Goal: Task Accomplishment & Management: Use online tool/utility

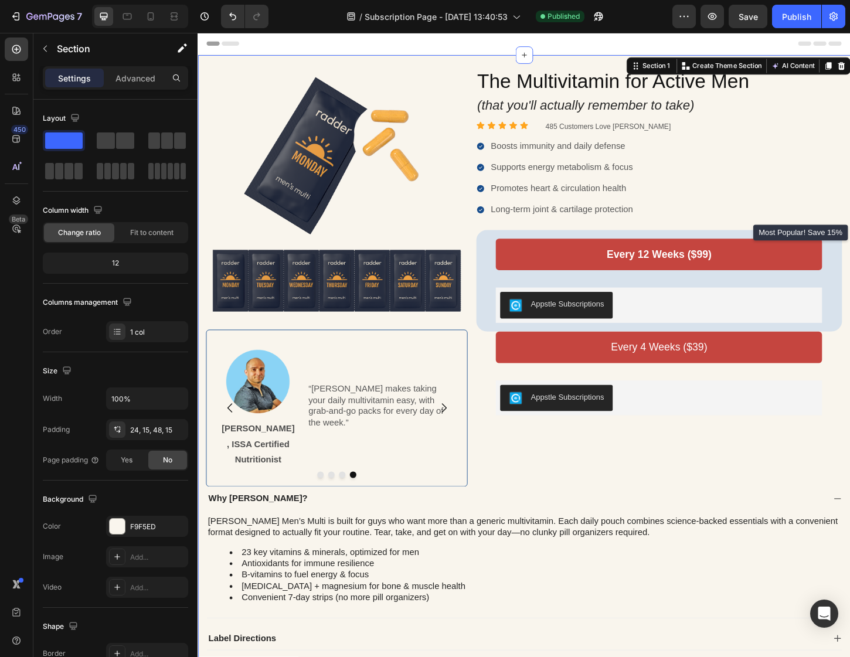
drag, startPoint x: 900, startPoint y: 697, endPoint x: 891, endPoint y: 704, distance: 11.2
click at [850, 657] on html "Header Image Image [PERSON_NAME], MD Text Block “[PERSON_NAME] delivers essenti…" at bounding box center [550, 482] width 704 height 898
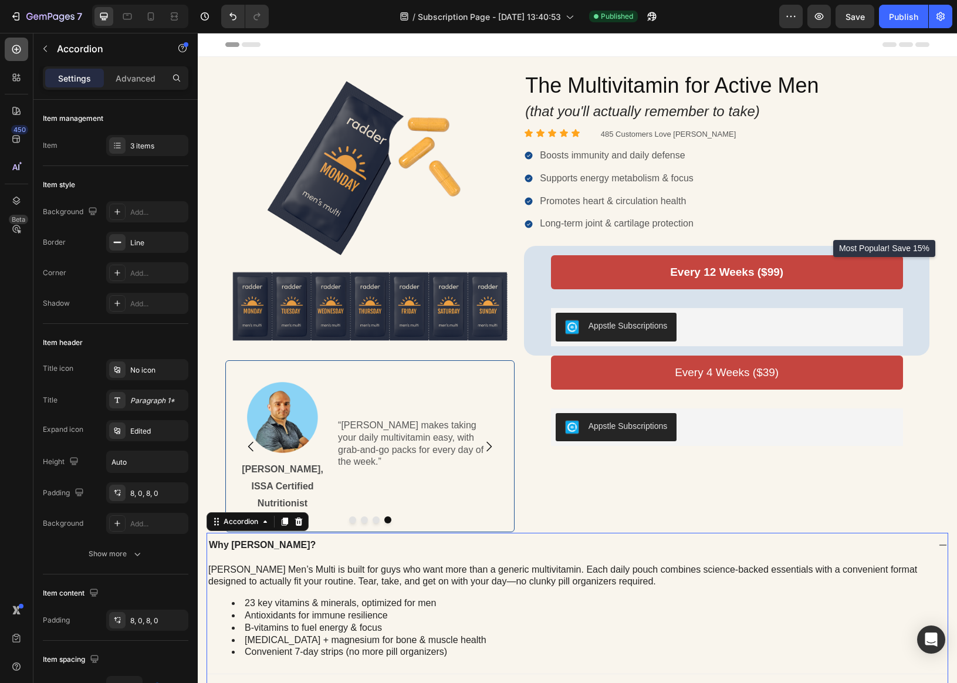
click at [19, 49] on icon at bounding box center [17, 49] width 12 height 12
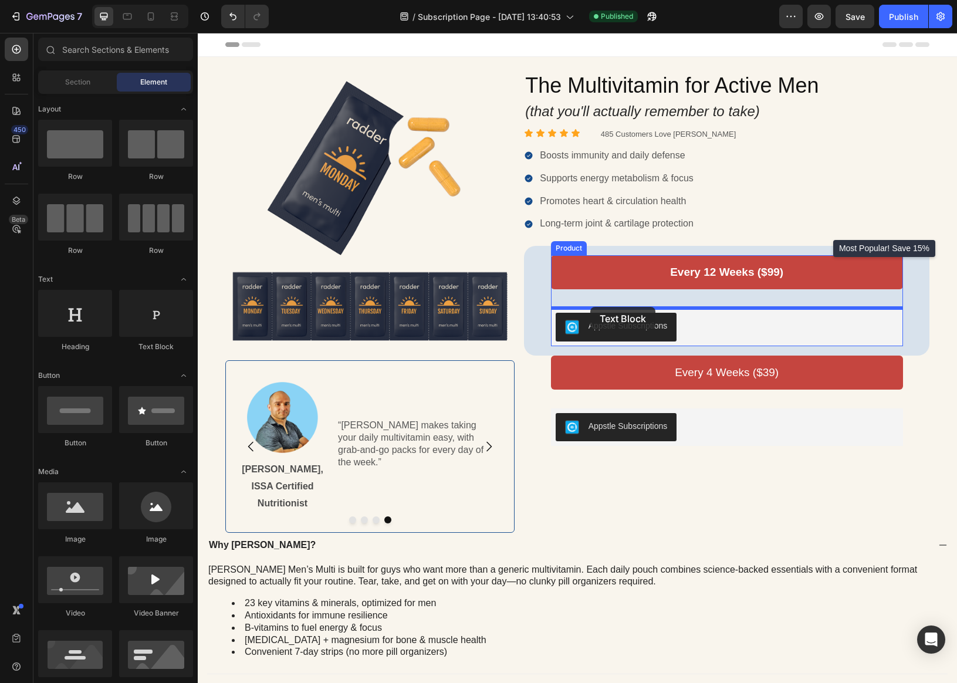
drag, startPoint x: 357, startPoint y: 355, endPoint x: 590, endPoint y: 307, distance: 237.9
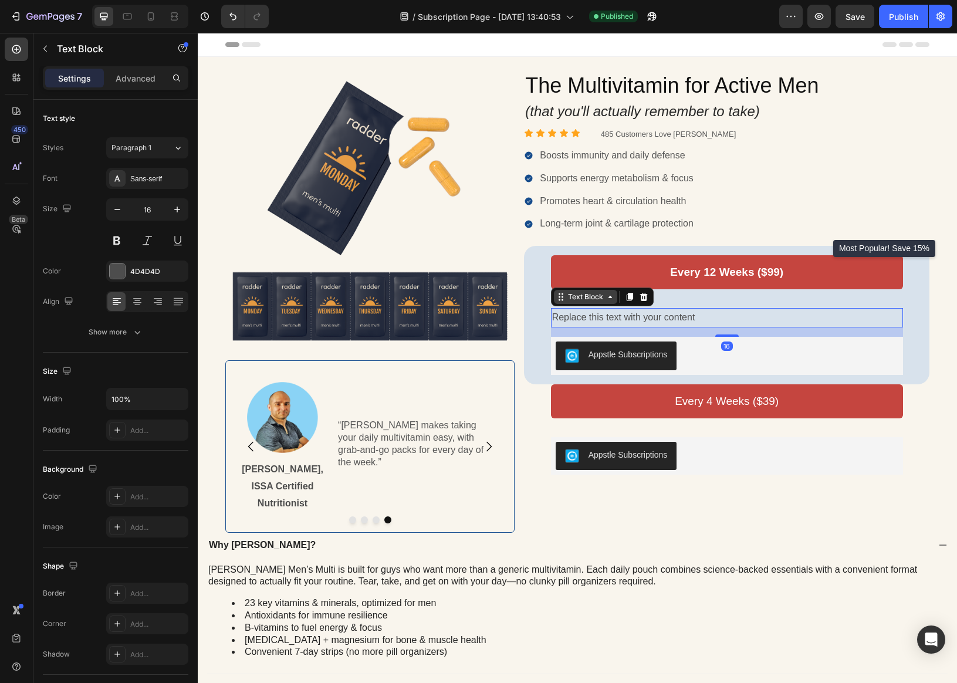
click at [605, 294] on icon at bounding box center [609, 296] width 9 height 9
click at [605, 296] on icon at bounding box center [609, 296] width 9 height 9
click at [704, 343] on div "Appstle Subscriptions" at bounding box center [726, 355] width 343 height 28
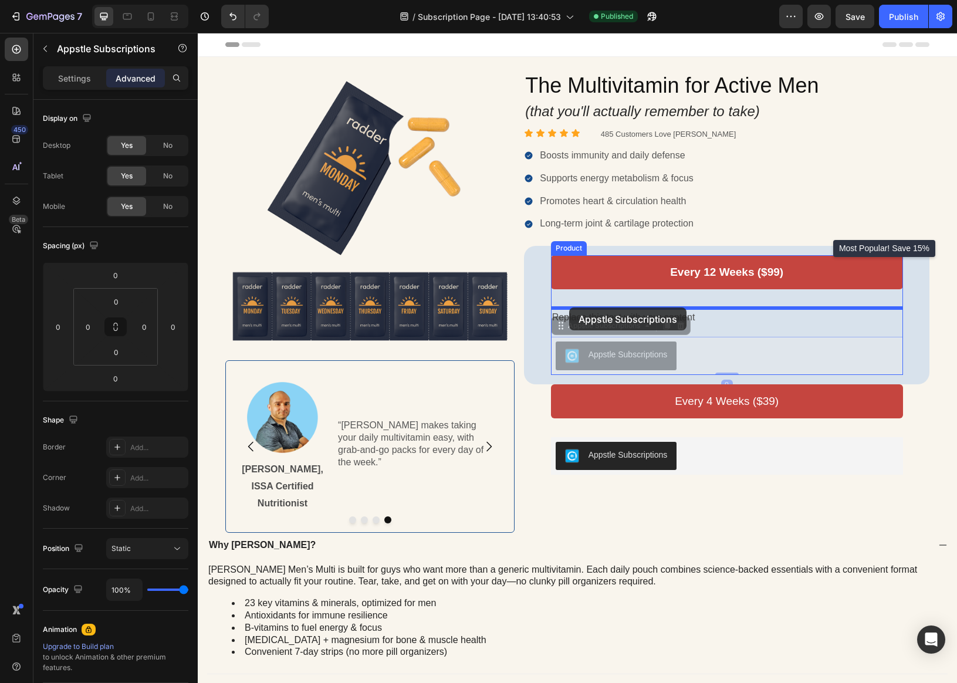
drag, startPoint x: 564, startPoint y: 328, endPoint x: 569, endPoint y: 307, distance: 21.6
type input "16"
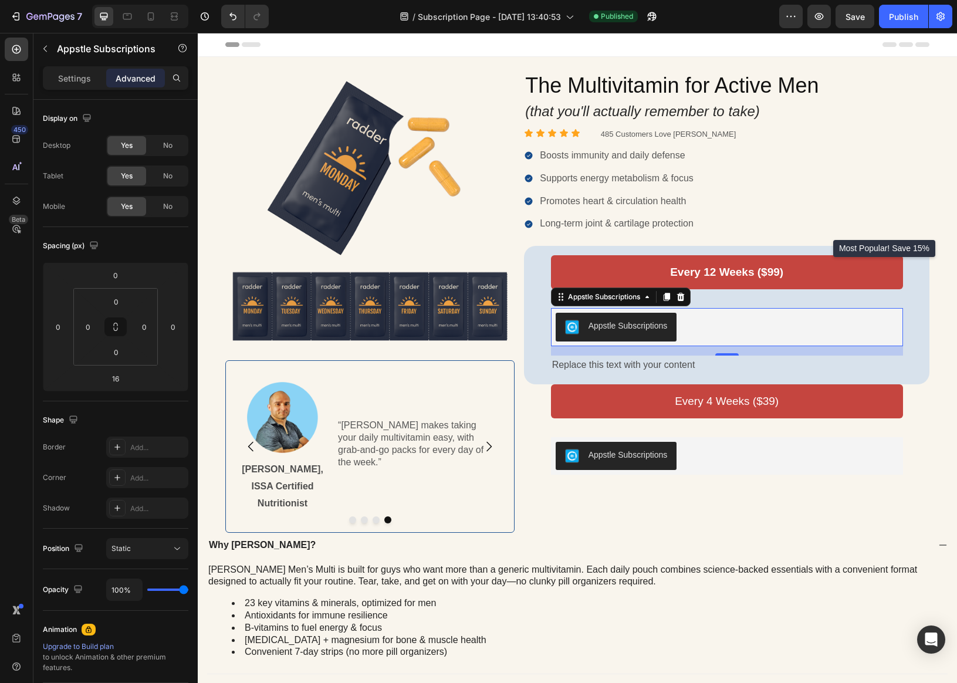
click at [588, 363] on div "Replace this text with your content" at bounding box center [727, 364] width 352 height 19
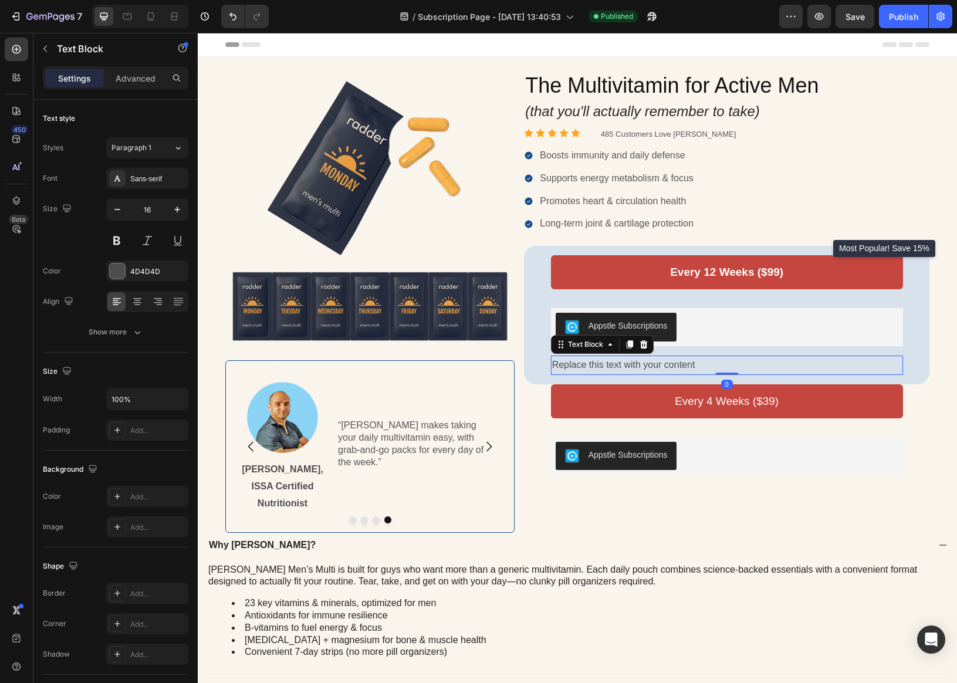
click at [588, 363] on div "Replace this text with your content" at bounding box center [727, 364] width 352 height 19
click at [588, 363] on p "Replace this text with your content" at bounding box center [727, 365] width 350 height 17
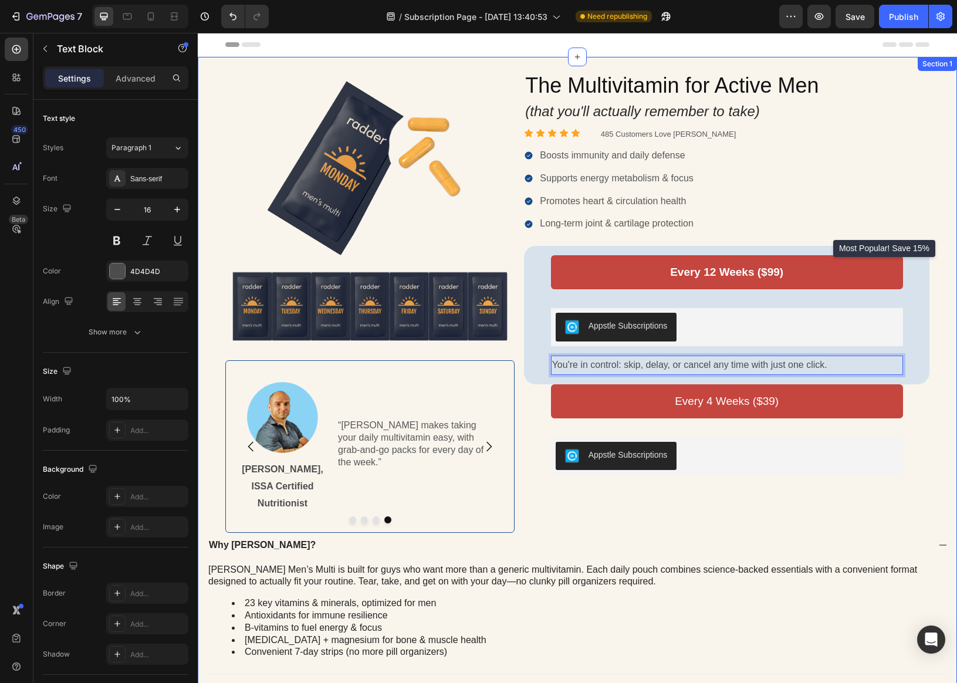
click at [850, 388] on div "Image Image [PERSON_NAME], MD Text Block “[PERSON_NAME] delivers essential nutr…" at bounding box center [576, 407] width 741 height 673
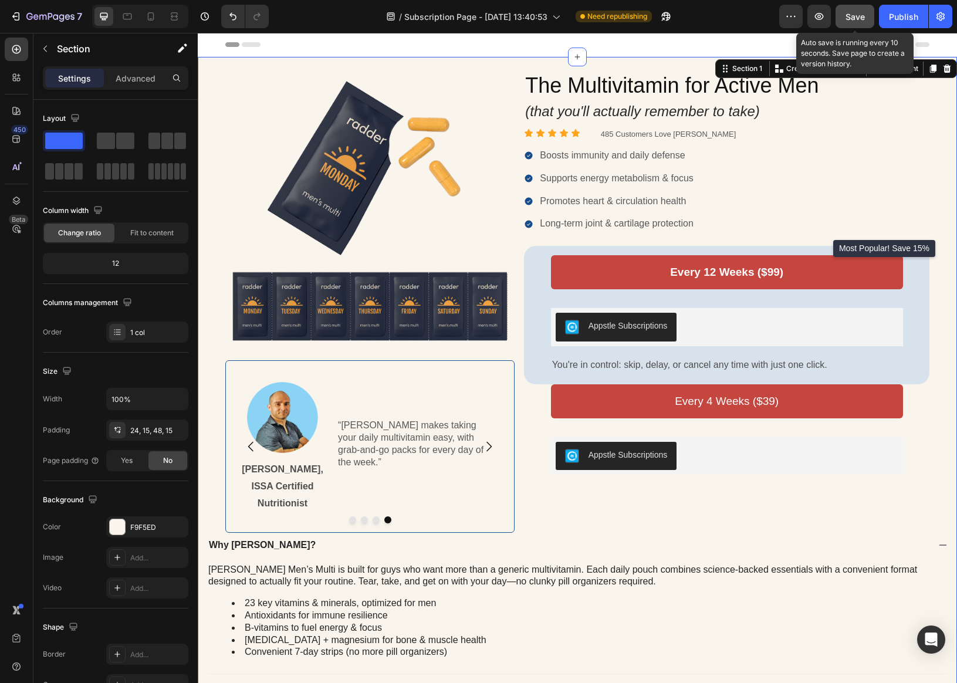
click at [850, 18] on span "Save" at bounding box center [854, 17] width 19 height 10
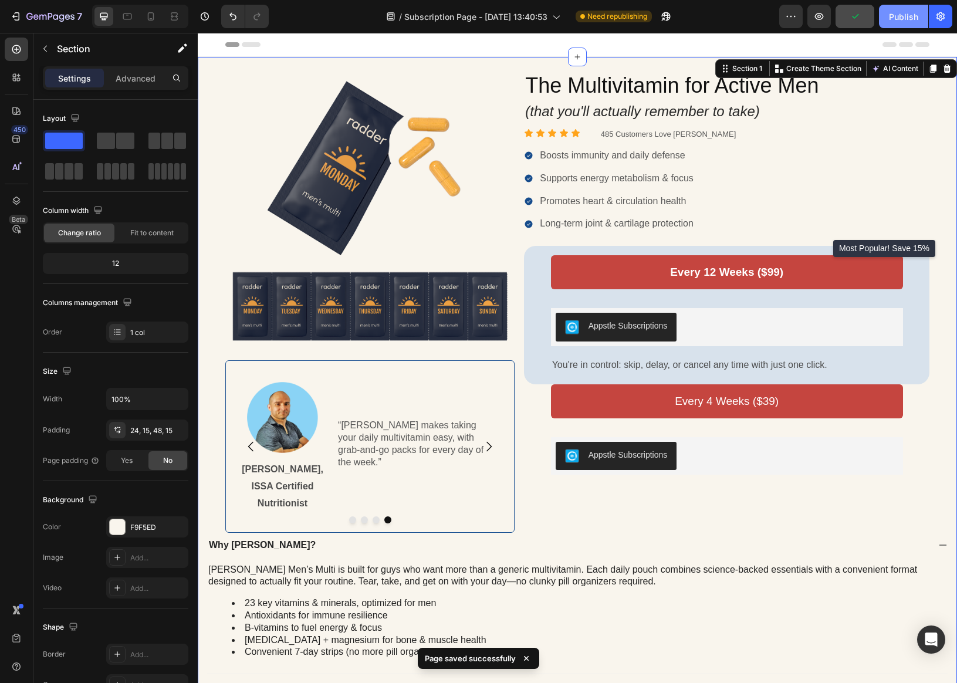
click at [850, 14] on div "Publish" at bounding box center [903, 17] width 29 height 12
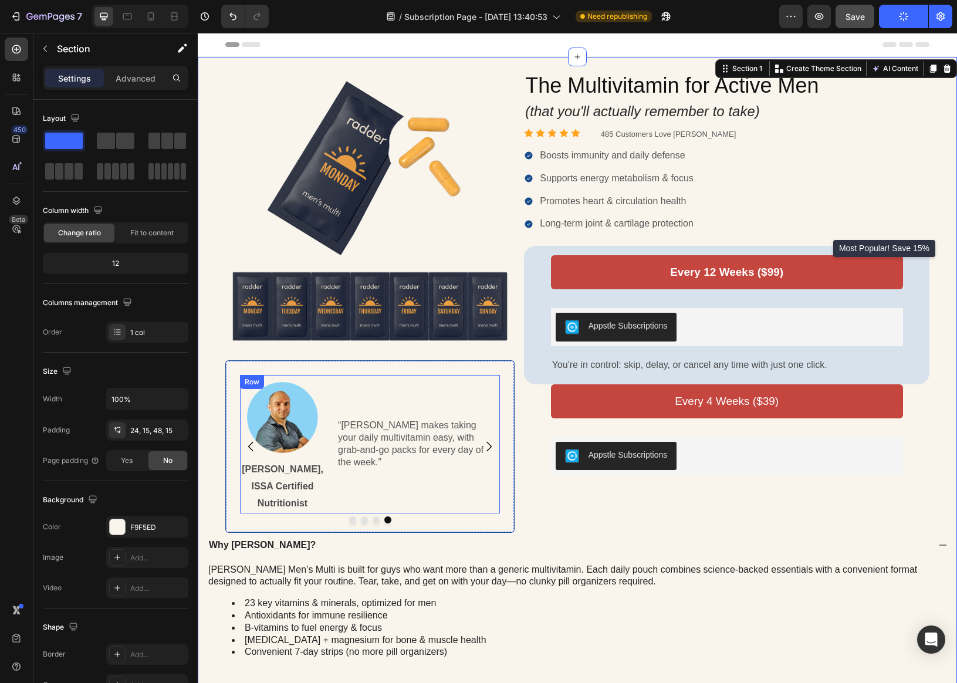
click at [446, 492] on div "“[PERSON_NAME] makes taking your daily multivitamin easy, with grab-and-go pack…" at bounding box center [415, 444] width 170 height 138
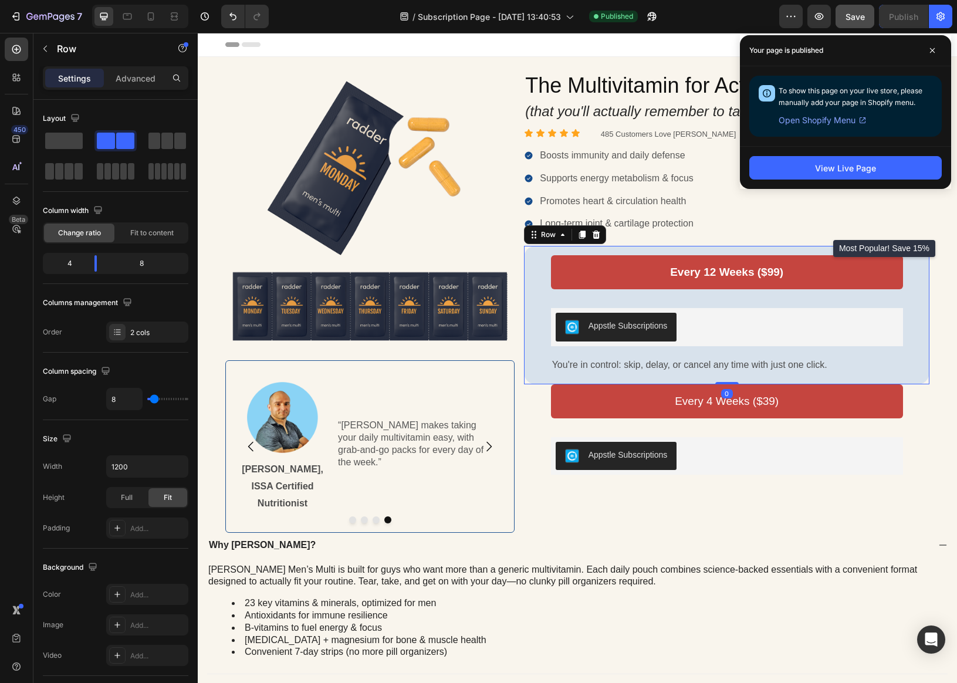
click at [534, 299] on div "Every 12 Weeks ($99) Add to Cart Appstle Subscriptions Appstle Subscriptions Yo…" at bounding box center [726, 314] width 386 height 119
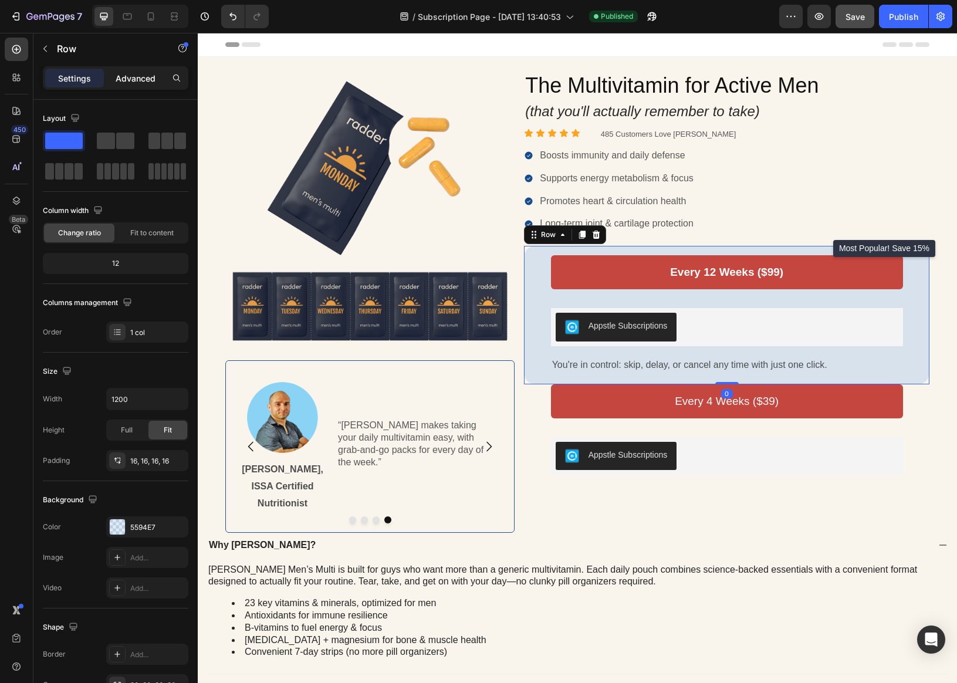
click at [126, 80] on p "Advanced" at bounding box center [136, 78] width 40 height 12
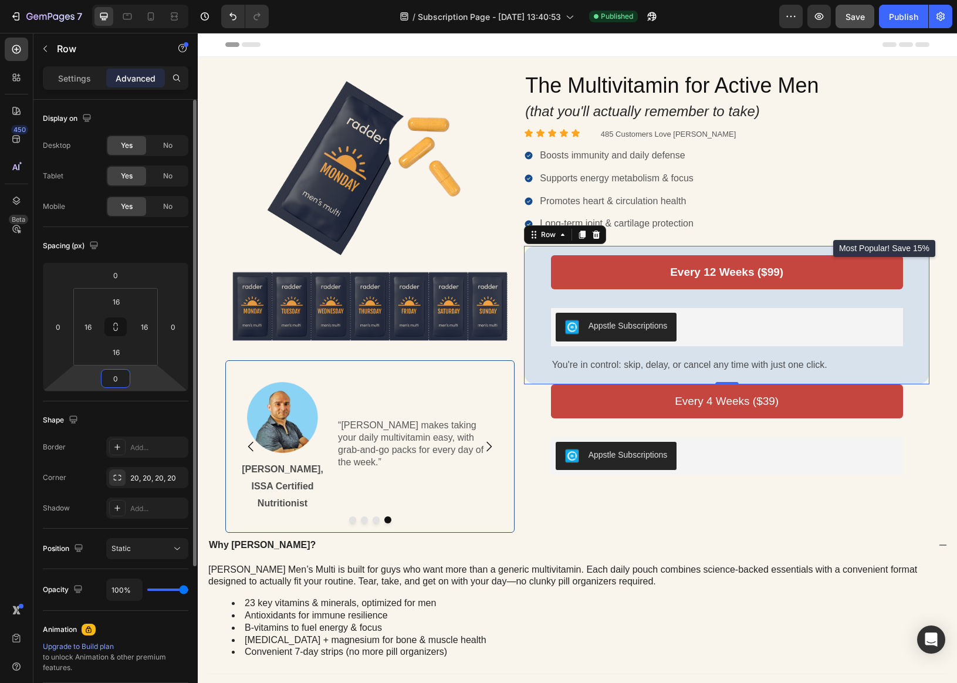
click at [112, 377] on input "0" at bounding box center [115, 378] width 23 height 18
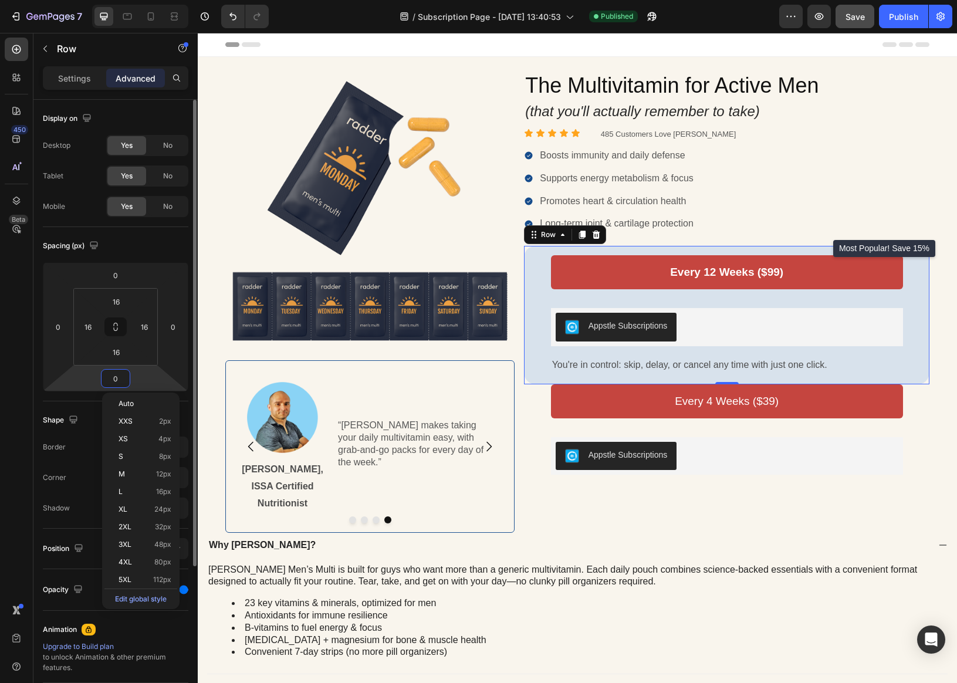
click at [104, 376] on input "0" at bounding box center [115, 378] width 23 height 18
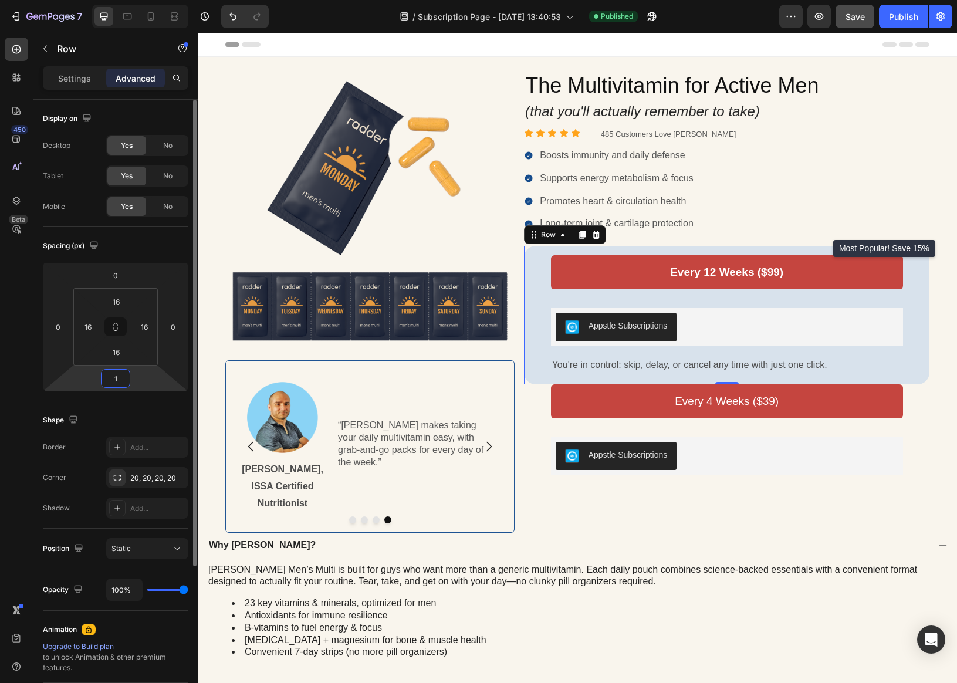
type input "16"
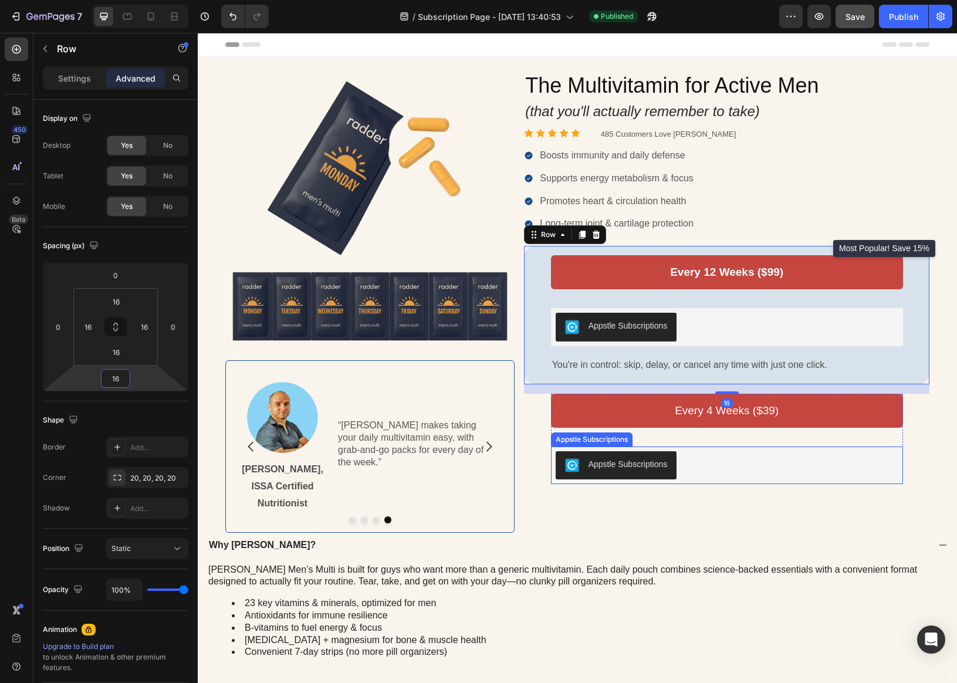
click at [742, 453] on div "Appstle Subscriptions" at bounding box center [726, 465] width 343 height 28
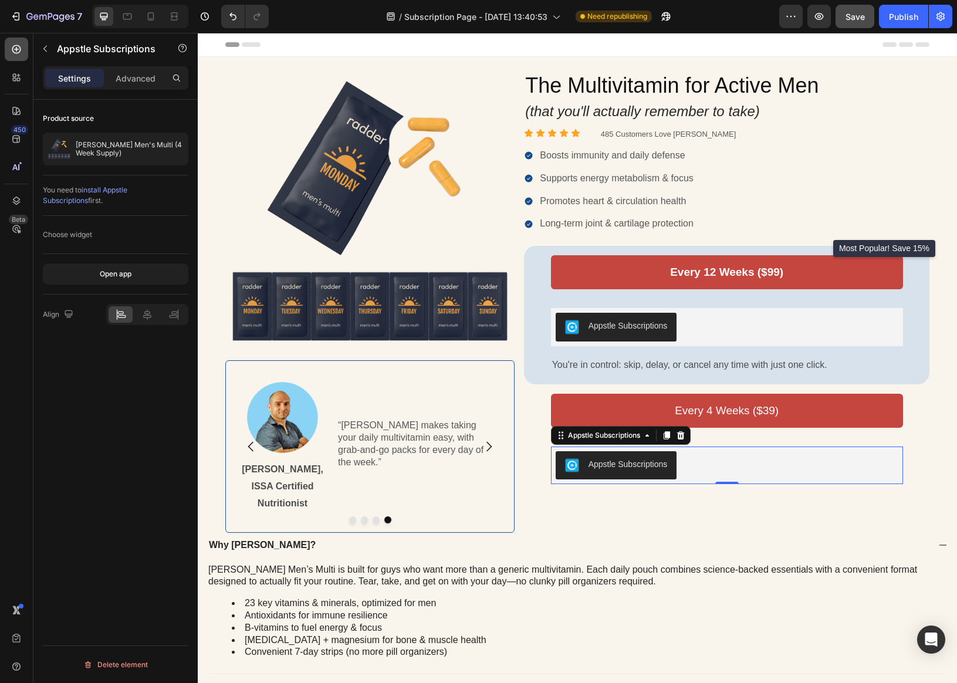
click at [7, 45] on div at bounding box center [16, 49] width 23 height 23
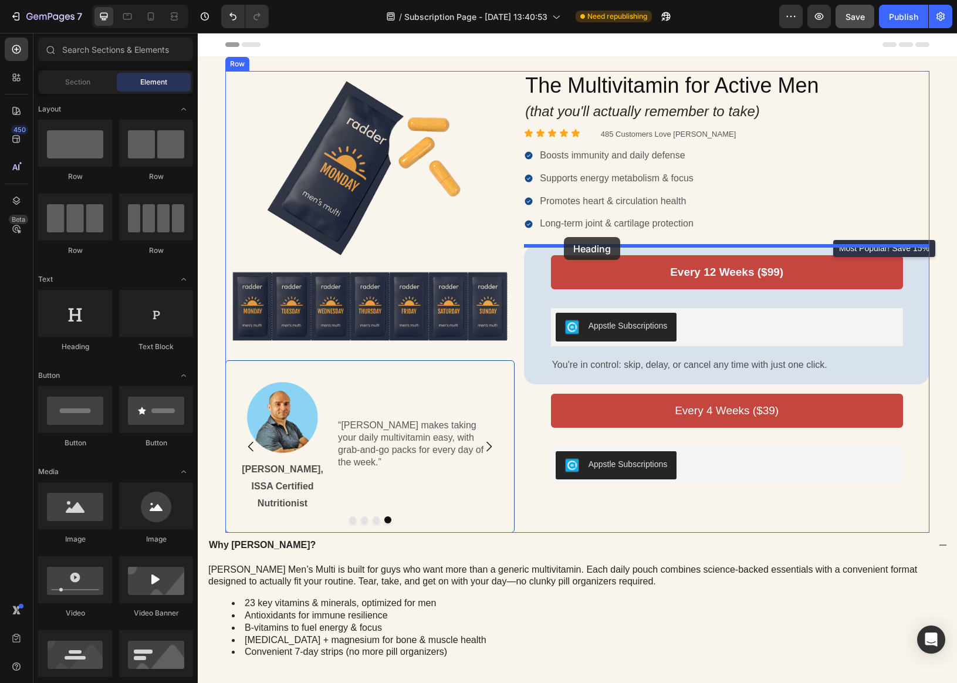
drag, startPoint x: 316, startPoint y: 343, endPoint x: 564, endPoint y: 237, distance: 269.3
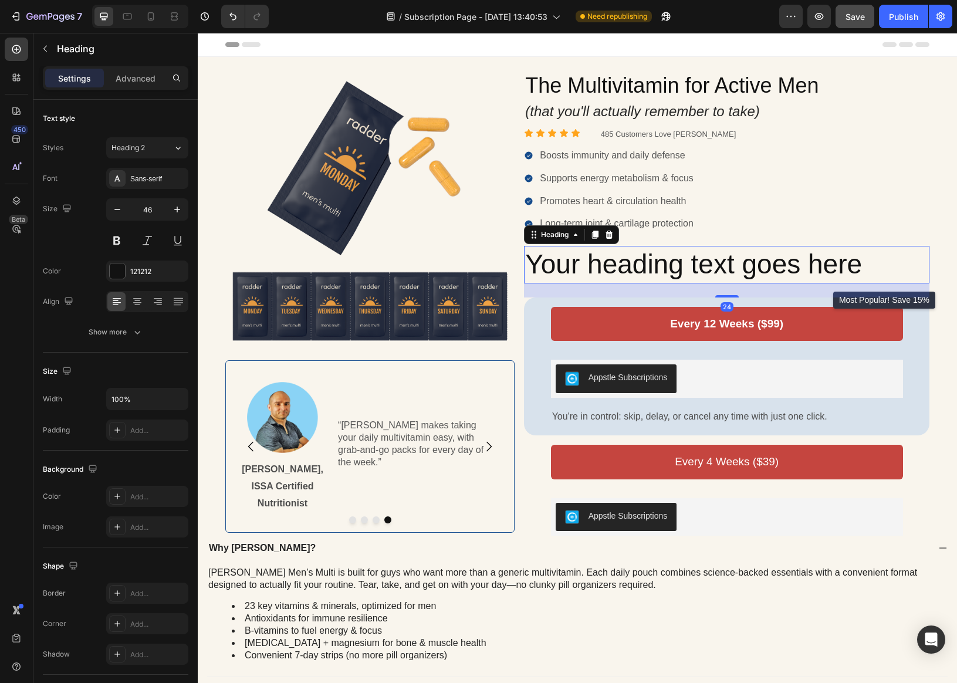
click at [584, 256] on h2 "Your heading text goes here" at bounding box center [726, 265] width 405 height 38
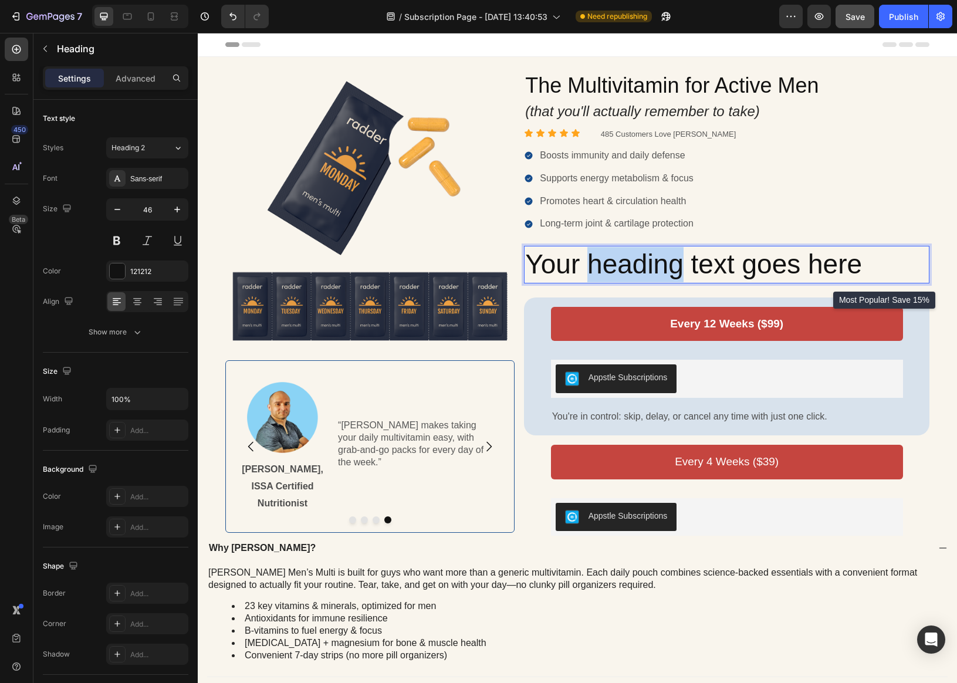
click at [584, 256] on p "Your heading text goes here" at bounding box center [726, 264] width 403 height 35
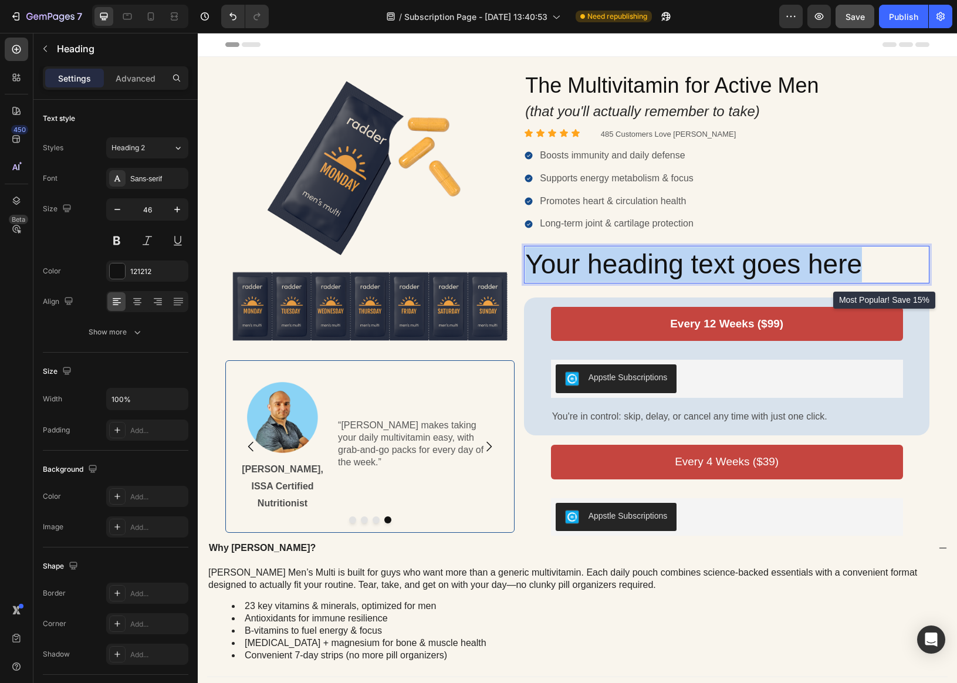
click at [584, 256] on p "Your heading text goes here" at bounding box center [726, 264] width 403 height 35
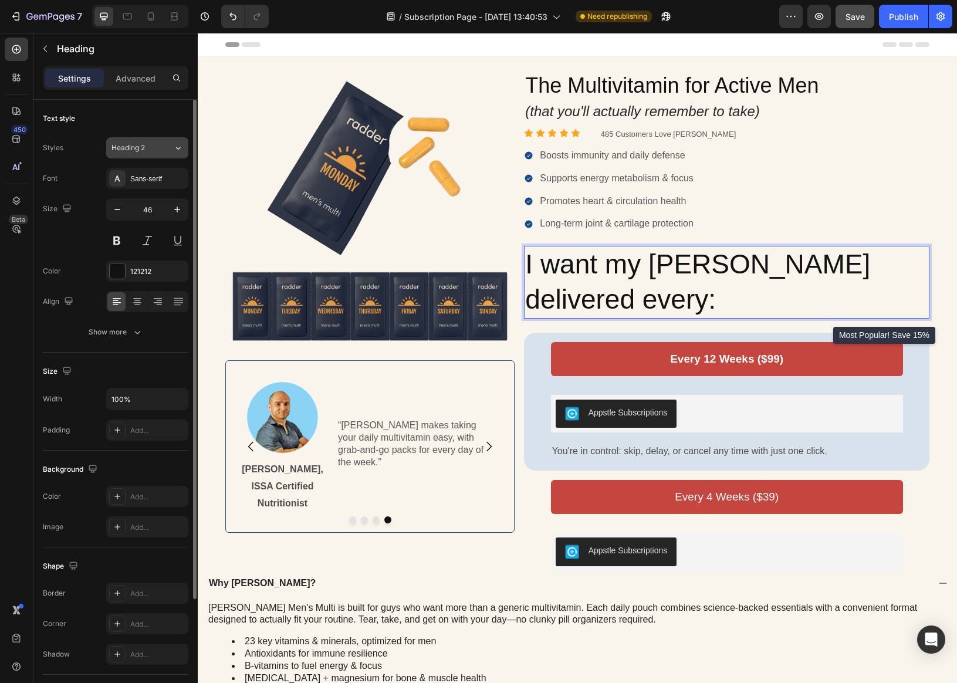
click at [175, 154] on button "Heading 2" at bounding box center [147, 147] width 82 height 21
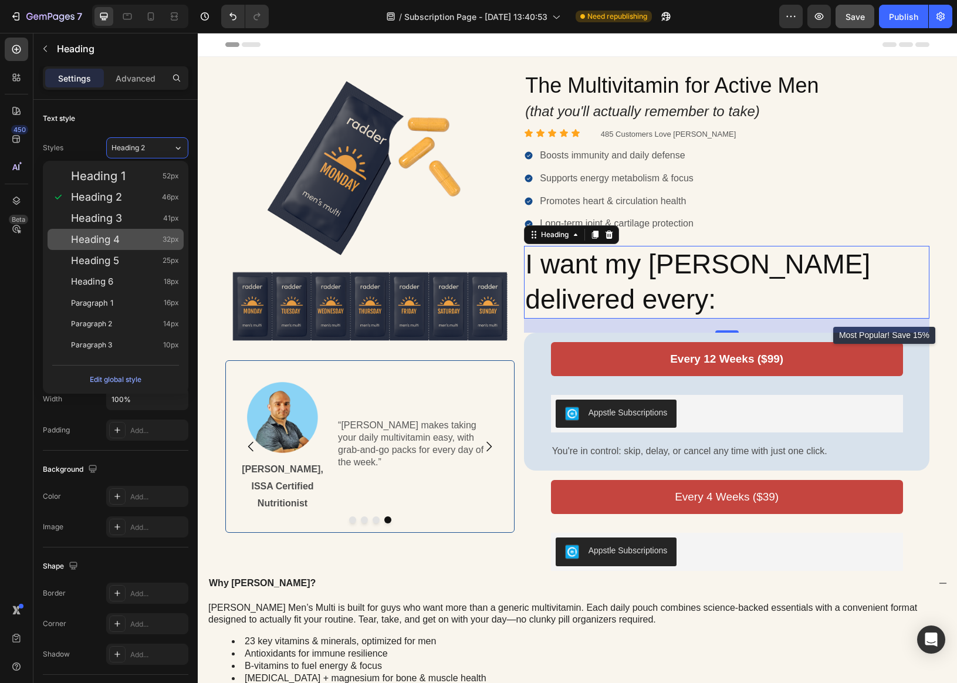
click at [137, 247] on div "Heading 4 32px" at bounding box center [116, 239] width 136 height 21
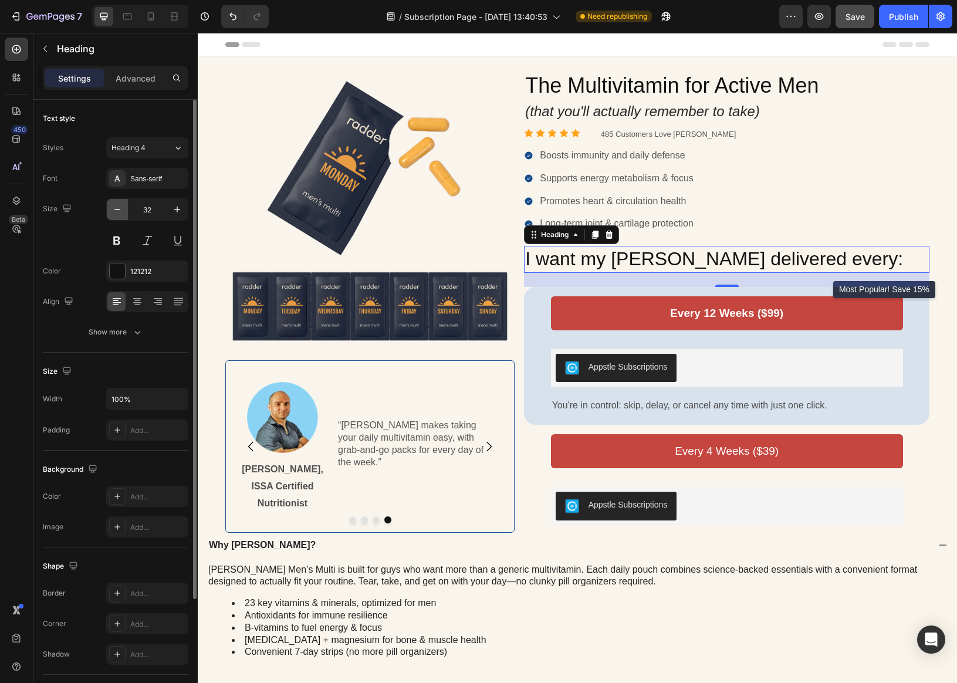
click at [126, 212] on button "button" at bounding box center [117, 209] width 21 height 21
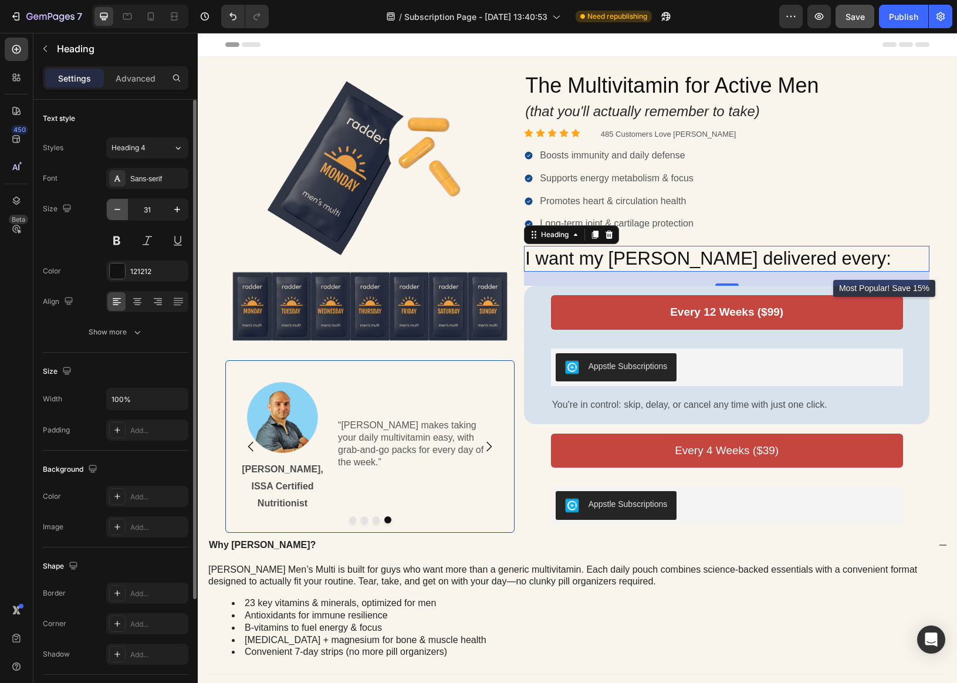
click at [125, 212] on button "button" at bounding box center [117, 209] width 21 height 21
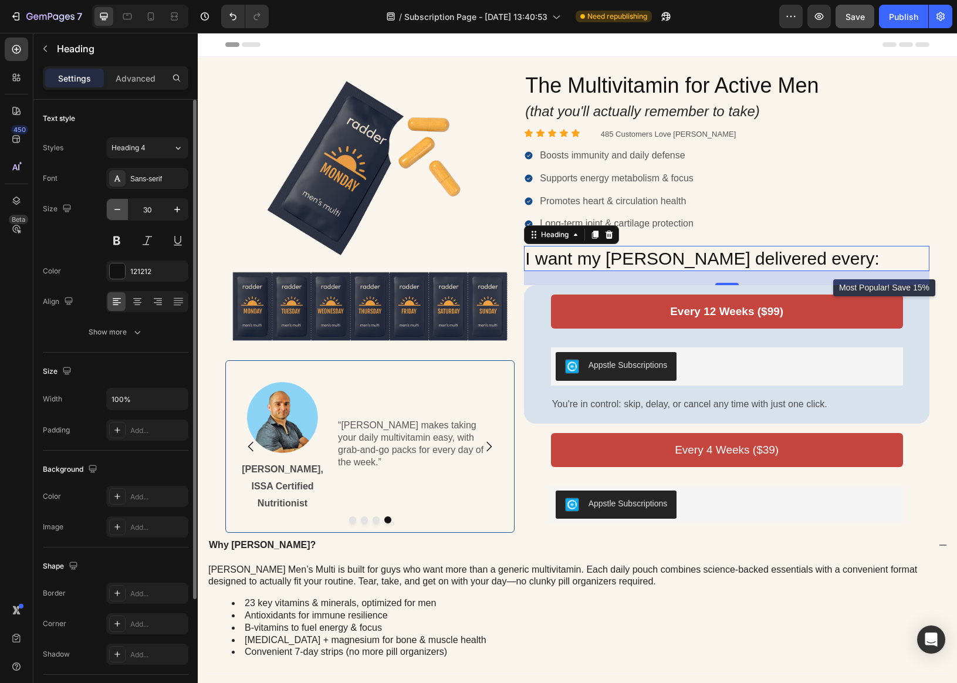
click at [125, 212] on button "button" at bounding box center [117, 209] width 21 height 21
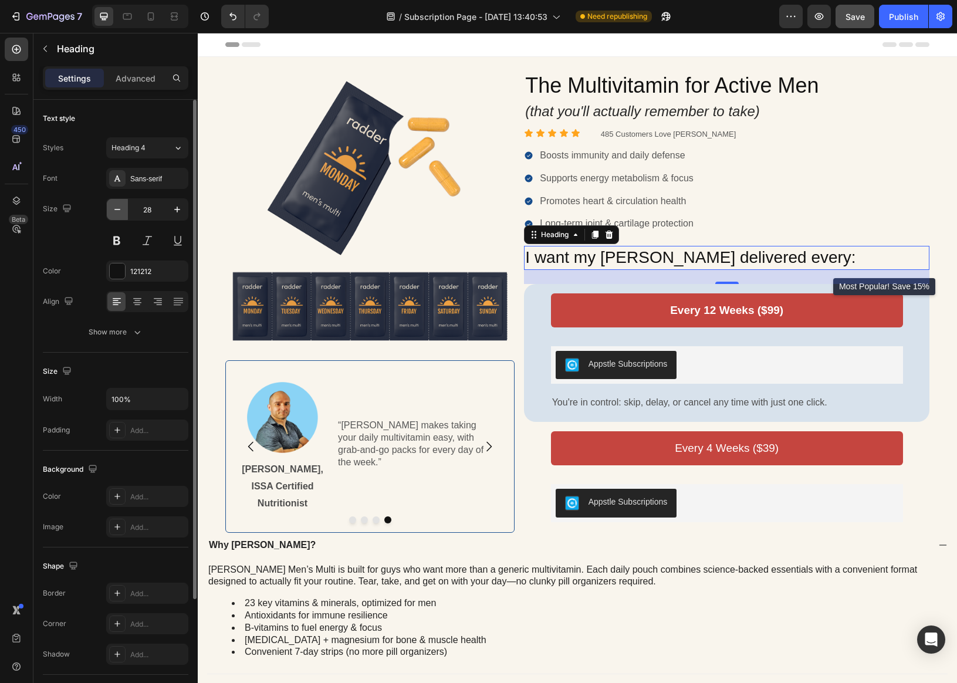
click at [125, 212] on button "button" at bounding box center [117, 209] width 21 height 21
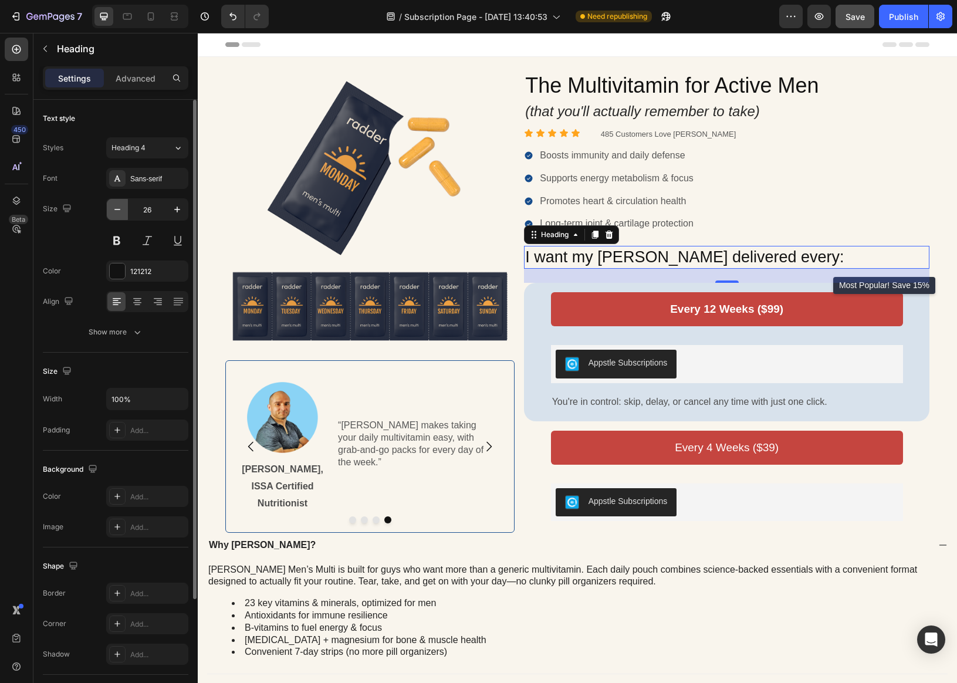
click at [125, 212] on button "button" at bounding box center [117, 209] width 21 height 21
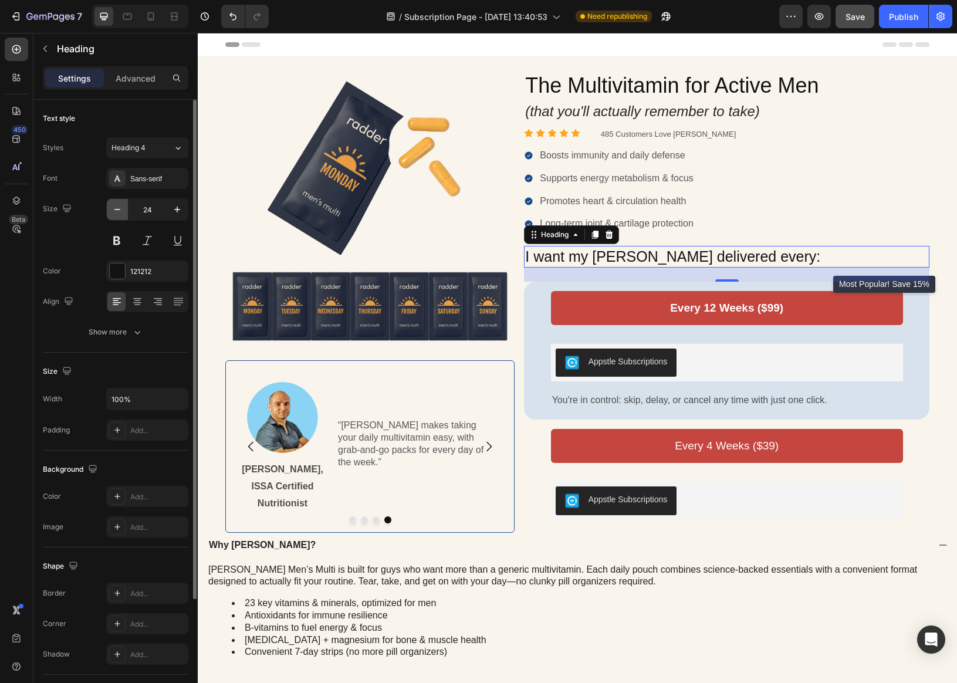
click at [125, 212] on button "button" at bounding box center [117, 209] width 21 height 21
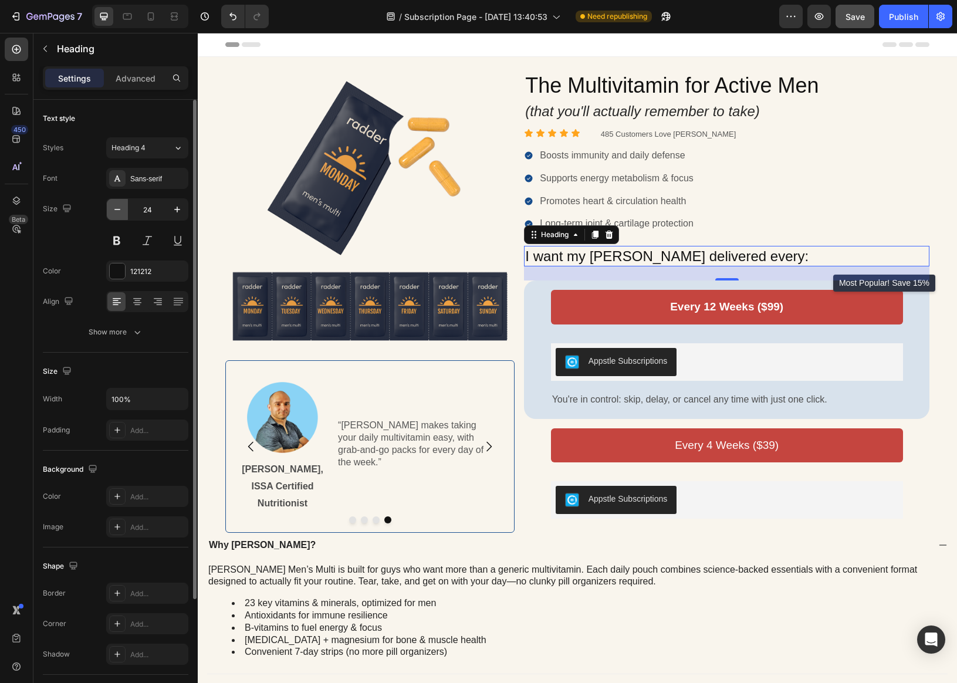
click at [125, 212] on button "button" at bounding box center [117, 209] width 21 height 21
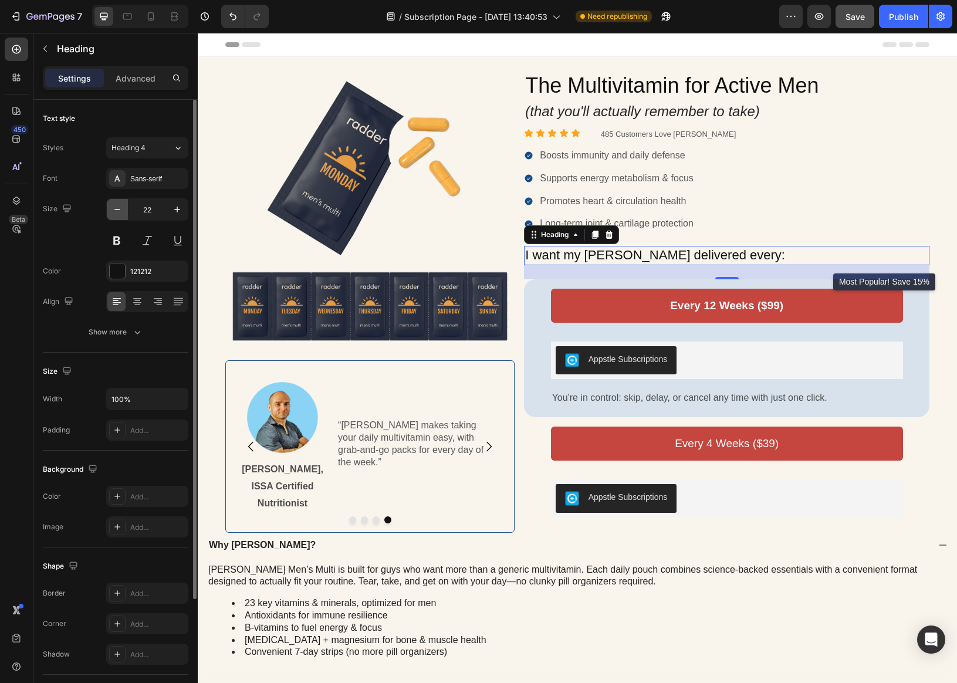
click at [125, 212] on button "button" at bounding box center [117, 209] width 21 height 21
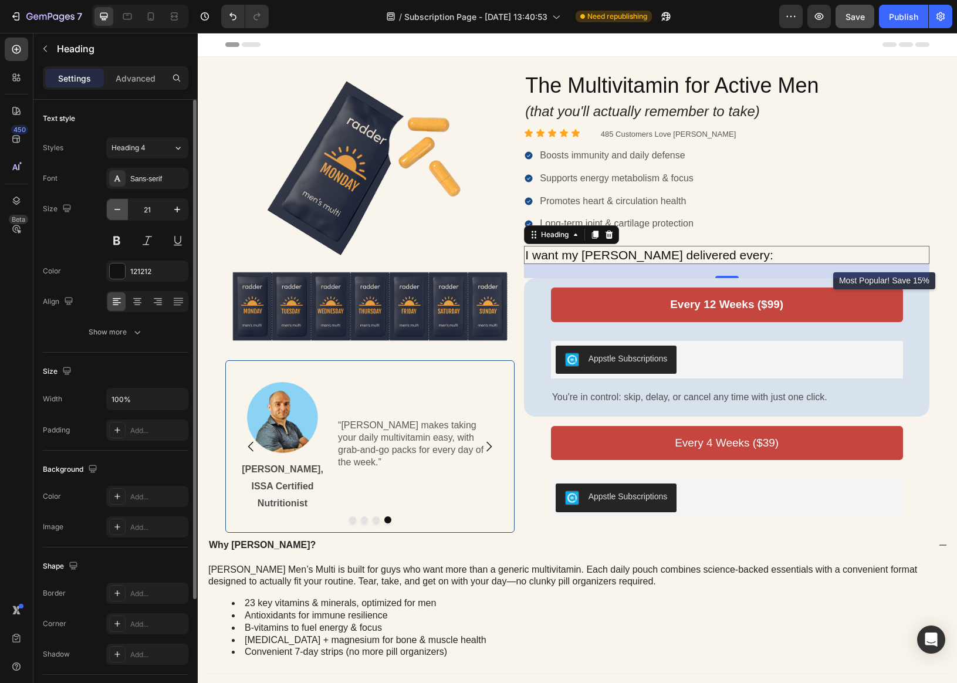
type input "20"
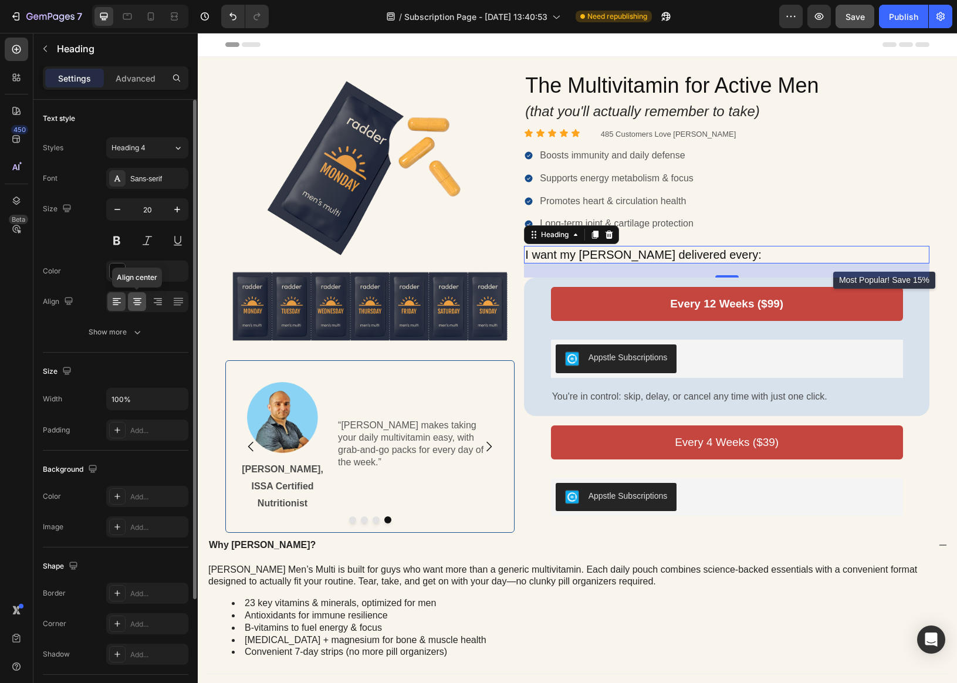
click at [133, 304] on icon at bounding box center [137, 302] width 12 height 12
click at [125, 303] on div at bounding box center [116, 301] width 18 height 19
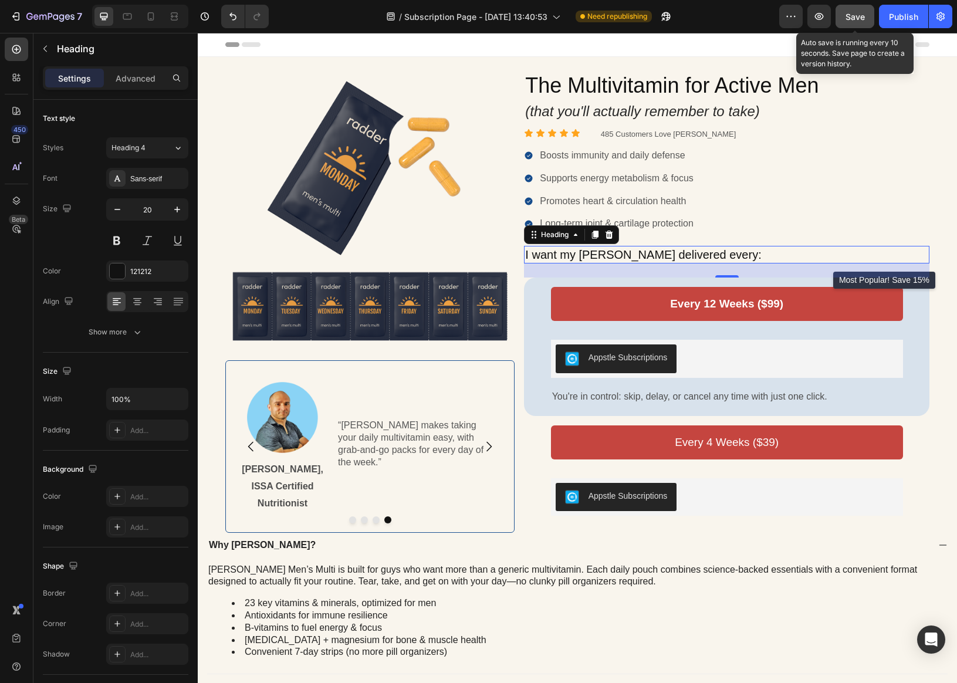
click at [850, 16] on span "Save" at bounding box center [854, 17] width 19 height 10
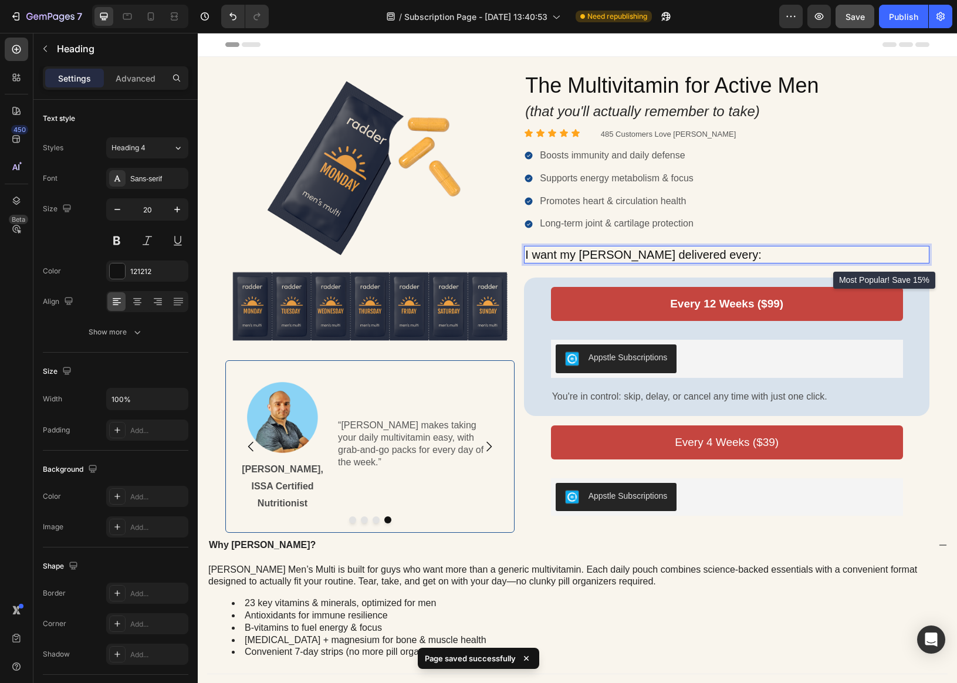
click at [623, 258] on p "I want my [PERSON_NAME] delivered every:" at bounding box center [726, 254] width 403 height 15
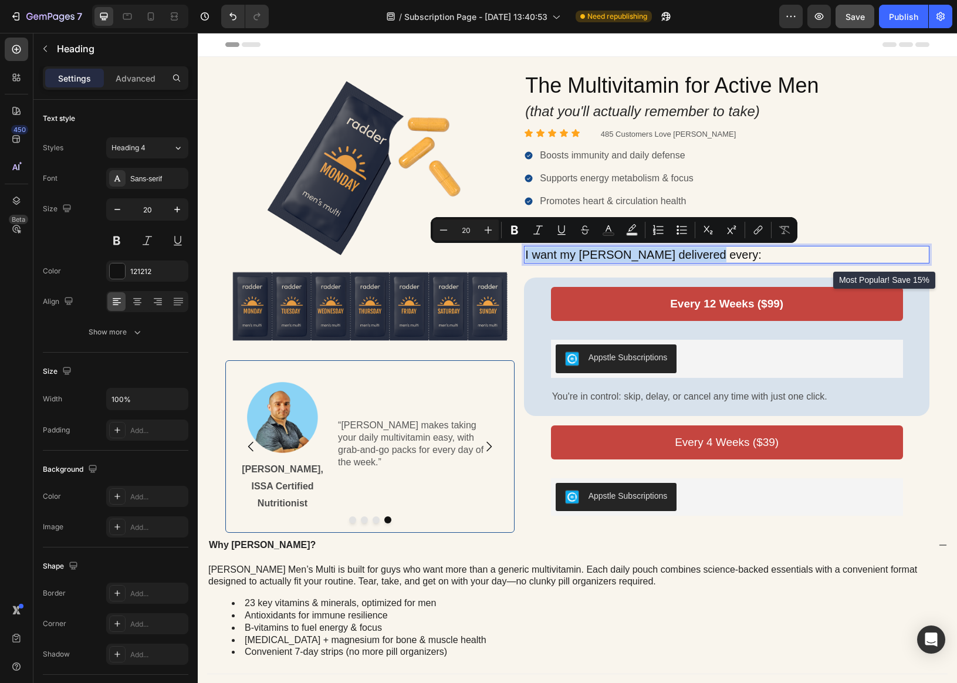
click at [638, 255] on p "I want my [PERSON_NAME] delivered every:" at bounding box center [726, 254] width 403 height 15
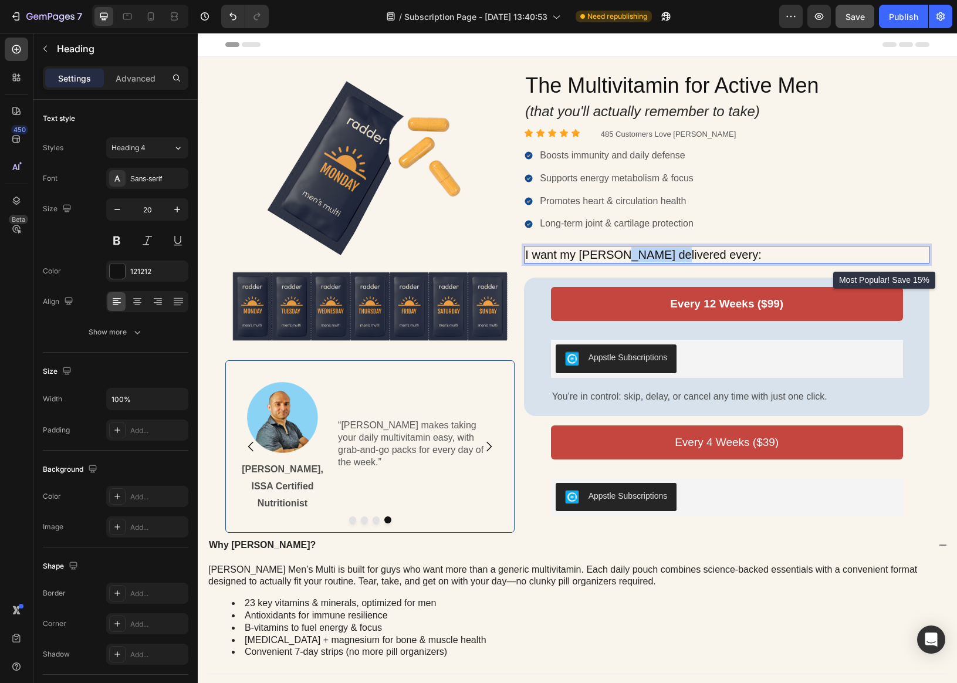
click at [638, 255] on p "I want my [PERSON_NAME] delivered every:" at bounding box center [726, 254] width 403 height 15
click at [568, 255] on p "Ship my [PERSON_NAME] every:" at bounding box center [726, 254] width 403 height 15
drag, startPoint x: 564, startPoint y: 256, endPoint x: 524, endPoint y: 254, distance: 40.5
click at [524, 253] on h2 "Ship my [PERSON_NAME] every:" at bounding box center [726, 255] width 405 height 18
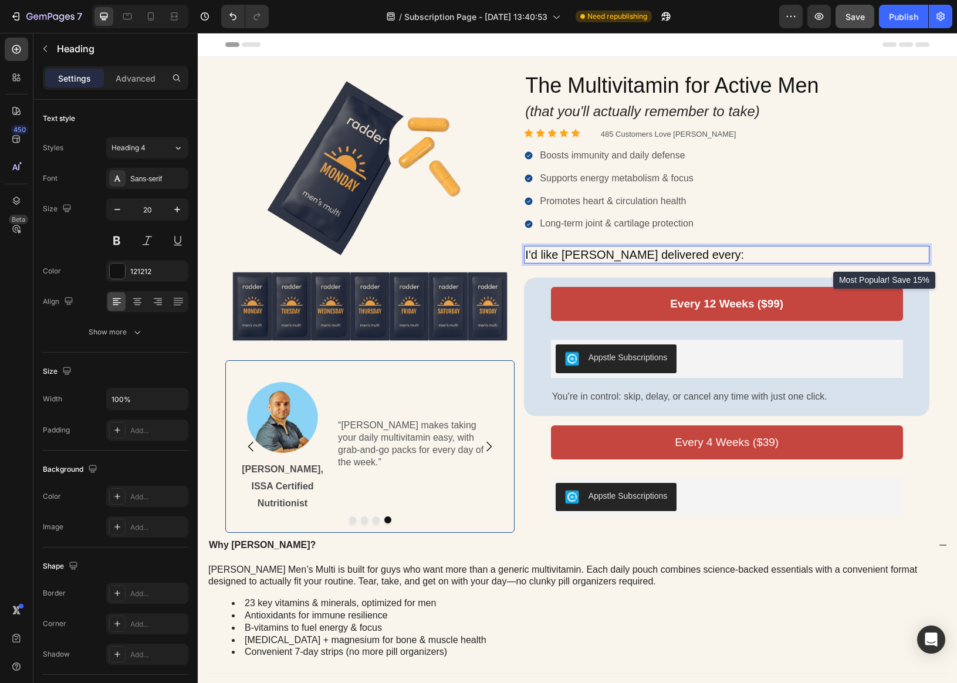
click at [668, 258] on p "I'd like [PERSON_NAME] delivered every:" at bounding box center [726, 254] width 403 height 15
click at [564, 253] on p "I'd like [PERSON_NAME] delivered:" at bounding box center [726, 254] width 403 height 15
click at [713, 197] on div "Boosts immunity and daily defense Supports energy metabolism & focus Promotes h…" at bounding box center [726, 190] width 405 height 84
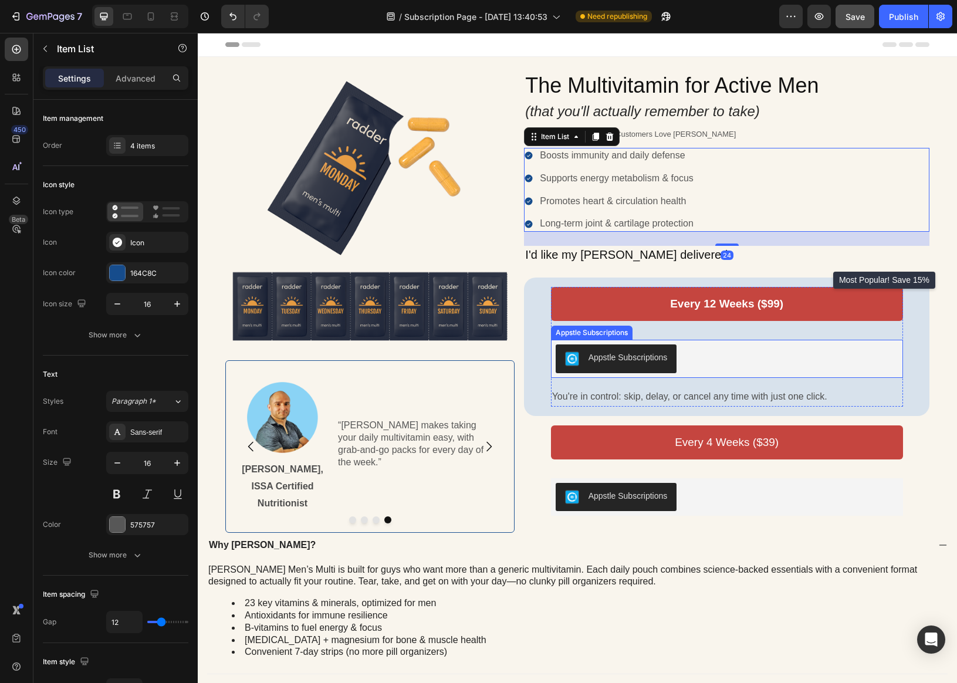
click at [711, 349] on div "Appstle Subscriptions" at bounding box center [726, 358] width 343 height 28
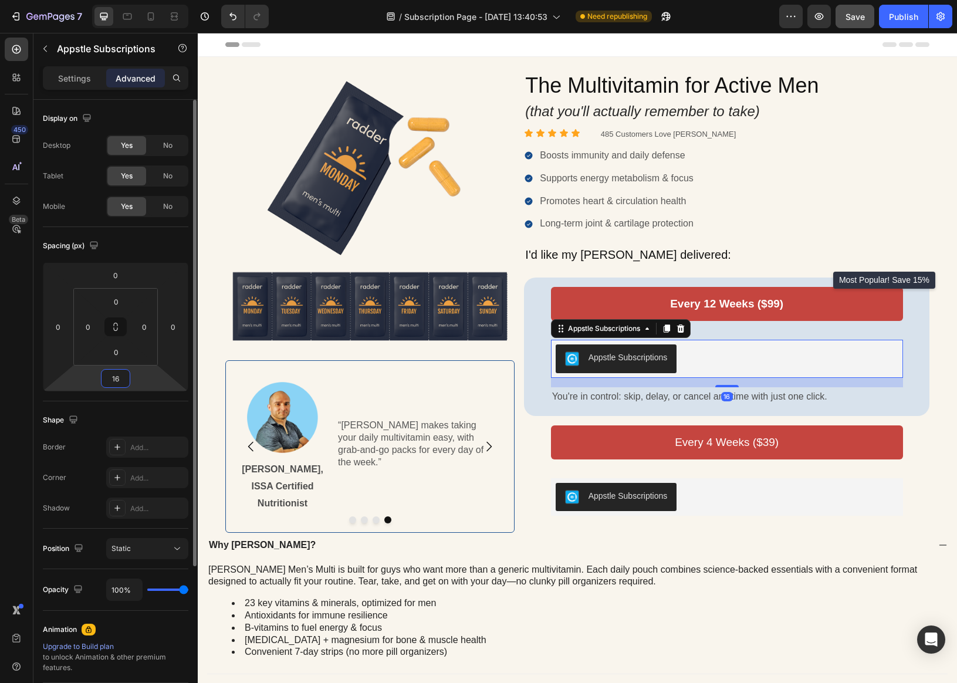
click at [113, 386] on input "16" at bounding box center [115, 378] width 23 height 18
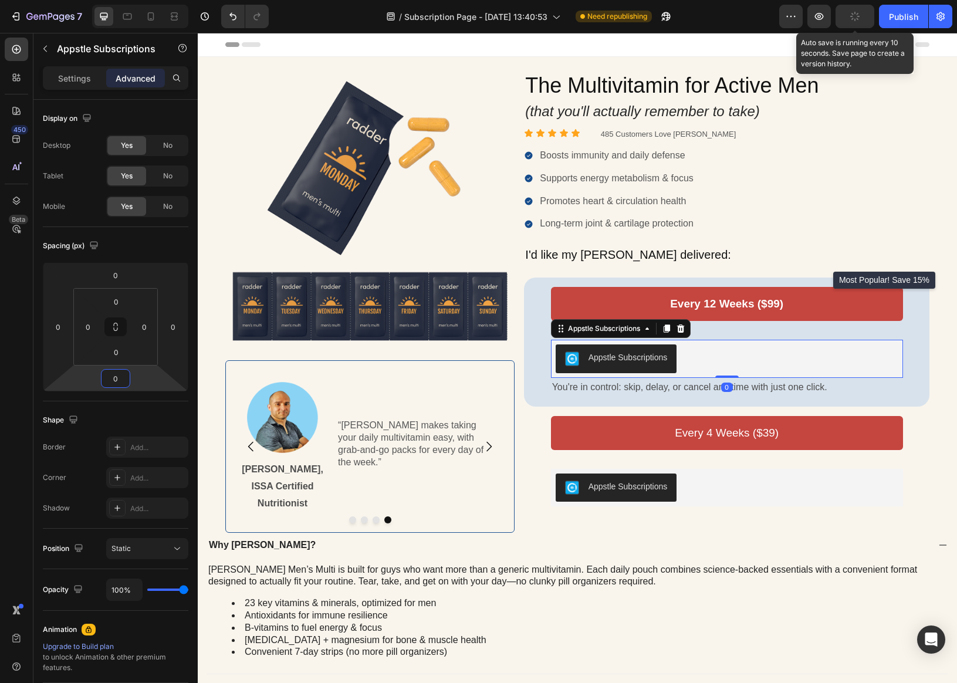
type input "0"
click at [849, 19] on button "button" at bounding box center [854, 16] width 39 height 23
click at [850, 18] on span "Save" at bounding box center [854, 17] width 19 height 10
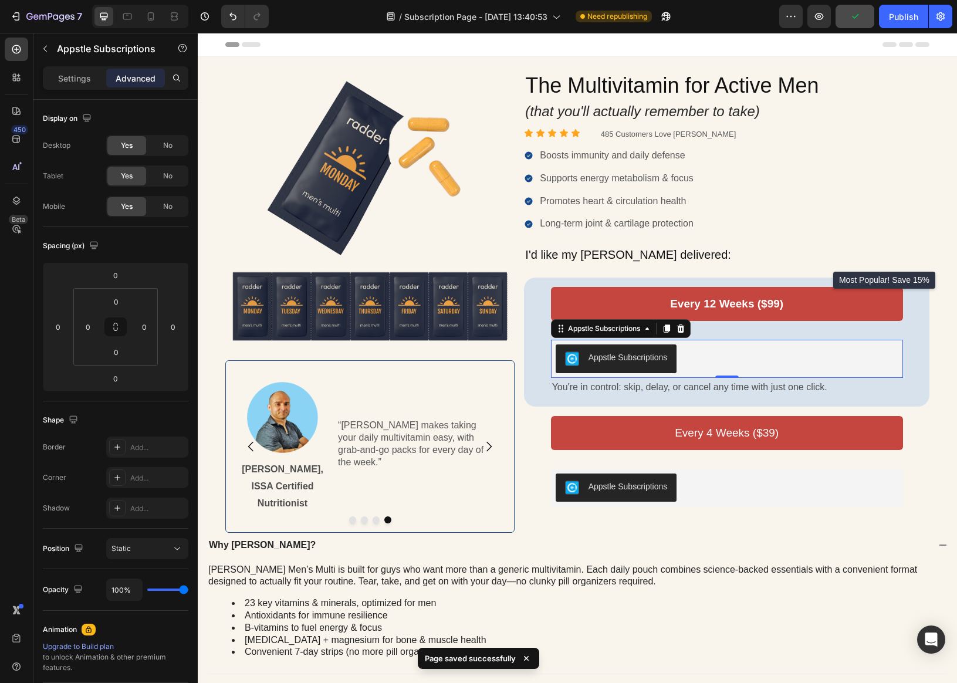
drag, startPoint x: 889, startPoint y: 18, endPoint x: 866, endPoint y: 19, distance: 22.9
click at [850, 18] on div "Publish" at bounding box center [903, 17] width 29 height 12
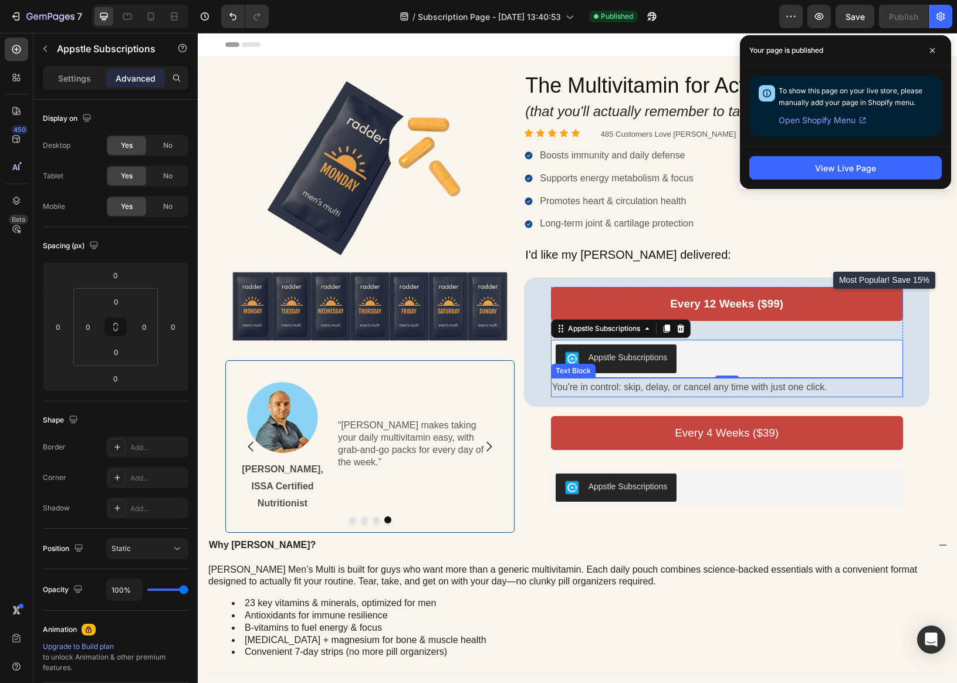
click at [650, 390] on p "You're in control: skip, delay, or cancel any time with just one click." at bounding box center [727, 387] width 350 height 17
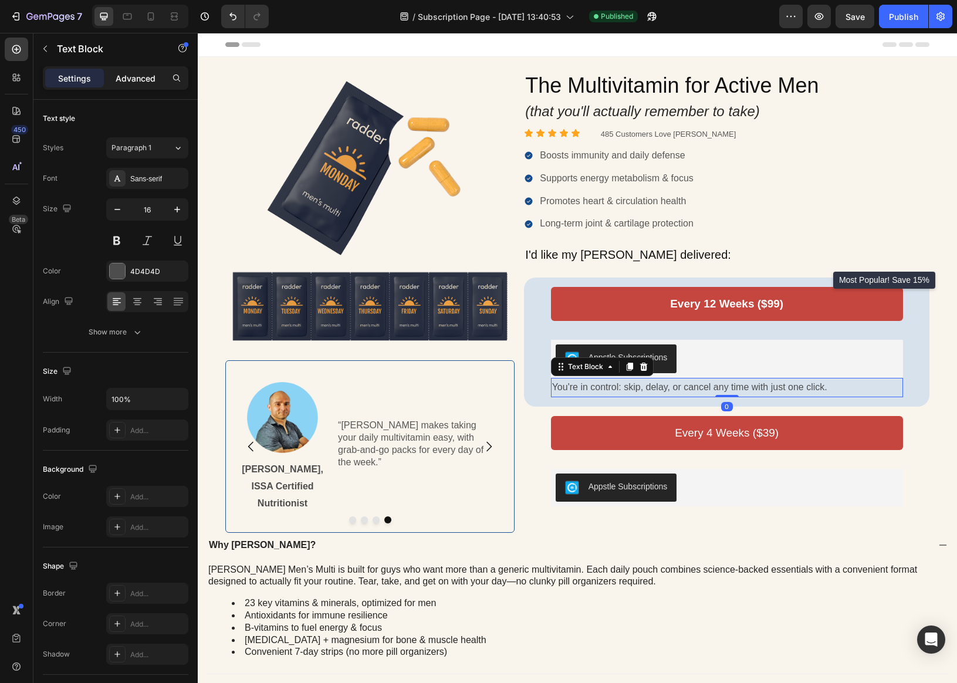
click at [128, 79] on p "Advanced" at bounding box center [136, 78] width 40 height 12
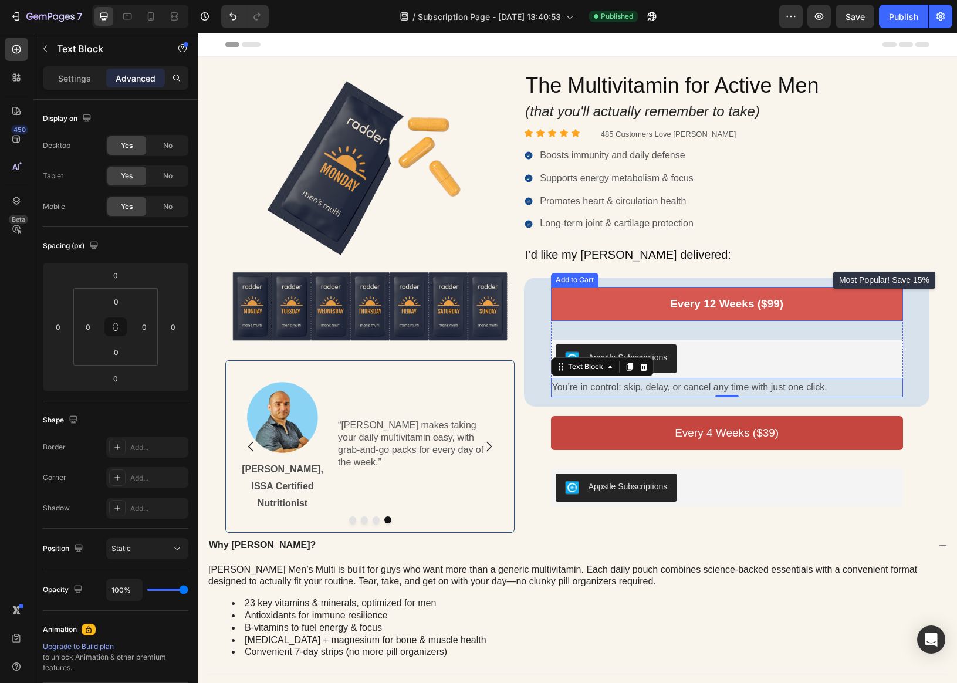
click at [609, 310] on button "Every 12 Weeks ($99)" at bounding box center [727, 304] width 352 height 34
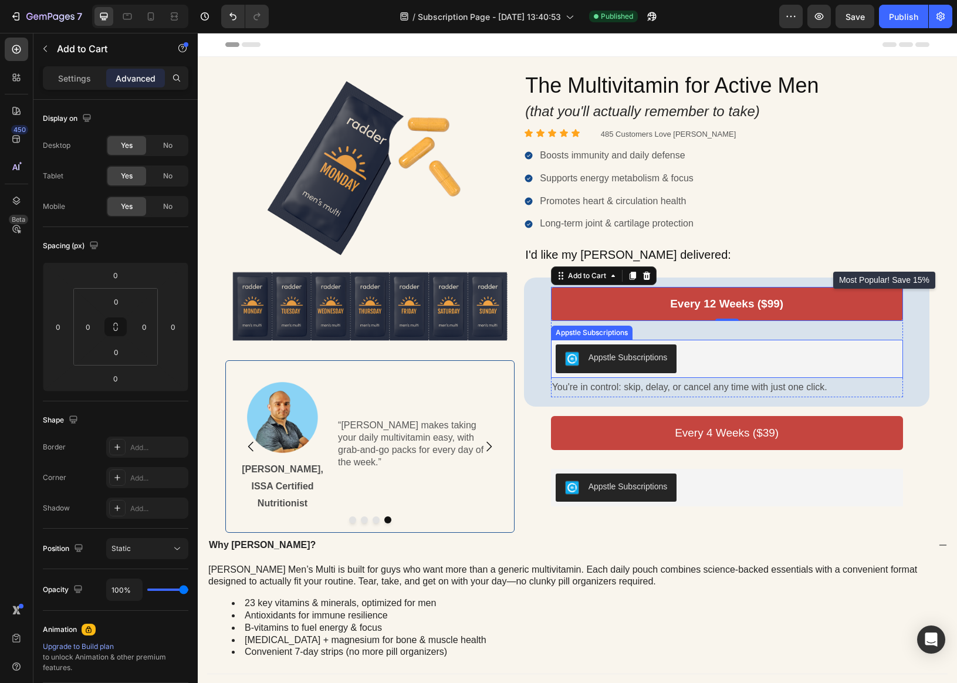
click at [727, 352] on div "Appstle Subscriptions" at bounding box center [726, 358] width 343 height 28
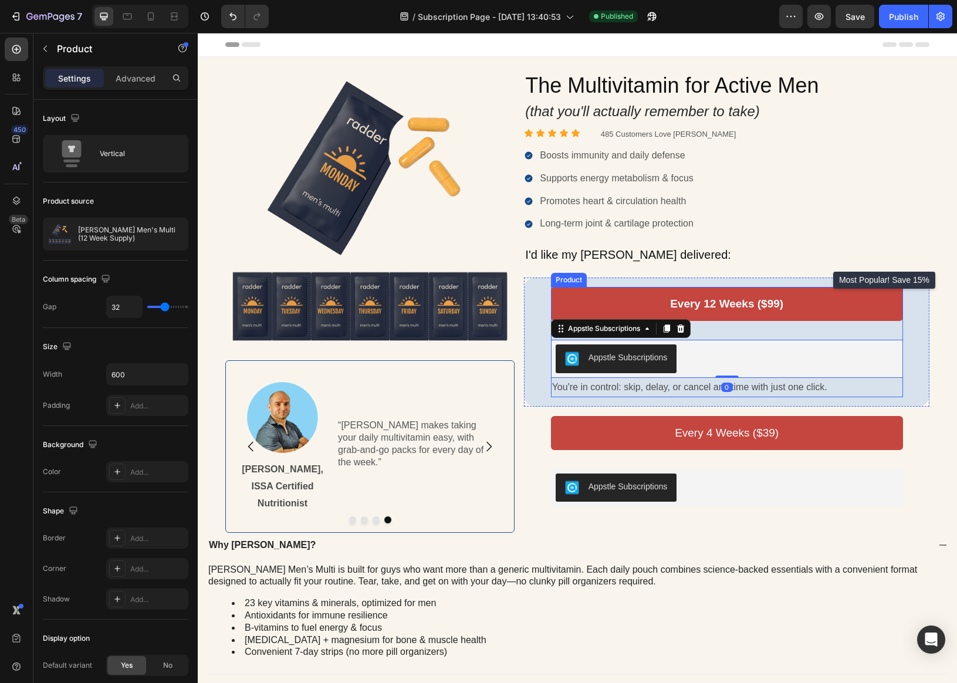
click at [731, 333] on div "Every 12 Weeks ($99) Add to Cart Appstle Subscriptions Appstle Subscriptions 0 …" at bounding box center [727, 342] width 352 height 110
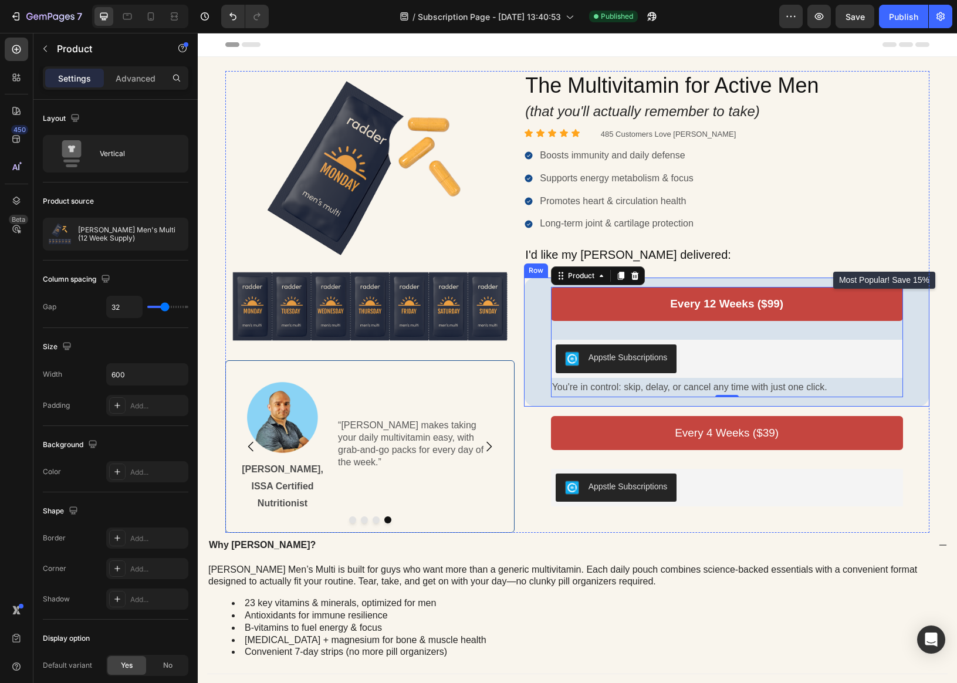
click at [542, 324] on div "Every 12 Weeks ($99) Add to Cart Appstle Subscriptions Appstle Subscriptions Yo…" at bounding box center [726, 342] width 386 height 110
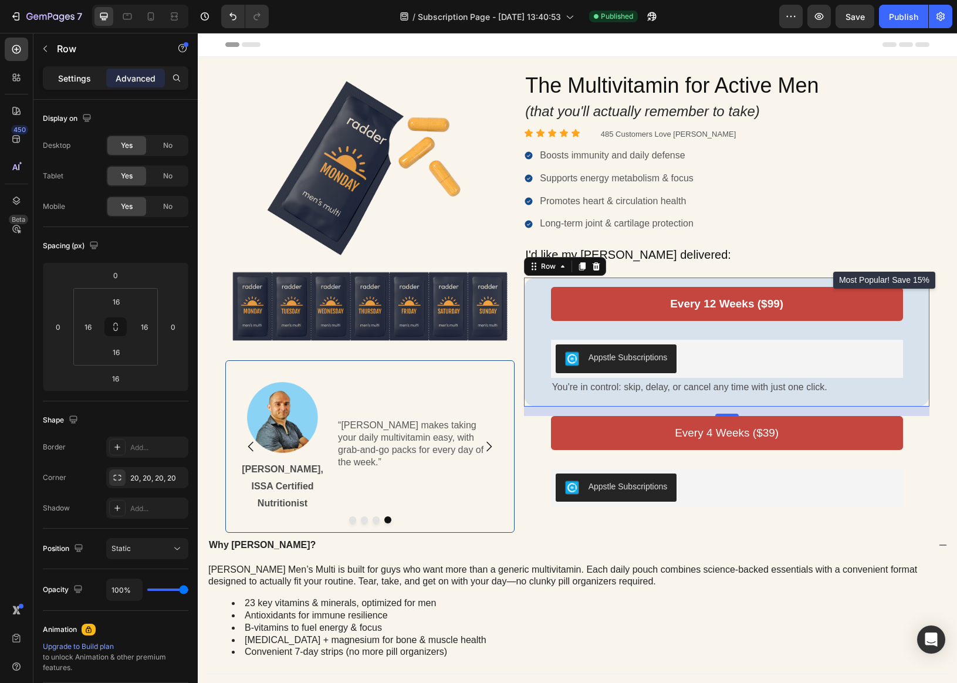
click at [96, 73] on div "Settings" at bounding box center [74, 78] width 59 height 19
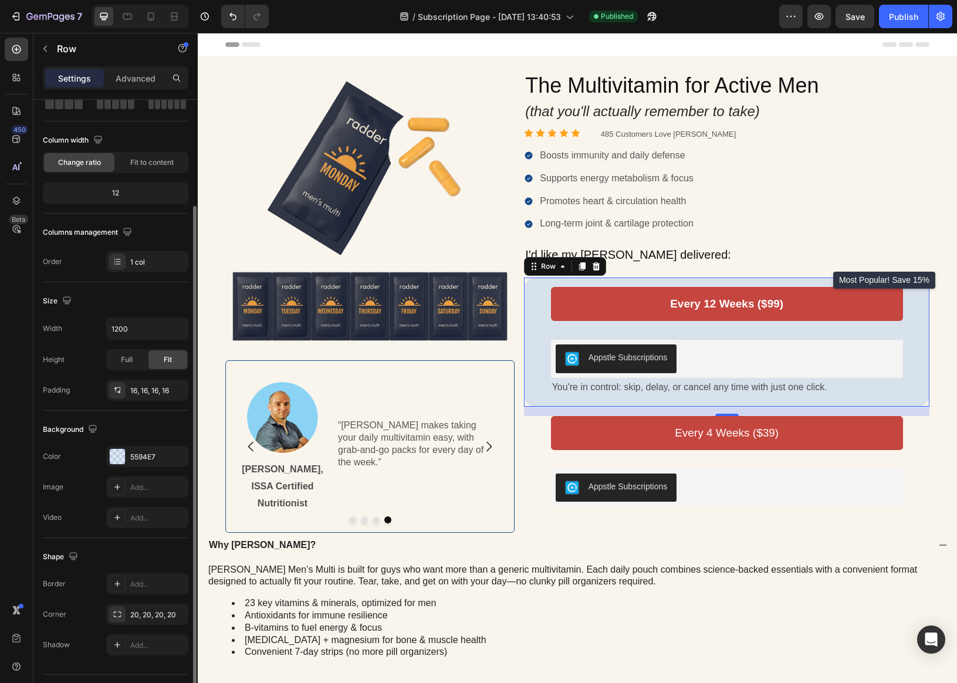
scroll to position [99, 0]
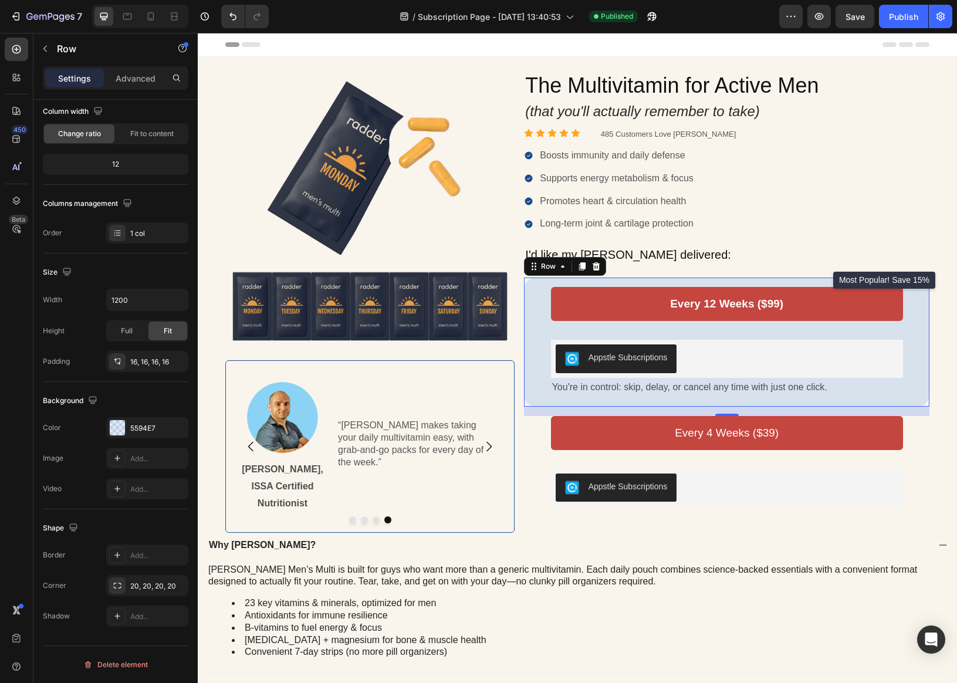
click at [538, 299] on div "Every 12 Weeks ($99) Add to Cart Appstle Subscriptions Appstle Subscriptions Yo…" at bounding box center [726, 342] width 386 height 110
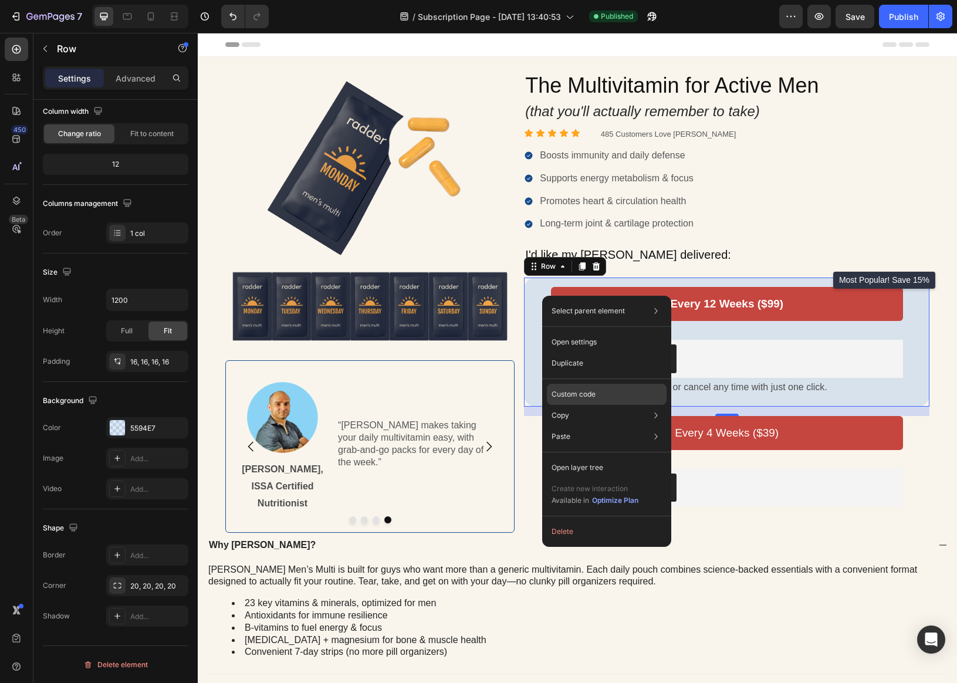
click at [578, 426] on div "Custom code" at bounding box center [607, 436] width 120 height 21
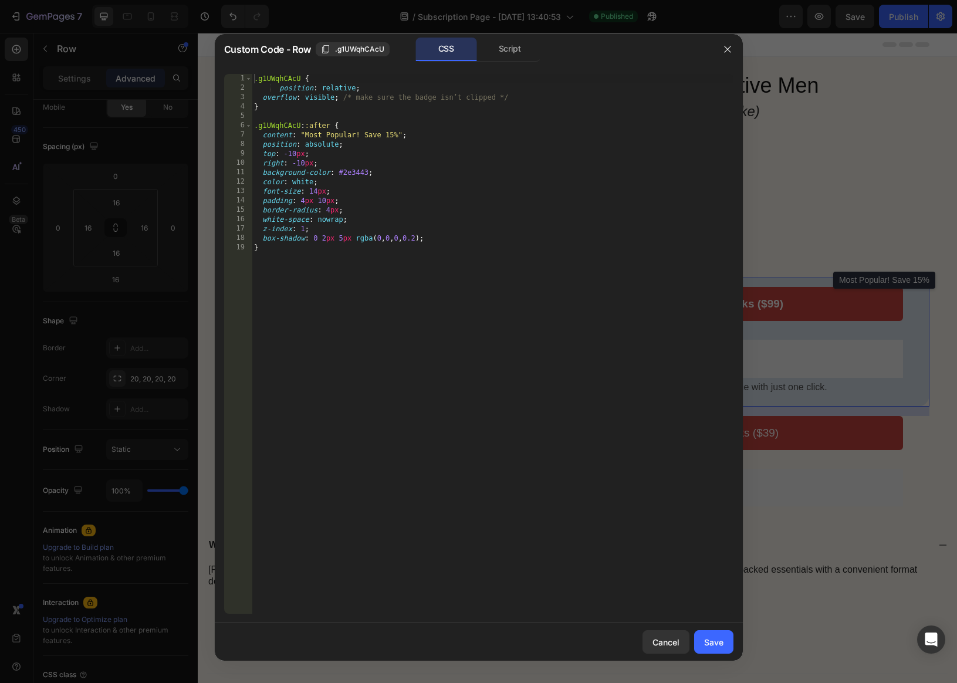
type textarea "overflow: visible; /* make sure the badge isn’t clipped */"
click at [528, 97] on div ".g1UWqhCAcU { position : relative ; overflow : visible ; /* make sure the badge…" at bounding box center [493, 353] width 482 height 558
paste textarea "--rg-mobile: 0px; /* mobile row gap */"
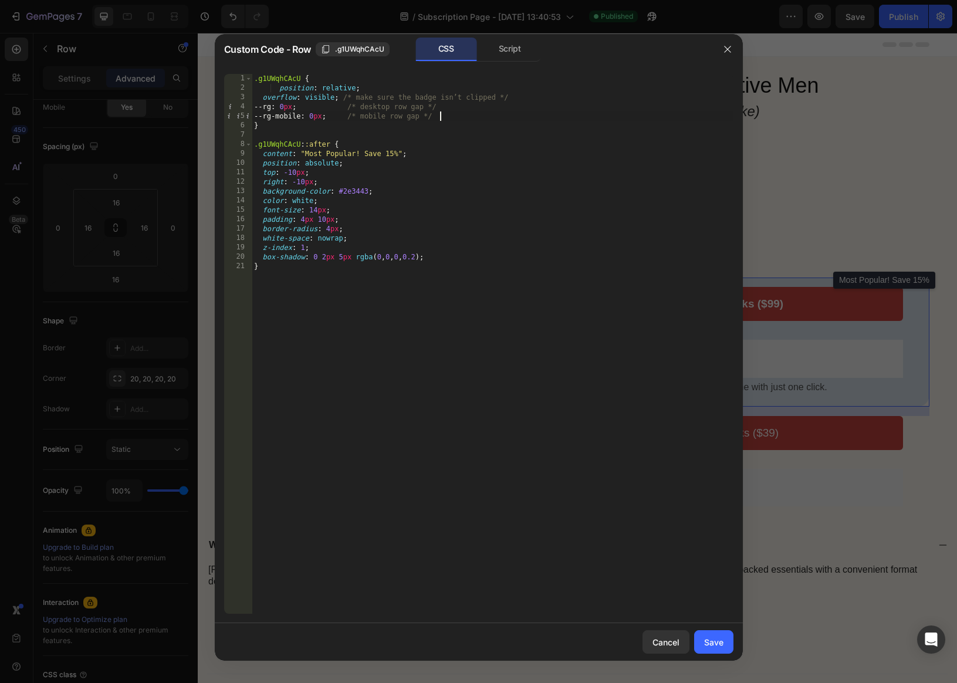
click at [300, 110] on div ".g1UWqhCAcU { position : relative ; overflow : visible ; /* make sure the badge…" at bounding box center [493, 353] width 482 height 558
click at [305, 84] on div ".g1UWqhCAcU { position : relative ; overflow : visible ; /* make sure the badge…" at bounding box center [493, 353] width 482 height 558
click at [321, 113] on div ".g1UWqhCAcU { position : relative ; overflow : visible ; /* make sure the badge…" at bounding box center [493, 353] width 482 height 558
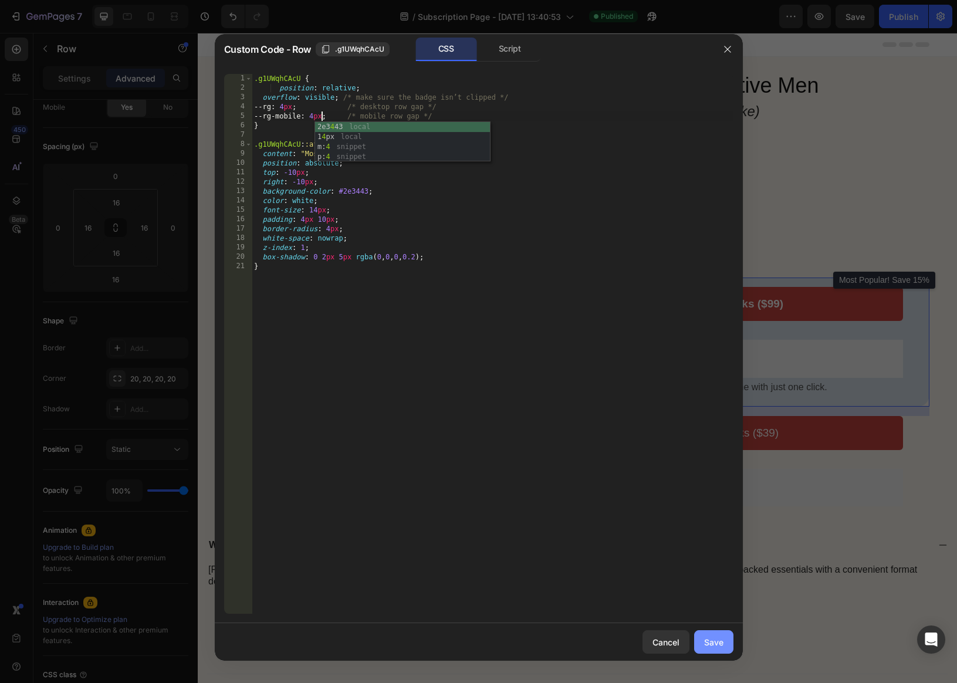
type textarea "--rg-mobile: 4px; /* mobile row gap */"
click at [720, 649] on button "Save" at bounding box center [713, 641] width 39 height 23
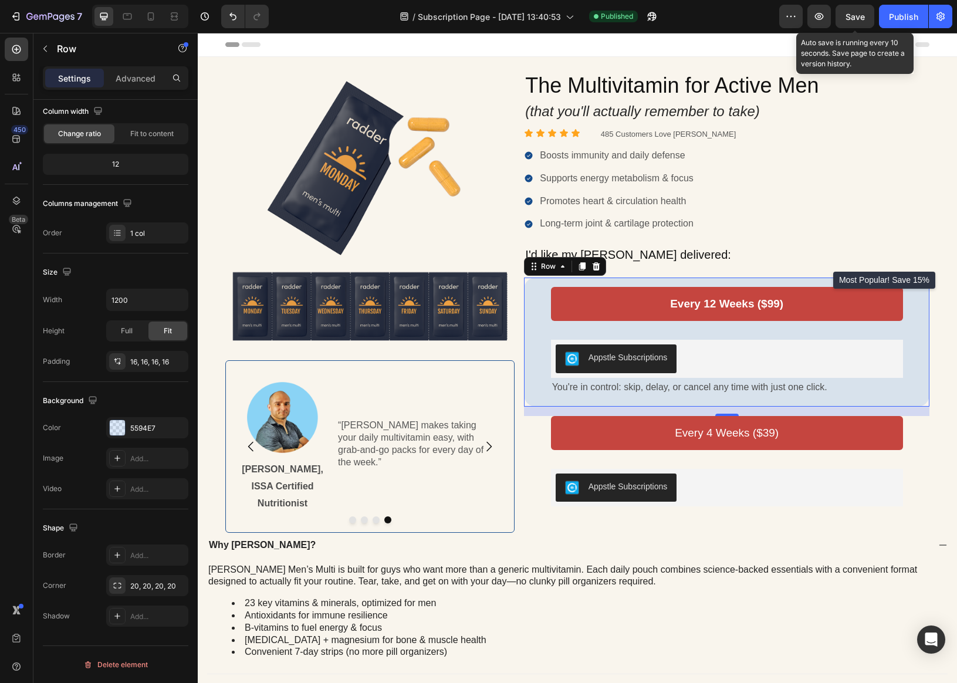
click at [850, 18] on span "Save" at bounding box center [854, 17] width 19 height 10
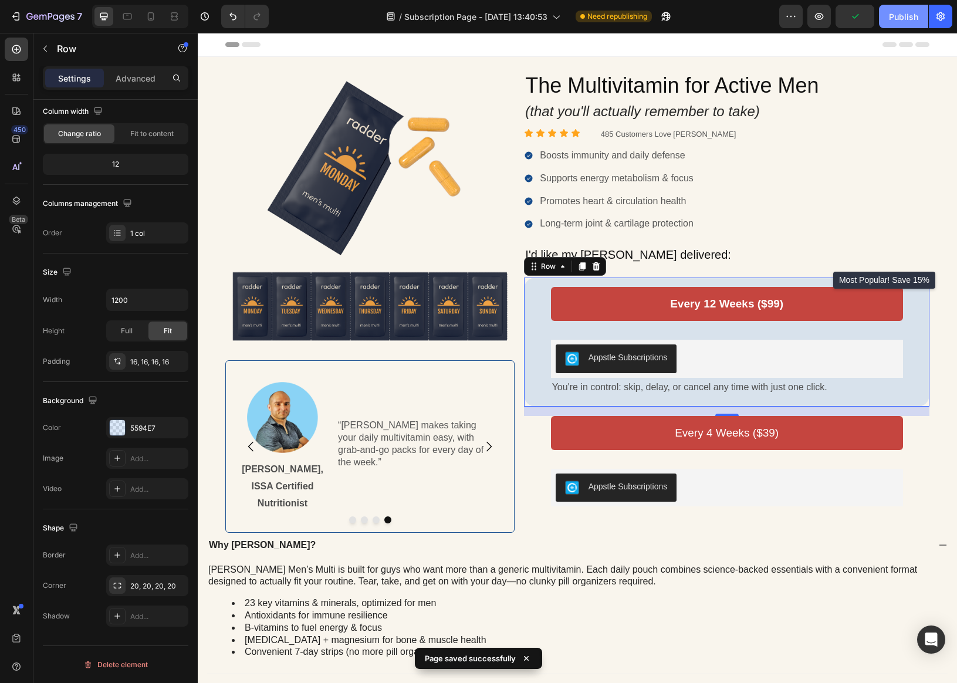
click at [850, 21] on button "Publish" at bounding box center [903, 16] width 49 height 23
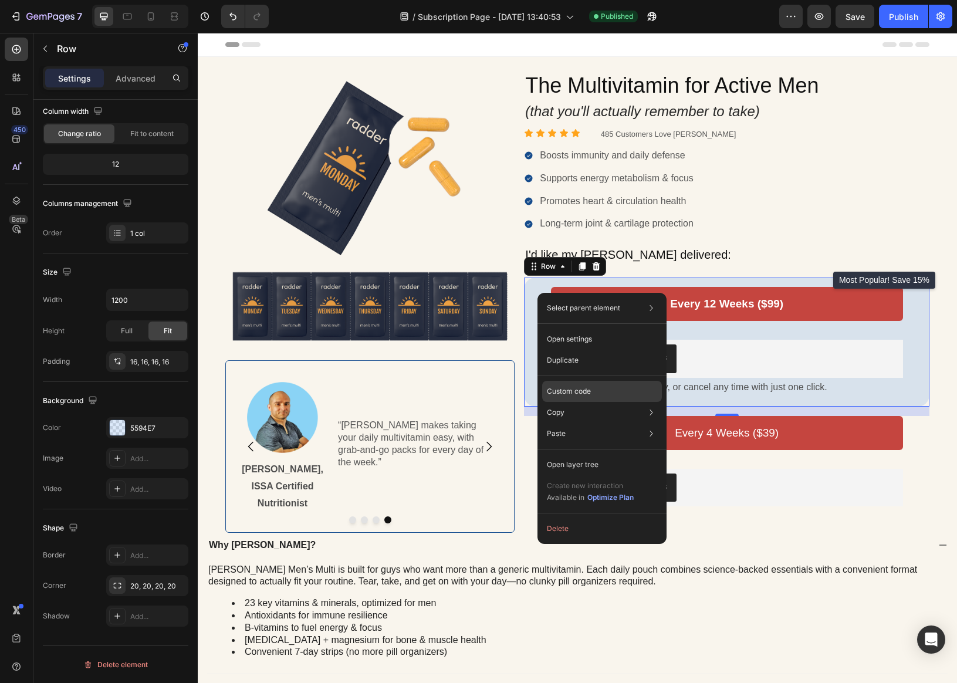
click at [583, 390] on p "Custom code" at bounding box center [569, 391] width 44 height 11
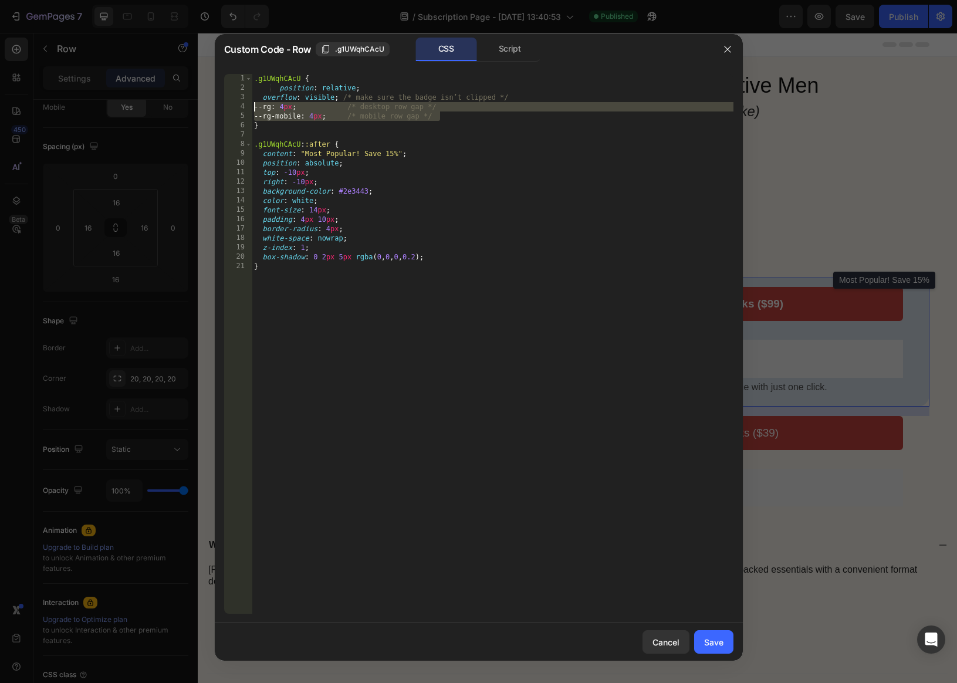
drag, startPoint x: 441, startPoint y: 112, endPoint x: 248, endPoint y: 106, distance: 193.0
click at [248, 106] on div "--rg-mobile: 4px; /* mobile row gap */ [PHONE_NUMBER] [PHONE_NUMBER] [PHONE_NUM…" at bounding box center [478, 344] width 509 height 540
paste textarea "gap: 0 !important; /* covers column gap too, if needed"
type textarea "gap: 0 !important; /* covers column gap too, if needed */"
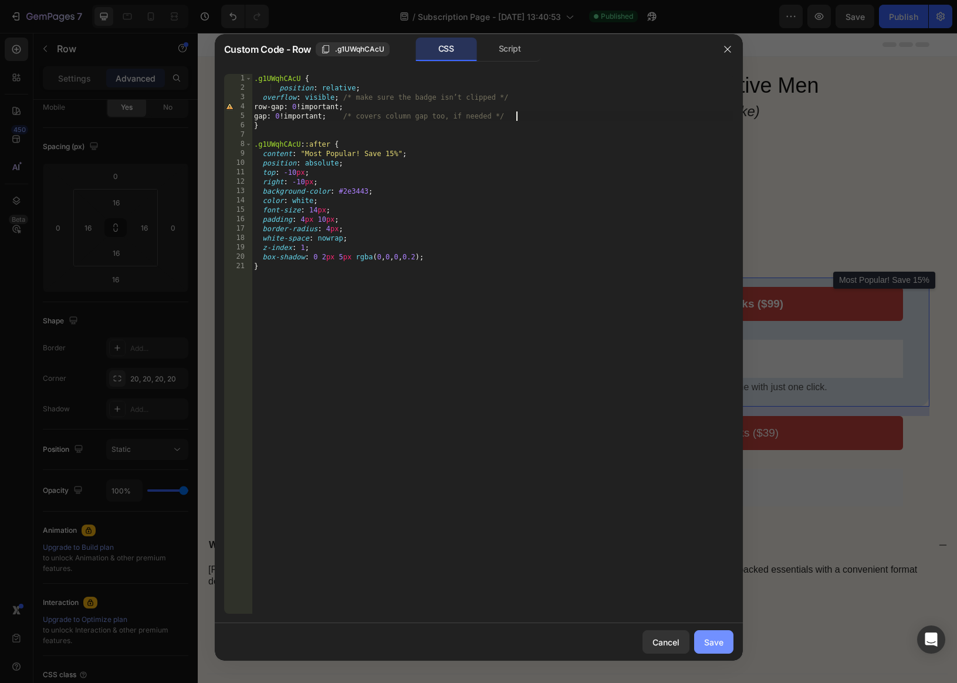
click at [713, 642] on div "Save" at bounding box center [713, 642] width 19 height 12
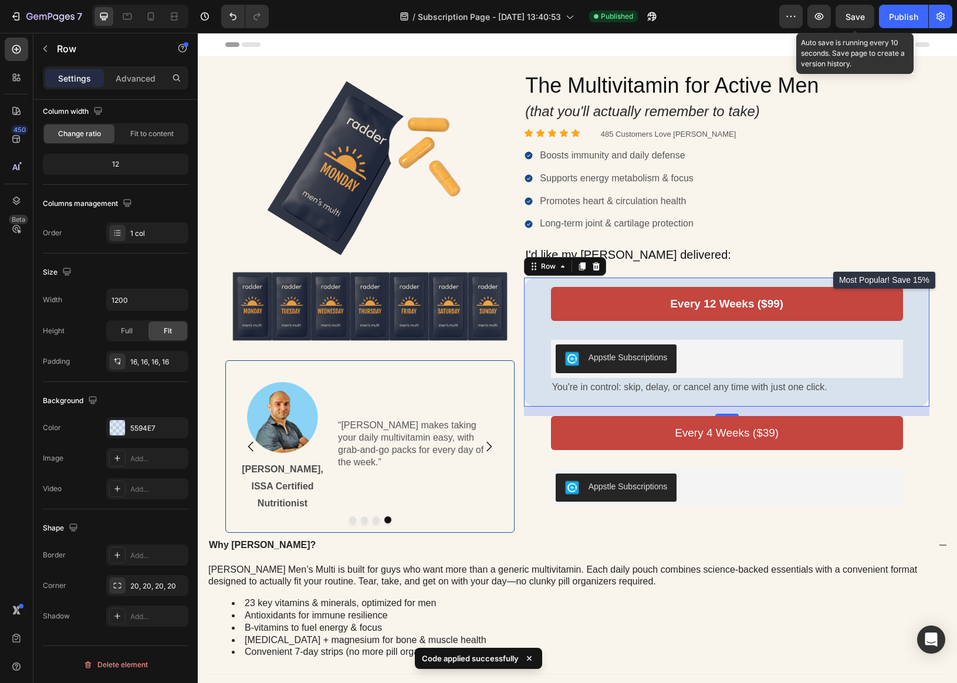
click at [850, 18] on span "Save" at bounding box center [854, 17] width 19 height 10
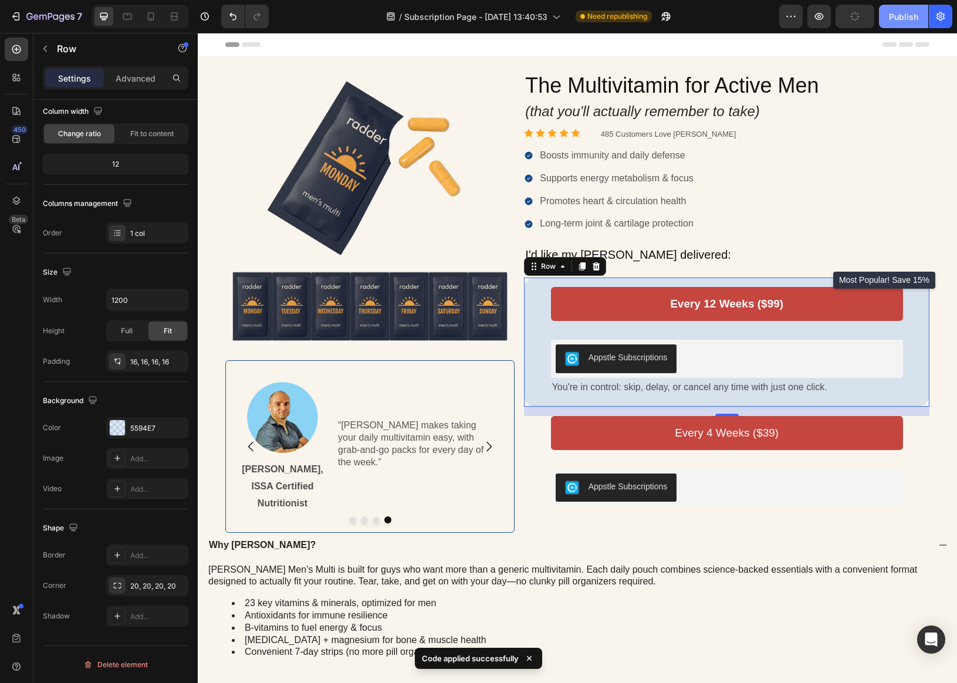
click at [850, 17] on div "Publish" at bounding box center [903, 17] width 29 height 12
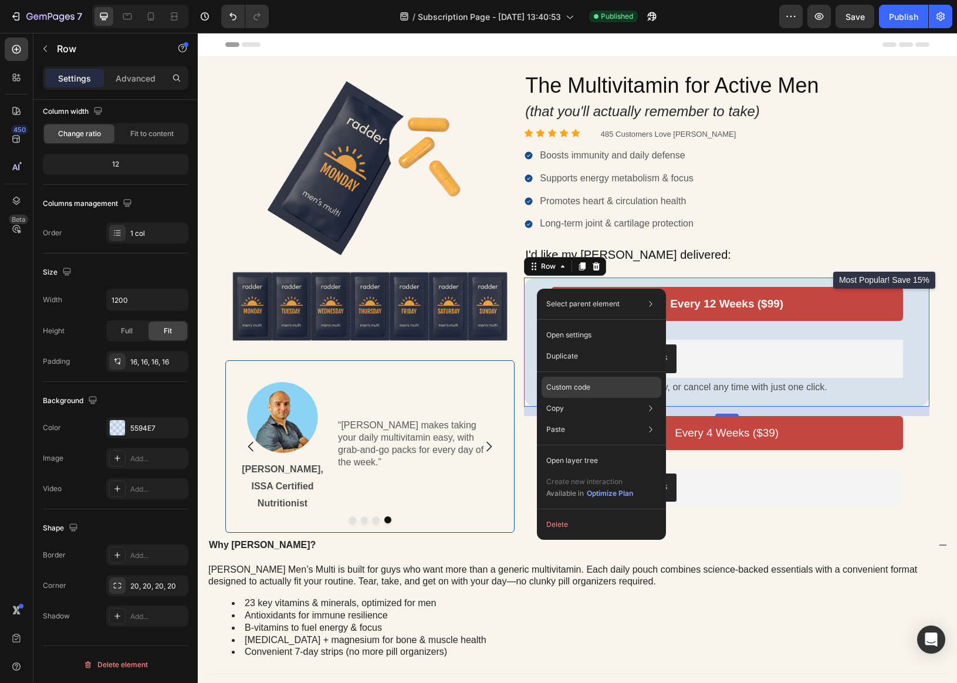
click at [578, 389] on p "Custom code" at bounding box center [568, 387] width 44 height 11
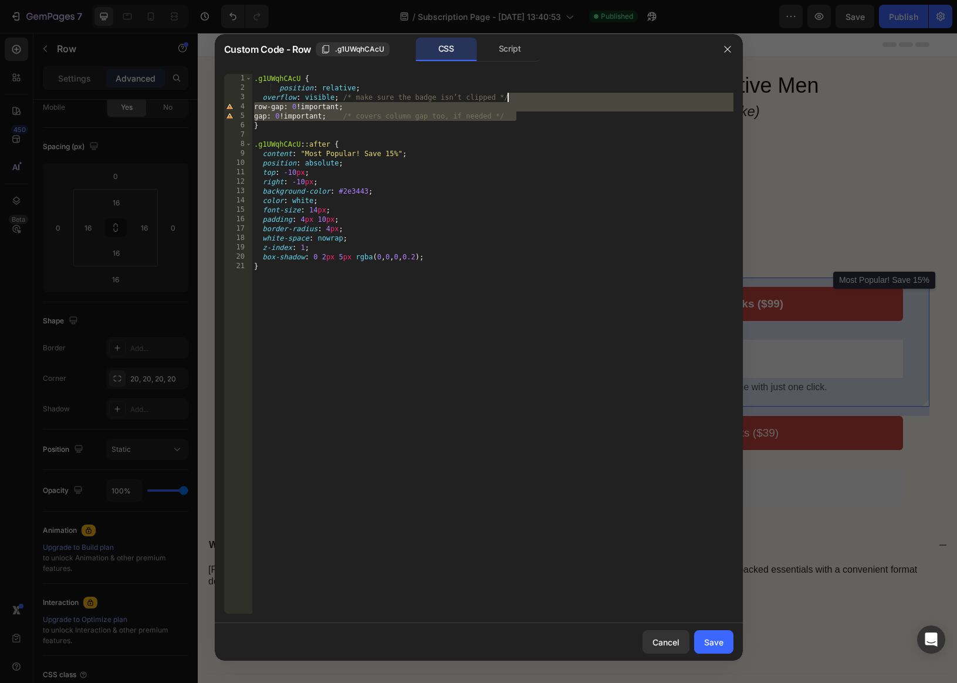
drag, startPoint x: 528, startPoint y: 114, endPoint x: 533, endPoint y: 99, distance: 15.4
click at [533, 100] on div ".g1UWqhCAcU { position : relative ; overflow : visible ; /* make sure the badge…" at bounding box center [493, 353] width 482 height 558
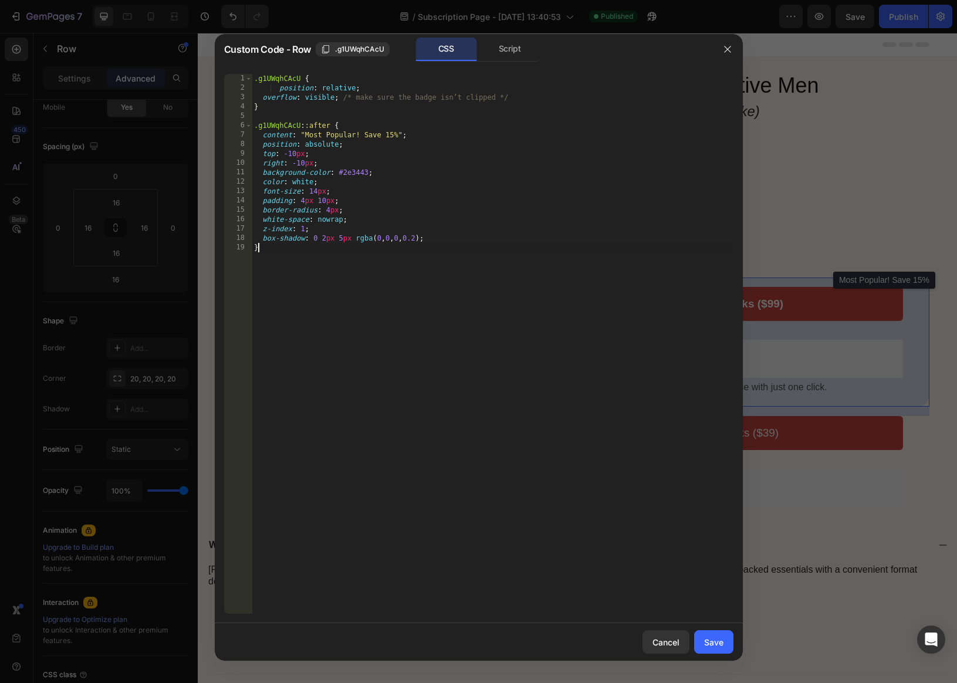
click at [461, 274] on div ".g1UWqhCAcU { position : relative ; overflow : visible ; /* make sure the badge…" at bounding box center [493, 353] width 482 height 558
type textarea "}"
paste textarea "}"
click at [581, 514] on div ".g1UWqhCAcU { position : relative ; overflow : visible ; /* make sure the badge…" at bounding box center [493, 353] width 482 height 558
click at [346, 216] on div ".g1UWqhCAcU { position : relative ; overflow : visible ; /* make sure the badge…" at bounding box center [493, 353] width 482 height 558
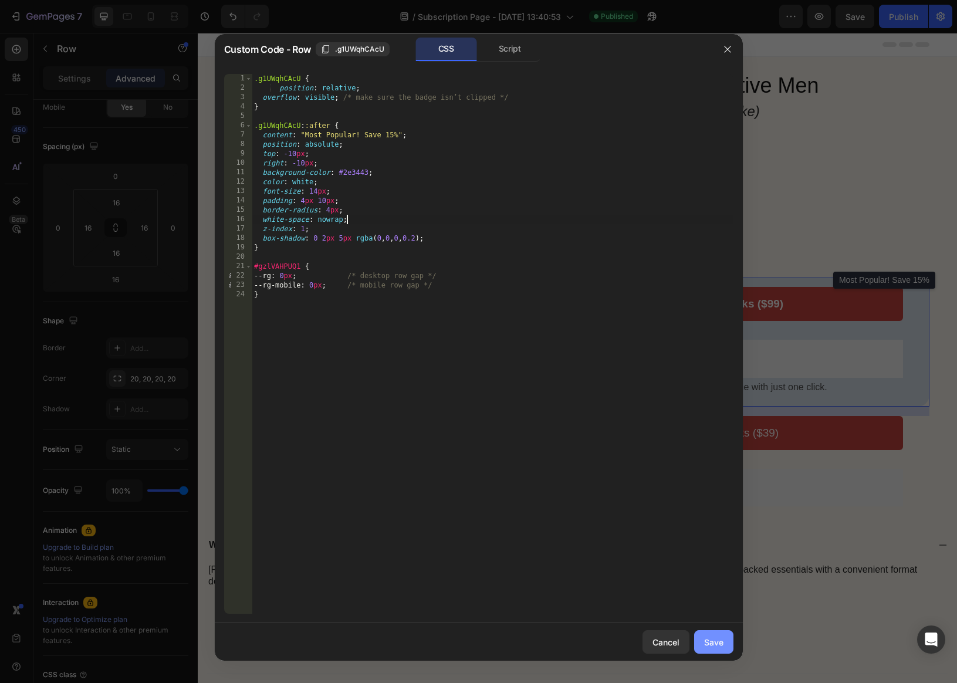
type textarea "white-space: nowrap;"
click at [718, 640] on div "Save" at bounding box center [713, 642] width 19 height 12
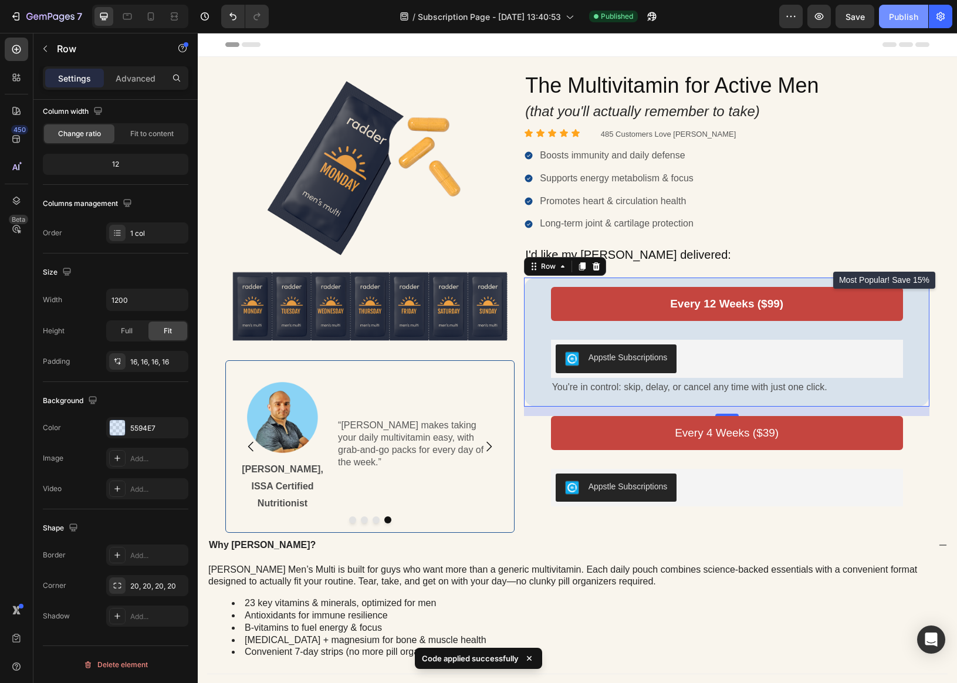
click at [850, 11] on div "Publish" at bounding box center [903, 17] width 29 height 12
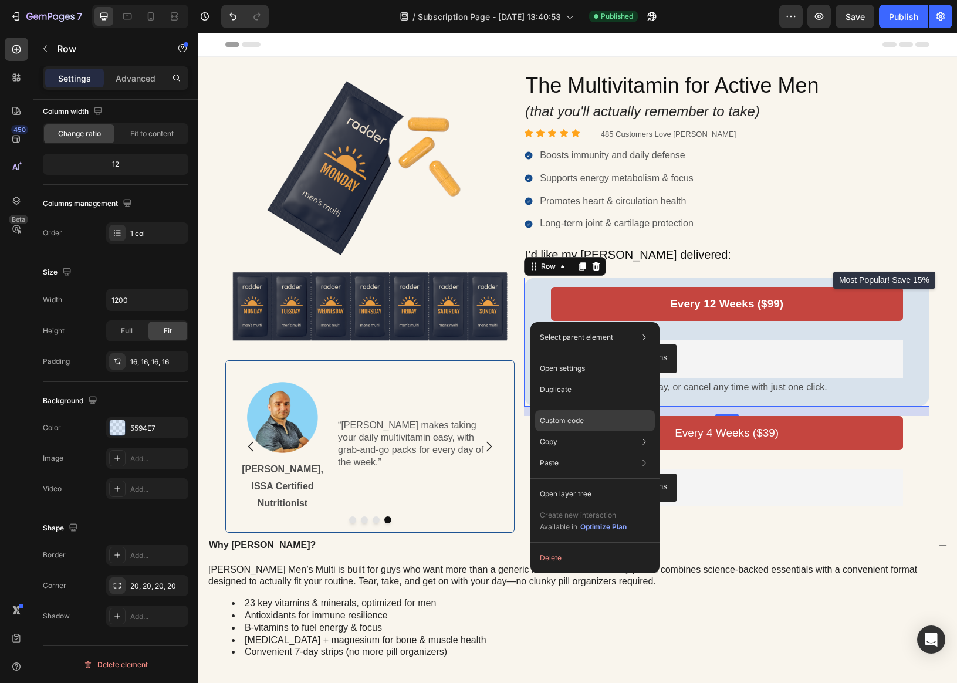
click at [560, 417] on p "Custom code" at bounding box center [562, 420] width 44 height 11
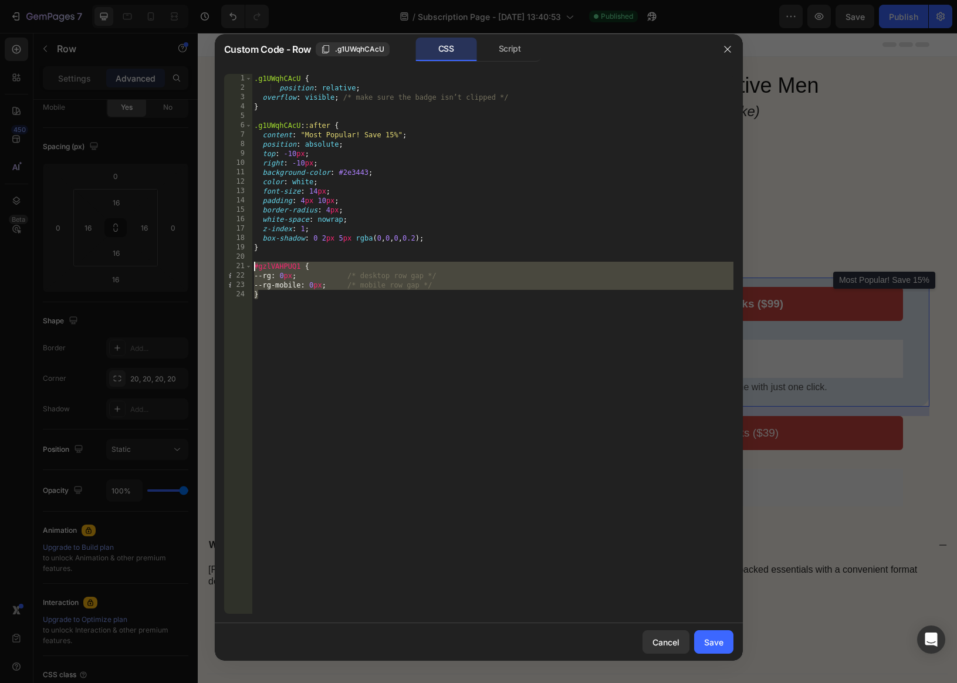
drag, startPoint x: 288, startPoint y: 298, endPoint x: 248, endPoint y: 271, distance: 48.1
click at [248, 271] on div "} 1 2 3 4 5 6 7 8 9 10 11 12 13 14 15 16 17 18 19 20 21 22 23 24 .g1UWqhCAcU { …" at bounding box center [478, 344] width 509 height 540
paste textarea "}"
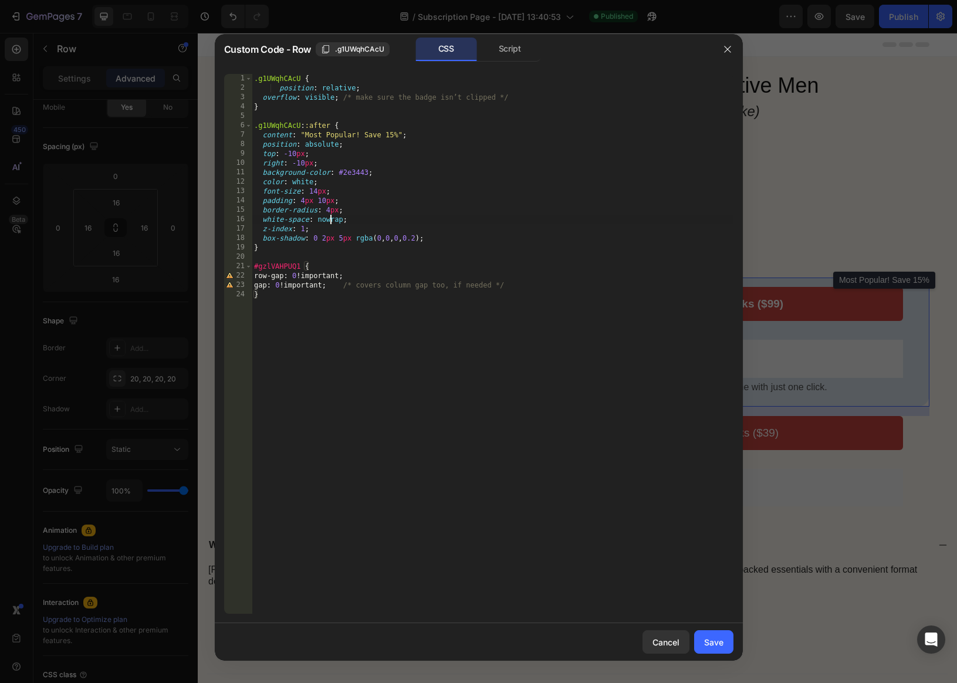
click at [331, 219] on div ".g1UWqhCAcU { position : relative ; overflow : visible ; /* make sure the badge…" at bounding box center [493, 353] width 482 height 558
type textarea "white-space: nowrap;"
drag, startPoint x: 710, startPoint y: 642, endPoint x: 513, endPoint y: 609, distance: 200.4
click at [710, 642] on div "Save" at bounding box center [713, 642] width 19 height 12
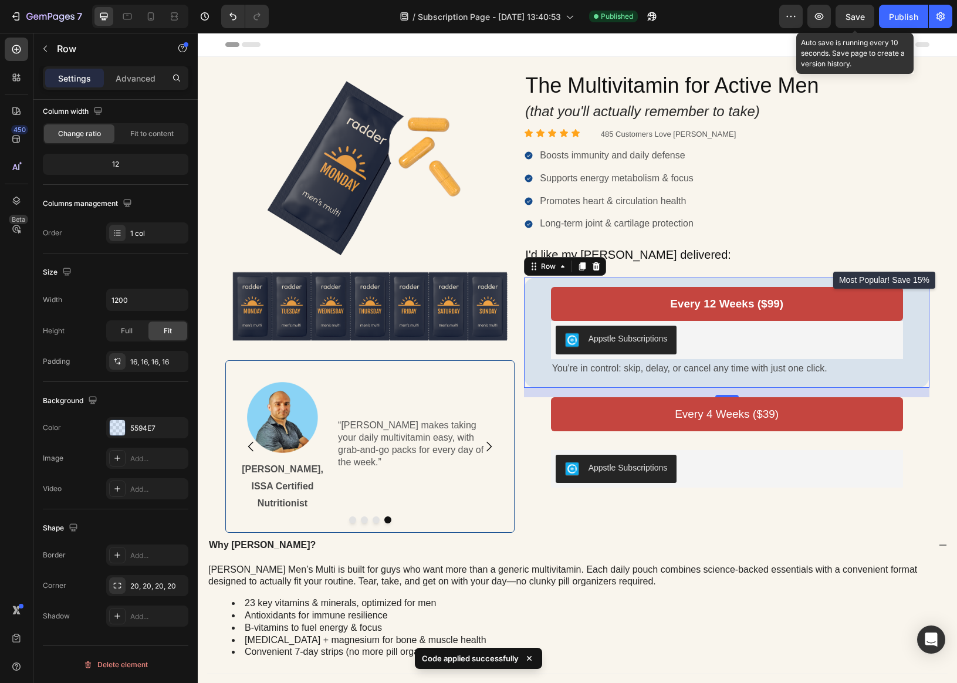
drag, startPoint x: 859, startPoint y: 13, endPoint x: 870, endPoint y: 17, distance: 11.7
click at [850, 13] on span "Save" at bounding box center [854, 17] width 19 height 10
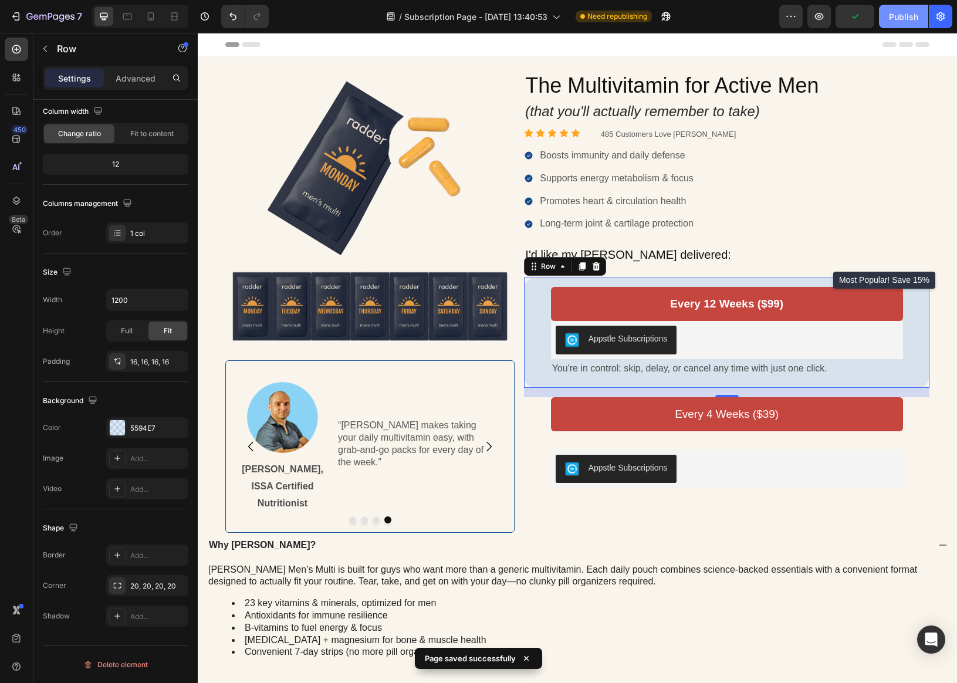
click at [850, 22] on div "Publish" at bounding box center [903, 17] width 29 height 12
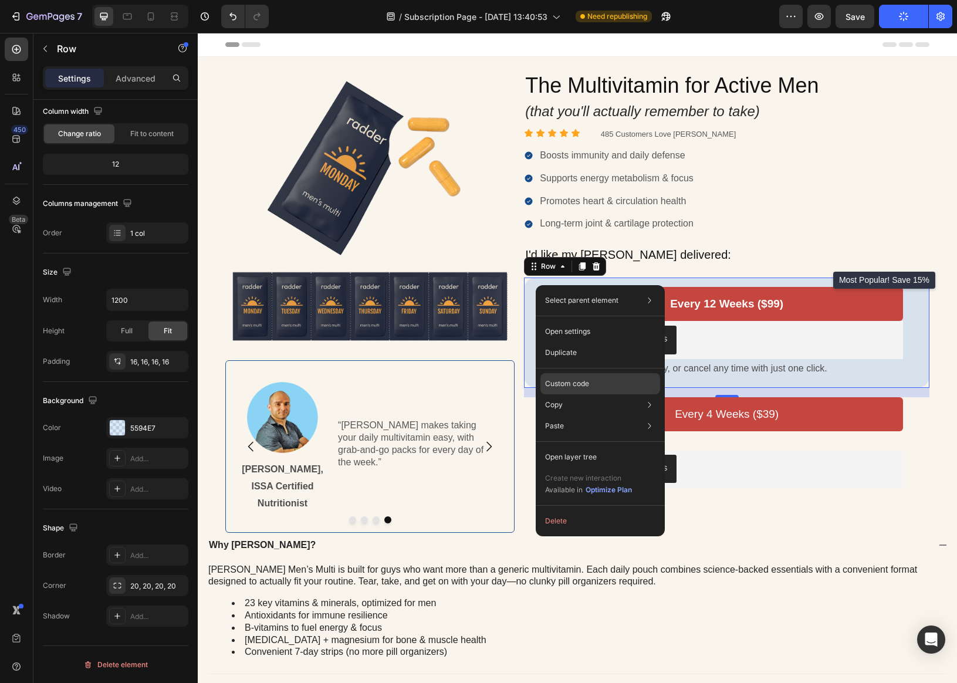
click at [579, 382] on p "Custom code" at bounding box center [567, 383] width 44 height 11
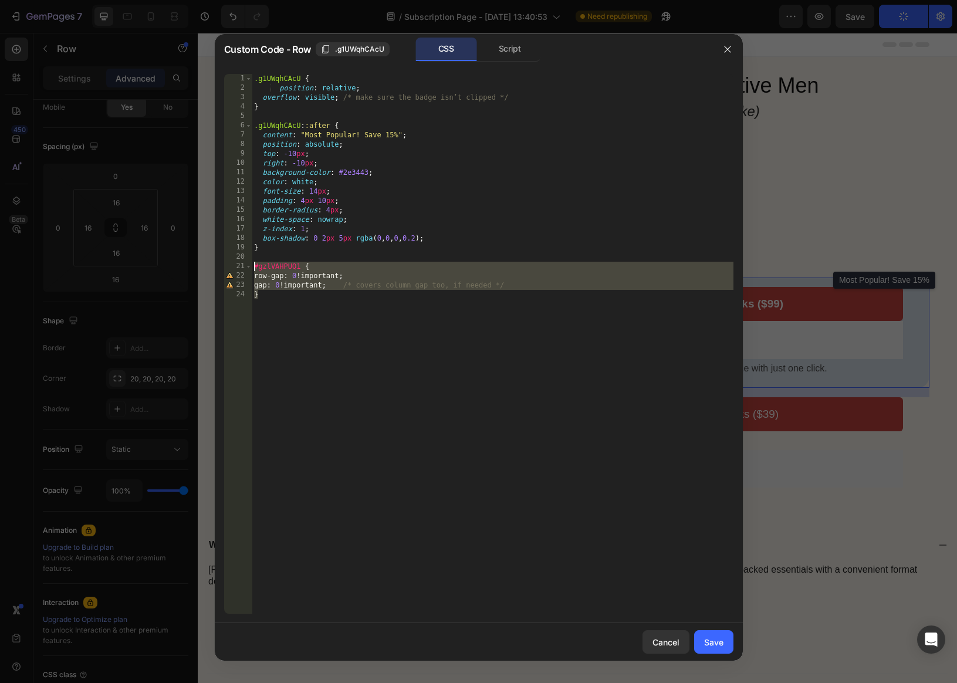
drag, startPoint x: 287, startPoint y: 294, endPoint x: 304, endPoint y: 310, distance: 22.8
click at [249, 269] on div "} 1 2 3 4 5 6 7 8 9 10 11 12 13 14 15 16 17 18 19 20 21 22 23 24 .g1UWqhCAcU { …" at bounding box center [478, 344] width 509 height 540
type textarea "#gzlVAHPUQ1 { row-gap: 0 !important;"
paste textarea
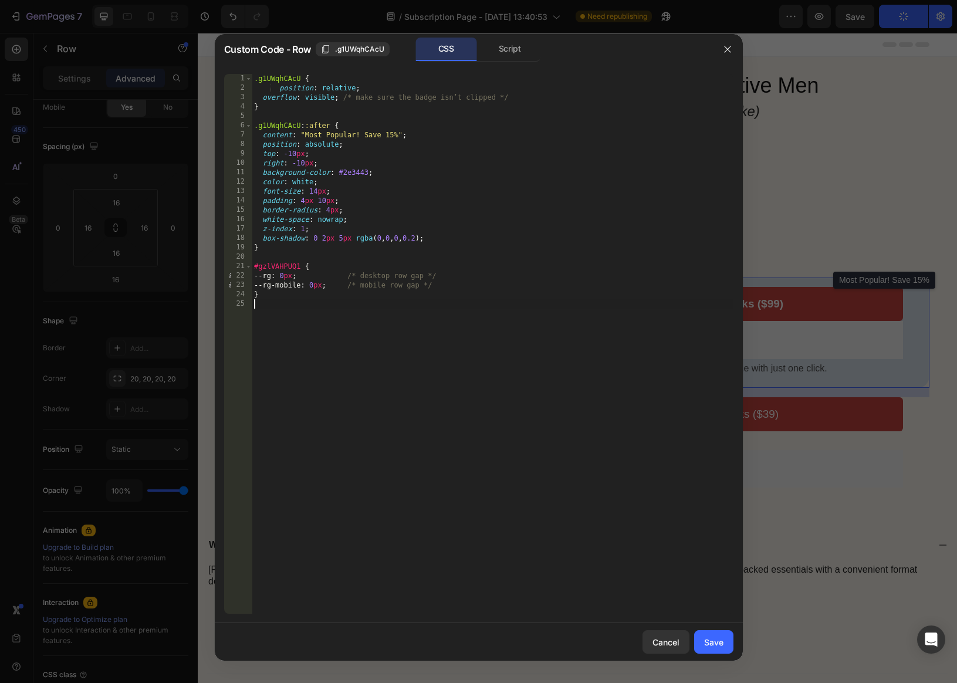
click at [326, 336] on div ".g1UWqhCAcU { position : relative ; overflow : visible ; /* make sure the badge…" at bounding box center [493, 353] width 482 height 558
click at [731, 647] on button "Save" at bounding box center [713, 641] width 39 height 23
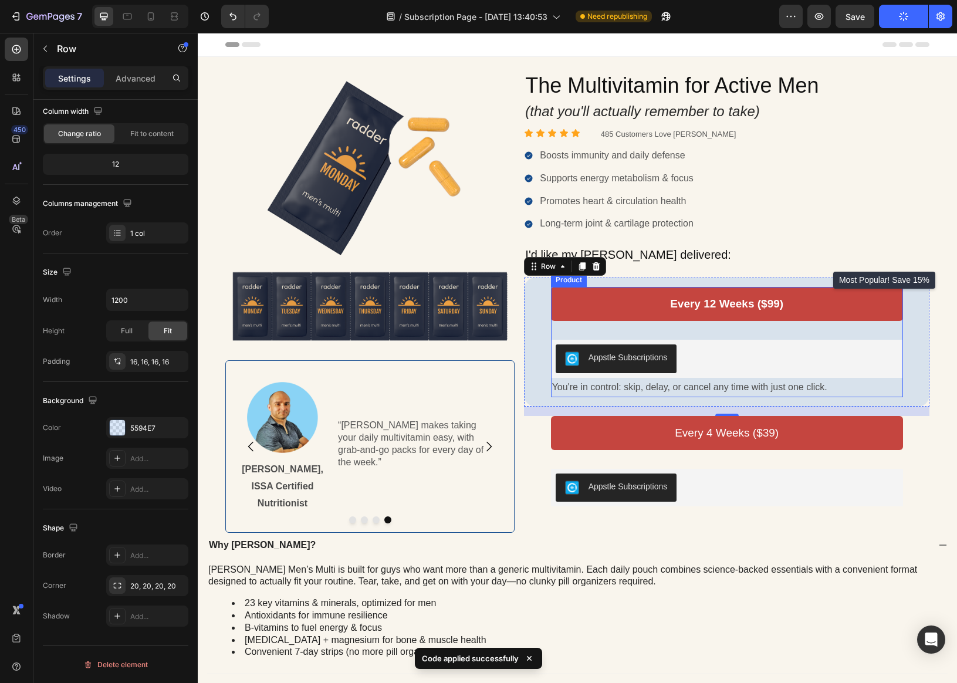
click at [723, 331] on div "Every 12 Weeks ($99) Add to Cart Appstle Subscriptions Appstle Subscriptions Yo…" at bounding box center [727, 342] width 352 height 110
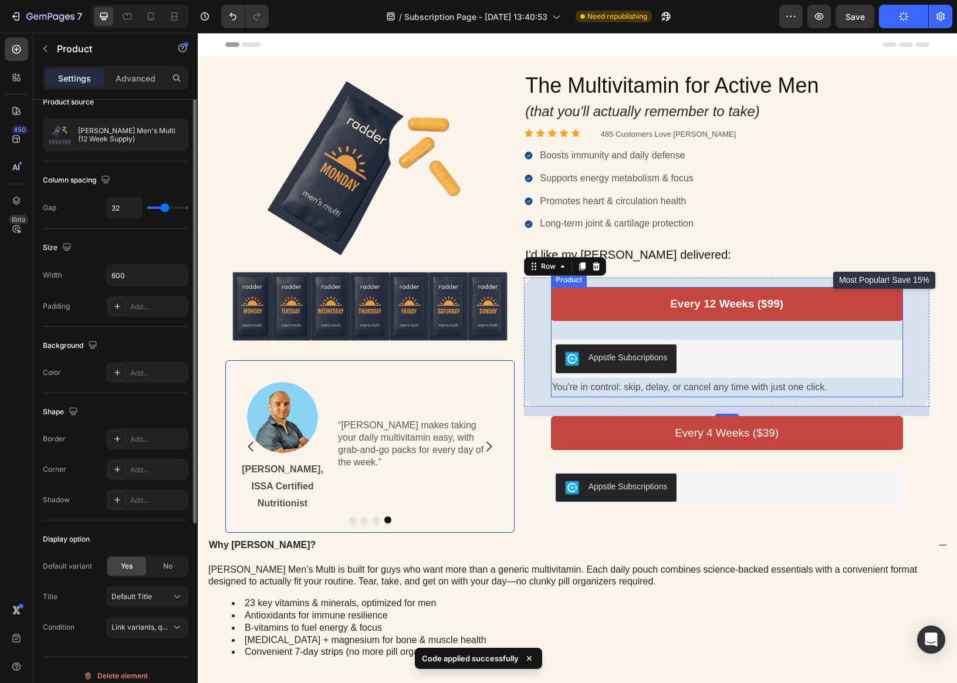
scroll to position [0, 0]
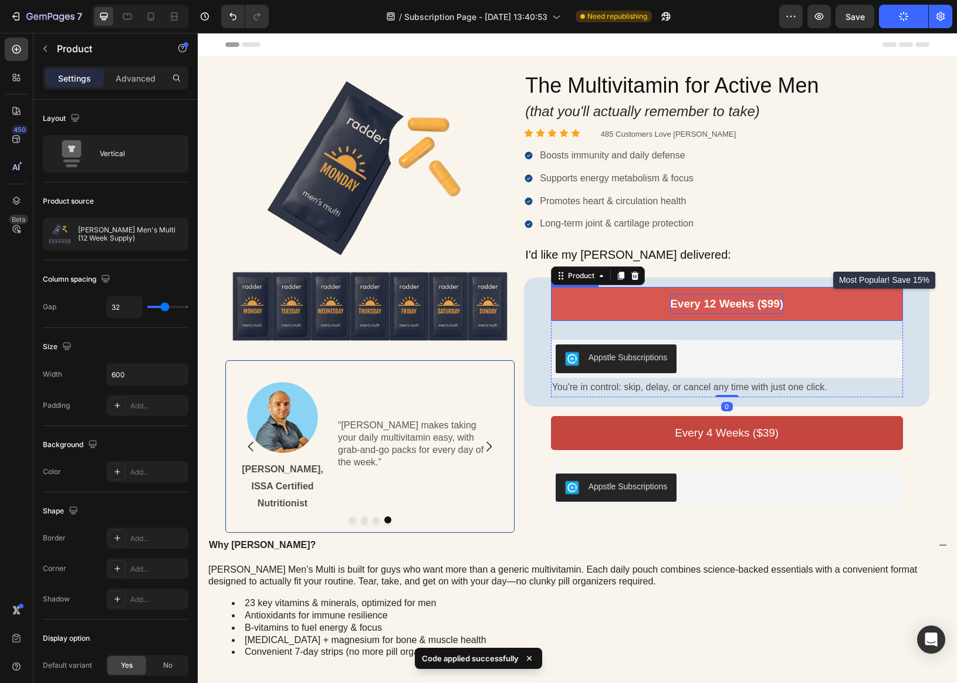
click at [707, 308] on p "Every 12 Weeks ($99)" at bounding box center [726, 304] width 113 height 20
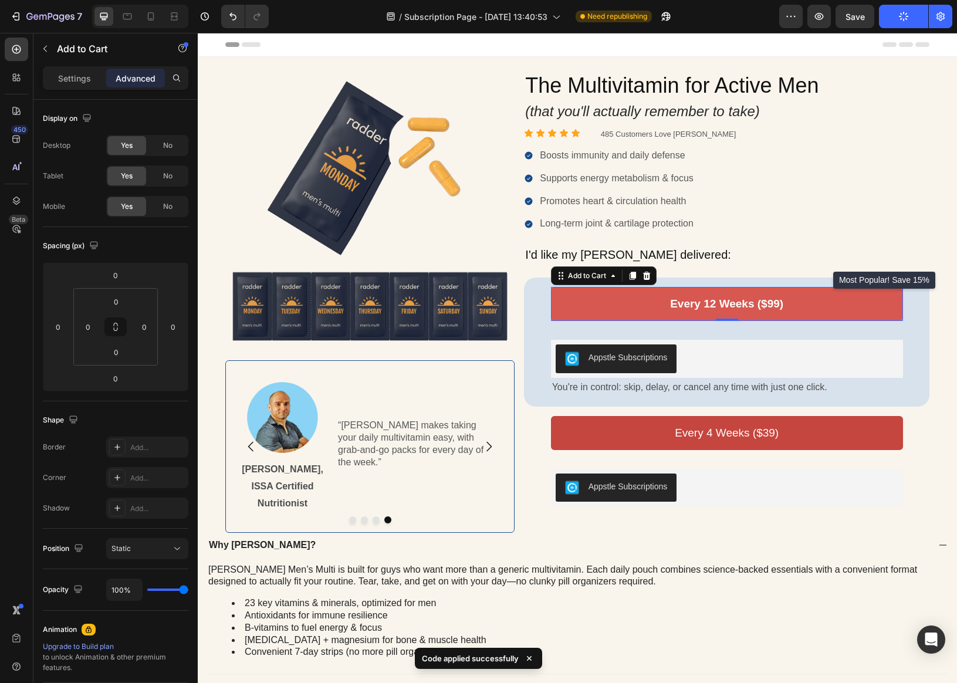
click at [601, 310] on button "Every 12 Weeks ($99)" at bounding box center [727, 304] width 352 height 34
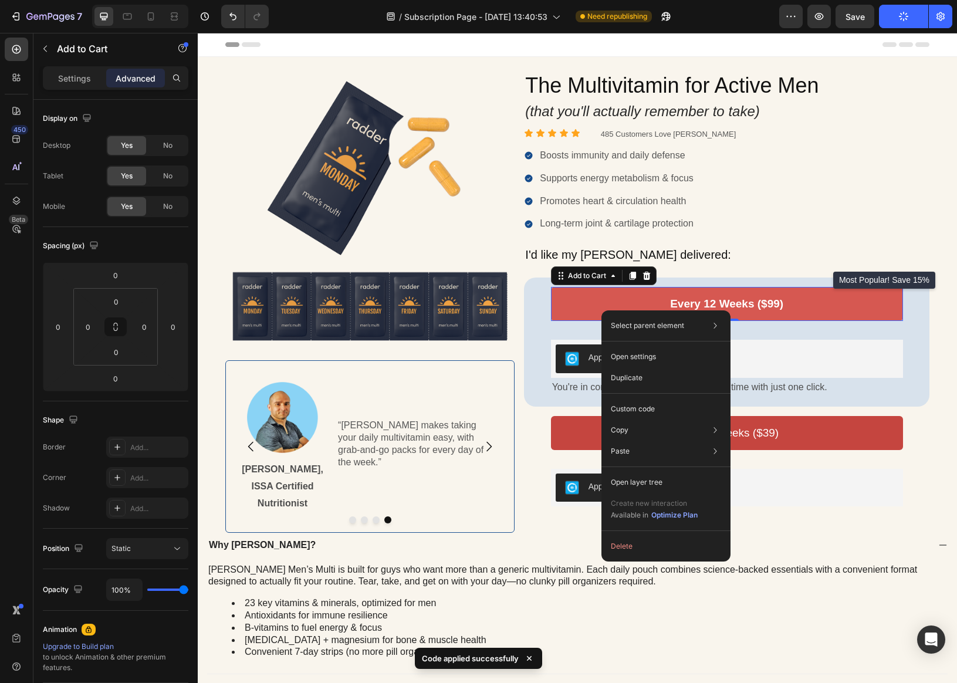
drag, startPoint x: 601, startPoint y: 310, endPoint x: 800, endPoint y: 345, distance: 201.9
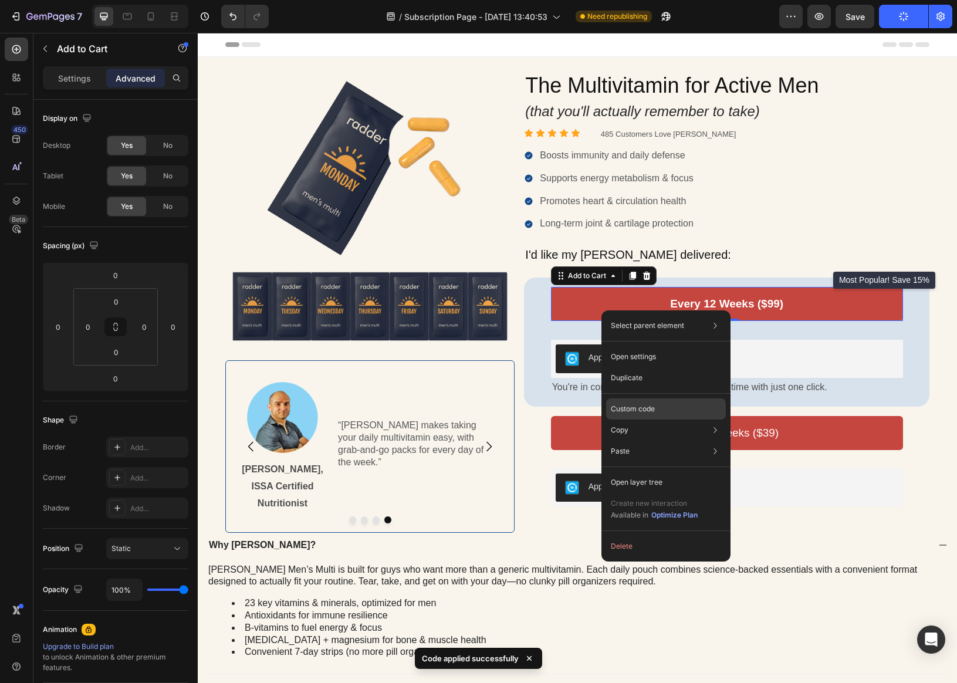
click at [655, 411] on p "Custom code" at bounding box center [633, 409] width 44 height 11
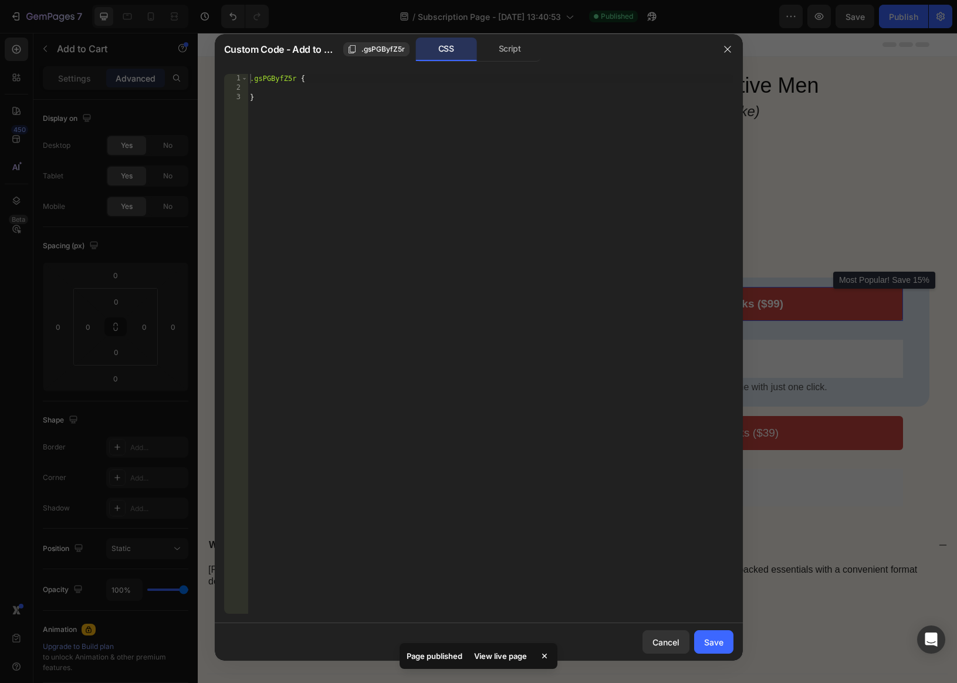
click at [813, 245] on div at bounding box center [478, 341] width 957 height 683
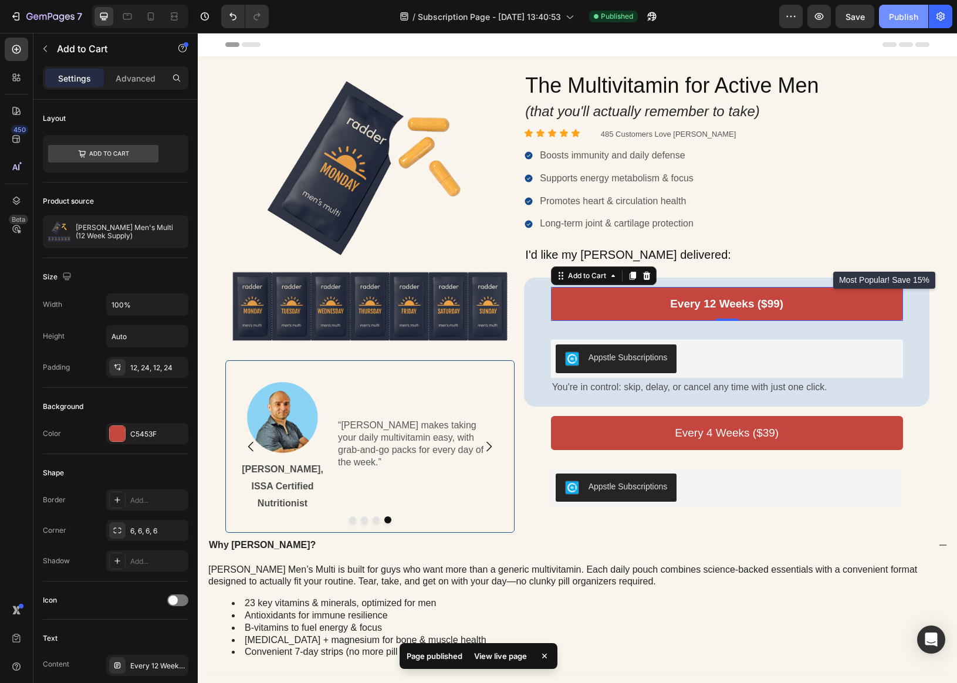
click at [850, 15] on div "Publish" at bounding box center [903, 17] width 29 height 12
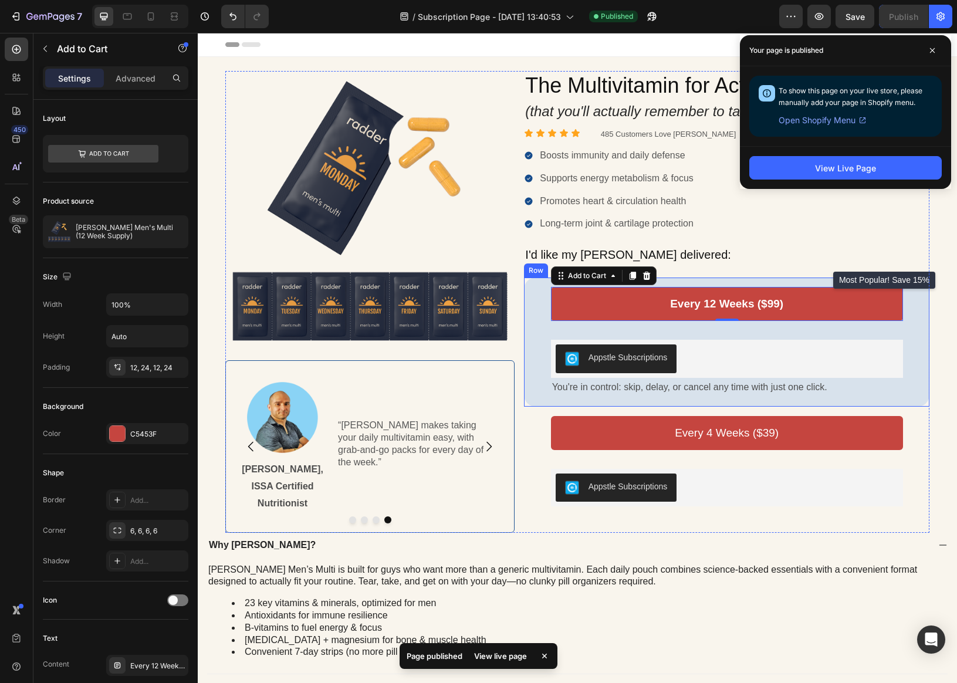
click at [537, 270] on div "Row" at bounding box center [535, 270] width 19 height 11
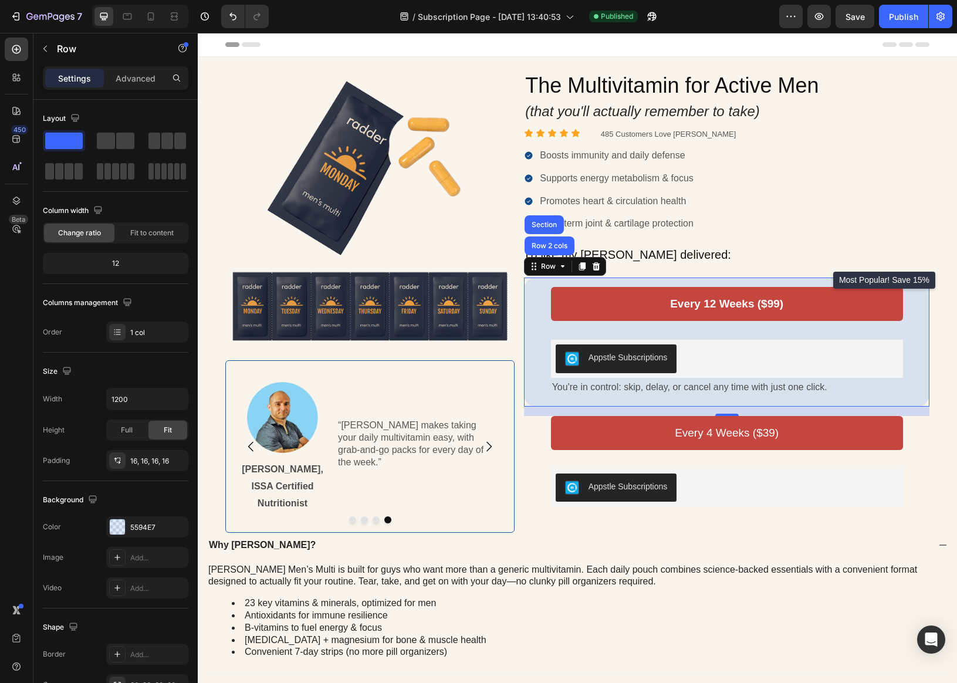
click at [535, 305] on div "Every 12 Weeks ($99) Add to Cart Appstle Subscriptions Appstle Subscriptions Yo…" at bounding box center [726, 342] width 386 height 110
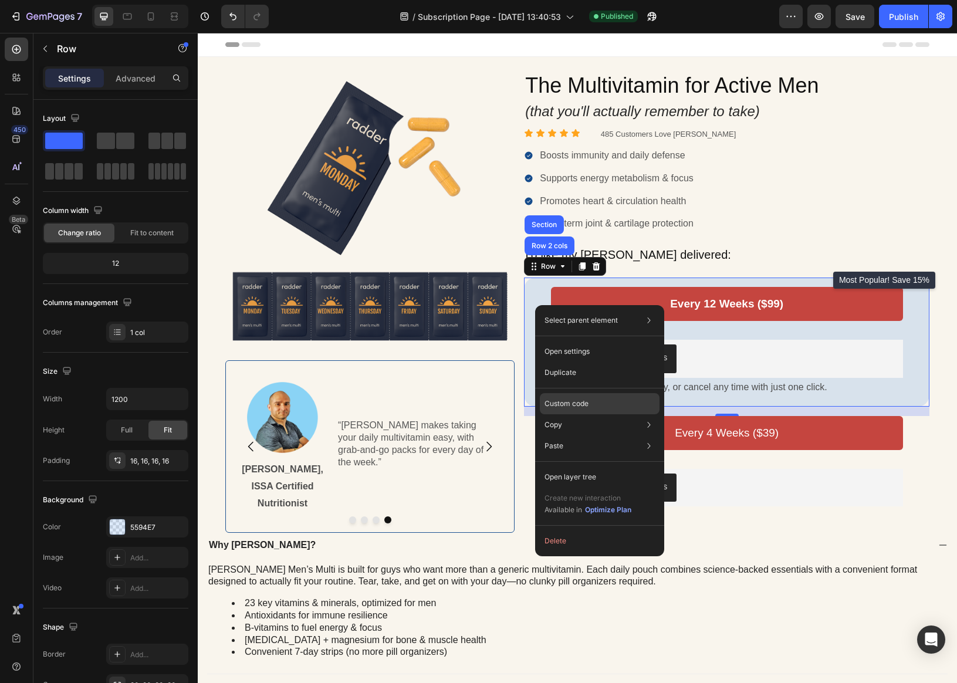
click at [584, 435] on div "Custom code" at bounding box center [600, 445] width 120 height 21
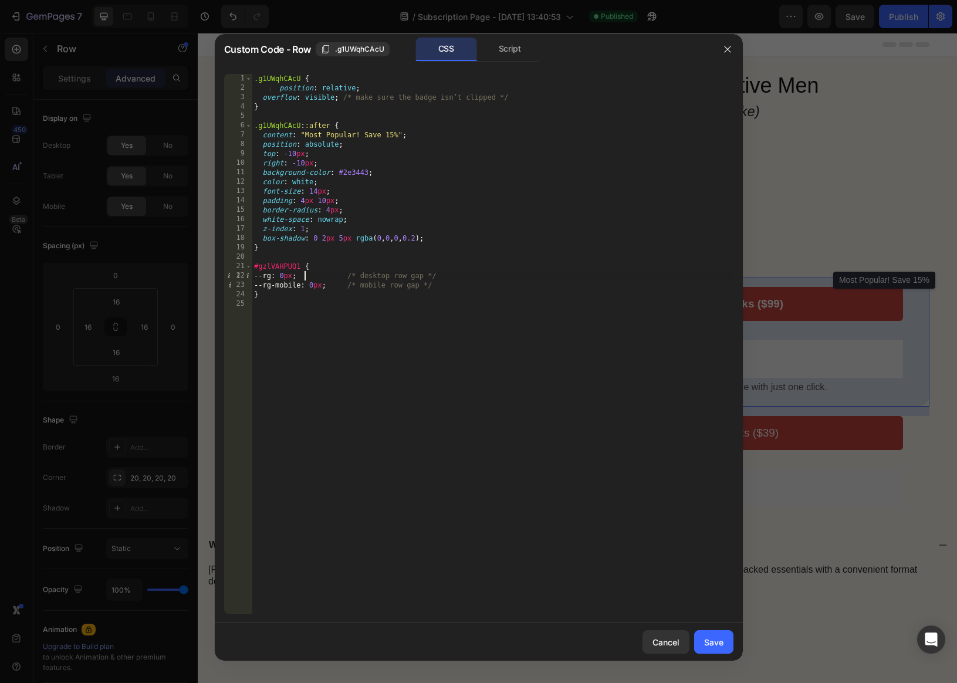
click at [303, 277] on div ".g1UWqhCAcU { position : relative ; overflow : visible ; /* make sure the badge…" at bounding box center [493, 353] width 482 height 558
click at [292, 274] on div ".g1UWqhCAcU { position : relative ; overflow : visible ; /* make sure the badge…" at bounding box center [493, 353] width 482 height 558
click at [318, 267] on div ".g1UWqhCAcU { position : relative ; overflow : visible ; /* make sure the badge…" at bounding box center [493, 353] width 482 height 558
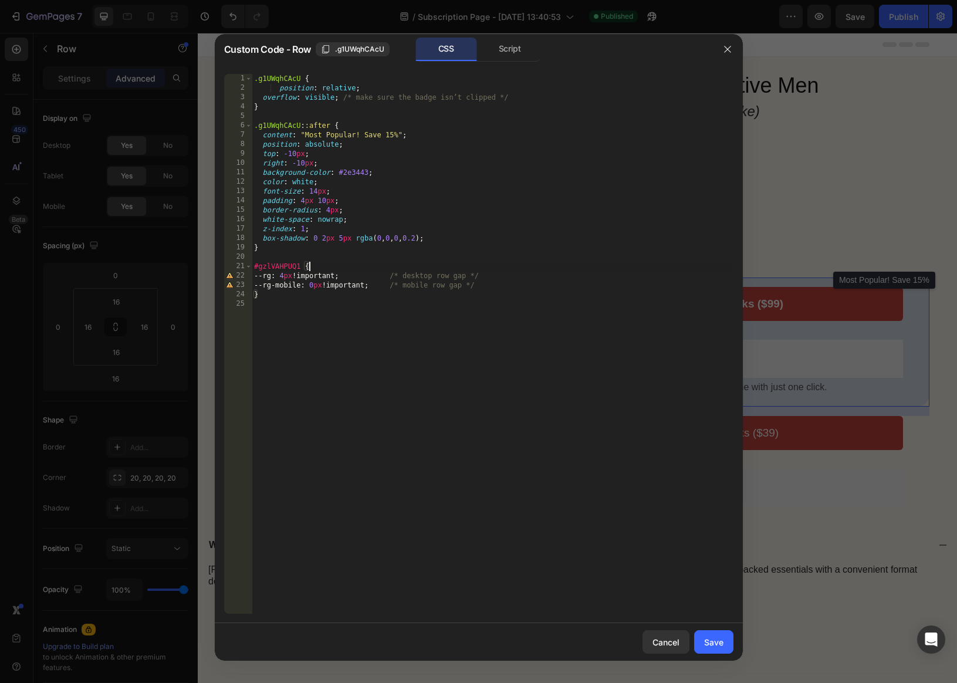
click at [321, 285] on div ".g1UWqhCAcU { position : relative ; overflow : visible ; /* make sure the badge…" at bounding box center [493, 353] width 482 height 558
type textarea "--rg-mobile: 4px!important; /* mobile row gap */"
click at [716, 646] on div "Save" at bounding box center [713, 642] width 19 height 12
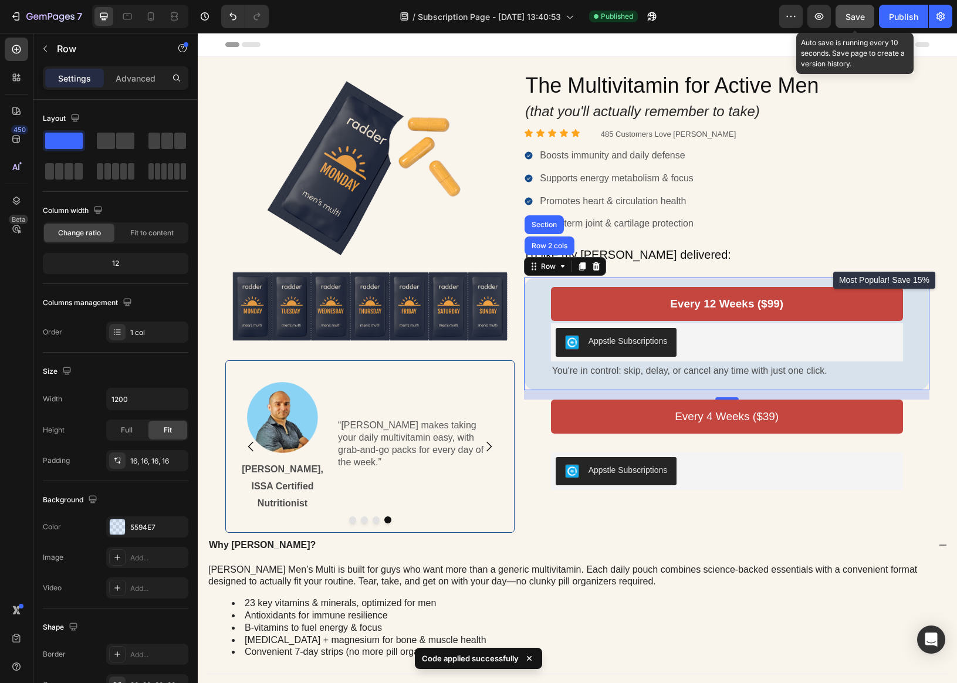
click at [850, 19] on span "Save" at bounding box center [854, 17] width 19 height 10
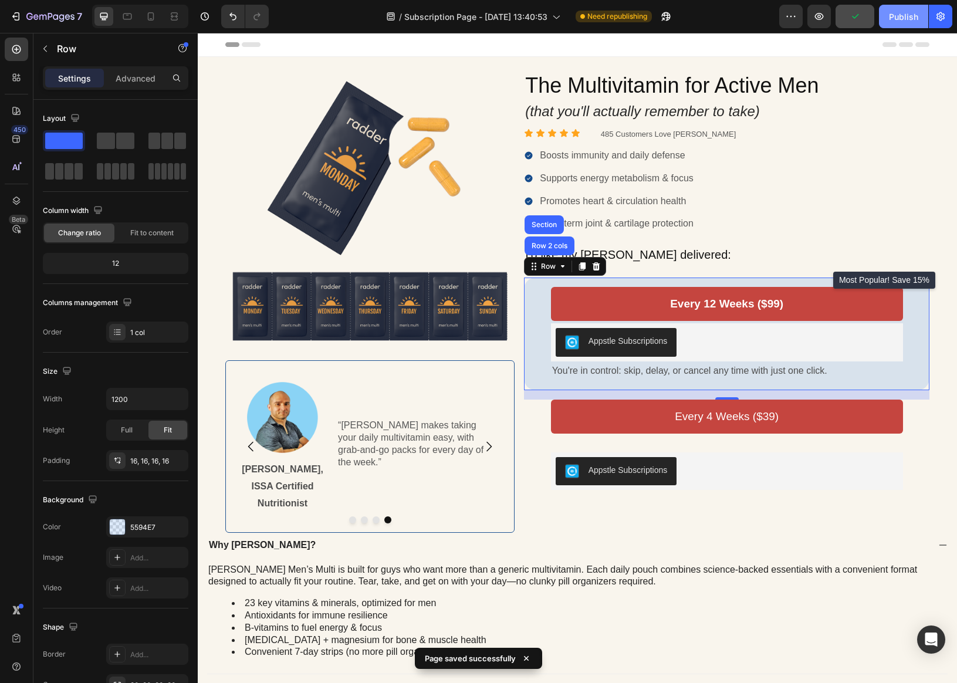
click at [850, 19] on div "Publish" at bounding box center [903, 17] width 29 height 12
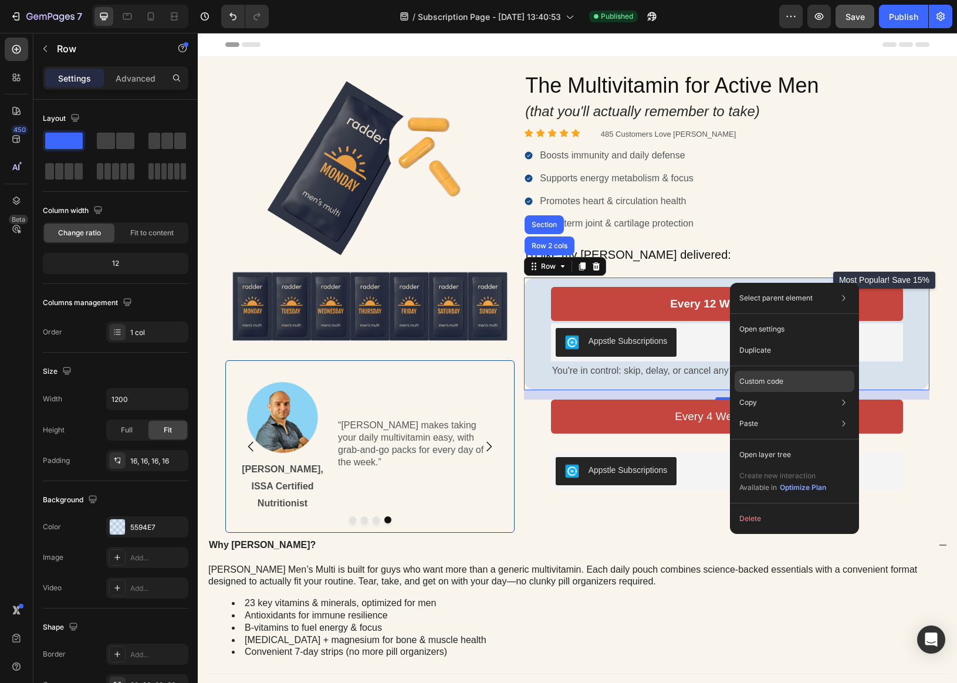
click at [757, 380] on p "Custom code" at bounding box center [761, 381] width 44 height 11
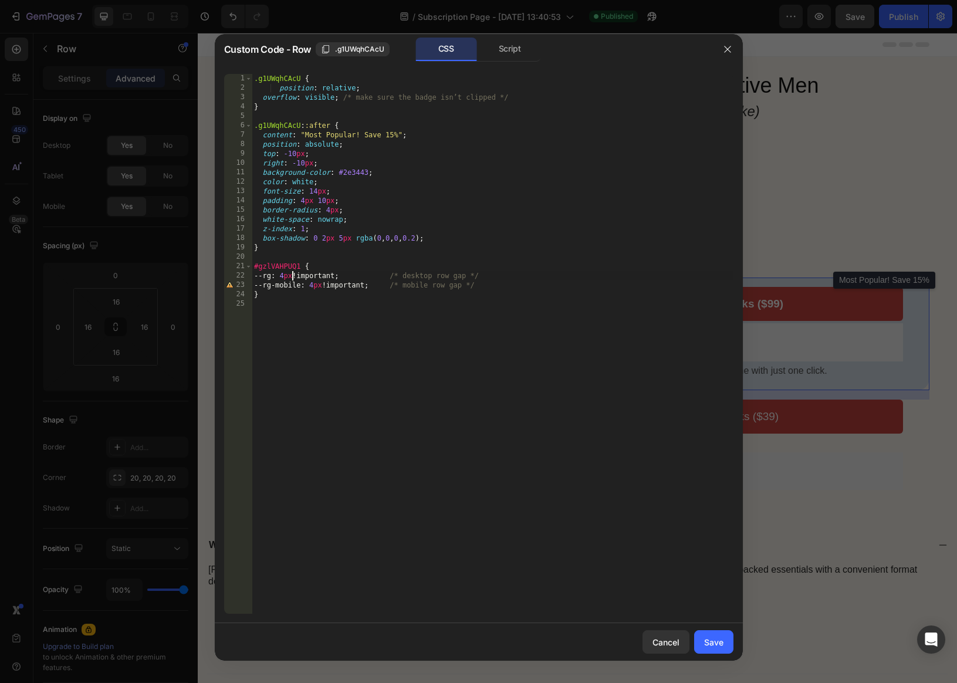
click at [293, 277] on div ".g1UWqhCAcU { position : relative ; overflow : visible ; /* make sure the badge…" at bounding box center [493, 353] width 482 height 558
drag, startPoint x: 321, startPoint y: 286, endPoint x: 328, endPoint y: 291, distance: 8.7
click at [321, 286] on div ".g1UWqhCAcU { position : relative ; overflow : visible ; /* make sure the badge…" at bounding box center [493, 353] width 482 height 558
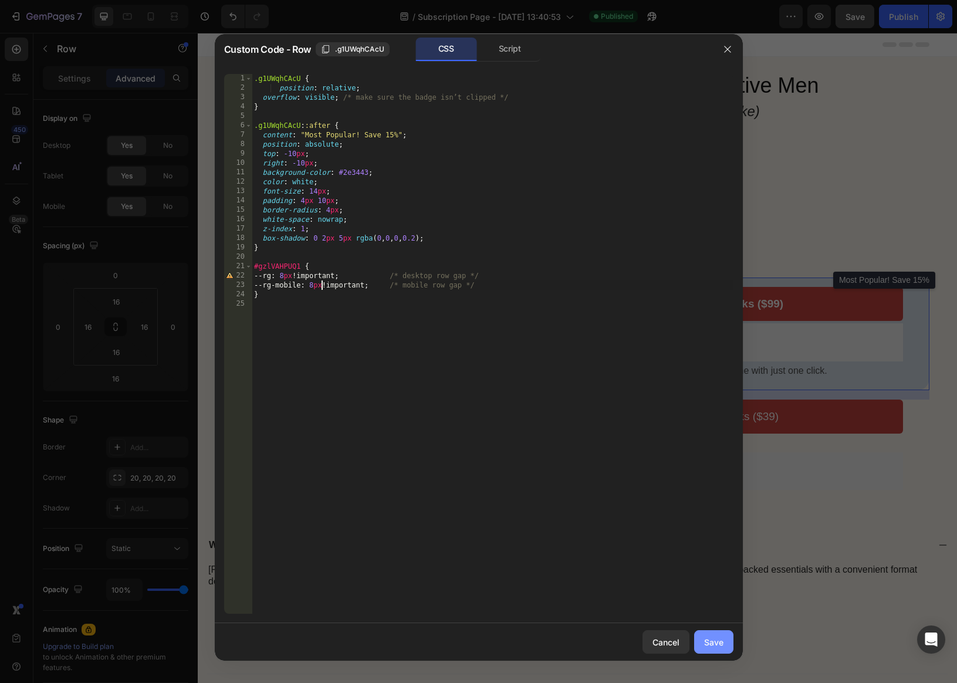
type textarea "--rg-mobile: 8px!important; /* mobile row gap */"
click at [722, 640] on div "Save" at bounding box center [713, 642] width 19 height 12
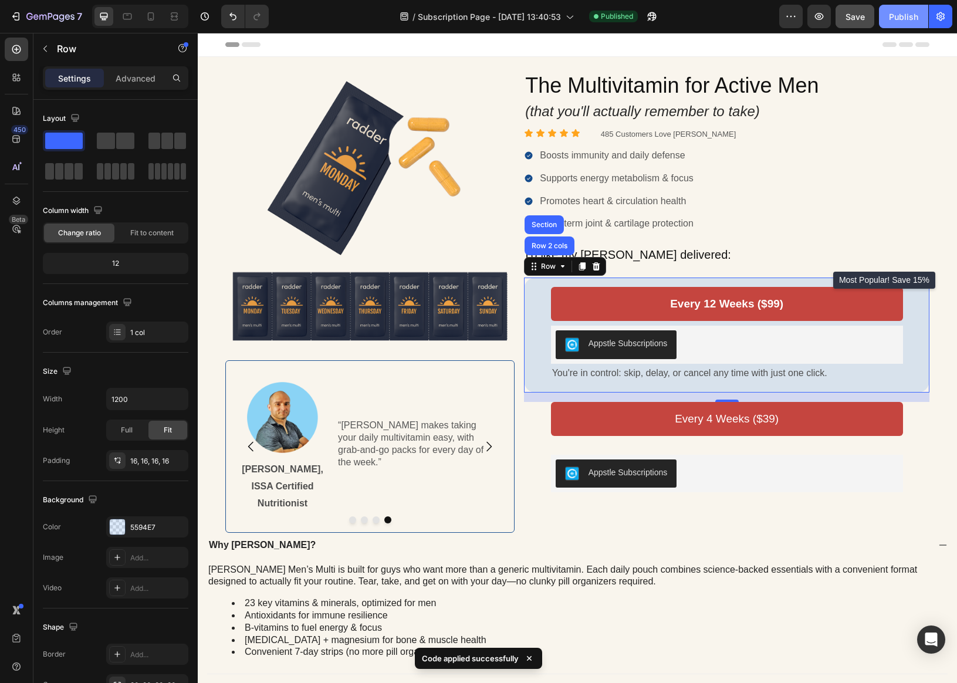
click at [850, 21] on div "Publish" at bounding box center [903, 17] width 29 height 12
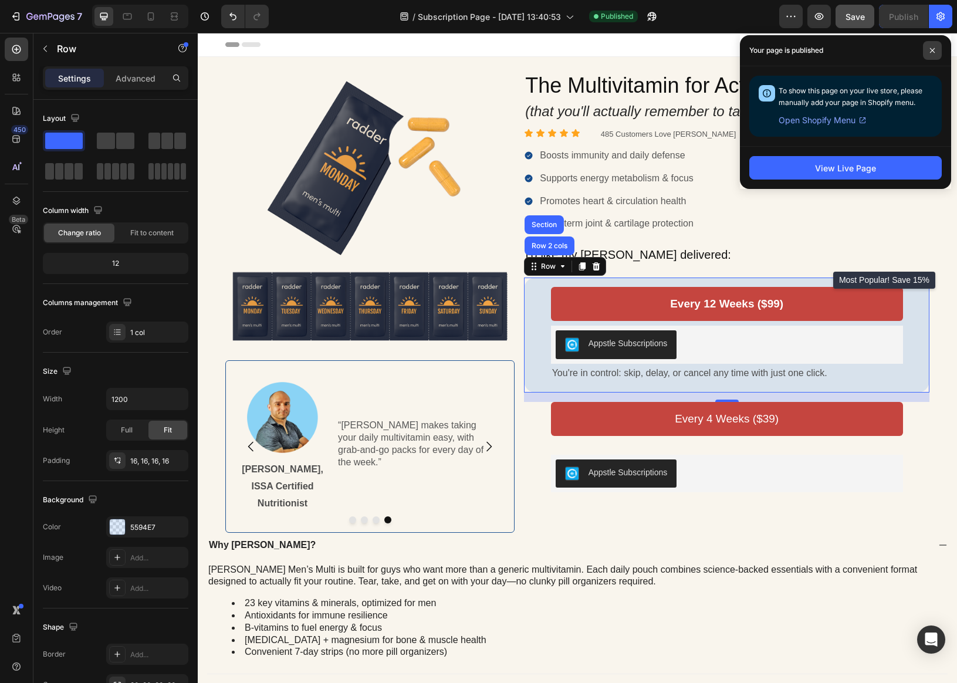
click at [850, 48] on icon at bounding box center [932, 51] width 6 height 6
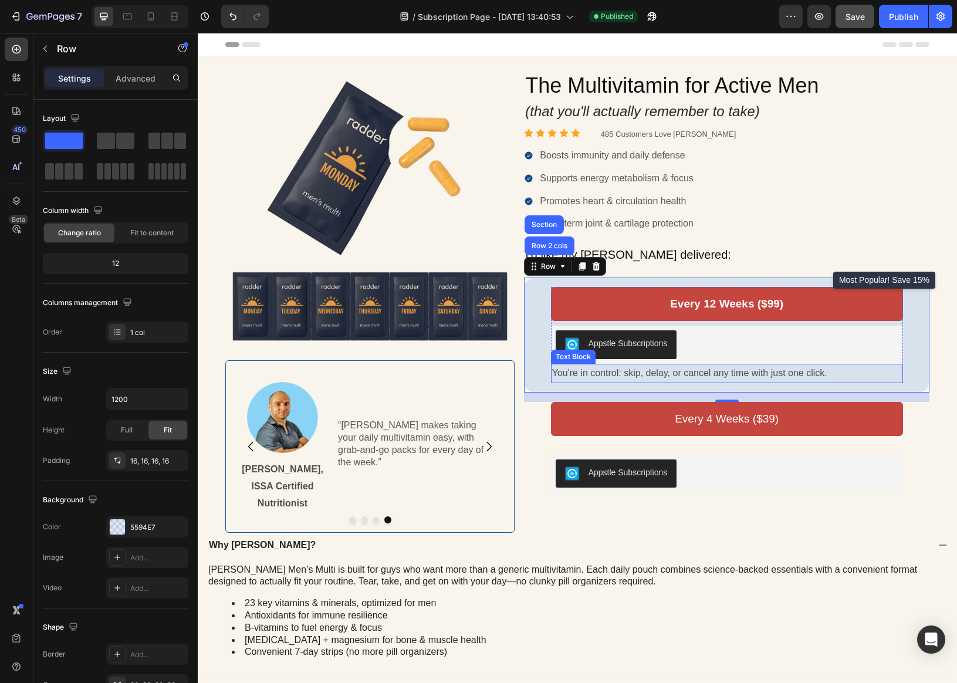
click at [630, 372] on p "You're in control: skip, delay, or cancel any time with just one click." at bounding box center [727, 373] width 350 height 17
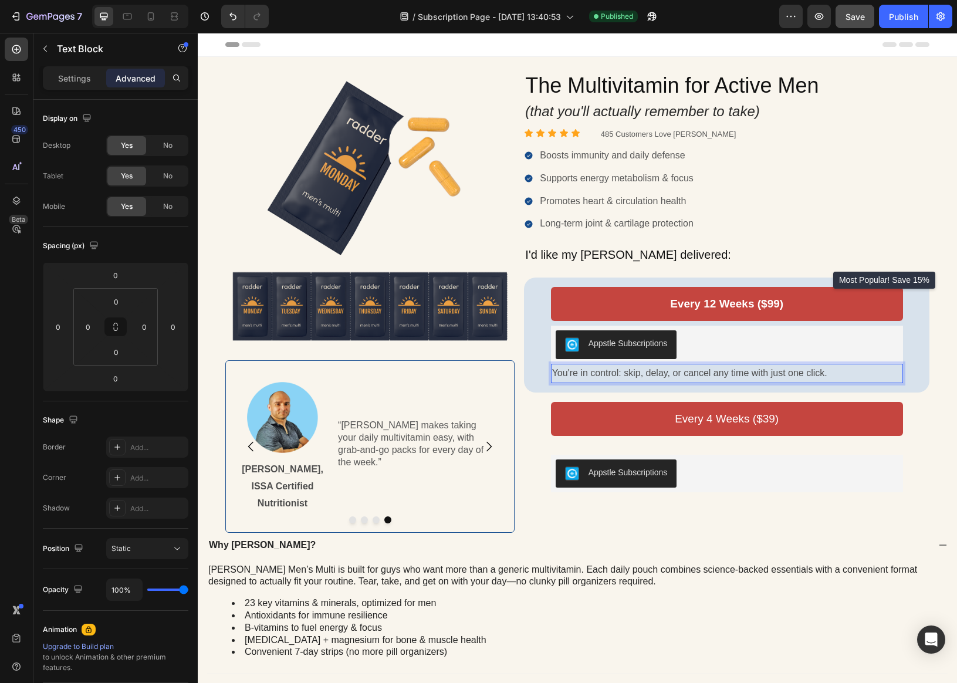
click at [554, 372] on p "You're in control: skip, delay, or cancel any time with just one click." at bounding box center [727, 373] width 350 height 17
click at [48, 56] on button "button" at bounding box center [45, 48] width 19 height 19
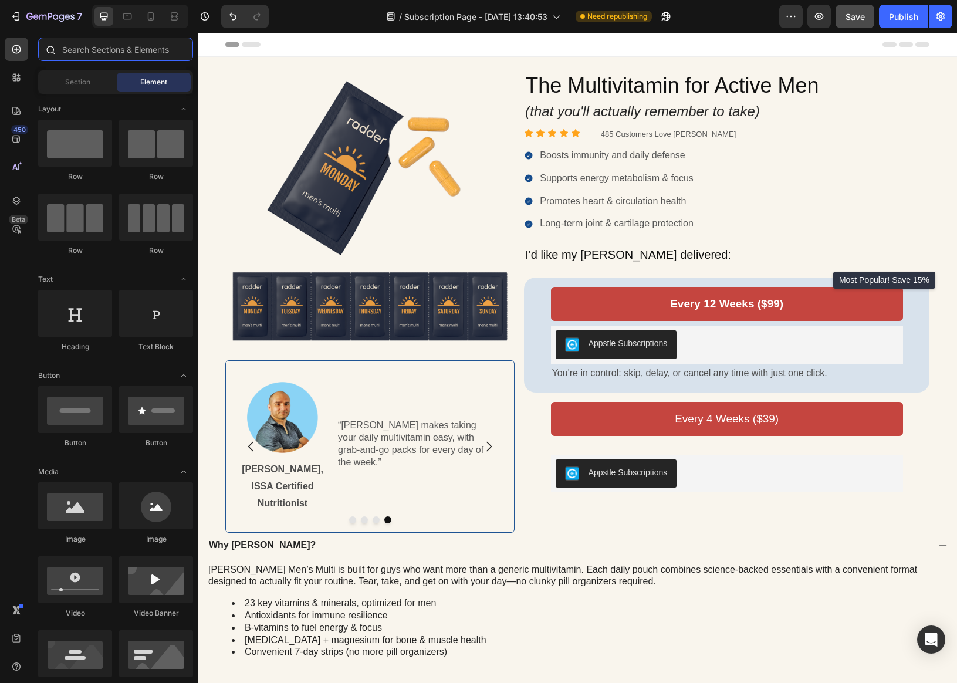
click at [96, 47] on input "text" at bounding box center [115, 49] width 155 height 23
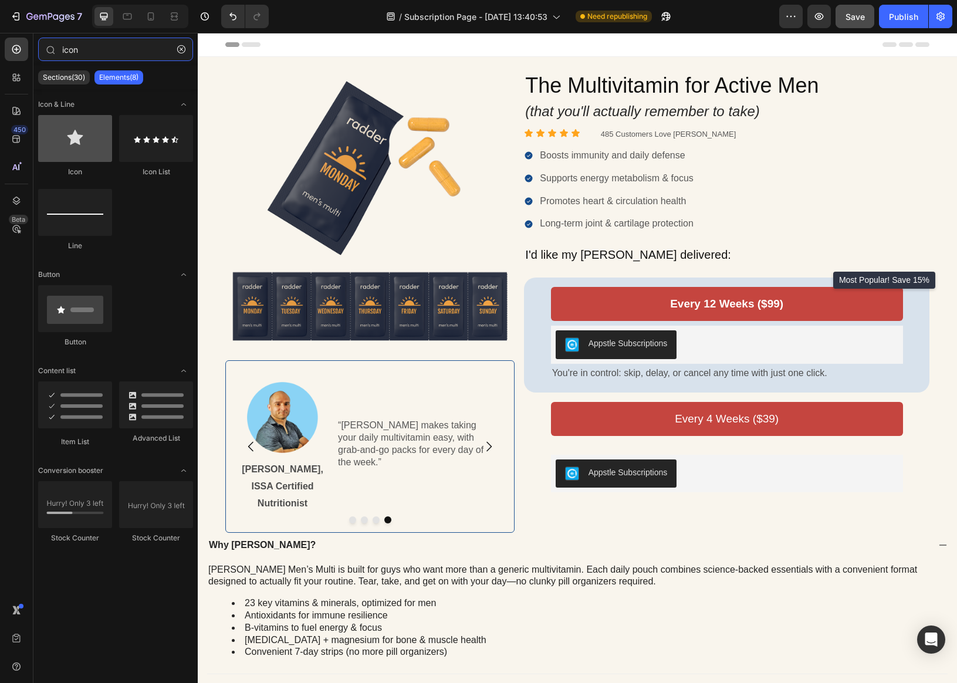
type input "icon"
drag, startPoint x: 281, startPoint y: 158, endPoint x: 552, endPoint y: 373, distance: 346.1
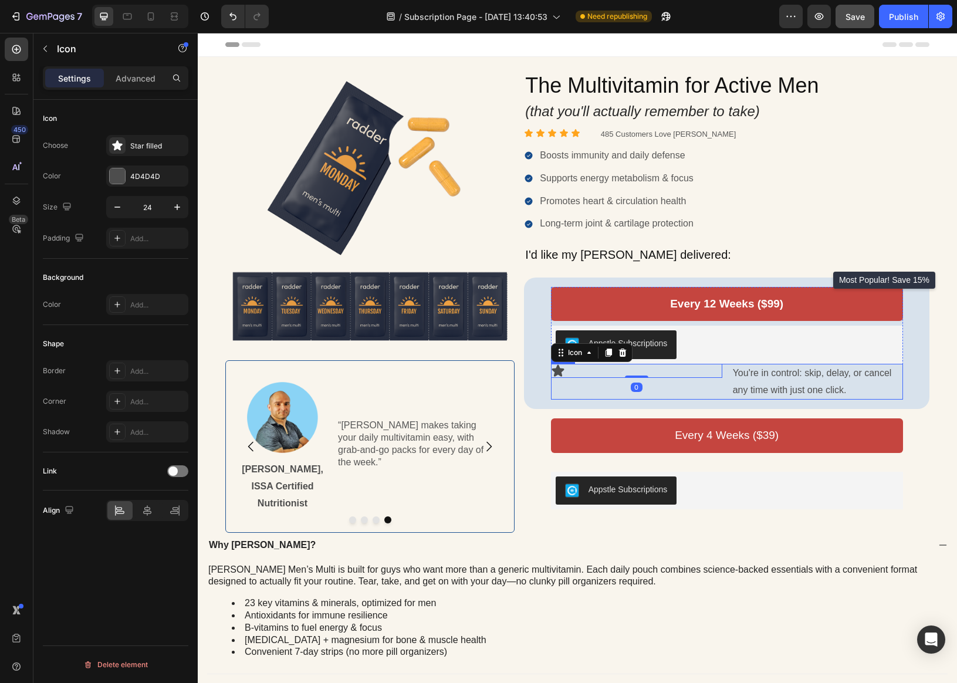
click at [672, 393] on div "Icon 0" at bounding box center [636, 382] width 171 height 36
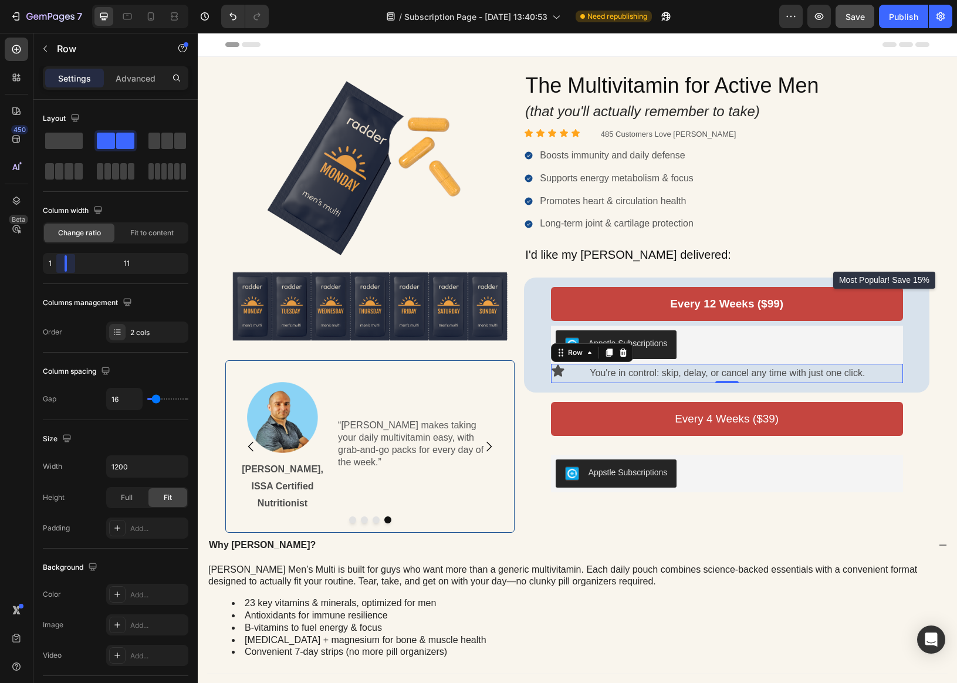
drag, startPoint x: 120, startPoint y: 265, endPoint x: 55, endPoint y: 265, distance: 65.1
click at [55, 0] on body "7 / Subscription Page - [DATE] 13:40:53 Need republishing Preview Save Publish …" at bounding box center [478, 0] width 957 height 0
click at [597, 371] on p "You're in control: skip, delay, or cancel any time with just one click." at bounding box center [744, 373] width 311 height 17
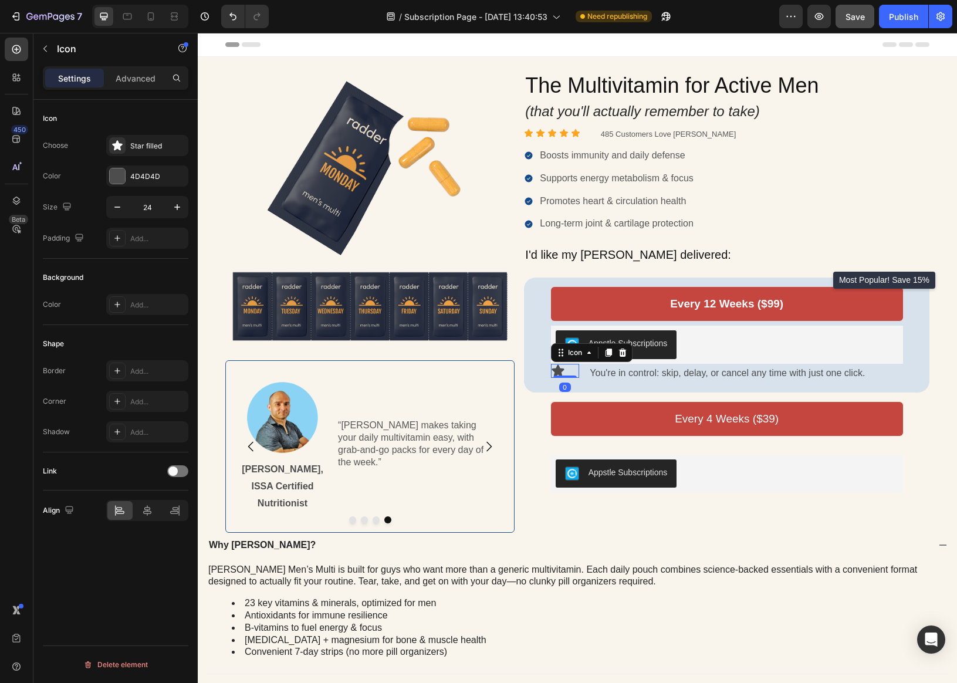
click at [571, 373] on div "Icon 0" at bounding box center [565, 371] width 29 height 14
click at [134, 78] on p "Advanced" at bounding box center [136, 78] width 40 height 12
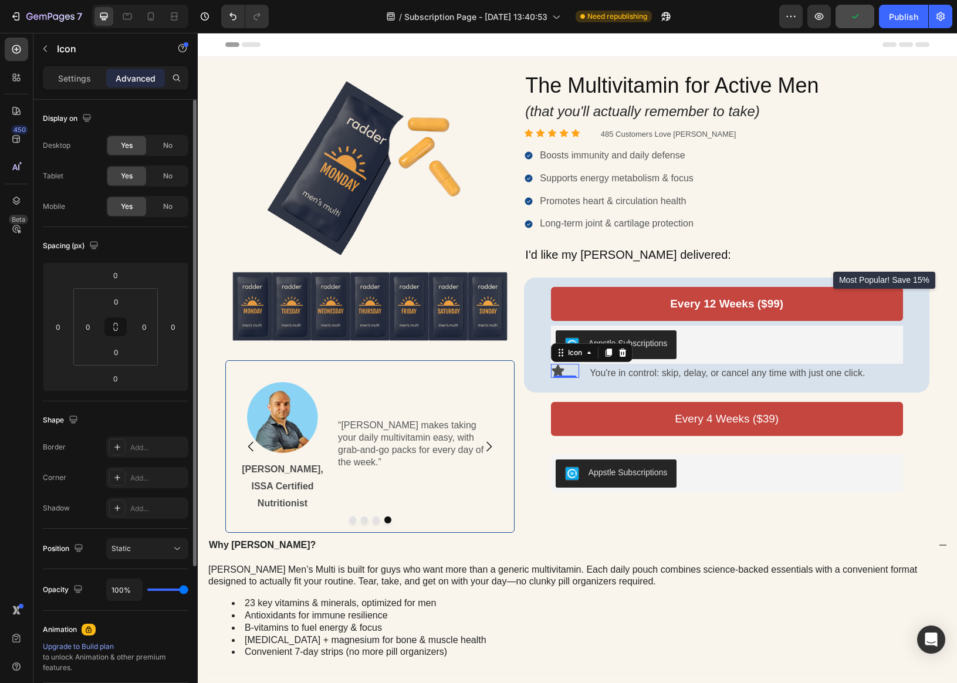
click at [73, 79] on p "Settings" at bounding box center [74, 78] width 33 height 12
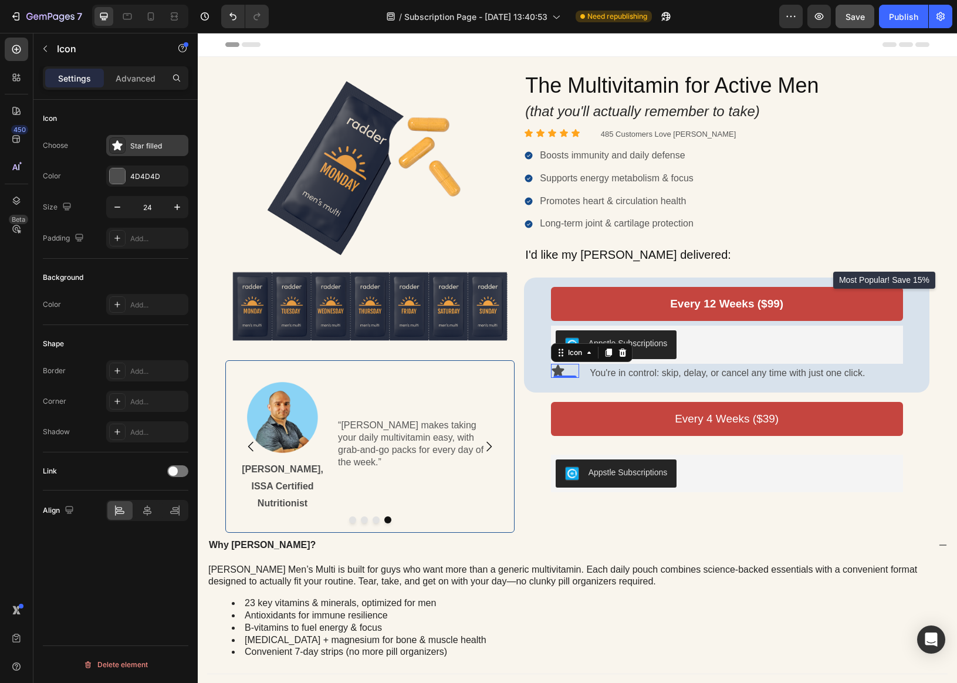
click at [139, 145] on div "Star filled" at bounding box center [157, 146] width 55 height 11
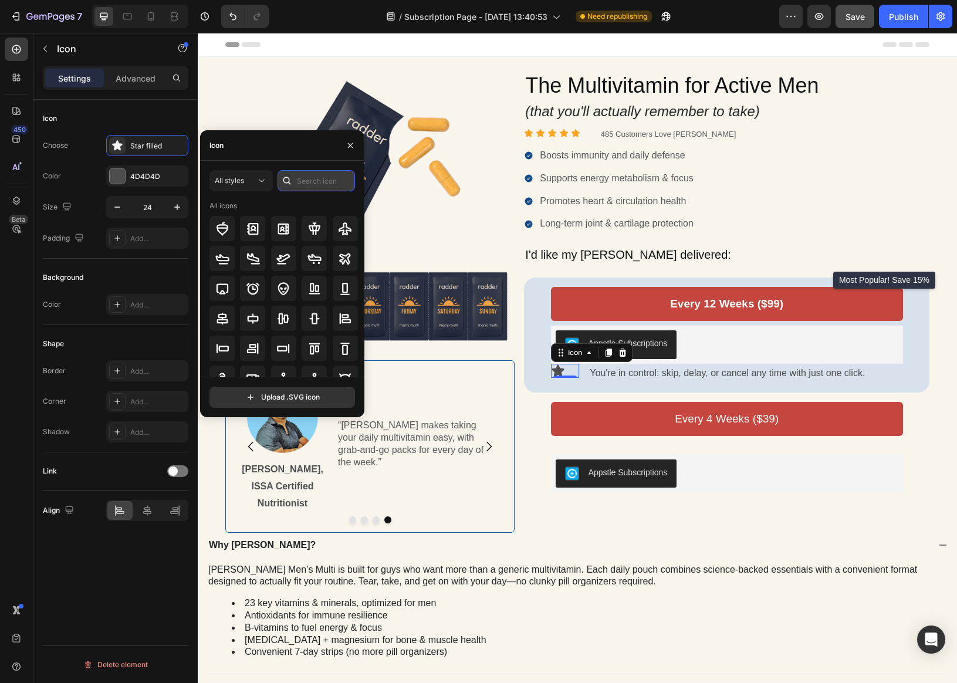
click at [329, 183] on input "text" at bounding box center [315, 180] width 77 height 21
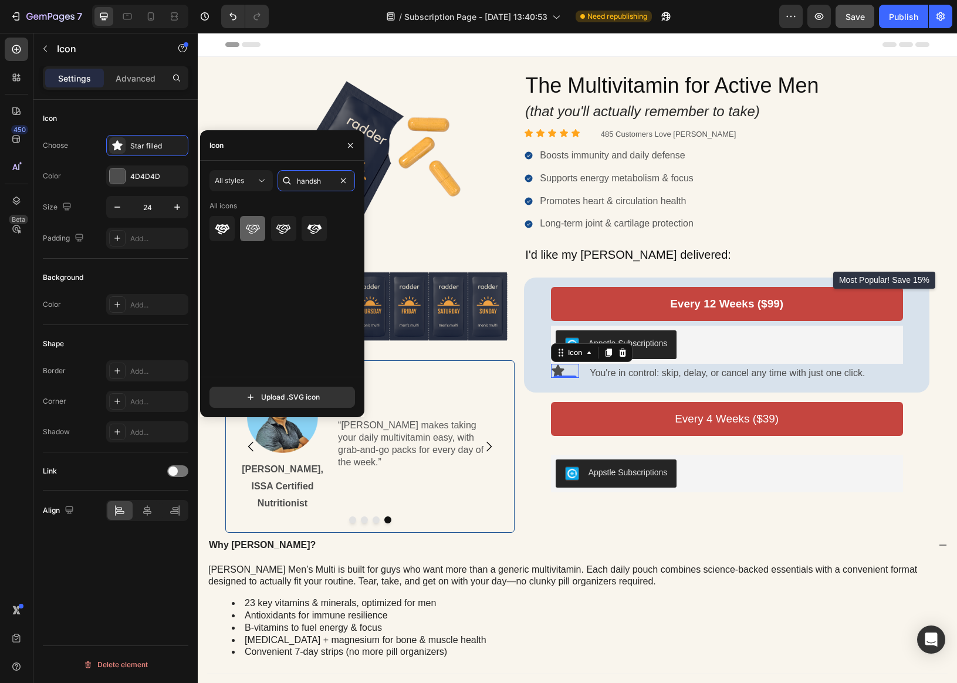
type input "handsh"
click at [247, 229] on icon at bounding box center [253, 228] width 14 height 9
click at [702, 385] on div "Every 12 Weeks ($99) Add to Cart Appstle Subscriptions Appstle Subscriptions Ic…" at bounding box center [726, 334] width 405 height 114
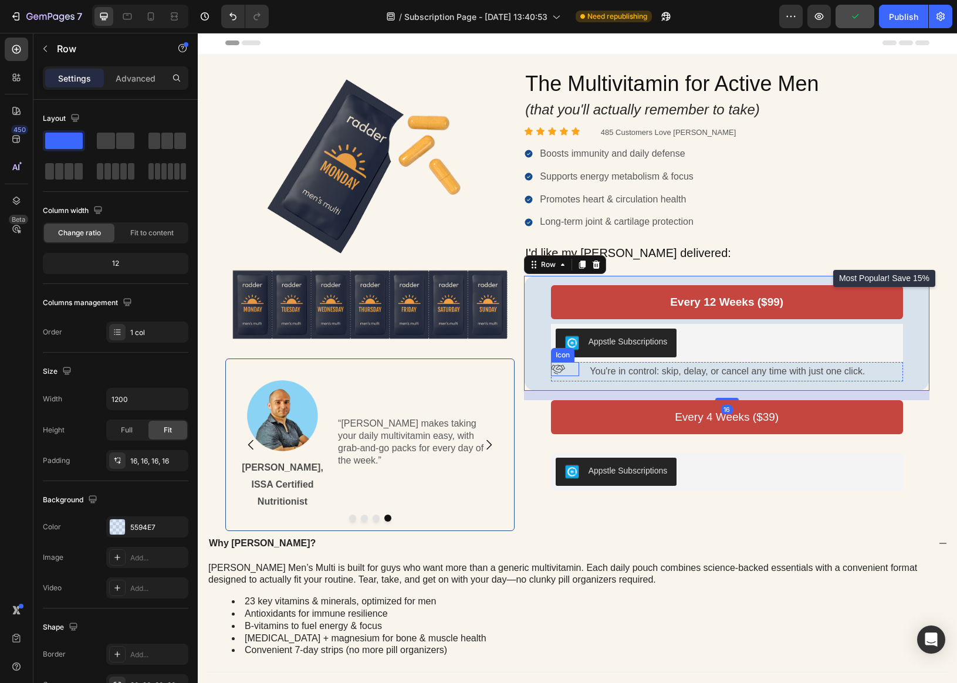
click at [561, 368] on icon at bounding box center [558, 369] width 14 height 14
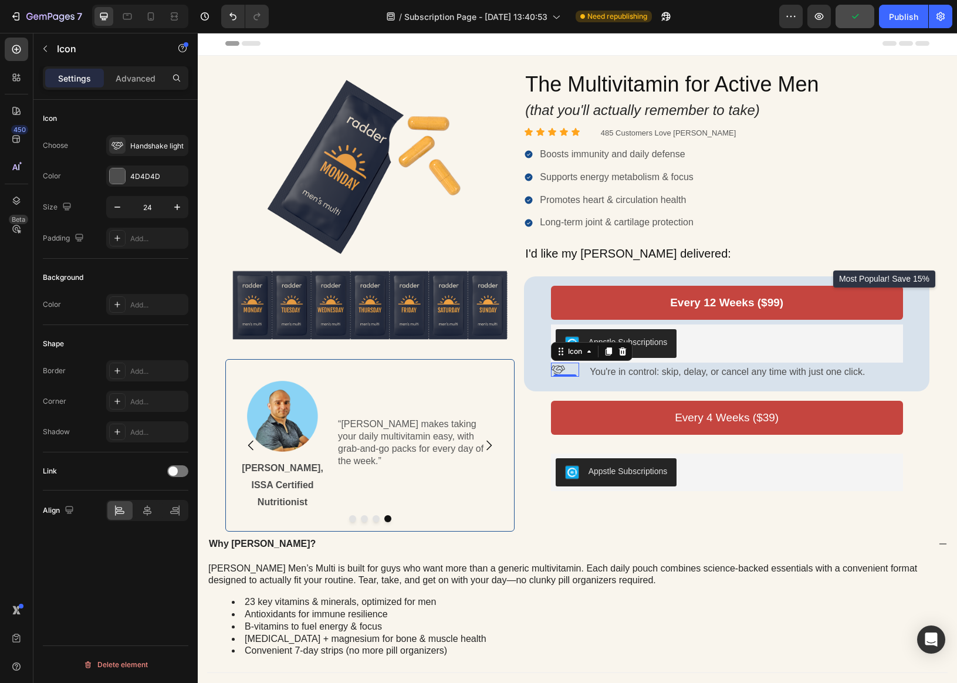
scroll to position [4, 0]
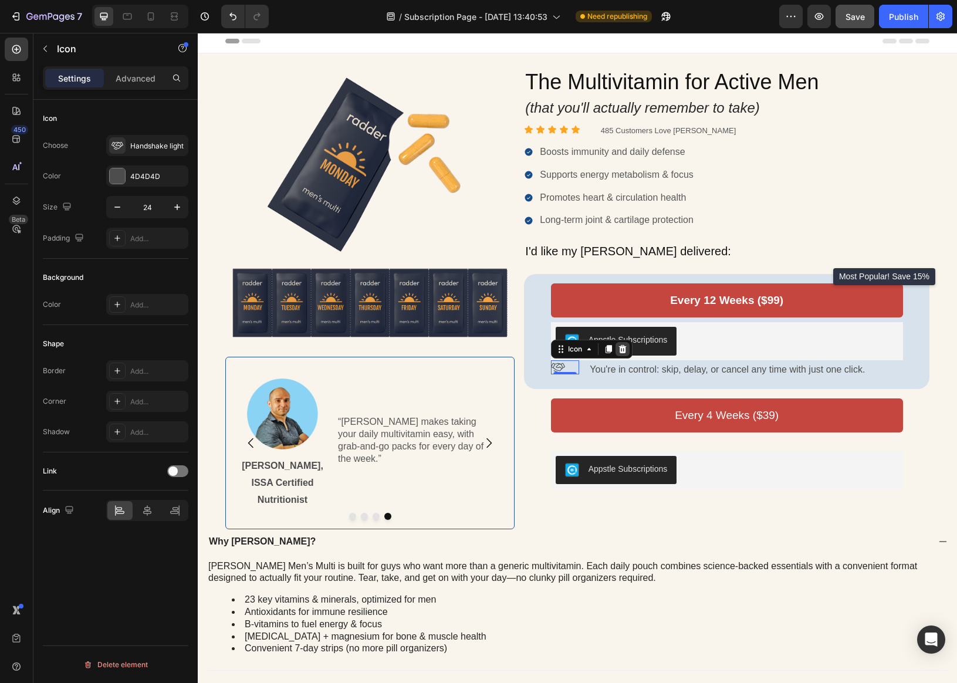
click at [624, 350] on icon at bounding box center [622, 349] width 8 height 8
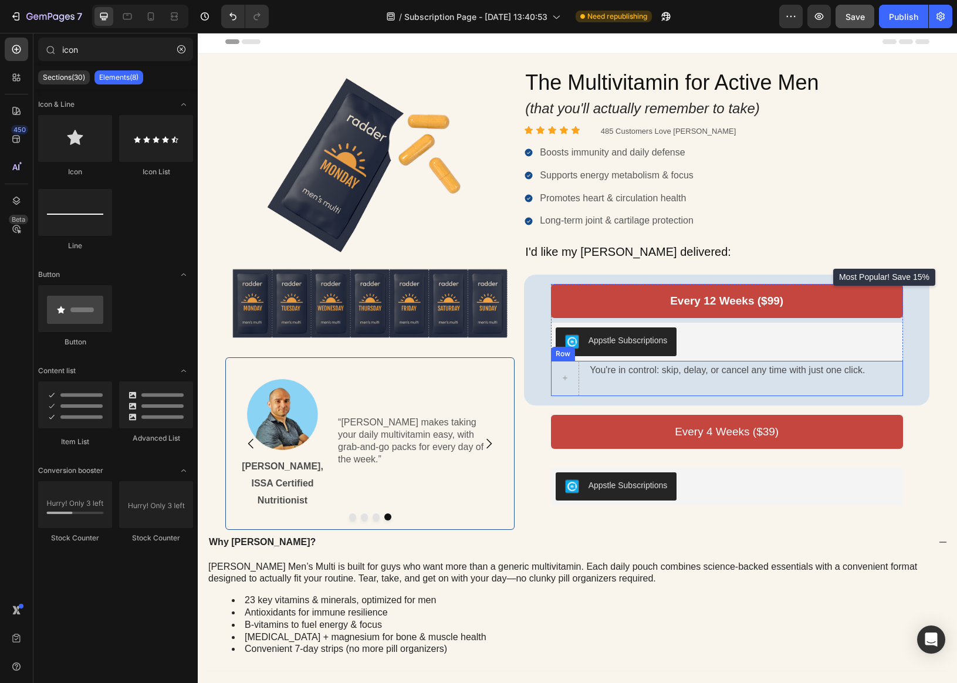
scroll to position [2, 0]
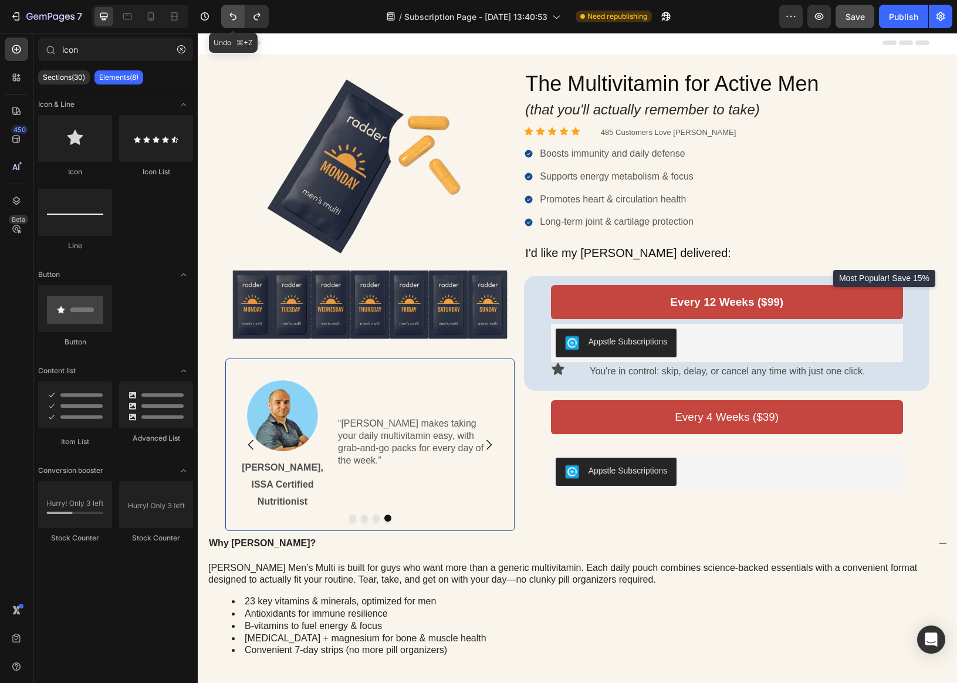
click at [231, 16] on icon "Undo/Redo" at bounding box center [232, 17] width 7 height 8
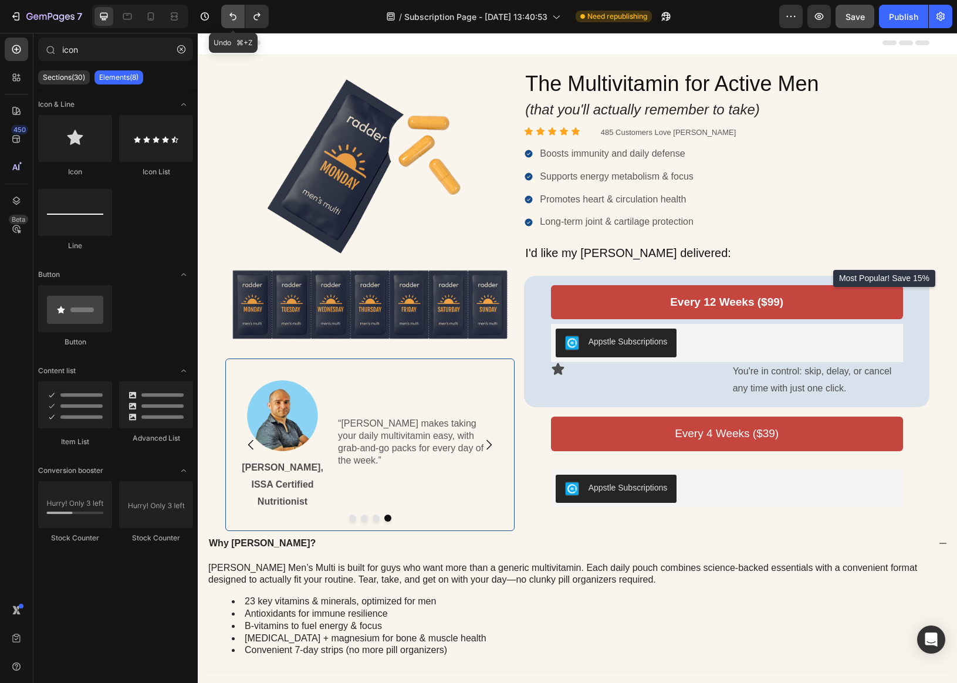
click at [233, 21] on icon "Undo/Redo" at bounding box center [233, 17] width 12 height 12
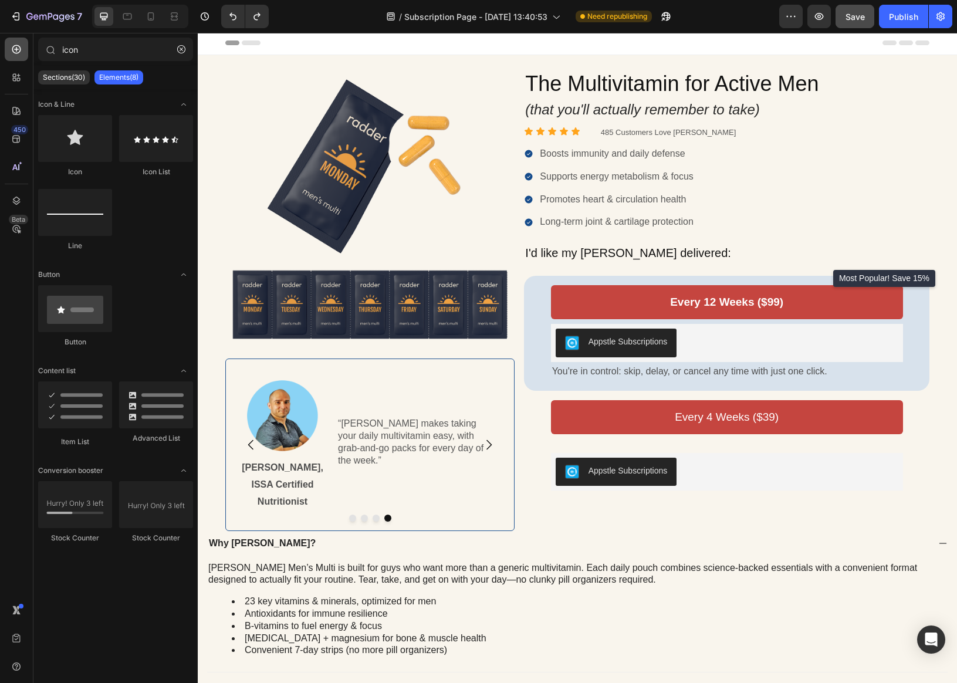
click at [19, 46] on icon at bounding box center [17, 49] width 12 height 12
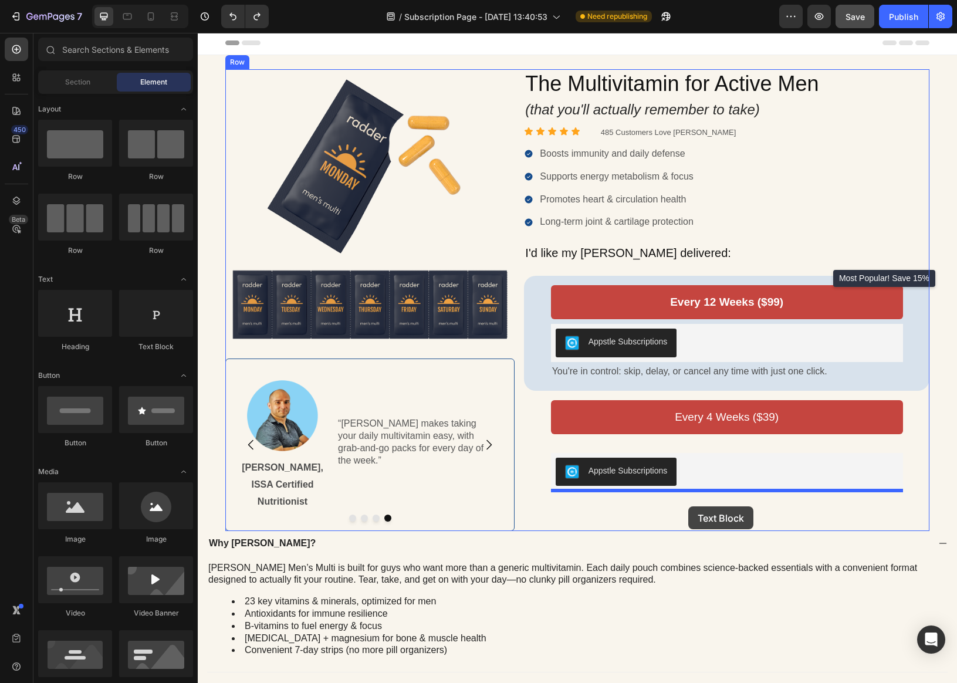
drag, startPoint x: 341, startPoint y: 348, endPoint x: 688, endPoint y: 506, distance: 381.4
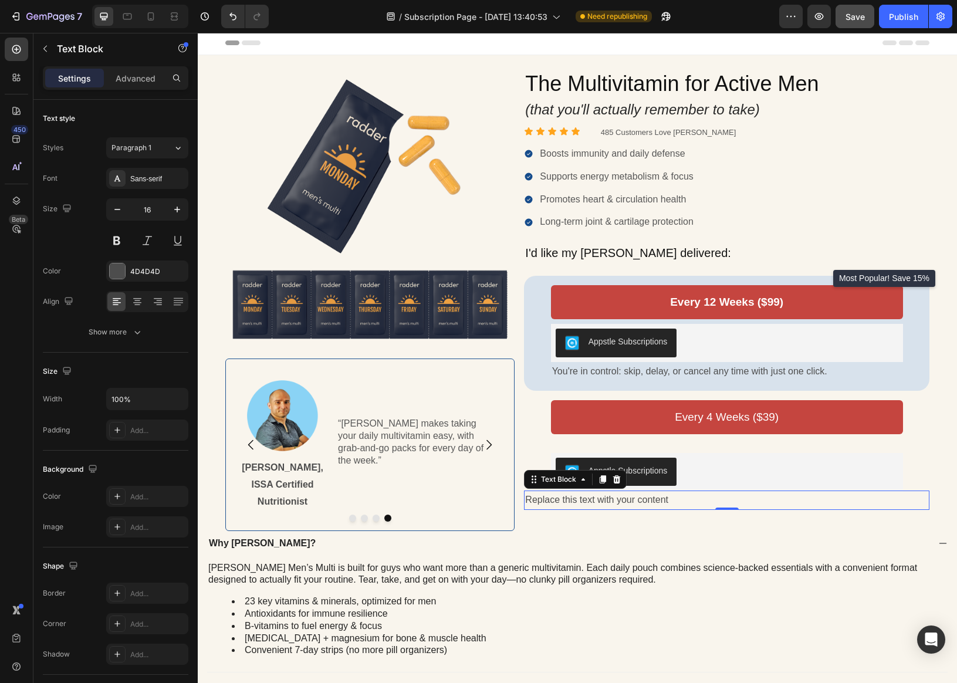
click at [638, 505] on div "Replace this text with your content" at bounding box center [726, 499] width 405 height 19
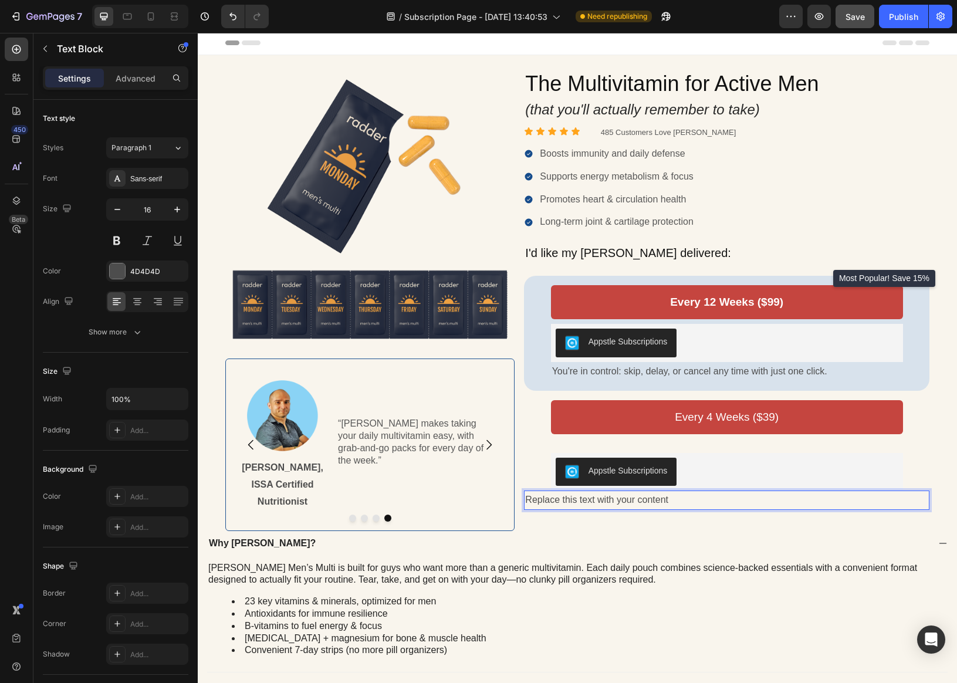
click at [631, 502] on p "Replace this text with your content" at bounding box center [726, 499] width 403 height 17
click at [562, 501] on p "In Stock, Ships [DATE] from [GEOGRAPHIC_DATA], [GEOGRAPHIC_DATA]." at bounding box center [726, 499] width 403 height 17
click at [525, 503] on p "In Stock. Ships [DATE] from [GEOGRAPHIC_DATA], [GEOGRAPHIC_DATA]." at bounding box center [726, 499] width 403 height 17
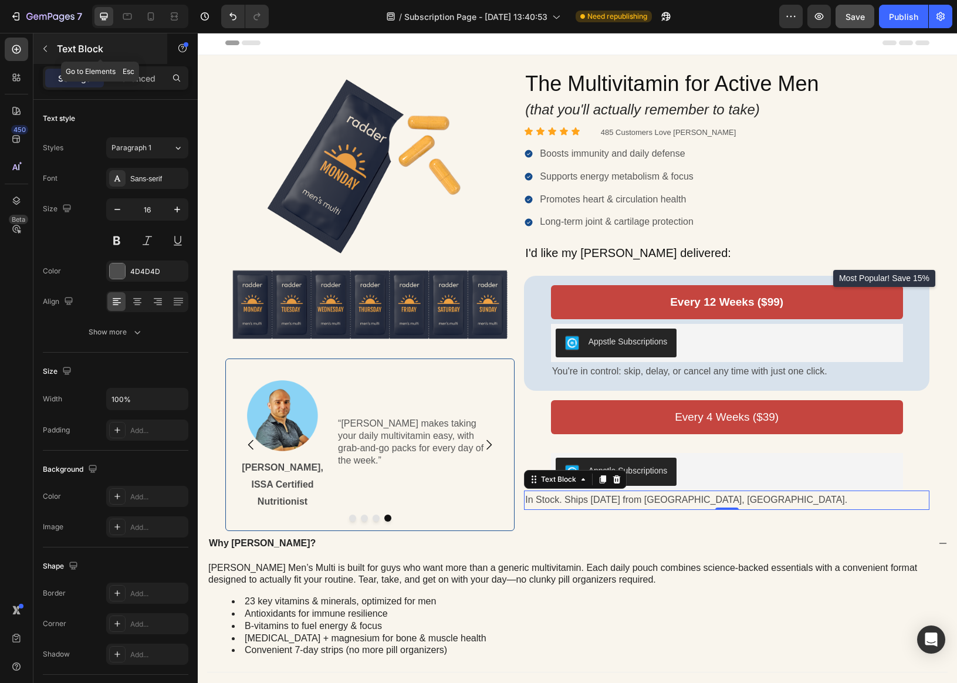
click at [48, 50] on icon "button" at bounding box center [44, 48] width 9 height 9
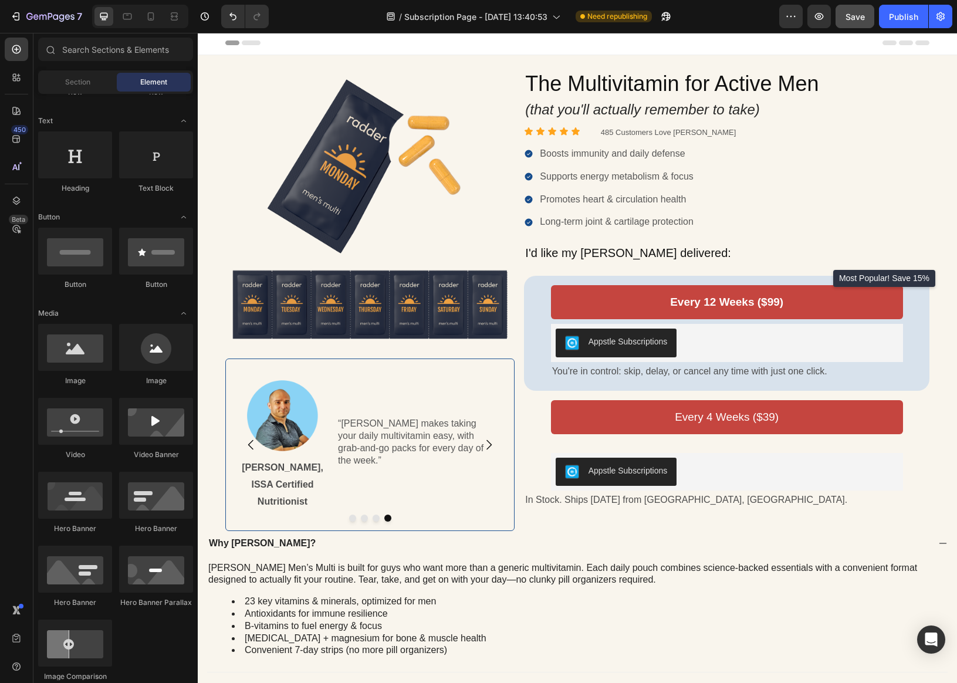
scroll to position [0, 0]
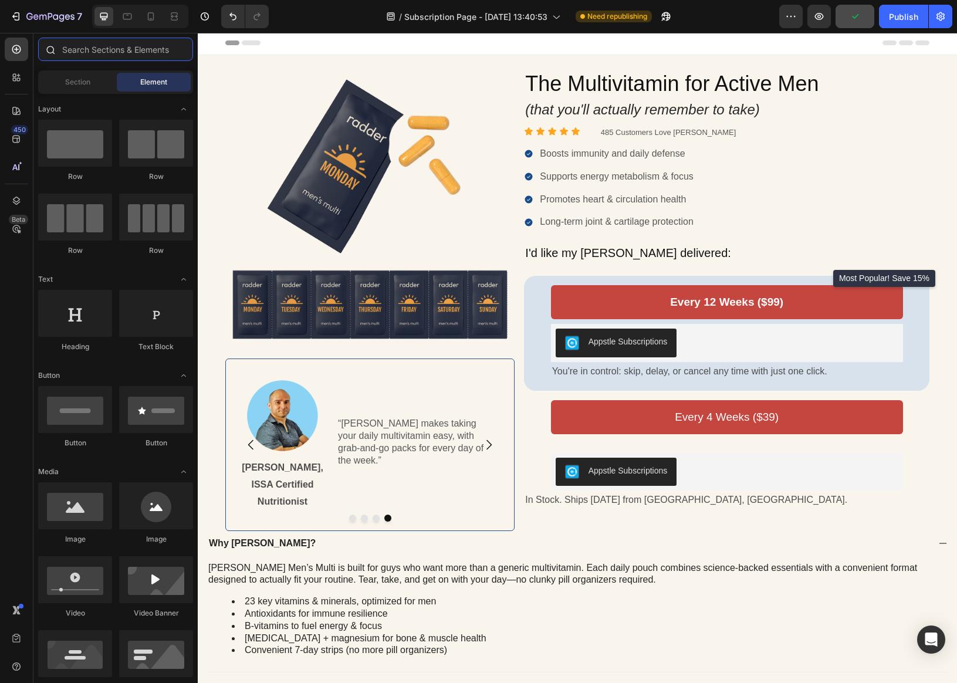
click at [82, 49] on input "text" at bounding box center [115, 49] width 155 height 23
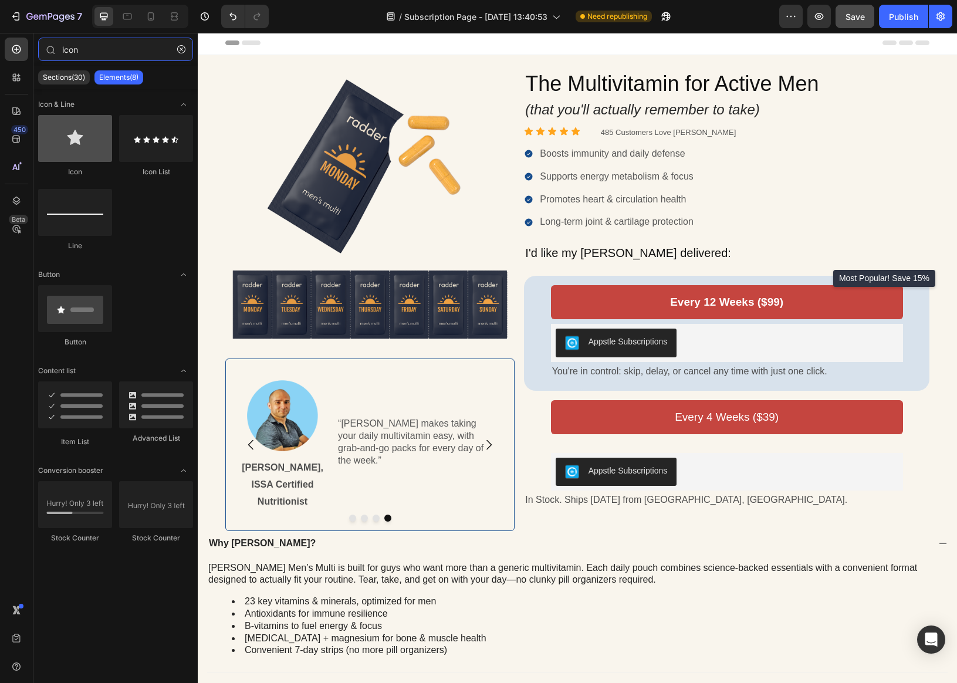
type input "icon"
drag, startPoint x: 269, startPoint y: 175, endPoint x: 547, endPoint y: 502, distance: 429.4
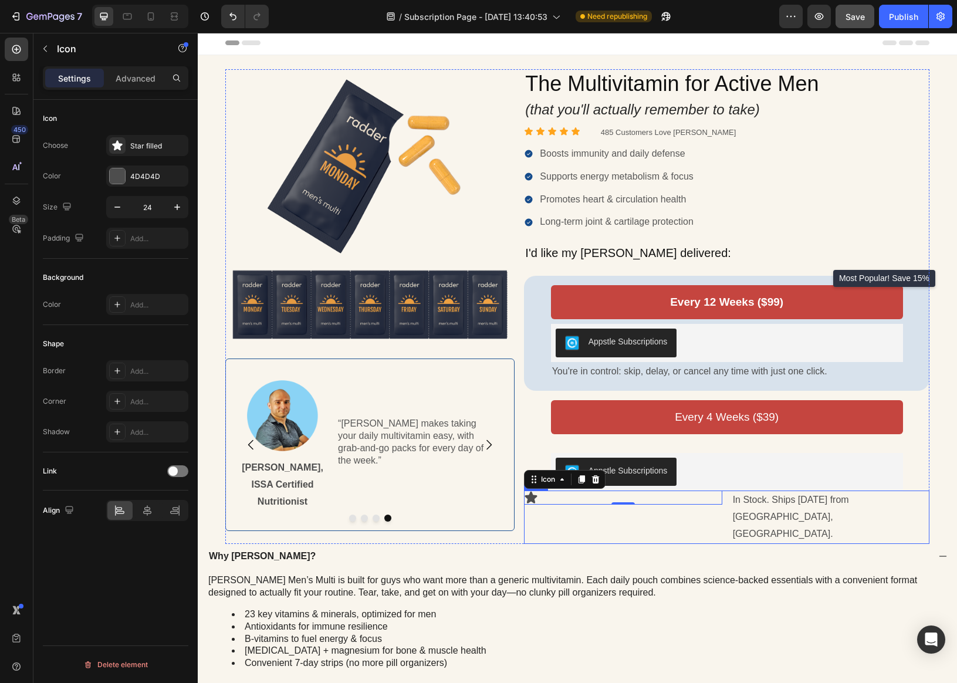
click at [730, 504] on div "Icon 0 In Stock. Ships [DATE] from [GEOGRAPHIC_DATA], [GEOGRAPHIC_DATA]. Text B…" at bounding box center [726, 516] width 405 height 53
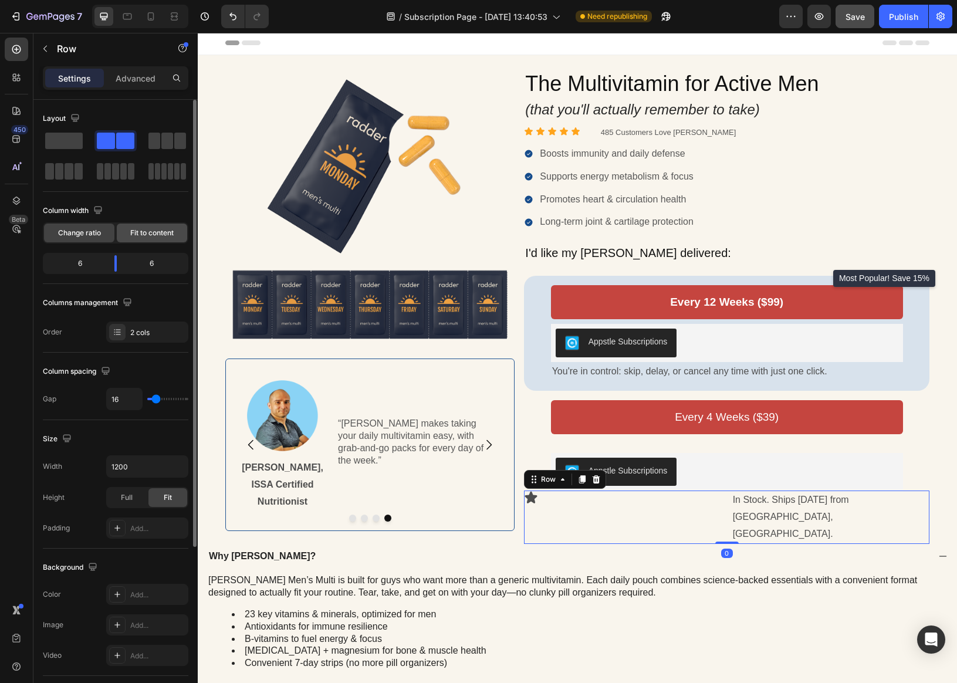
click at [144, 235] on span "Fit to content" at bounding box center [151, 233] width 43 height 11
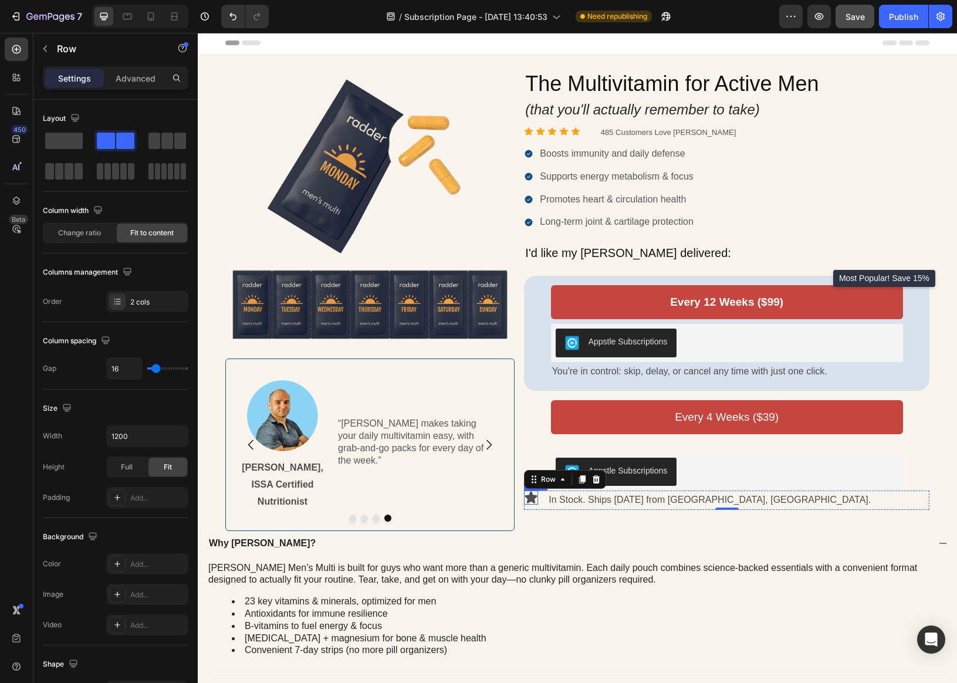
click at [533, 497] on icon at bounding box center [531, 497] width 12 height 12
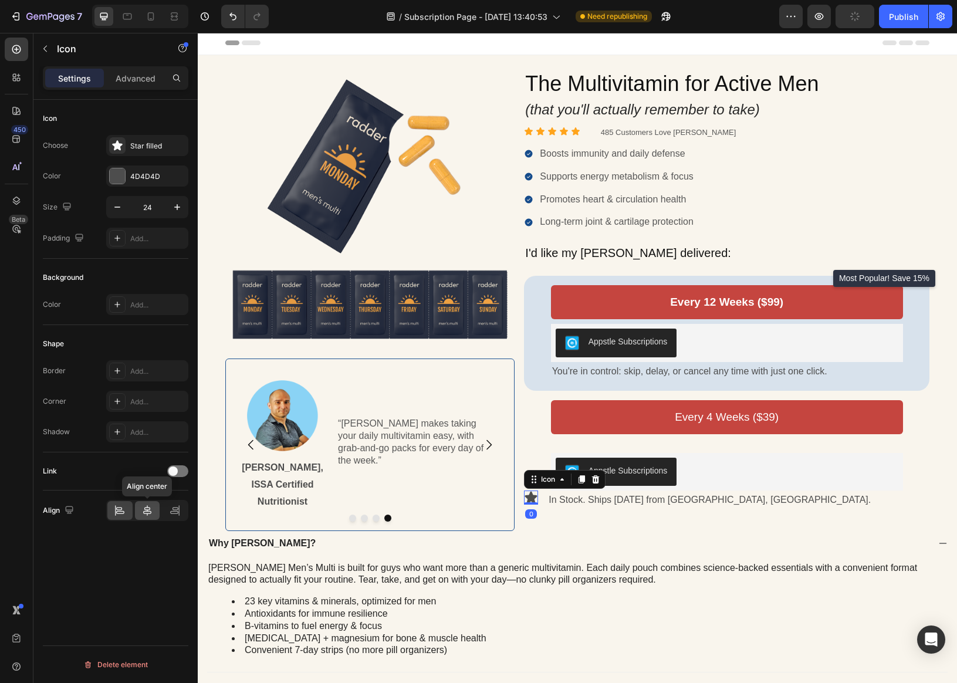
click at [144, 513] on icon at bounding box center [147, 510] width 12 height 12
click at [129, 512] on div at bounding box center [119, 510] width 25 height 19
click at [126, 86] on div "Advanced" at bounding box center [135, 78] width 59 height 19
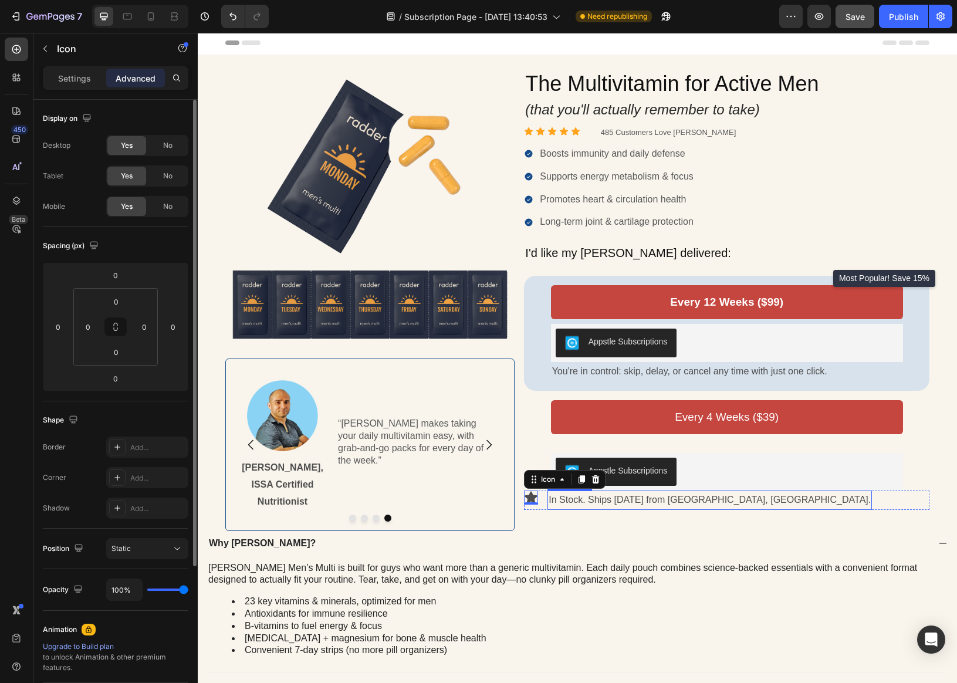
click at [712, 497] on p "In Stock. Ships [DATE] from [GEOGRAPHIC_DATA], [GEOGRAPHIC_DATA]." at bounding box center [709, 499] width 322 height 17
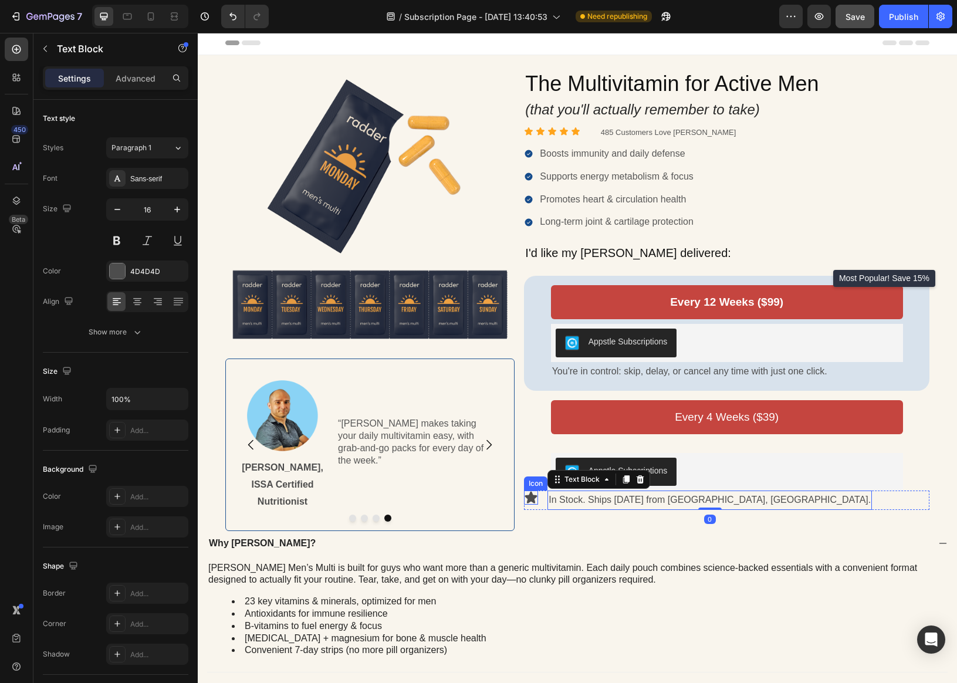
click at [527, 500] on icon at bounding box center [531, 497] width 14 height 14
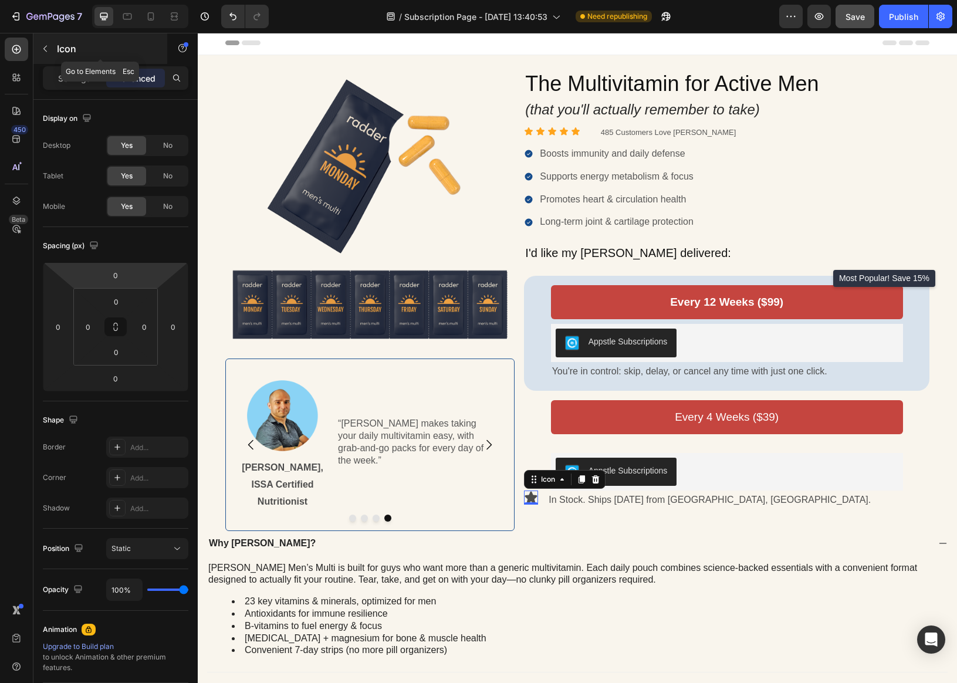
click at [47, 48] on icon "button" at bounding box center [44, 48] width 9 height 9
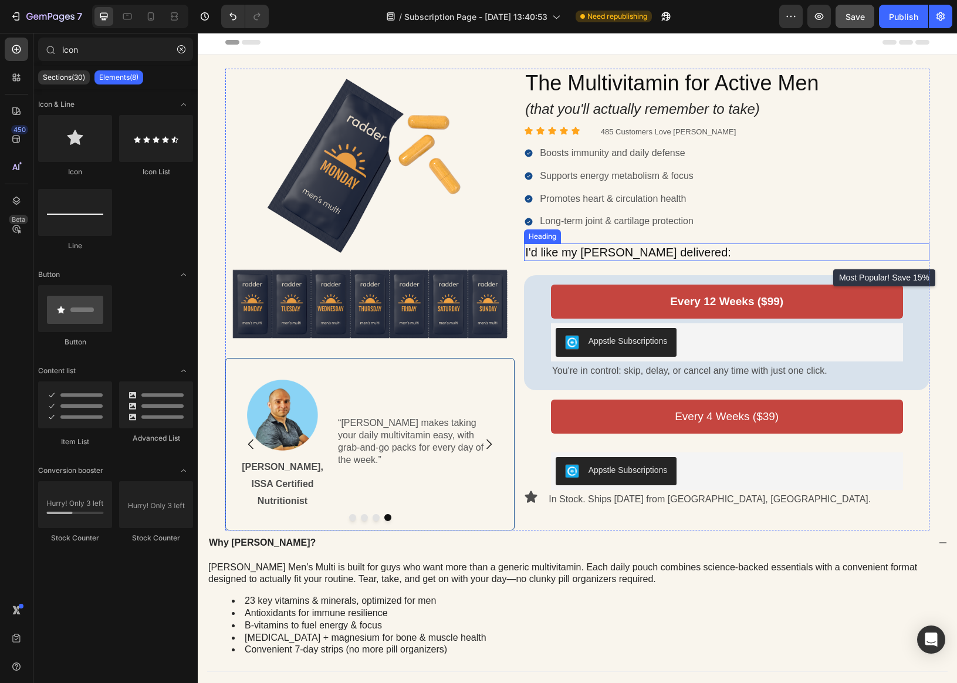
scroll to position [1, 0]
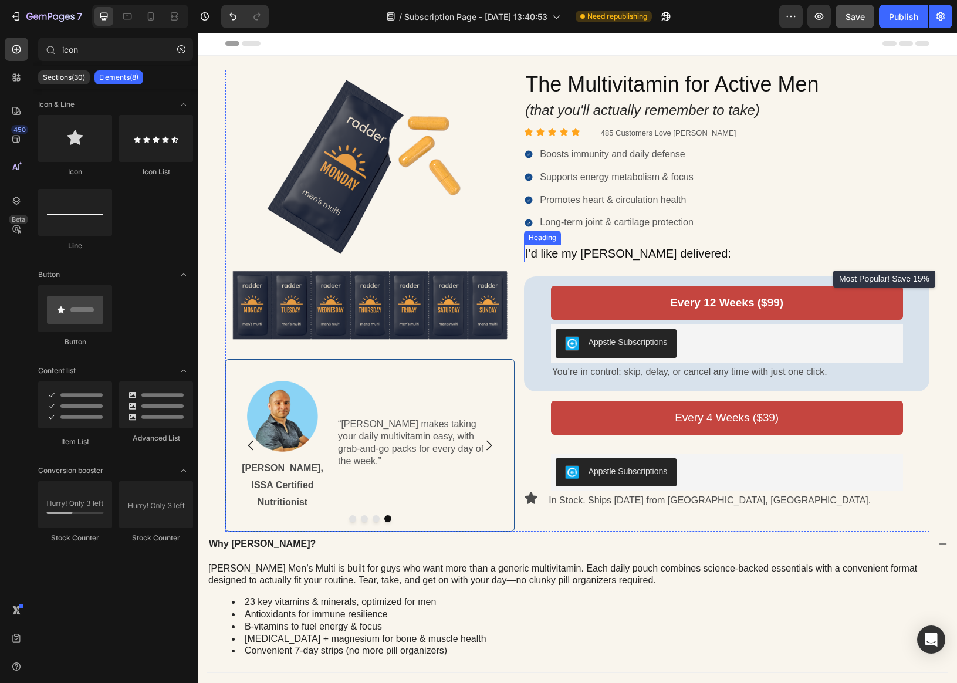
click at [530, 250] on p "I'd like my [PERSON_NAME] delivered:" at bounding box center [726, 253] width 403 height 15
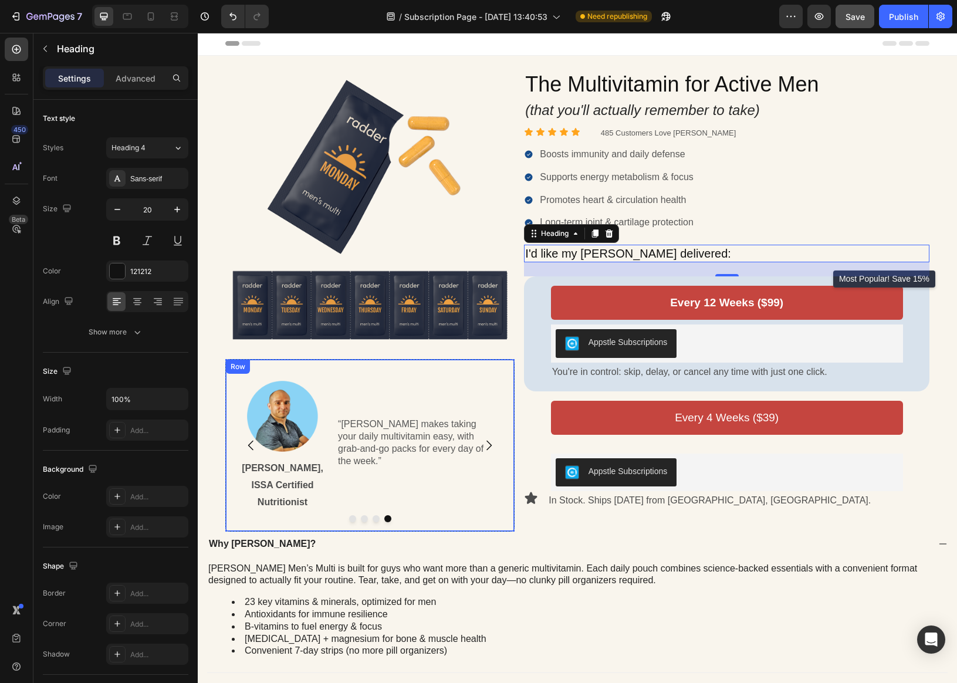
click at [490, 368] on div "Image [PERSON_NAME], ISSA Certified Nutritionist Text Block “[PERSON_NAME] make…" at bounding box center [369, 445] width 289 height 172
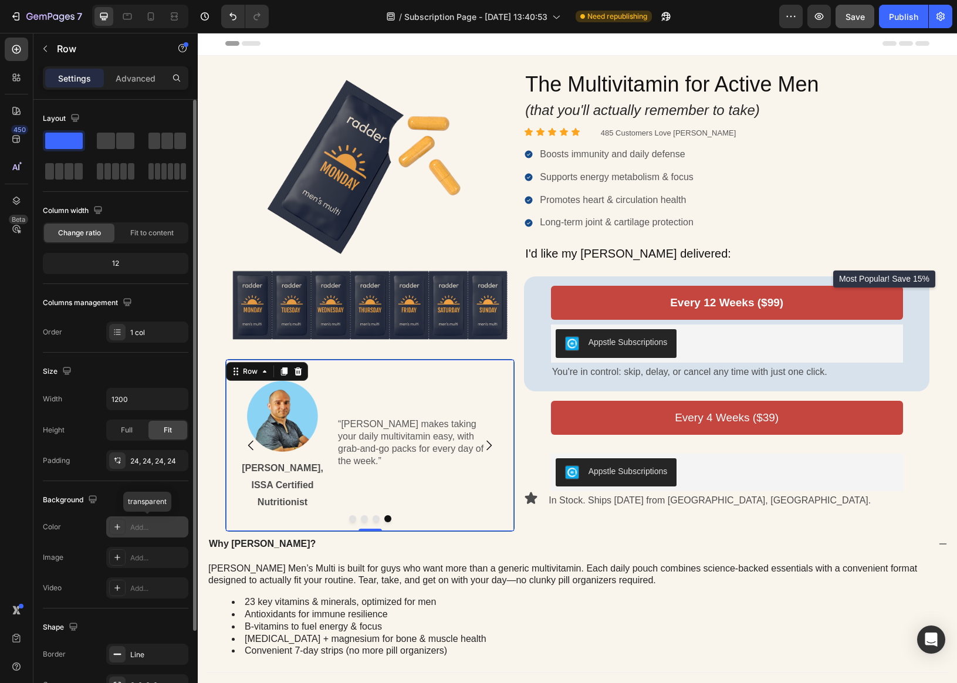
click at [141, 527] on div "Add..." at bounding box center [157, 527] width 55 height 11
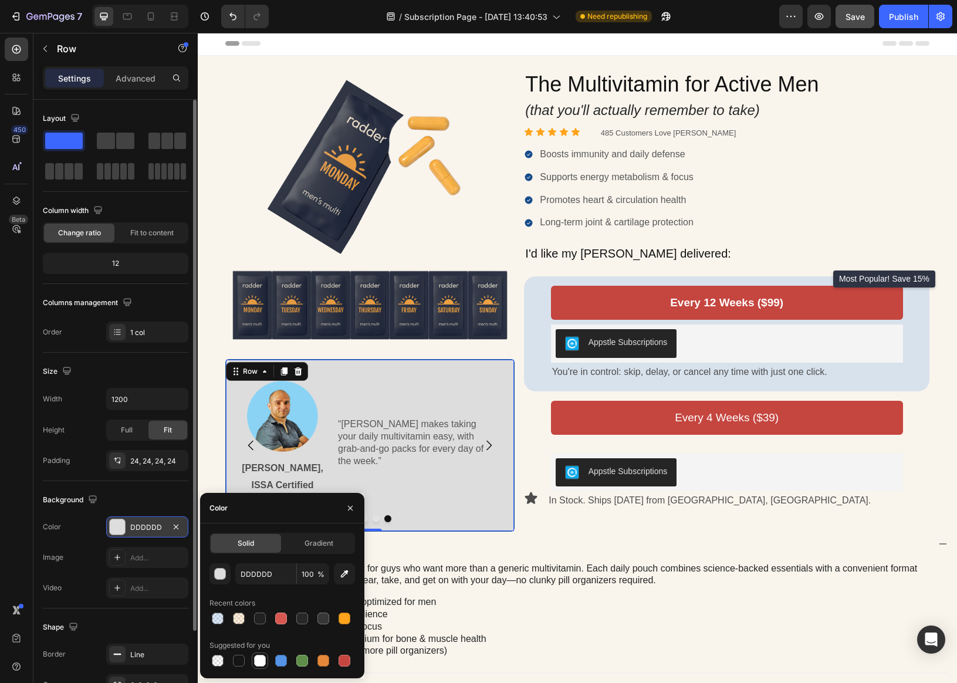
click at [256, 657] on div at bounding box center [260, 661] width 12 height 12
type input "FFFFFF"
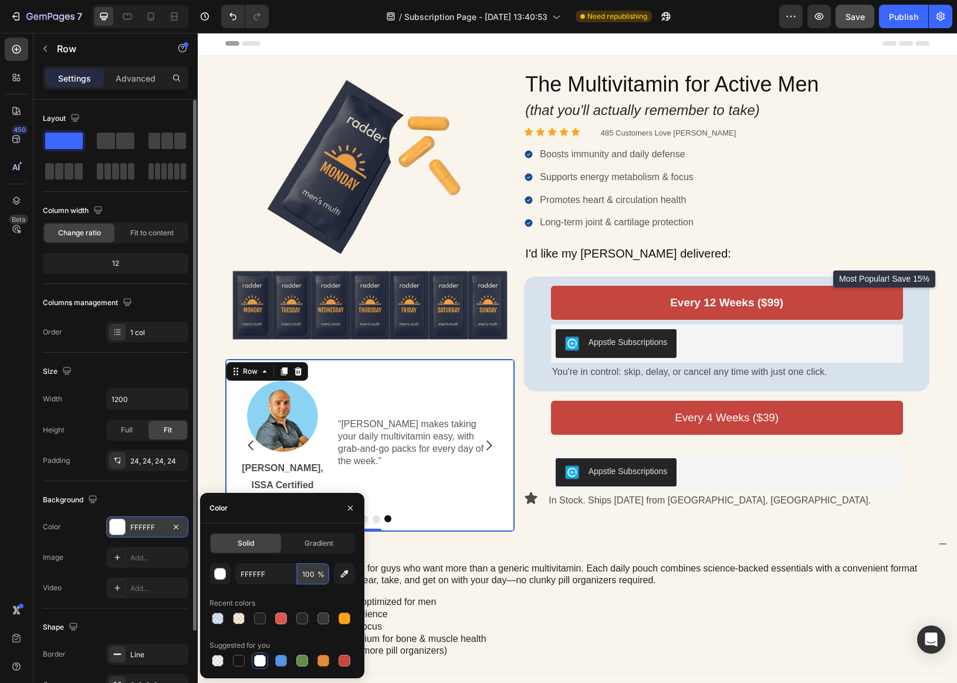
click at [315, 577] on input "100" at bounding box center [313, 573] width 32 height 21
type input "20"
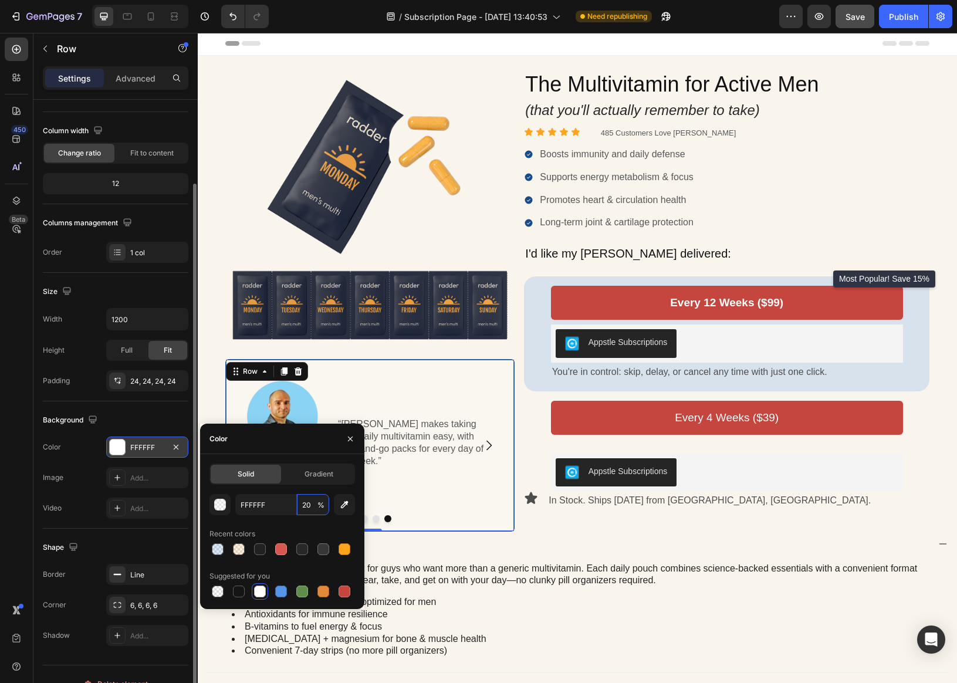
scroll to position [99, 0]
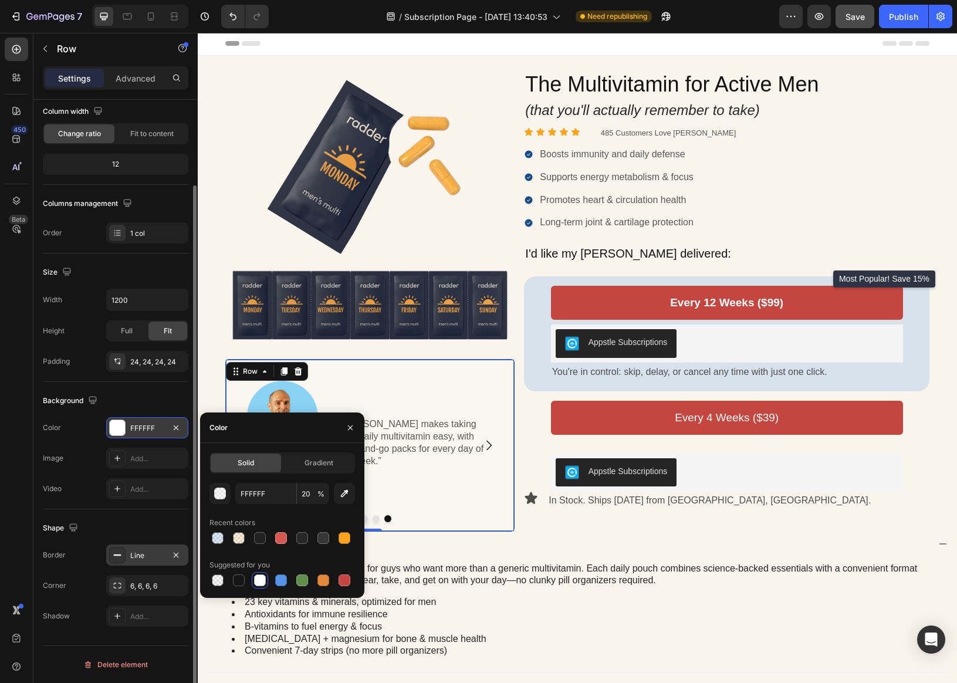
click at [118, 558] on icon at bounding box center [117, 554] width 9 height 9
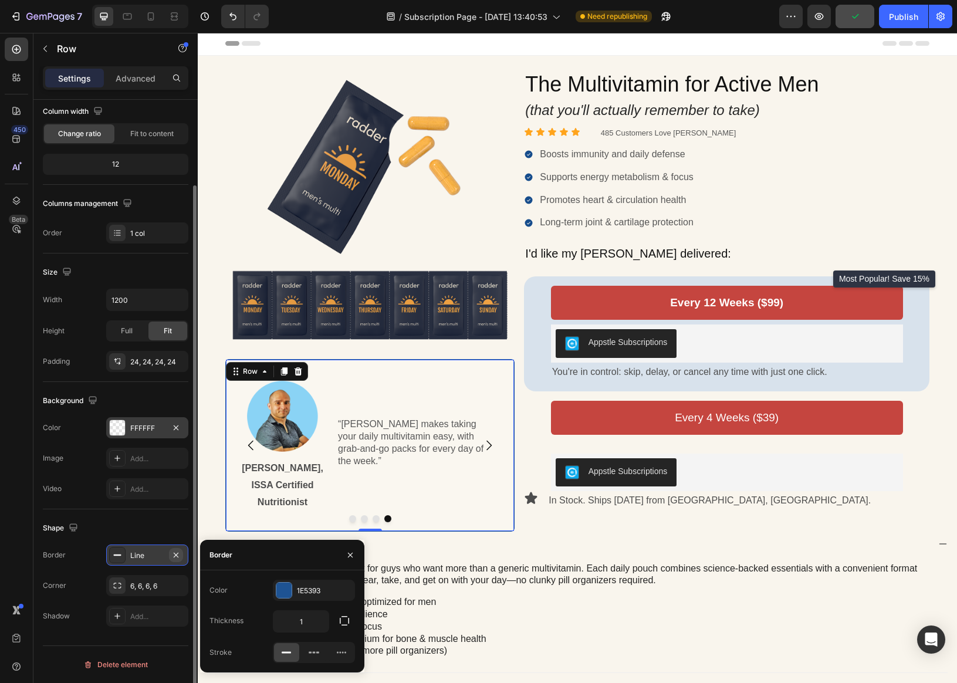
click at [174, 555] on icon "button" at bounding box center [176, 554] width 5 height 5
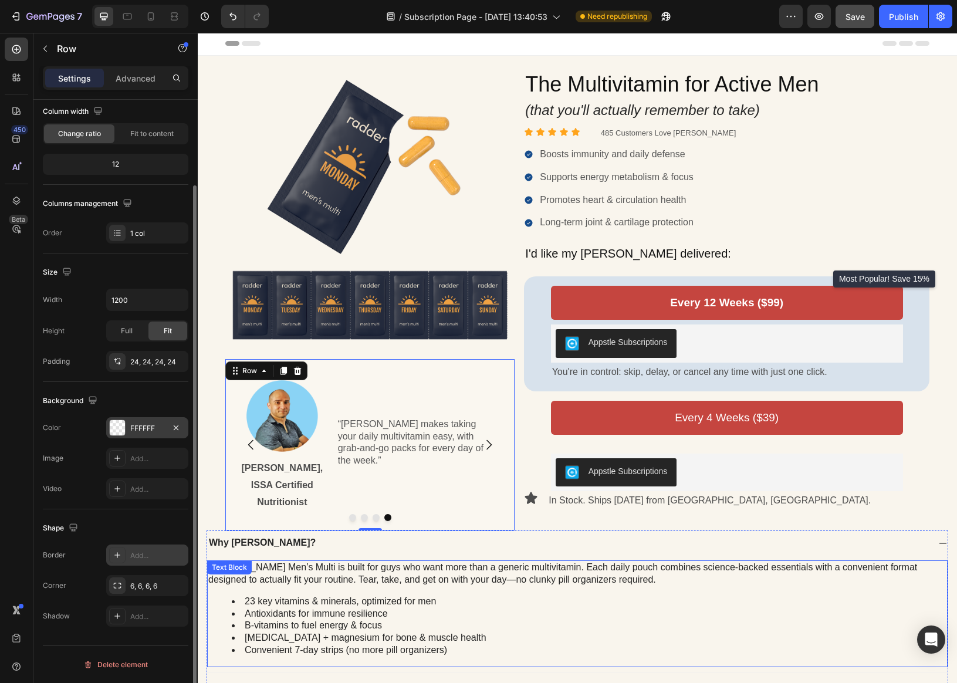
click at [425, 589] on div "[PERSON_NAME] Men’s Multi is built for guys who want more than a generic multiv…" at bounding box center [577, 613] width 740 height 107
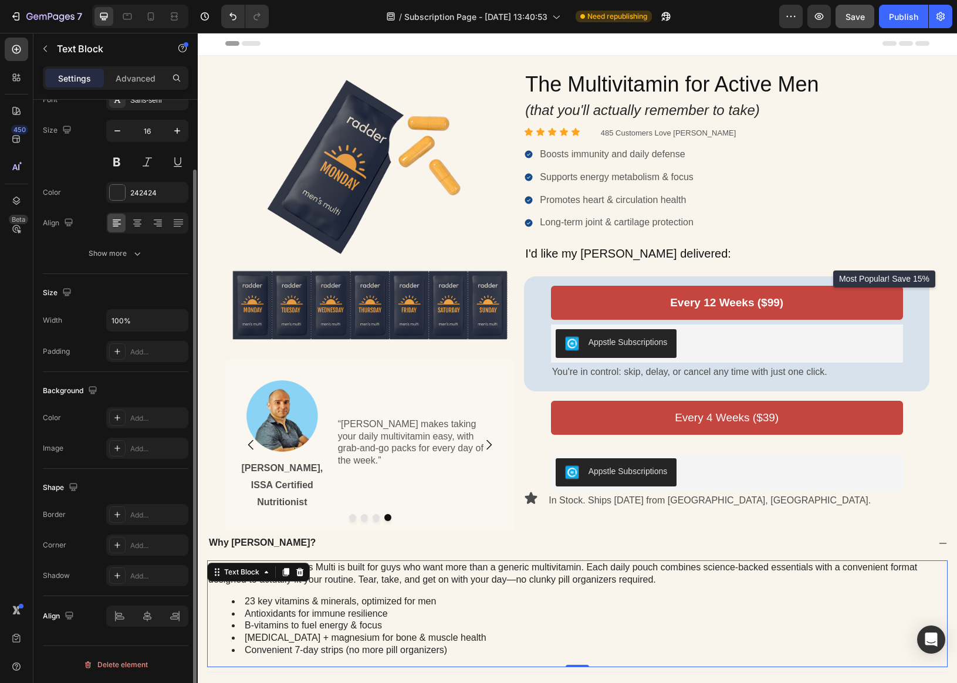
scroll to position [0, 0]
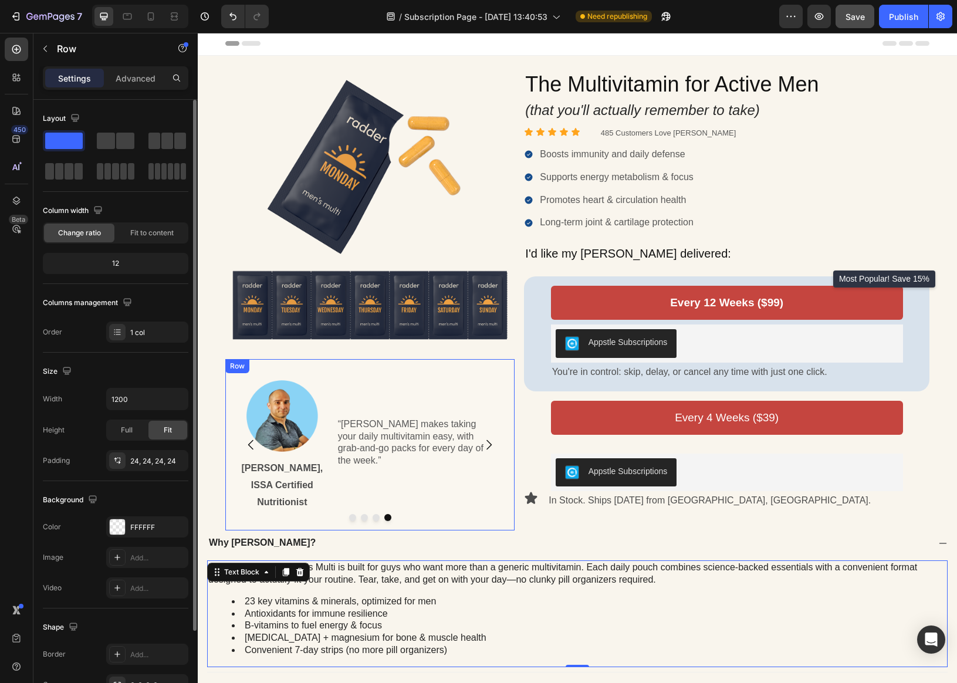
click at [402, 368] on div "Image [PERSON_NAME], ISSA Certified Nutritionist Text Block “[PERSON_NAME] make…" at bounding box center [369, 444] width 289 height 171
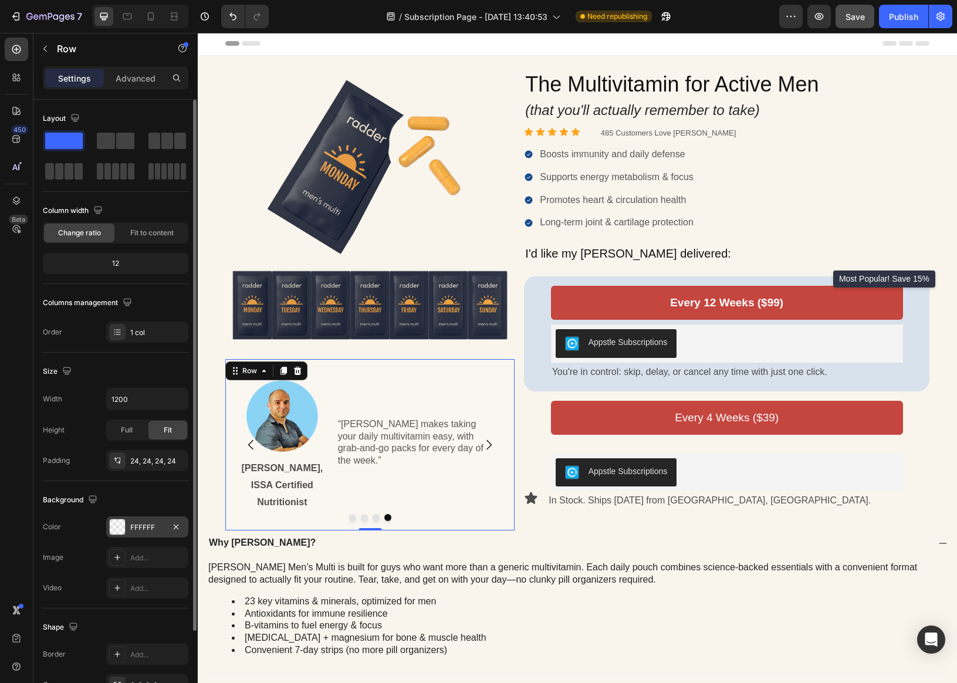
click at [132, 524] on div "FFFFFF" at bounding box center [147, 527] width 34 height 11
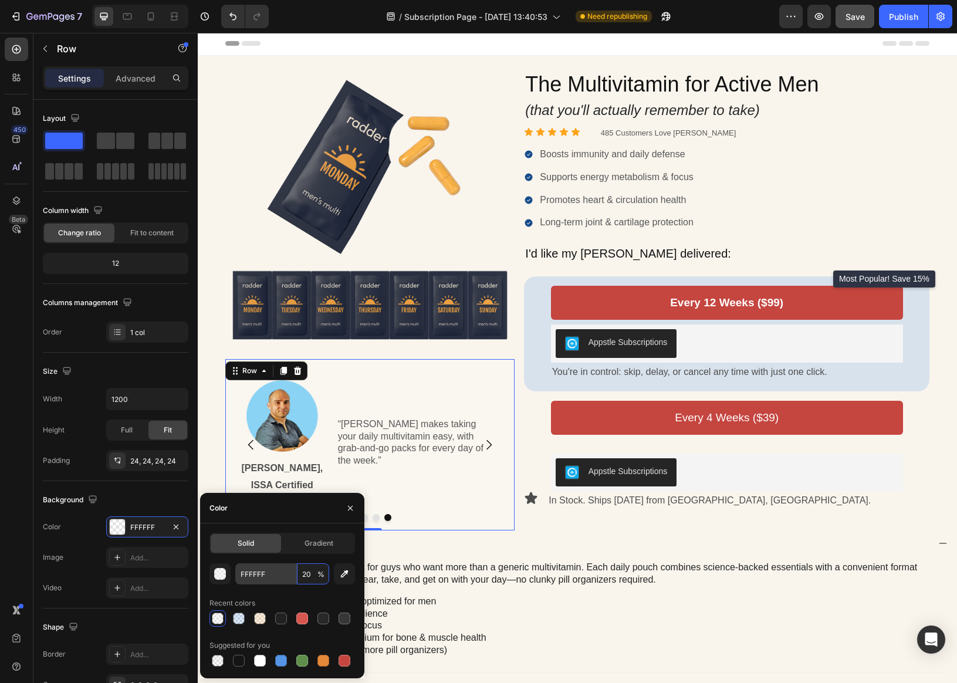
drag, startPoint x: 305, startPoint y: 577, endPoint x: 294, endPoint y: 575, distance: 11.2
click at [294, 575] on div "FFFFFF 20 %" at bounding box center [282, 573] width 94 height 21
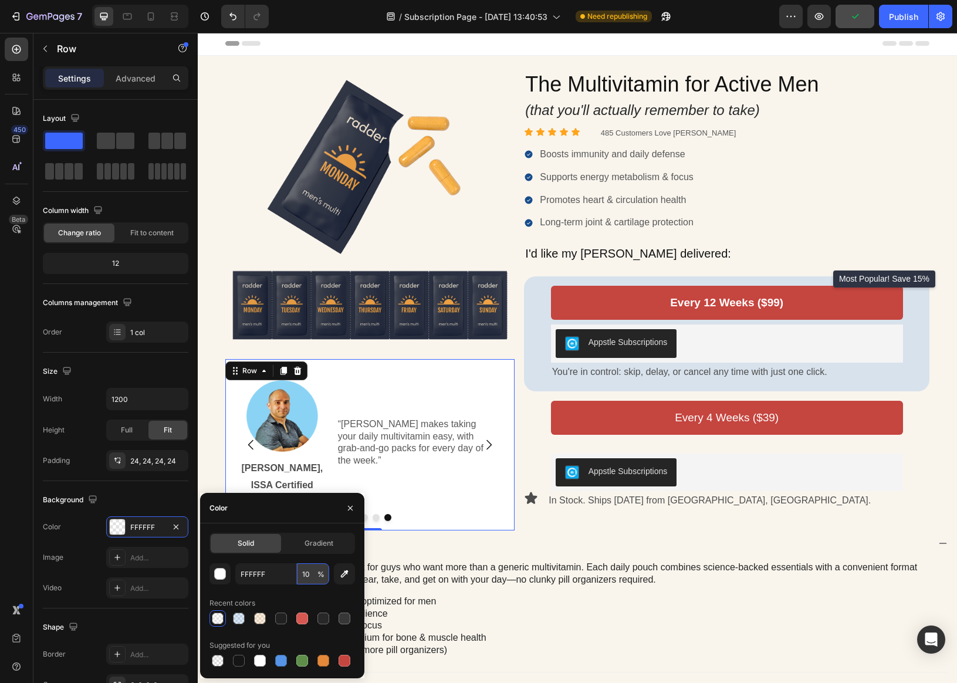
type input "1"
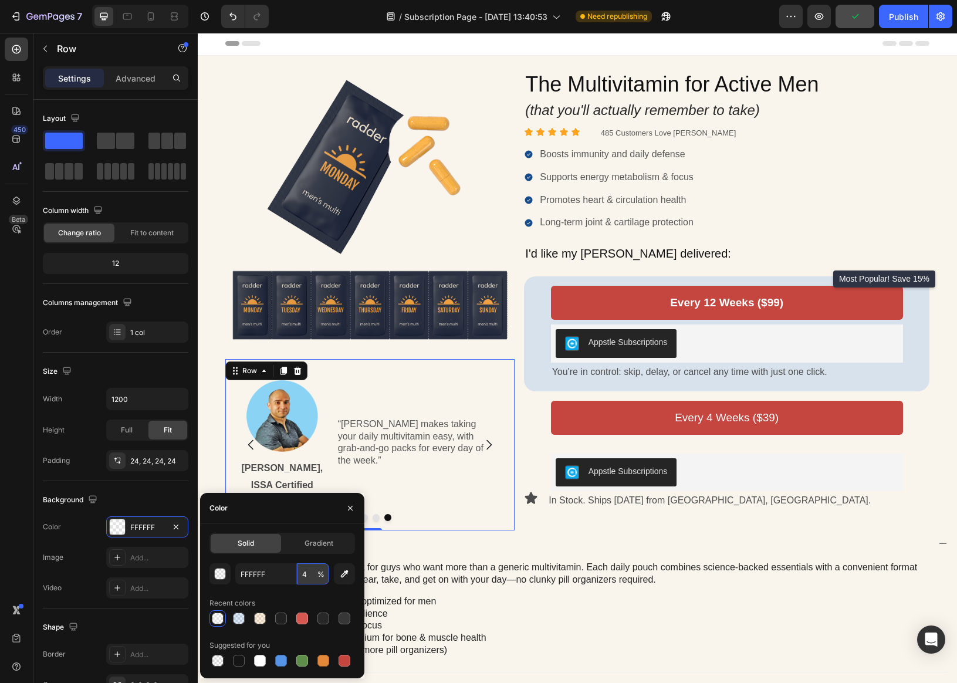
type input "40"
click at [495, 550] on div "Why [PERSON_NAME]?" at bounding box center [567, 543] width 721 height 16
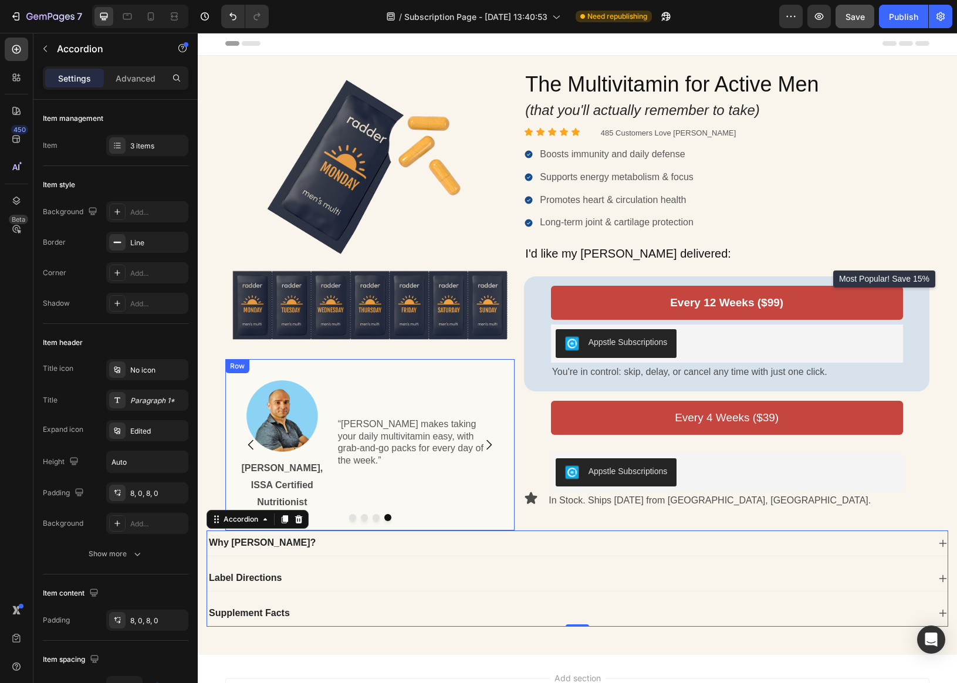
click at [370, 364] on div "Image [PERSON_NAME], ISSA Certified Nutritionist Text Block “[PERSON_NAME] make…" at bounding box center [369, 444] width 289 height 171
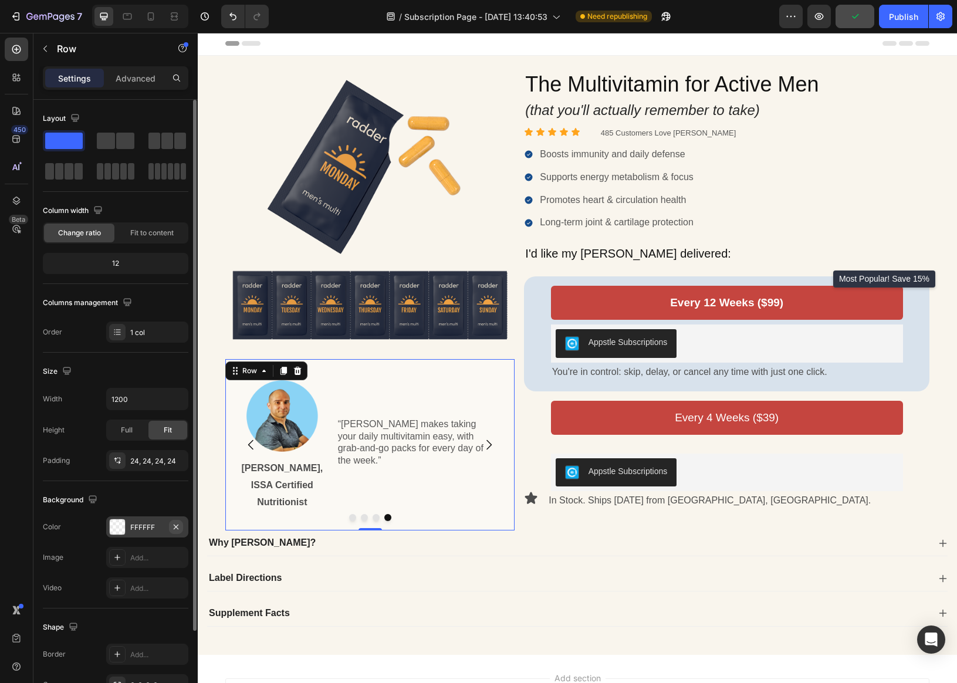
click at [174, 527] on icon "button" at bounding box center [175, 526] width 9 height 9
click at [392, 364] on div "Image [PERSON_NAME], ISSA Certified Nutritionist Text Block “[PERSON_NAME] make…" at bounding box center [369, 444] width 289 height 171
click at [335, 524] on div "Image [PERSON_NAME], ISSA Certified Nutritionist Text Block “[PERSON_NAME] make…" at bounding box center [369, 444] width 289 height 171
click at [322, 505] on p "[PERSON_NAME], ISSA Certified Nutritionist" at bounding box center [281, 485] width 83 height 50
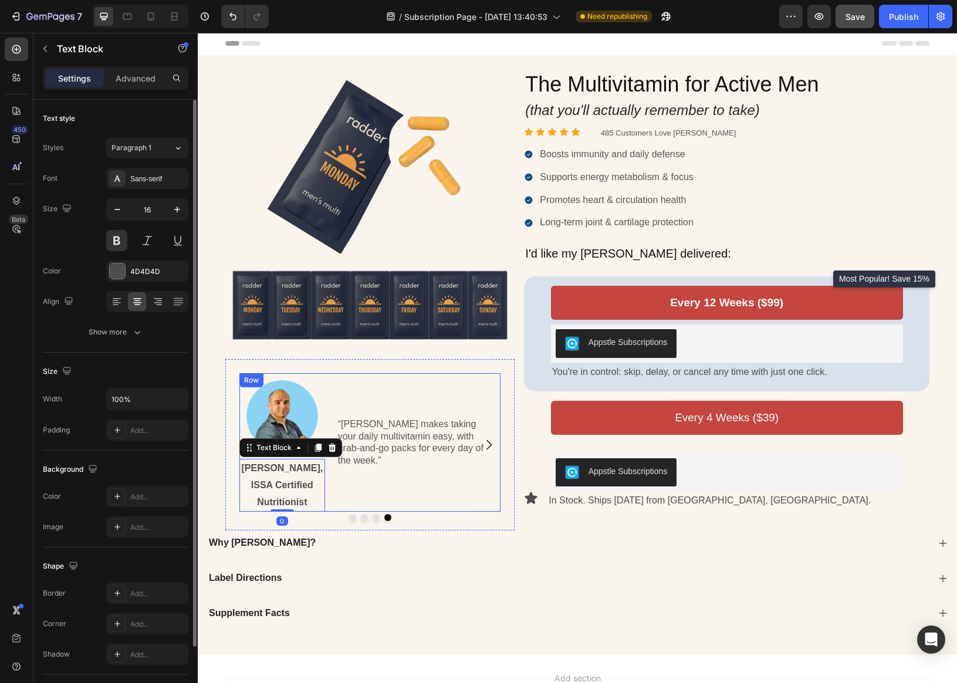
click at [358, 489] on div "“[PERSON_NAME] makes taking your daily multivitamin easy, with grab-and-go pack…" at bounding box center [415, 442] width 171 height 138
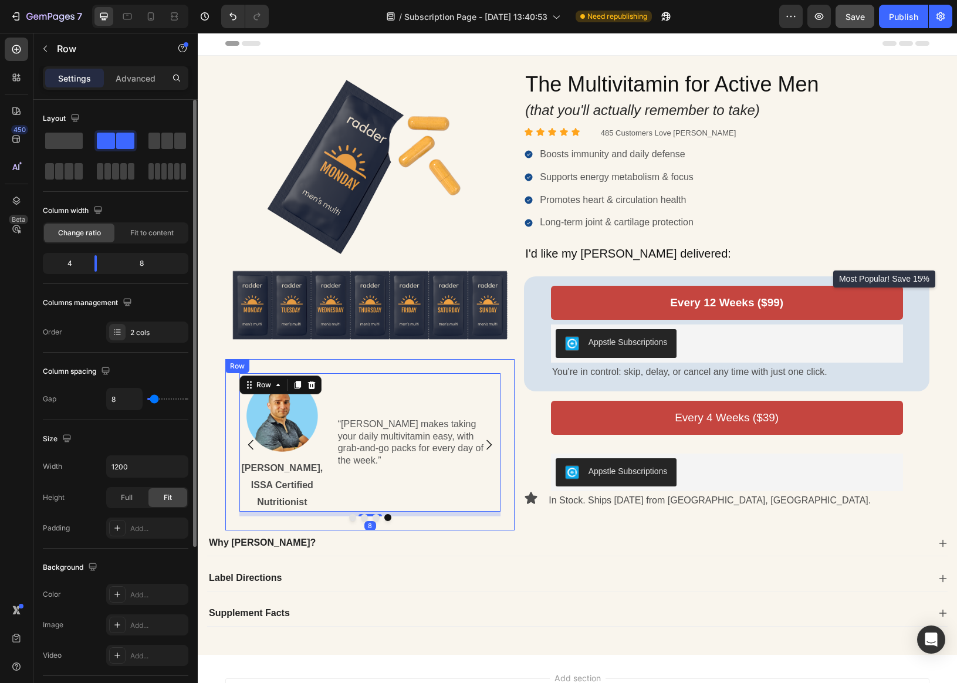
click at [324, 521] on div "Image [PERSON_NAME], ISSA Certified Nutritionist Text Block “[PERSON_NAME] make…" at bounding box center [369, 444] width 289 height 171
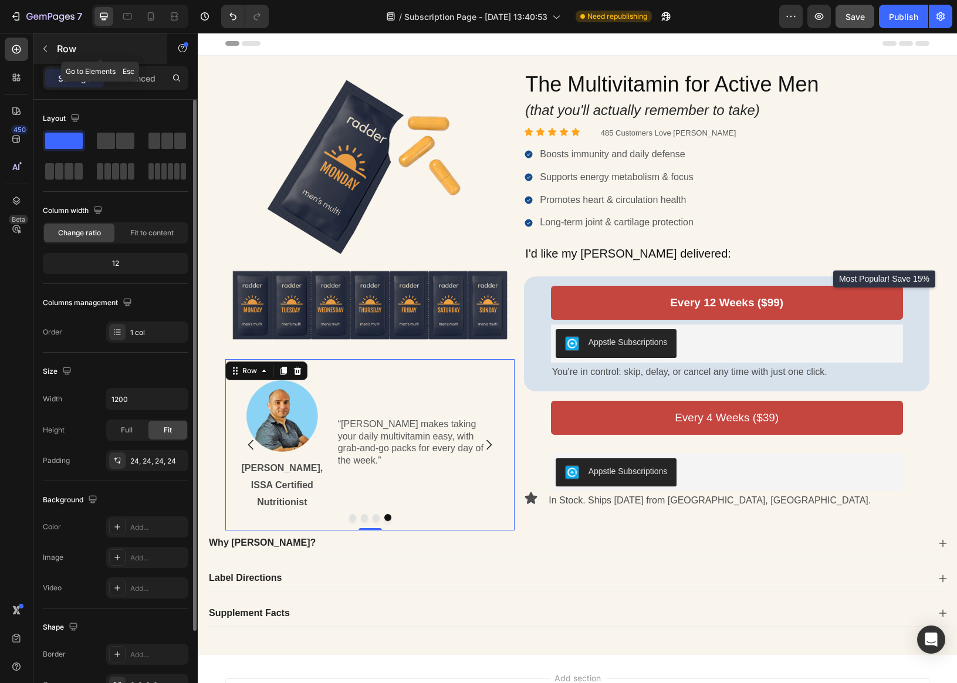
click at [49, 49] on icon "button" at bounding box center [44, 48] width 9 height 9
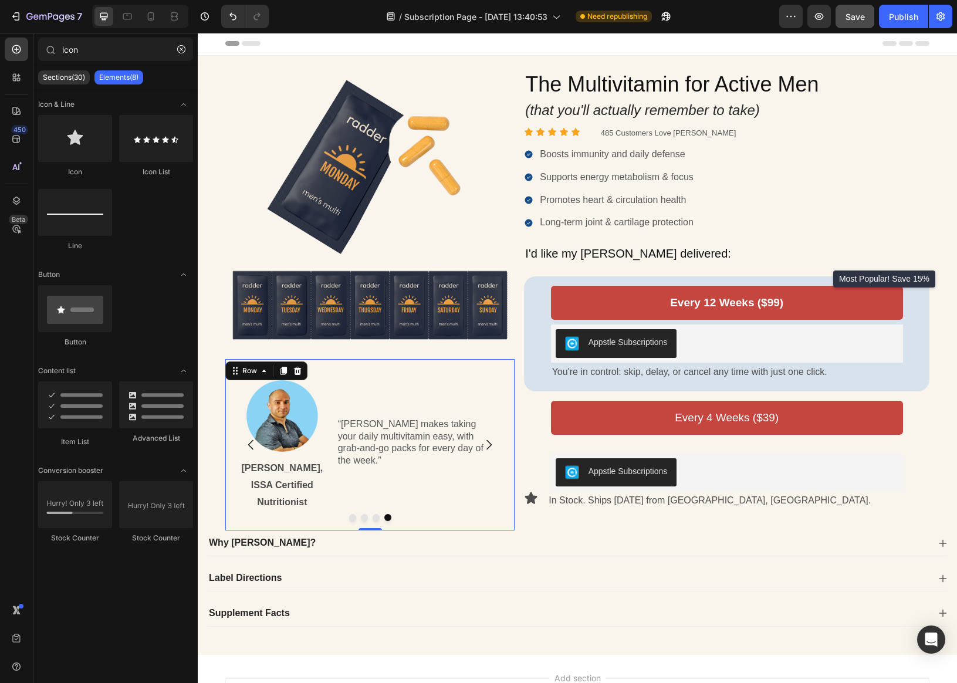
click at [270, 364] on div "Image [PERSON_NAME], ISSA Certified Nutritionist Text Block “[PERSON_NAME] make…" at bounding box center [369, 444] width 289 height 171
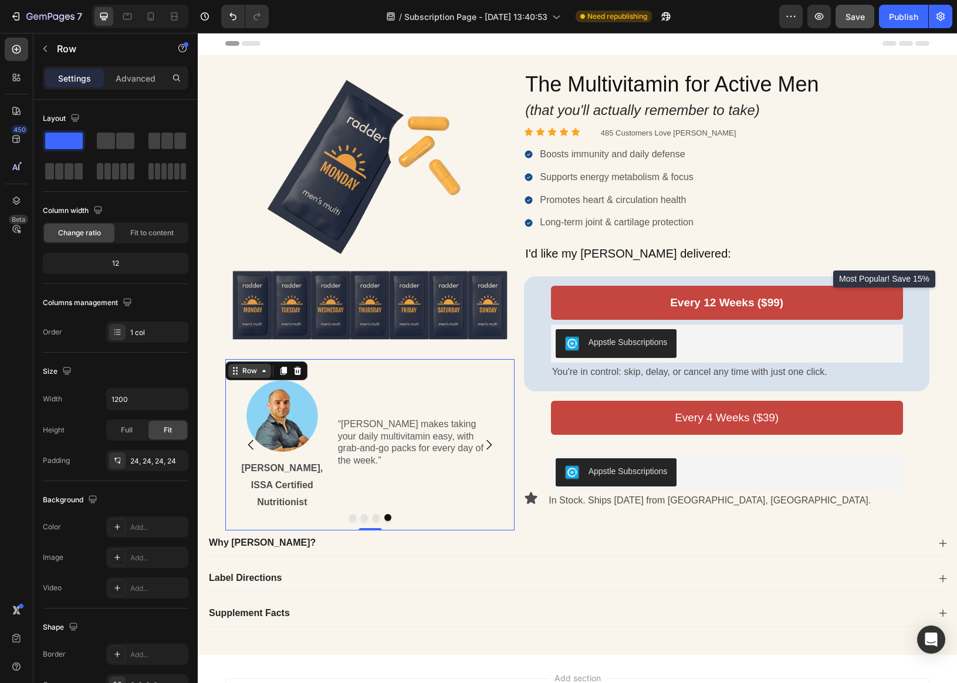
click at [241, 372] on div "Row" at bounding box center [249, 370] width 19 height 11
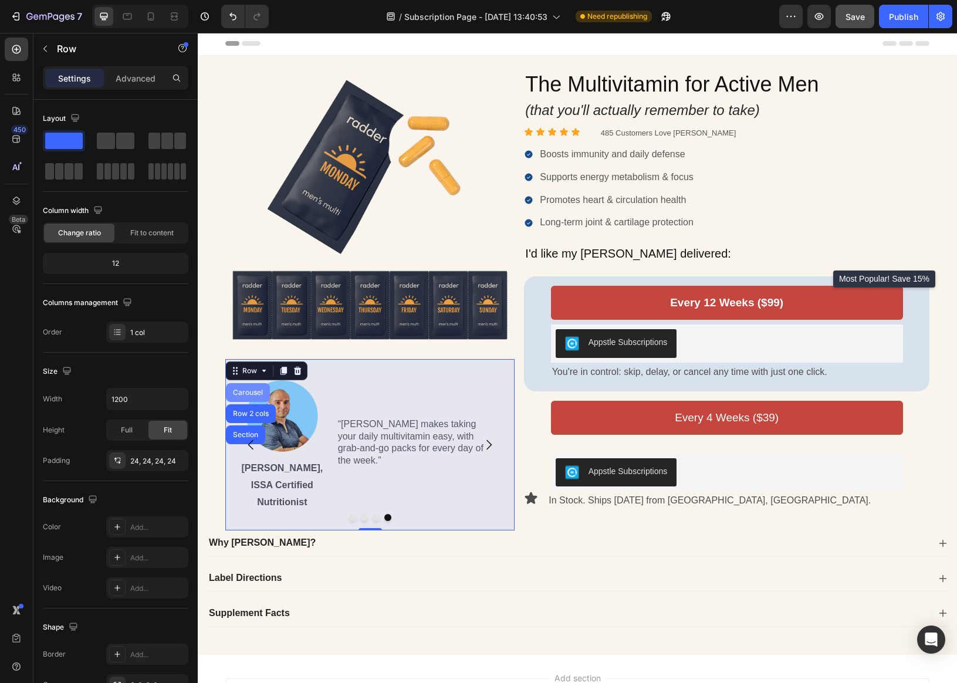
click at [255, 394] on div "Carousel" at bounding box center [247, 392] width 35 height 7
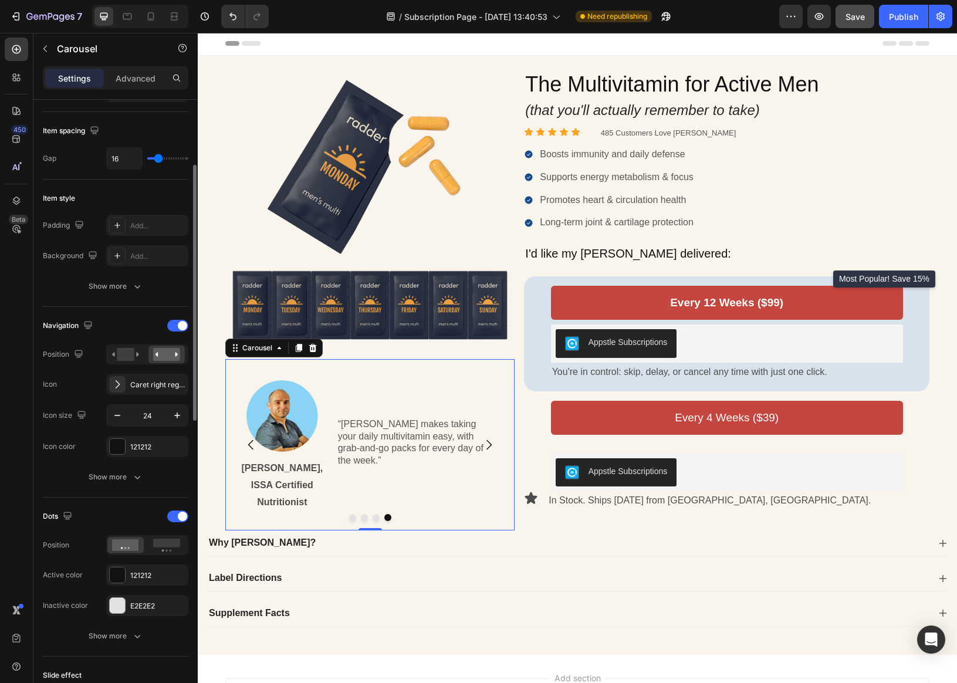
scroll to position [242, 0]
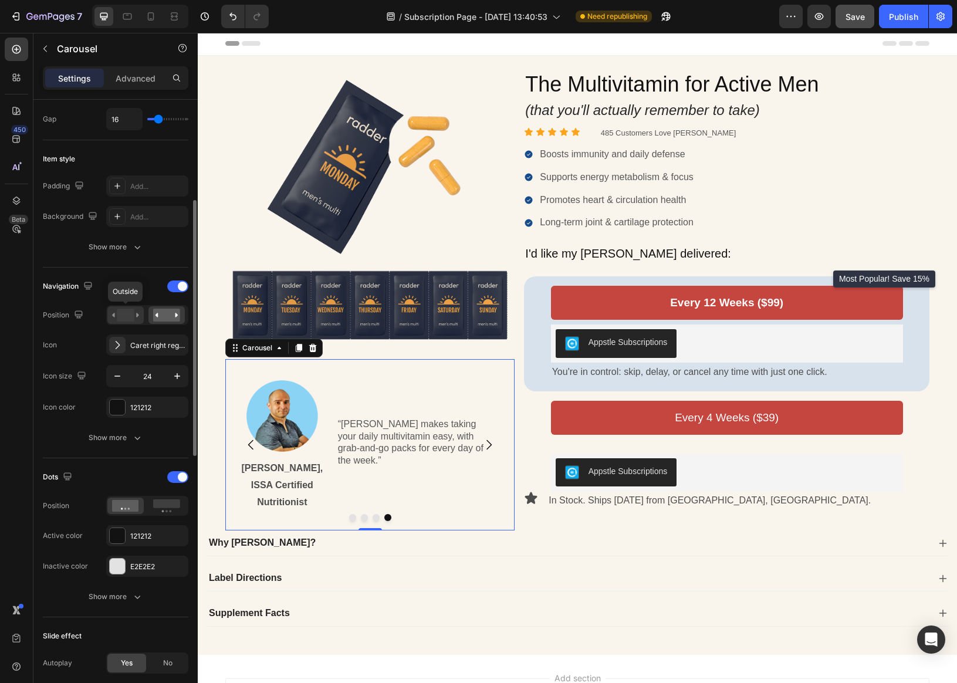
click at [120, 314] on rect at bounding box center [125, 314] width 17 height 13
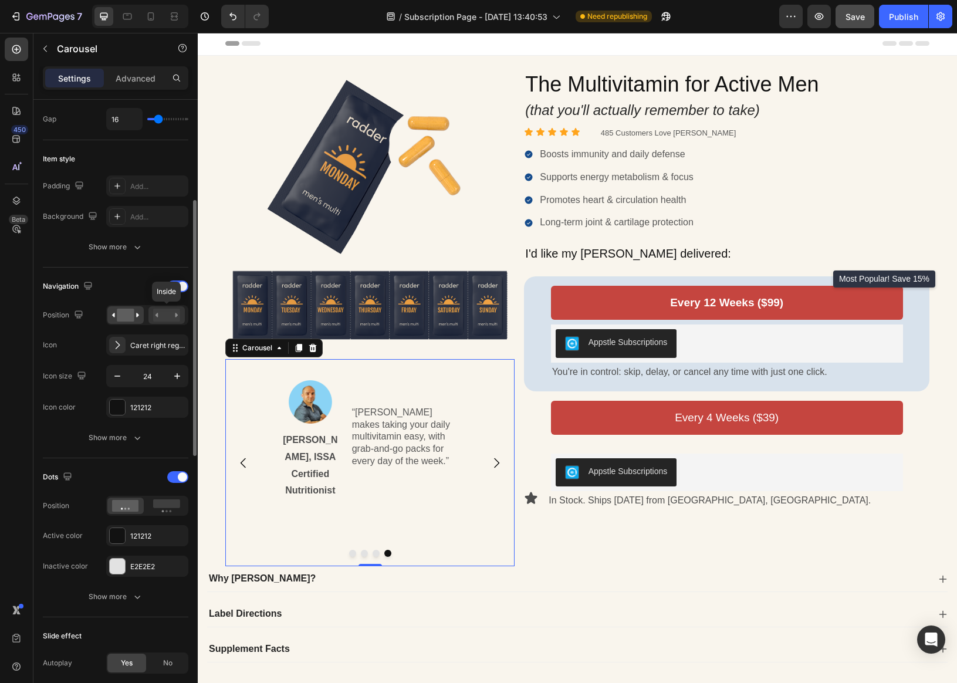
click at [157, 317] on rect at bounding box center [166, 314] width 27 height 13
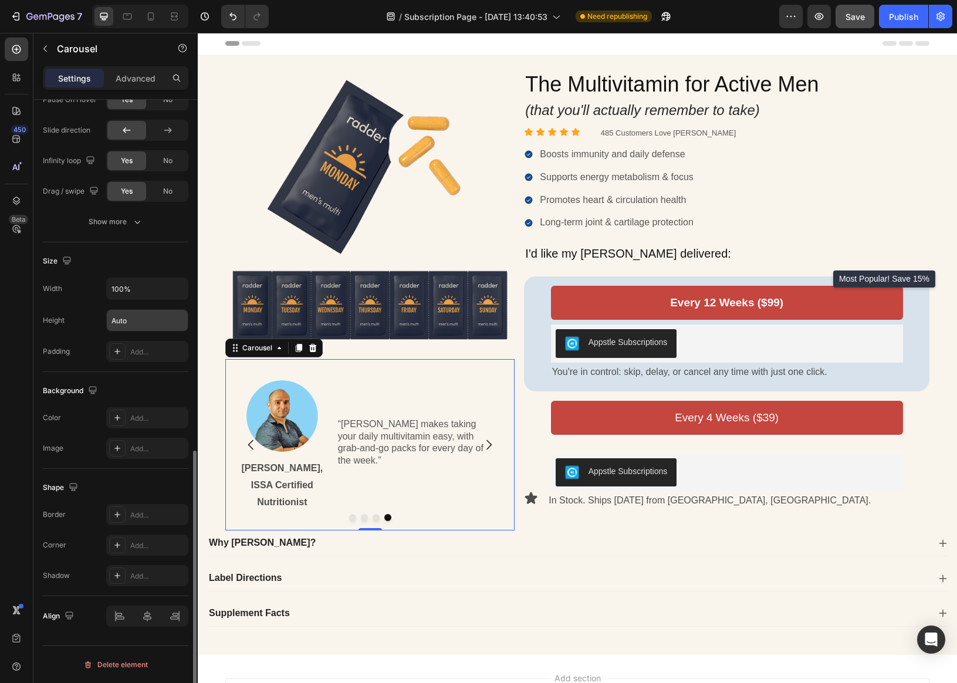
scroll to position [0, 0]
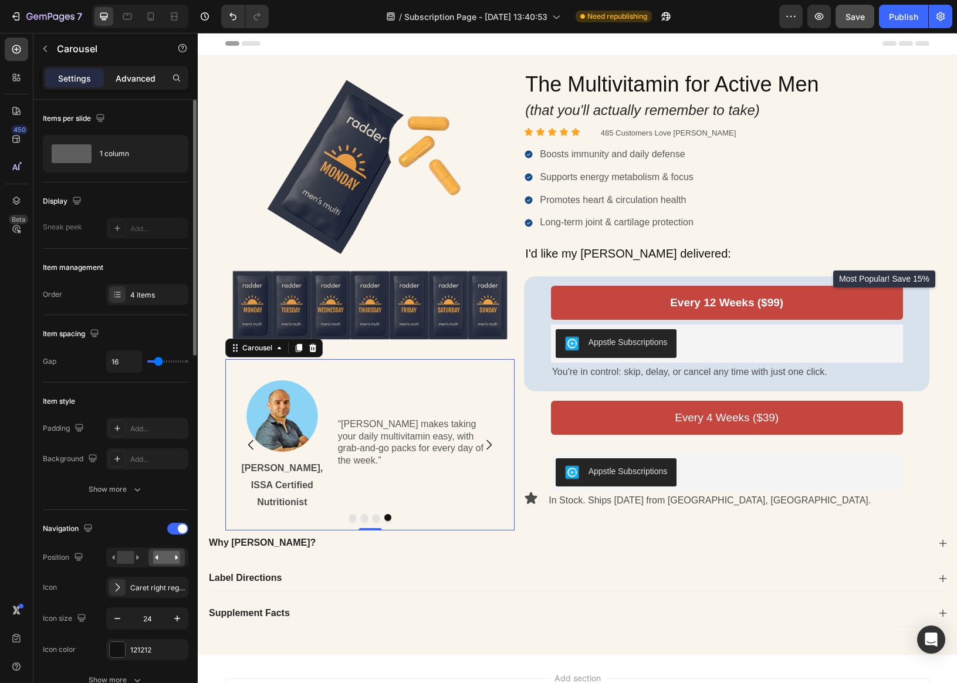
click at [143, 76] on p "Advanced" at bounding box center [136, 78] width 40 height 12
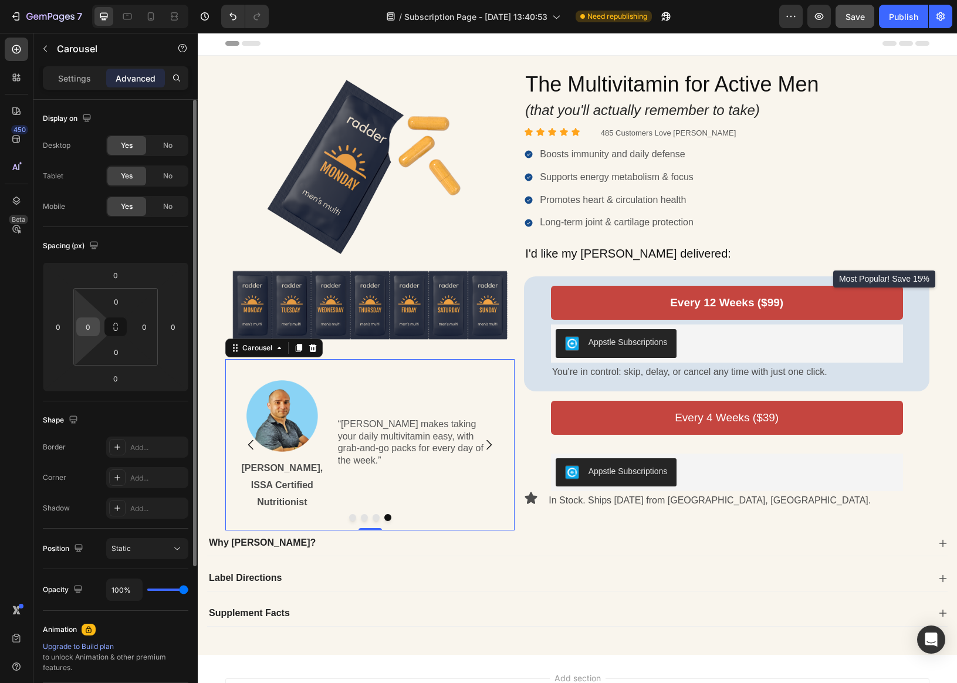
click at [80, 324] on input "0" at bounding box center [88, 327] width 18 height 18
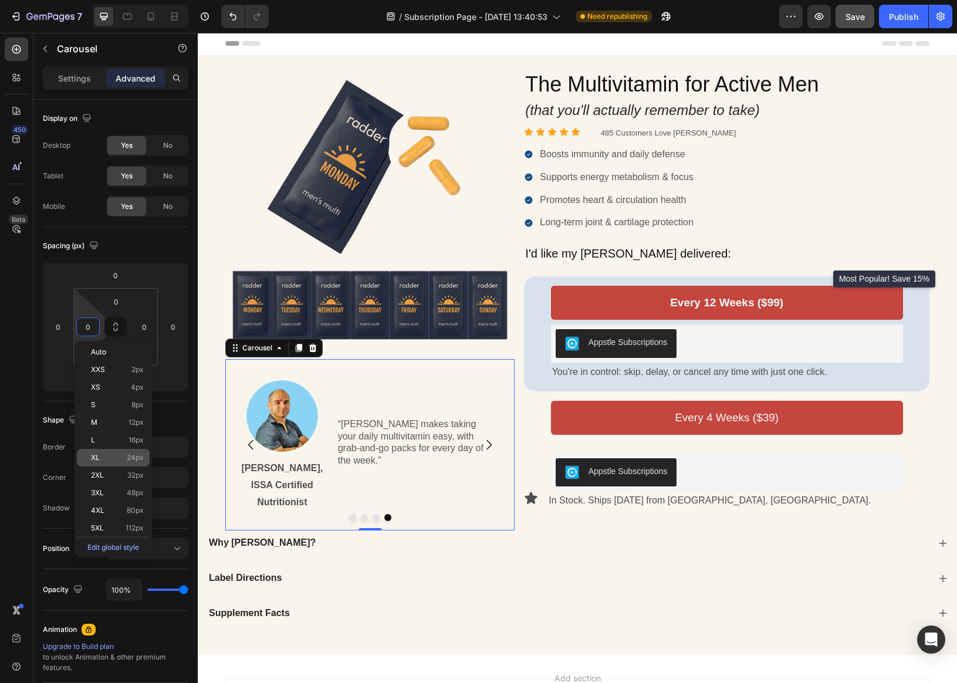
click at [132, 457] on span "24px" at bounding box center [135, 457] width 17 height 8
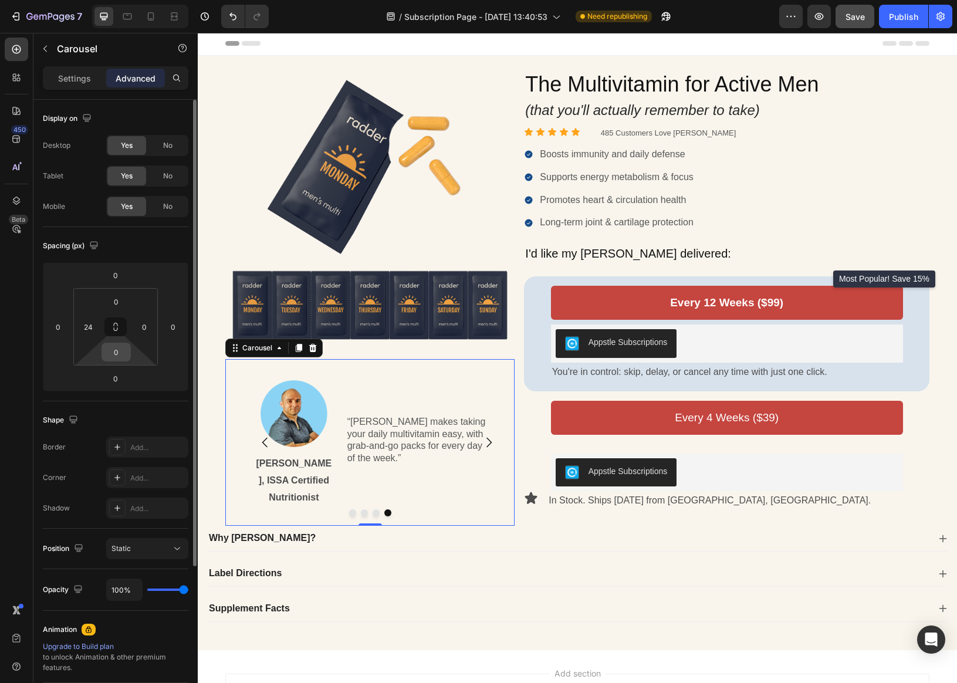
type input "0"
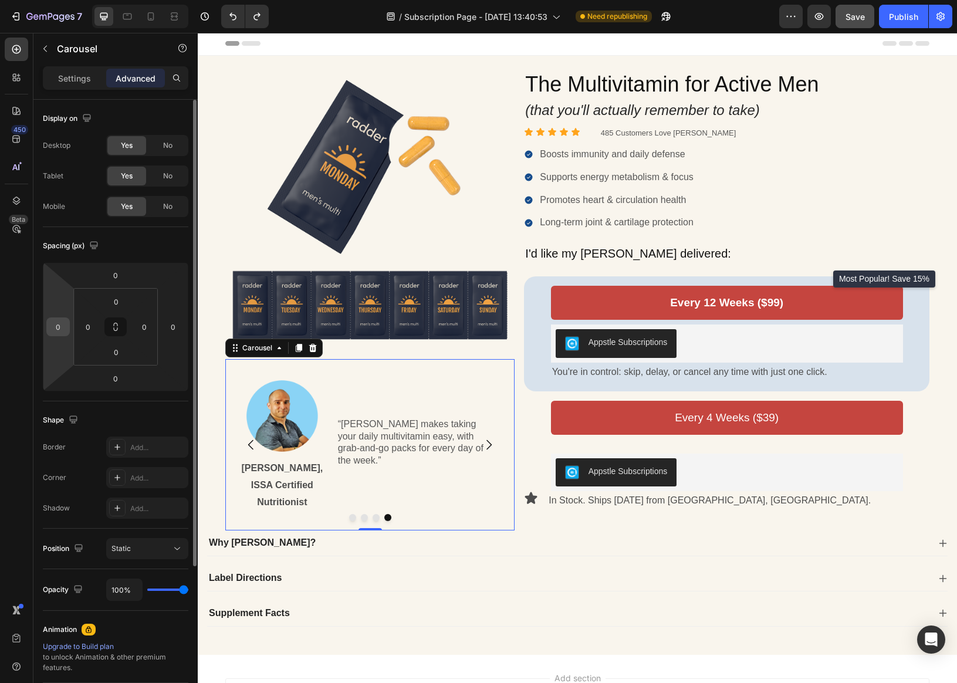
click at [52, 327] on input "0" at bounding box center [58, 327] width 18 height 18
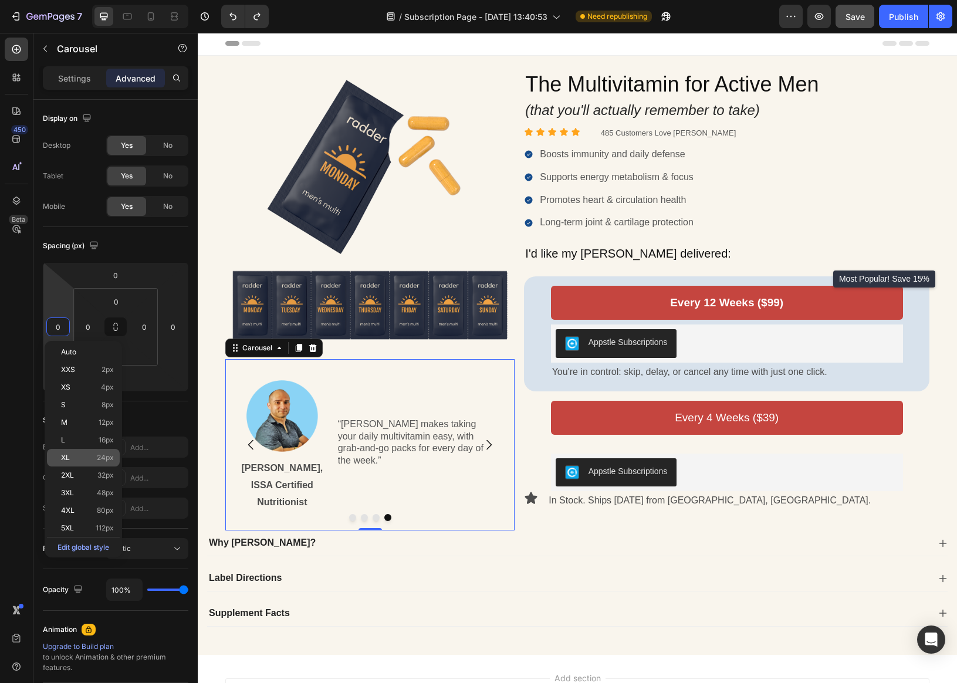
click at [86, 456] on p "XL 24px" at bounding box center [87, 457] width 53 height 8
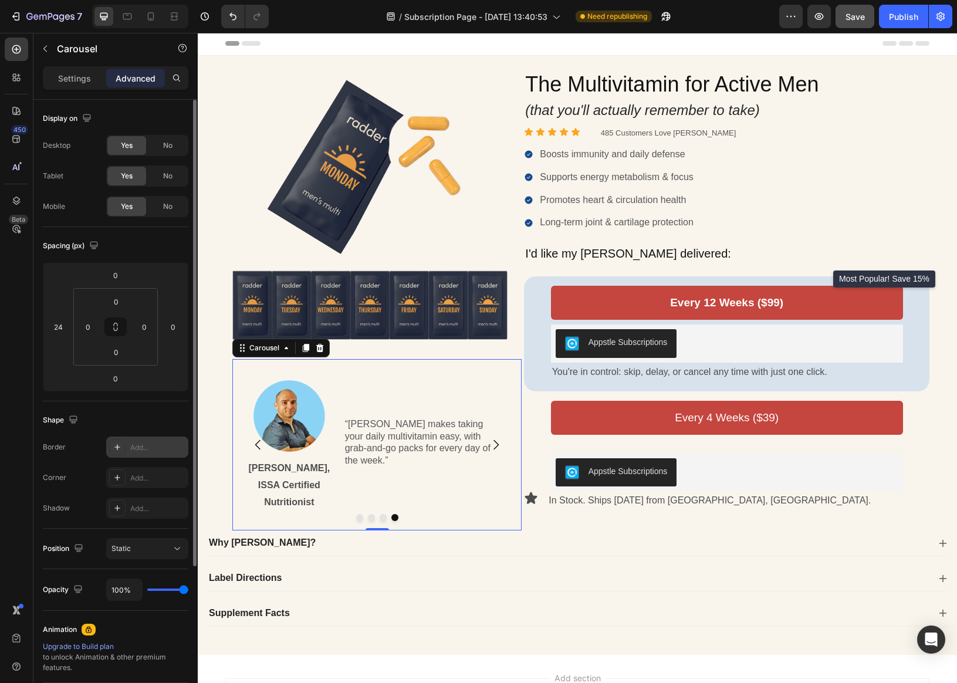
type input "0"
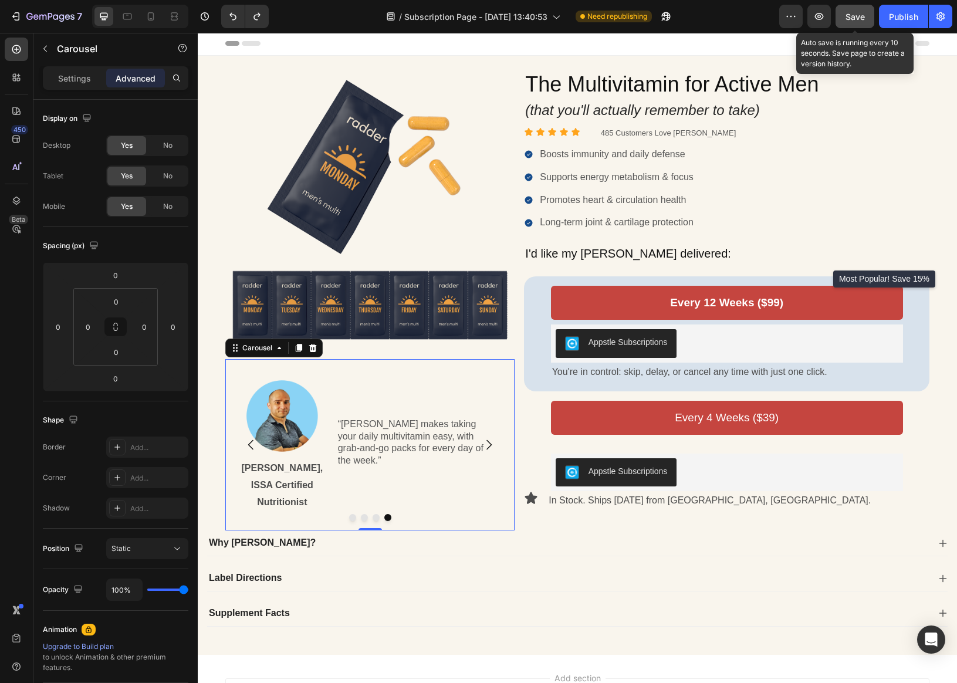
click at [849, 19] on span "Save" at bounding box center [854, 17] width 19 height 10
click at [850, 18] on div "Publish" at bounding box center [903, 17] width 29 height 12
click at [530, 502] on div "Icon" at bounding box center [531, 498] width 14 height 14
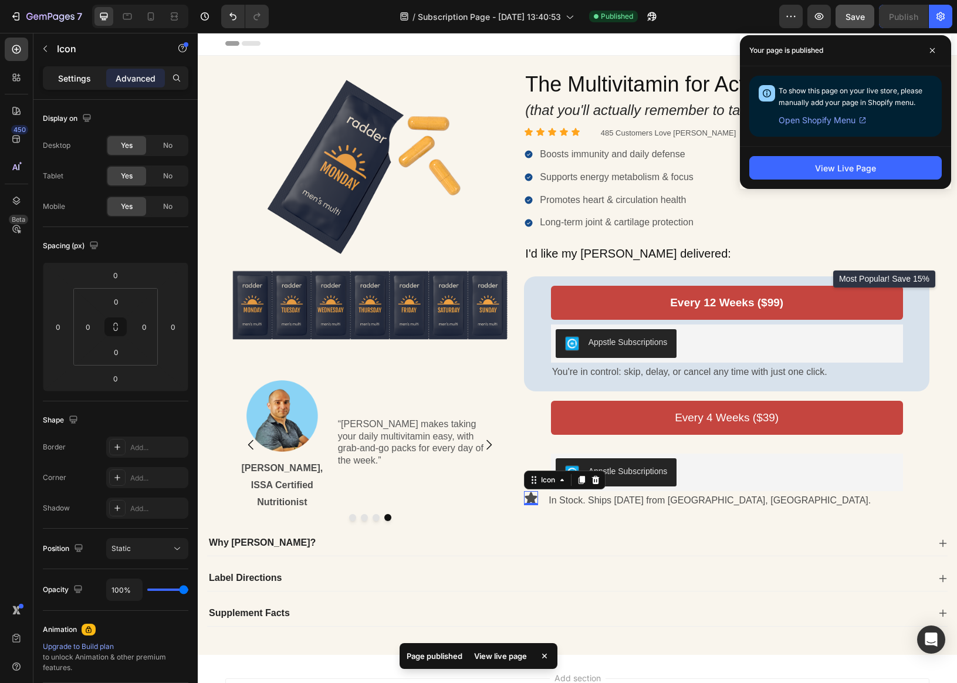
click at [93, 80] on div "Settings" at bounding box center [74, 78] width 59 height 19
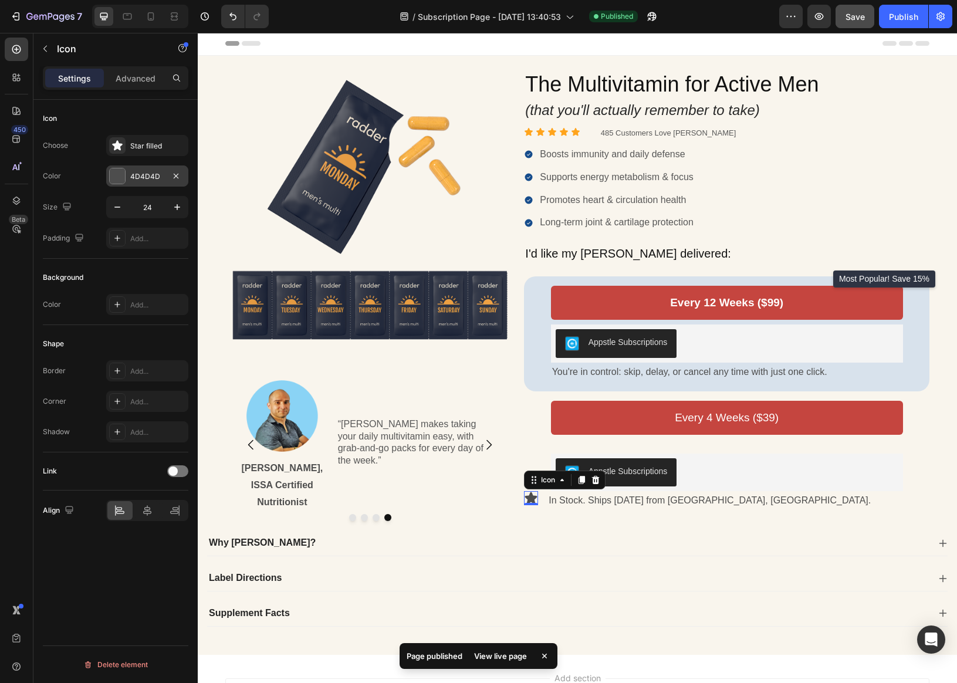
click at [120, 175] on div at bounding box center [117, 175] width 15 height 15
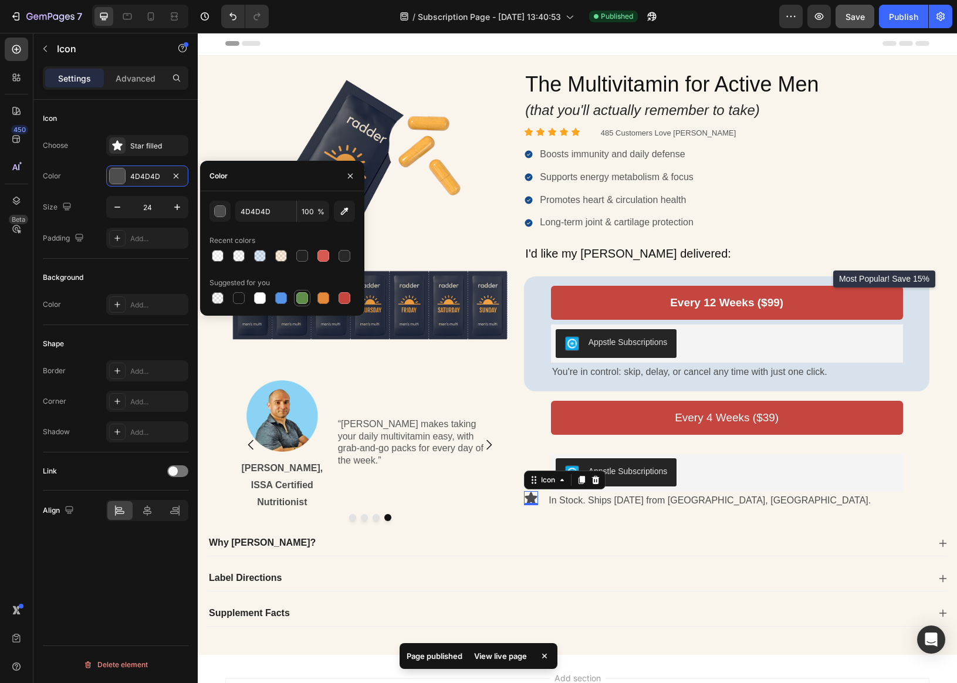
click at [302, 298] on div at bounding box center [302, 298] width 12 height 12
type input "5E8E49"
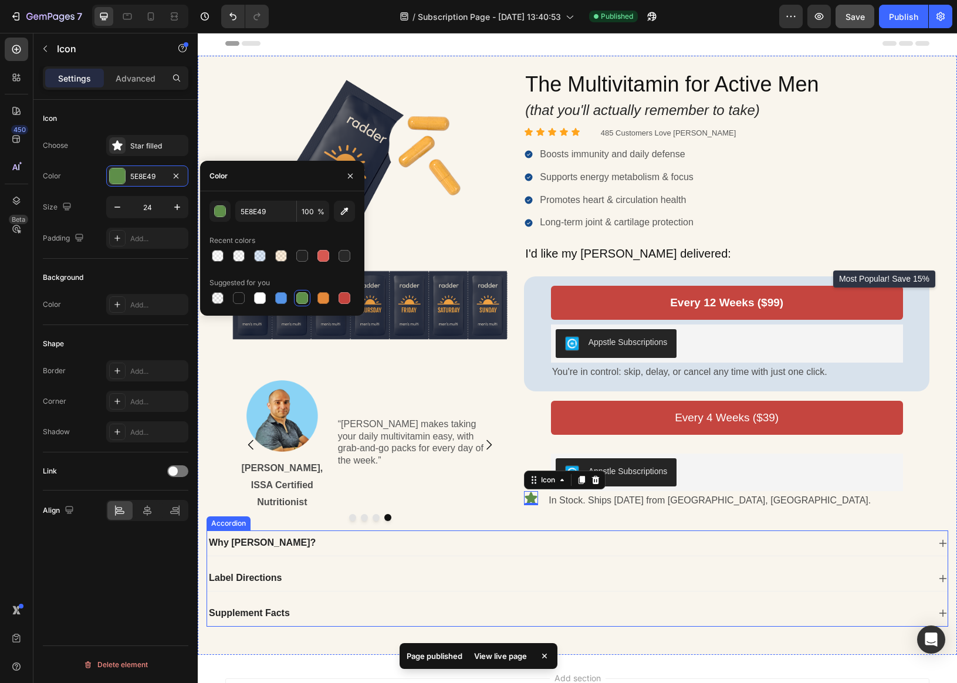
click at [659, 529] on div "The Multivitamin for Active Men Heading (that you'll actually remember to take)…" at bounding box center [726, 300] width 405 height 460
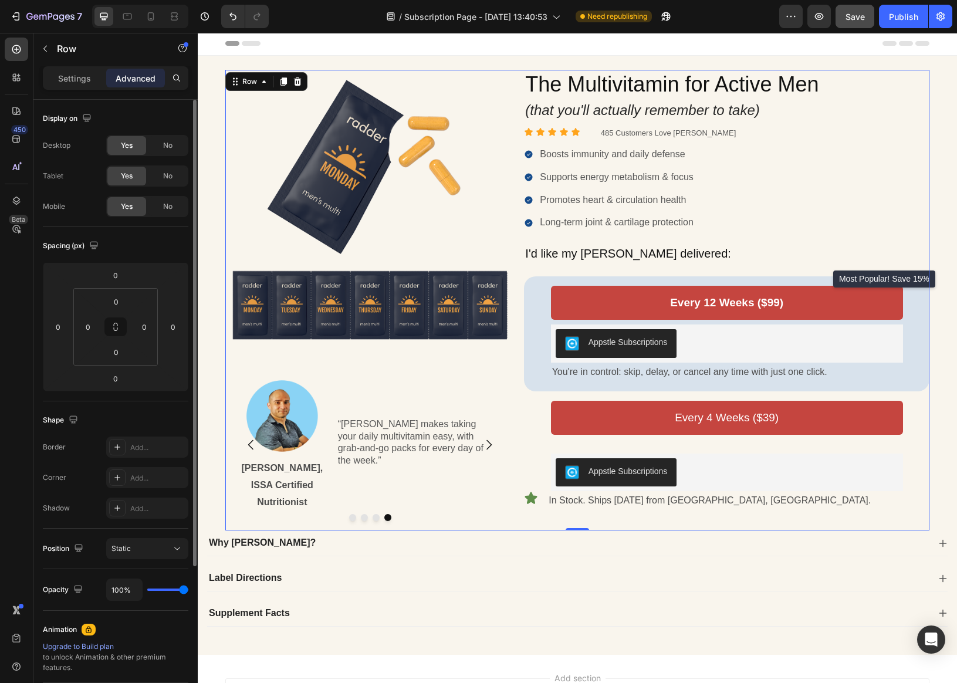
type input "67%"
type input "67"
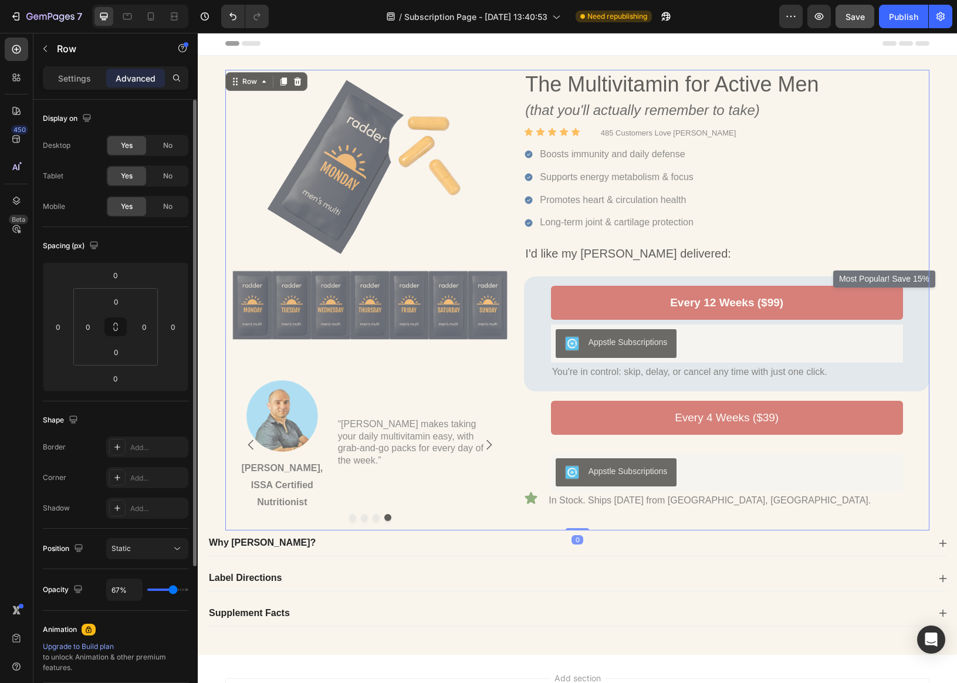
type input "69%"
type input "69"
type input "84%"
type input "84"
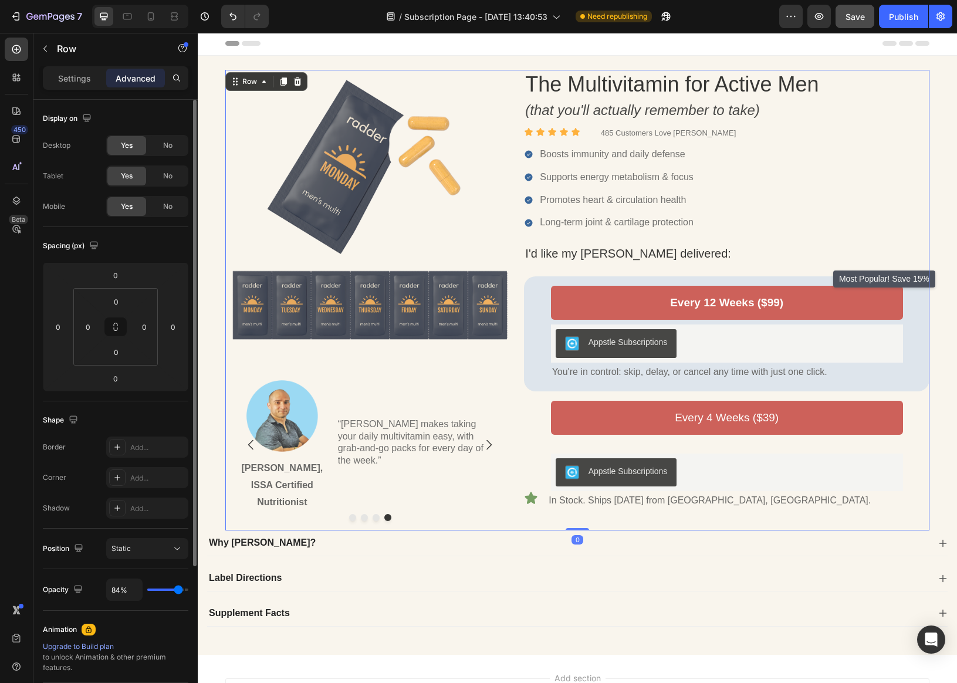
type input "100%"
type input "100"
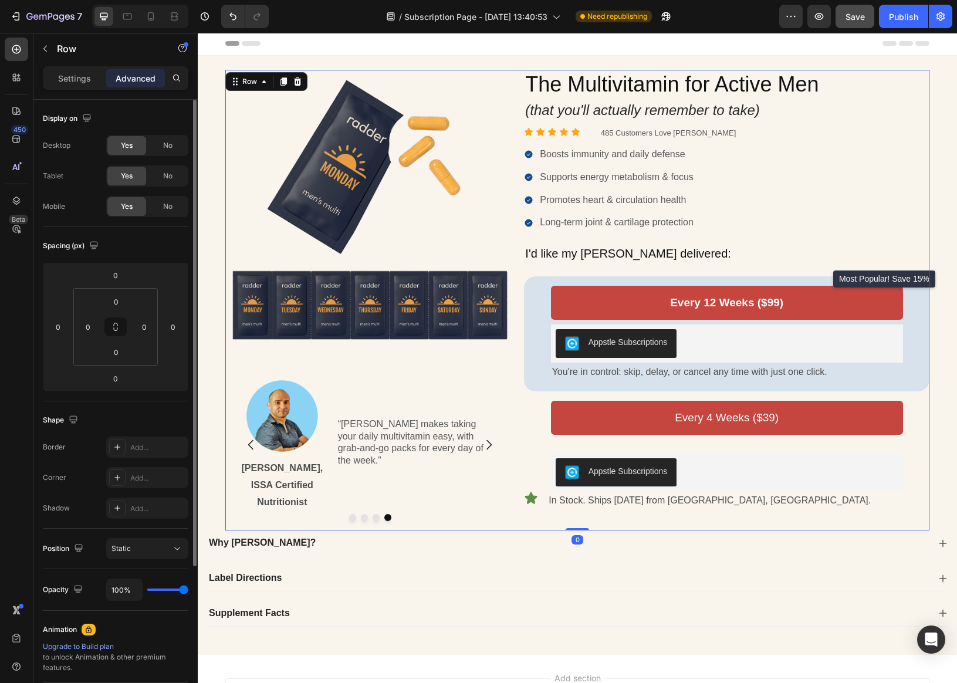
drag, startPoint x: 172, startPoint y: 591, endPoint x: 215, endPoint y: 590, distance: 42.8
click at [188, 590] on input "range" at bounding box center [167, 589] width 41 height 2
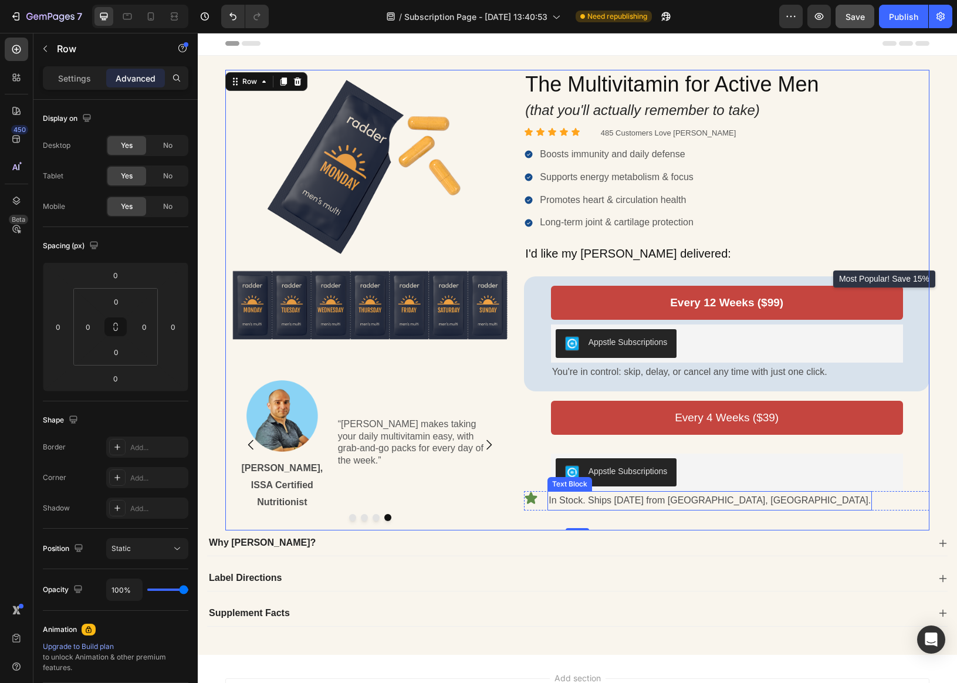
click at [629, 499] on p "In Stock. Ships [DATE] from [GEOGRAPHIC_DATA], [GEOGRAPHIC_DATA]." at bounding box center [709, 500] width 322 height 17
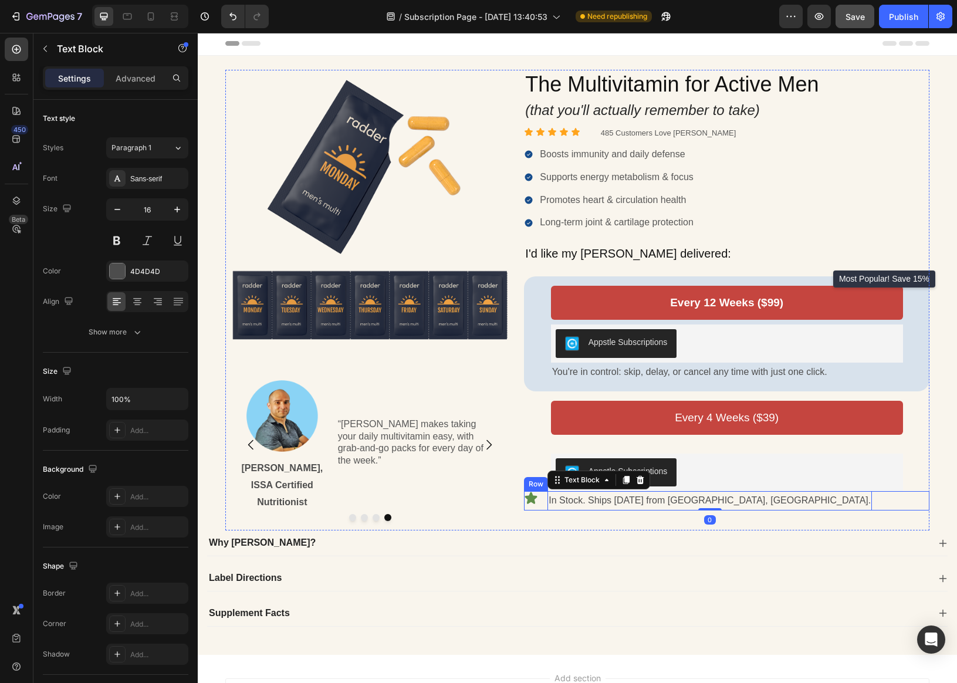
click at [535, 497] on icon at bounding box center [531, 498] width 12 height 12
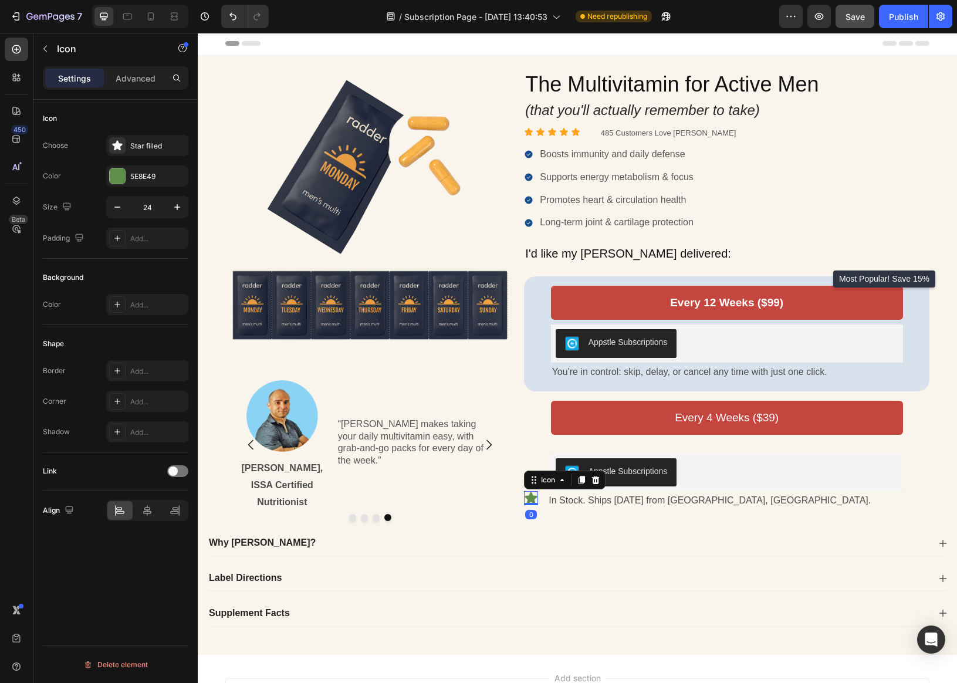
click at [529, 499] on icon at bounding box center [531, 498] width 12 height 12
click at [138, 83] on p "Advanced" at bounding box center [136, 78] width 40 height 12
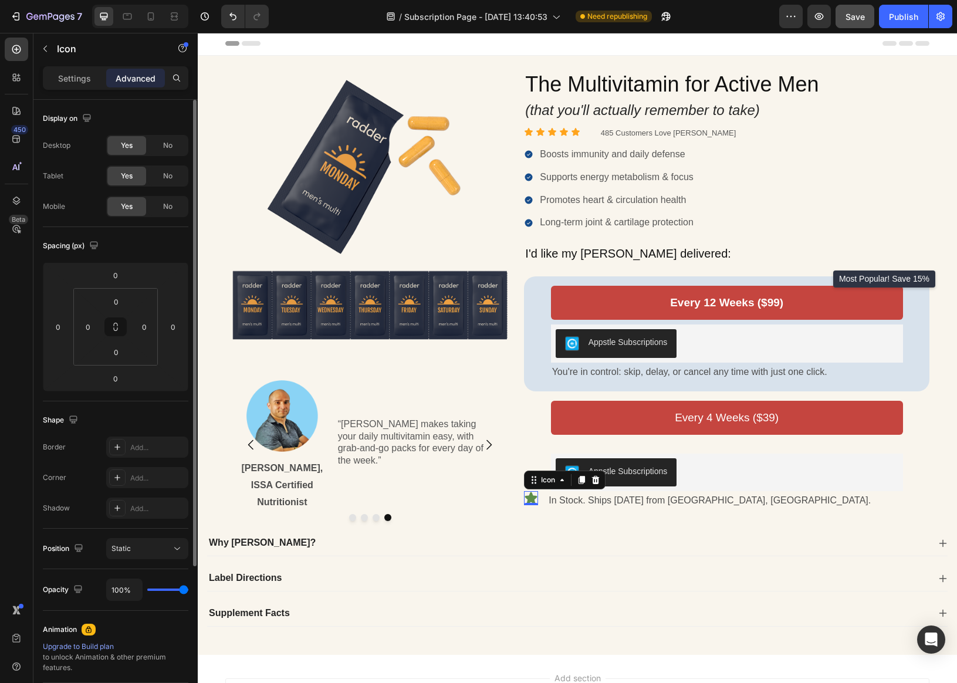
type input "97%"
type input "97"
type input "87%"
type input "87"
type input "80%"
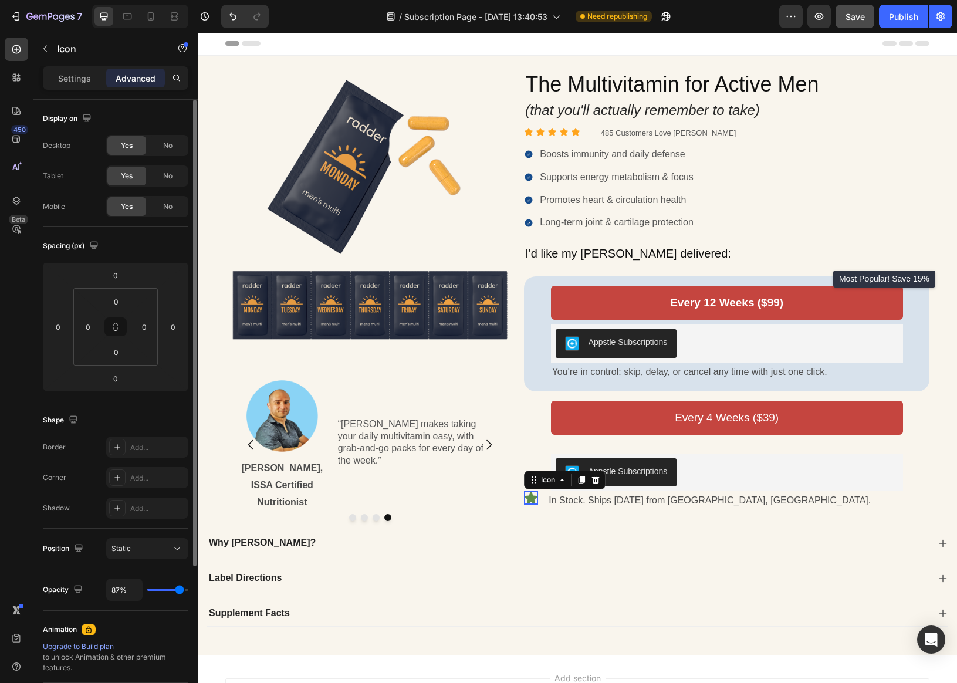
type input "80"
type input "76%"
type input "76"
type input "75%"
type input "75"
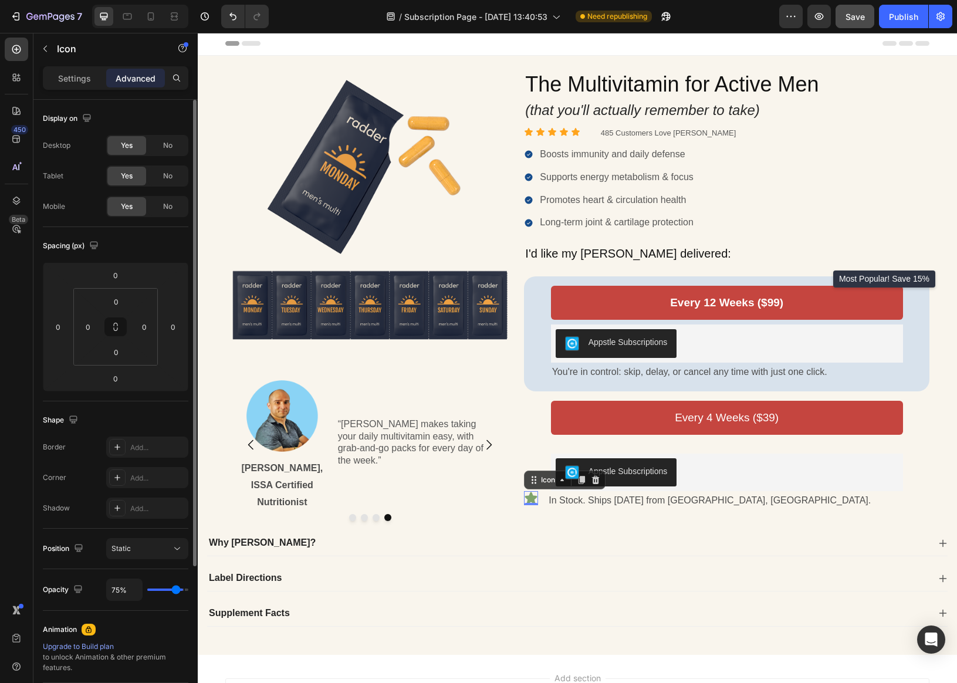
type input "74%"
type input "74"
type input "73%"
type input "73"
type input "72%"
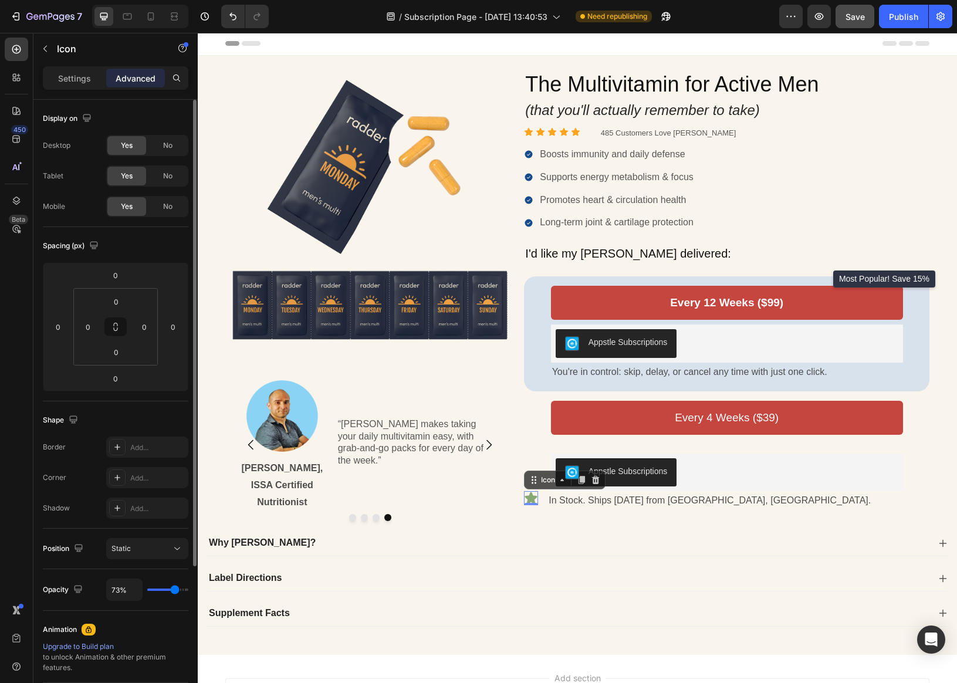
type input "72"
type input "73%"
type input "73"
type input "76%"
type input "76"
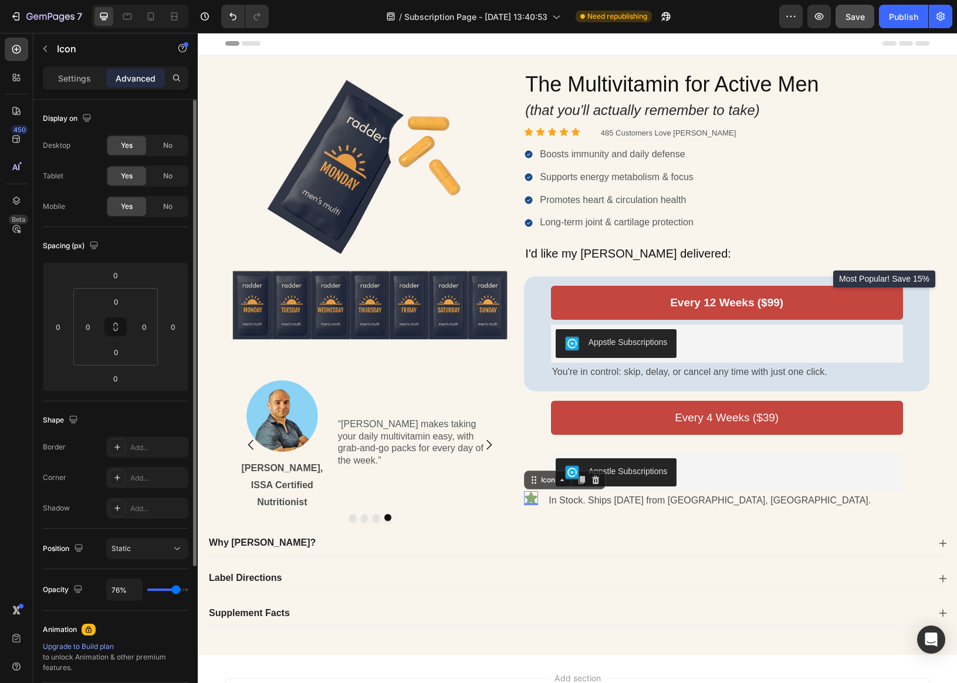
type input "79%"
type input "79"
type input "80%"
type input "80"
type input "81%"
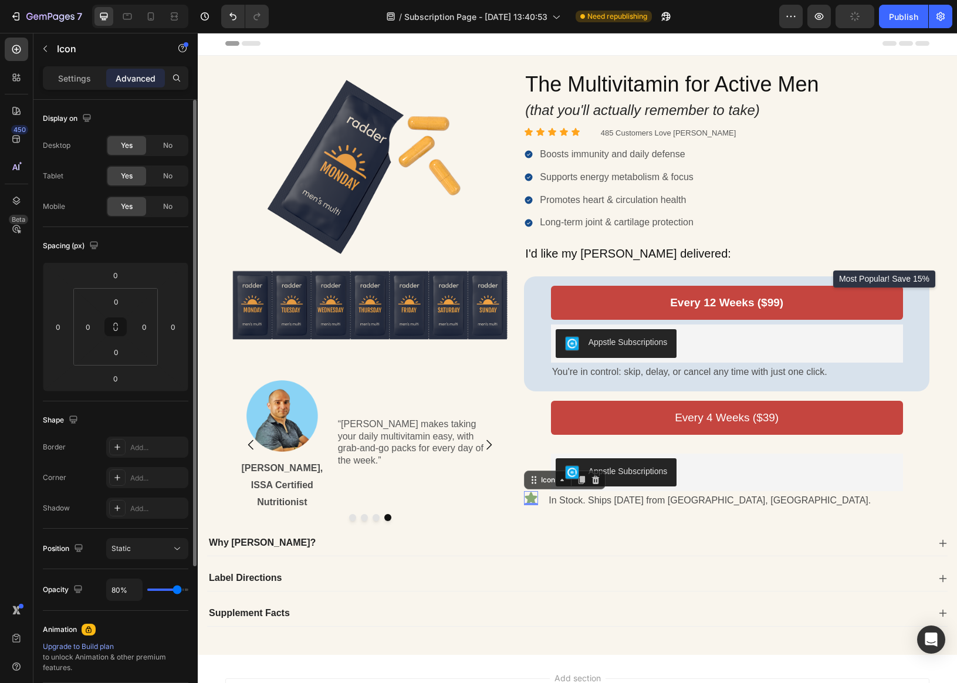
type input "81"
type input "80%"
type input "80"
type input "79%"
type input "79"
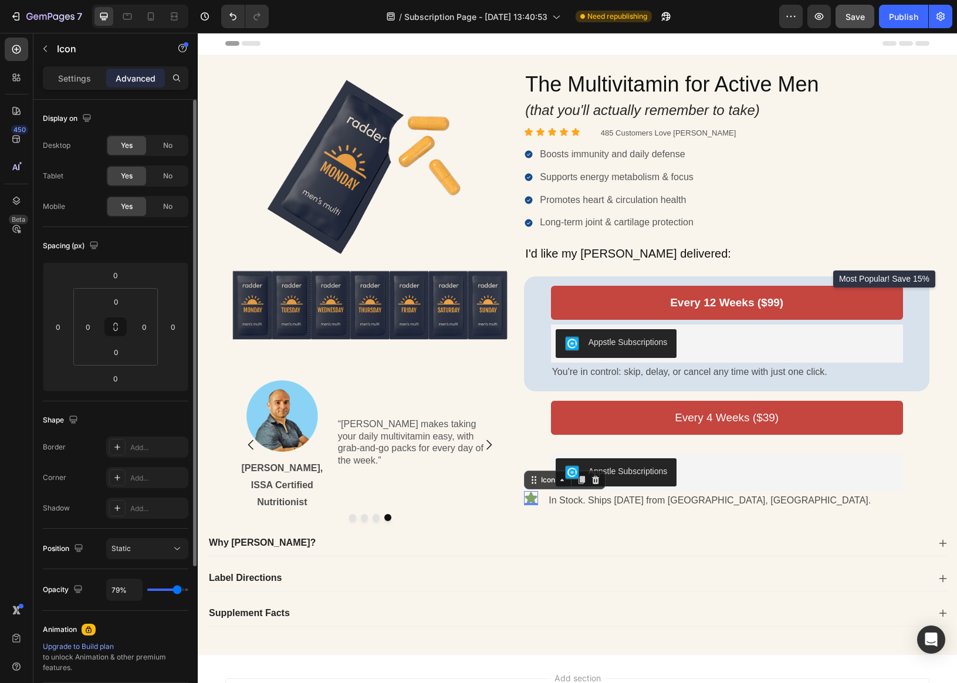
type input "80%"
type input "80"
click at [177, 591] on input "range" at bounding box center [167, 589] width 41 height 2
drag, startPoint x: 55, startPoint y: 49, endPoint x: 49, endPoint y: 47, distance: 6.1
click at [53, 48] on div "Icon" at bounding box center [100, 48] width 134 height 30
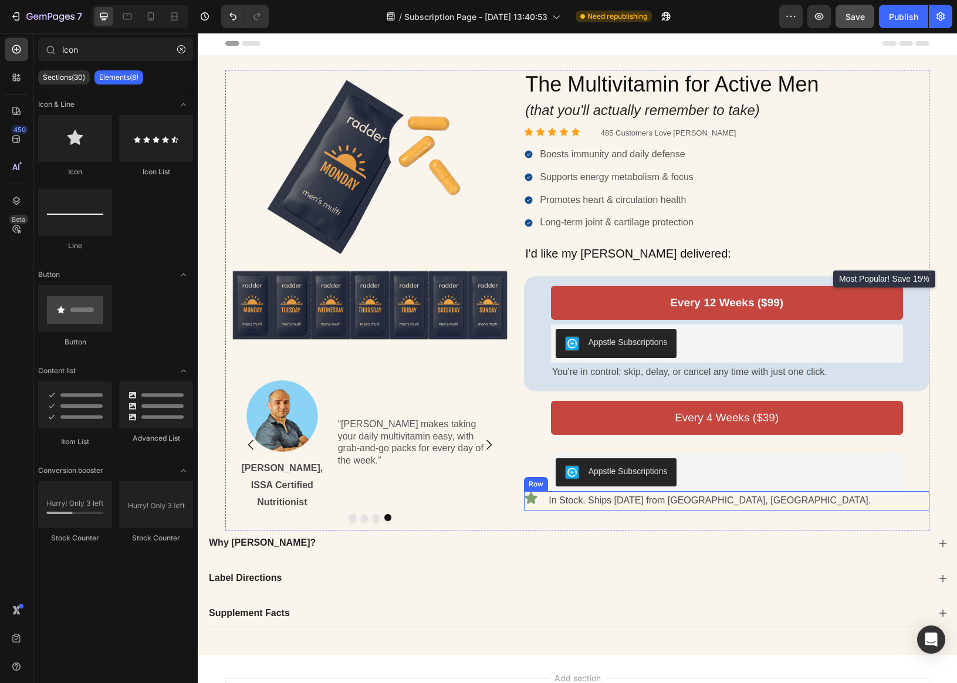
click at [534, 499] on icon at bounding box center [531, 498] width 12 height 12
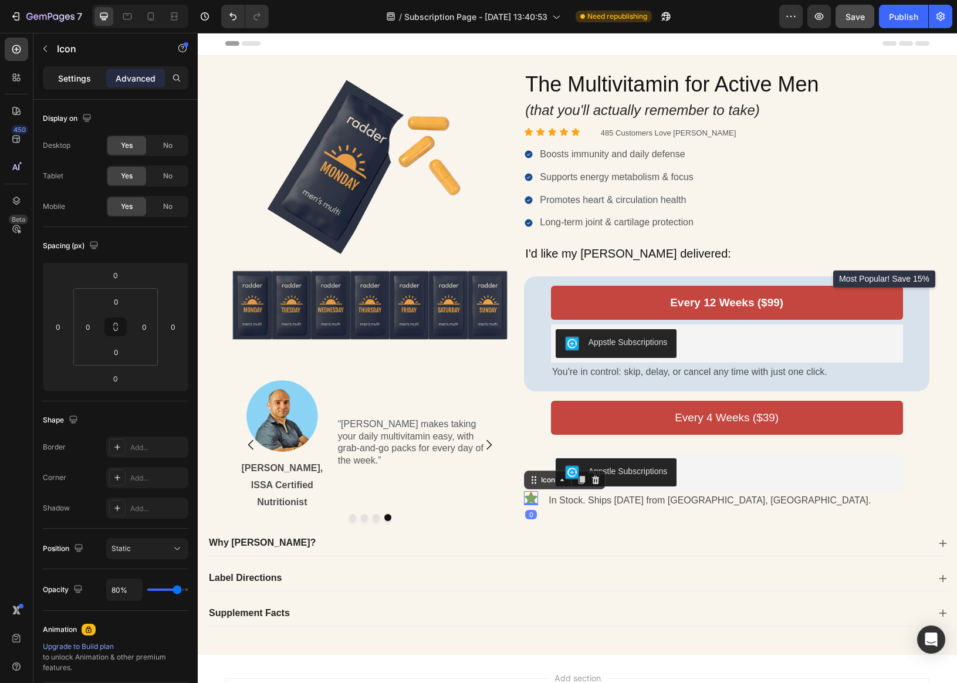
drag, startPoint x: 77, startPoint y: 94, endPoint x: 78, endPoint y: 83, distance: 11.8
click at [77, 94] on div "Settings Advanced" at bounding box center [115, 82] width 164 height 33
click at [78, 83] on p "Settings" at bounding box center [74, 78] width 33 height 12
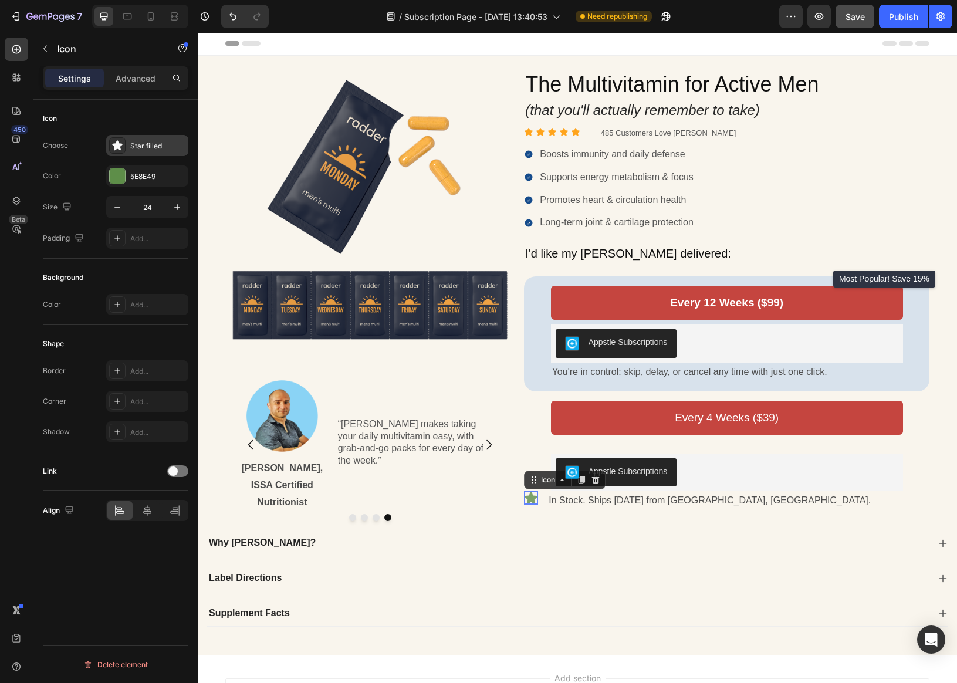
click at [147, 149] on div "Star filled" at bounding box center [157, 146] width 55 height 11
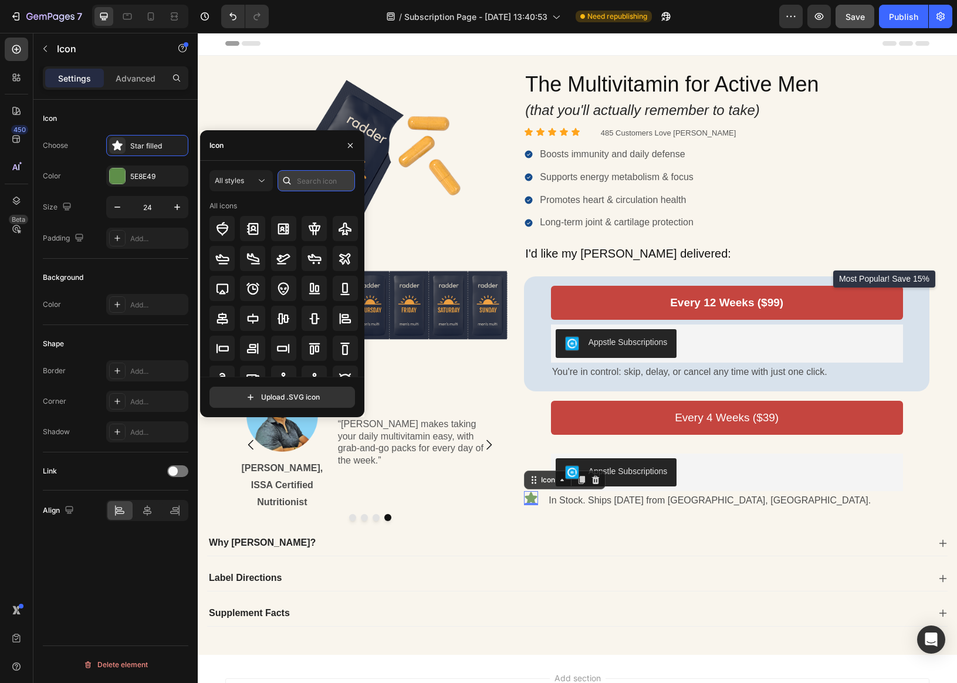
click at [328, 181] on input "text" at bounding box center [315, 180] width 77 height 21
type input "shipping"
click at [228, 257] on icon at bounding box center [222, 258] width 14 height 10
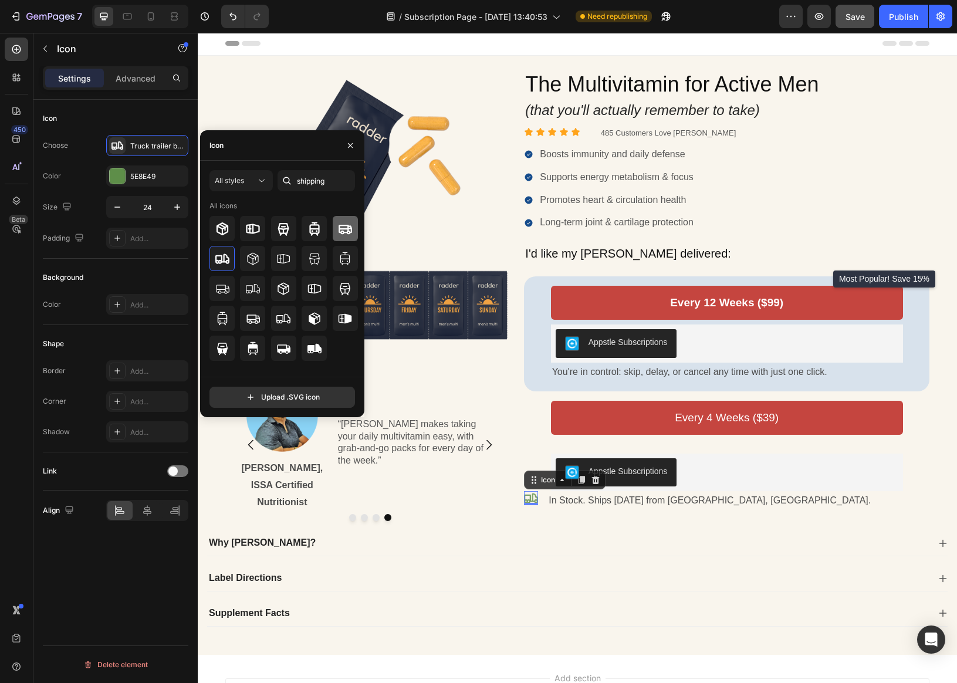
click at [343, 230] on icon at bounding box center [344, 228] width 13 height 9
click at [282, 351] on icon at bounding box center [283, 348] width 13 height 9
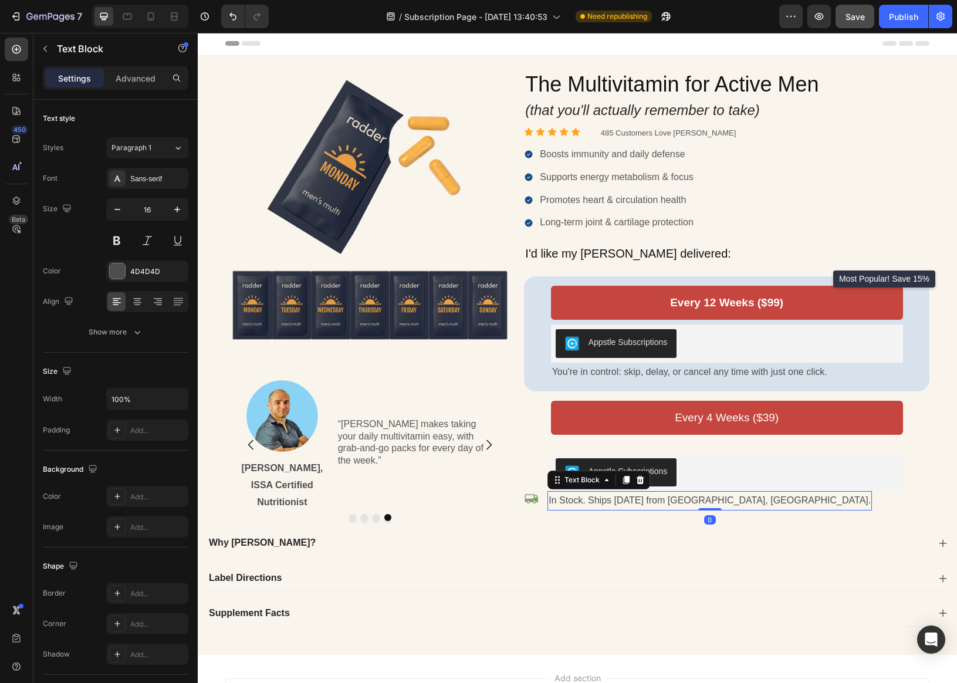
click at [612, 499] on p "In Stock. Ships [DATE] from [GEOGRAPHIC_DATA], [GEOGRAPHIC_DATA]." at bounding box center [709, 500] width 322 height 17
click at [777, 503] on div "Icon In Stock. Ships [DATE] from [GEOGRAPHIC_DATA], [GEOGRAPHIC_DATA]. Text Blo…" at bounding box center [726, 500] width 405 height 19
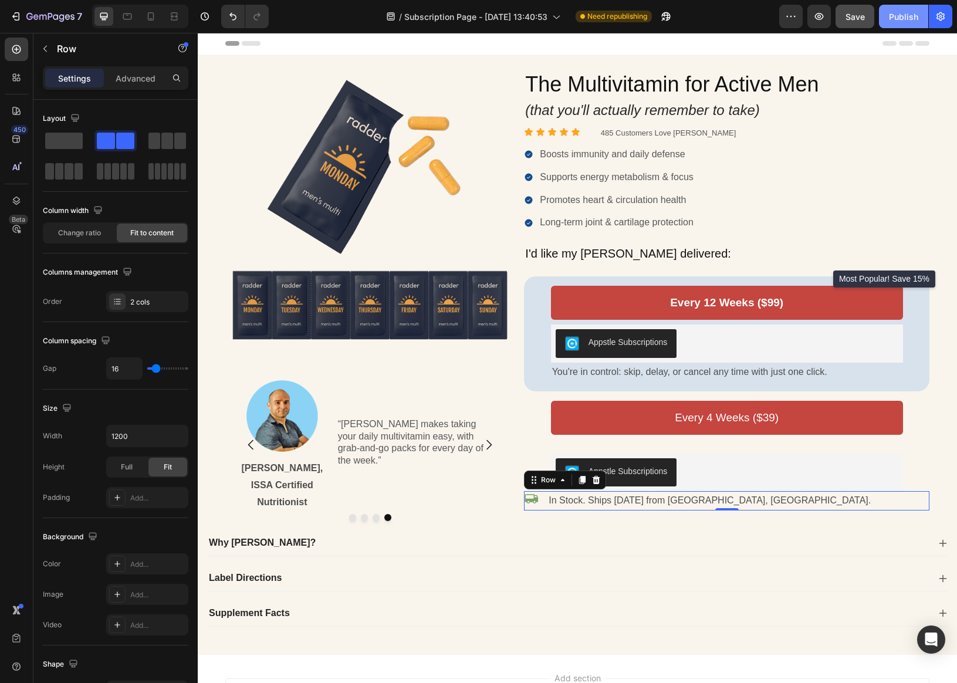
click at [850, 16] on div "Publish" at bounding box center [903, 17] width 29 height 12
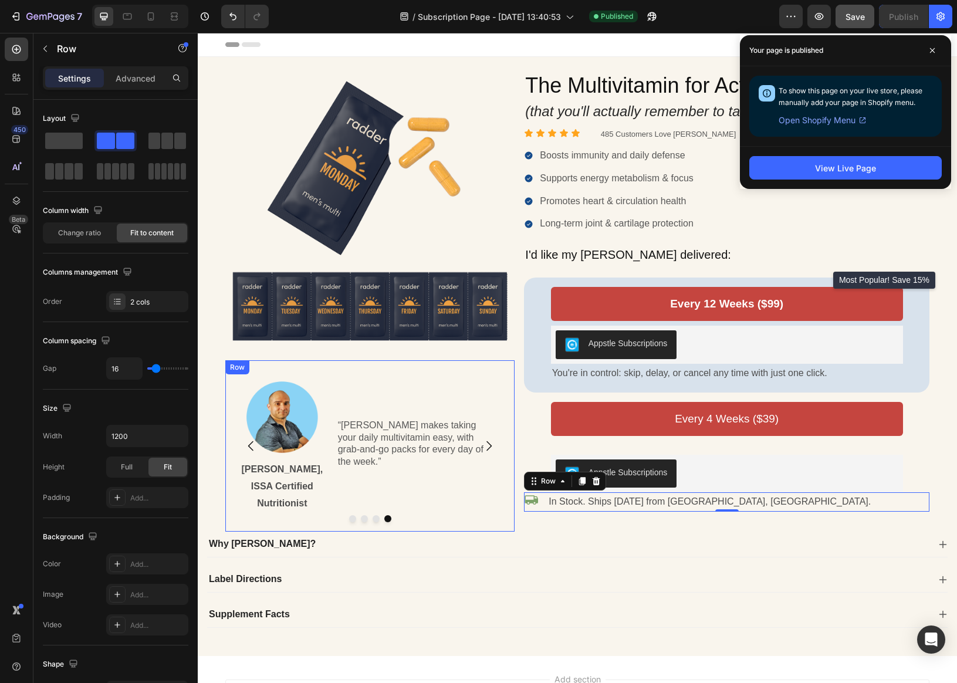
click at [412, 367] on div "Image [PERSON_NAME], ISSA Certified Nutritionist Text Block “[PERSON_NAME] make…" at bounding box center [369, 445] width 289 height 171
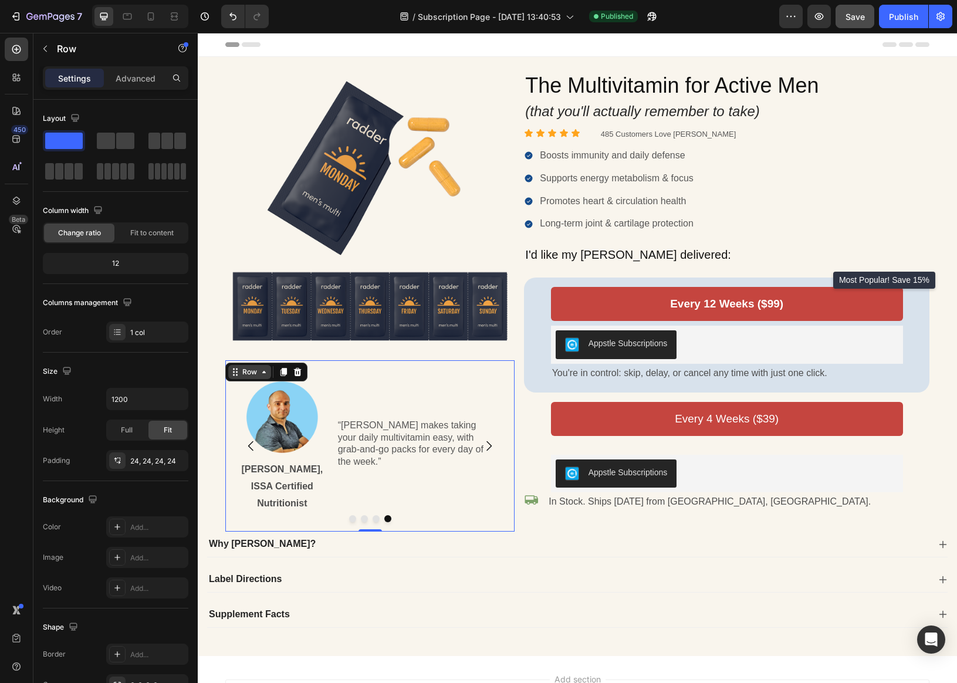
click at [257, 370] on div "Row" at bounding box center [249, 372] width 19 height 11
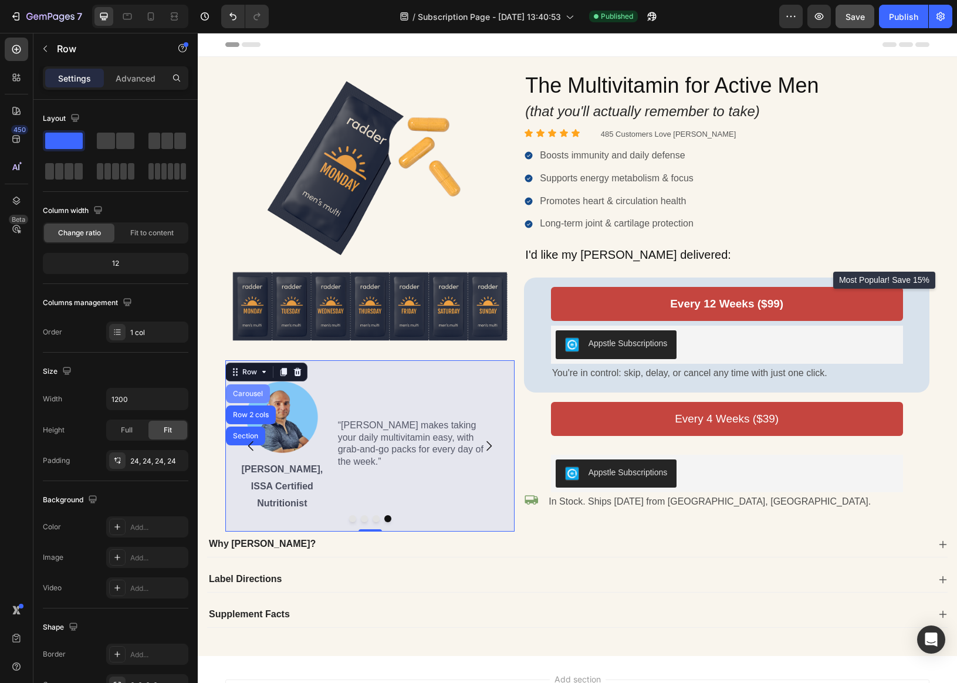
click at [246, 392] on div "Carousel" at bounding box center [247, 393] width 35 height 7
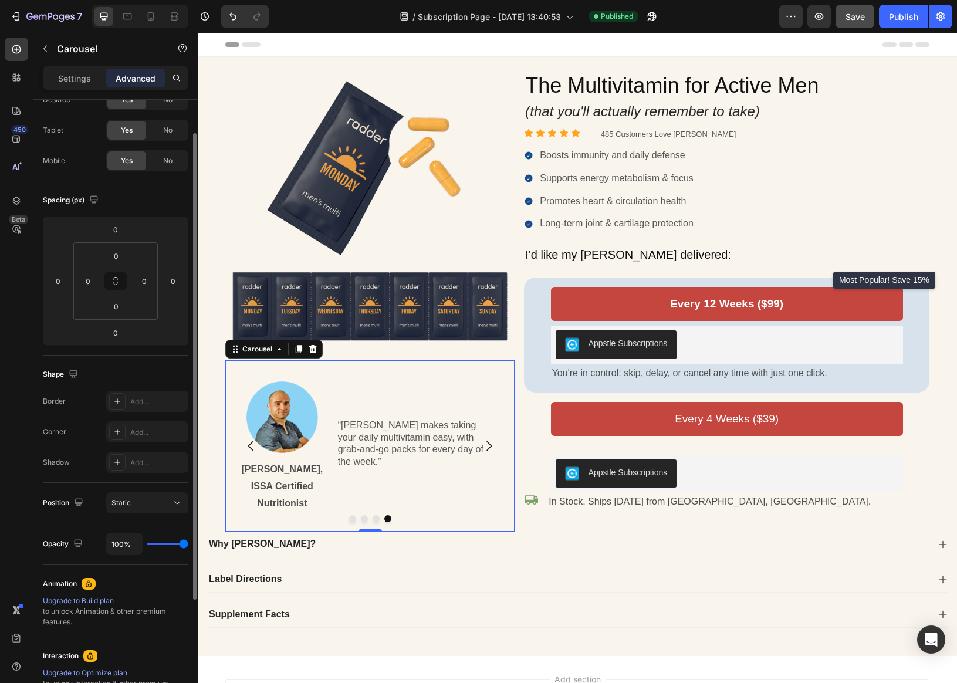
scroll to position [46, 0]
click at [490, 443] on icon "Carousel Next Arrow" at bounding box center [489, 446] width 14 height 14
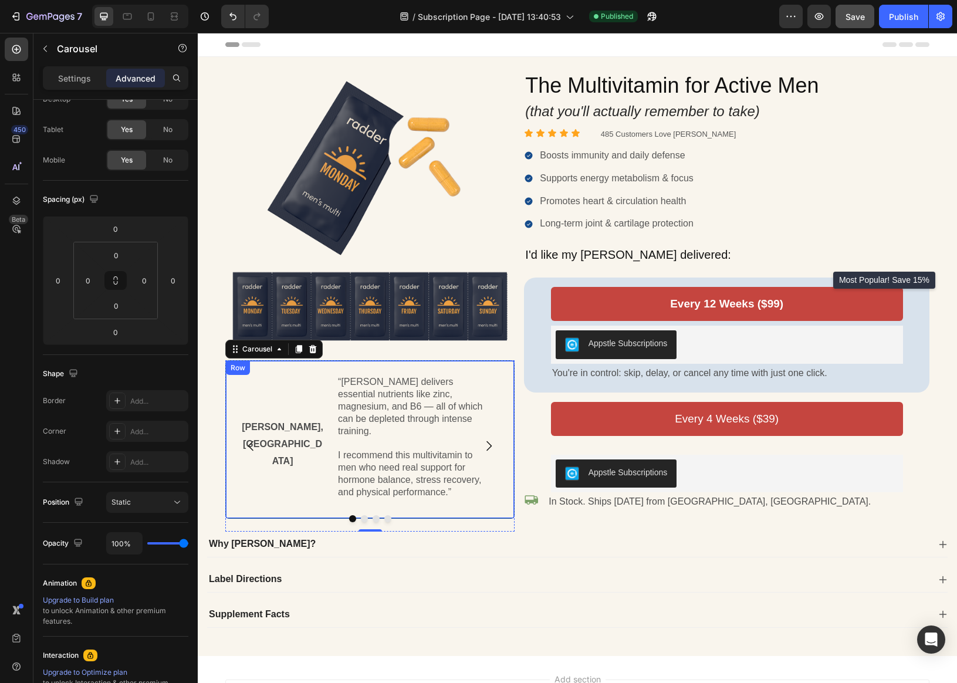
click at [307, 501] on div "Image [PERSON_NAME], MD Text Block “[PERSON_NAME] delivers essential nutrients …" at bounding box center [369, 446] width 289 height 172
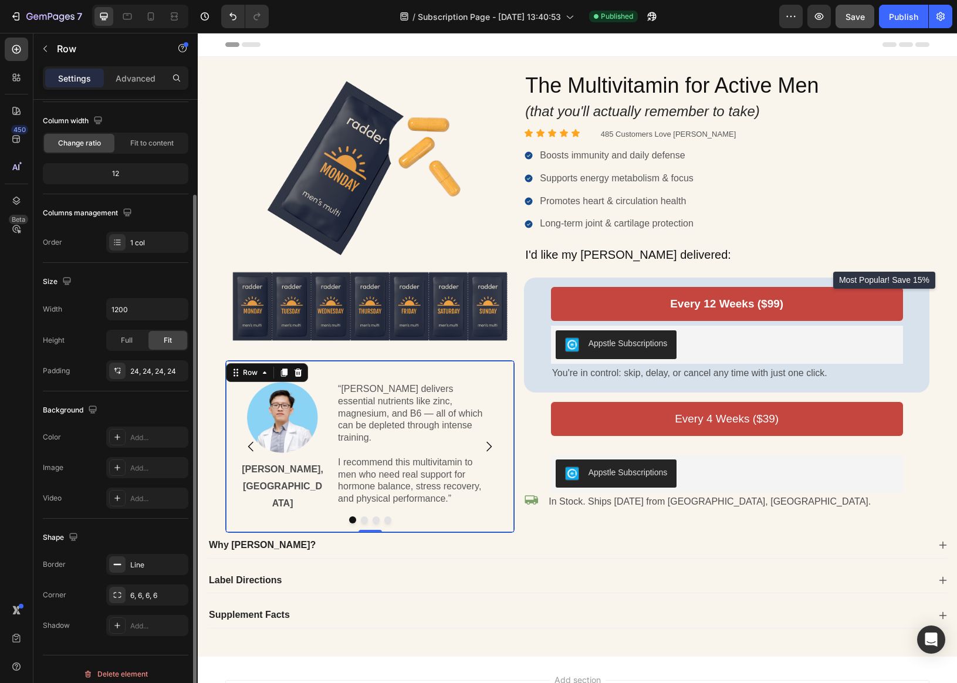
scroll to position [99, 0]
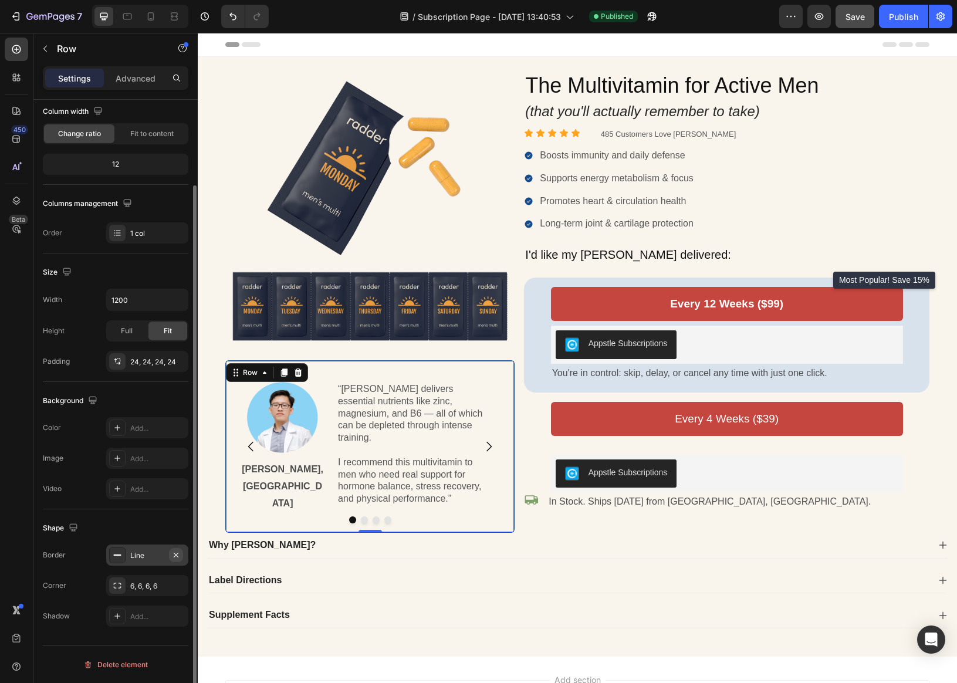
click at [173, 555] on icon "button" at bounding box center [175, 554] width 9 height 9
click at [483, 445] on icon "Carousel Next Arrow" at bounding box center [489, 446] width 14 height 14
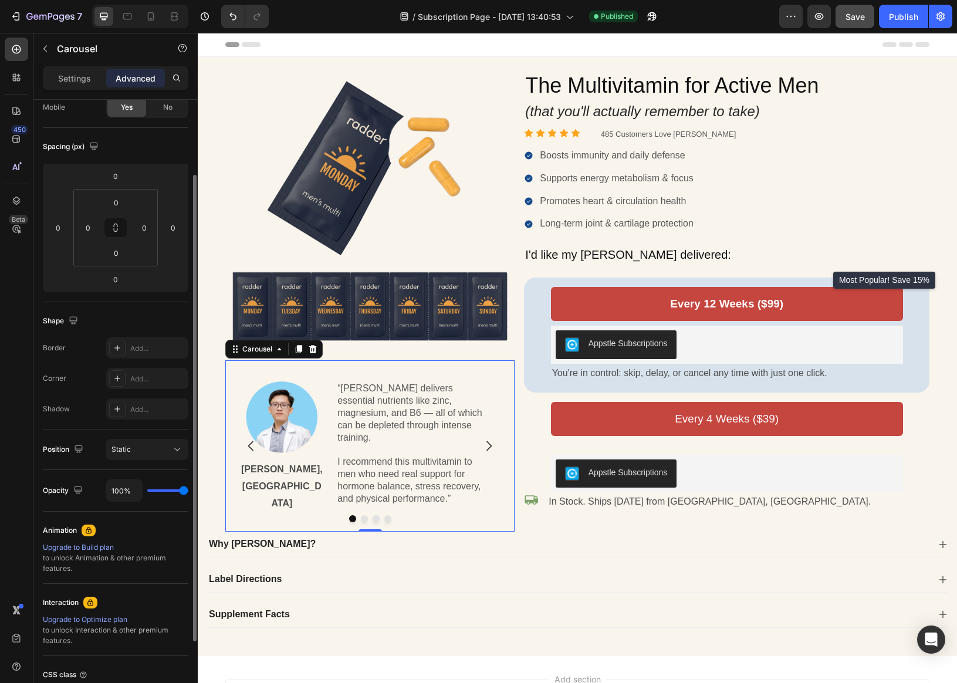
scroll to position [0, 0]
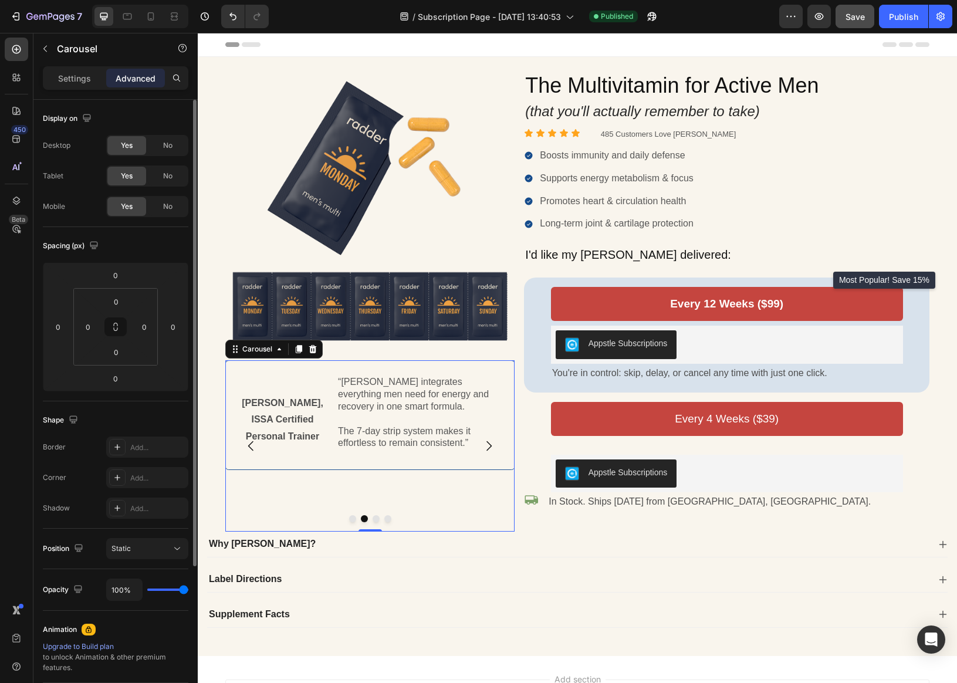
click at [257, 521] on div at bounding box center [369, 519] width 289 height 7
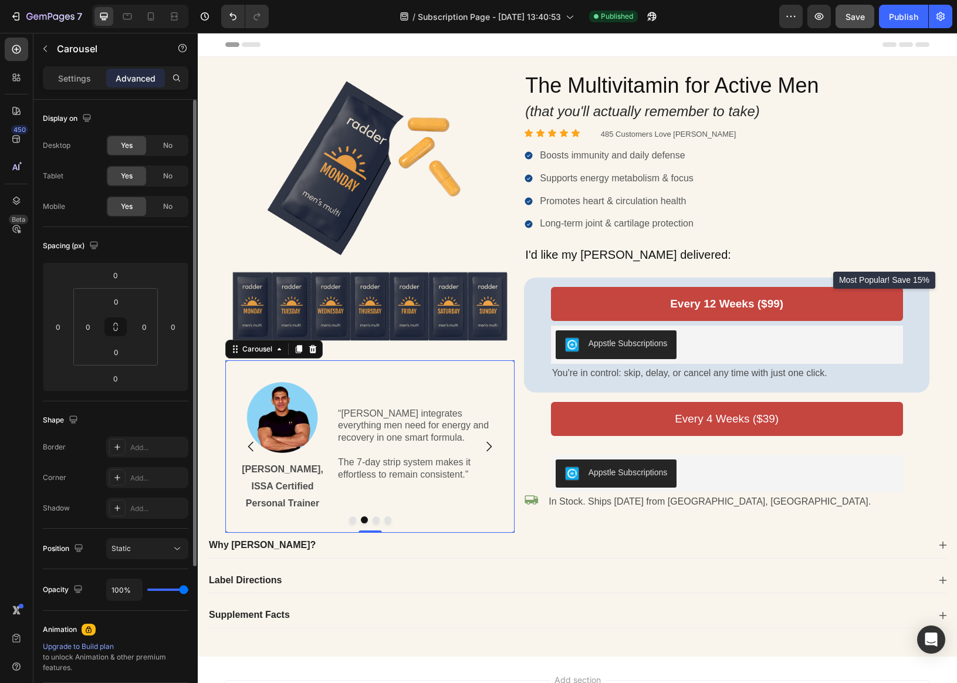
click at [493, 445] on icon "Carousel Next Arrow" at bounding box center [489, 446] width 14 height 14
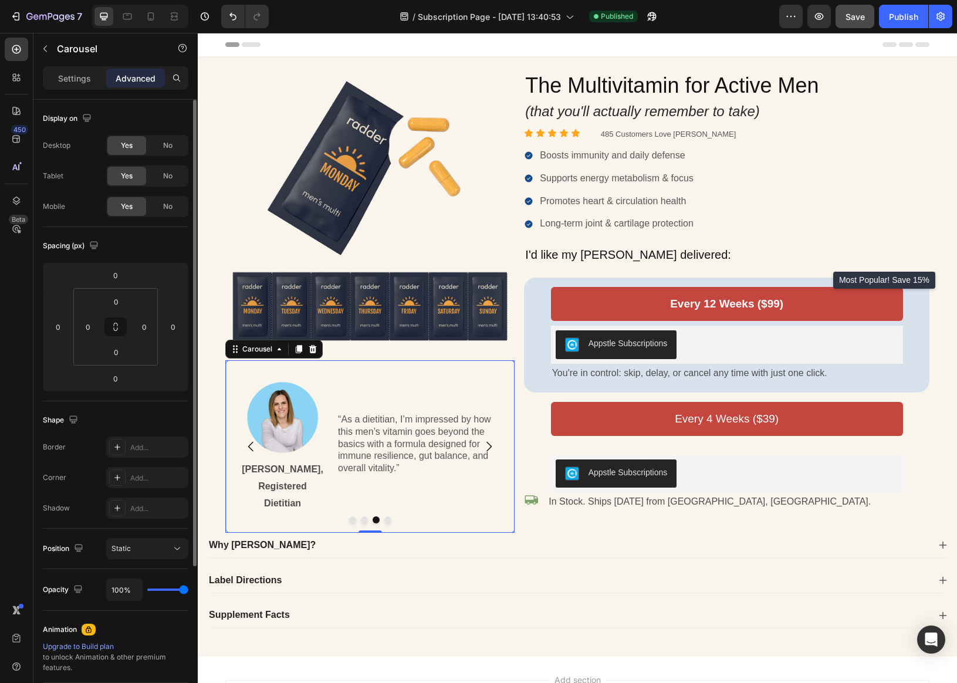
click at [491, 450] on icon "Carousel Next Arrow" at bounding box center [489, 446] width 14 height 14
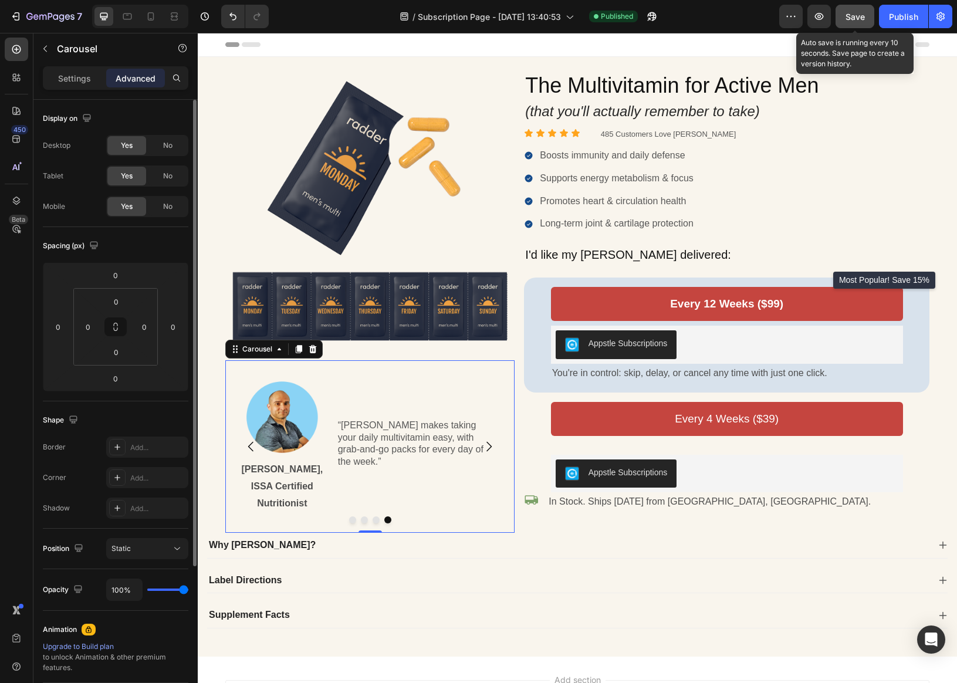
click at [849, 16] on span "Save" at bounding box center [854, 17] width 19 height 10
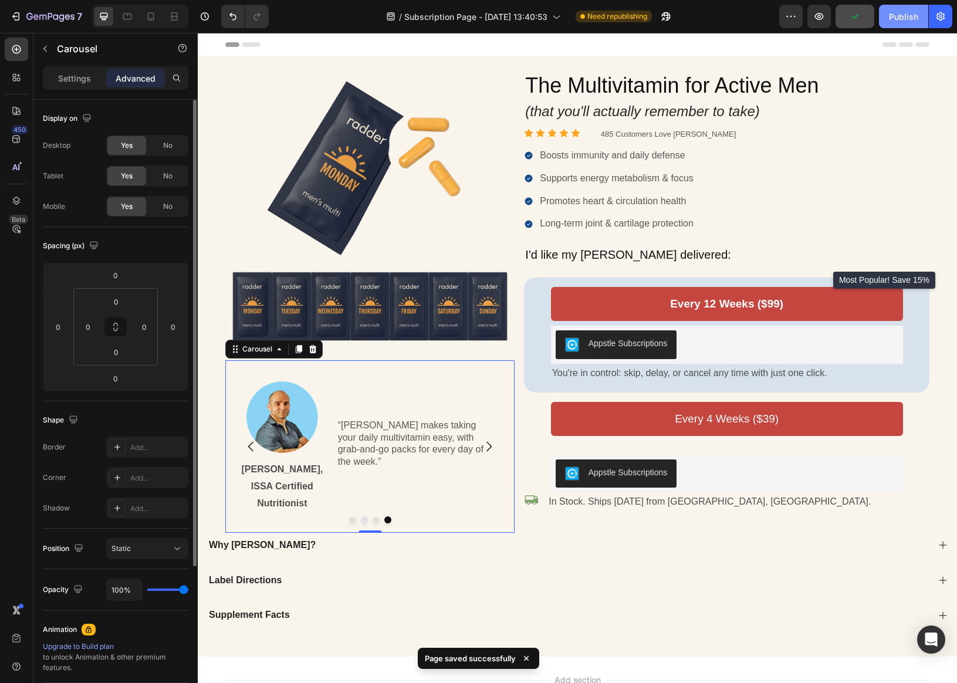
click at [850, 19] on button "Publish" at bounding box center [903, 16] width 49 height 23
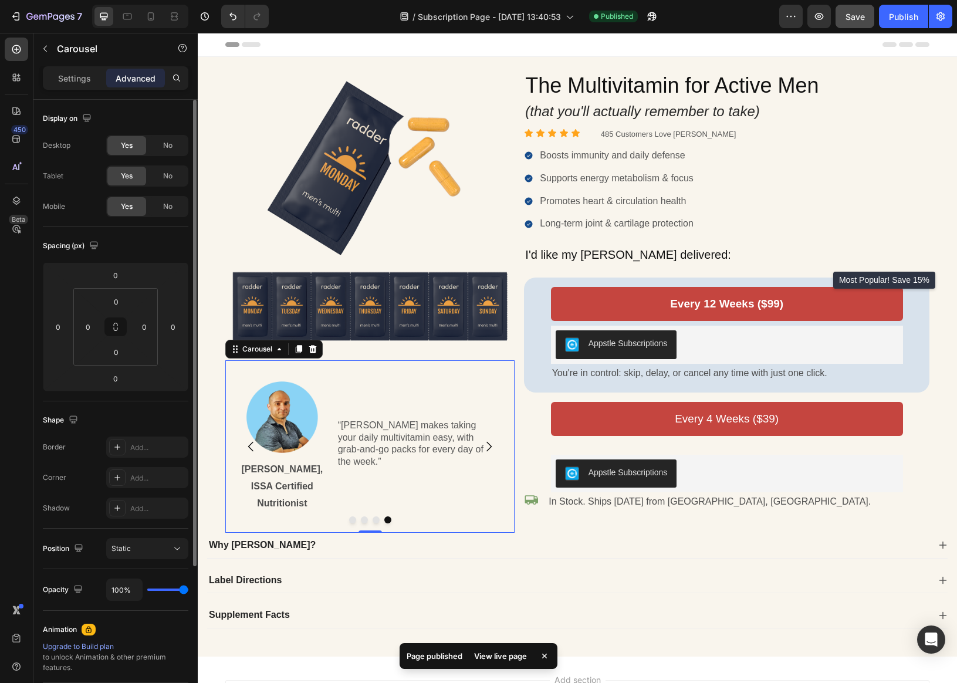
click at [494, 449] on icon "Carousel Next Arrow" at bounding box center [489, 446] width 14 height 14
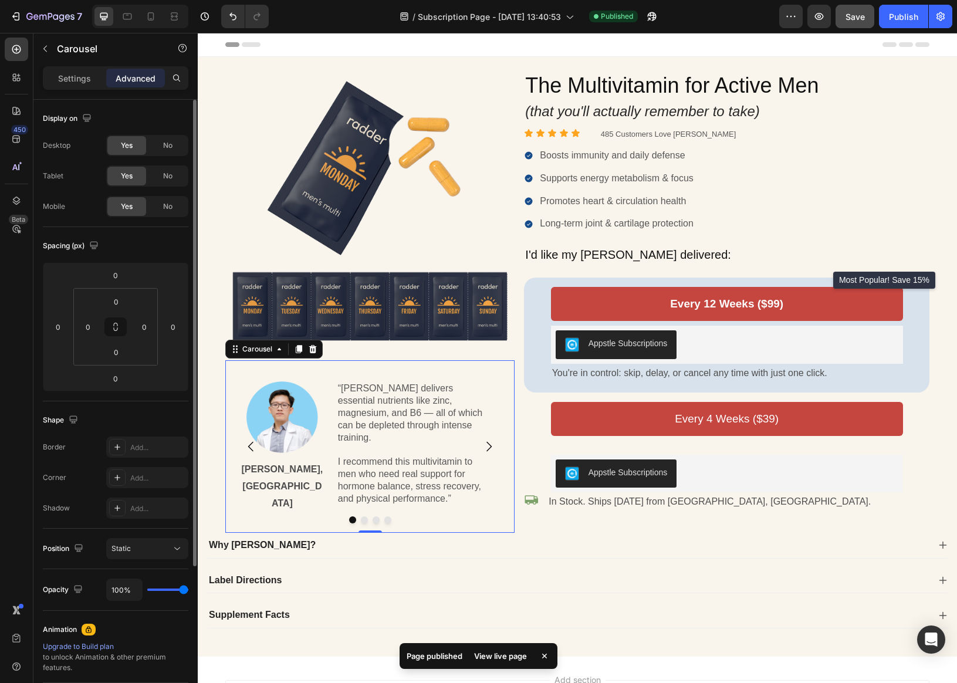
click at [494, 449] on icon "Carousel Next Arrow" at bounding box center [489, 446] width 14 height 14
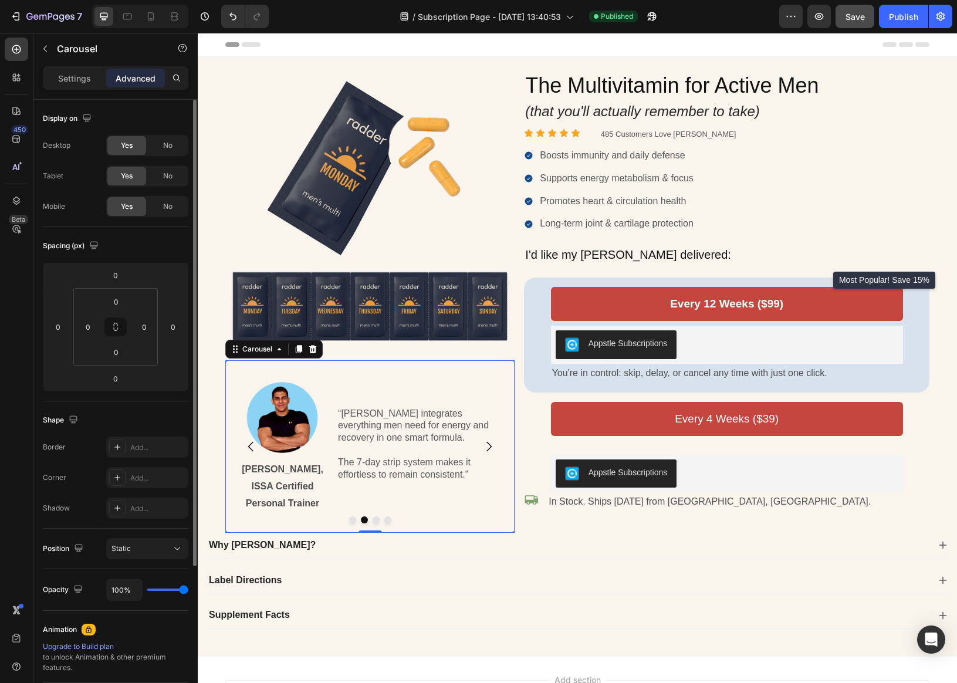
click at [463, 518] on div at bounding box center [369, 519] width 289 height 7
click at [458, 508] on div "“[PERSON_NAME] integrates everything men need for energy and recovery in one sm…" at bounding box center [415, 444] width 170 height 138
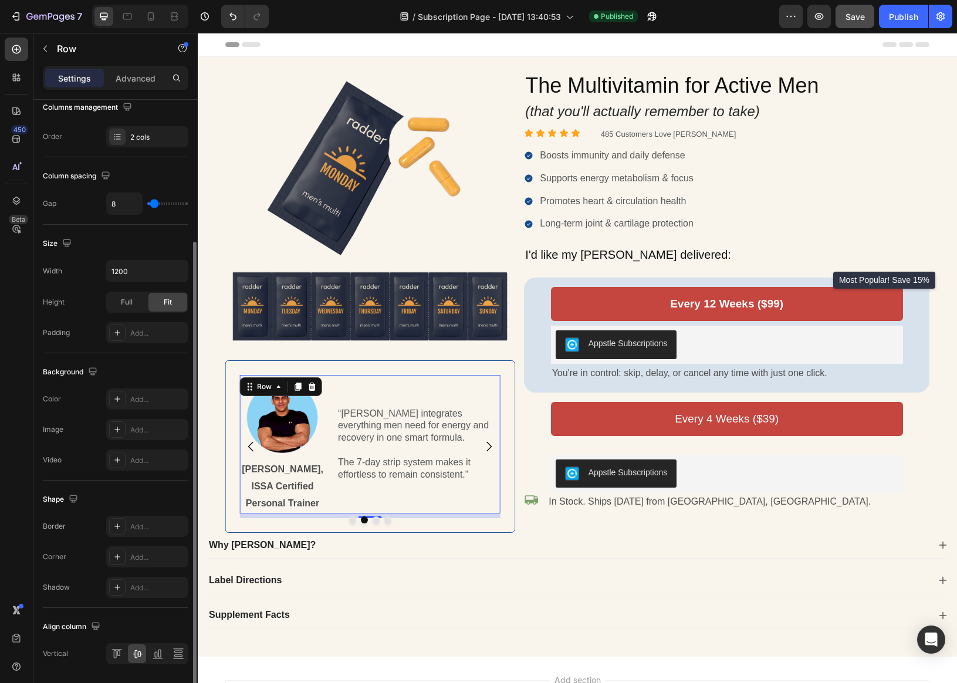
scroll to position [233, 0]
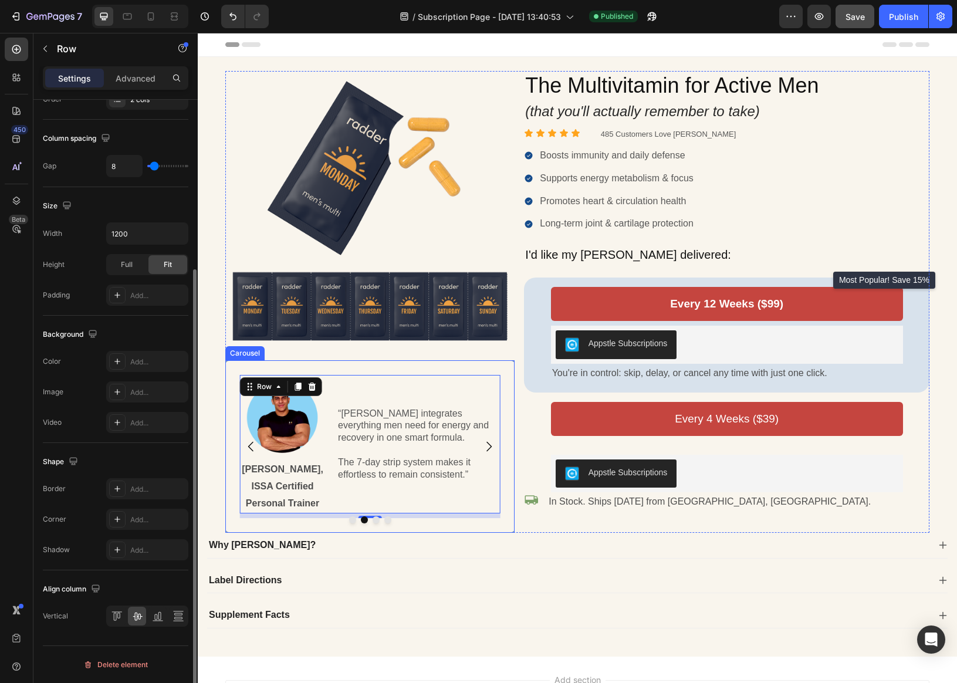
click at [267, 521] on div at bounding box center [369, 519] width 289 height 7
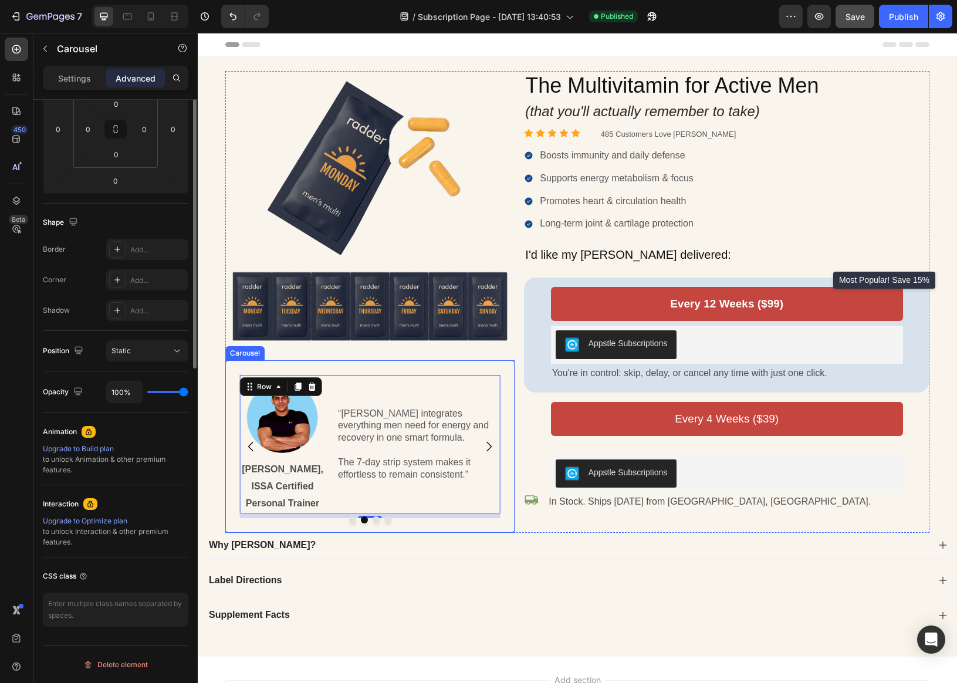
scroll to position [0, 0]
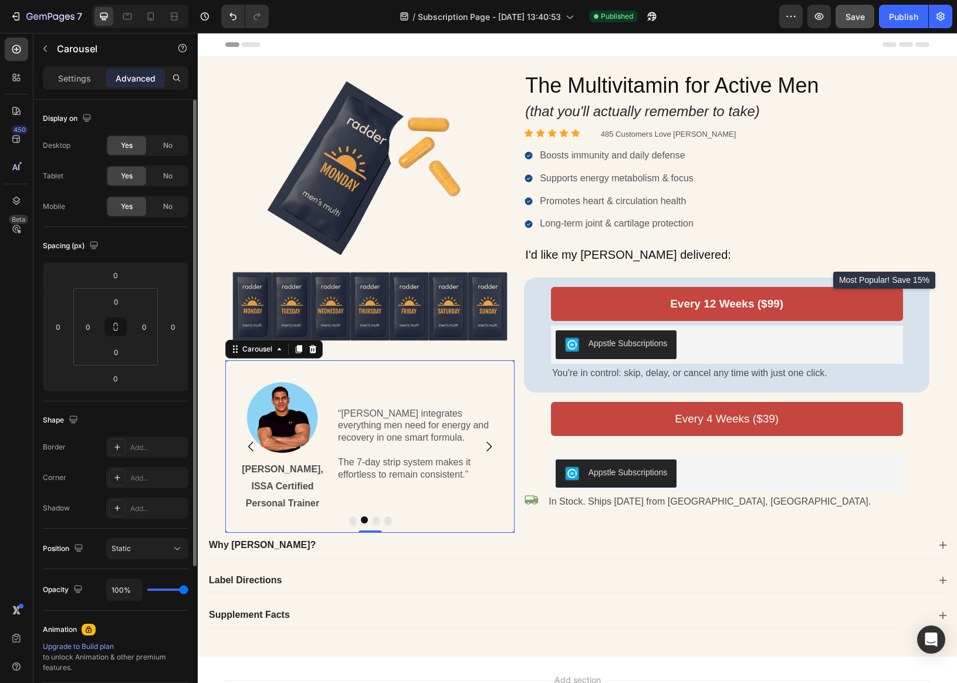
click at [87, 80] on p "Settings" at bounding box center [74, 78] width 33 height 12
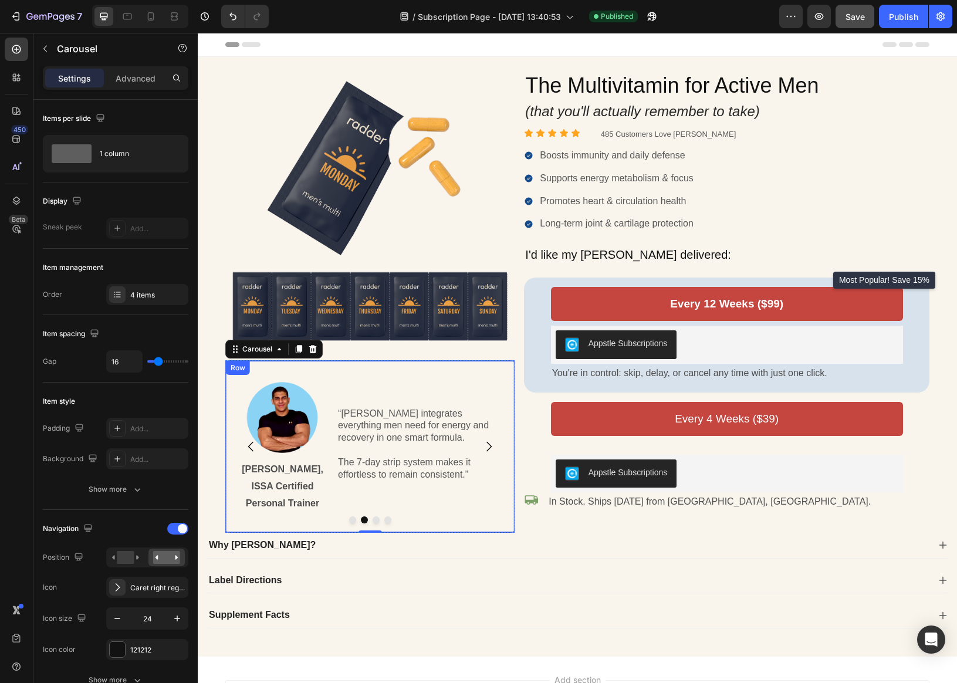
click at [236, 408] on div "Image [PERSON_NAME], ISSA Certified Personal Trainer Text Block “[PERSON_NAME] …" at bounding box center [369, 446] width 289 height 172
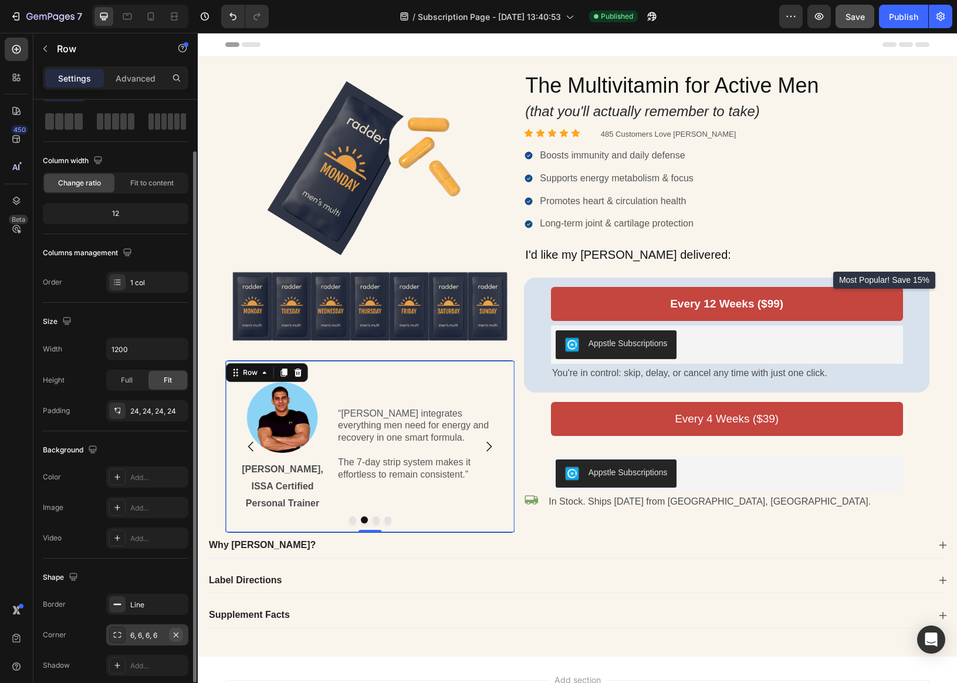
scroll to position [56, 0]
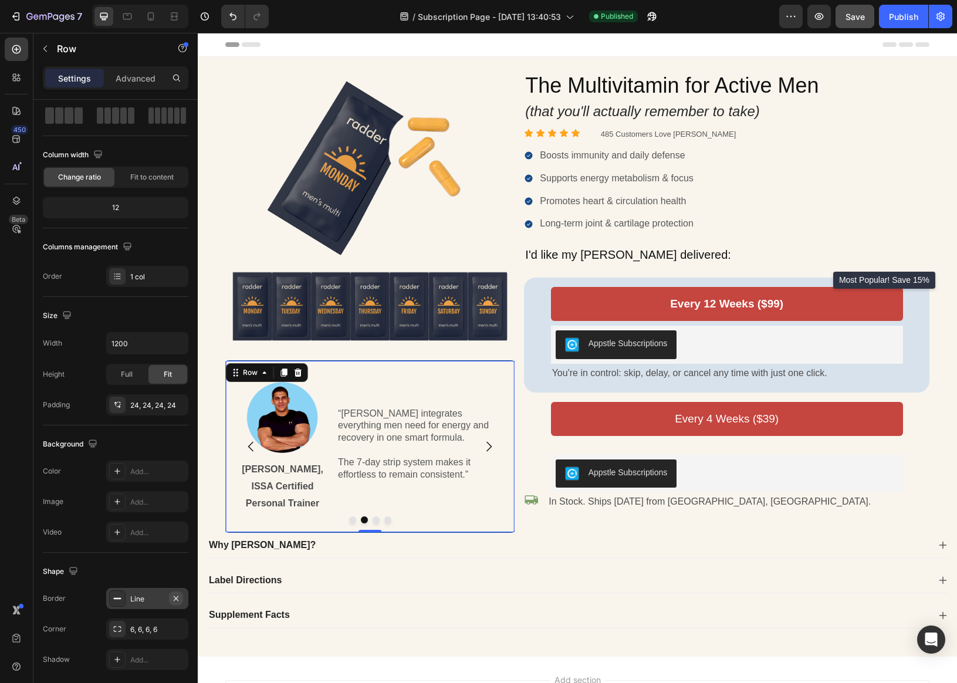
click at [175, 599] on icon "button" at bounding box center [175, 598] width 9 height 9
click at [850, 13] on div "Publish" at bounding box center [903, 17] width 29 height 12
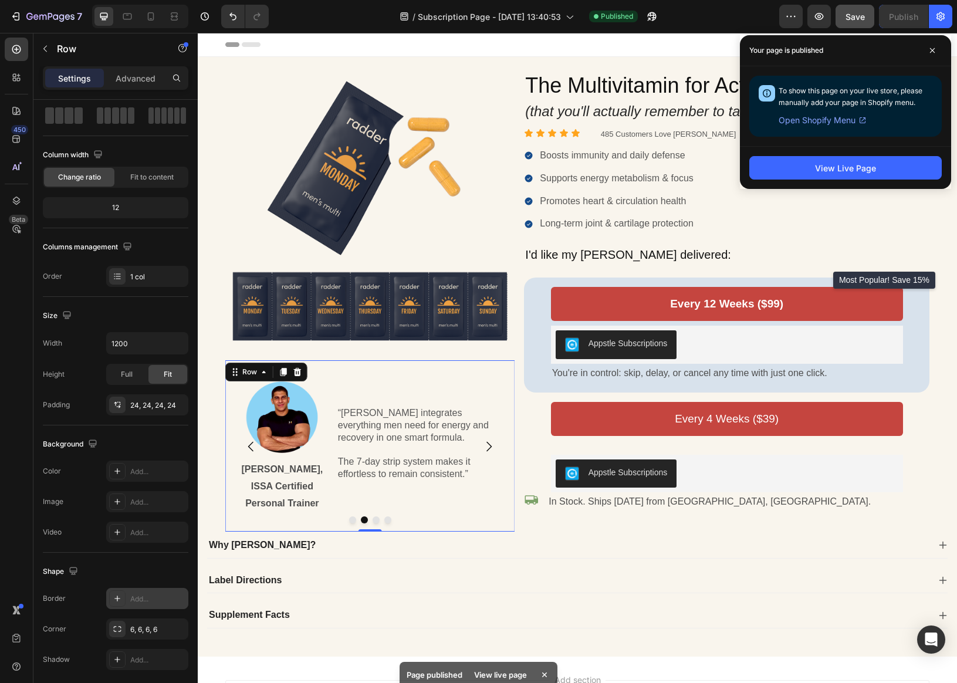
click at [234, 473] on div "Image [PERSON_NAME], ISSA Certified Personal Trainer Text Block “[PERSON_NAME] …" at bounding box center [369, 445] width 289 height 171
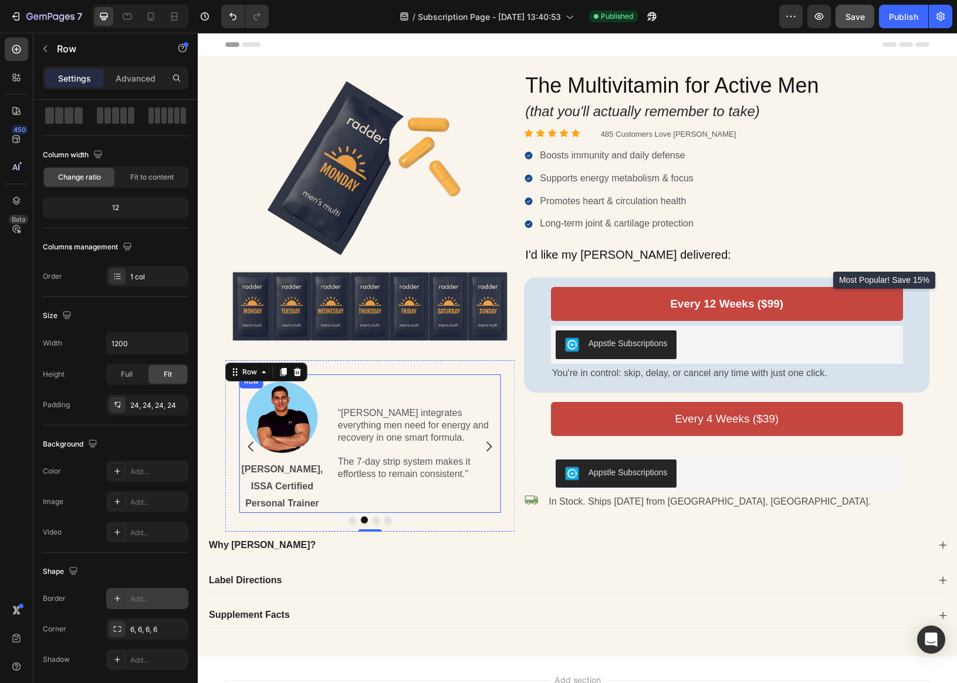
click at [355, 506] on div "“[PERSON_NAME] integrates everything men need for energy and recovery in one sm…" at bounding box center [415, 443] width 171 height 138
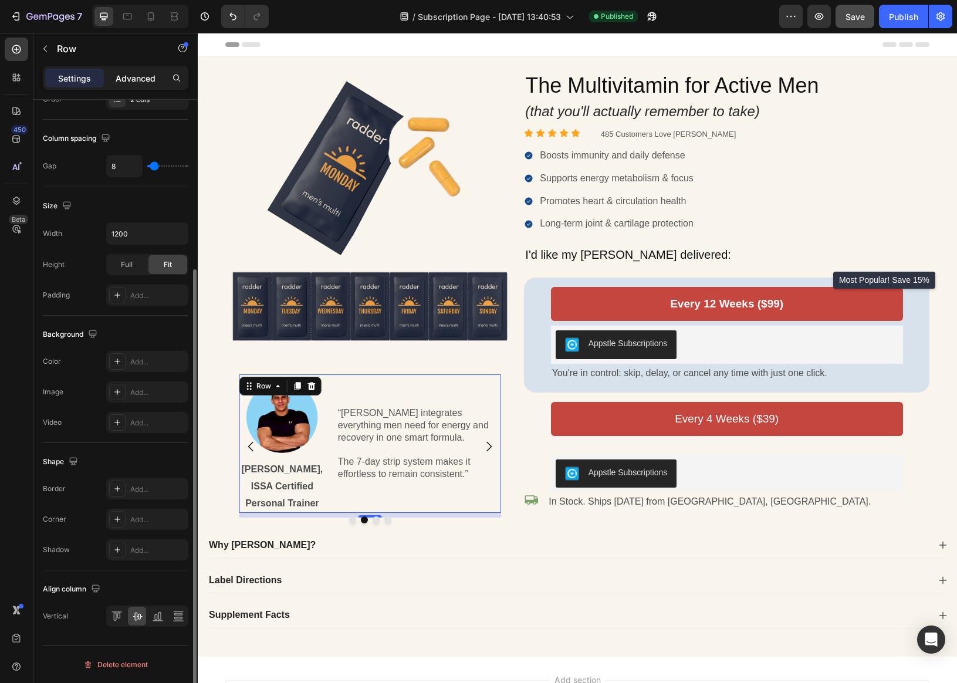
scroll to position [0, 0]
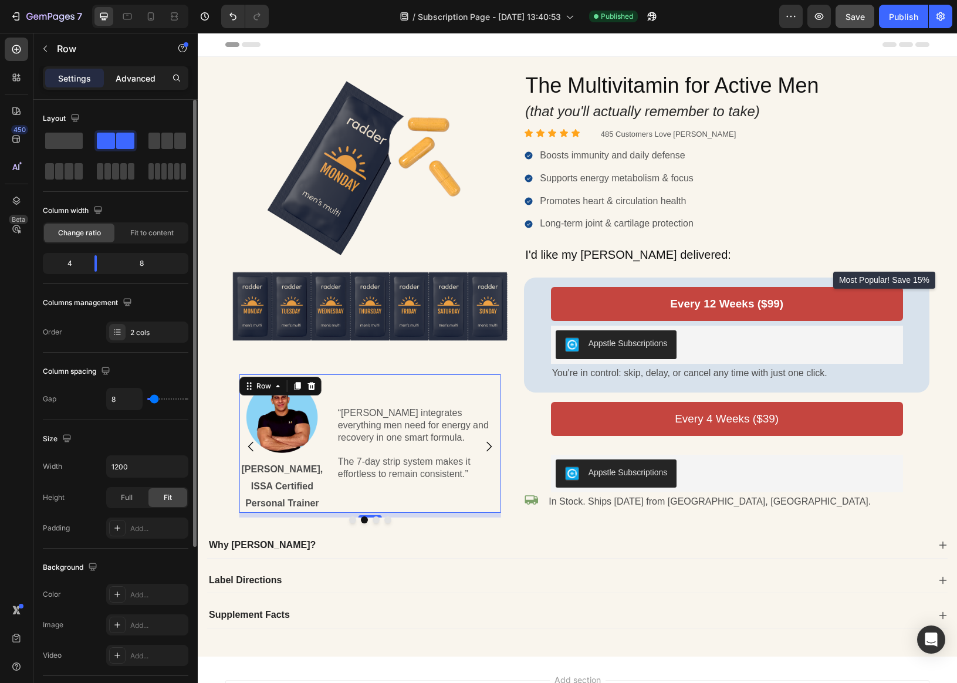
click at [139, 79] on p "Advanced" at bounding box center [136, 78] width 40 height 12
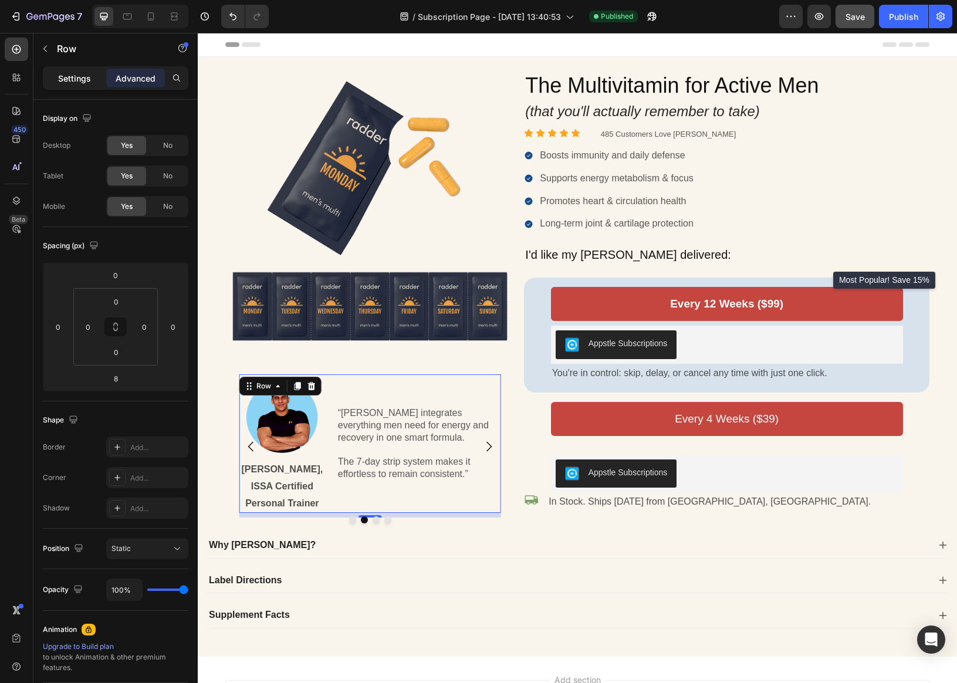
click at [73, 78] on p "Settings" at bounding box center [74, 78] width 33 height 12
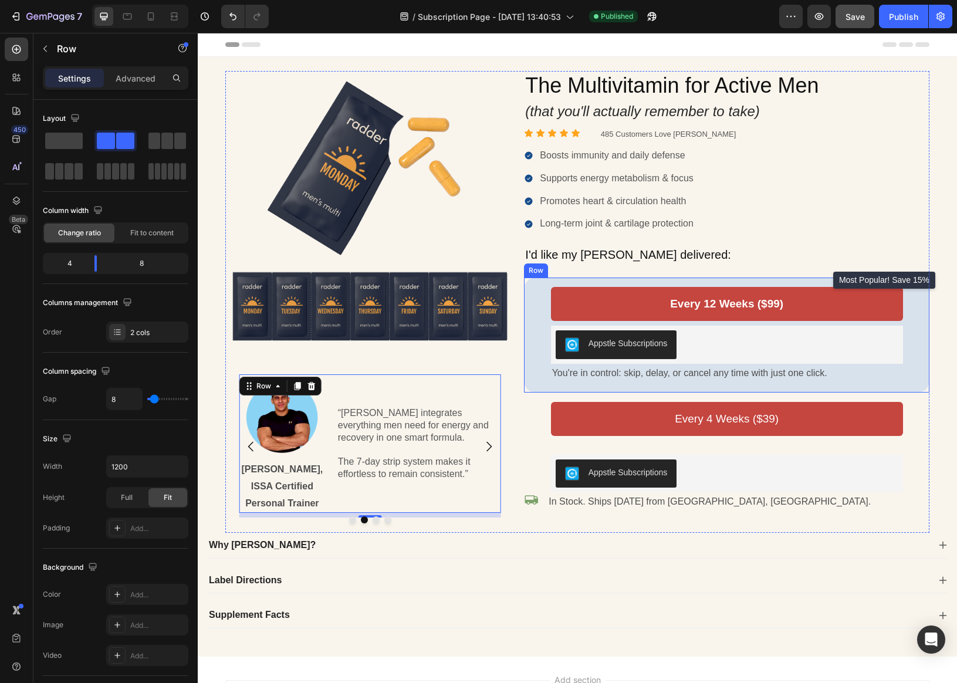
click at [850, 280] on div "Every 12 Weeks ($99) Add to Cart Appstle Subscriptions Appstle Subscriptions Yo…" at bounding box center [726, 334] width 405 height 114
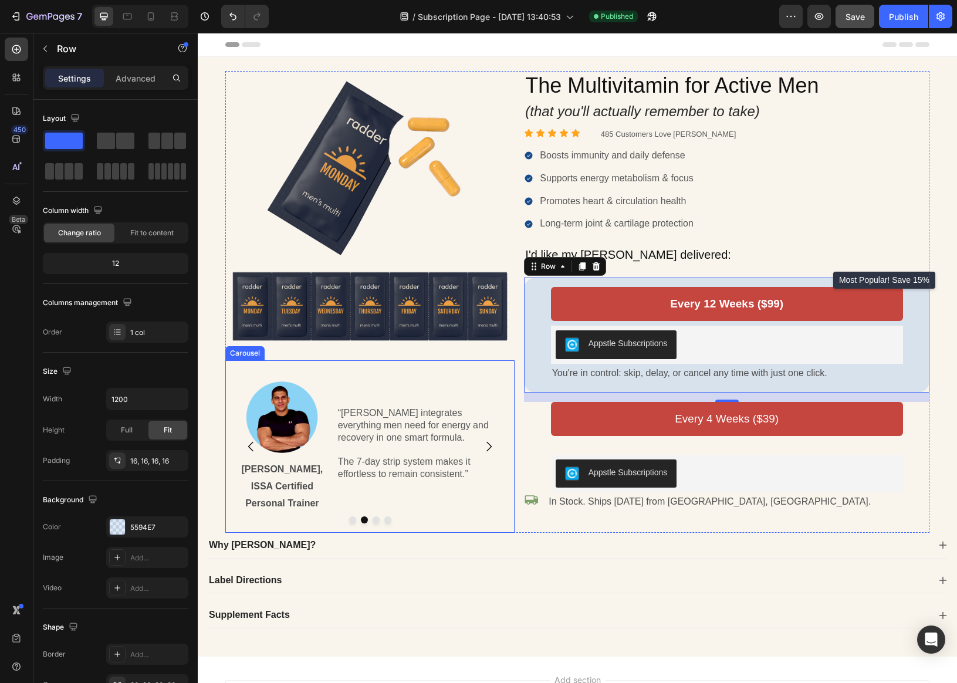
click at [491, 446] on icon "Carousel Next Arrow" at bounding box center [489, 446] width 14 height 14
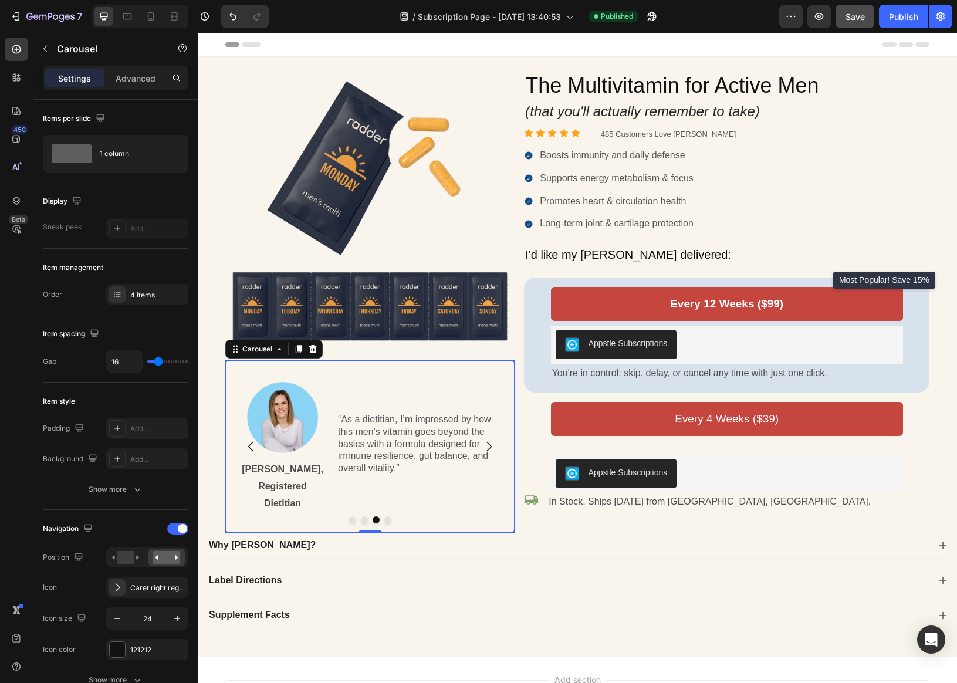
click at [442, 521] on div at bounding box center [369, 519] width 289 height 7
click at [440, 500] on div "“As a dietitian, I’m impressed by how this men’s vitamin goes beyond the basics…" at bounding box center [415, 444] width 170 height 138
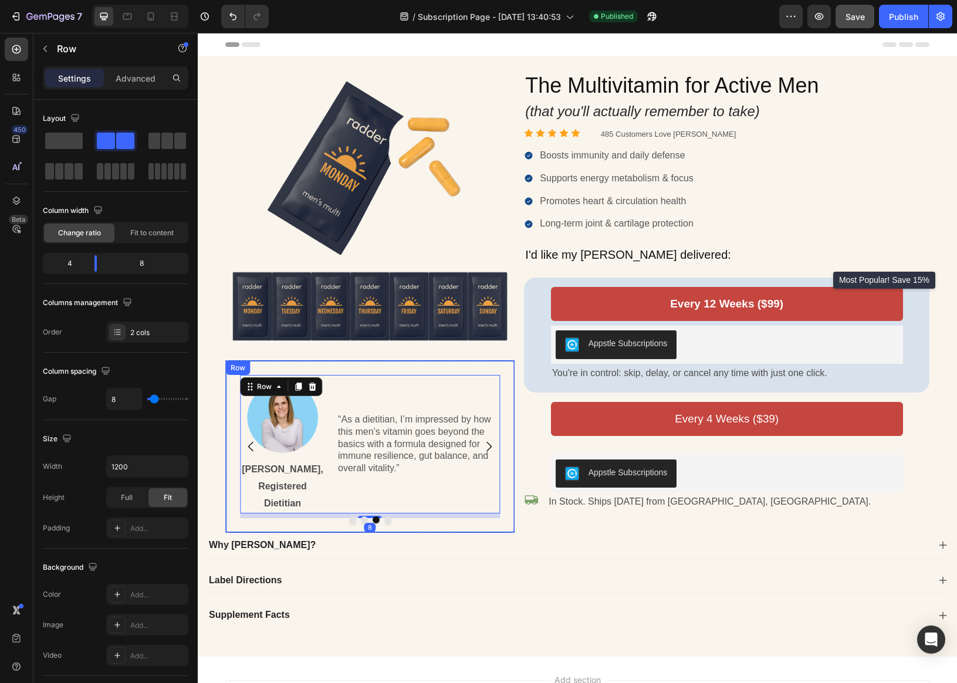
click at [429, 525] on div "Image [PERSON_NAME], Registered Dietitian Text Block “As a dietitian, I’m impre…" at bounding box center [369, 446] width 289 height 172
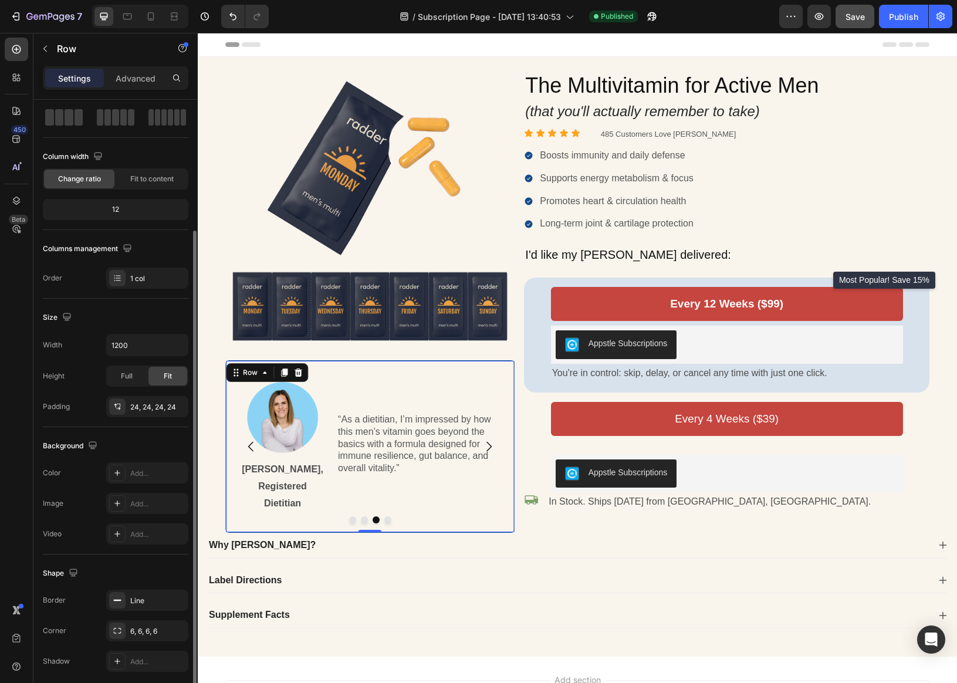
scroll to position [99, 0]
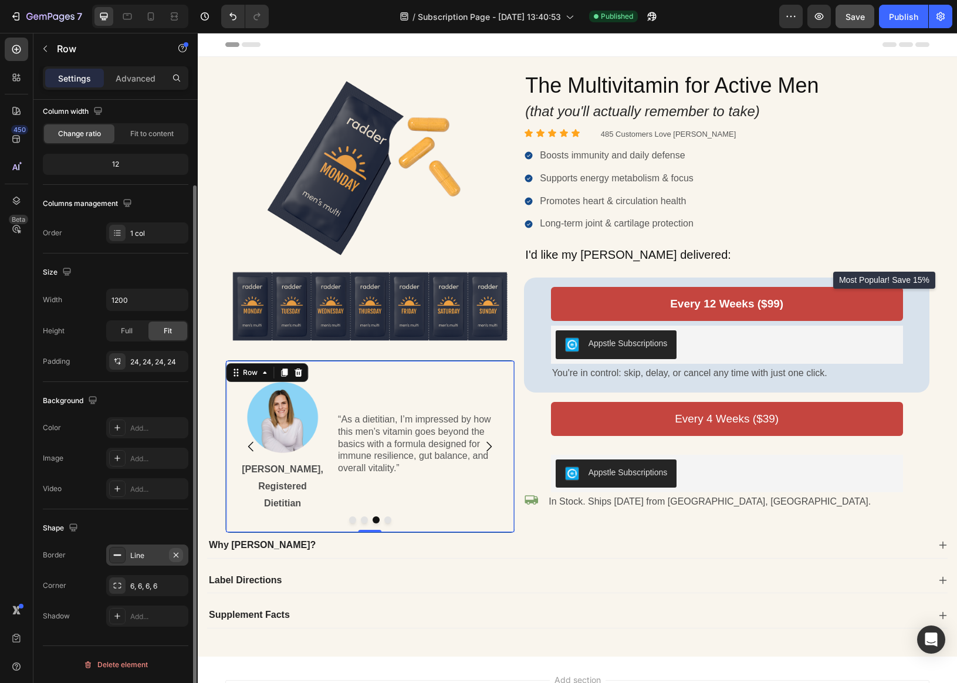
click at [176, 556] on icon "button" at bounding box center [175, 554] width 9 height 9
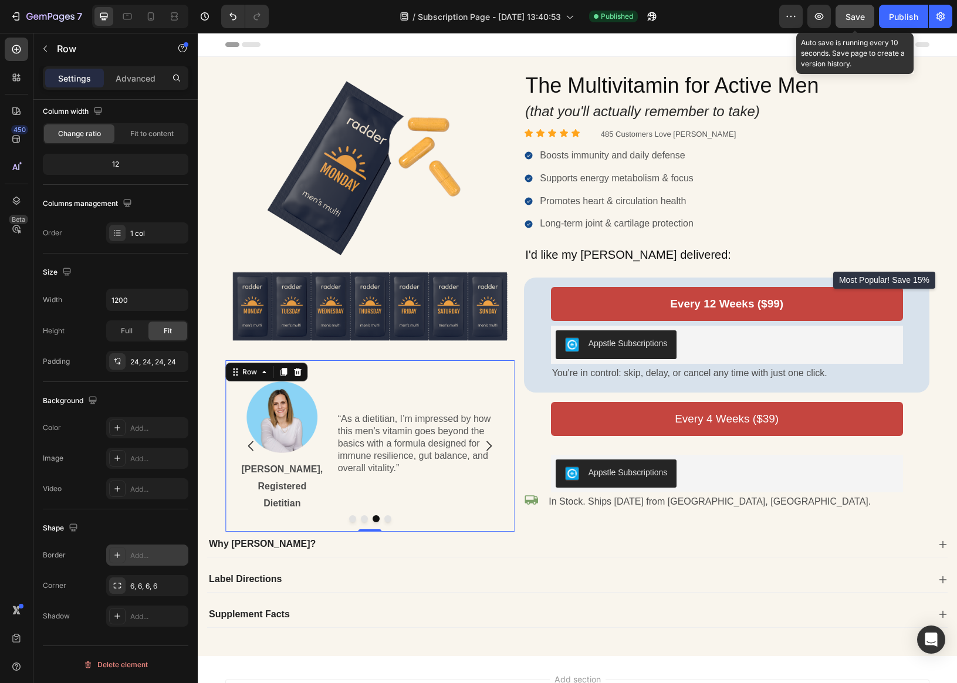
click at [850, 19] on span "Save" at bounding box center [854, 17] width 19 height 10
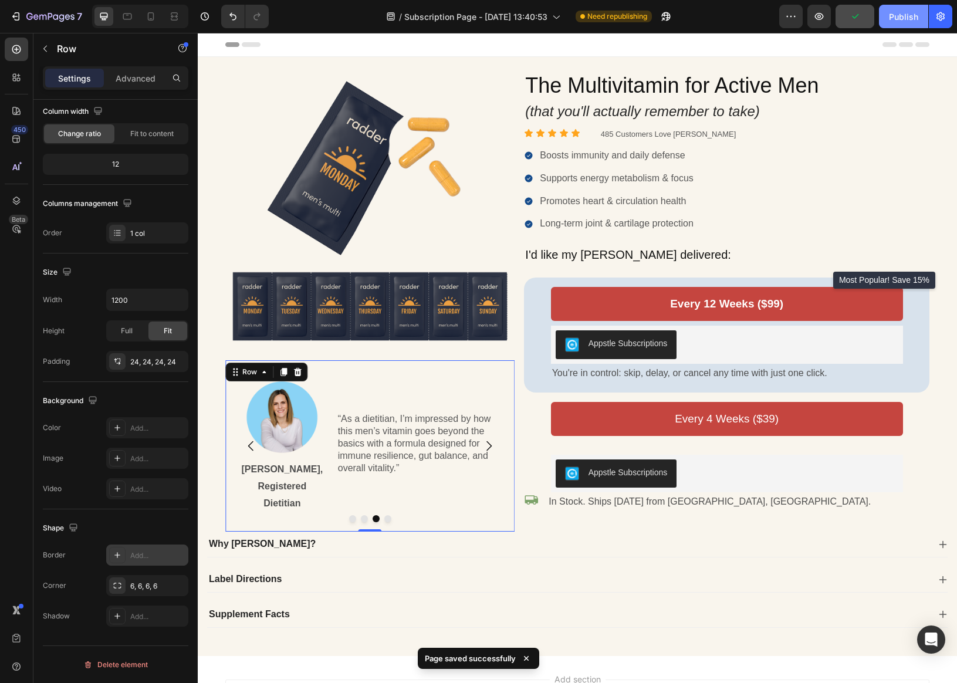
click at [850, 20] on div "Publish" at bounding box center [903, 17] width 29 height 12
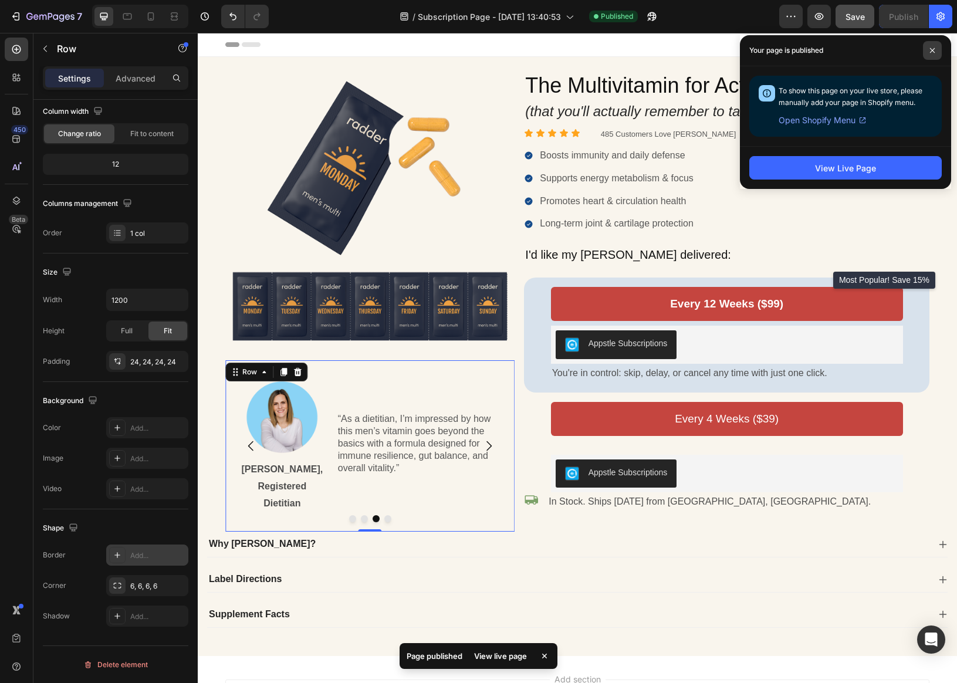
click at [850, 50] on icon at bounding box center [932, 51] width 6 height 6
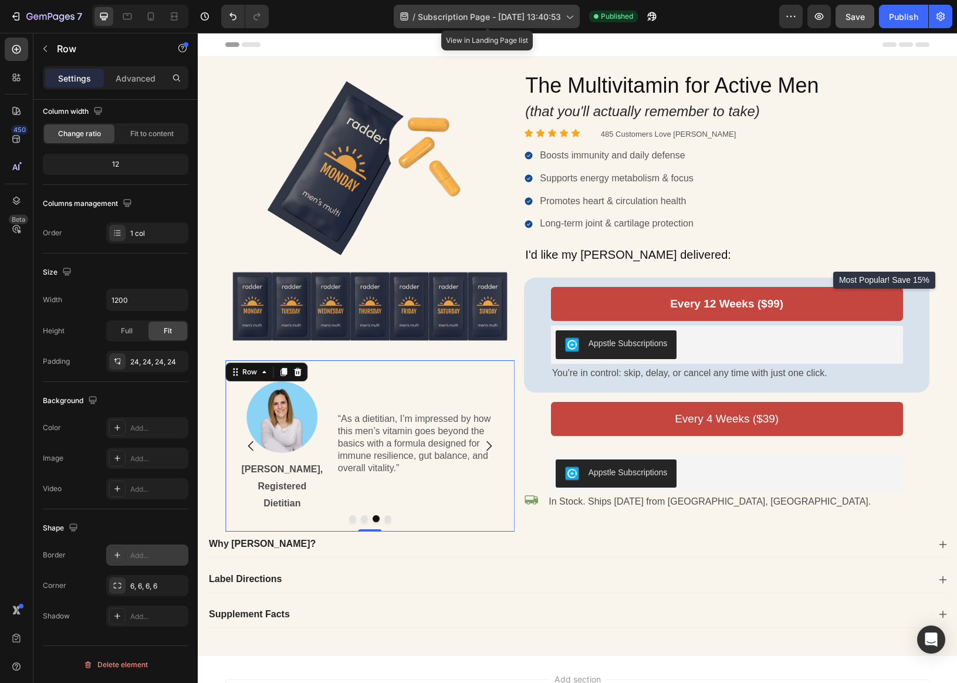
click at [501, 18] on span "Subscription Page - [DATE] 13:40:53" at bounding box center [489, 17] width 143 height 12
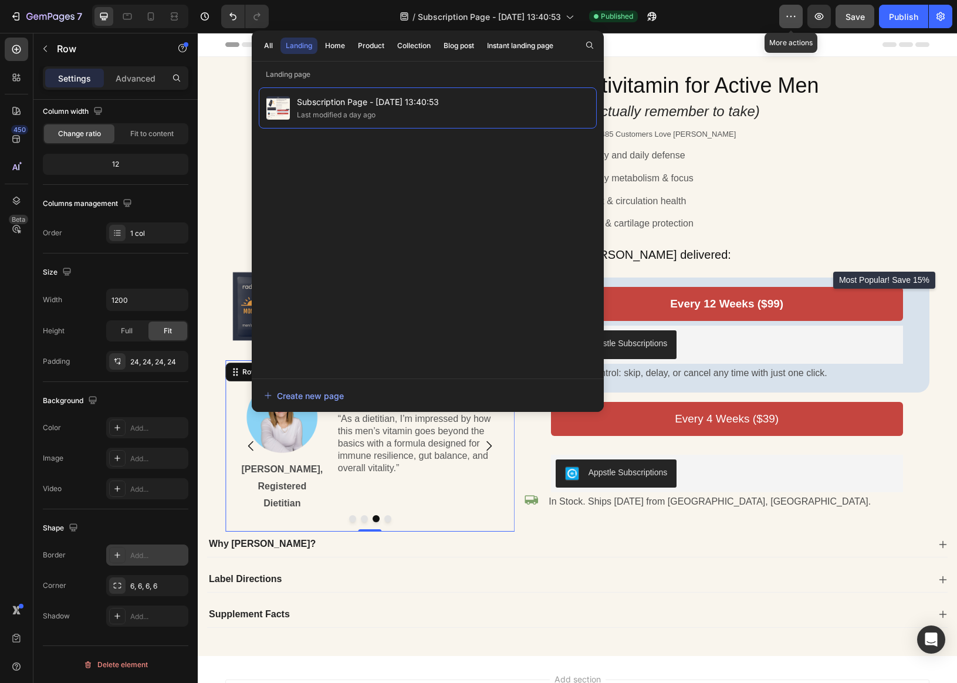
click at [795, 15] on icon "button" at bounding box center [791, 17] width 12 height 12
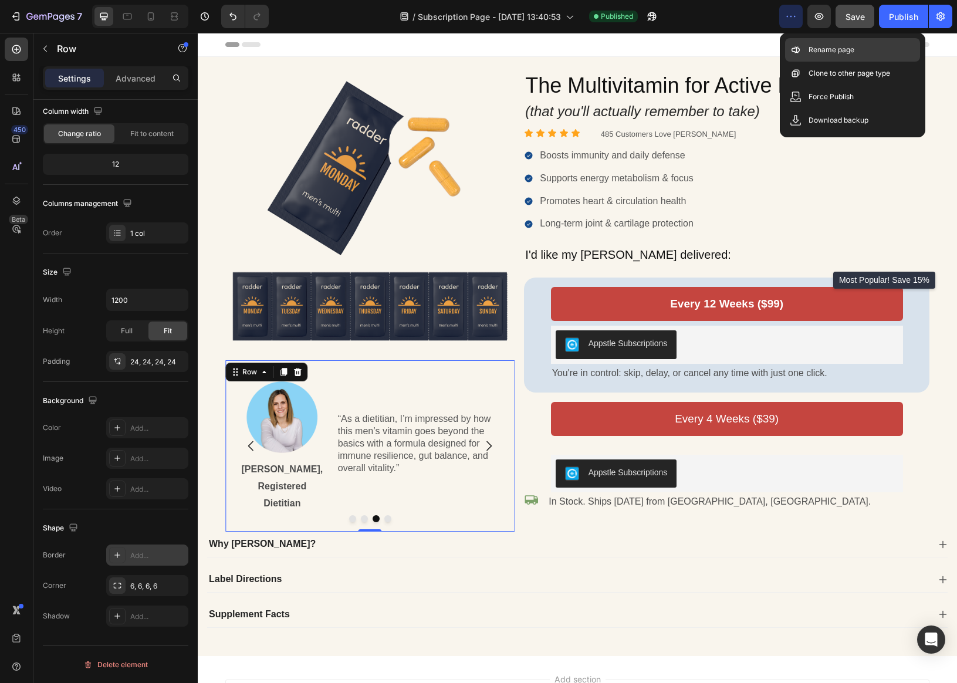
click at [816, 62] on div "Rename page" at bounding box center [852, 73] width 135 height 23
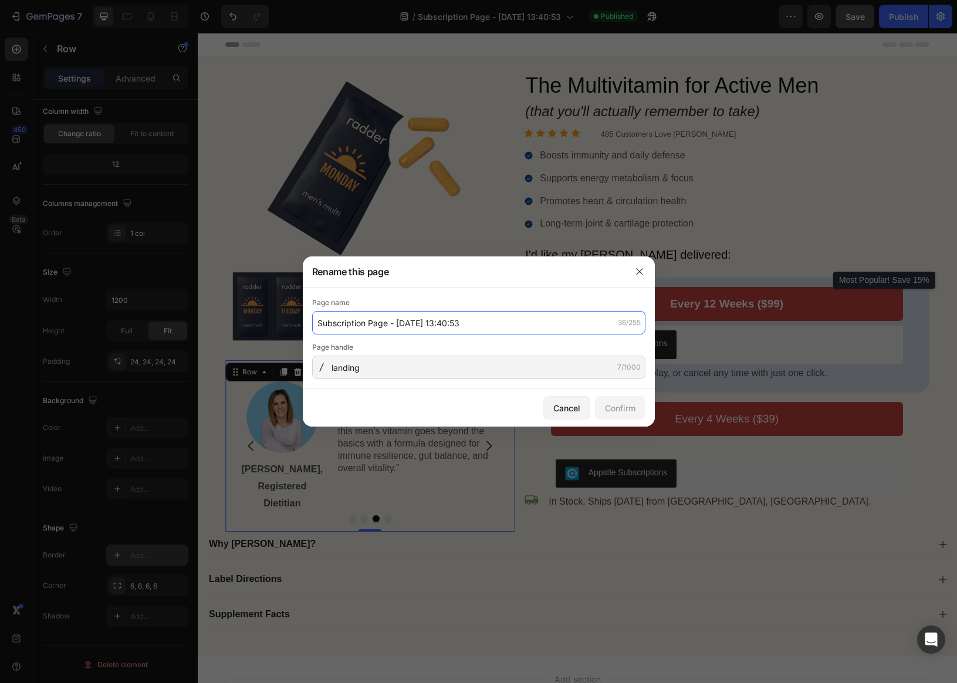
click at [440, 323] on input "Subscription Page - [DATE] 13:40:53" at bounding box center [478, 322] width 333 height 23
type input "[PERSON_NAME] Landing Page"
drag, startPoint x: 632, startPoint y: 401, endPoint x: 632, endPoint y: 389, distance: 11.7
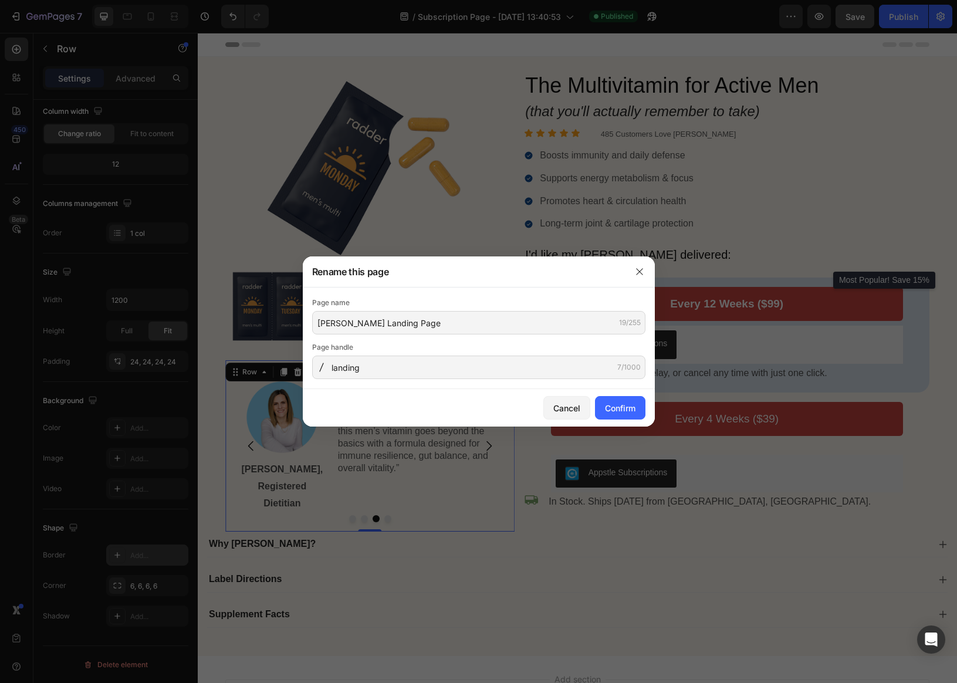
click at [632, 402] on div "Confirm" at bounding box center [620, 408] width 30 height 12
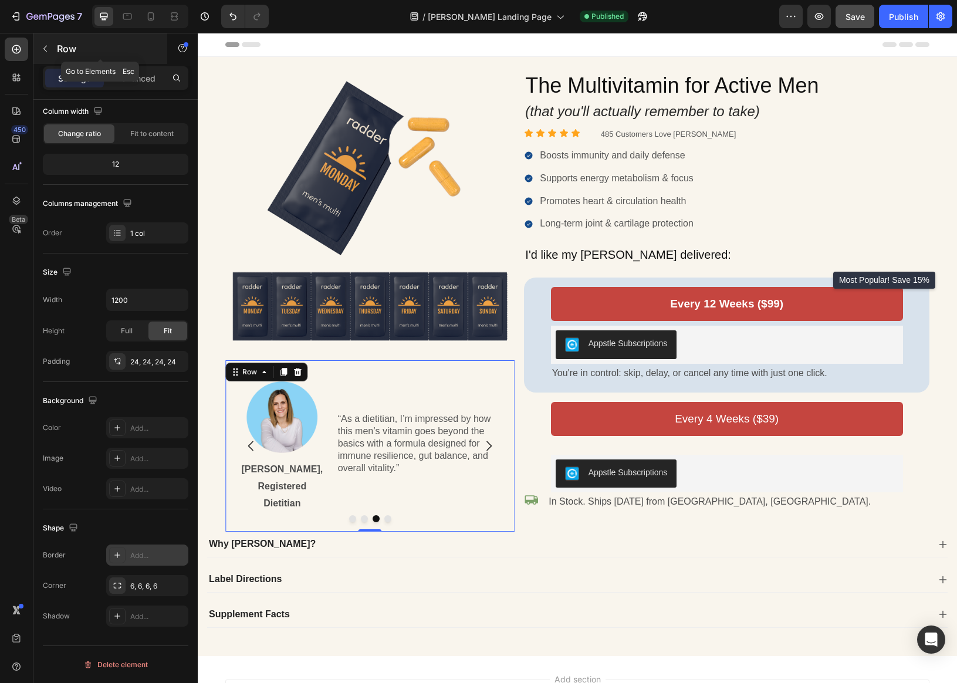
click at [45, 48] on icon "button" at bounding box center [44, 48] width 9 height 9
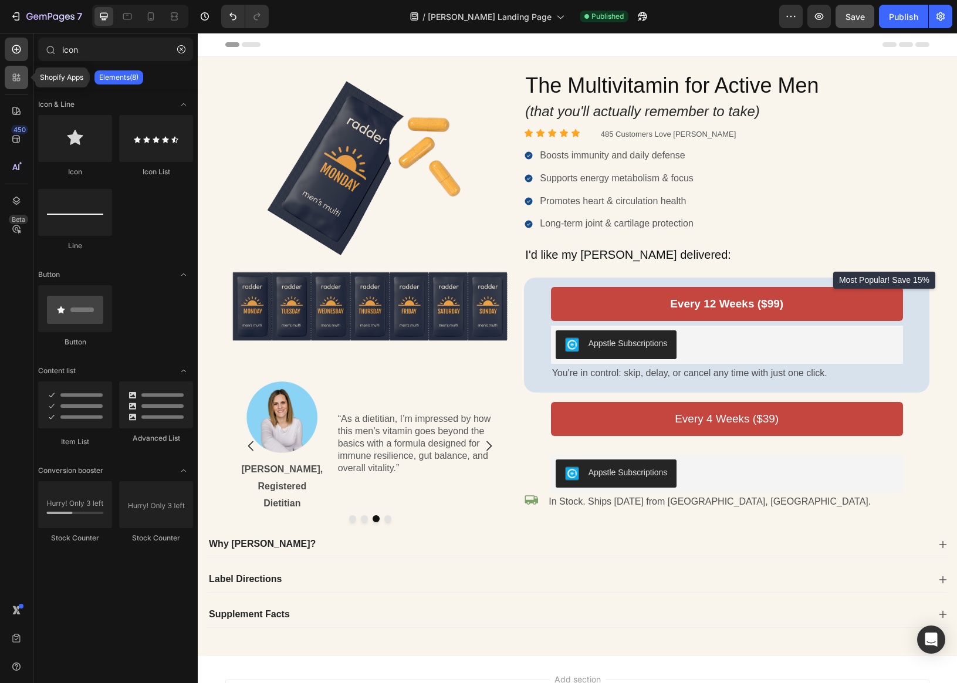
click at [21, 77] on icon at bounding box center [17, 78] width 12 height 12
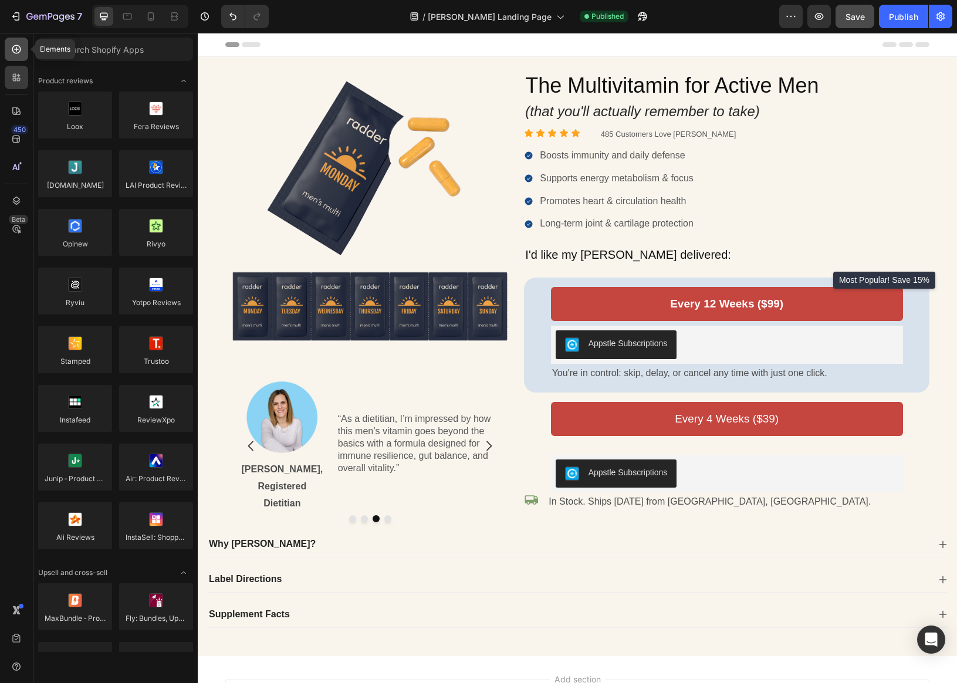
click at [15, 56] on div at bounding box center [16, 49] width 23 height 23
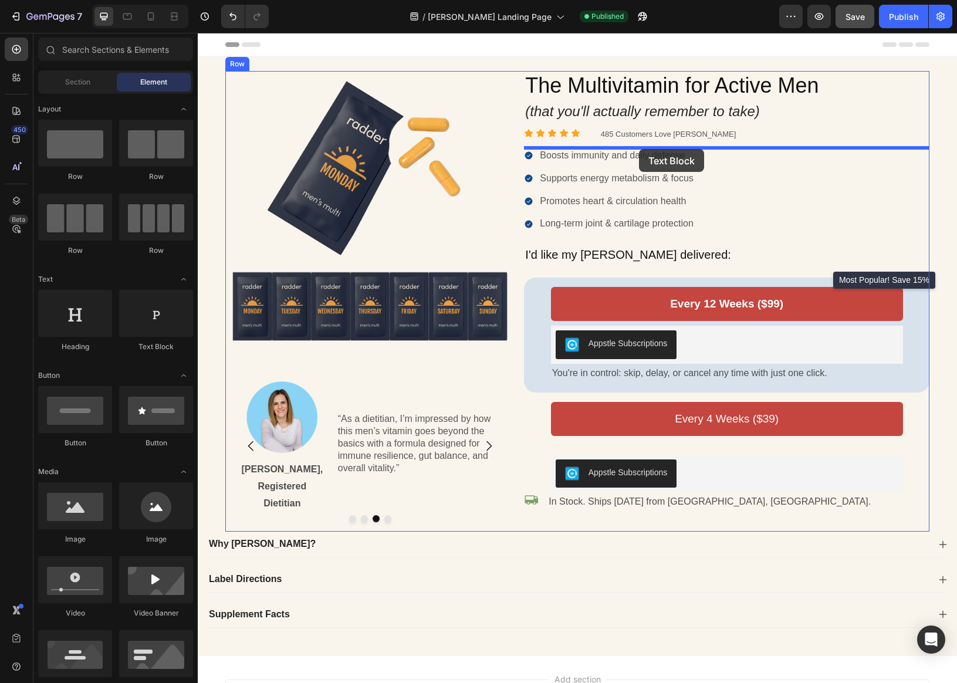
drag, startPoint x: 330, startPoint y: 345, endPoint x: 639, endPoint y: 149, distance: 365.4
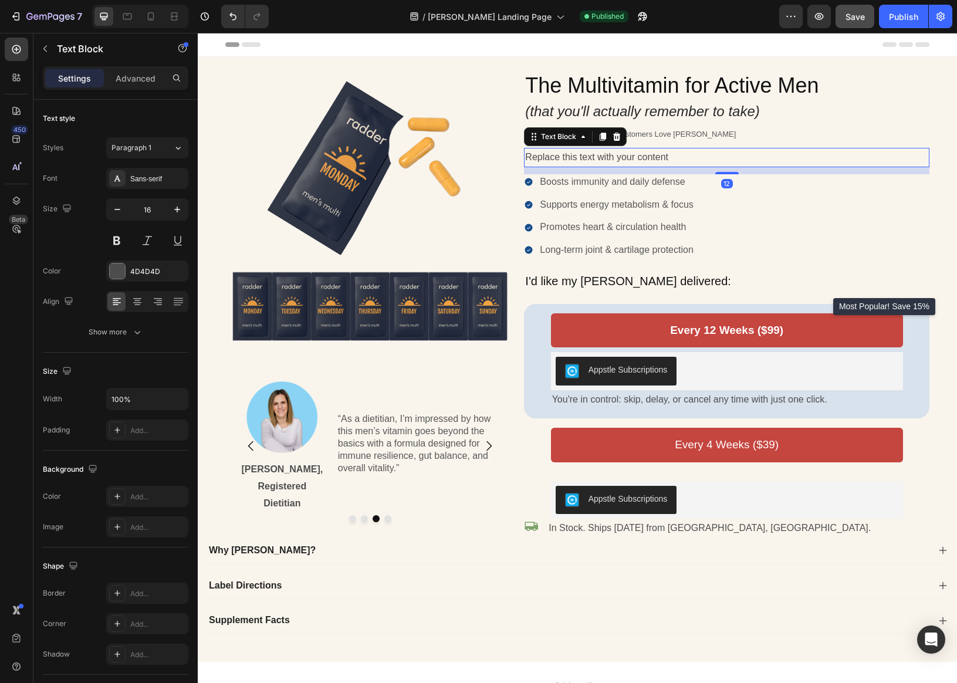
click at [580, 154] on div "Replace this text with your content" at bounding box center [726, 157] width 405 height 19
click at [580, 154] on p "Replace this text with your content" at bounding box center [726, 157] width 403 height 17
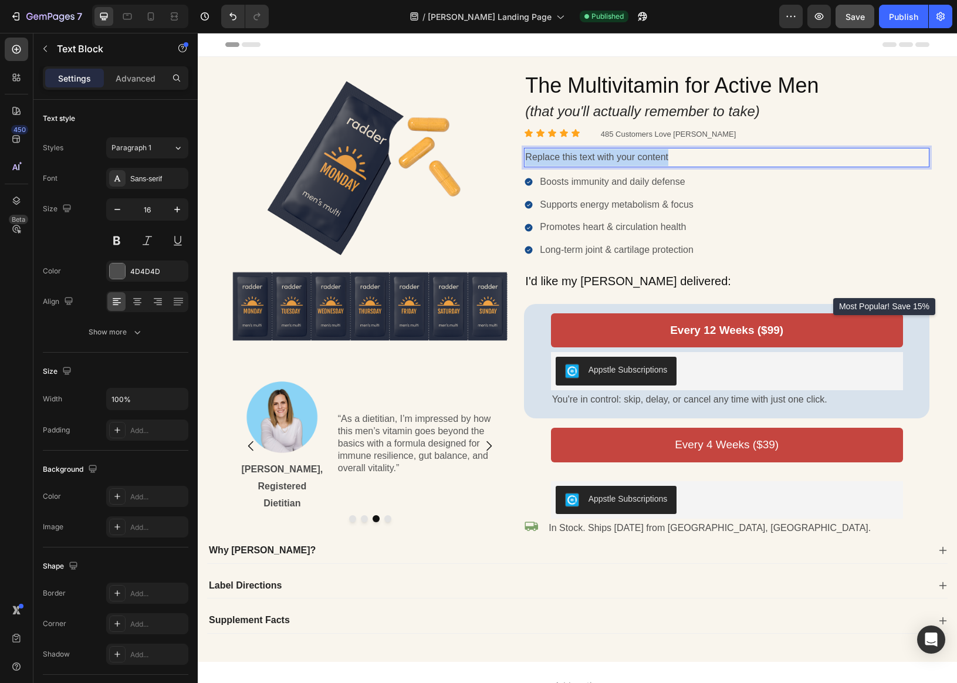
click at [580, 154] on p "Replace this text with your content" at bounding box center [726, 157] width 403 height 17
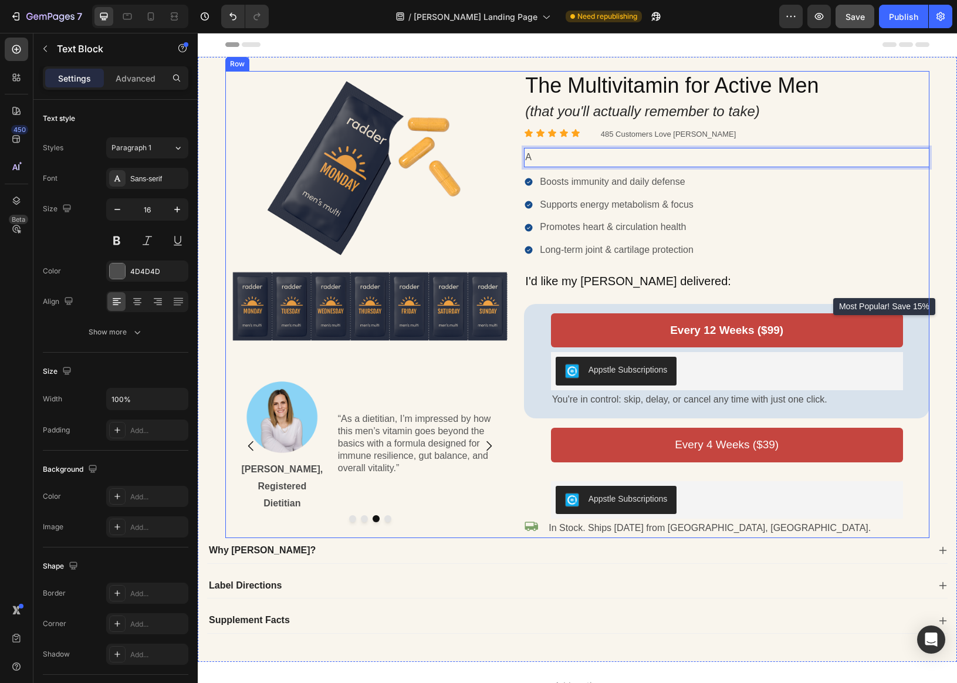
drag, startPoint x: 560, startPoint y: 159, endPoint x: 520, endPoint y: 156, distance: 39.4
click at [517, 155] on div "Image Image [PERSON_NAME], MD Text Block “[PERSON_NAME] delivers essential nutr…" at bounding box center [577, 304] width 704 height 467
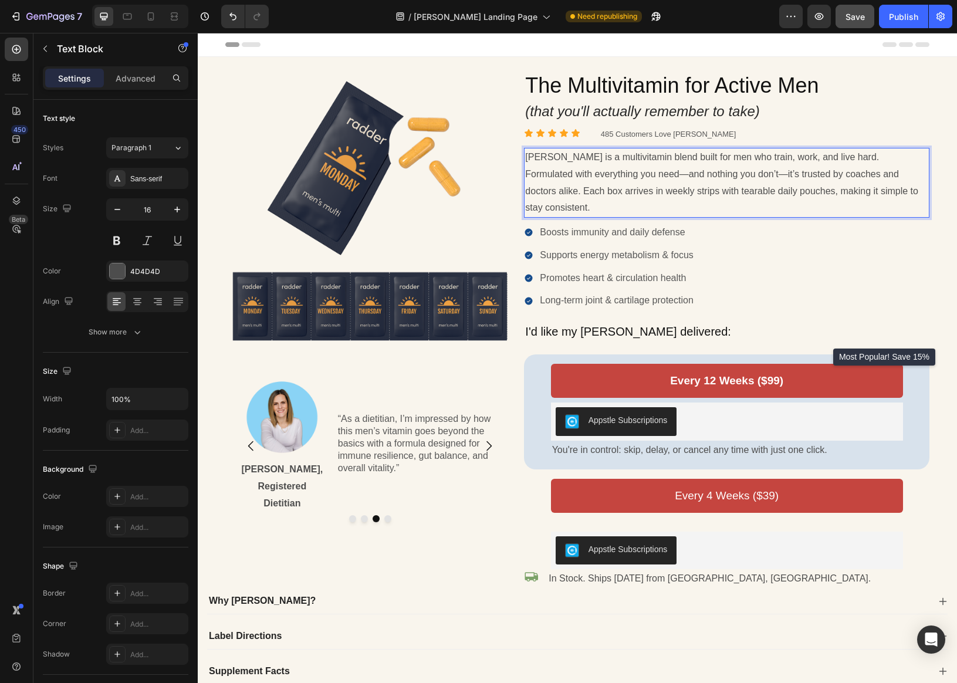
click at [642, 158] on p "[PERSON_NAME] is a multivitamin blend built for men who train, work, and live h…" at bounding box center [726, 182] width 403 height 67
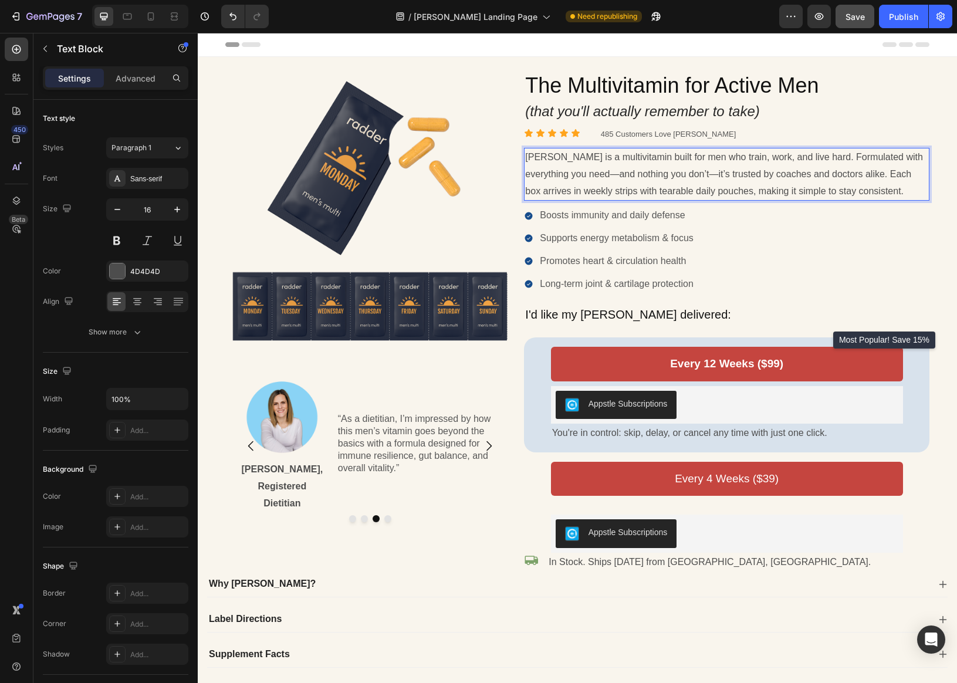
click at [572, 175] on p "[PERSON_NAME] is a multivitamin built for men who train, work, and live hard. F…" at bounding box center [726, 174] width 403 height 50
click at [665, 174] on p "[PERSON_NAME] is a multivitamin built for men who train, work, and live hard. F…" at bounding box center [726, 174] width 403 height 50
click at [755, 173] on p "[PERSON_NAME] is a multivitamin built for men who train, work, and live hard. F…" at bounding box center [726, 174] width 403 height 50
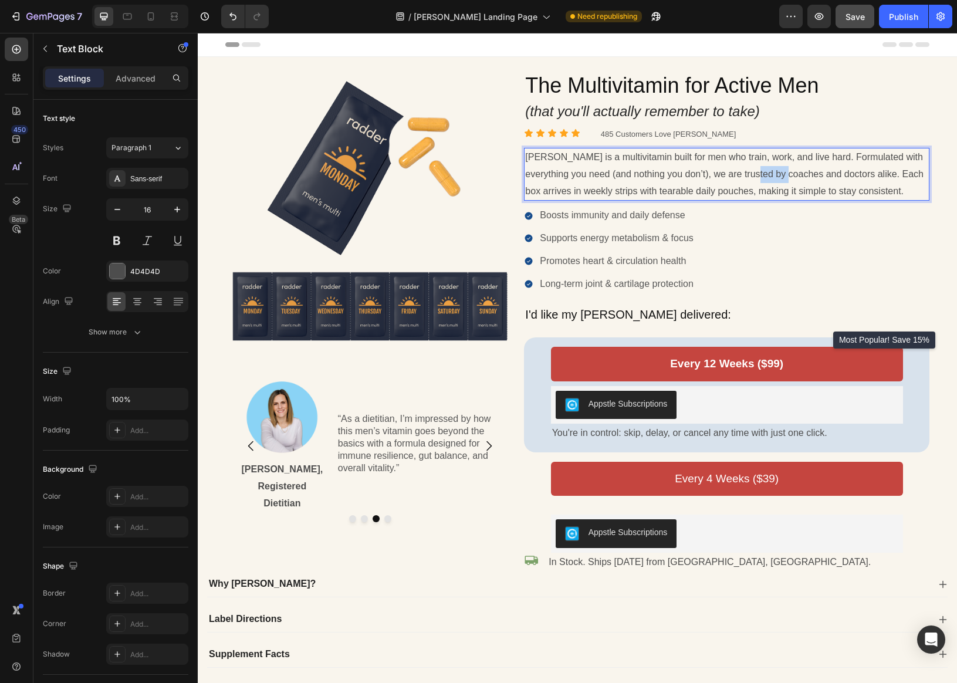
click at [755, 173] on p "[PERSON_NAME] is a multivitamin built for men who train, work, and live hard. F…" at bounding box center [726, 174] width 403 height 50
click at [673, 174] on p "[PERSON_NAME] is a multivitamin built for men who train, work, and live hard. F…" at bounding box center [726, 174] width 403 height 50
click at [687, 175] on p "[PERSON_NAME] is a multivitamin built for men who train, work, and live hard. F…" at bounding box center [726, 174] width 403 height 50
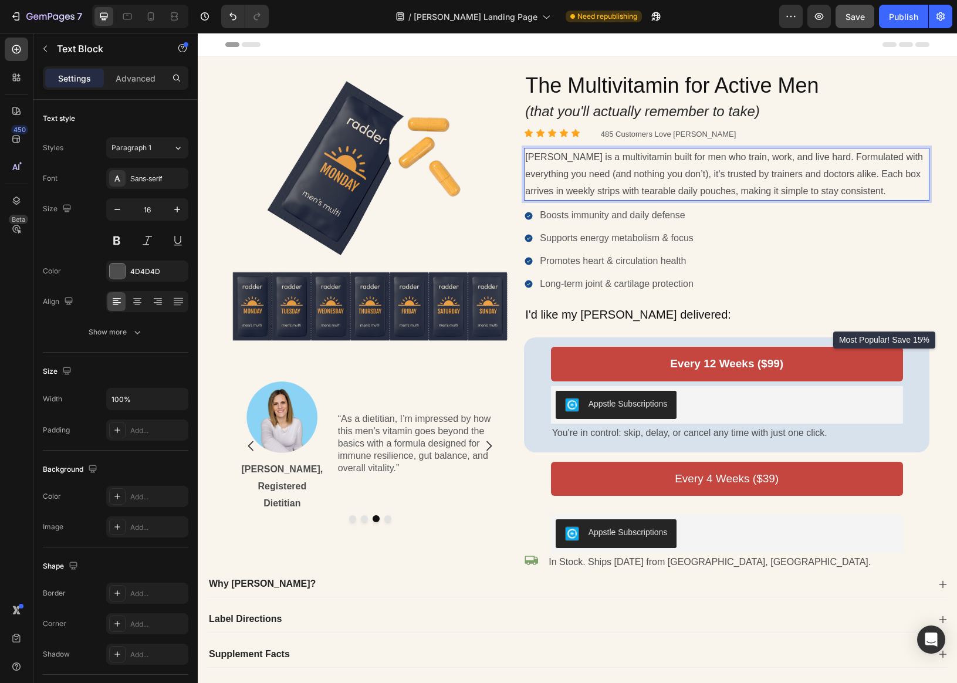
click at [850, 175] on p "[PERSON_NAME] is a multivitamin built for men who train, work, and live hard. F…" at bounding box center [726, 174] width 403 height 50
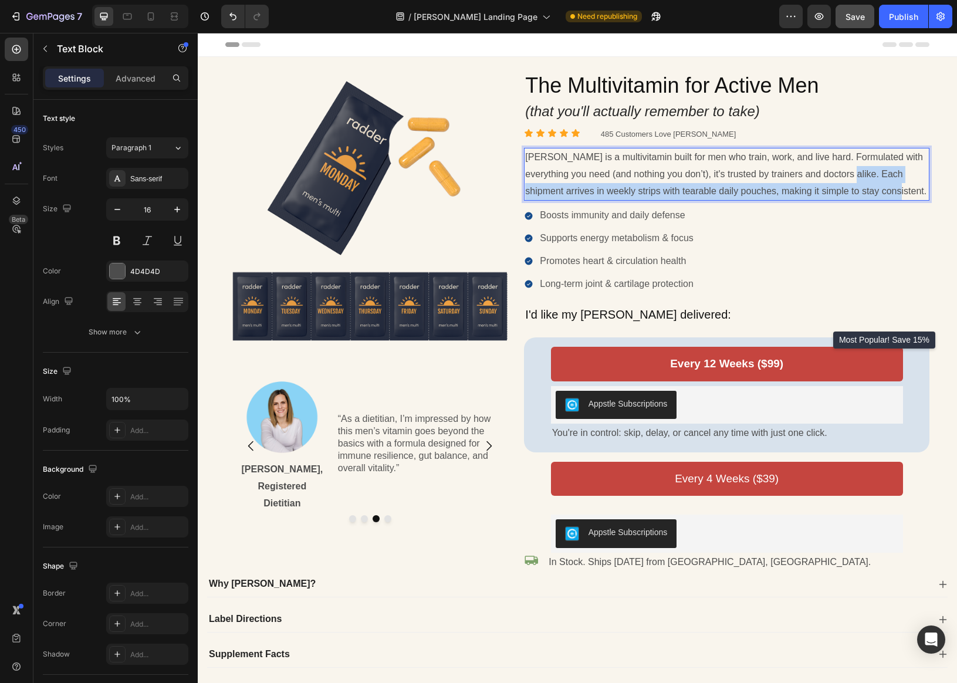
drag, startPoint x: 887, startPoint y: 191, endPoint x: 204, endPoint y: 193, distance: 683.3
click at [836, 179] on p "[PERSON_NAME] is a multivitamin built for men who train, work, and live hard. F…" at bounding box center [726, 174] width 403 height 50
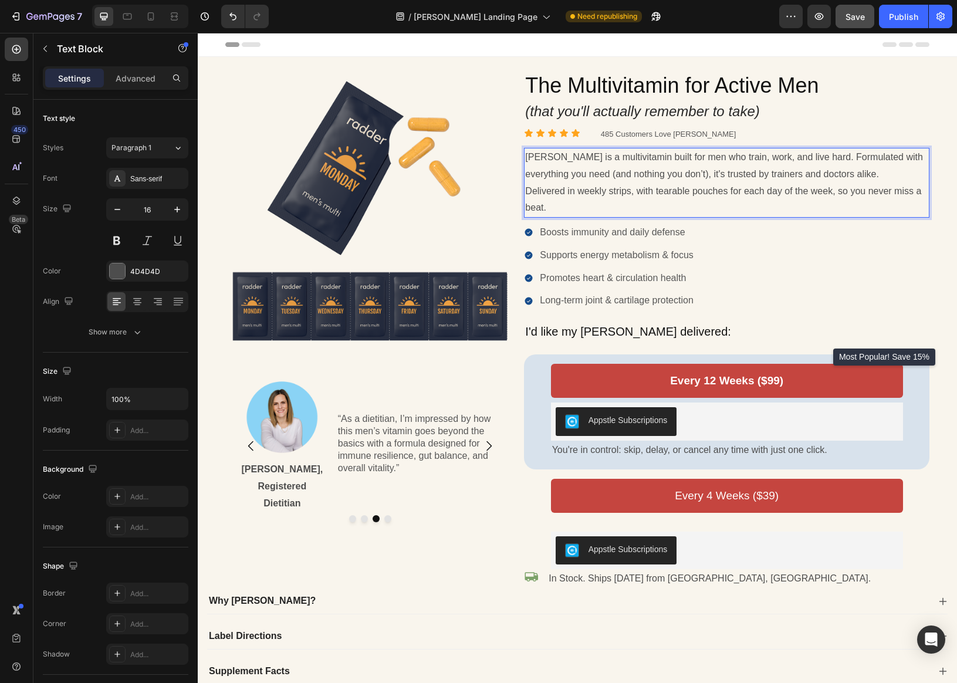
click at [637, 192] on p "Delivered in weekly strips, with tearable pouches for each day of the week, so …" at bounding box center [726, 200] width 403 height 34
click at [527, 190] on p "Delivered in weekly strips with tearable pouches for each day of the week, so y…" at bounding box center [726, 200] width 403 height 34
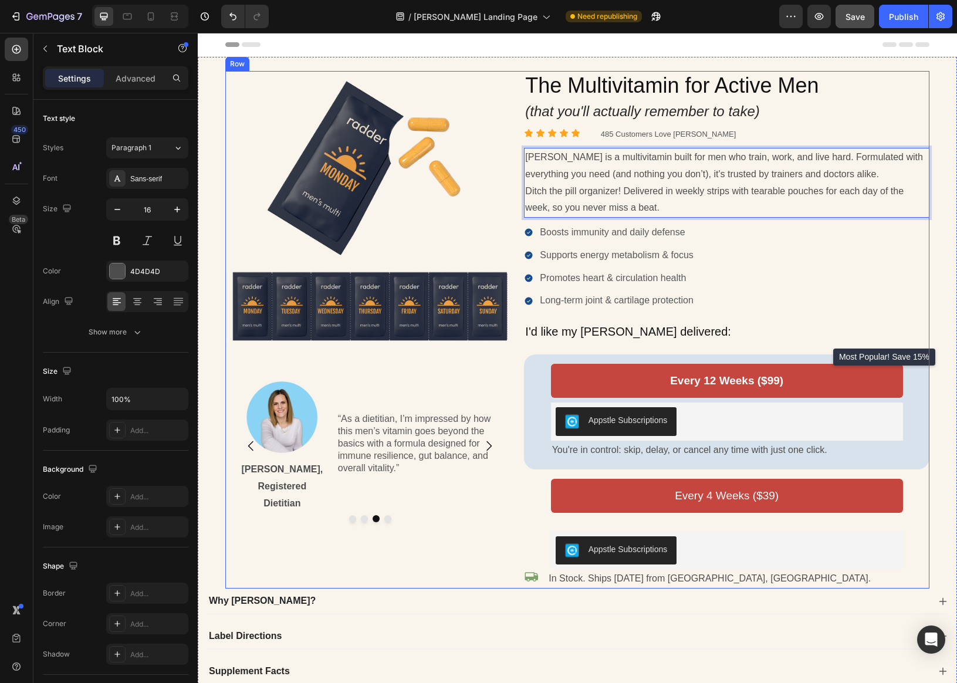
click at [523, 190] on div "Image Image [PERSON_NAME], MD Text Block “[PERSON_NAME] delivers essential nutr…" at bounding box center [577, 329] width 704 height 517
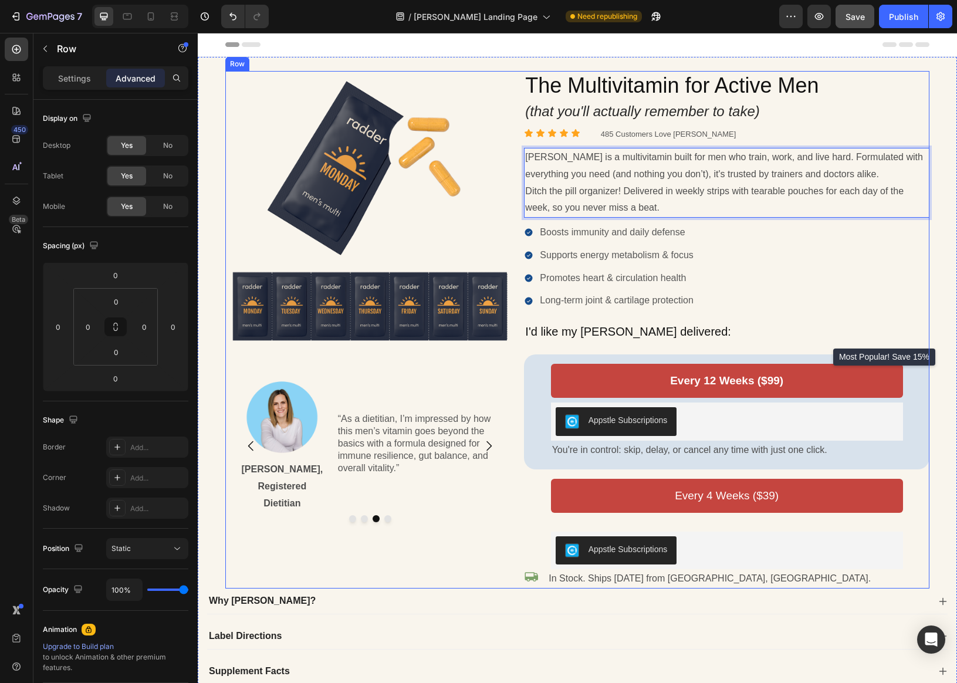
click at [523, 190] on div "Image Image [PERSON_NAME], MD Text Block “[PERSON_NAME] delivers essential nutr…" at bounding box center [577, 329] width 704 height 517
click at [531, 189] on p "Ditch the pill organizer! Delivered in weekly strips with tearable pouches for …" at bounding box center [726, 200] width 403 height 34
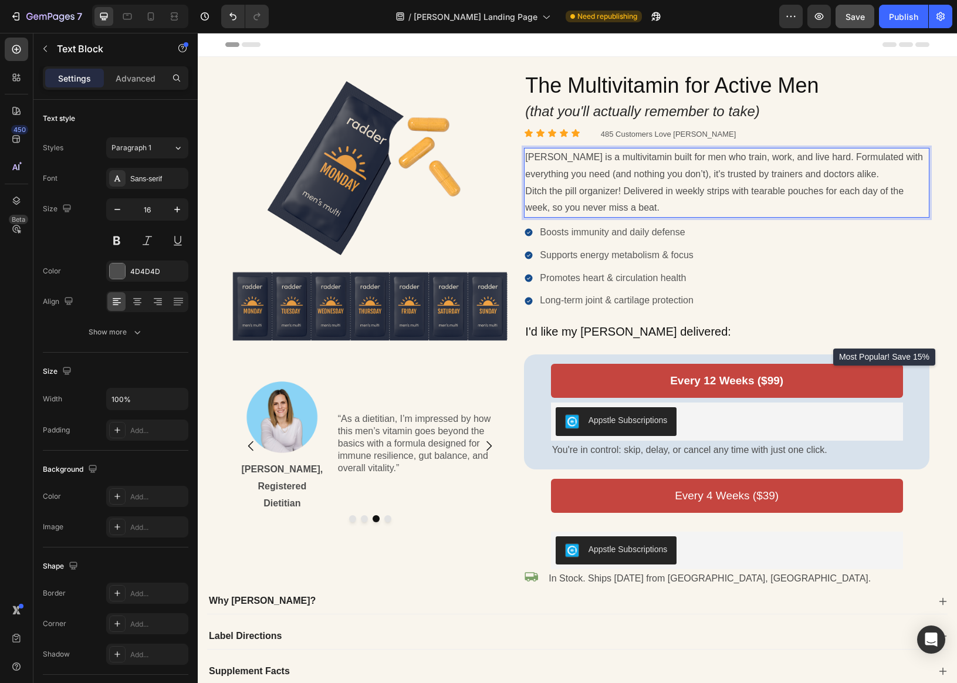
click at [537, 189] on p "Ditch the pill organizer! Delivered in weekly strips with tearable pouches for …" at bounding box center [726, 200] width 403 height 34
click at [681, 191] on p "Break up with the pill organizer! Delivered in weekly strips with tearable pouc…" at bounding box center [726, 200] width 403 height 34
click at [657, 191] on p "Break up with the pill organizer! [PERSON_NAME] is delivered in weekly strips w…" at bounding box center [726, 200] width 403 height 34
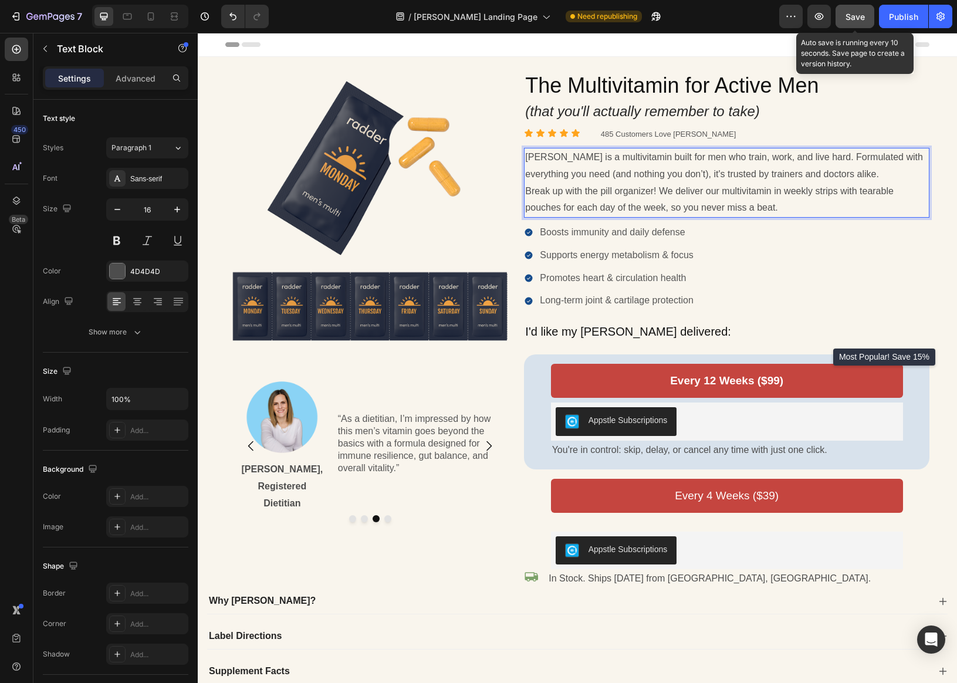
click at [850, 20] on span "Save" at bounding box center [854, 17] width 19 height 10
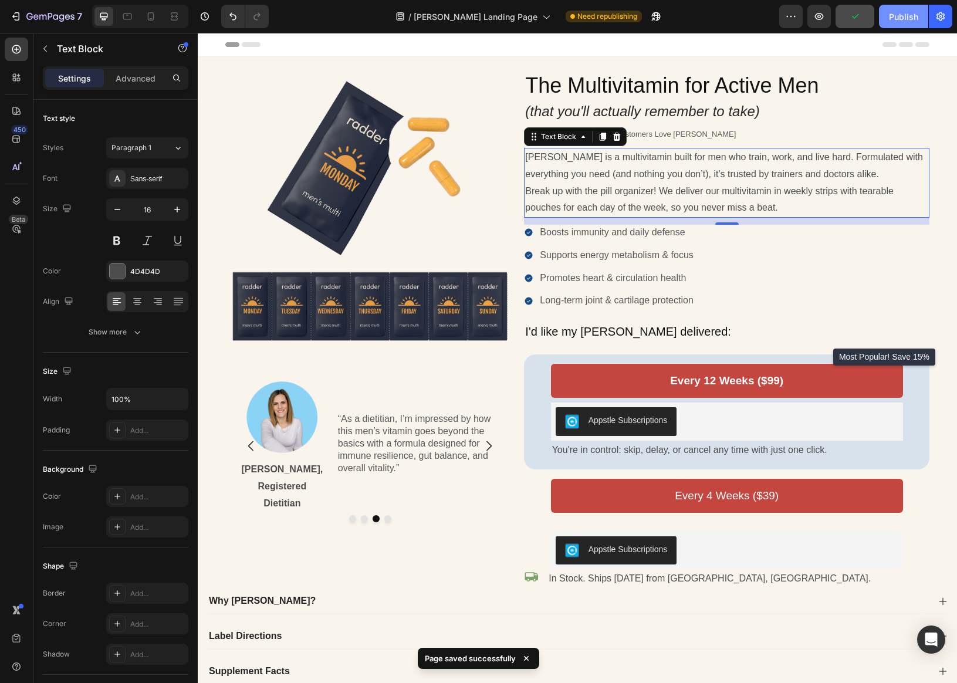
click at [850, 16] on div "Publish" at bounding box center [903, 17] width 29 height 12
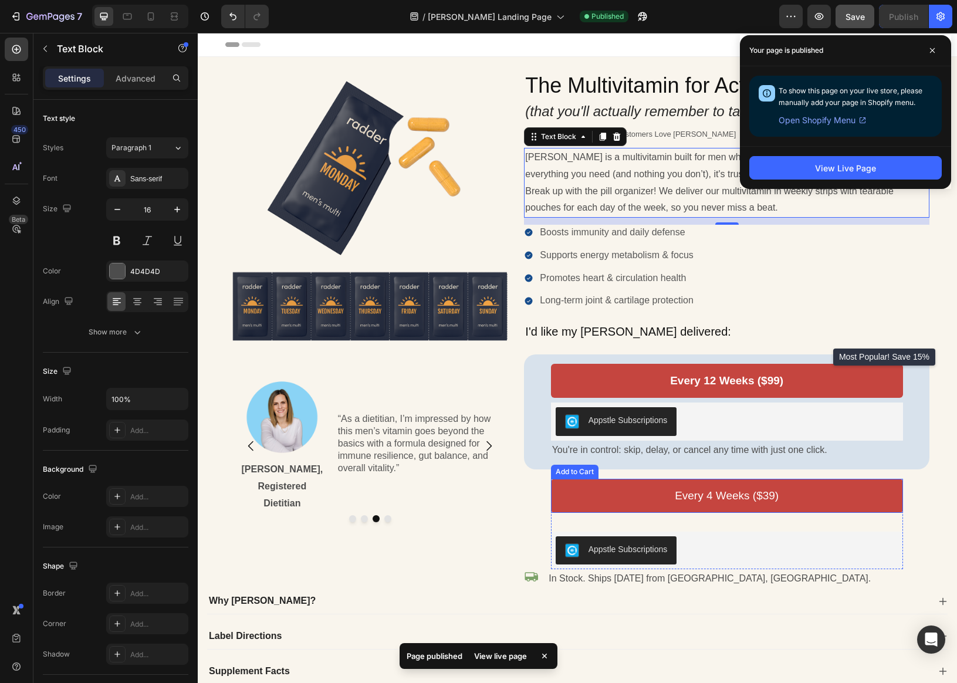
click at [594, 472] on div "Add to Cart" at bounding box center [574, 471] width 43 height 11
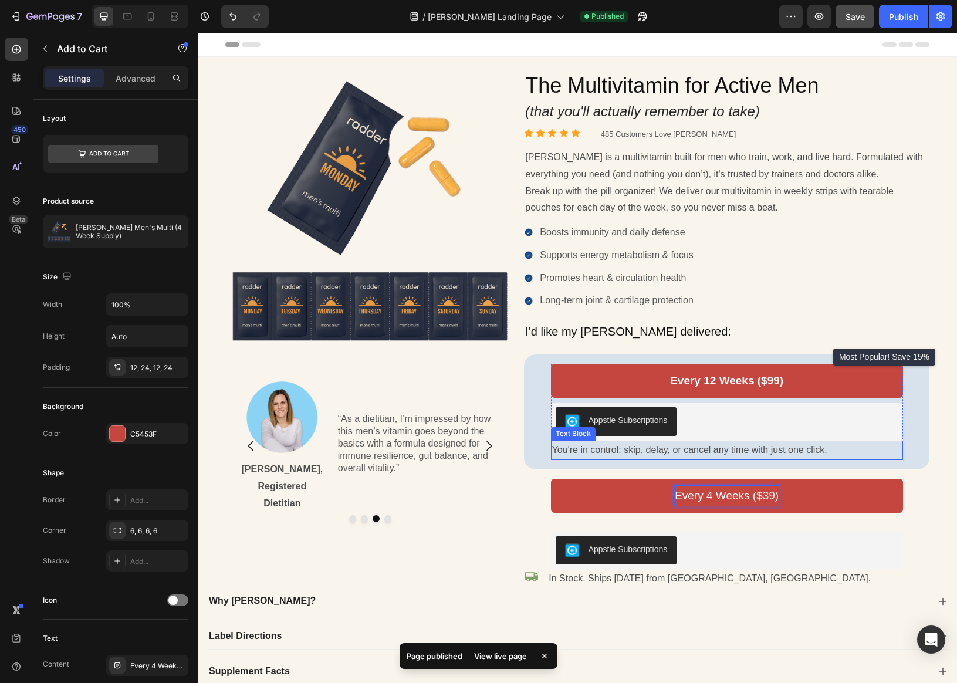
drag, startPoint x: 612, startPoint y: 451, endPoint x: 619, endPoint y: 450, distance: 7.1
click at [614, 450] on p "You're in control: skip, delay, or cancel any time with just one click." at bounding box center [727, 450] width 350 height 17
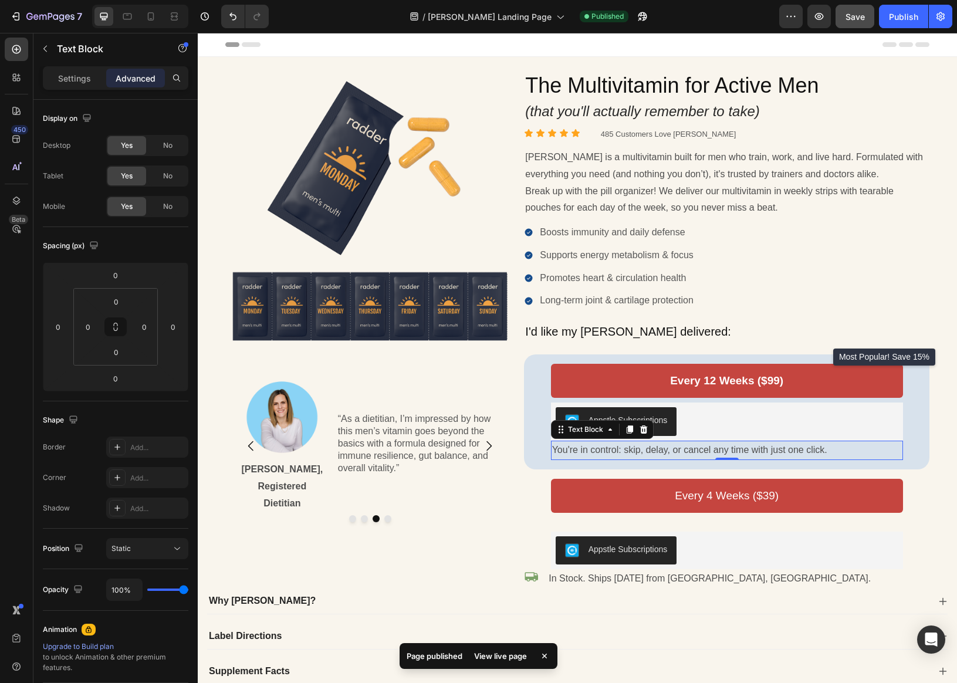
click at [619, 450] on p "You're in control: skip, delay, or cancel any time with just one click." at bounding box center [727, 450] width 350 height 17
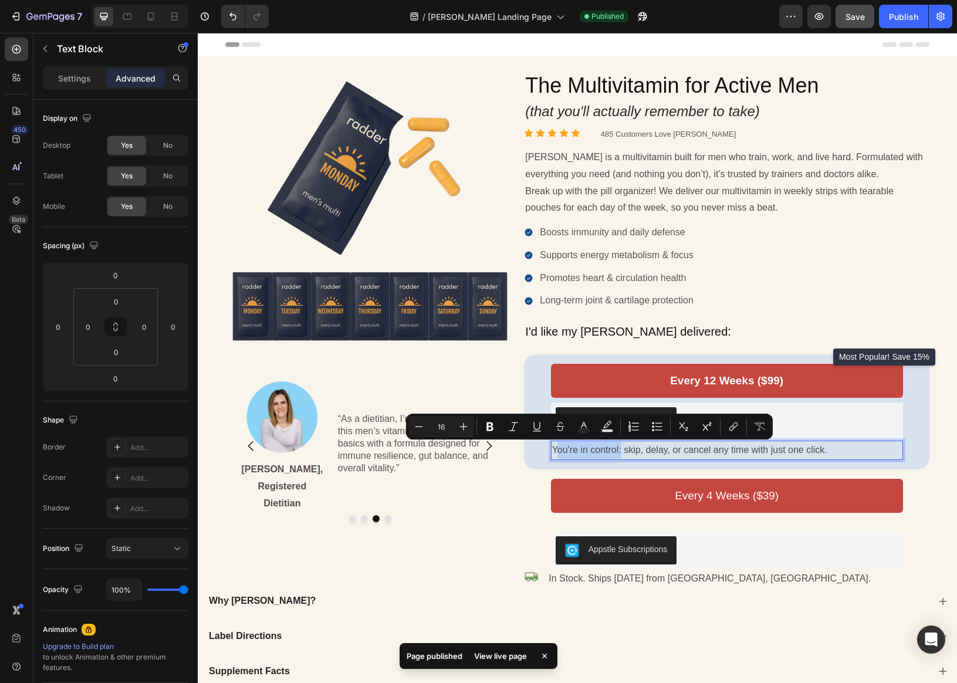
drag, startPoint x: 622, startPoint y: 450, endPoint x: 555, endPoint y: 449, distance: 66.9
click at [555, 449] on p "You're in control: skip, delay, or cancel any time with just one click." at bounding box center [727, 450] width 350 height 17
click at [552, 450] on p "You're in control: skip, delay, or cancel any time with just one click." at bounding box center [727, 450] width 350 height 17
click at [486, 426] on icon "Editor contextual toolbar" at bounding box center [486, 426] width 7 height 9
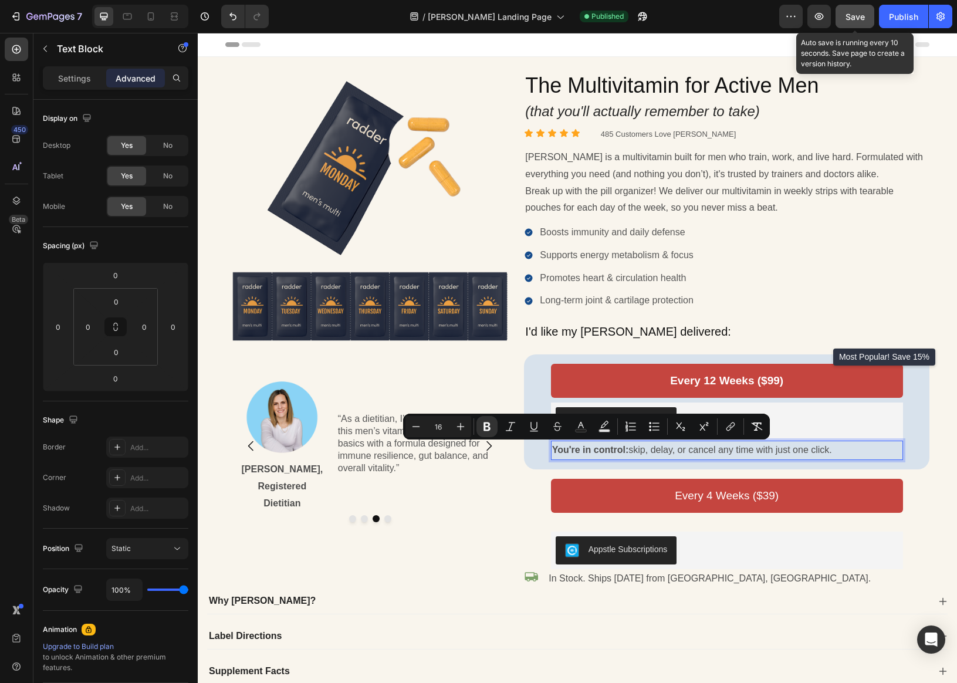
click at [850, 19] on span "Save" at bounding box center [854, 17] width 19 height 10
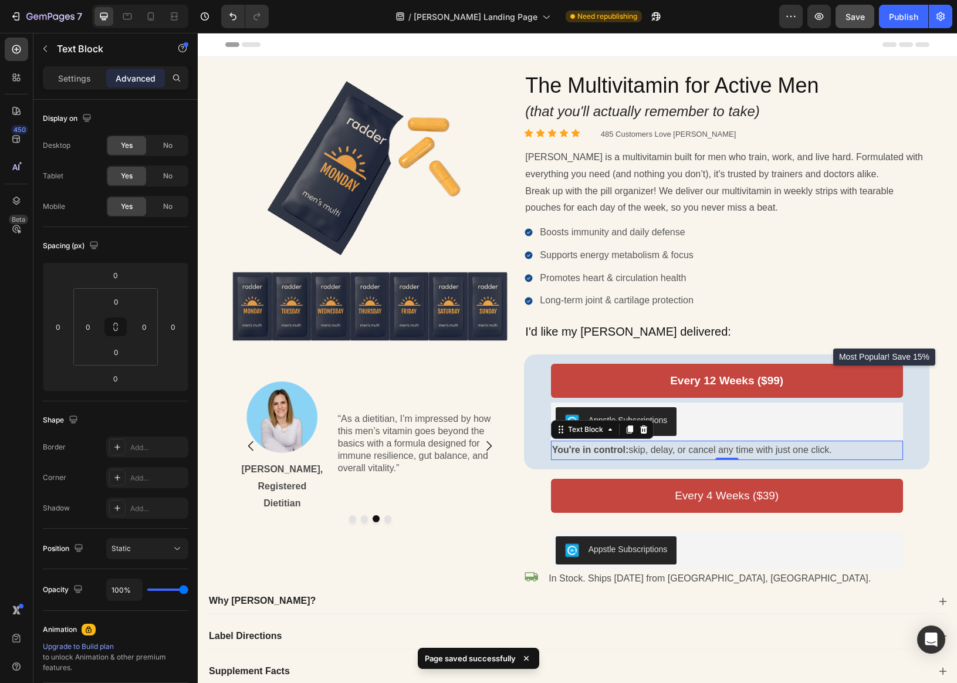
drag, startPoint x: 904, startPoint y: 17, endPoint x: 855, endPoint y: 27, distance: 50.8
click at [850, 17] on div "Publish" at bounding box center [903, 17] width 29 height 12
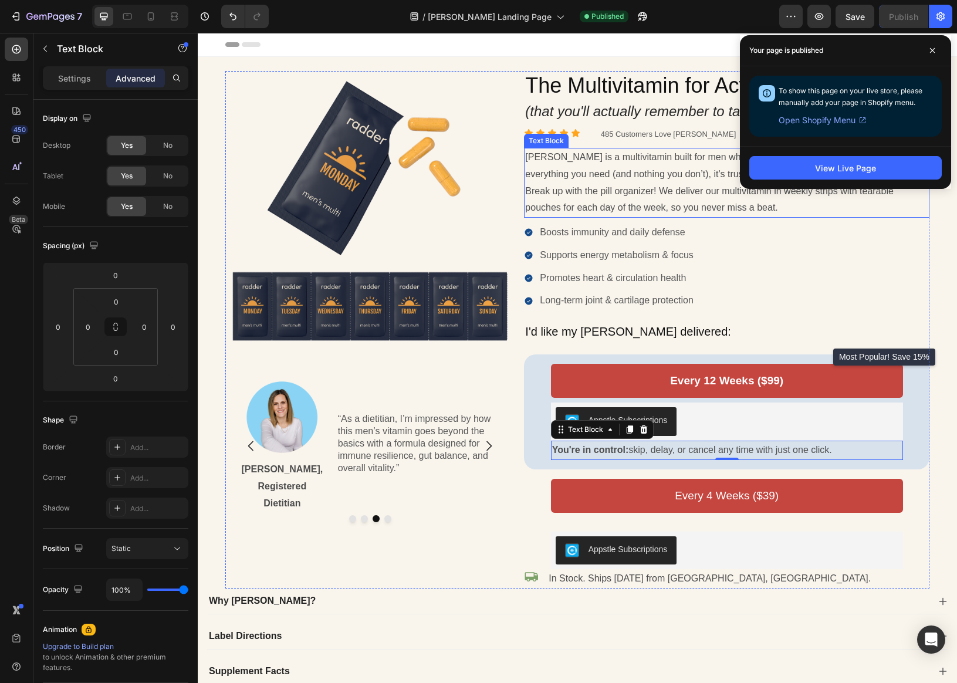
click at [595, 181] on p "[PERSON_NAME] is a multivitamin built for men who train, work, and live hard. F…" at bounding box center [726, 166] width 403 height 34
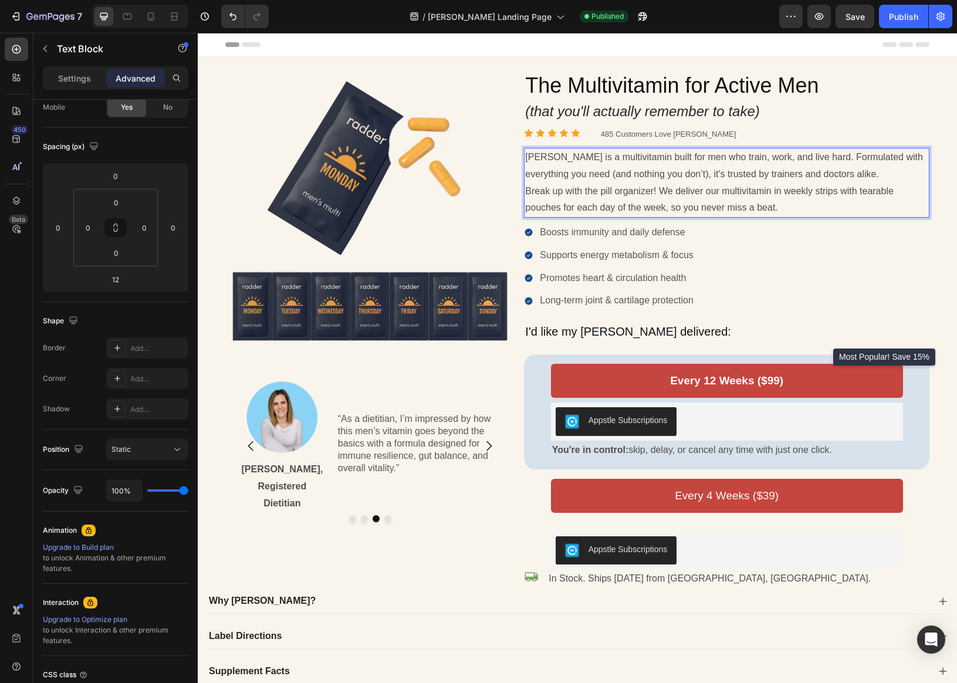
click at [528, 189] on p "Break up with the pill organizer! We deliver our multivitamin in weekly strips …" at bounding box center [726, 200] width 403 height 34
click at [527, 191] on p "Break up with the pill organizer! We deliver our multivitamin in weekly strips …" at bounding box center [726, 200] width 403 height 34
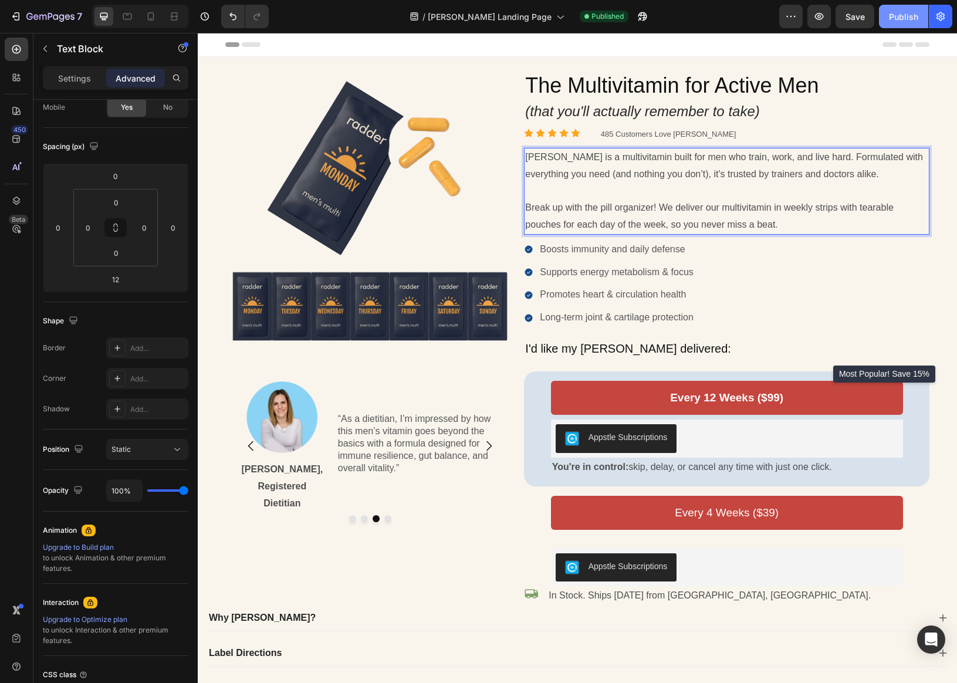
click at [850, 20] on div "Publish" at bounding box center [903, 17] width 29 height 12
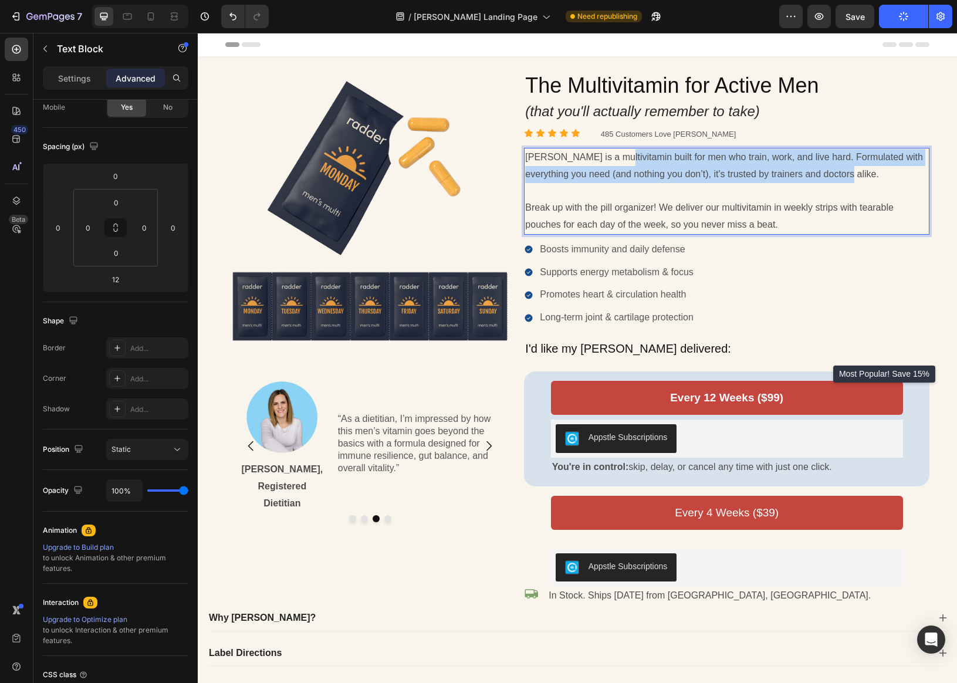
drag, startPoint x: 845, startPoint y: 170, endPoint x: 609, endPoint y: 164, distance: 235.3
click at [609, 164] on p "[PERSON_NAME] is a multivitamin built for men who train, work, and live hard. F…" at bounding box center [726, 166] width 403 height 34
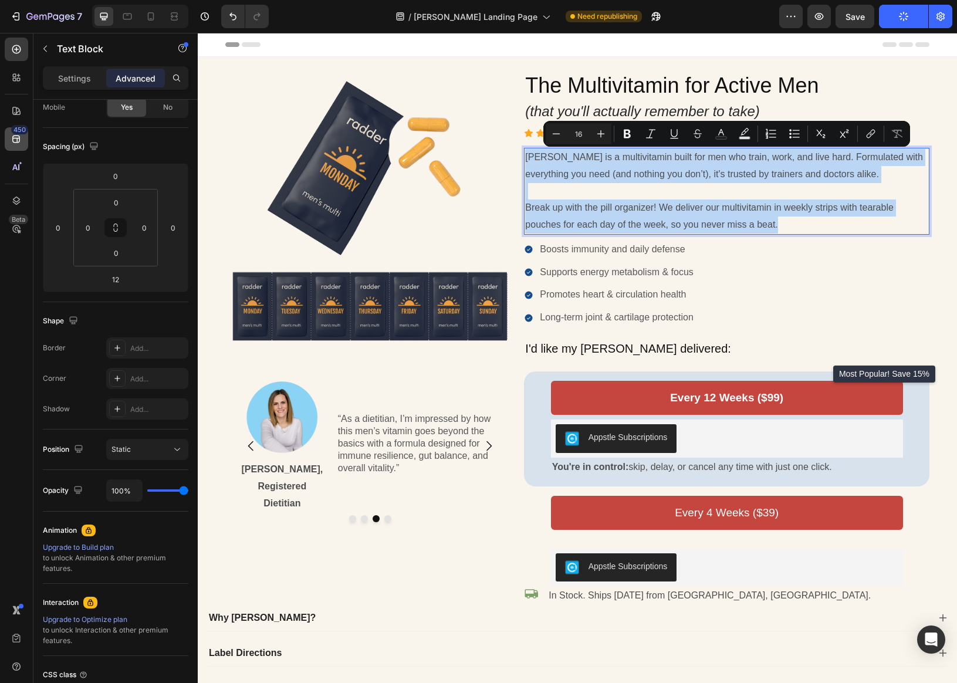
copy div "[PERSON_NAME] is a multivitamin built for men who train, work, and live hard. F…"
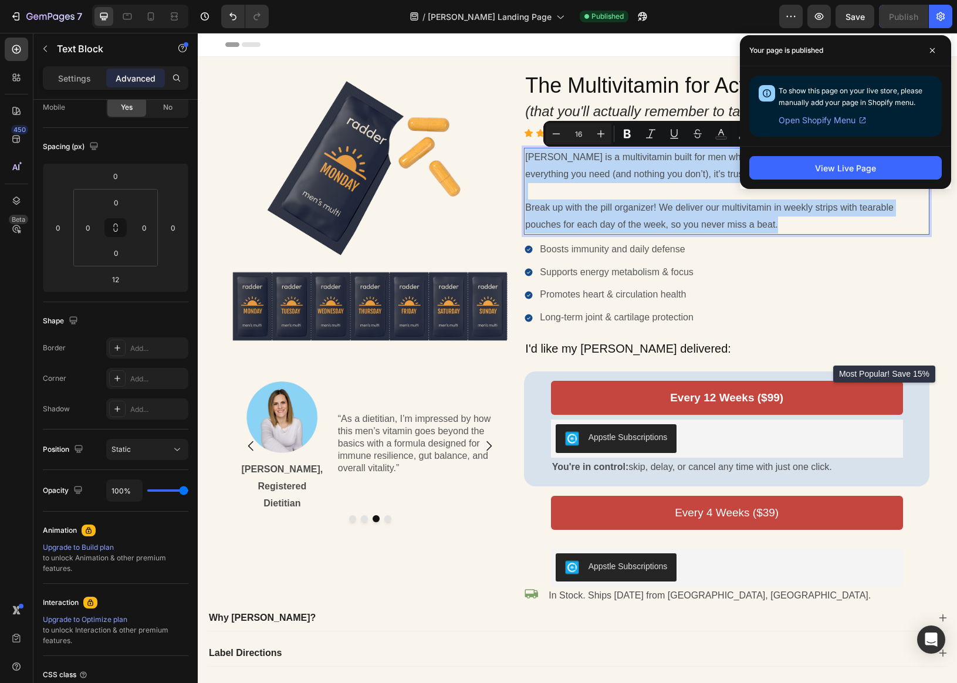
drag, startPoint x: 664, startPoint y: 208, endPoint x: 658, endPoint y: 211, distance: 6.9
click at [664, 208] on p "Break up with the pill organizer! We deliver our multivitamin in weekly strips …" at bounding box center [726, 216] width 403 height 34
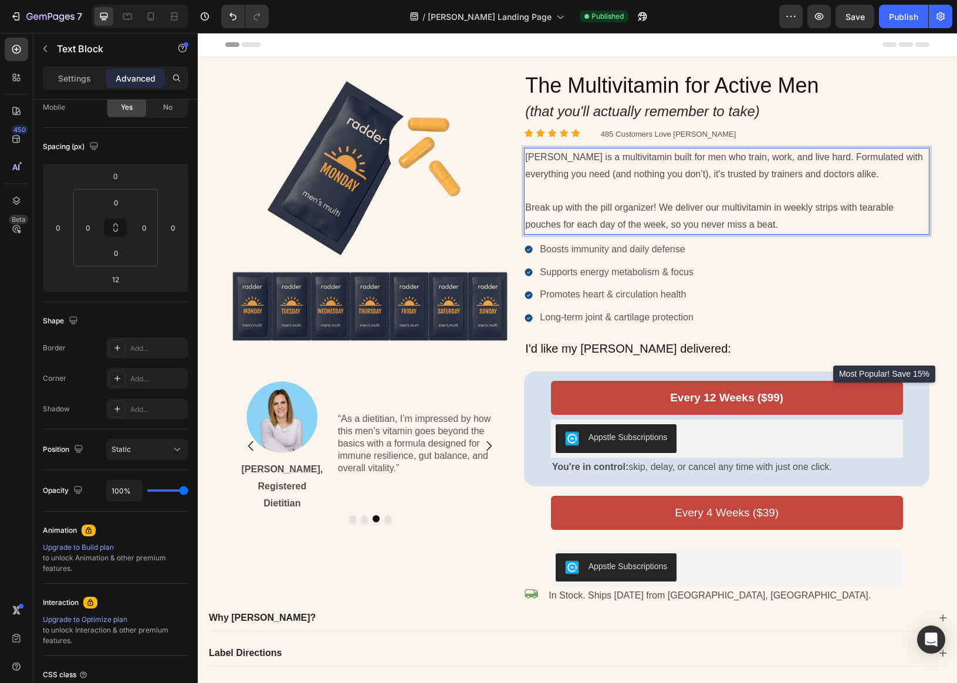
click at [823, 153] on p "[PERSON_NAME] is a multivitamin built for men who train, work, and live hard. F…" at bounding box center [726, 166] width 403 height 34
click at [673, 178] on p "[PERSON_NAME] is a multivitamin built for men who train, work, and live hard. D…" at bounding box center [726, 166] width 403 height 34
click at [747, 214] on p "Break up with the pill organizer! We deliver our multivitamin in weekly strips …" at bounding box center [726, 216] width 403 height 34
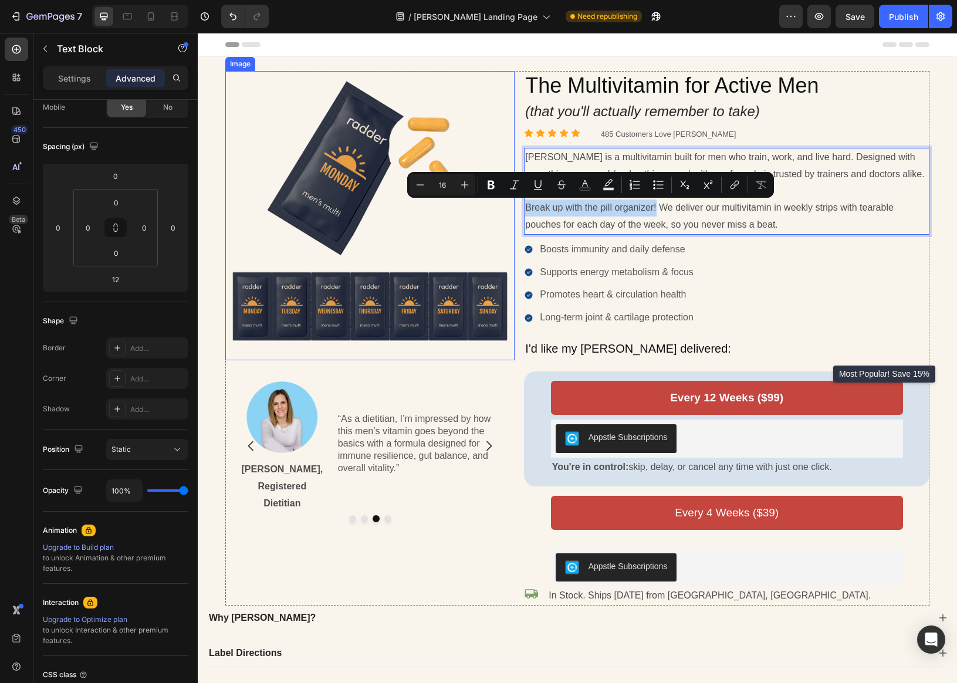
drag, startPoint x: 656, startPoint y: 208, endPoint x: 506, endPoint y: 209, distance: 149.6
click at [506, 209] on div "Image Image [PERSON_NAME], MD Text Block “[PERSON_NAME] delivers essential nutr…" at bounding box center [577, 338] width 704 height 534
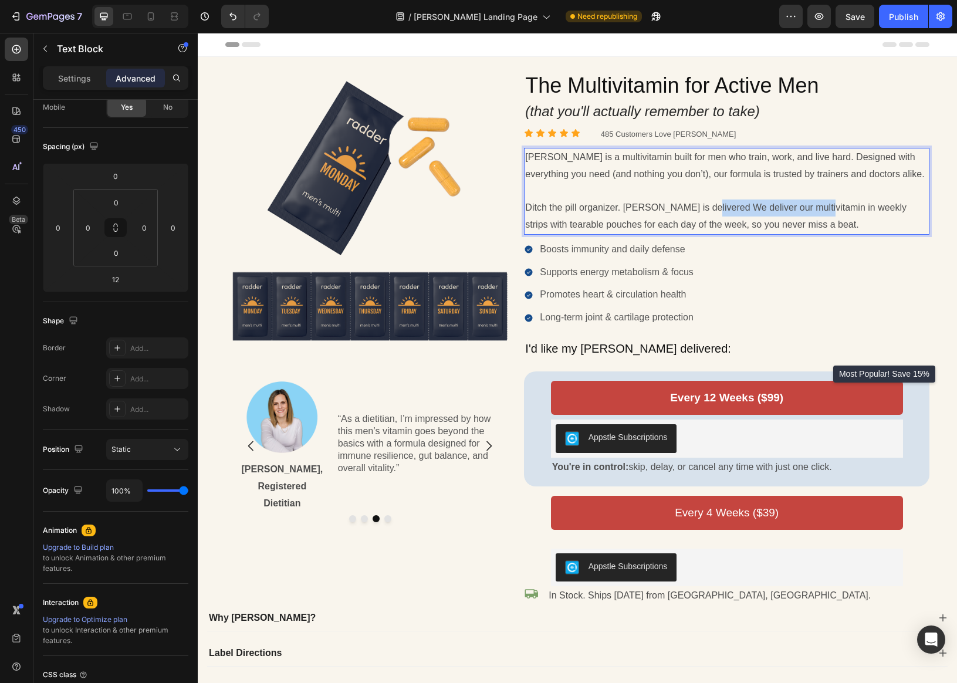
click at [819, 206] on p "Ditch the pill organizer. [PERSON_NAME] is delivered We deliver our multivitami…" at bounding box center [726, 216] width 403 height 34
click at [829, 208] on p "Ditch the pill organizer. [PERSON_NAME] is delivered in weekly strips with tear…" at bounding box center [726, 216] width 403 height 34
drag, startPoint x: 885, startPoint y: 208, endPoint x: 591, endPoint y: 226, distance: 294.4
click at [591, 225] on p "Ditch the pill organizer. [PERSON_NAME] is delivered in weekly strips with tear…" at bounding box center [726, 216] width 403 height 34
click at [850, 19] on div "Publish" at bounding box center [903, 17] width 29 height 12
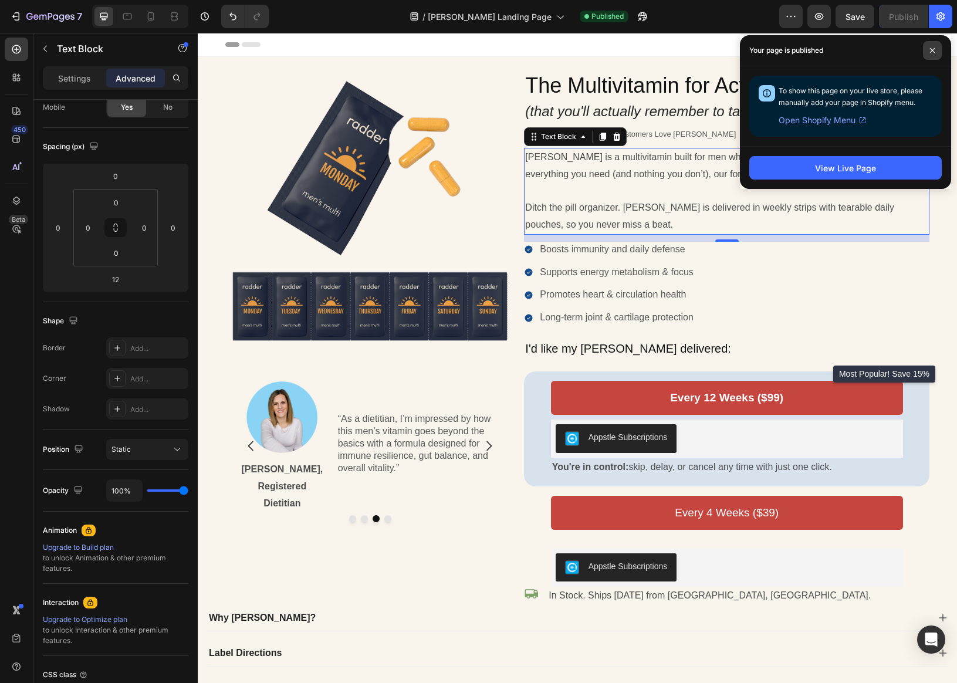
drag, startPoint x: 934, startPoint y: 57, endPoint x: 935, endPoint y: 50, distance: 7.1
click at [850, 55] on span at bounding box center [932, 50] width 19 height 19
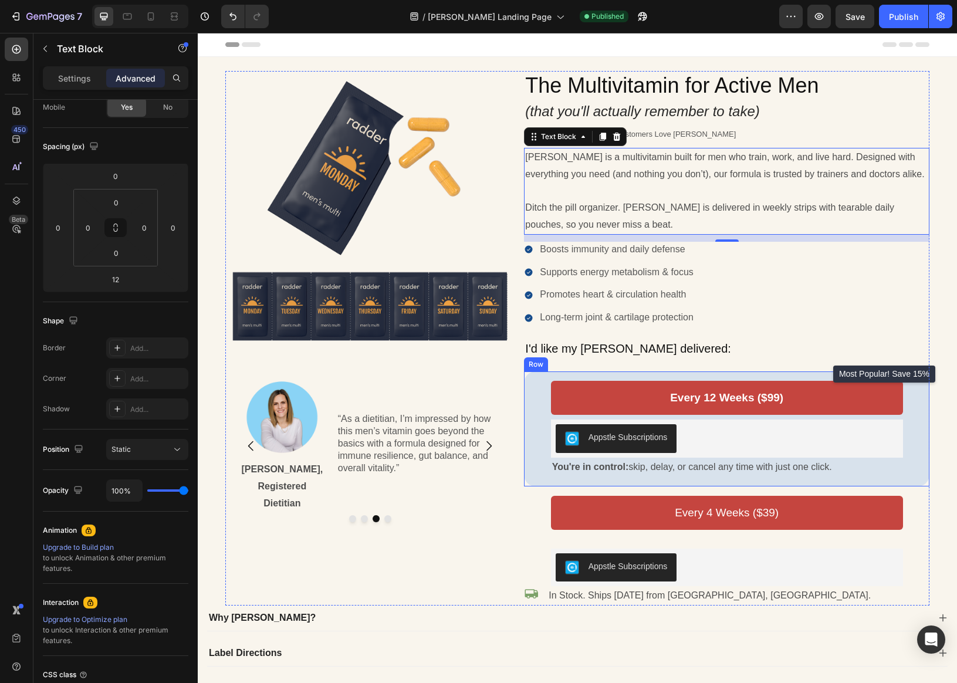
click at [850, 372] on div "Every 12 Weeks ($99) Add to Cart Appstle Subscriptions Appstle Subscriptions Yo…" at bounding box center [726, 428] width 405 height 114
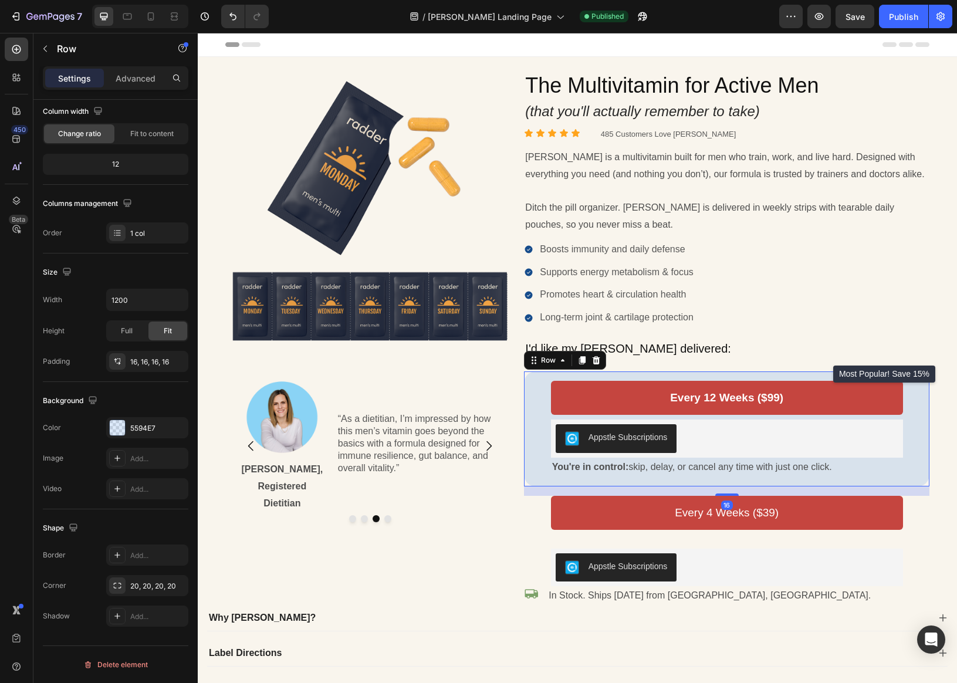
scroll to position [0, 0]
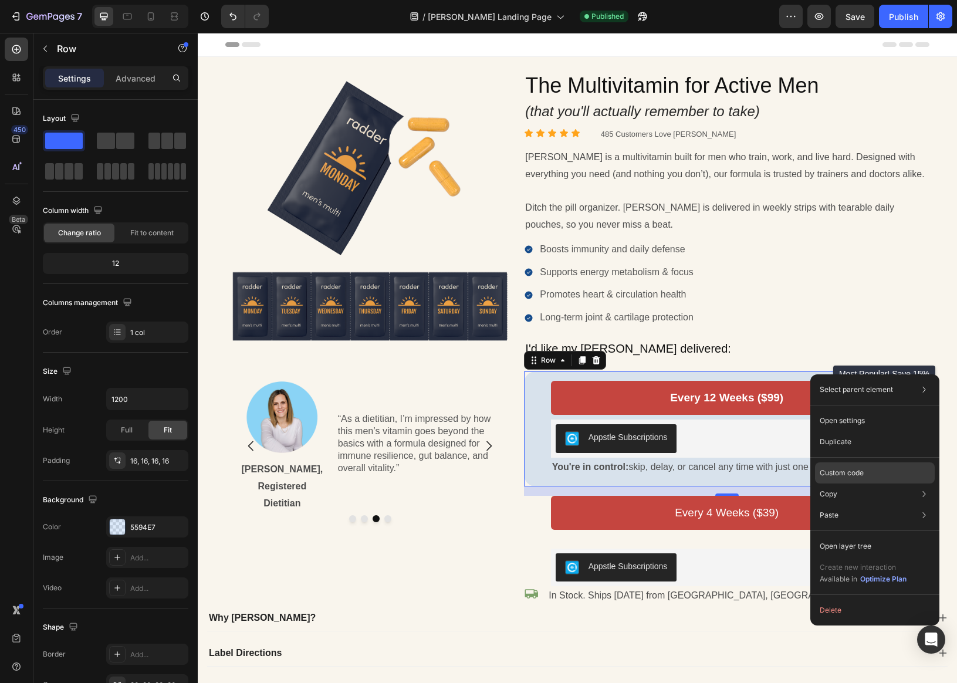
click at [850, 472] on p "Custom code" at bounding box center [841, 472] width 44 height 11
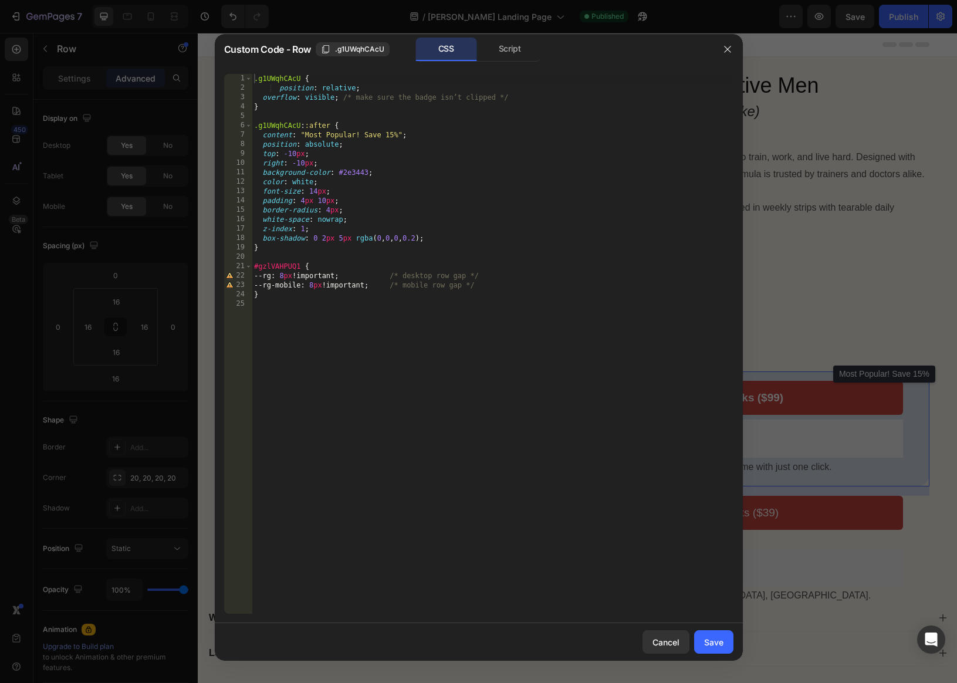
type textarea "content: "Most Popular! Save 15%";"
type textarea "content: "Best Value! Save 15%";"
click at [727, 643] on button "Save" at bounding box center [713, 641] width 39 height 23
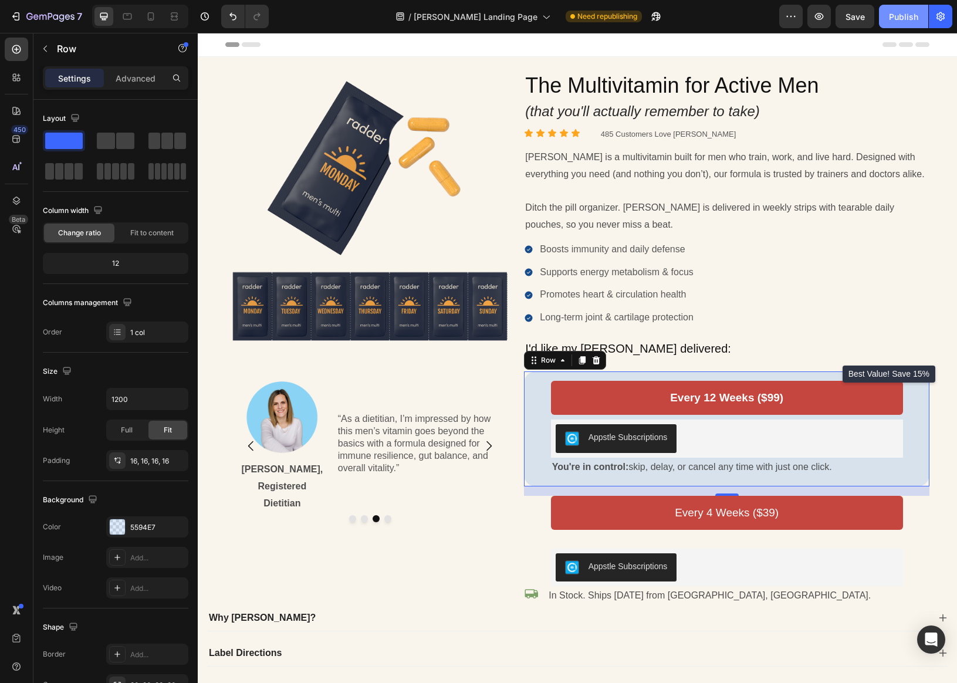
click at [904, 13] on div "Publish" at bounding box center [903, 17] width 29 height 12
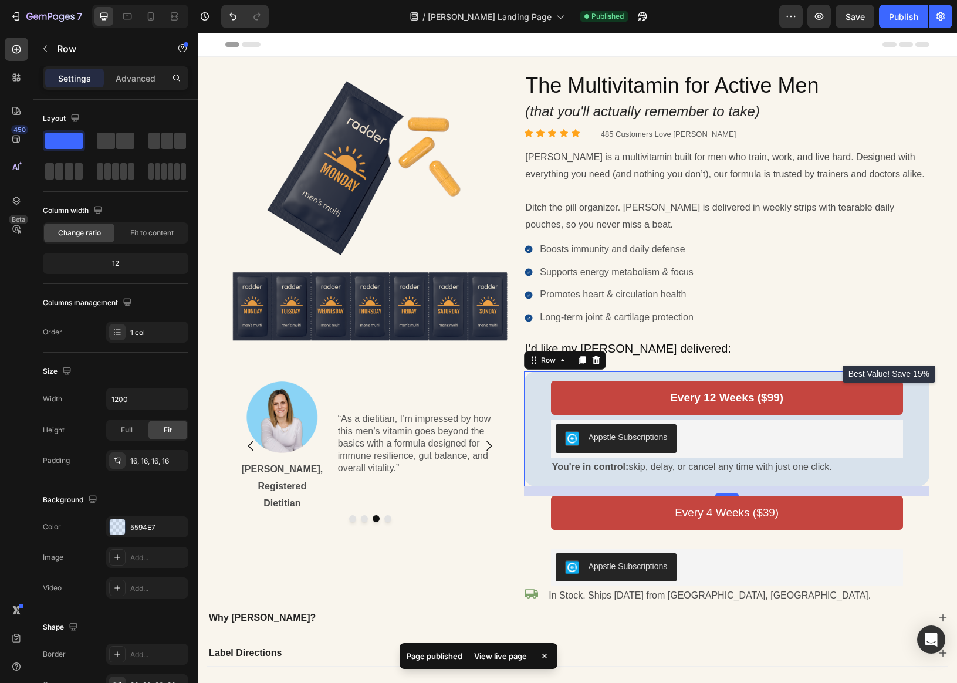
click at [867, 377] on div "Every 12 Weeks ($99) Add to Cart Appstle Subscriptions Appstle Subscriptions Yo…" at bounding box center [726, 428] width 405 height 114
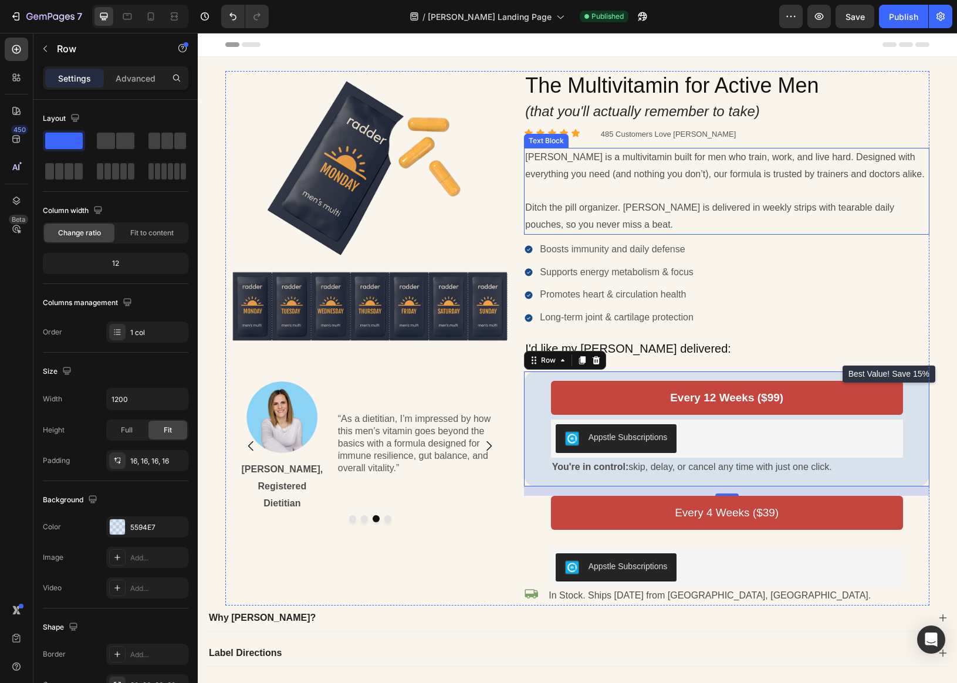
click at [623, 225] on p "Ditch the pill organizer. [PERSON_NAME] is delivered in weekly strips with tear…" at bounding box center [726, 216] width 403 height 34
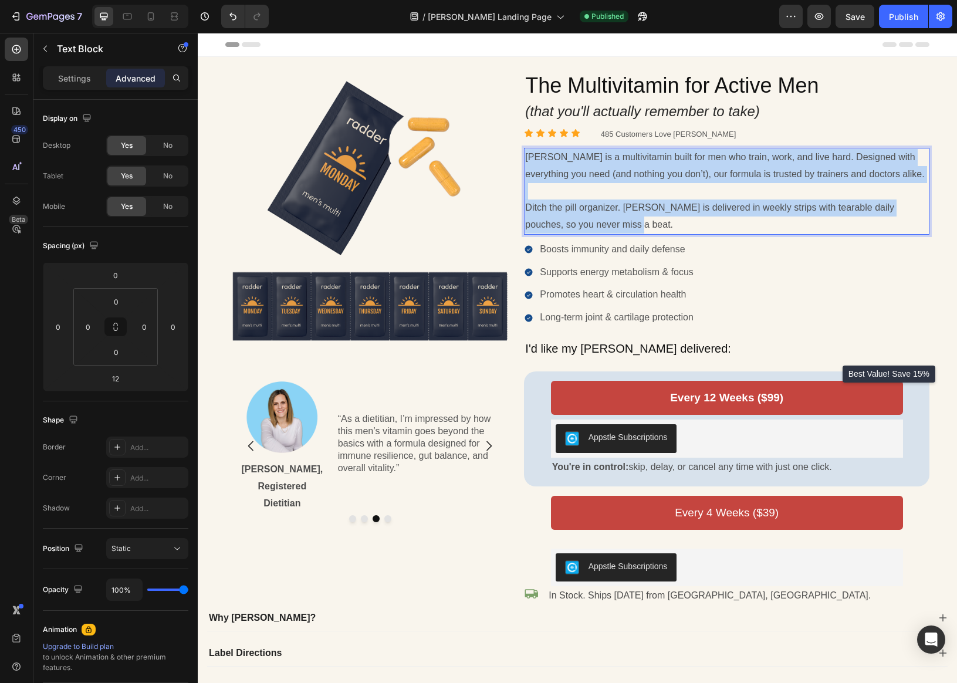
drag, startPoint x: 603, startPoint y: 219, endPoint x: 525, endPoint y: 162, distance: 96.1
click at [525, 162] on div "[PERSON_NAME] is a multivitamin built for men who train, work, and live hard. D…" at bounding box center [726, 191] width 405 height 87
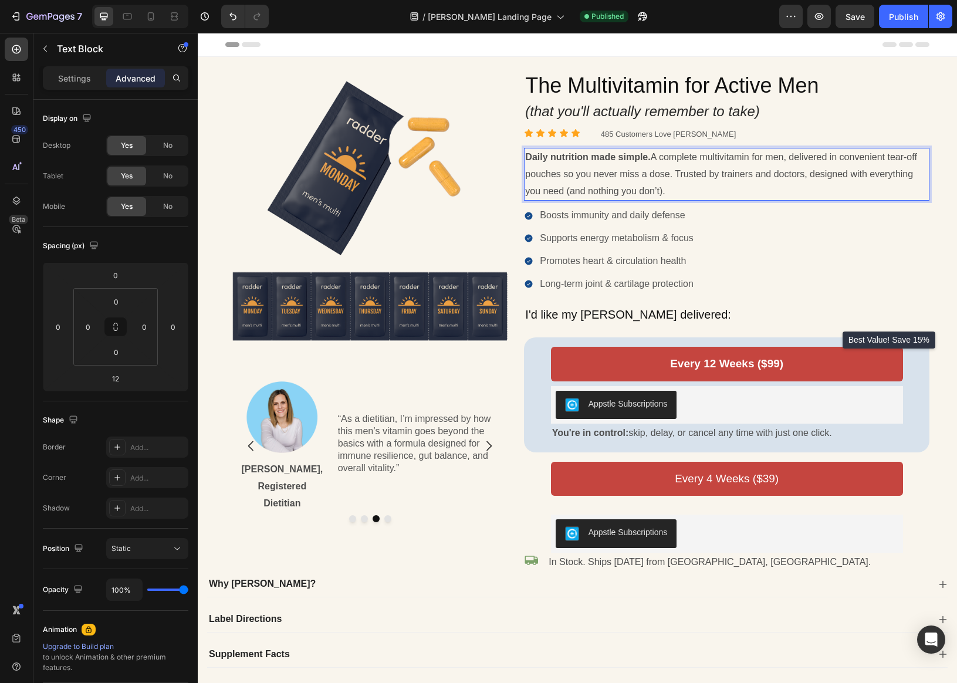
click at [654, 177] on p "Daily nutrition made simple. A complete multivitamin for men, delivered in conv…" at bounding box center [726, 174] width 403 height 50
click at [914, 159] on p "Daily nutrition made simple. A complete multivitamin for men, delivered in conv…" at bounding box center [726, 174] width 403 height 50
click at [894, 16] on div "Publish" at bounding box center [903, 17] width 29 height 12
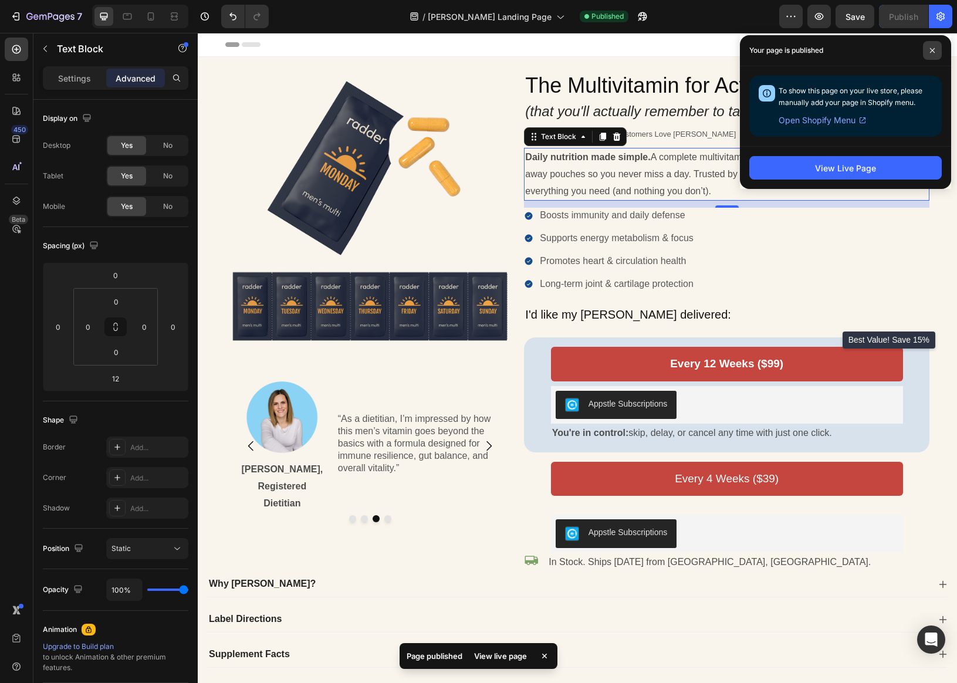
click at [930, 48] on icon at bounding box center [932, 51] width 6 height 6
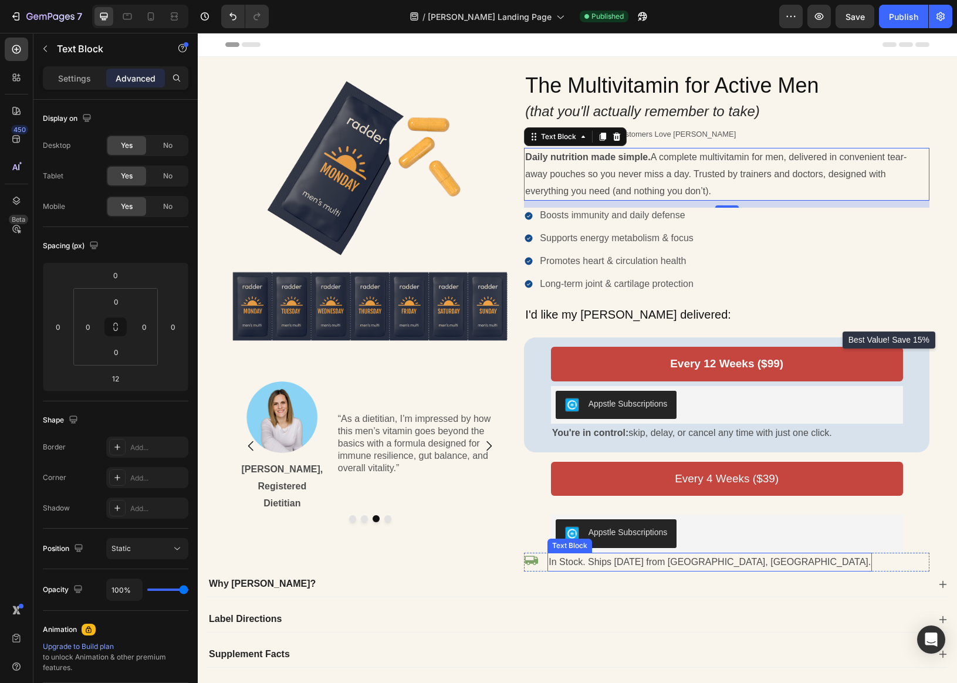
click at [644, 561] on p "In Stock. Ships [DATE] from [GEOGRAPHIC_DATA], [GEOGRAPHIC_DATA]." at bounding box center [709, 562] width 322 height 17
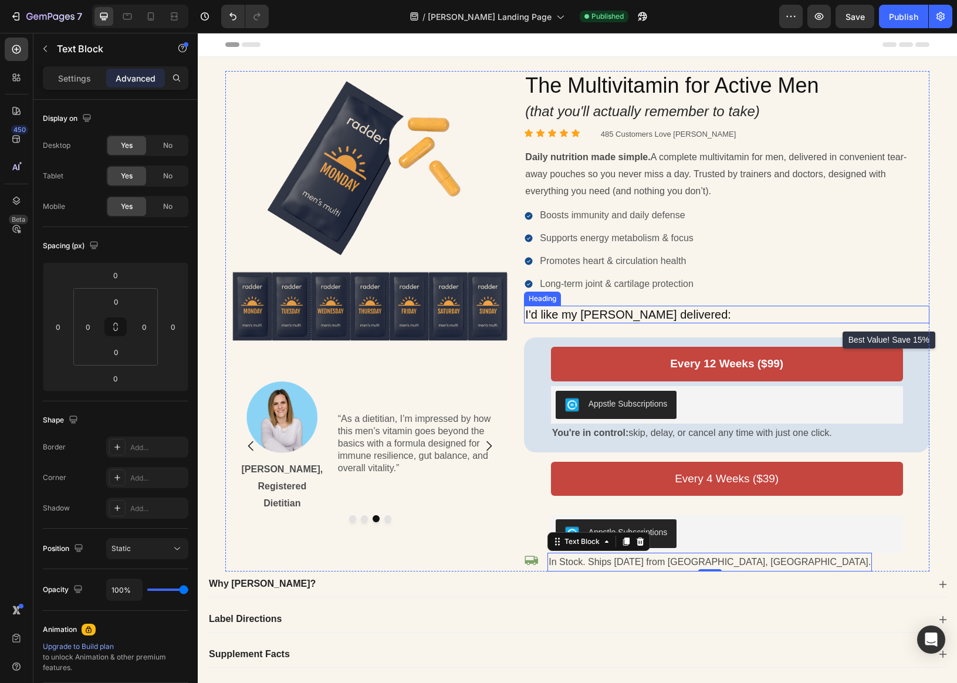
click at [659, 308] on p "I'd like my [PERSON_NAME] delivered:" at bounding box center [726, 314] width 403 height 15
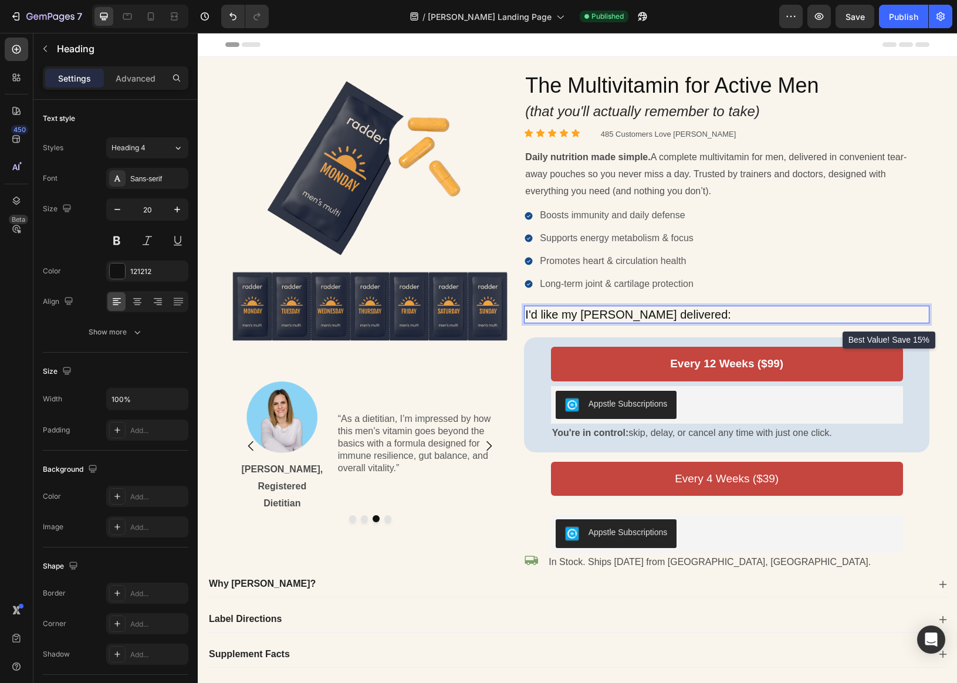
click at [662, 316] on p "I'd like my [PERSON_NAME] delivered:" at bounding box center [726, 314] width 403 height 15
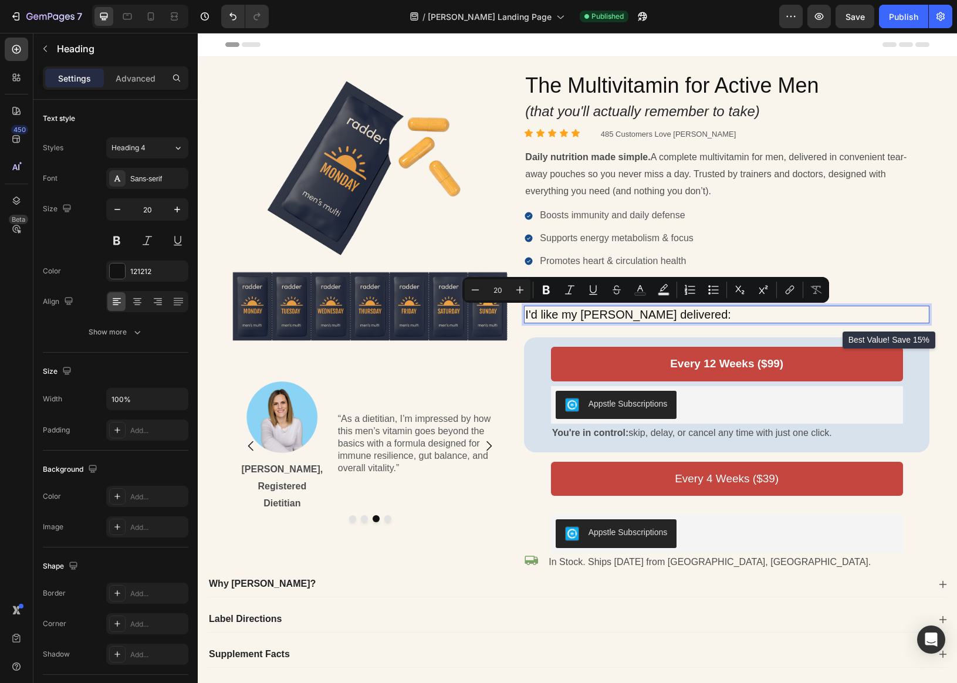
click at [667, 314] on p "I'd like my [PERSON_NAME] delivered:" at bounding box center [726, 314] width 403 height 15
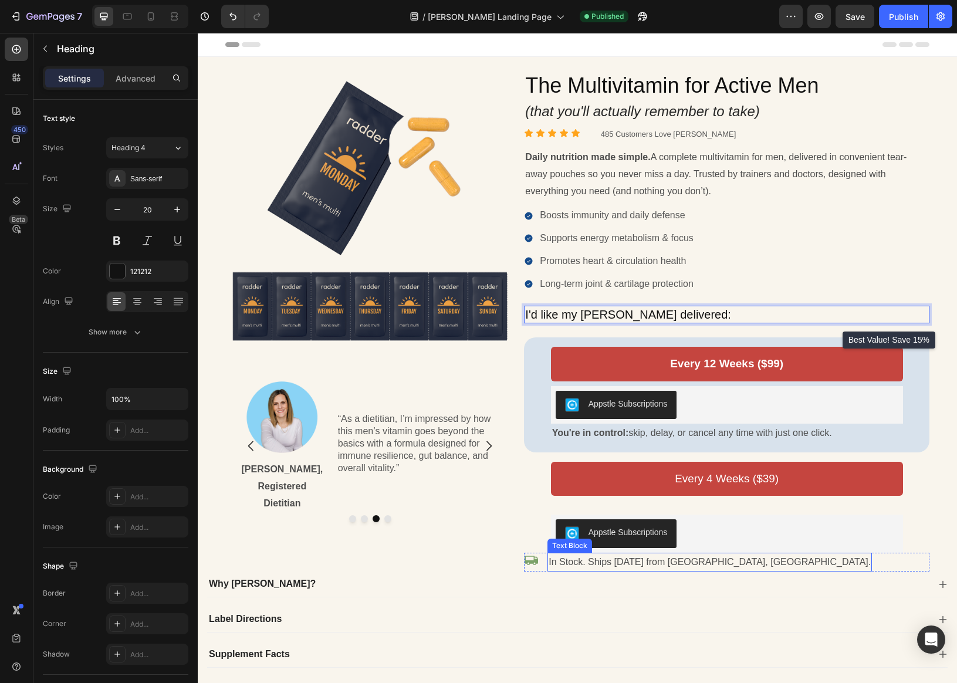
click at [724, 564] on p "In Stock. Ships [DATE] from [GEOGRAPHIC_DATA], [GEOGRAPHIC_DATA]." at bounding box center [709, 562] width 322 height 17
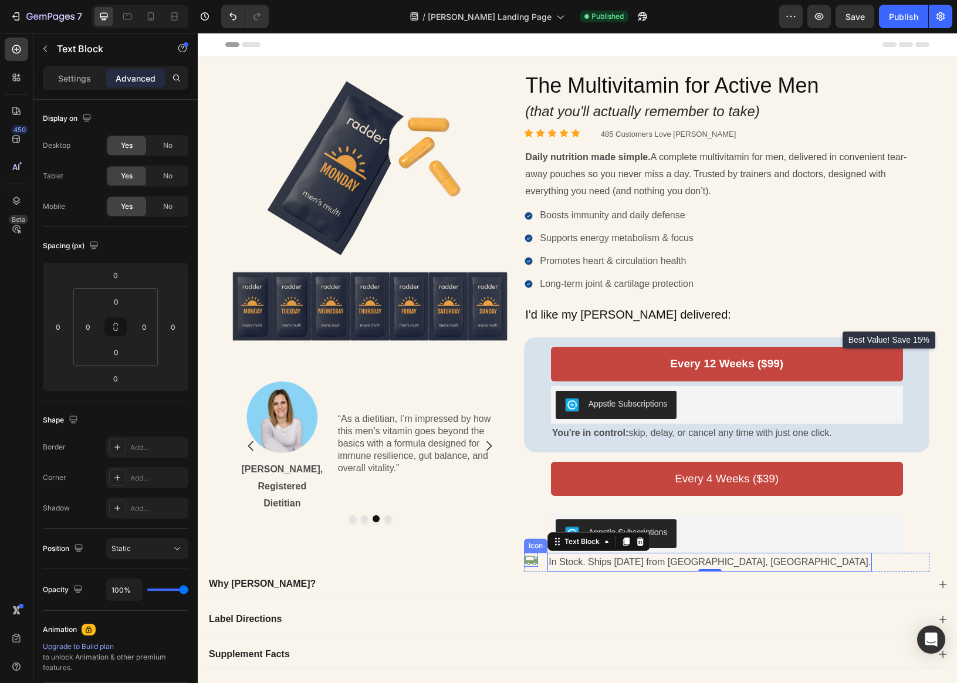
click at [535, 565] on div "Icon" at bounding box center [531, 559] width 14 height 14
click at [540, 565] on div "Icon 0 In Stock. Ships [DATE] from [GEOGRAPHIC_DATA], [GEOGRAPHIC_DATA]. Text B…" at bounding box center [726, 561] width 405 height 19
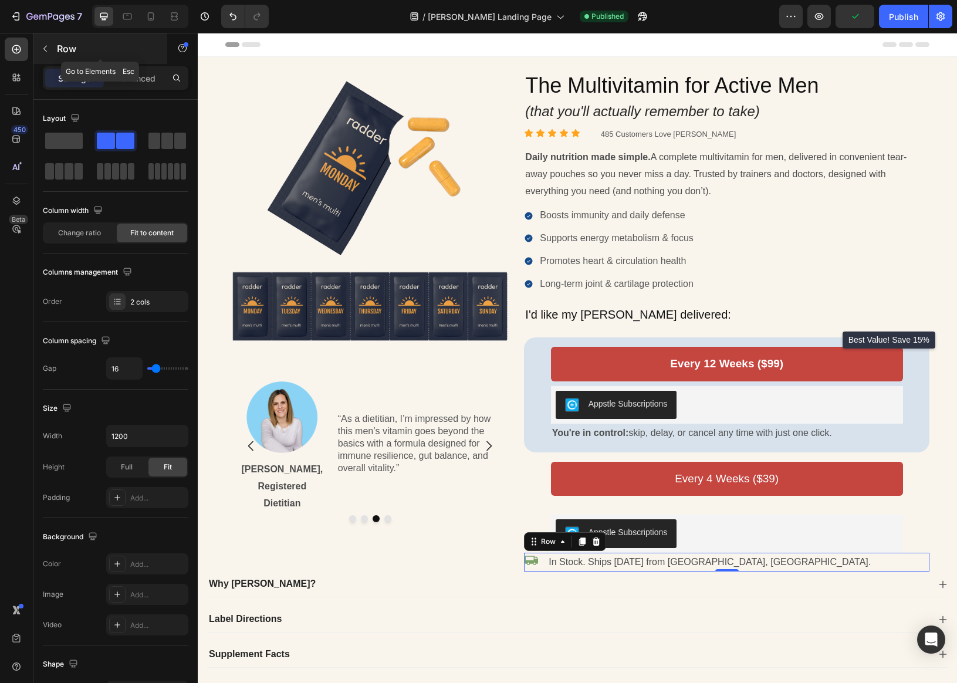
click at [43, 49] on icon "button" at bounding box center [44, 48] width 9 height 9
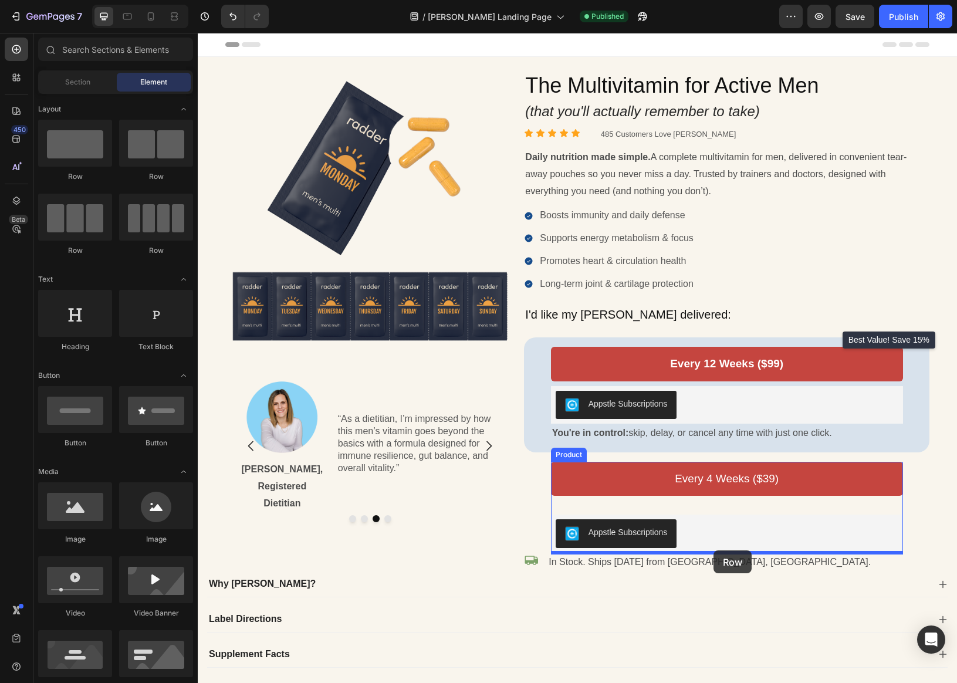
drag, startPoint x: 340, startPoint y: 182, endPoint x: 713, endPoint y: 550, distance: 523.8
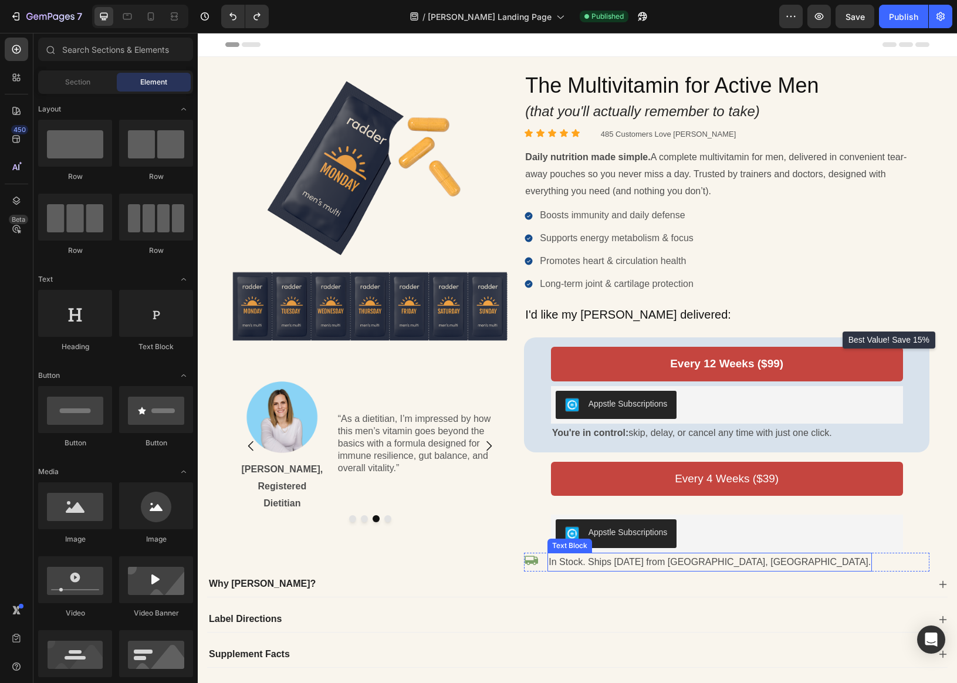
click at [583, 558] on p "In Stock. Ships [DATE] from [GEOGRAPHIC_DATA], [GEOGRAPHIC_DATA]." at bounding box center [709, 562] width 322 height 17
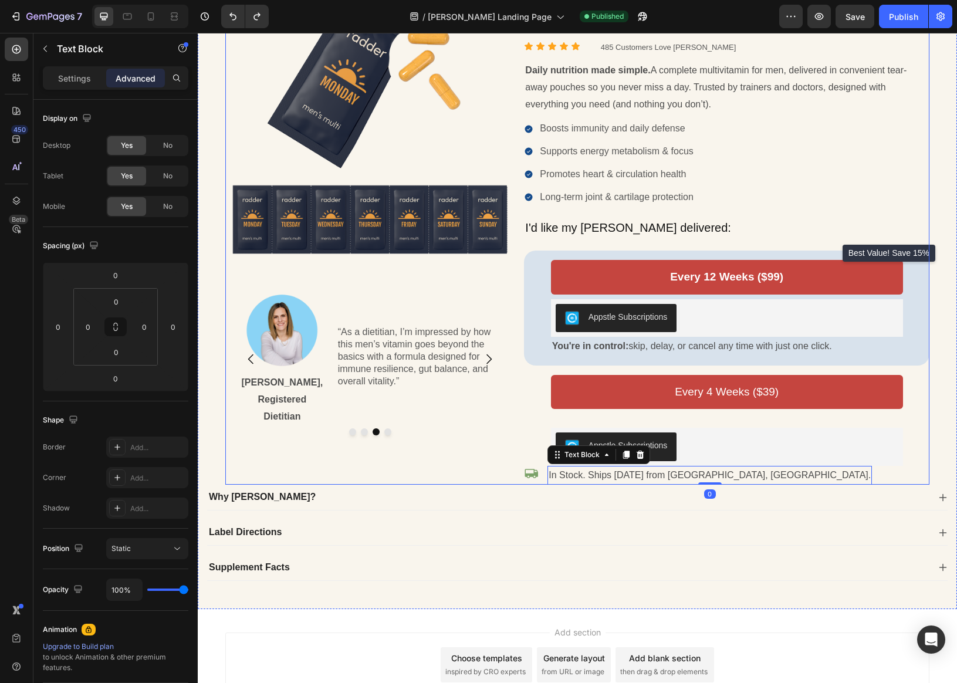
scroll to position [93, 0]
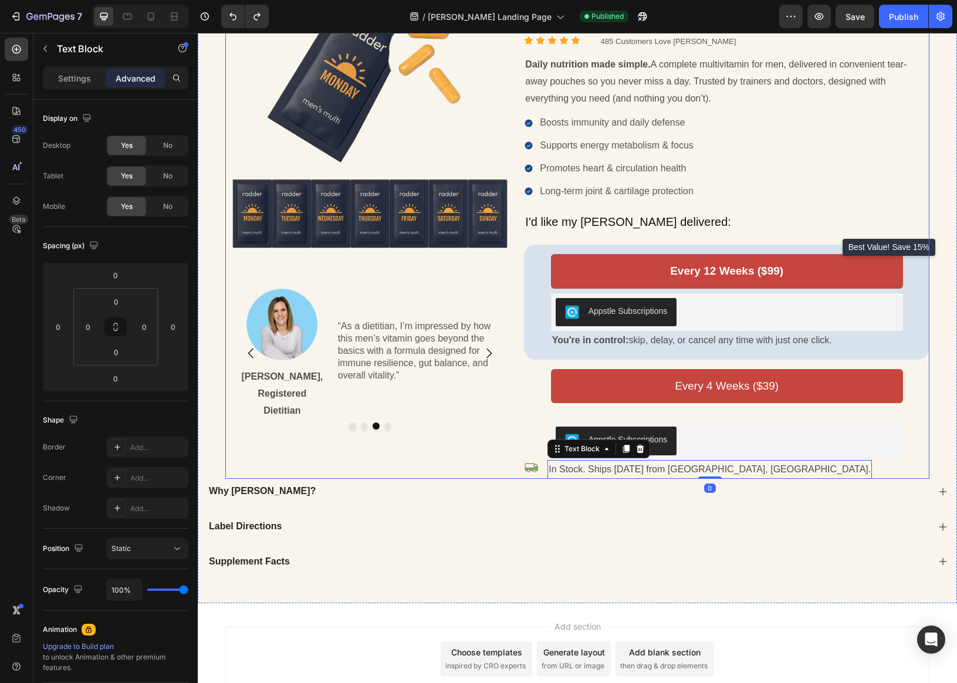
click at [406, 466] on div "Image Image Dr. Loc Quang, MD Text Block “Radder delivers essential nutrients l…" at bounding box center [369, 228] width 289 height 500
click at [764, 469] on div "Icon In Stock. Ships Today from San Diego, CA. Text Block Row" at bounding box center [726, 469] width 405 height 19
click at [581, 449] on icon at bounding box center [582, 449] width 6 height 8
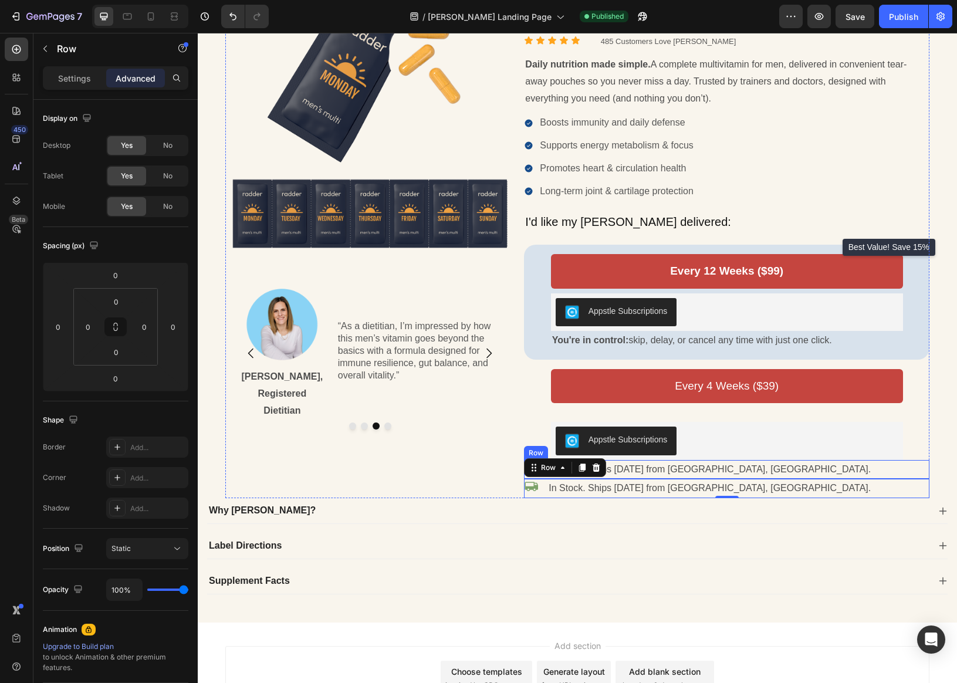
click at [773, 472] on div "Icon In Stock. Ships Today from San Diego, CA. Text Block Row" at bounding box center [726, 469] width 405 height 19
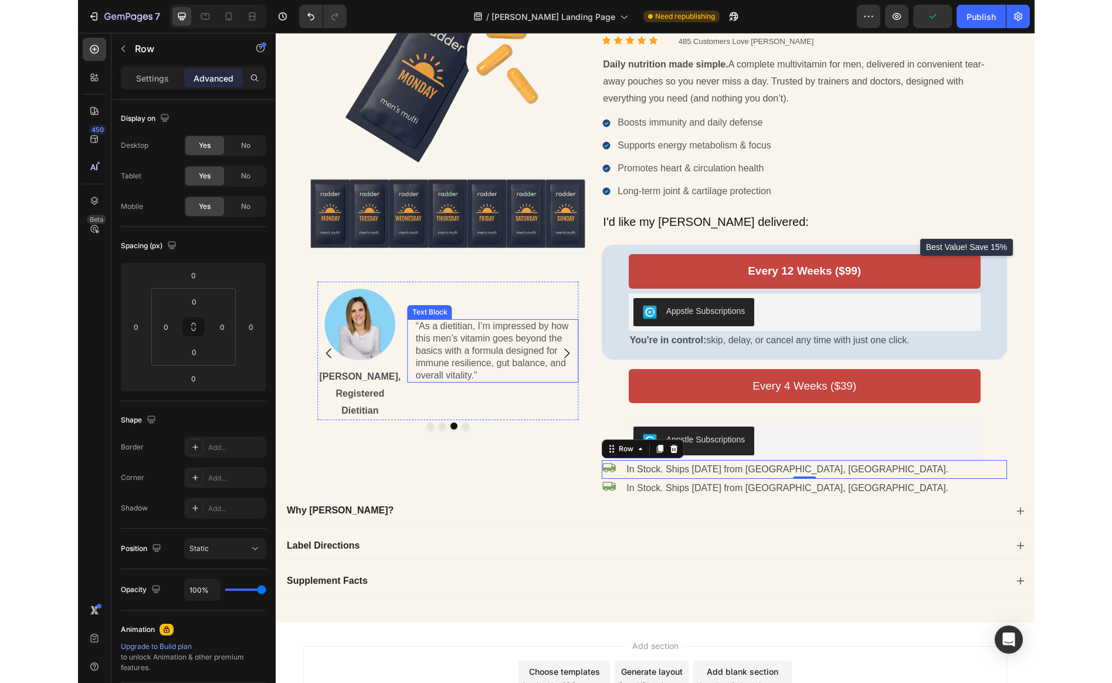
scroll to position [87, 0]
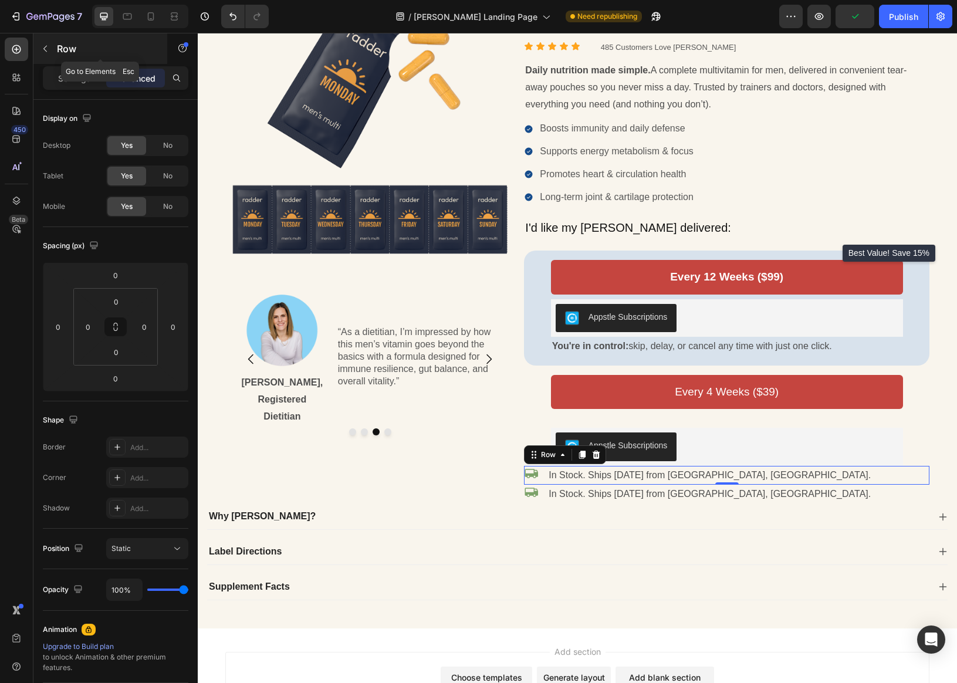
click at [48, 49] on icon "button" at bounding box center [44, 48] width 9 height 9
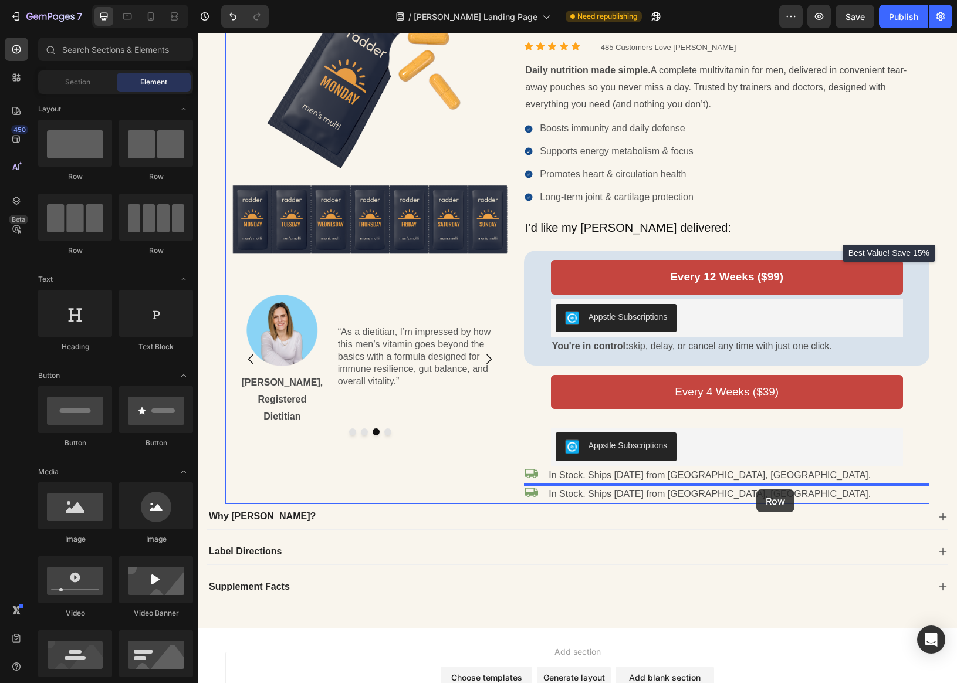
drag, startPoint x: 356, startPoint y: 189, endPoint x: 756, endPoint y: 489, distance: 499.8
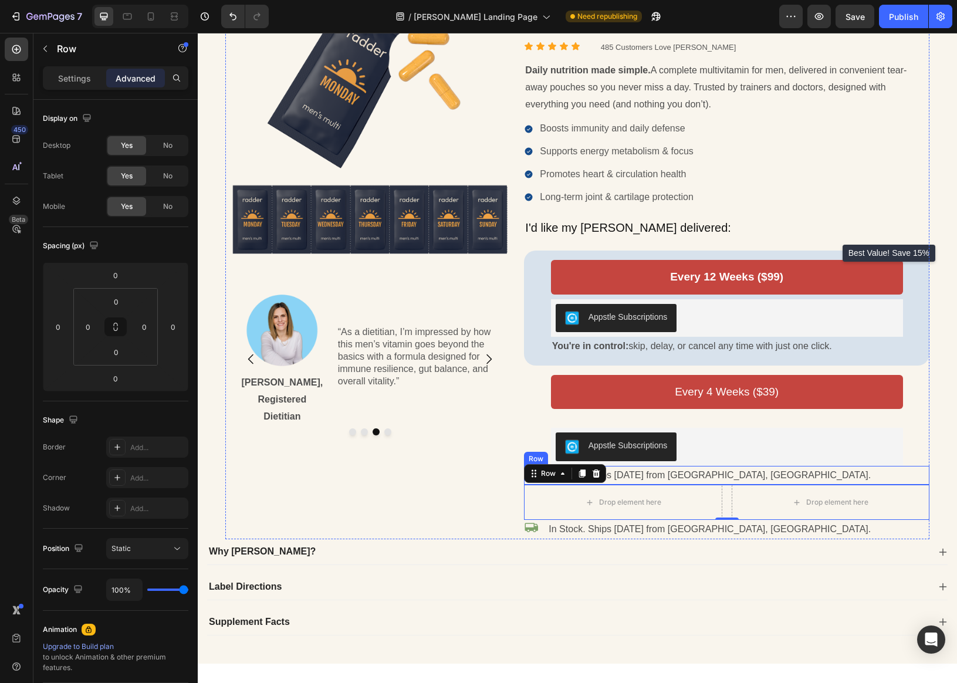
click at [737, 469] on div "Icon In Stock. Ships Today from San Diego, CA. Text Block Row" at bounding box center [726, 475] width 405 height 19
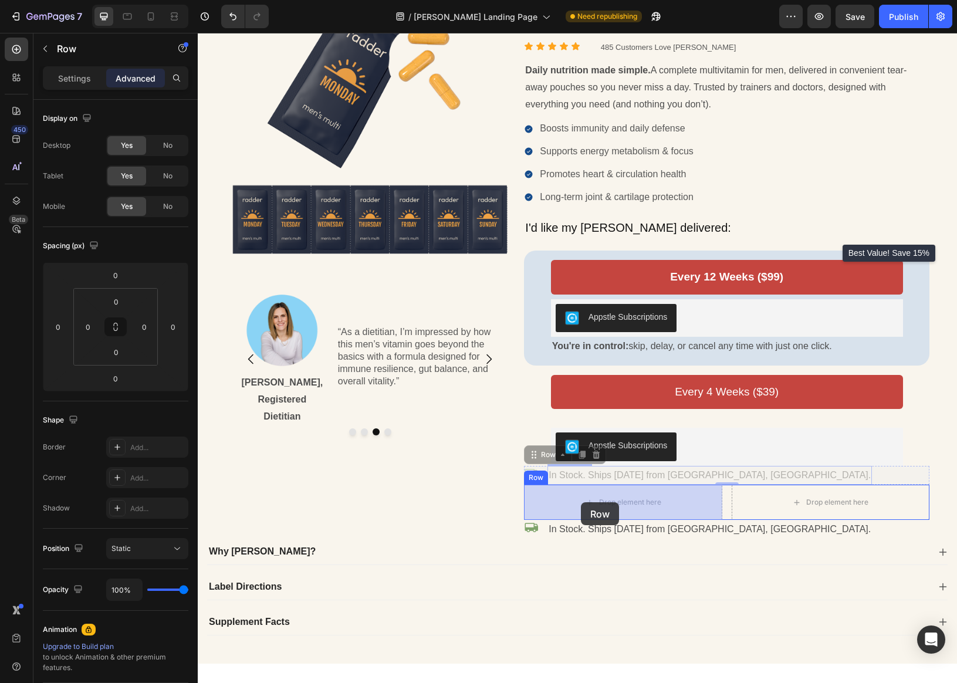
drag, startPoint x: 535, startPoint y: 455, endPoint x: 579, endPoint y: 503, distance: 65.6
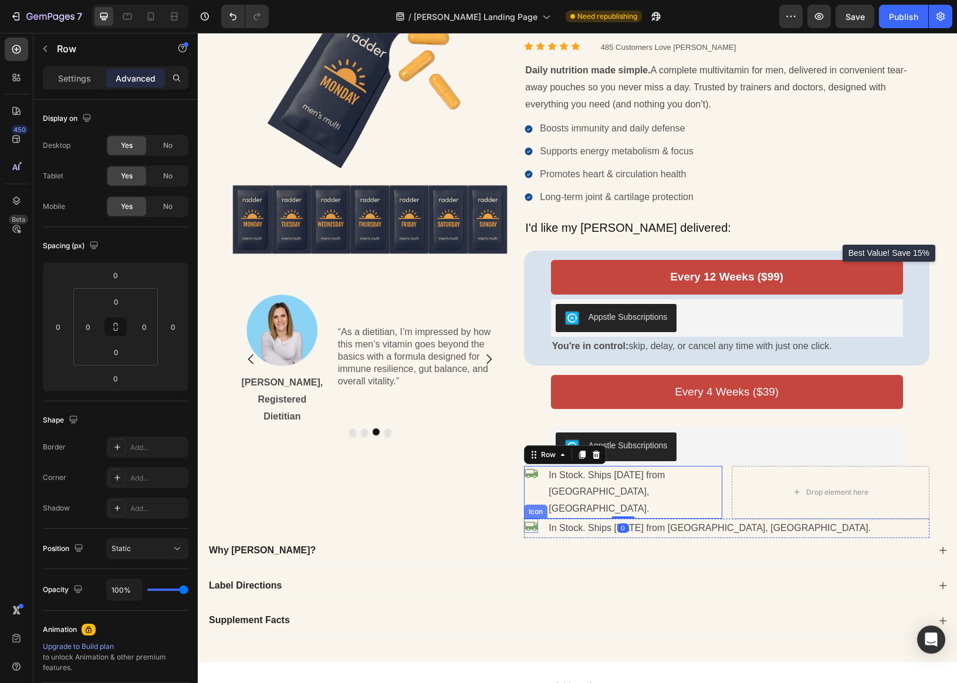
click at [537, 518] on div "Icon" at bounding box center [531, 525] width 14 height 14
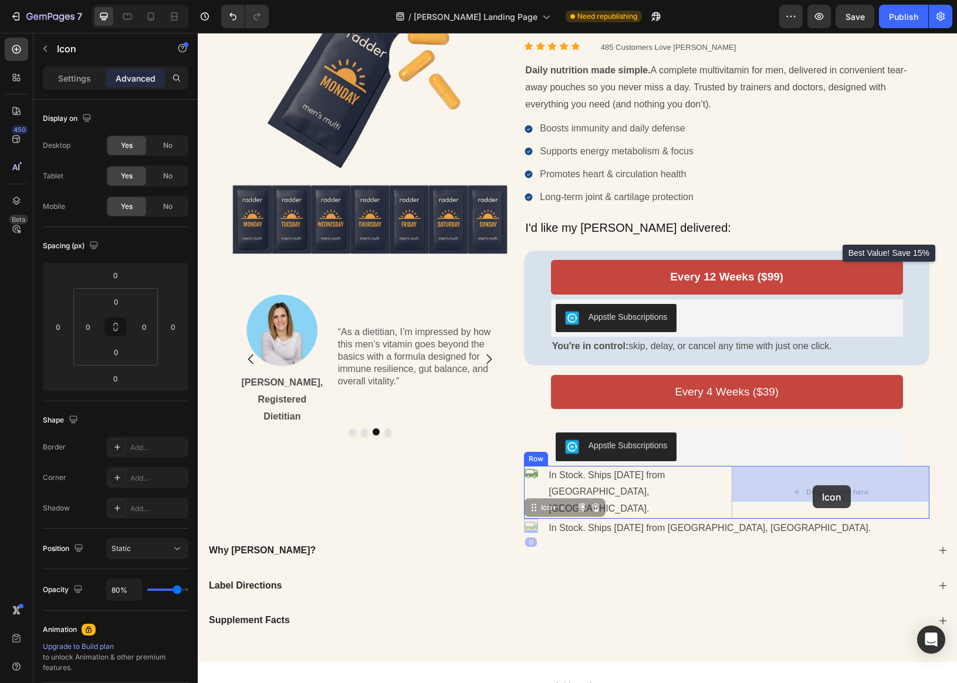
drag, startPoint x: 537, startPoint y: 491, endPoint x: 798, endPoint y: 483, distance: 261.1
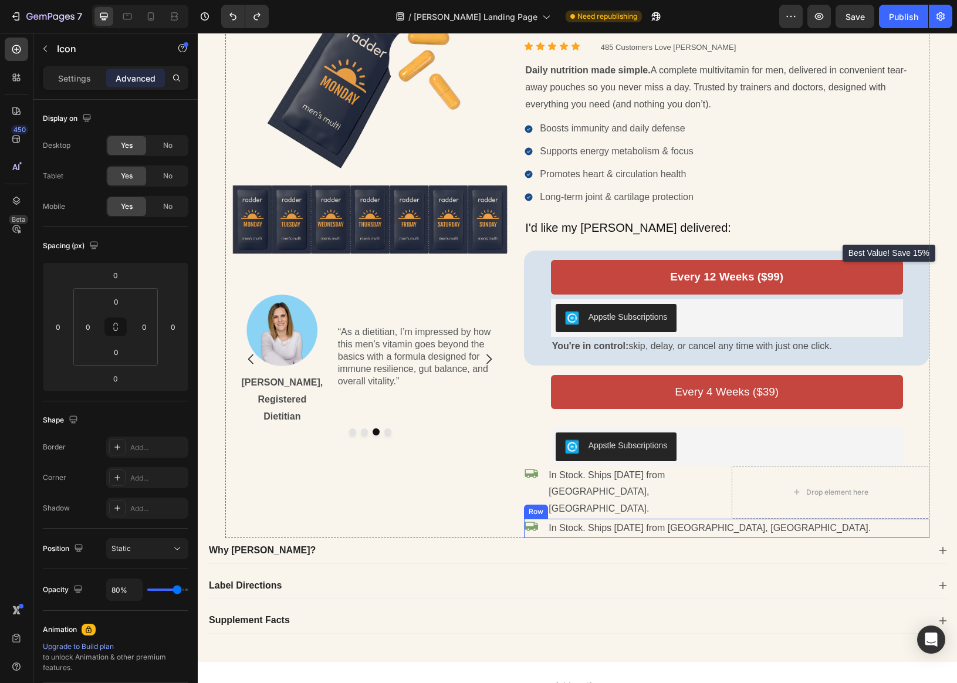
click at [791, 518] on div "Icon In Stock. Ships Today from San Diego, CA. Text Block Row" at bounding box center [726, 527] width 405 height 19
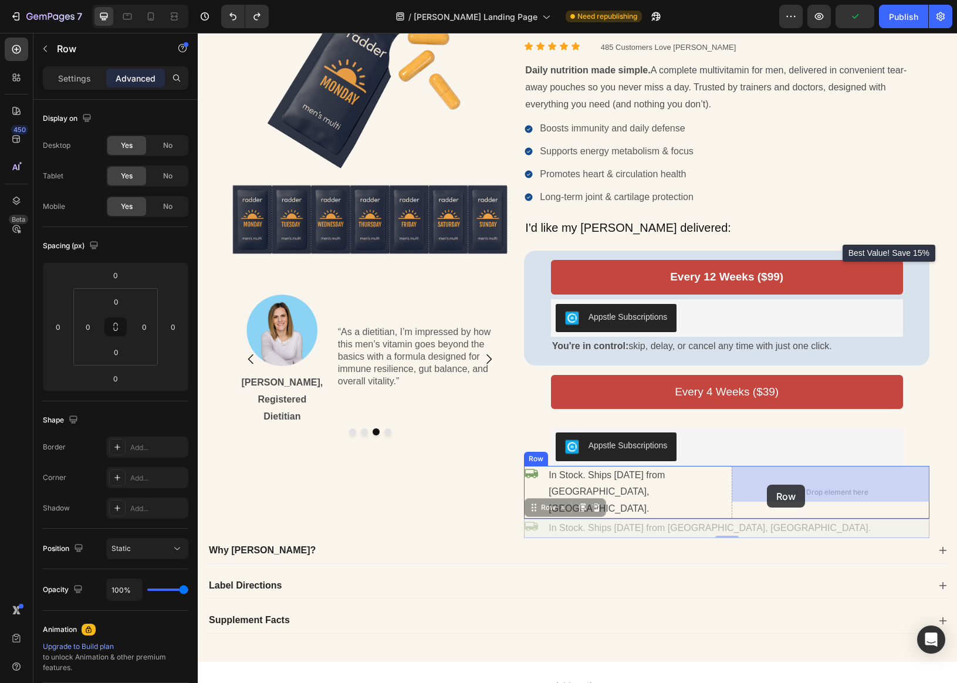
drag, startPoint x: 538, startPoint y: 491, endPoint x: 766, endPoint y: 484, distance: 228.2
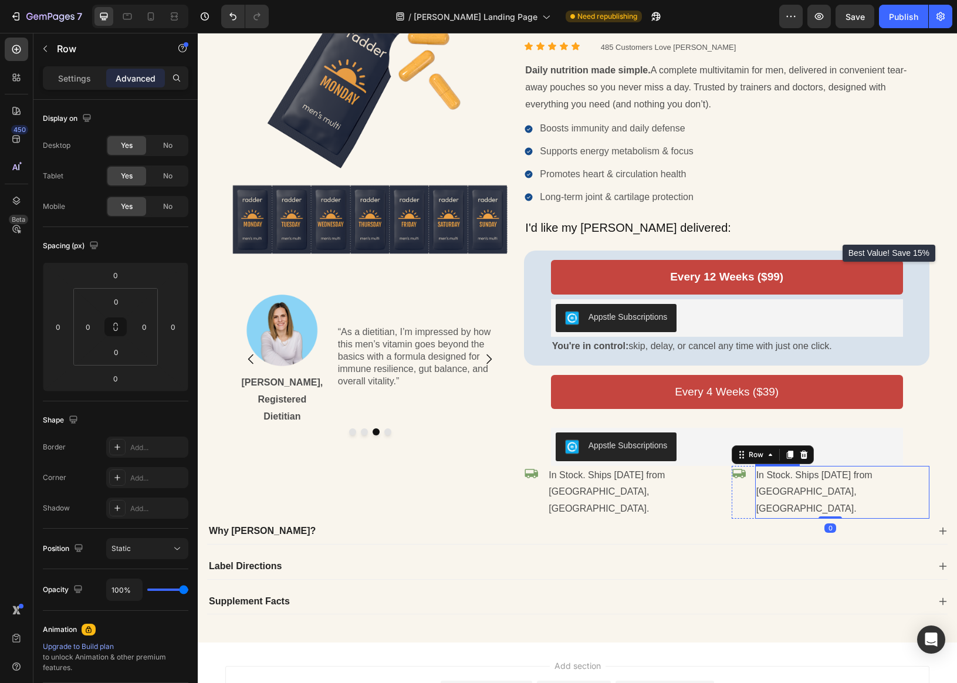
click at [767, 477] on p "In Stock. Ships [DATE] from [GEOGRAPHIC_DATA], [GEOGRAPHIC_DATA]." at bounding box center [842, 492] width 172 height 50
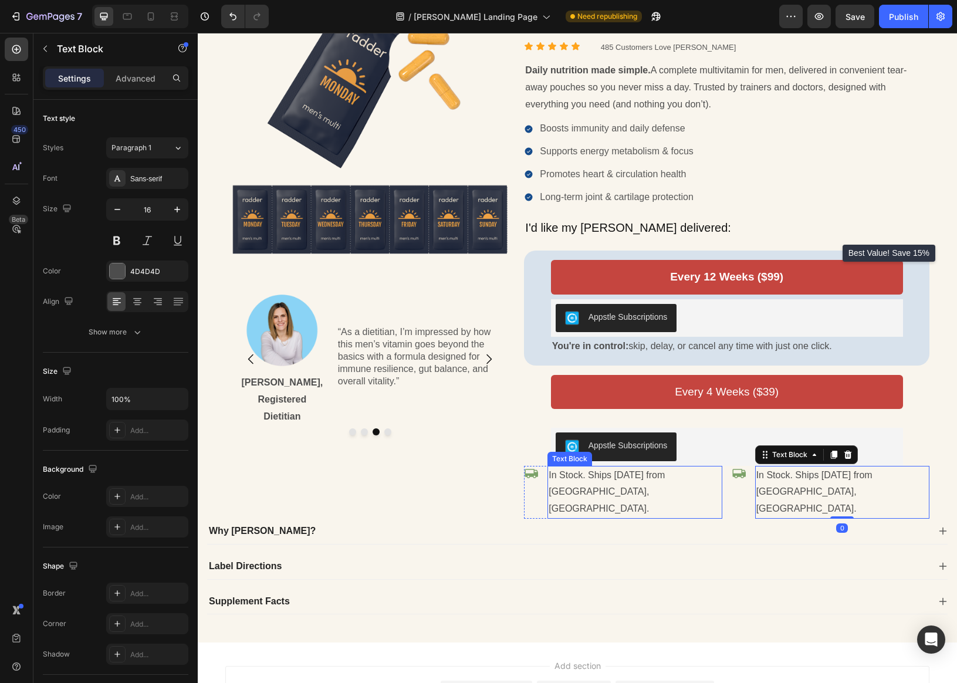
click at [605, 477] on p "In Stock. Ships [DATE] from [GEOGRAPHIC_DATA], [GEOGRAPHIC_DATA]." at bounding box center [634, 492] width 172 height 50
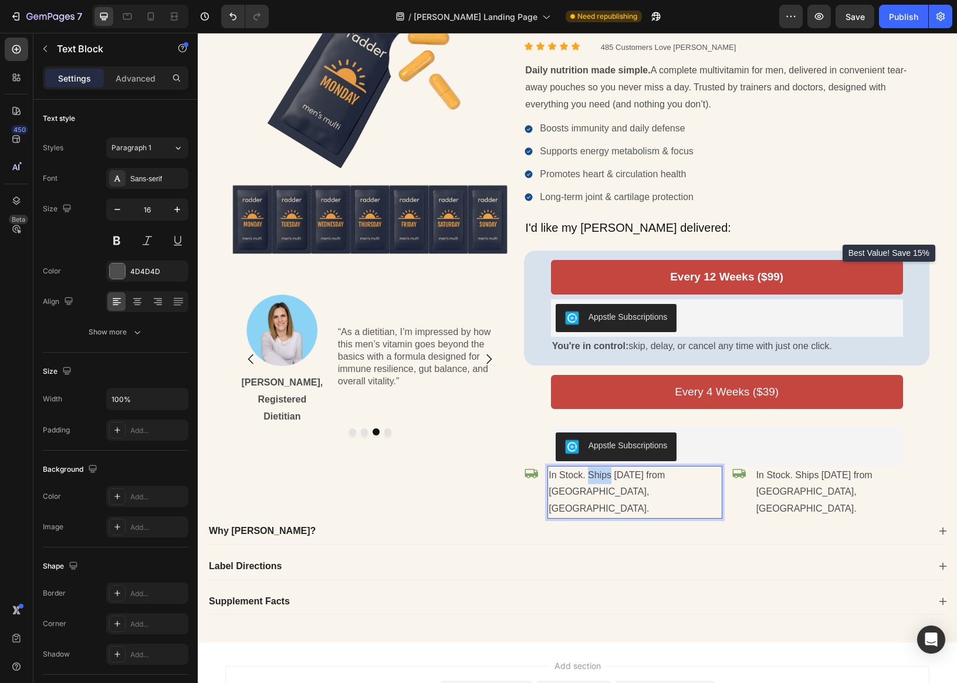
drag, startPoint x: 605, startPoint y: 477, endPoint x: 549, endPoint y: 476, distance: 56.3
click at [605, 477] on p "In Stock. Ships [DATE] from [GEOGRAPHIC_DATA], [GEOGRAPHIC_DATA]." at bounding box center [634, 492] width 172 height 50
click at [547, 476] on div "In Stock. Ships [DATE] from [GEOGRAPHIC_DATA], [GEOGRAPHIC_DATA]." at bounding box center [634, 492] width 174 height 53
drag, startPoint x: 549, startPoint y: 476, endPoint x: 609, endPoint y: 499, distance: 64.0
click at [609, 499] on p "In Stock. Ships [DATE] from [GEOGRAPHIC_DATA], [GEOGRAPHIC_DATA]." at bounding box center [634, 492] width 172 height 50
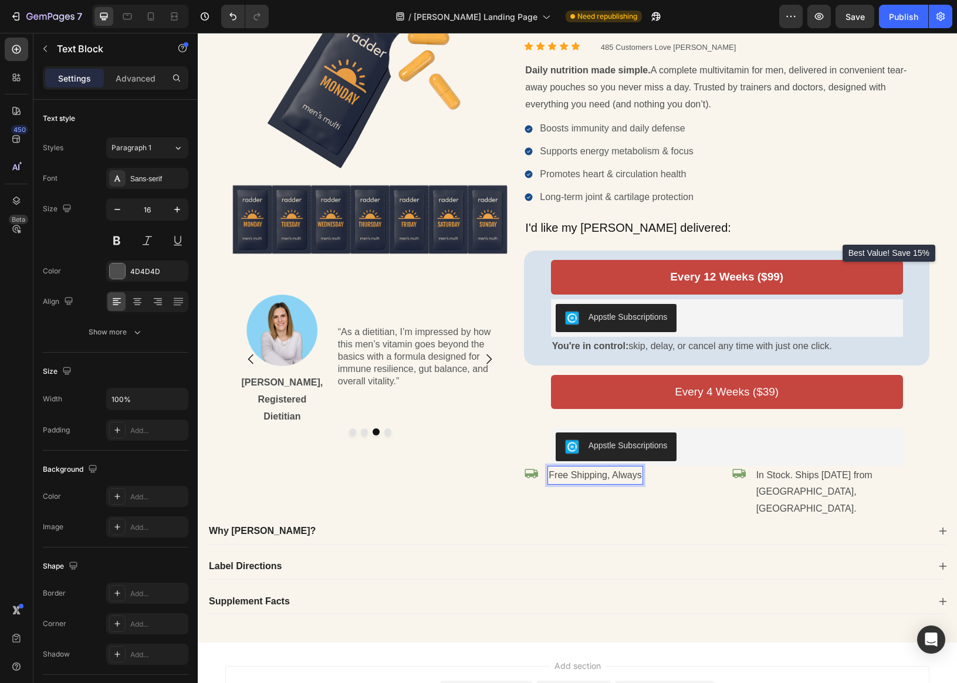
click at [569, 478] on p "Free Shipping, Always" at bounding box center [594, 475] width 93 height 17
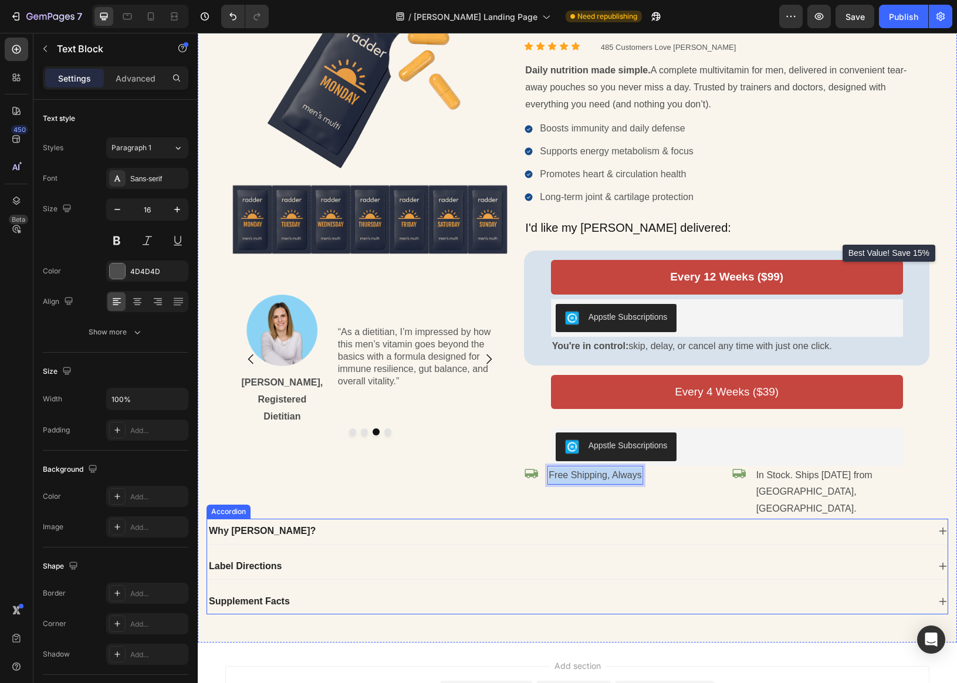
copy p "Free Shipping, Always"
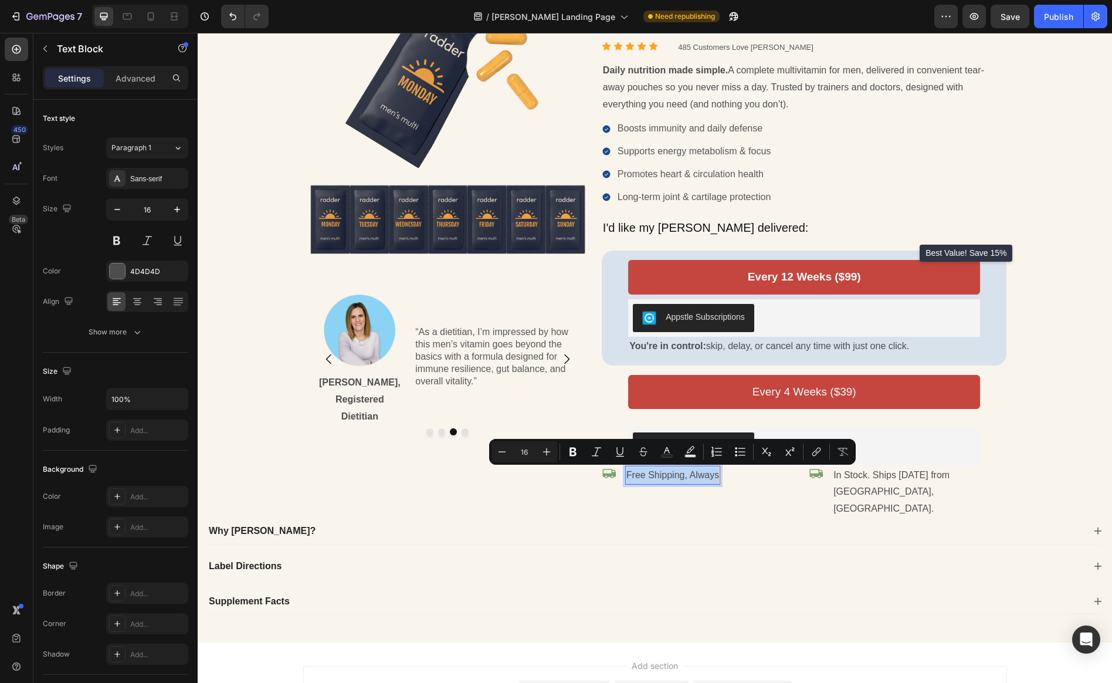
click at [705, 478] on p "Free Shipping, Always" at bounding box center [672, 475] width 93 height 17
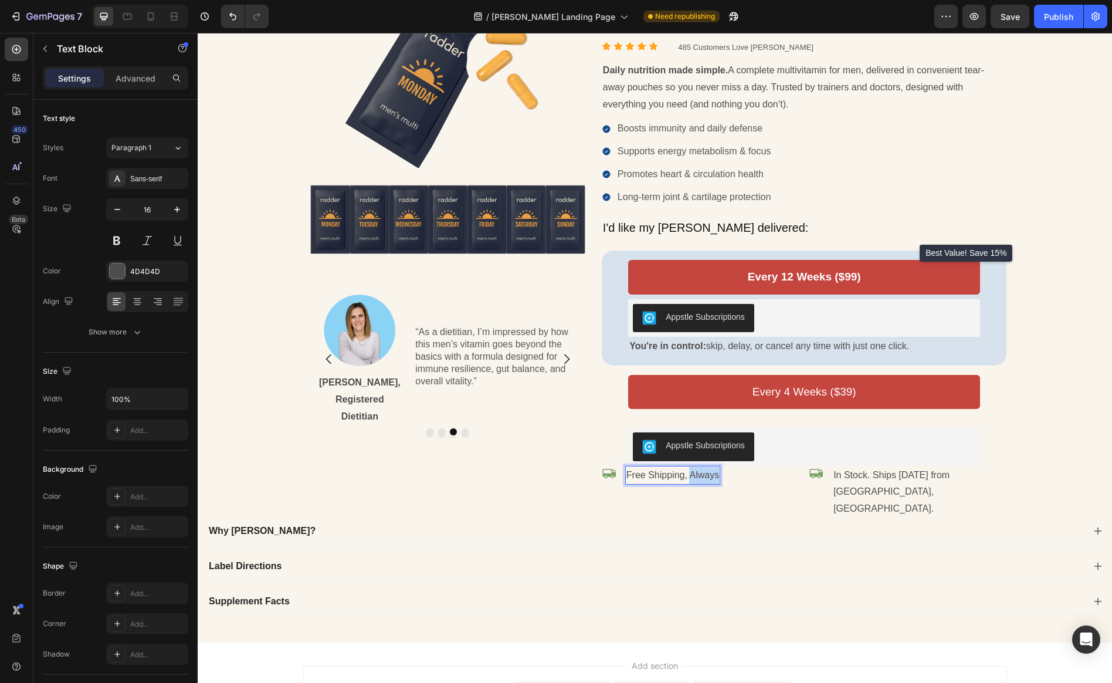
click at [705, 478] on p "Free Shipping, Always" at bounding box center [672, 475] width 93 height 17
click at [879, 474] on p "In Stock. Ships [DATE] from [GEOGRAPHIC_DATA], [GEOGRAPHIC_DATA]." at bounding box center [919, 492] width 172 height 50
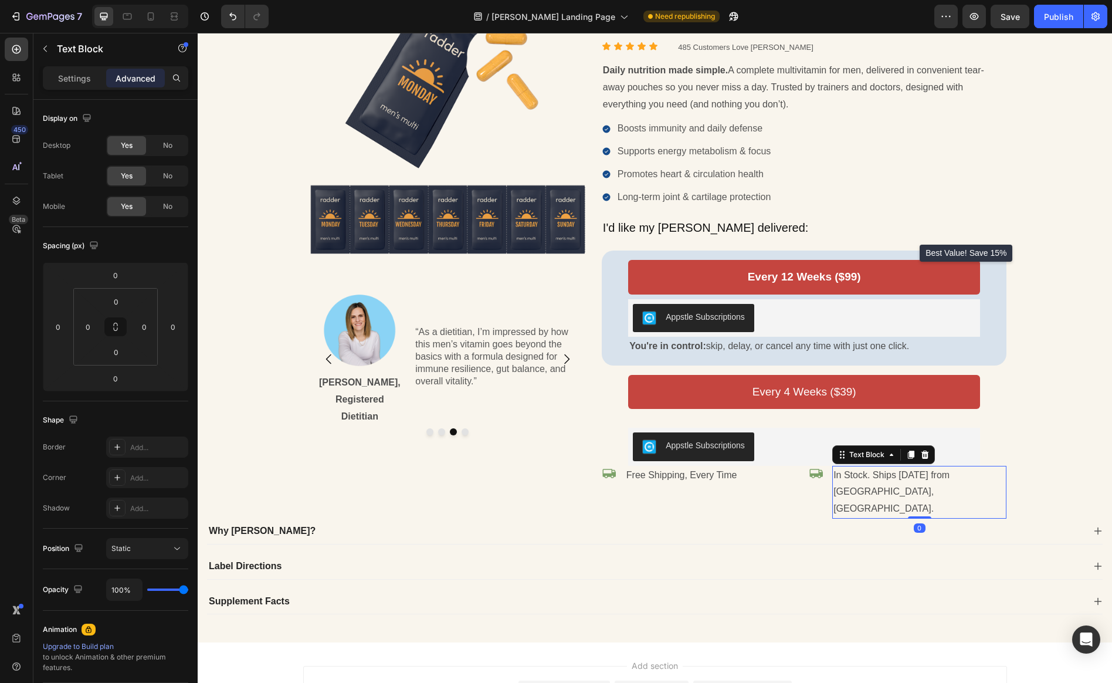
click at [877, 477] on p "In Stock. Ships [DATE] from [GEOGRAPHIC_DATA], [GEOGRAPHIC_DATA]." at bounding box center [919, 492] width 172 height 50
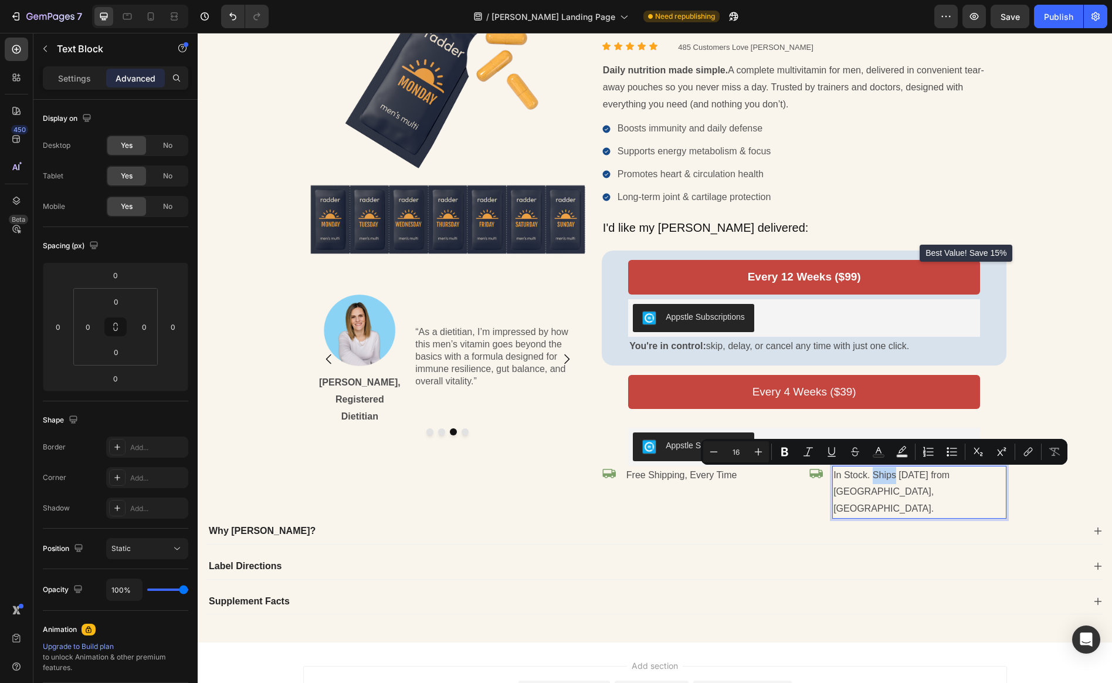
click at [870, 477] on p "In Stock. Ships [DATE] from [GEOGRAPHIC_DATA], [GEOGRAPHIC_DATA]." at bounding box center [919, 492] width 172 height 50
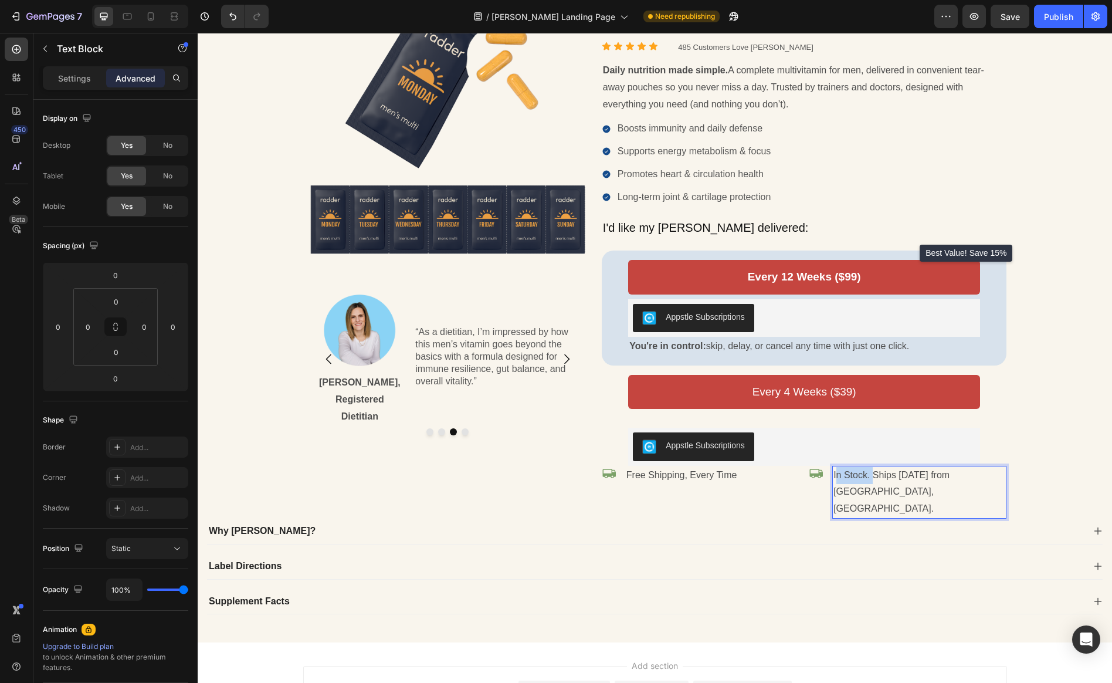
drag, startPoint x: 872, startPoint y: 475, endPoint x: 837, endPoint y: 477, distance: 35.2
click at [837, 477] on p "In Stock. Ships [DATE] from [GEOGRAPHIC_DATA], [GEOGRAPHIC_DATA]." at bounding box center [919, 492] width 172 height 50
click at [612, 473] on icon at bounding box center [608, 473] width 13 height 9
click at [605, 474] on icon at bounding box center [608, 473] width 13 height 9
click at [76, 79] on p "Settings" at bounding box center [74, 78] width 33 height 12
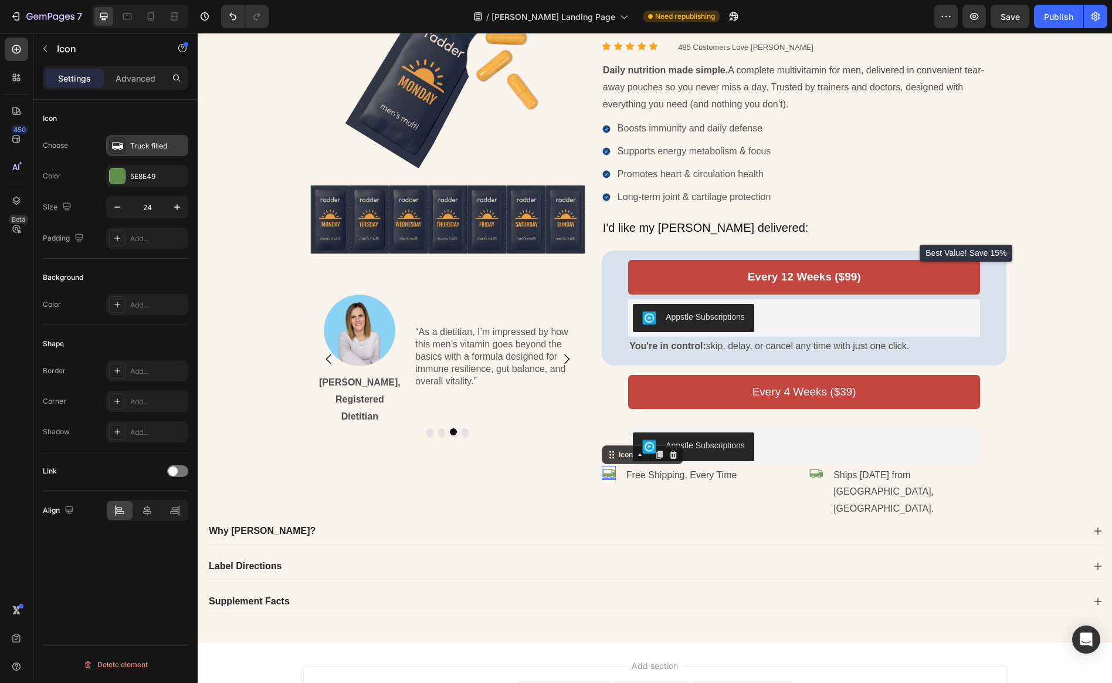
click at [138, 149] on div "Truck filled" at bounding box center [157, 146] width 55 height 11
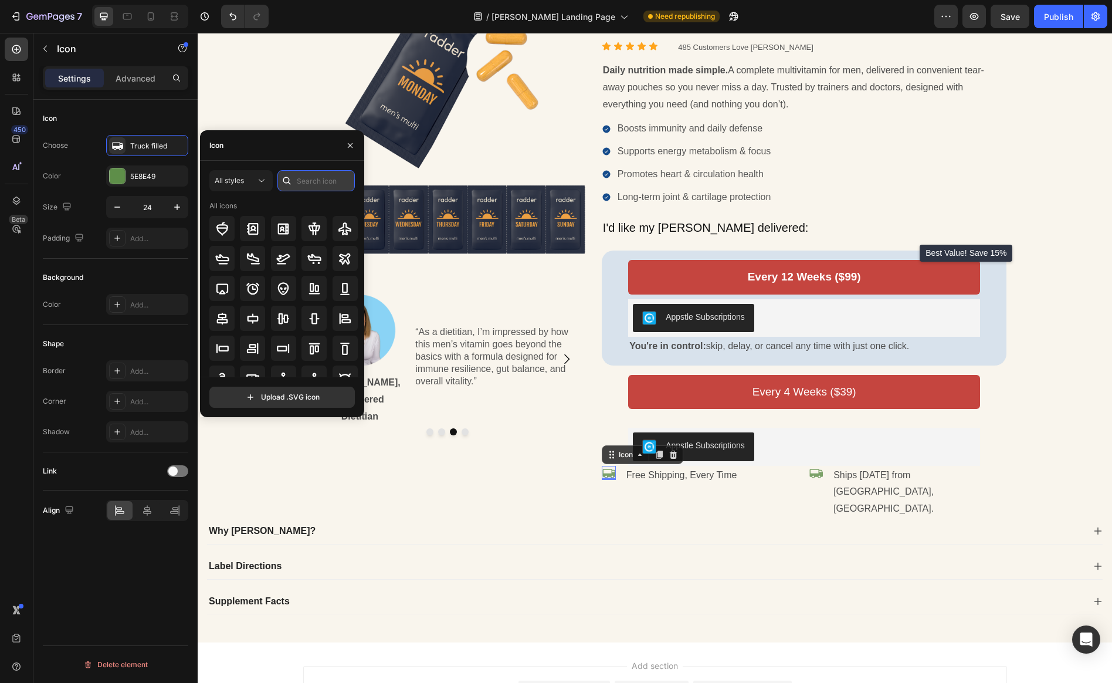
click at [321, 184] on input "text" at bounding box center [315, 180] width 77 height 21
type input "plane"
click at [215, 255] on icon at bounding box center [222, 259] width 14 height 14
click at [816, 476] on div "Icon" at bounding box center [816, 473] width 14 height 14
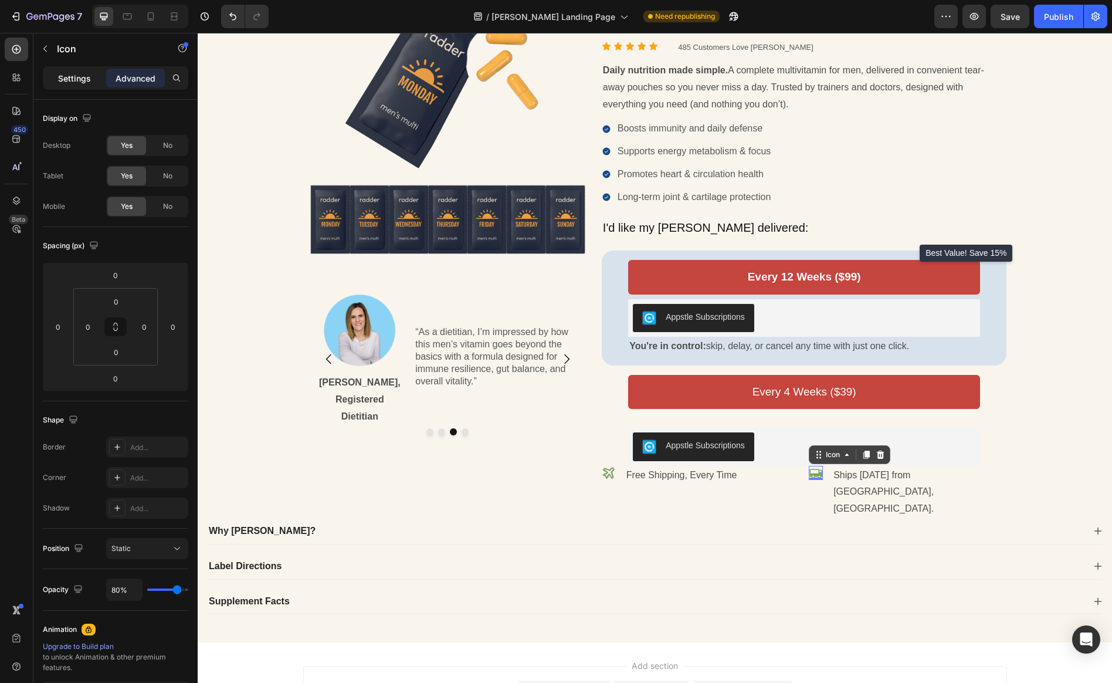
drag, startPoint x: 91, startPoint y: 75, endPoint x: 94, endPoint y: 82, distance: 7.9
click at [91, 75] on div "Settings" at bounding box center [74, 78] width 59 height 19
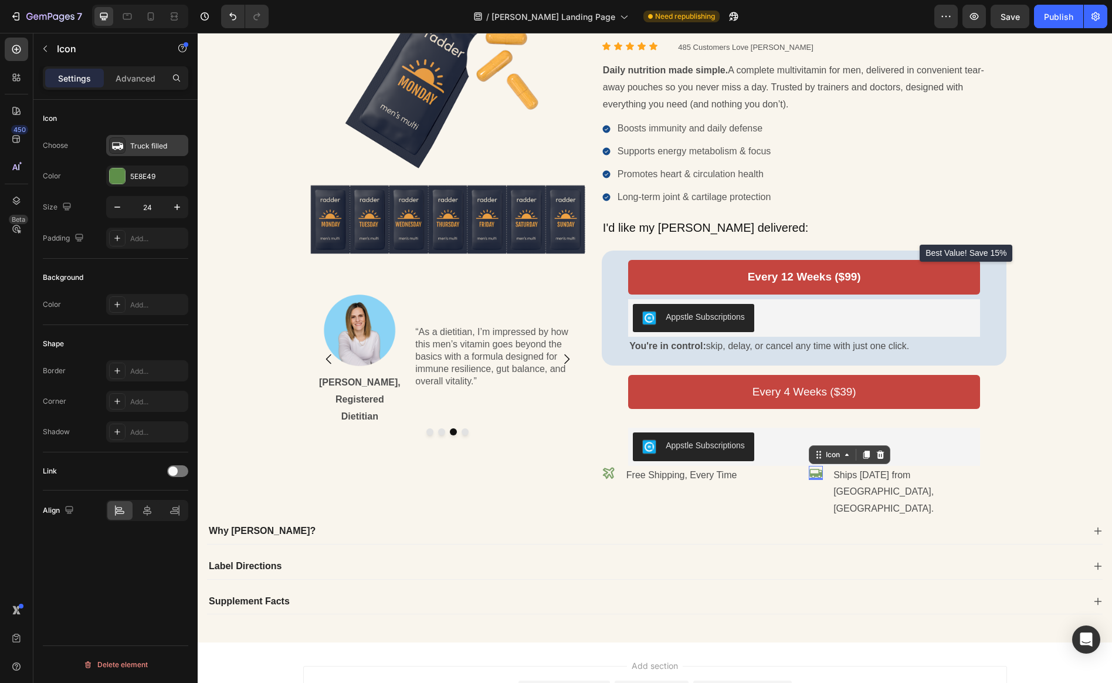
click at [153, 144] on div "Truck filled" at bounding box center [157, 146] width 55 height 11
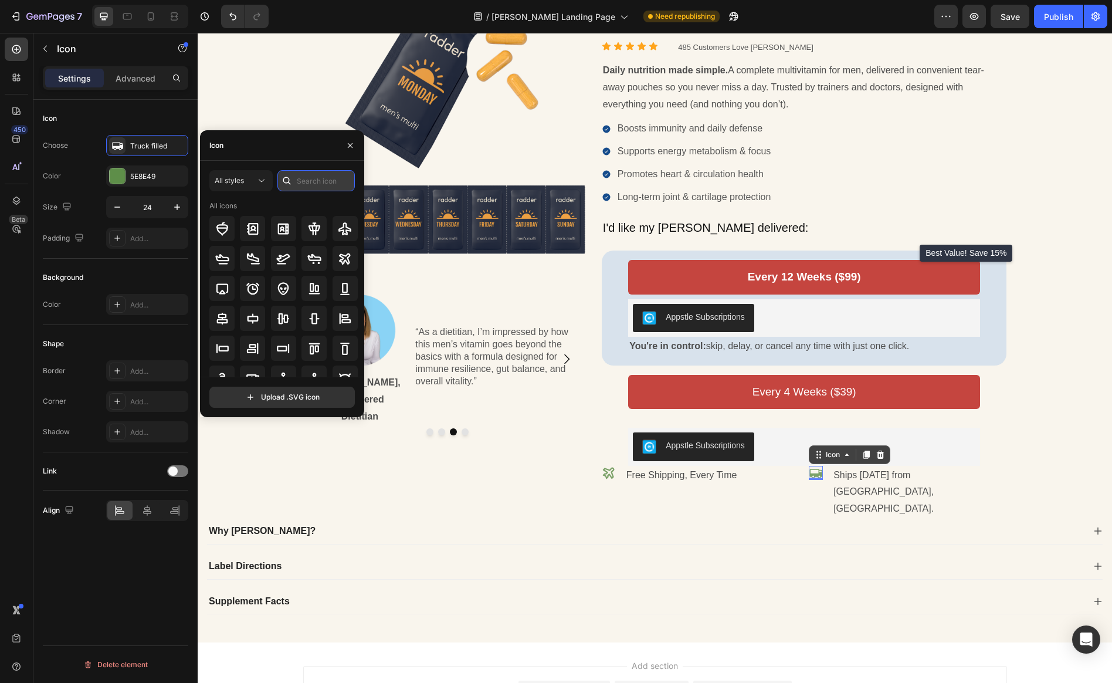
click at [351, 181] on input "text" at bounding box center [315, 180] width 77 height 21
type input "fast"
click at [253, 231] on icon at bounding box center [253, 228] width 13 height 8
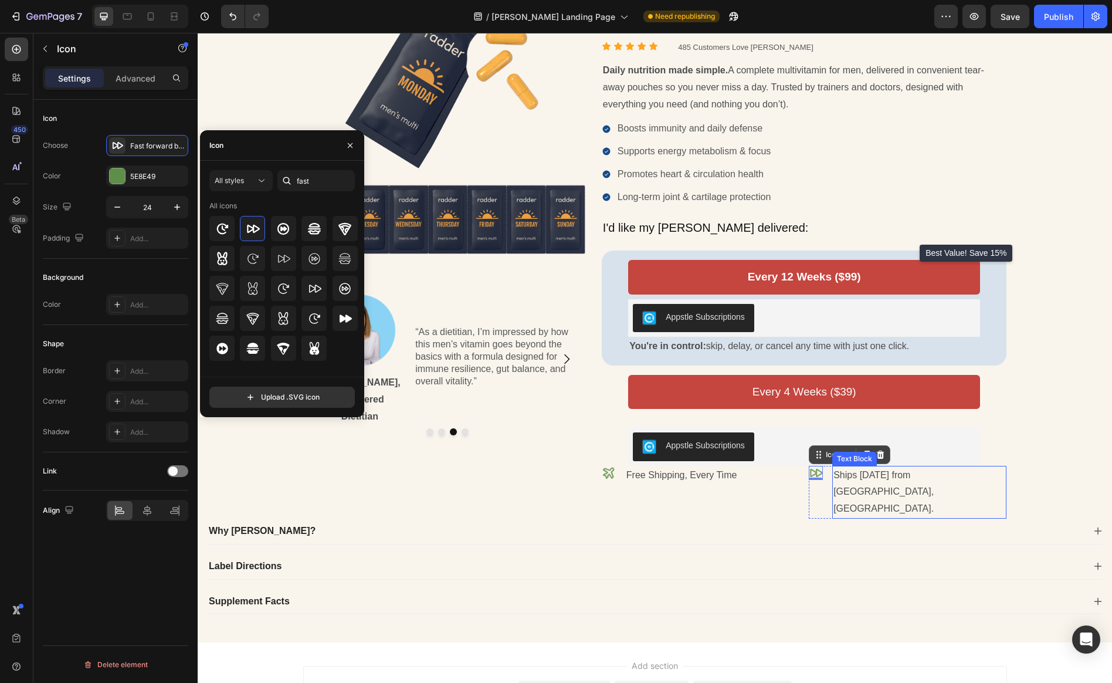
click at [906, 476] on p "Ships Today from San Diego, CA." at bounding box center [919, 492] width 172 height 50
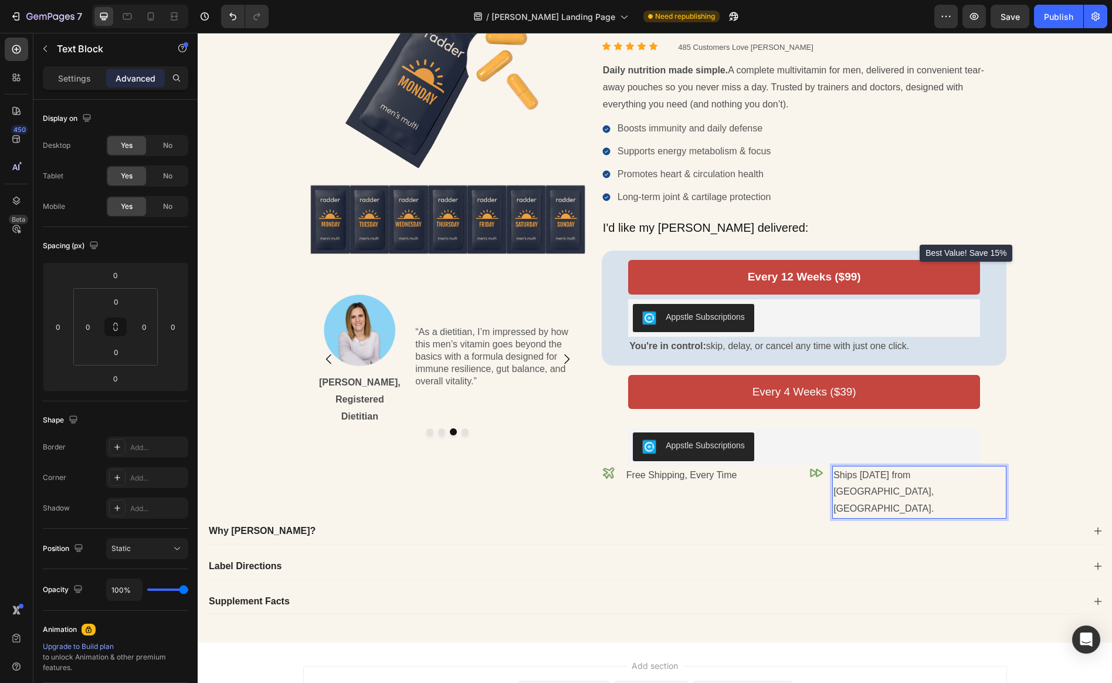
click at [956, 476] on p "Ships Today from San Diego, CA." at bounding box center [919, 492] width 172 height 50
drag, startPoint x: 966, startPoint y: 474, endPoint x: 975, endPoint y: 477, distance: 9.7
click at [956, 476] on div "Icon Ships Today from San Diego, CA. Text Block 0 Row" at bounding box center [908, 492] width 198 height 53
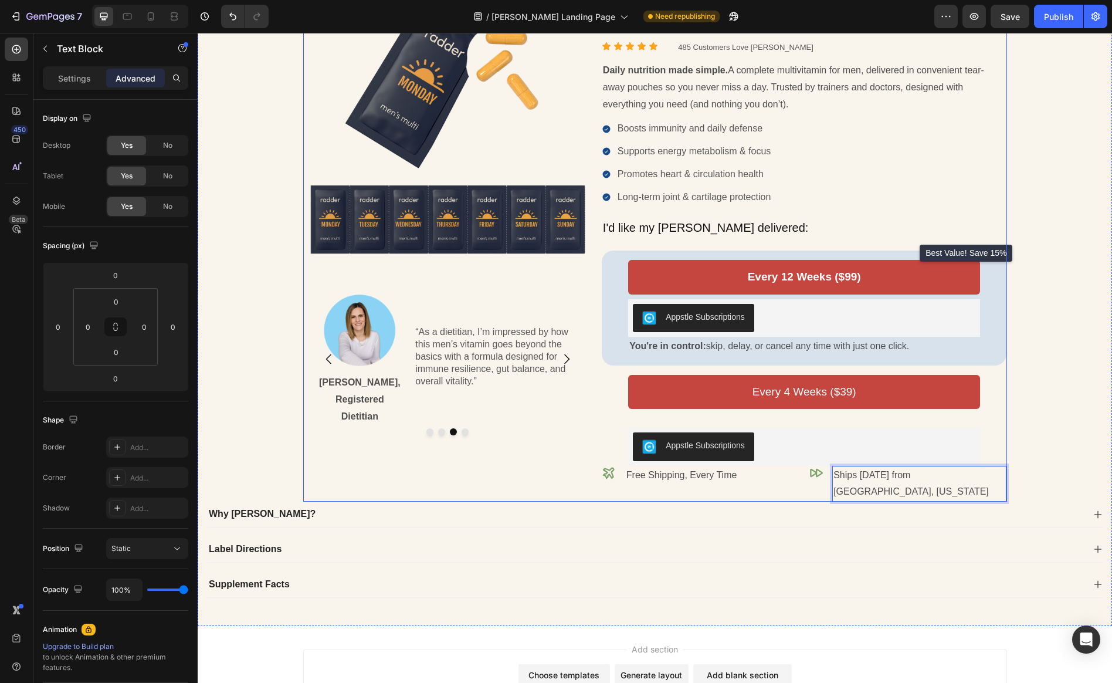
click at [560, 474] on div "Image Image Dr. Loc Quang, MD Text Block “Radder delivers essential nutrients l…" at bounding box center [447, 242] width 289 height 517
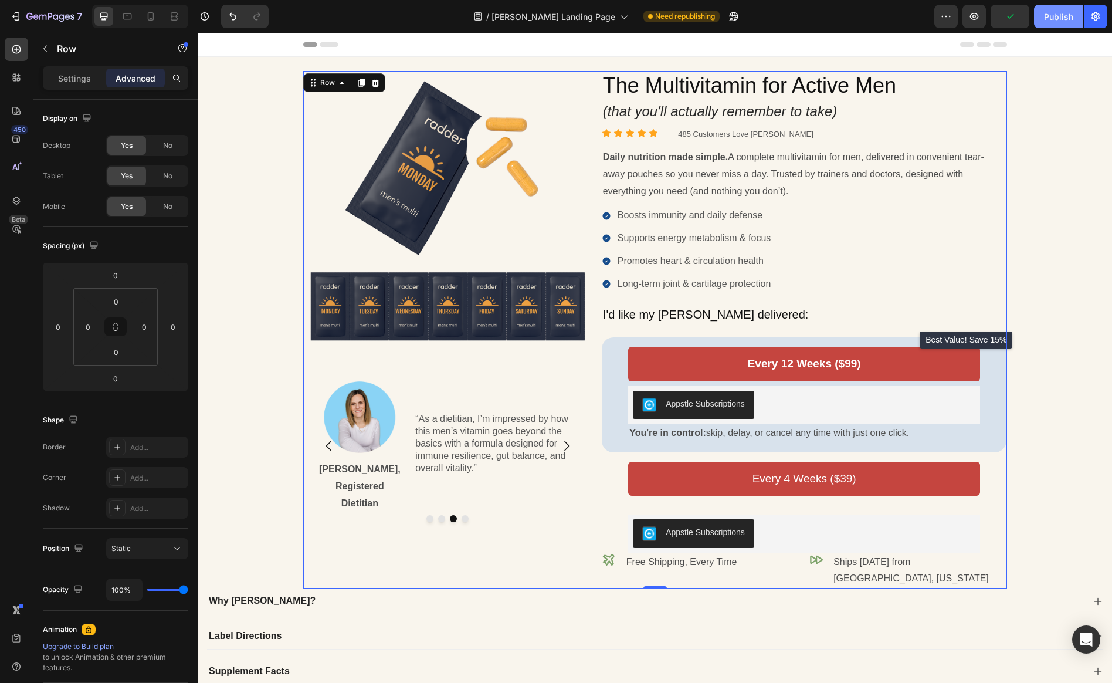
click at [956, 23] on button "Publish" at bounding box center [1058, 16] width 49 height 23
click at [677, 567] on p "Free Shipping, Every Time" at bounding box center [681, 562] width 111 height 17
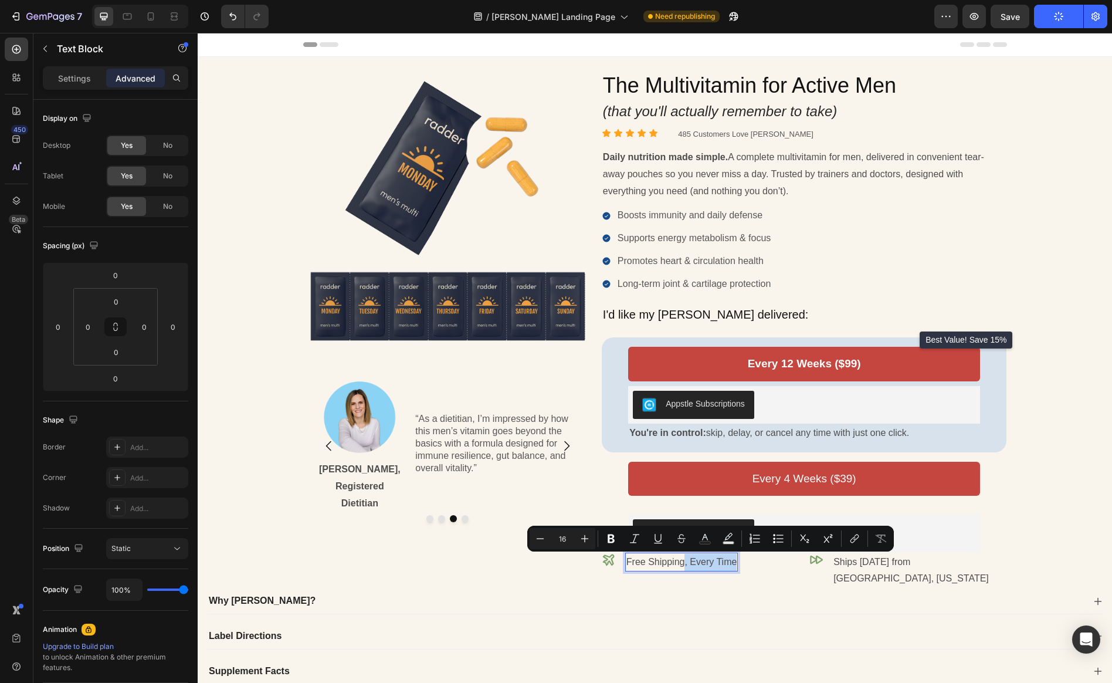
drag, startPoint x: 683, startPoint y: 565, endPoint x: 737, endPoint y: 568, distance: 54.7
click at [737, 568] on div "Free Shipping, Every Time" at bounding box center [681, 561] width 113 height 19
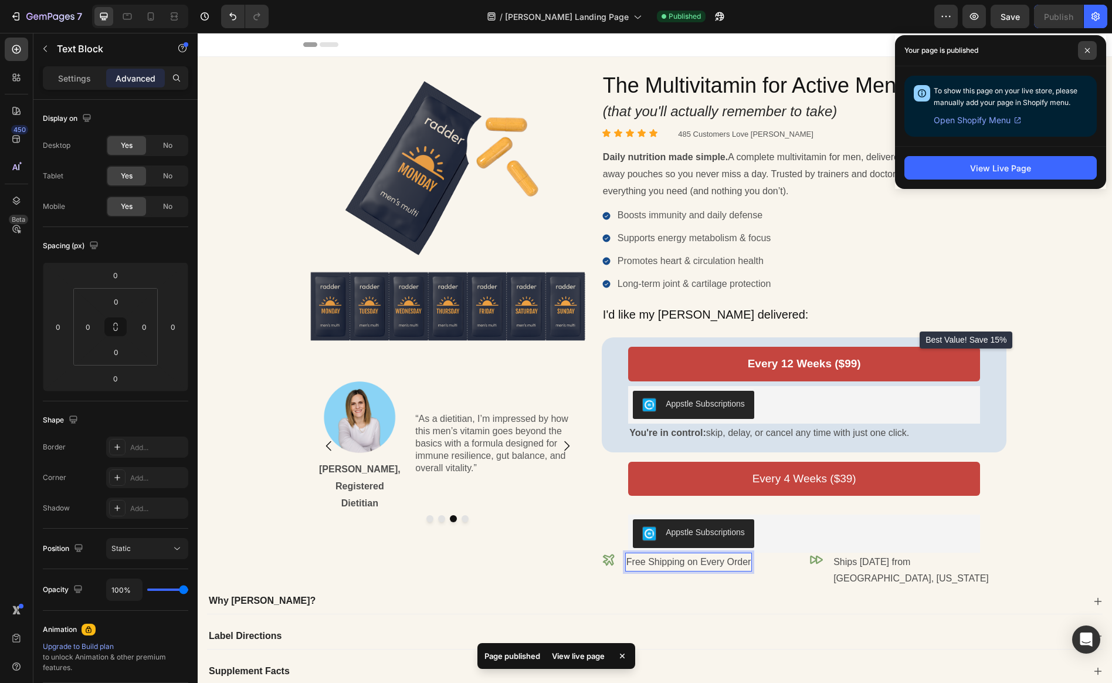
click at [956, 51] on icon at bounding box center [1087, 50] width 5 height 5
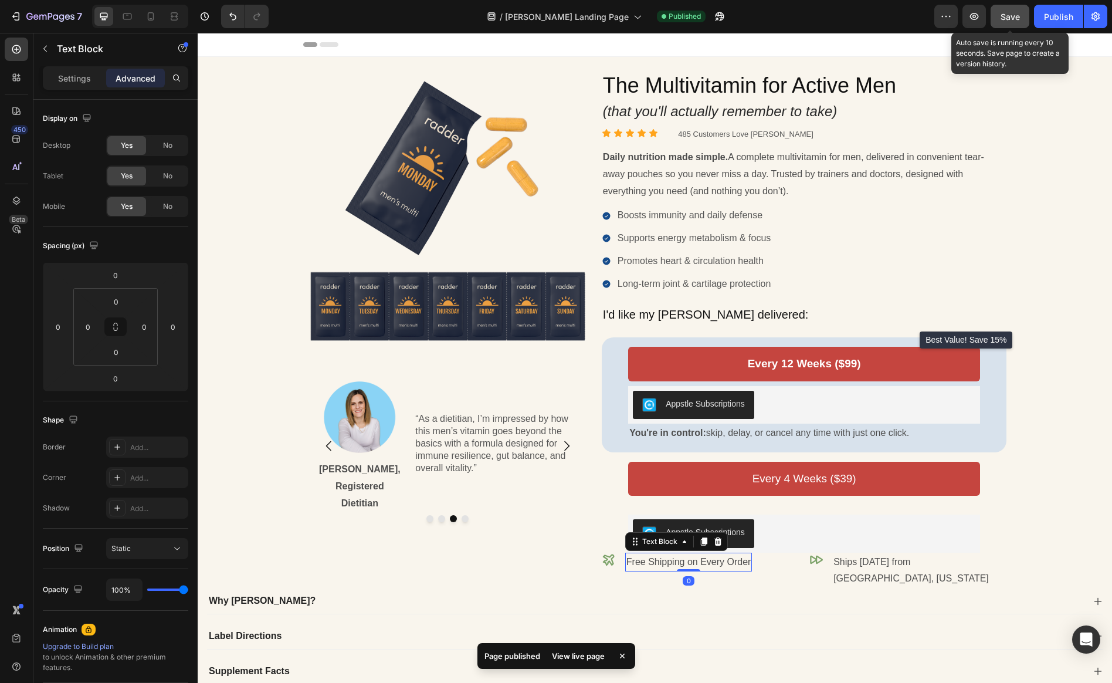
drag, startPoint x: 1020, startPoint y: 21, endPoint x: 1028, endPoint y: 21, distance: 7.6
click at [956, 21] on span "Save" at bounding box center [1010, 17] width 19 height 10
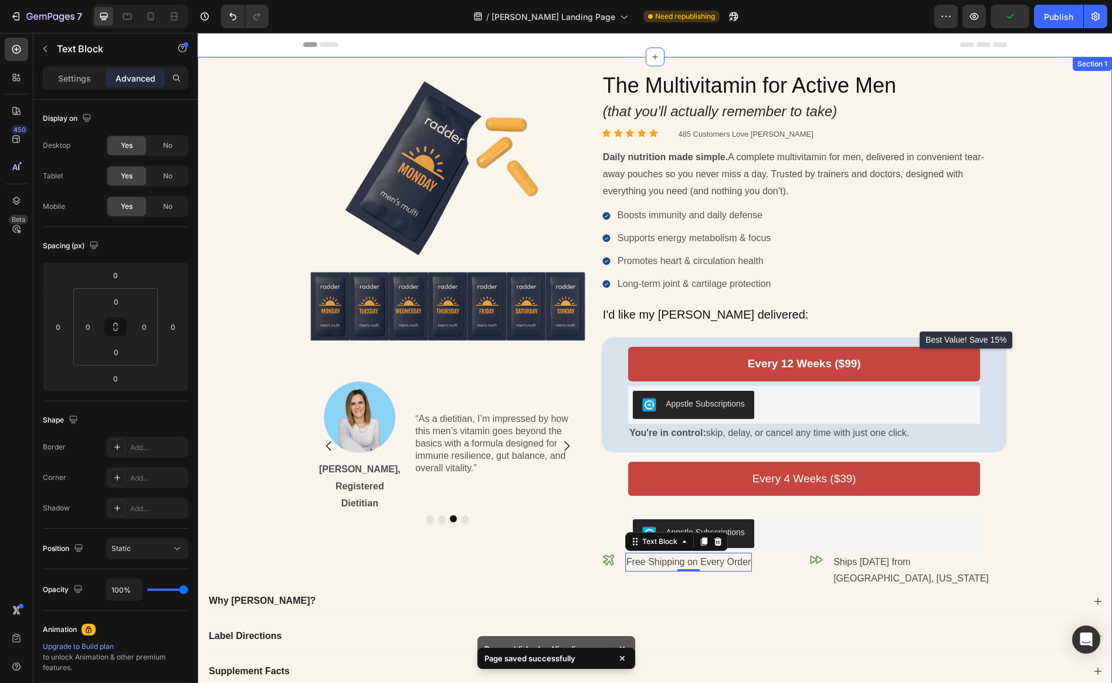
click at [956, 301] on div "Image Image [PERSON_NAME], MD Text Block “[PERSON_NAME] delivers essential nutr…" at bounding box center [654, 377] width 897 height 613
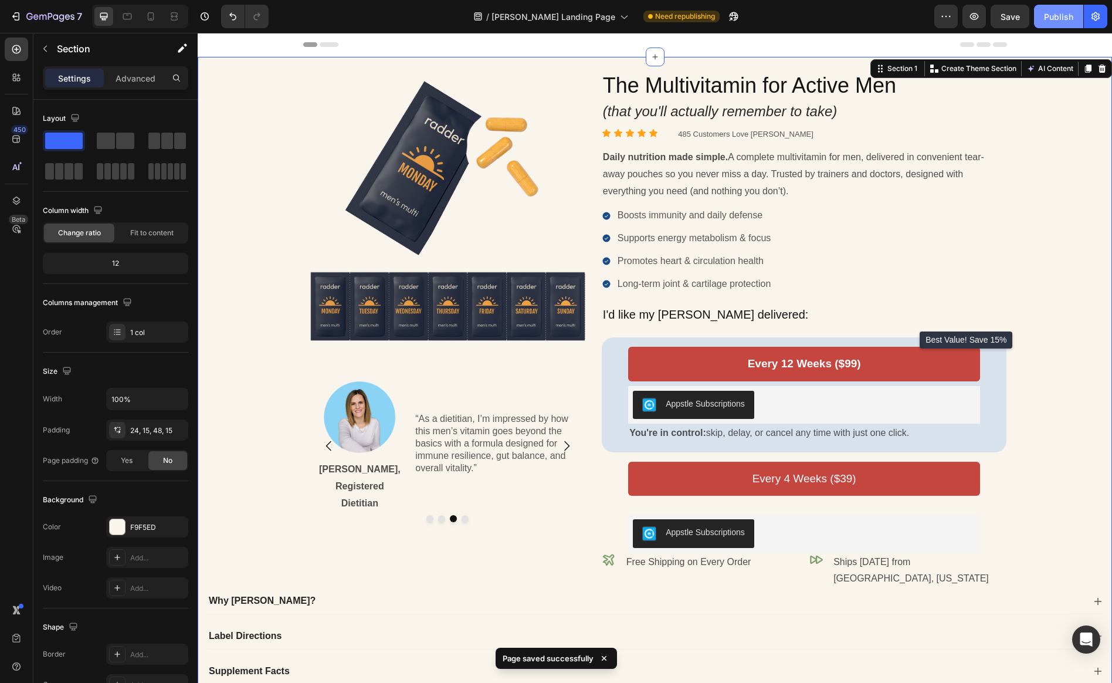
click at [956, 14] on div "Publish" at bounding box center [1058, 17] width 29 height 12
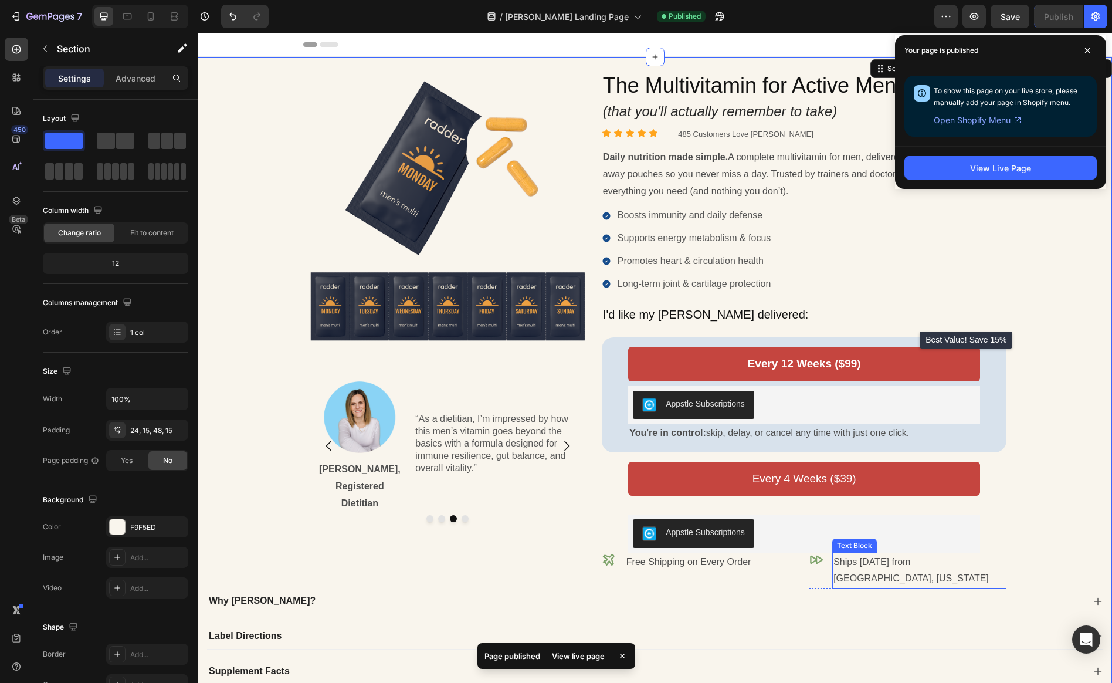
click at [956, 562] on p "Ships Today from San Diego, California" at bounding box center [919, 571] width 172 height 34
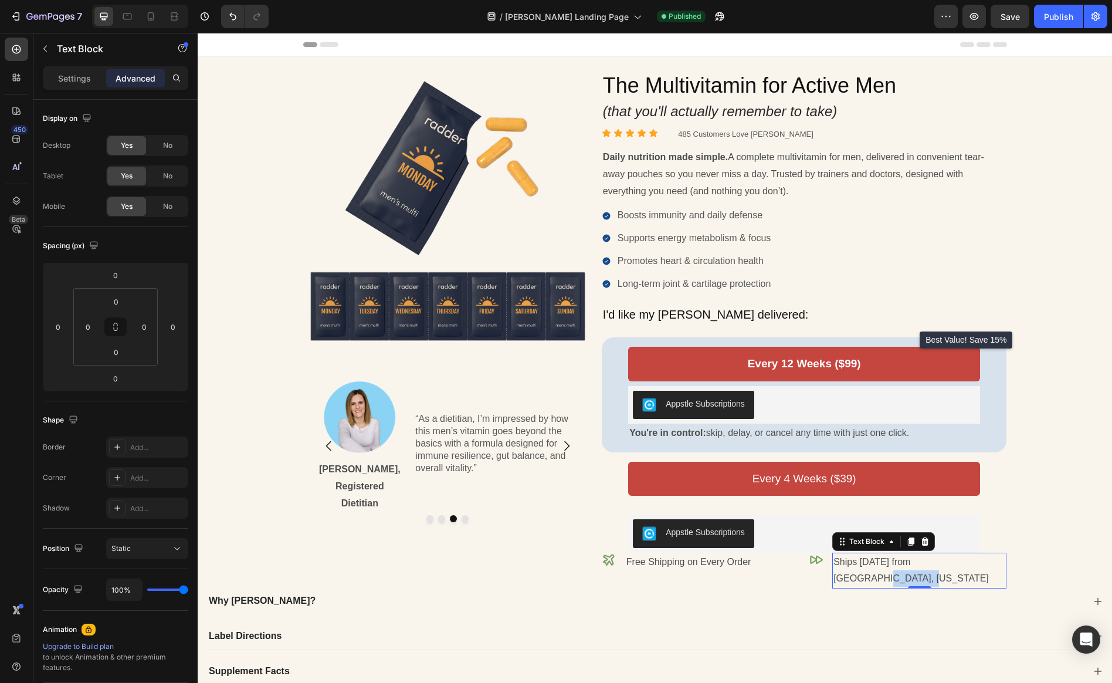
click at [956, 561] on p "Ships Today from San Diego, California" at bounding box center [919, 571] width 172 height 34
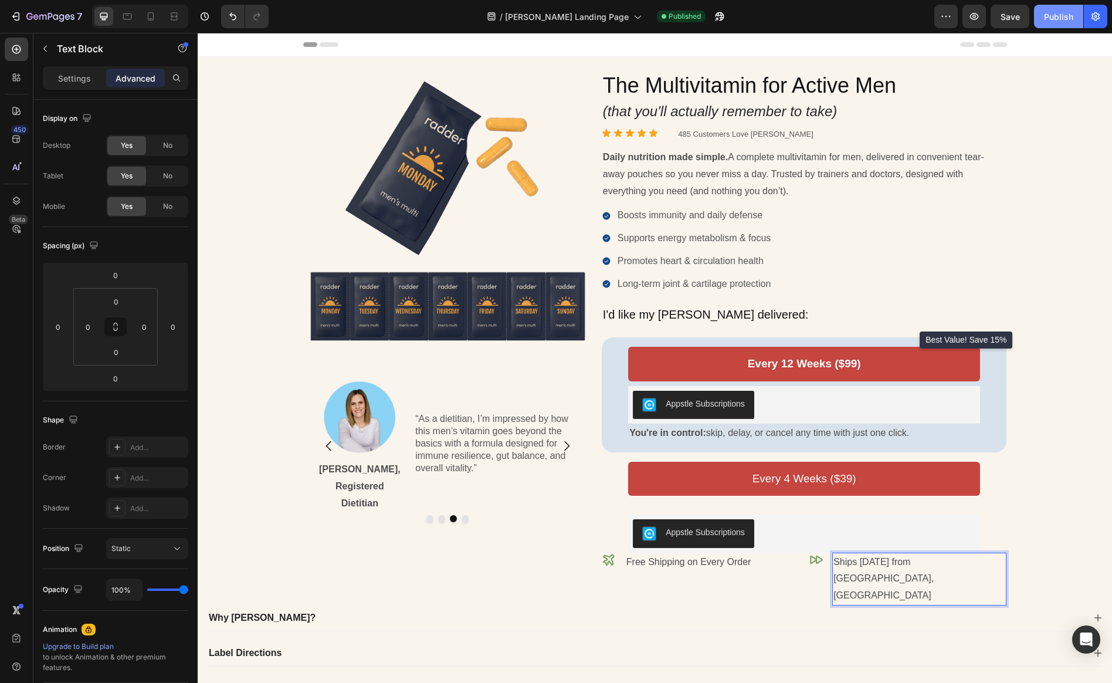
click at [956, 15] on button "Publish" at bounding box center [1058, 16] width 49 height 23
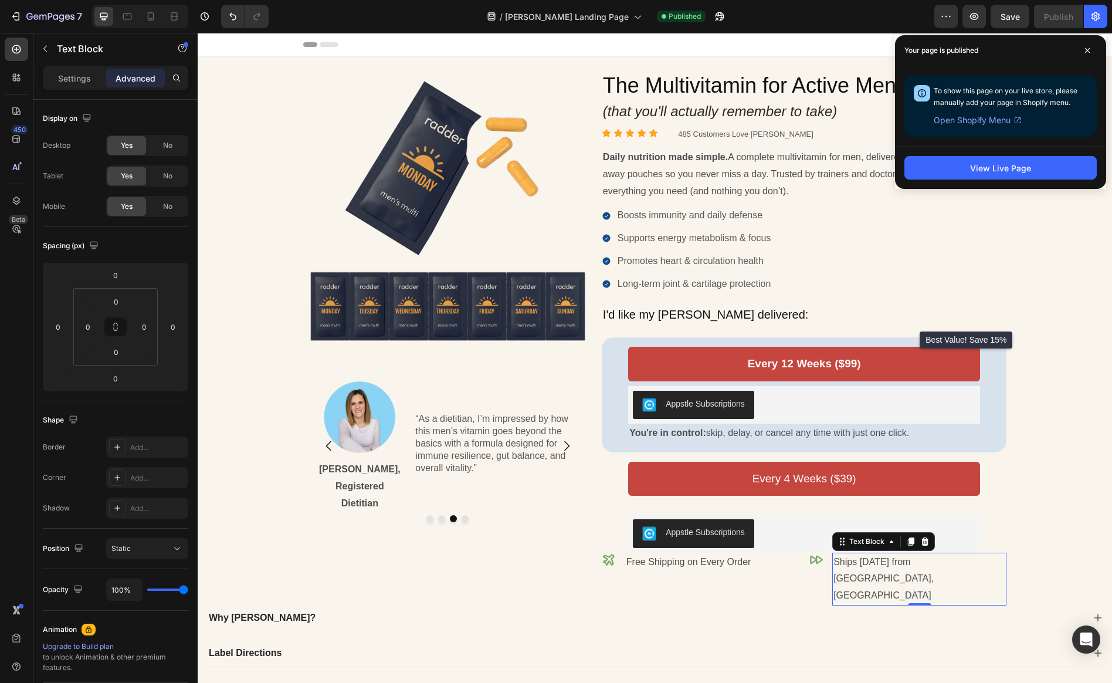
click at [419, 259] on img at bounding box center [447, 215] width 289 height 289
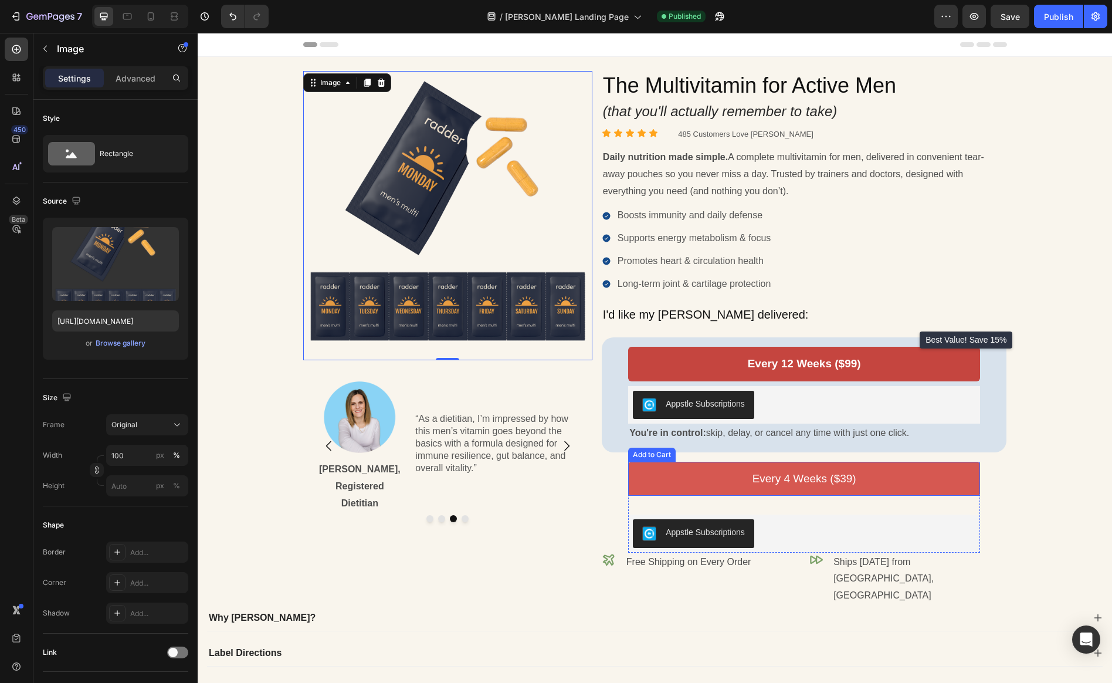
click at [718, 483] on button "Every 4 Weeks ($39)" at bounding box center [804, 479] width 352 height 34
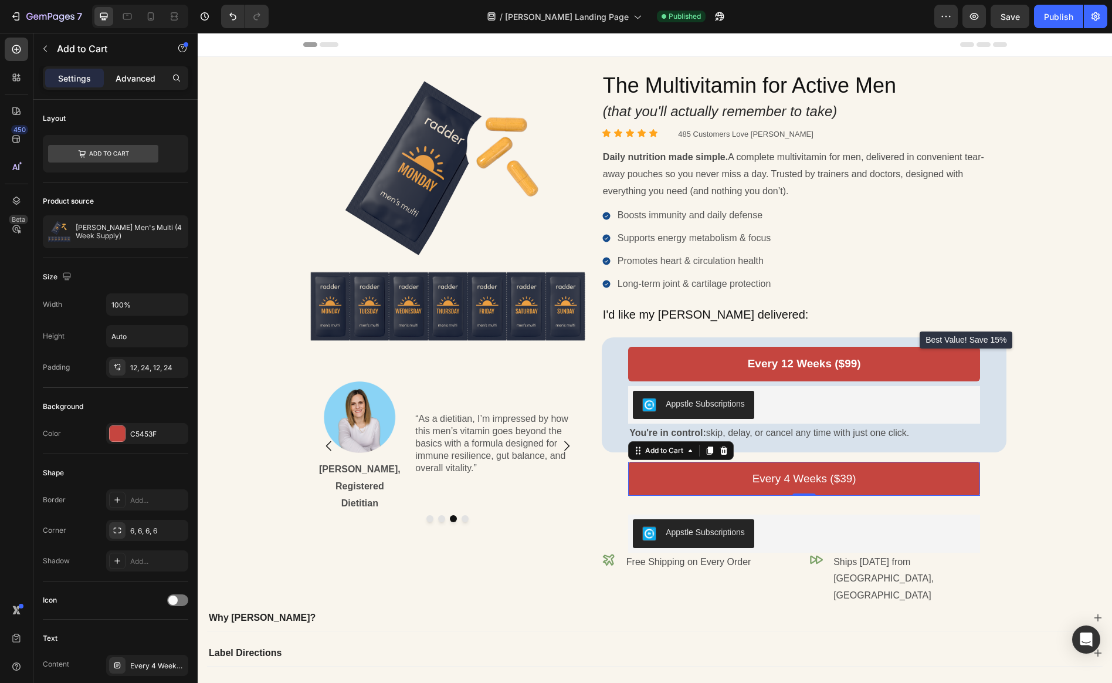
click at [117, 80] on p "Advanced" at bounding box center [136, 78] width 40 height 12
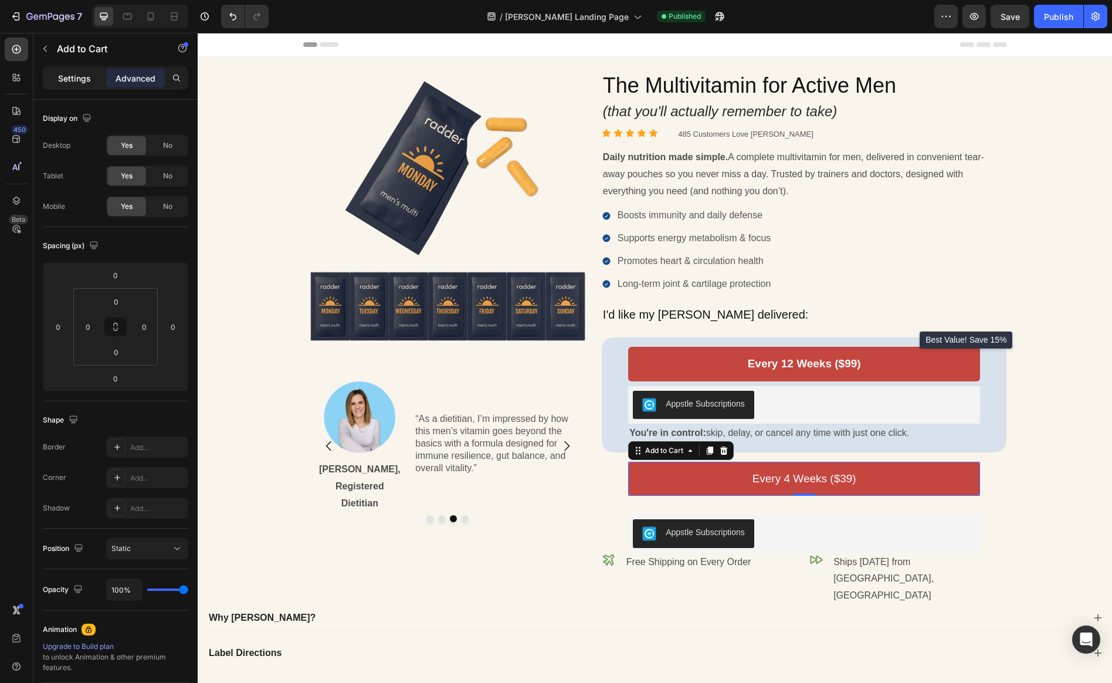
click at [90, 76] on p "Settings" at bounding box center [74, 78] width 33 height 12
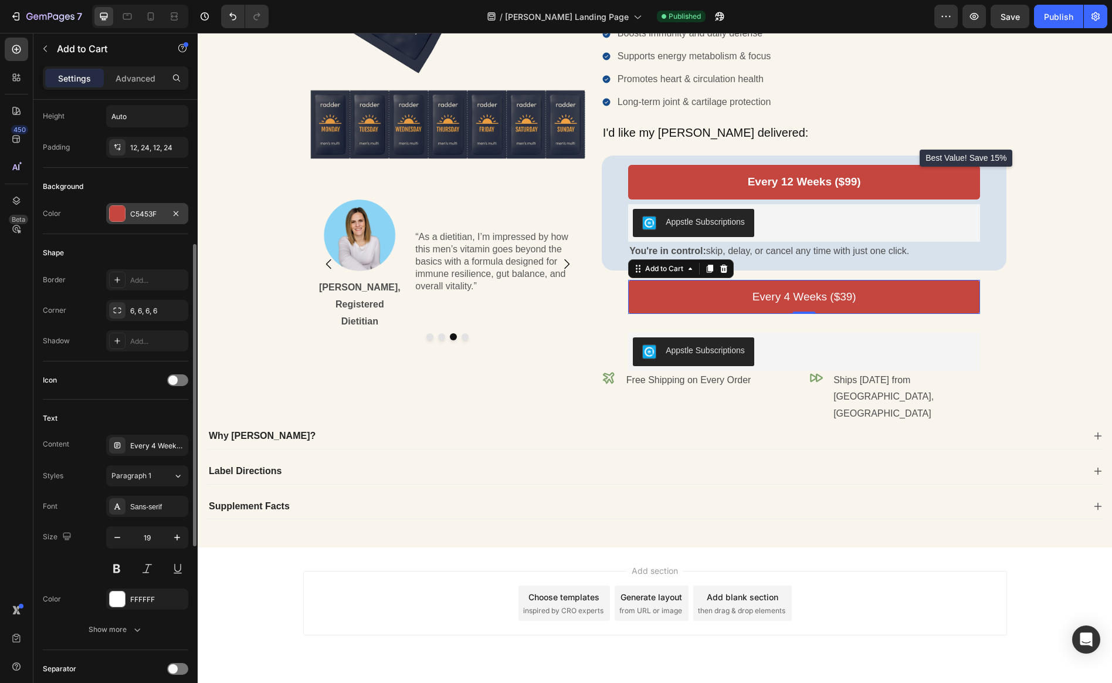
scroll to position [245, 0]
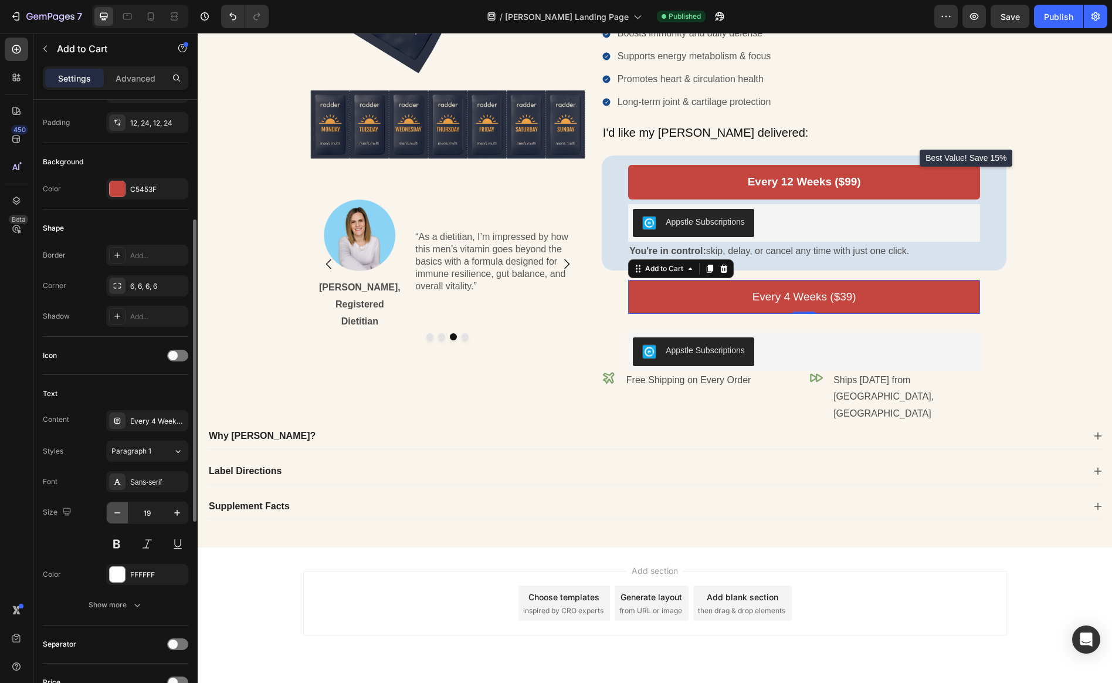
click at [119, 514] on icon "button" at bounding box center [117, 513] width 12 height 12
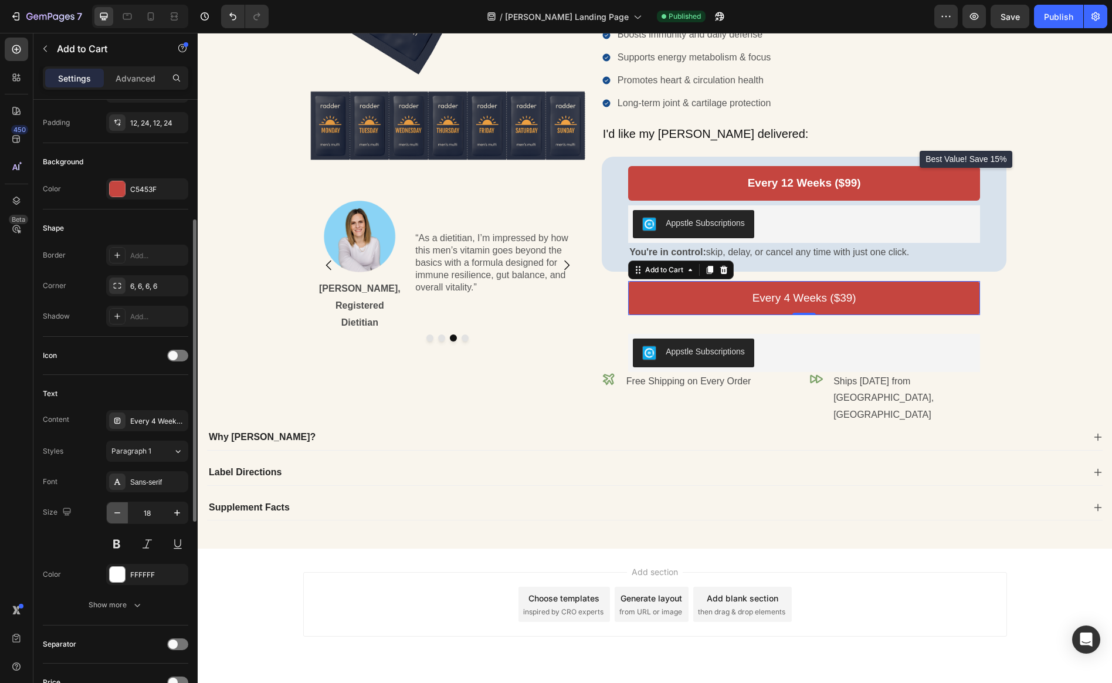
type input "17"
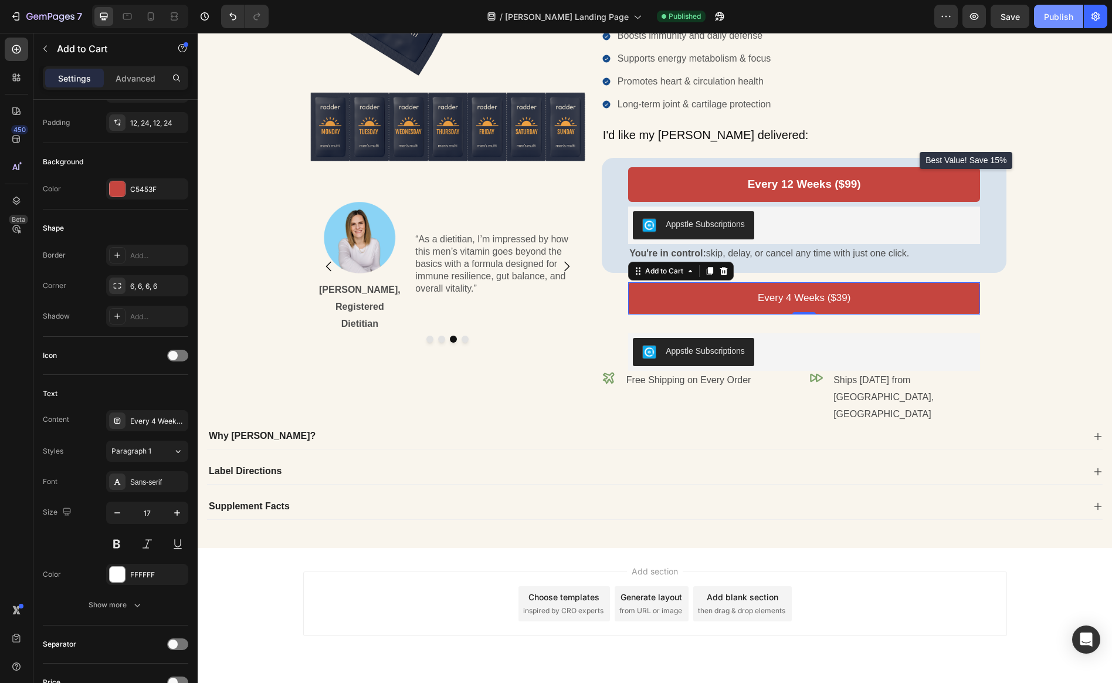
click at [956, 14] on div "Publish" at bounding box center [1058, 17] width 29 height 12
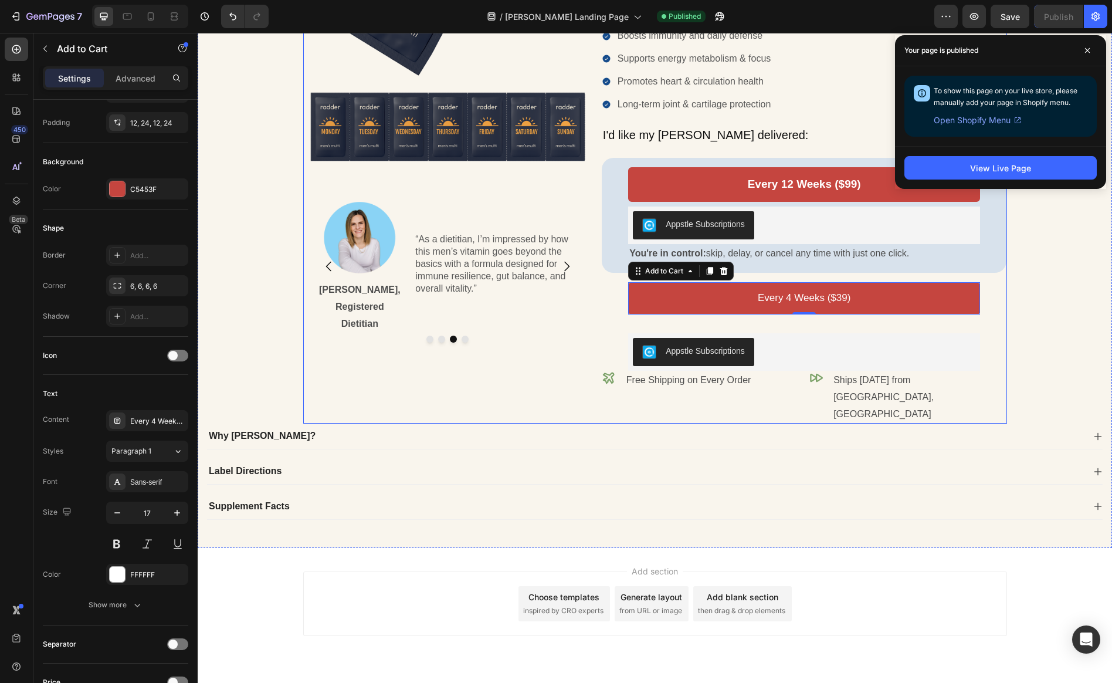
scroll to position [0, 0]
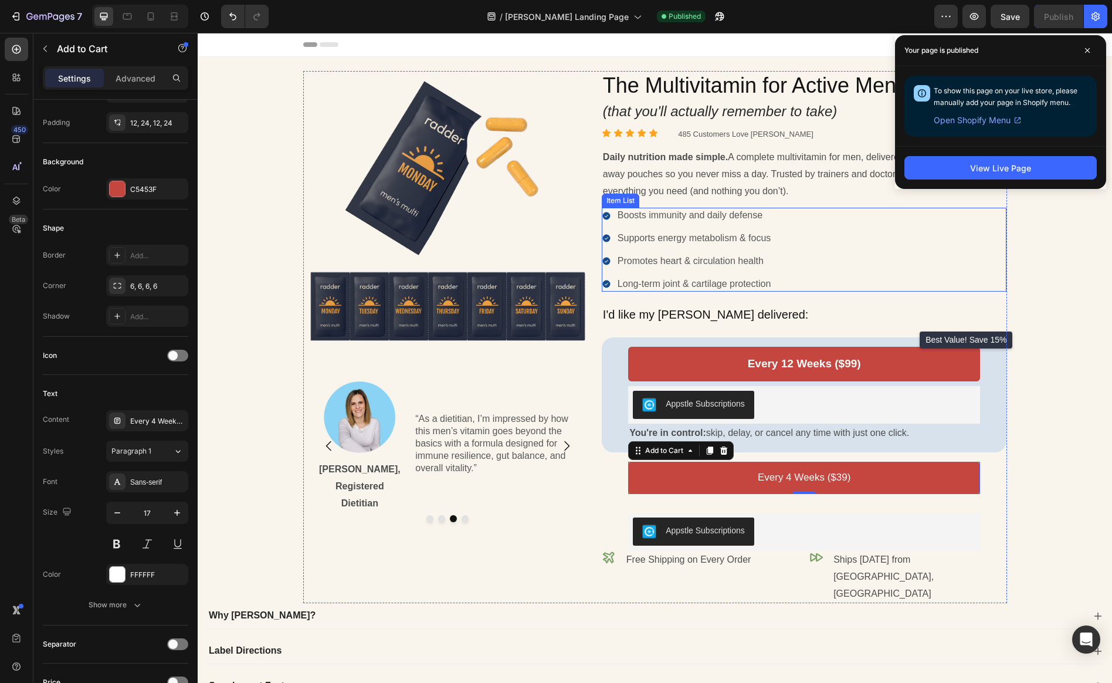
click at [826, 241] on div "Boosts immunity and daily defense Supports energy metabolism & focus Promotes h…" at bounding box center [804, 250] width 405 height 84
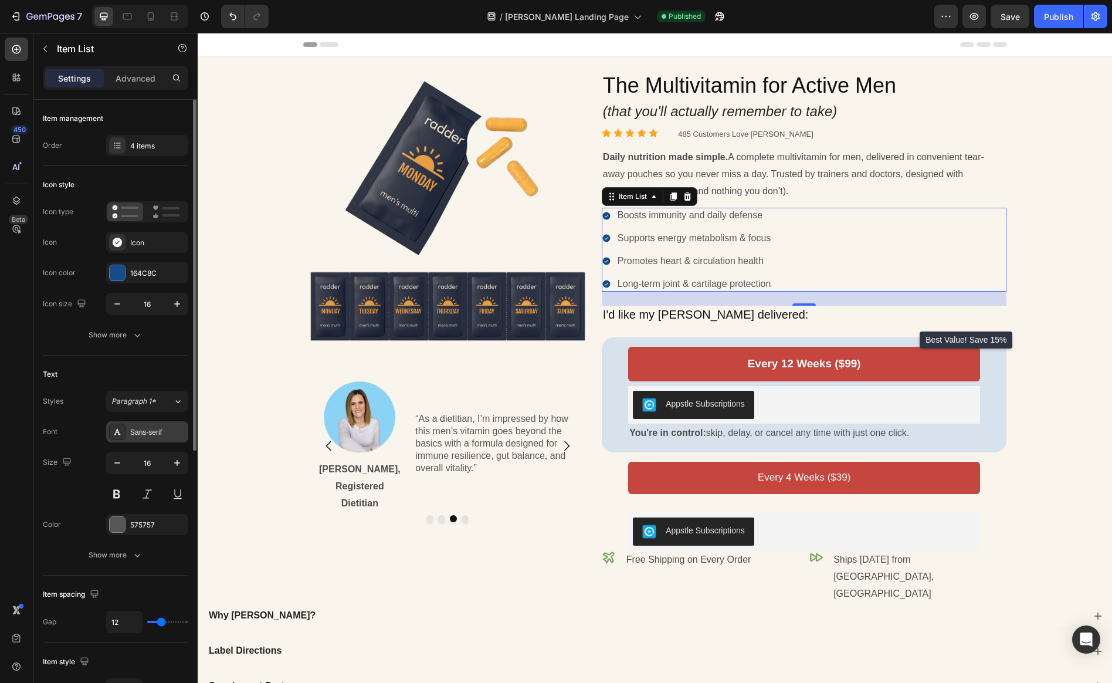
click at [159, 430] on div "Sans-serif" at bounding box center [157, 432] width 55 height 11
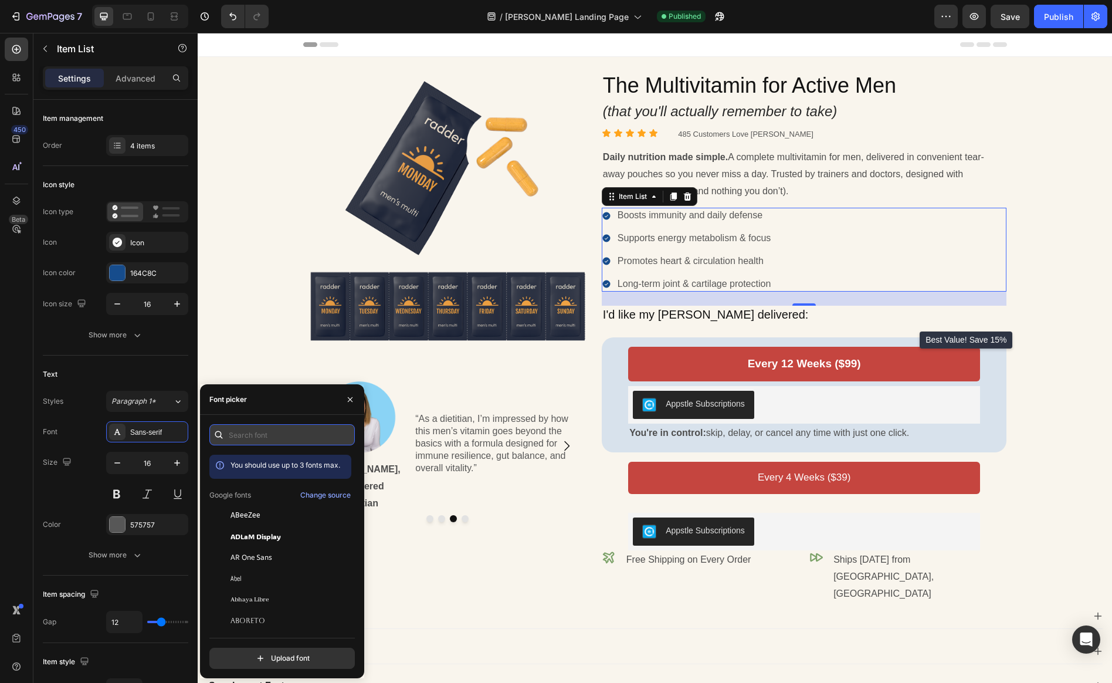
click at [270, 440] on input "text" at bounding box center [281, 434] width 145 height 21
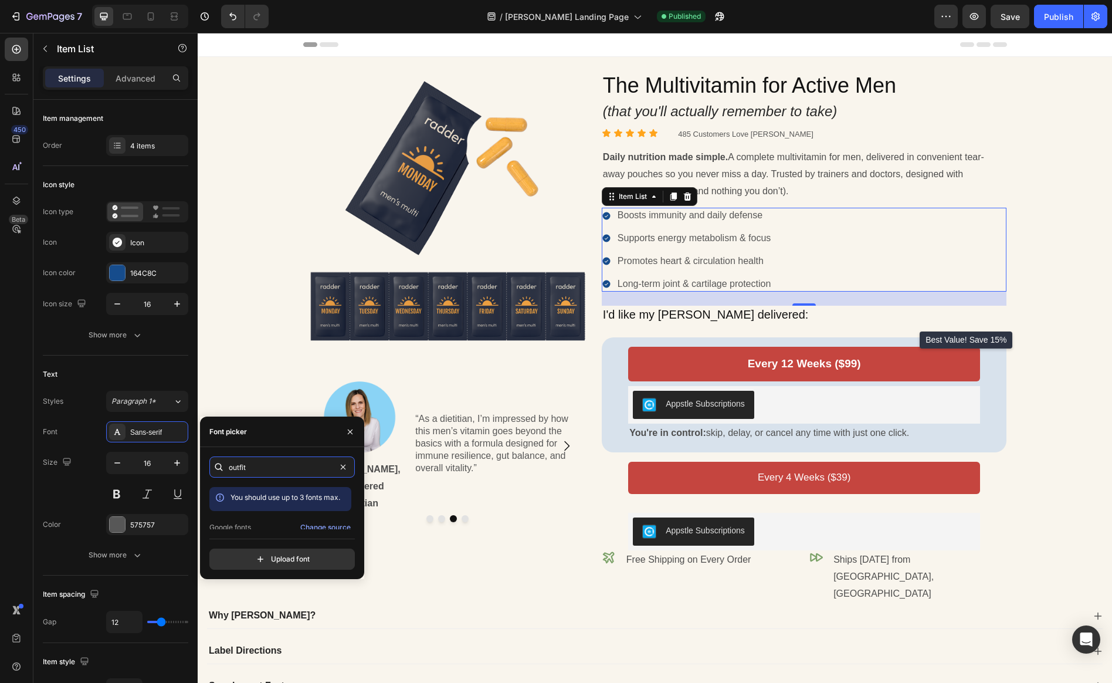
scroll to position [29, 0]
type input "outfit"
click at [257, 515] on div "Outfit" at bounding box center [289, 518] width 118 height 11
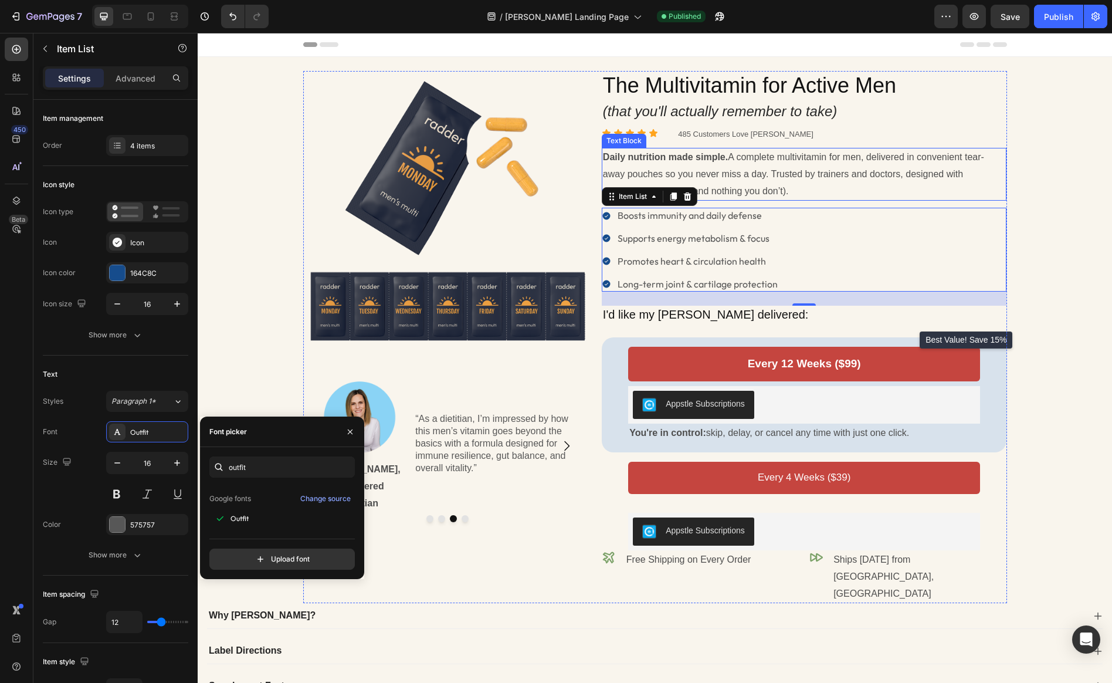
click at [752, 173] on p "Daily nutrition made simple. A complete multivitamin for men, delivered in conv…" at bounding box center [804, 174] width 403 height 50
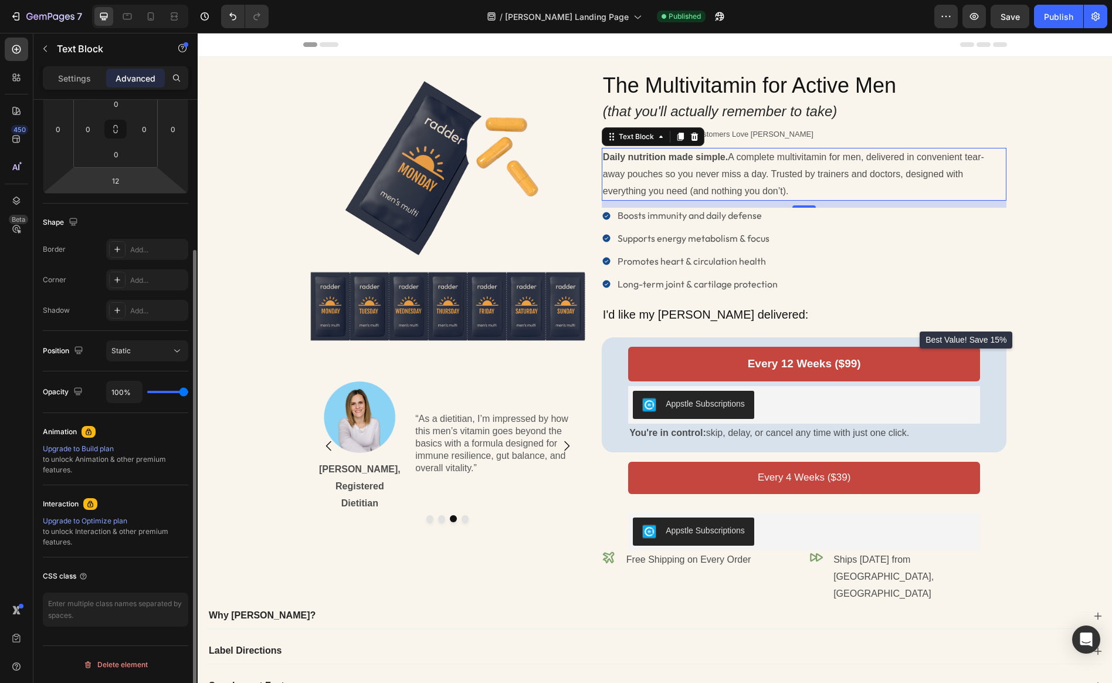
scroll to position [0, 0]
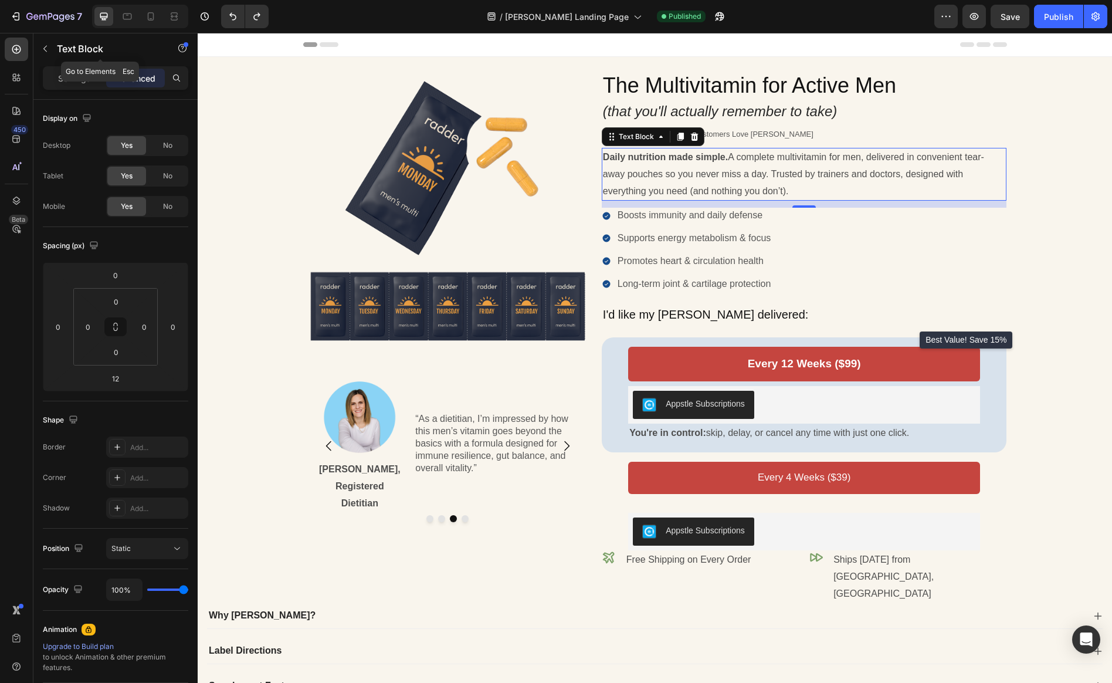
click at [53, 52] on button "button" at bounding box center [45, 48] width 19 height 19
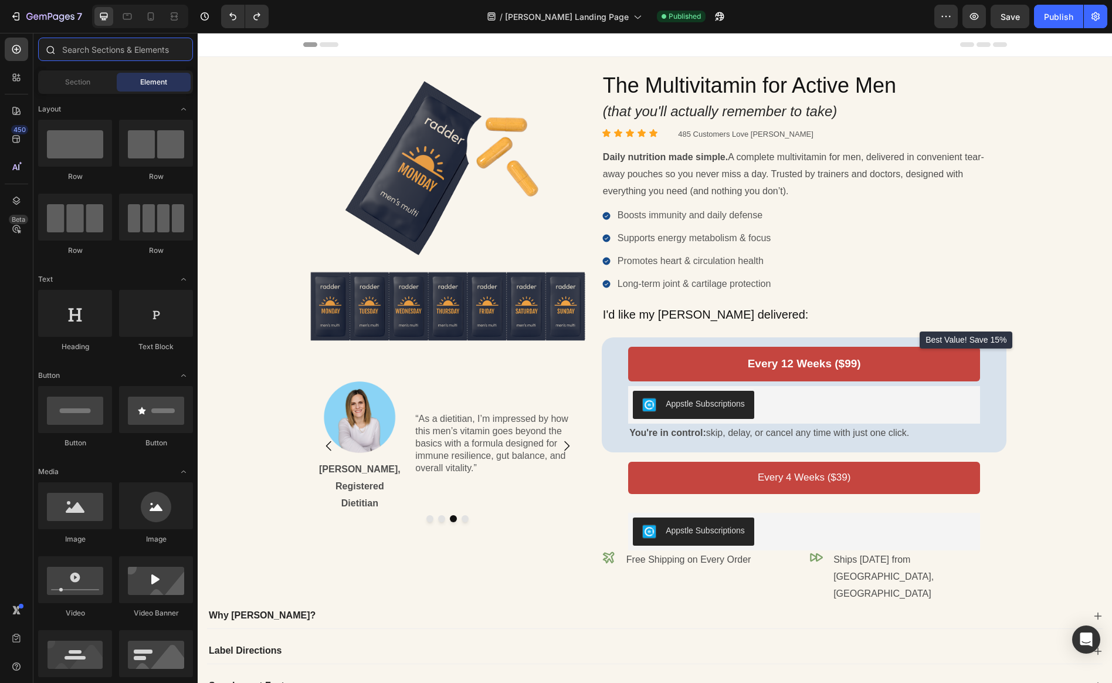
click at [89, 53] on input "text" at bounding box center [115, 49] width 155 height 23
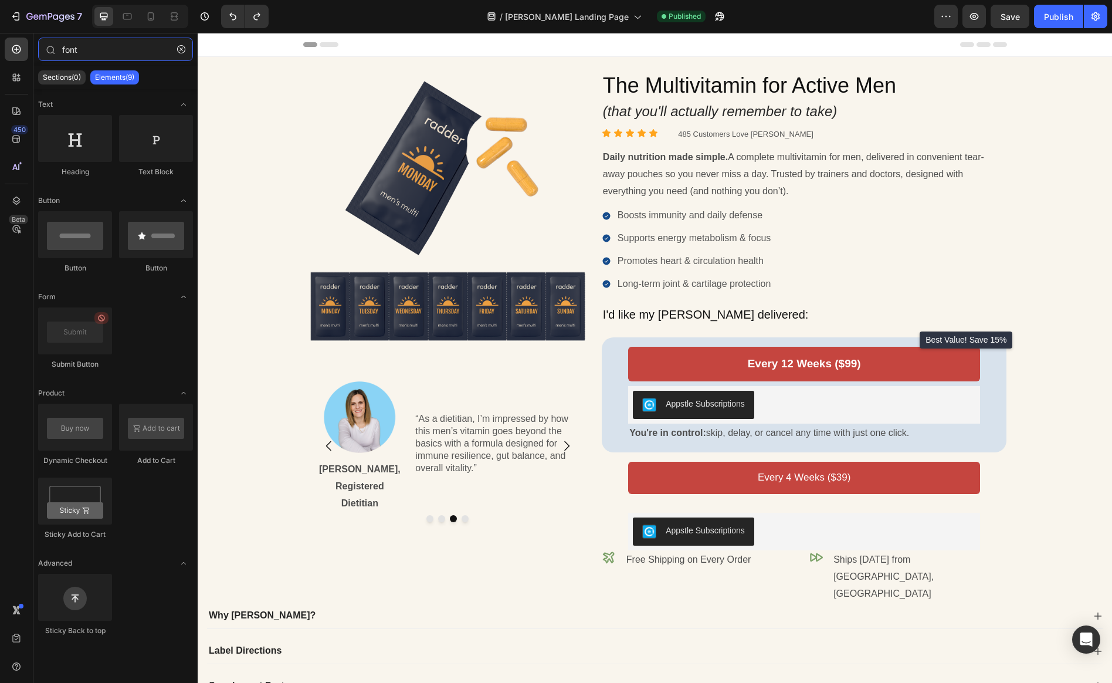
type input "font"
click at [702, 166] on p "Daily nutrition made simple. A complete multivitamin for men, delivered in conv…" at bounding box center [804, 174] width 403 height 50
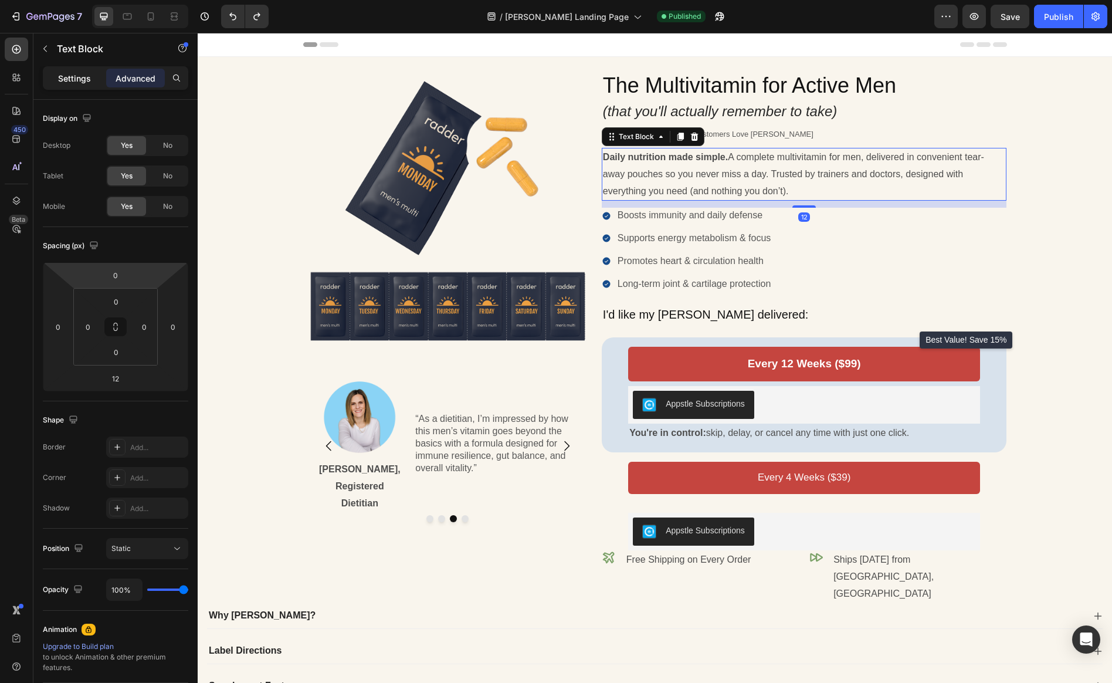
click at [74, 80] on p "Settings" at bounding box center [74, 78] width 33 height 12
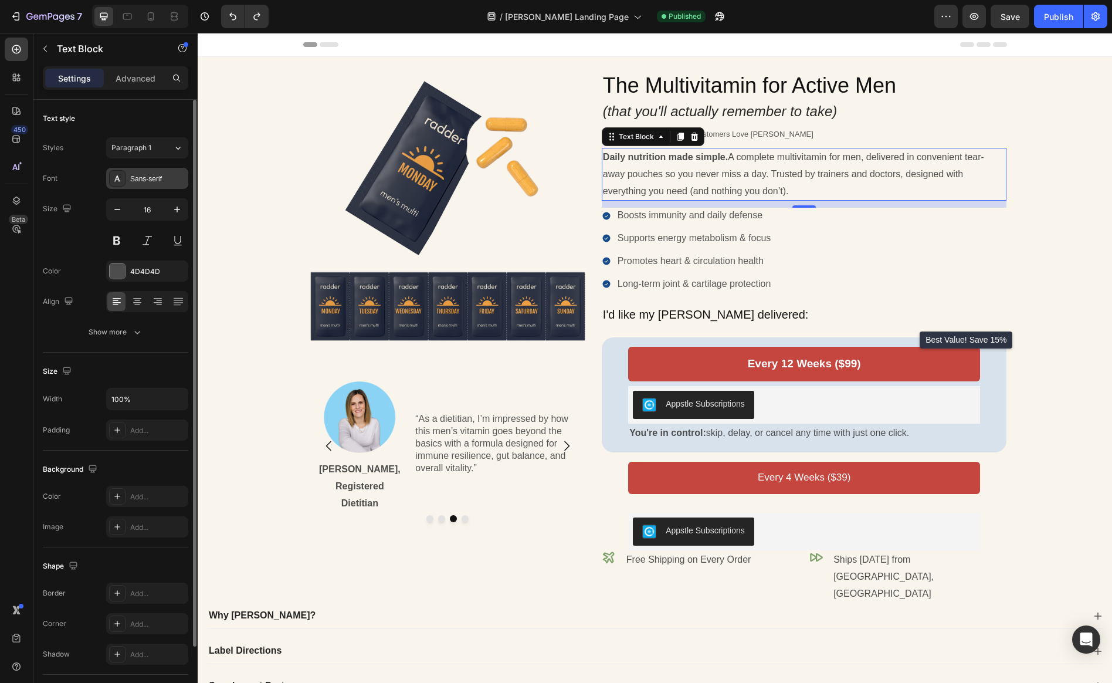
click at [150, 179] on div "Sans-serif" at bounding box center [157, 179] width 55 height 11
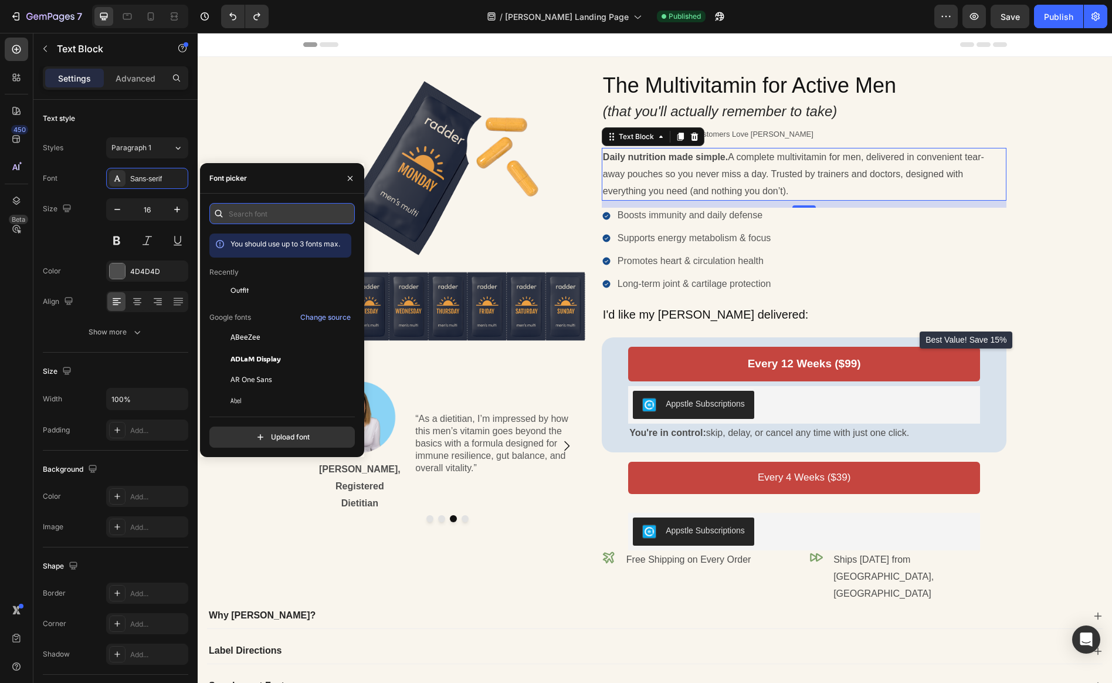
click at [245, 211] on input "text" at bounding box center [281, 213] width 145 height 21
click at [260, 286] on div "Outfit" at bounding box center [289, 290] width 118 height 11
click at [836, 235] on div "Boosts immunity and daily defense Supports energy metabolism & focus Promotes h…" at bounding box center [804, 250] width 405 height 84
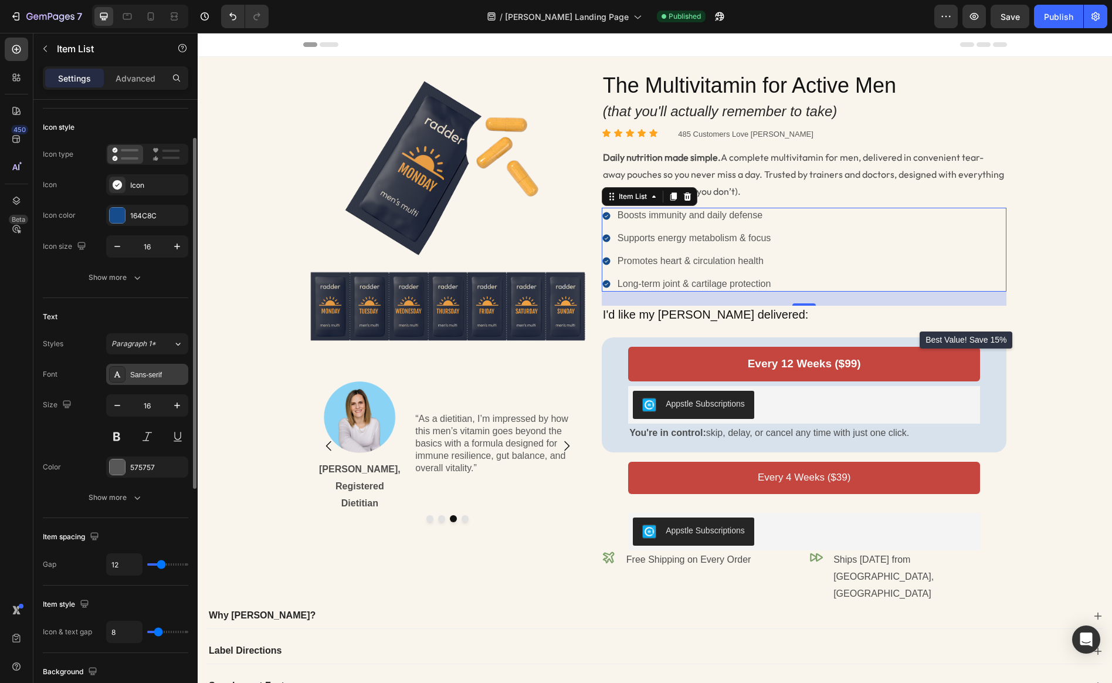
scroll to position [64, 0]
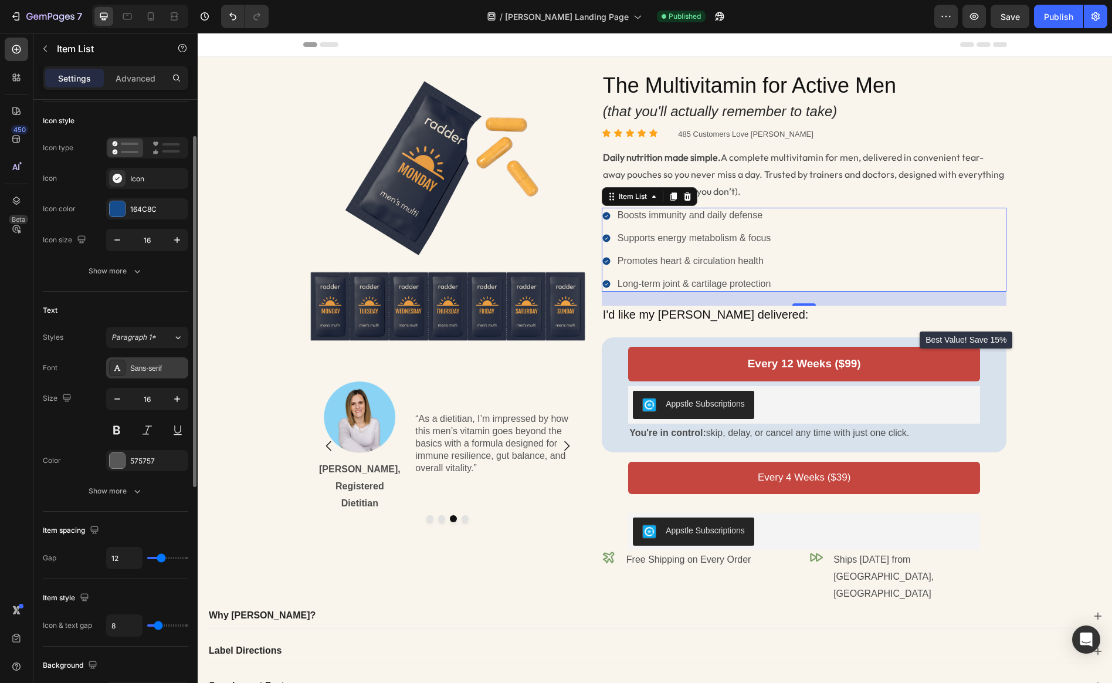
click at [162, 371] on div "Sans-serif" at bounding box center [157, 368] width 55 height 11
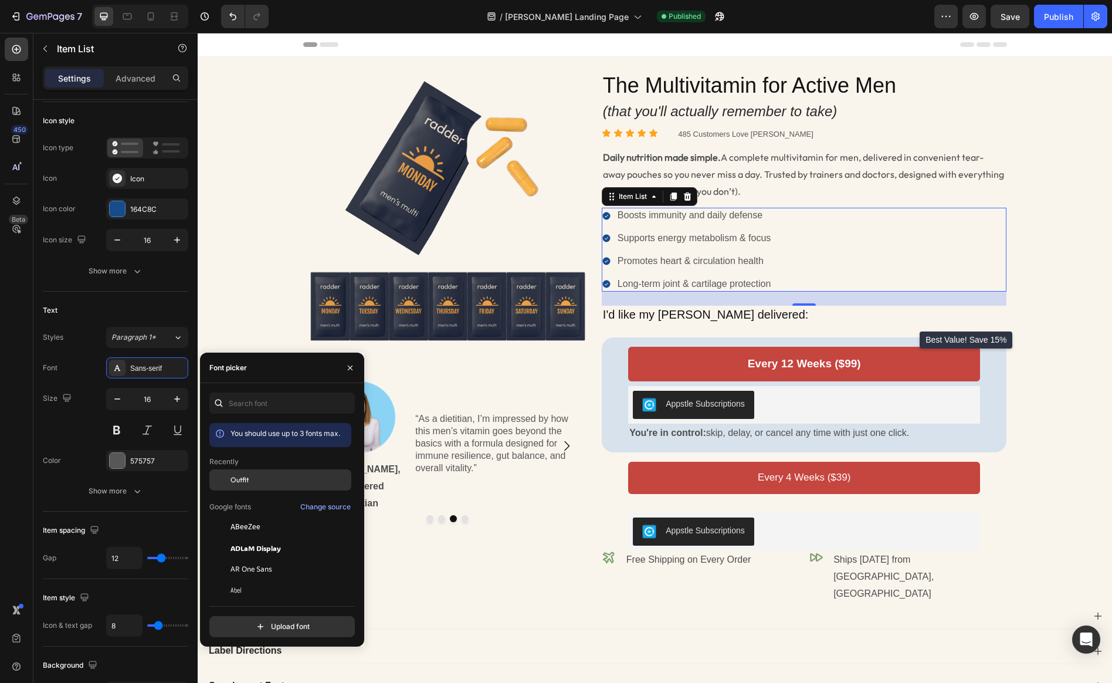
click at [246, 474] on span "Outfit" at bounding box center [239, 479] width 18 height 11
click at [774, 93] on h2 "The Multivitamin for Active Men" at bounding box center [804, 86] width 405 height 30
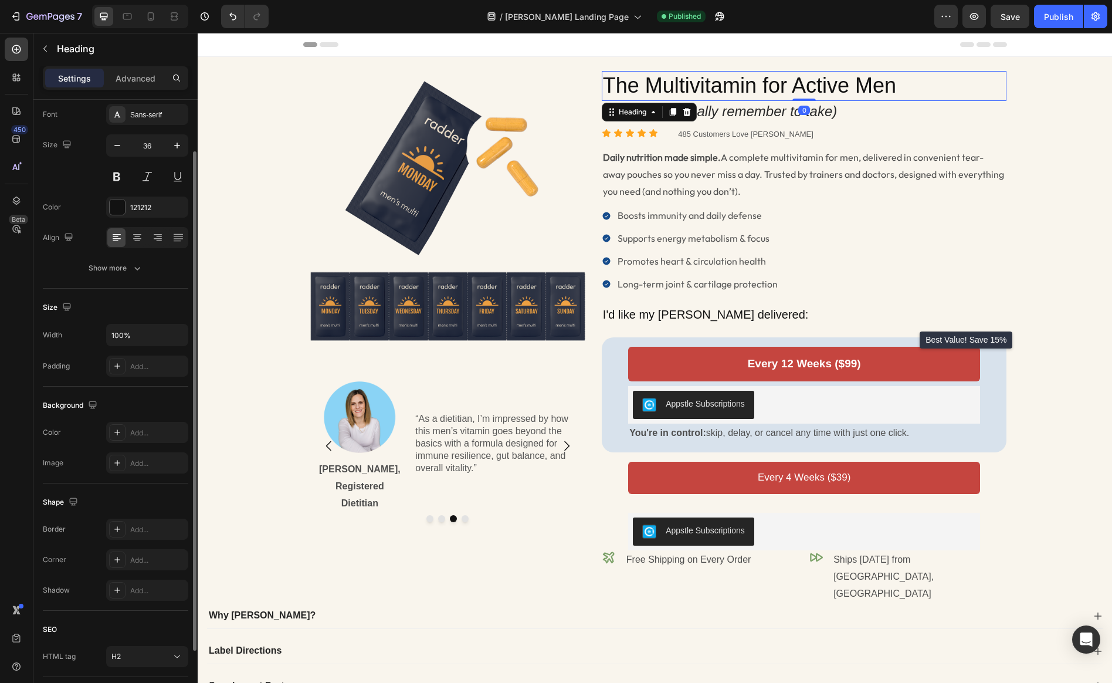
scroll to position [0, 0]
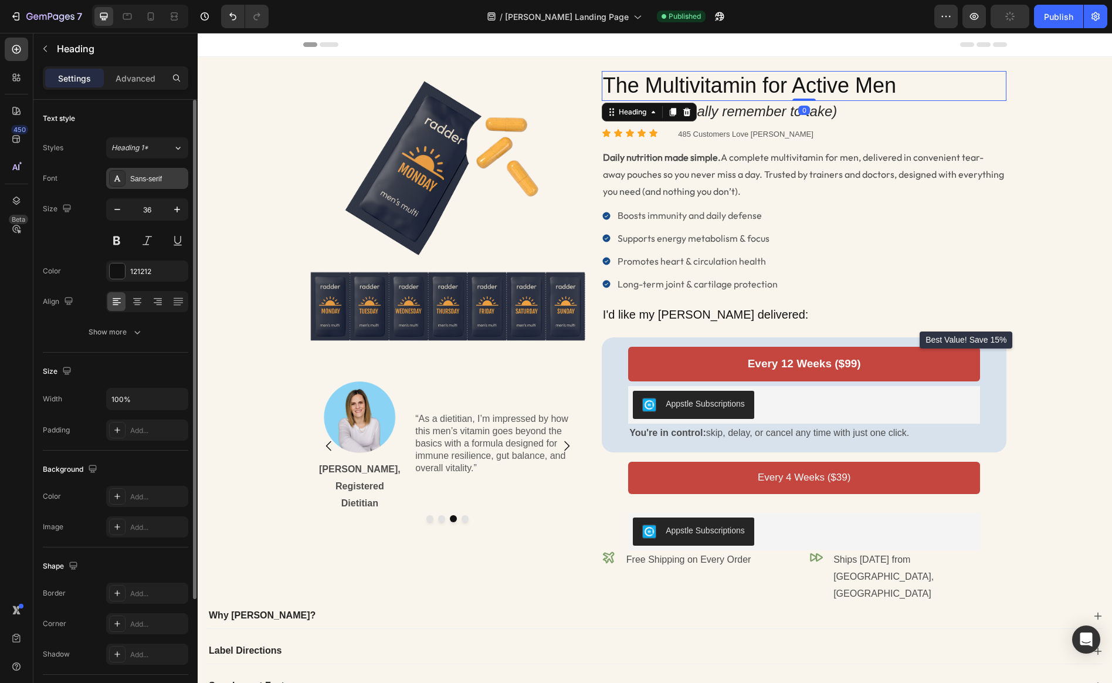
click at [140, 181] on div "Sans-serif" at bounding box center [157, 179] width 55 height 11
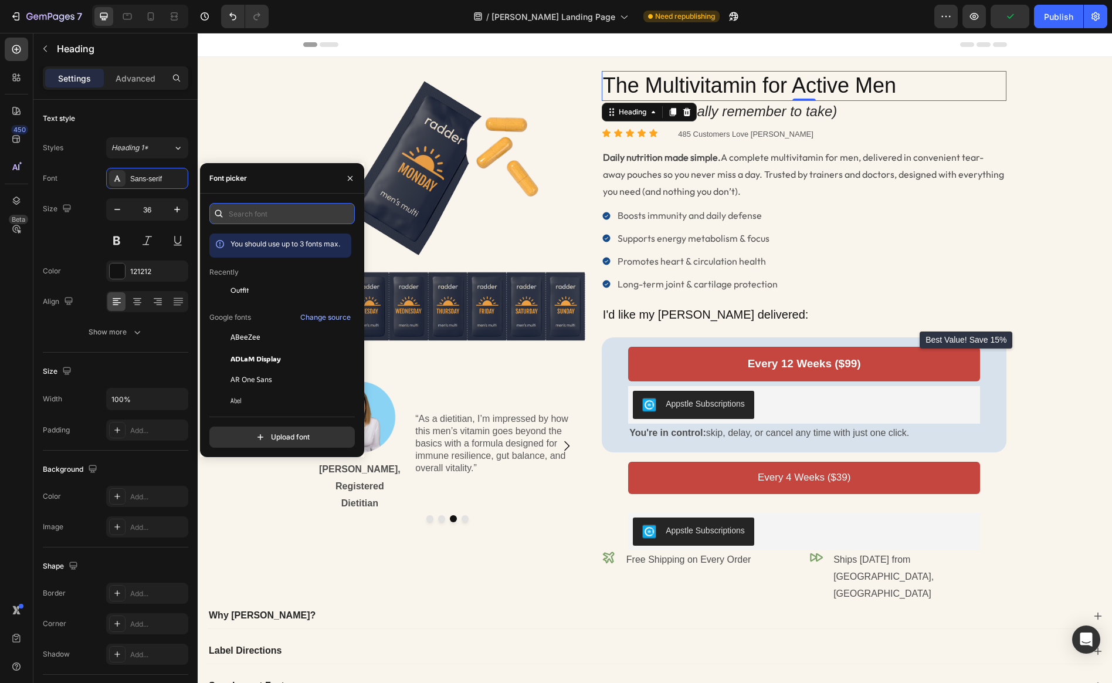
click at [236, 211] on input "text" at bounding box center [281, 213] width 145 height 21
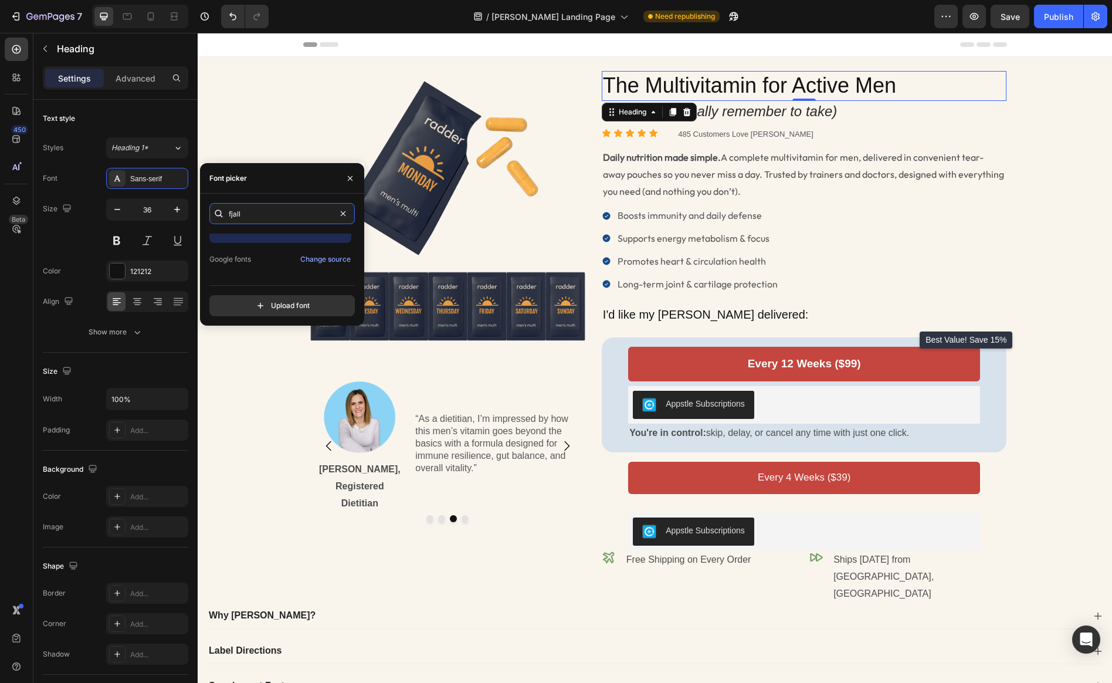
scroll to position [29, 0]
type input "fjall"
click at [248, 262] on span "Fjalla One" at bounding box center [243, 265] width 26 height 11
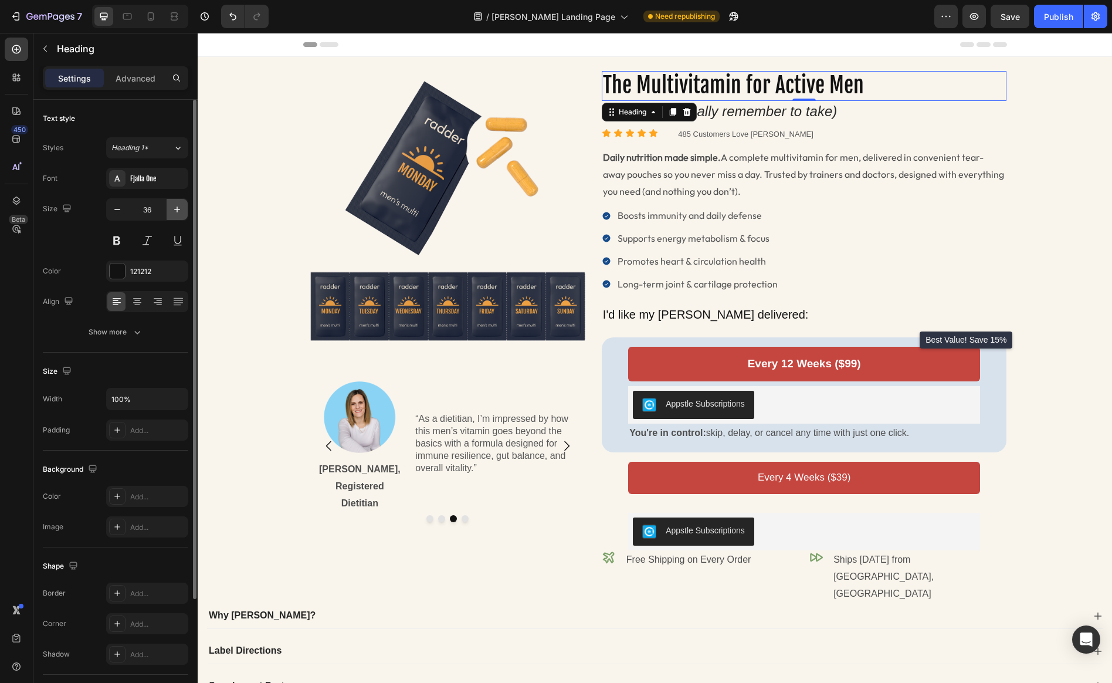
click at [184, 213] on button "button" at bounding box center [177, 209] width 21 height 21
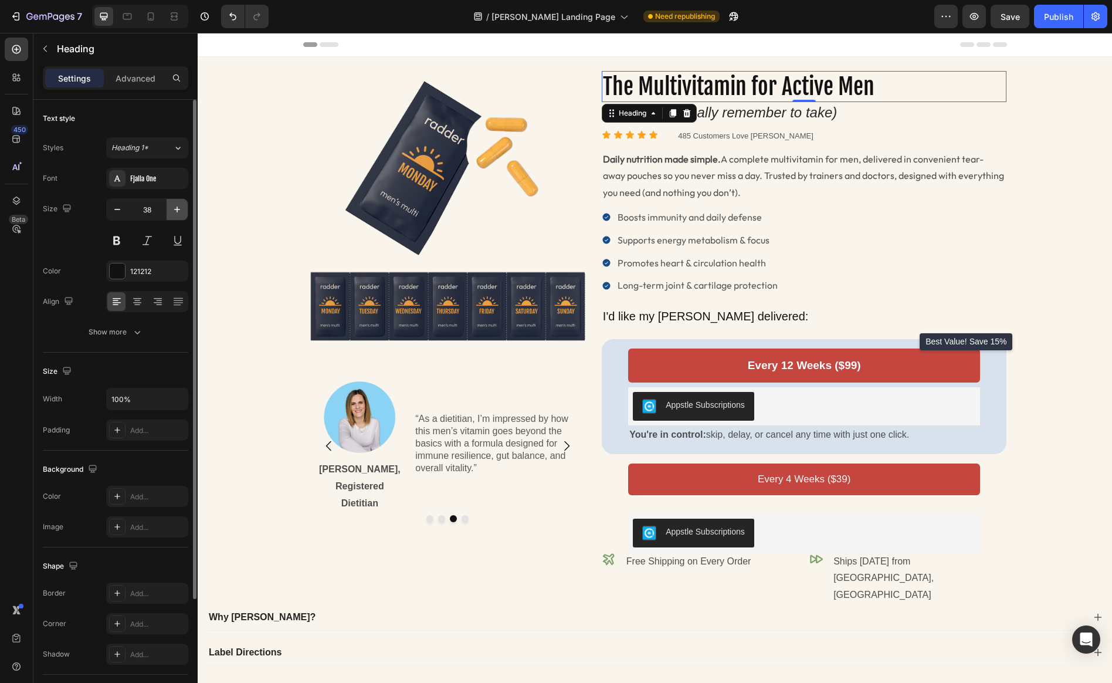
click at [178, 211] on icon "button" at bounding box center [177, 210] width 12 height 12
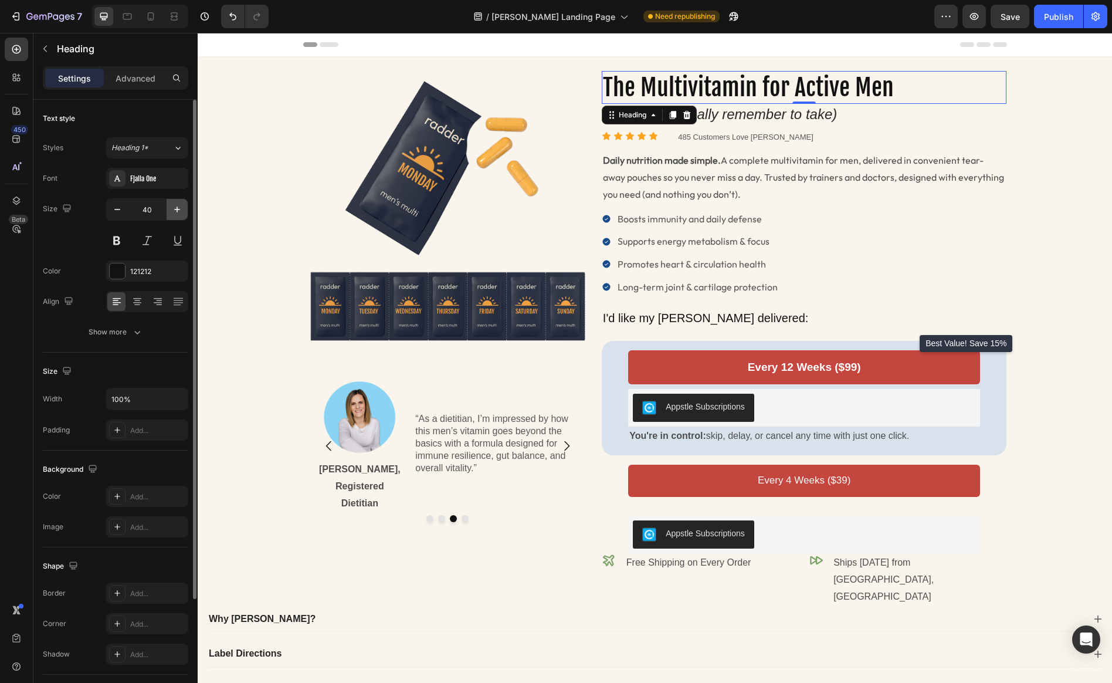
click at [178, 211] on icon "button" at bounding box center [177, 210] width 12 height 12
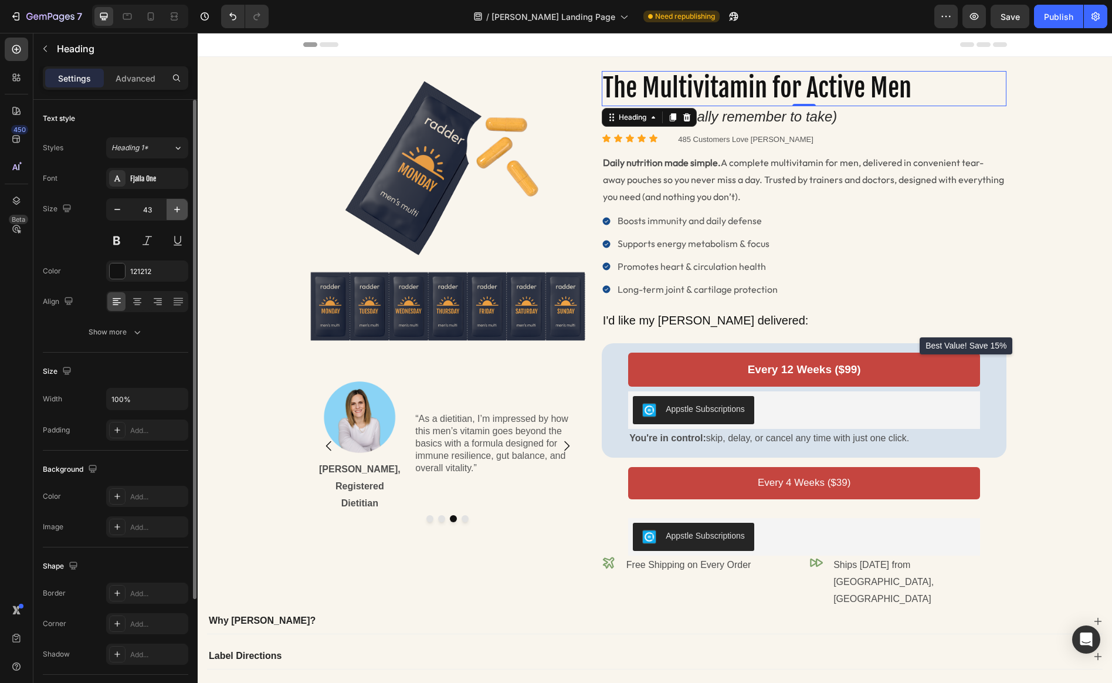
click at [178, 211] on icon "button" at bounding box center [177, 210] width 12 height 12
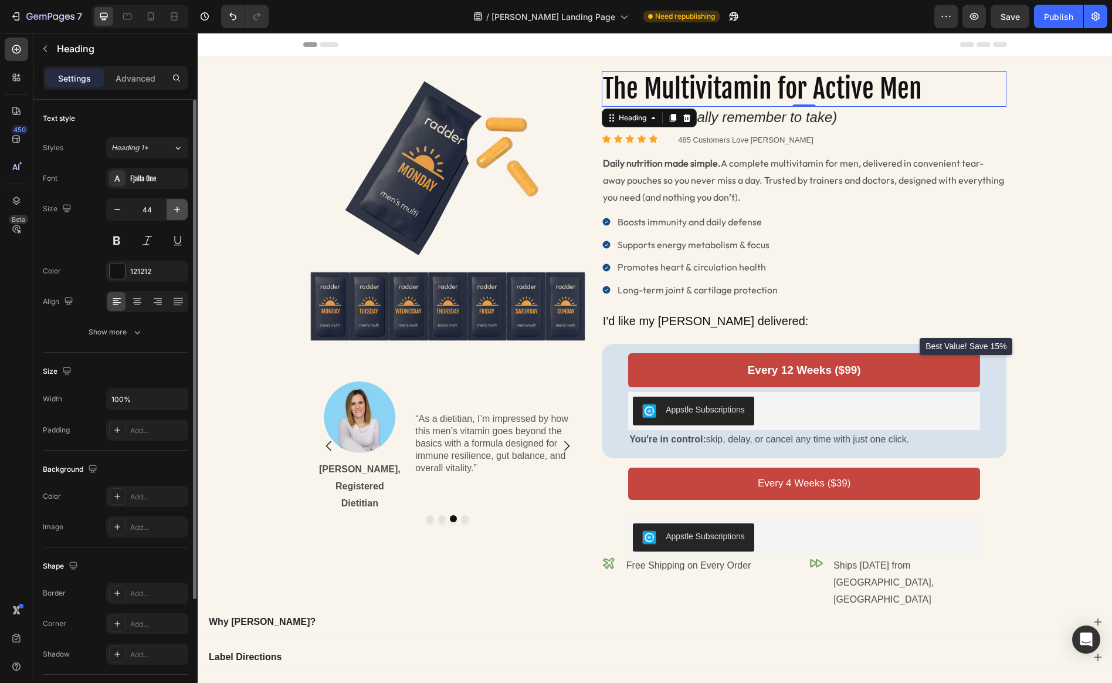
click at [178, 211] on icon "button" at bounding box center [177, 210] width 12 height 12
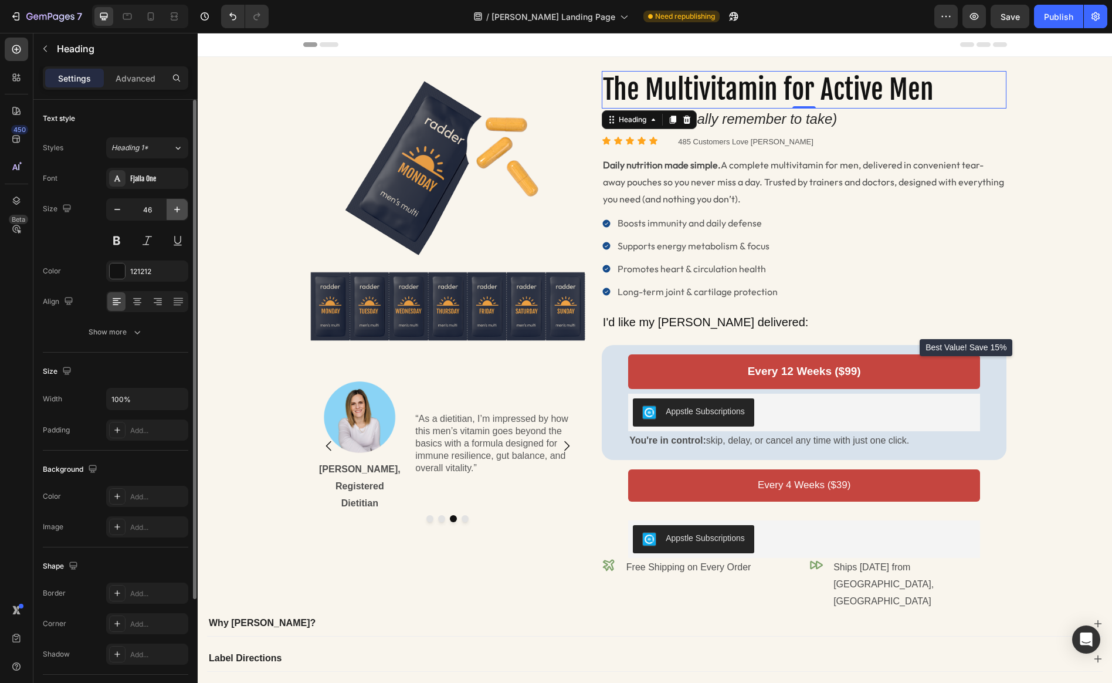
click at [178, 211] on icon "button" at bounding box center [177, 210] width 12 height 12
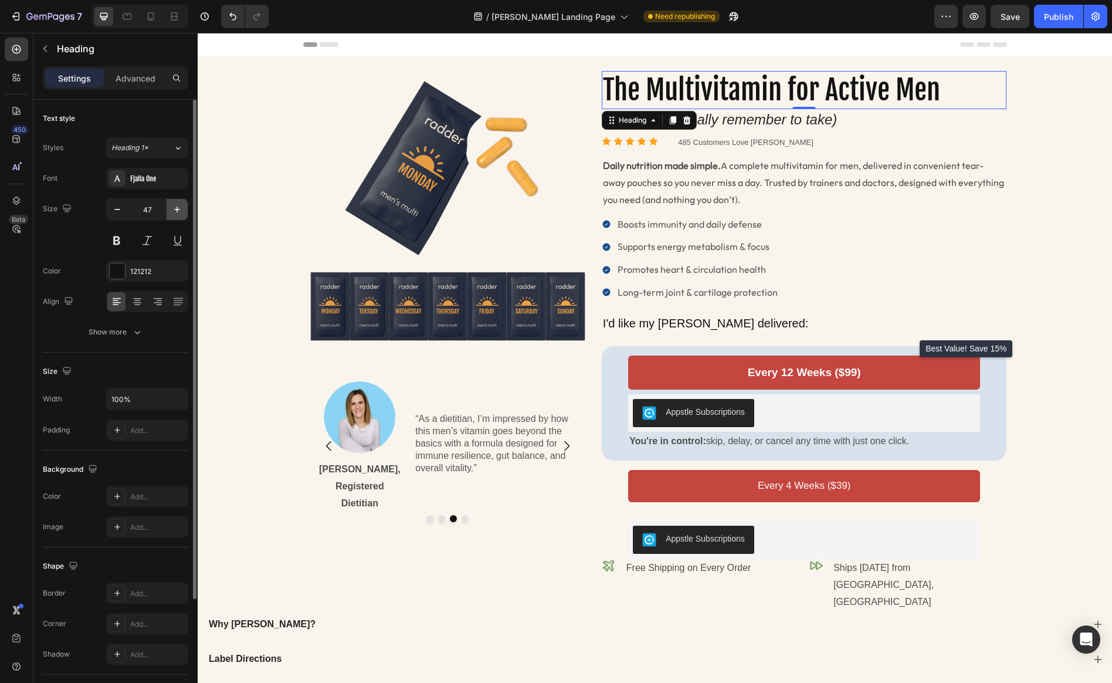
click at [178, 211] on icon "button" at bounding box center [177, 210] width 12 height 12
type input "48"
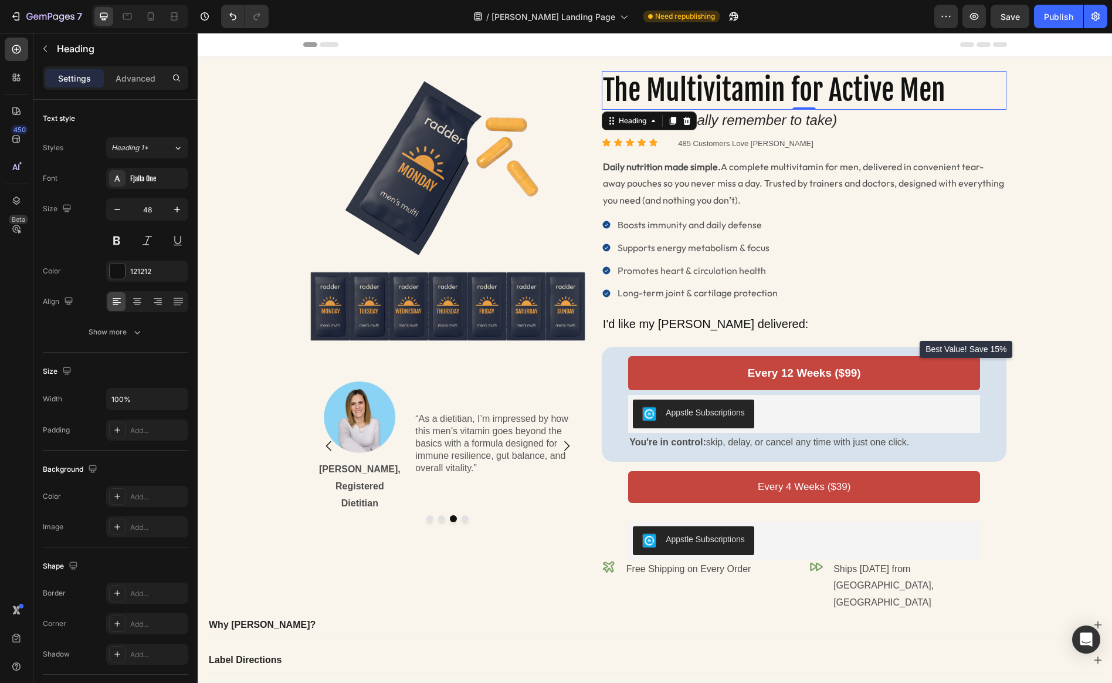
click at [809, 124] on h2 "(that you'll actually remember to take)" at bounding box center [804, 120] width 405 height 21
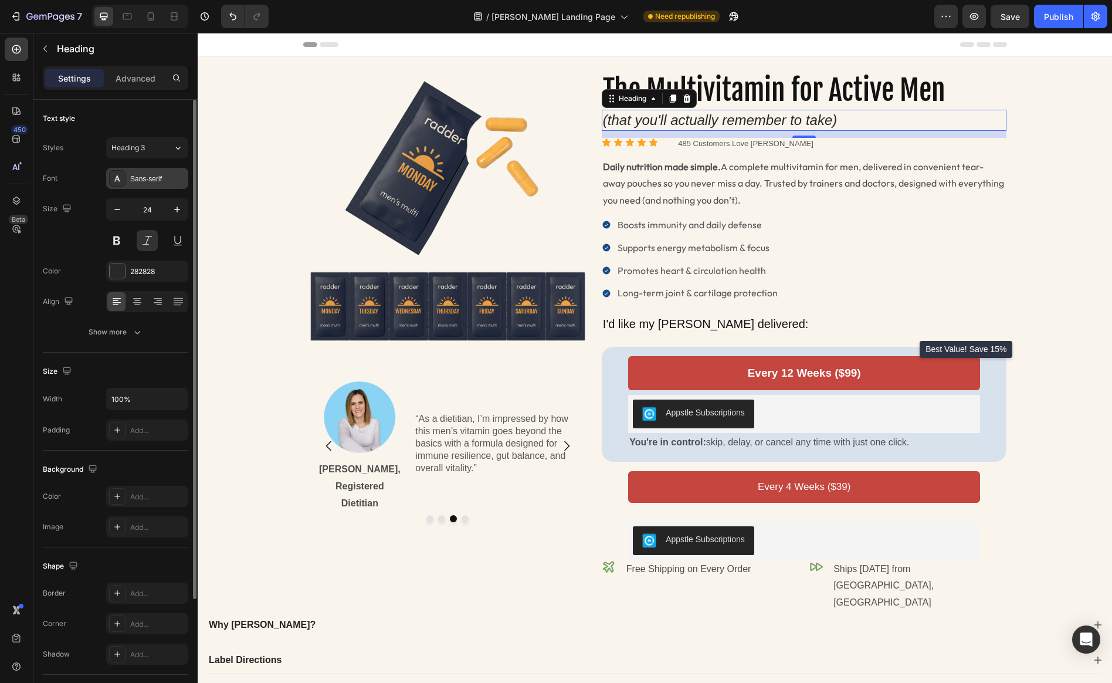
click at [160, 184] on div "Sans-serif" at bounding box center [147, 178] width 82 height 21
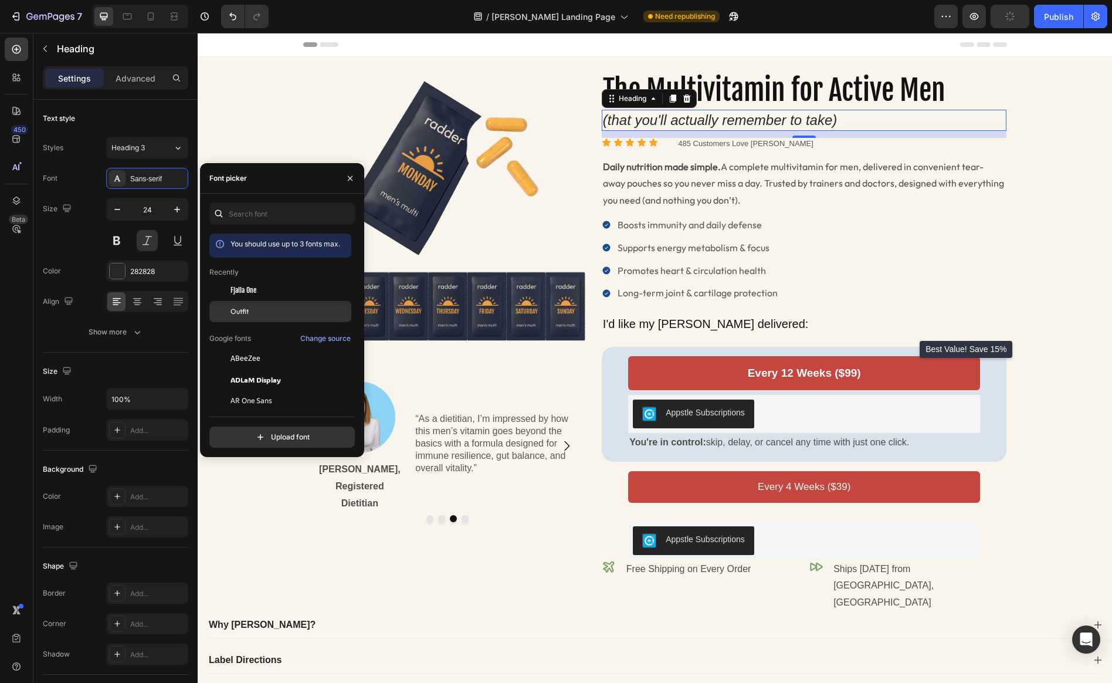
click at [249, 432] on div "Outfit" at bounding box center [280, 442] width 142 height 21
click at [935, 174] on p "Daily nutrition made simple. A complete multivitamin for men, delivered in conv…" at bounding box center [804, 183] width 403 height 50
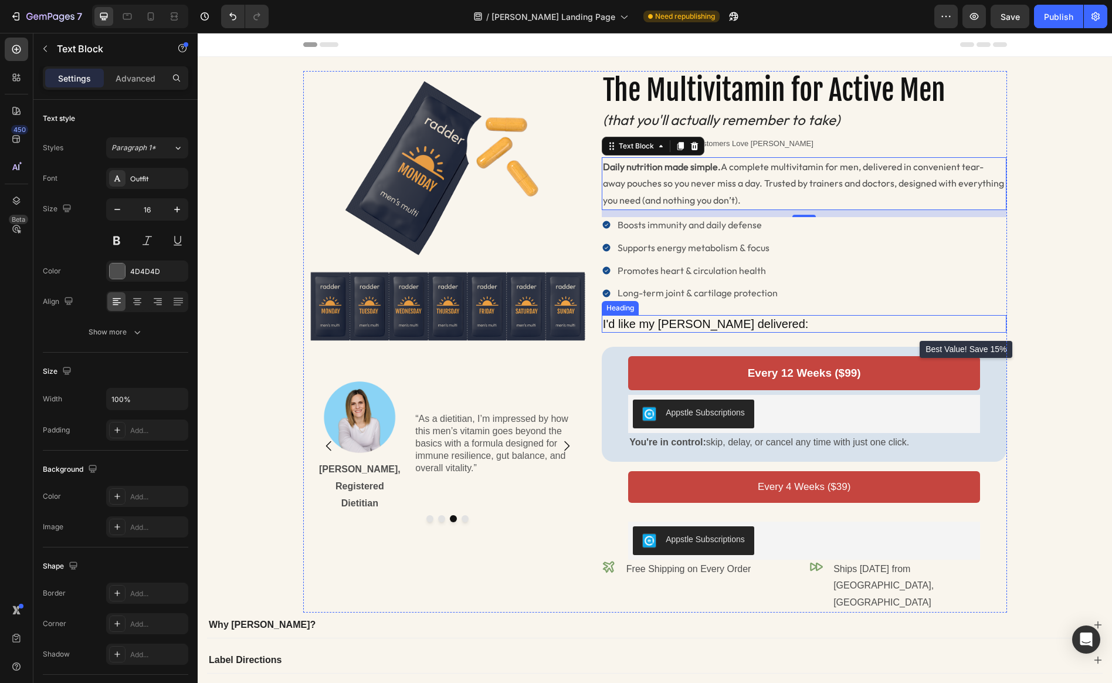
click at [678, 325] on p "I'd like my [PERSON_NAME] delivered:" at bounding box center [804, 323] width 403 height 15
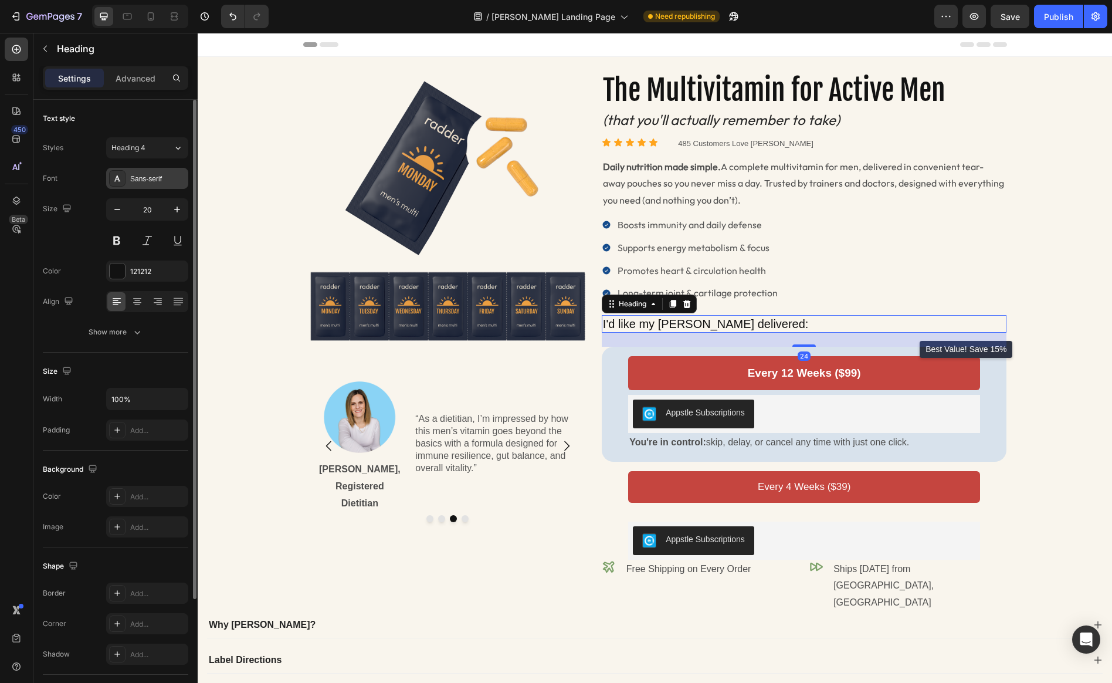
click at [151, 187] on div "Sans-serif" at bounding box center [147, 178] width 82 height 21
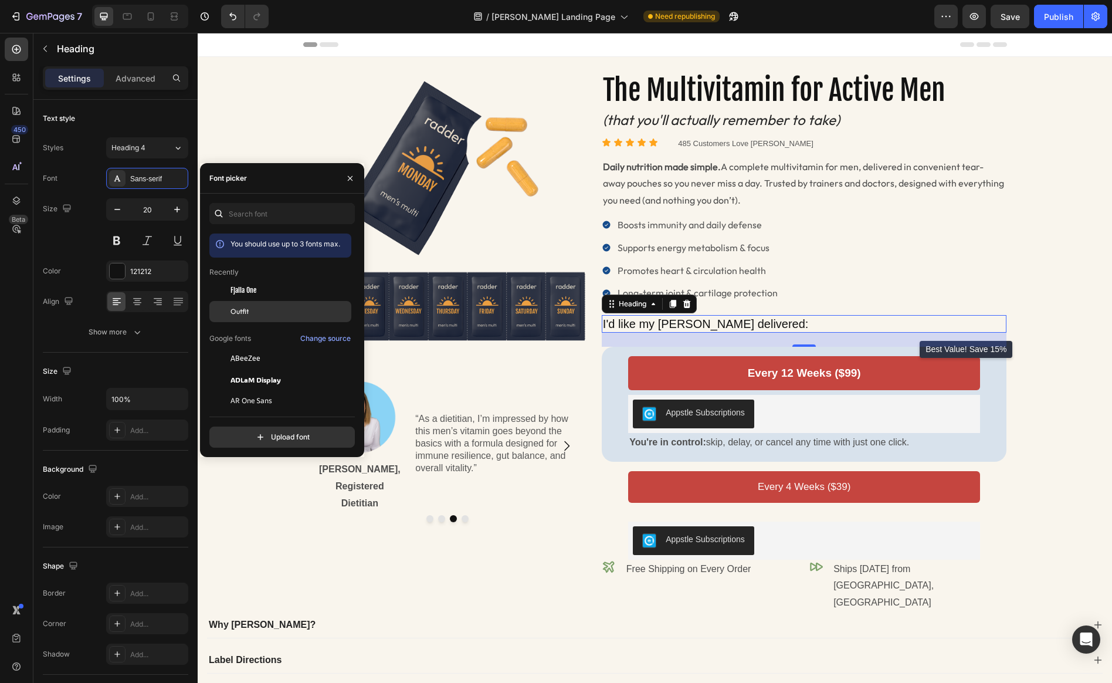
click at [251, 315] on div "Outfit" at bounding box center [289, 311] width 118 height 11
click at [736, 442] on p "You're in control: skip, delay, or cancel any time with just one click." at bounding box center [804, 442] width 350 height 17
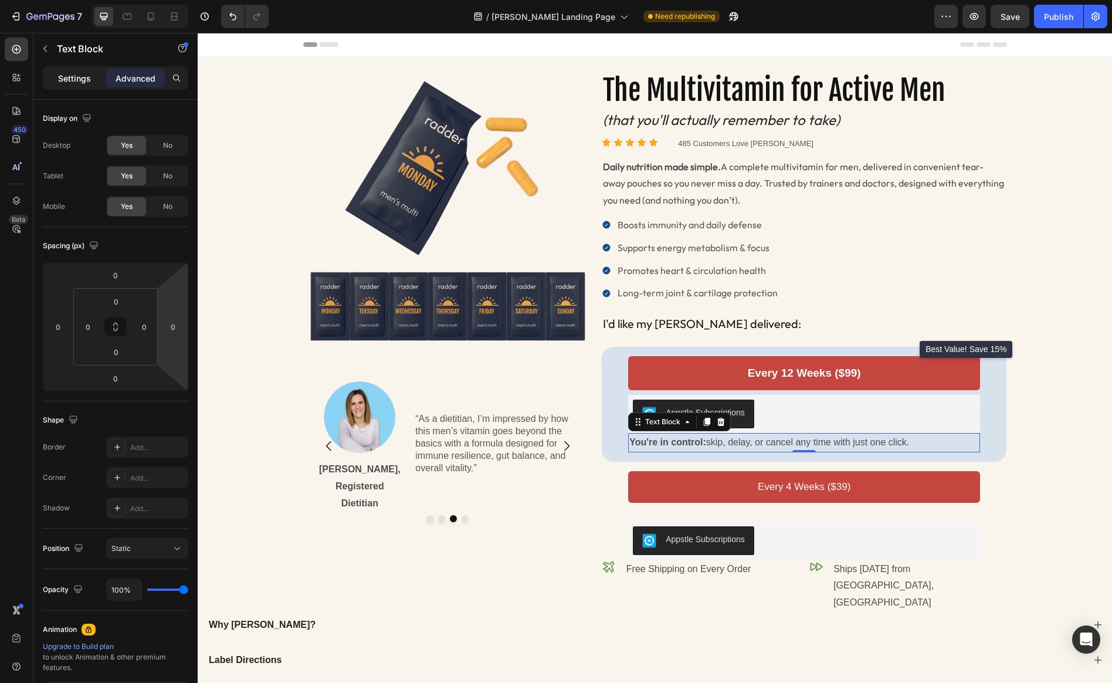
click at [55, 74] on div "Settings" at bounding box center [74, 78] width 59 height 19
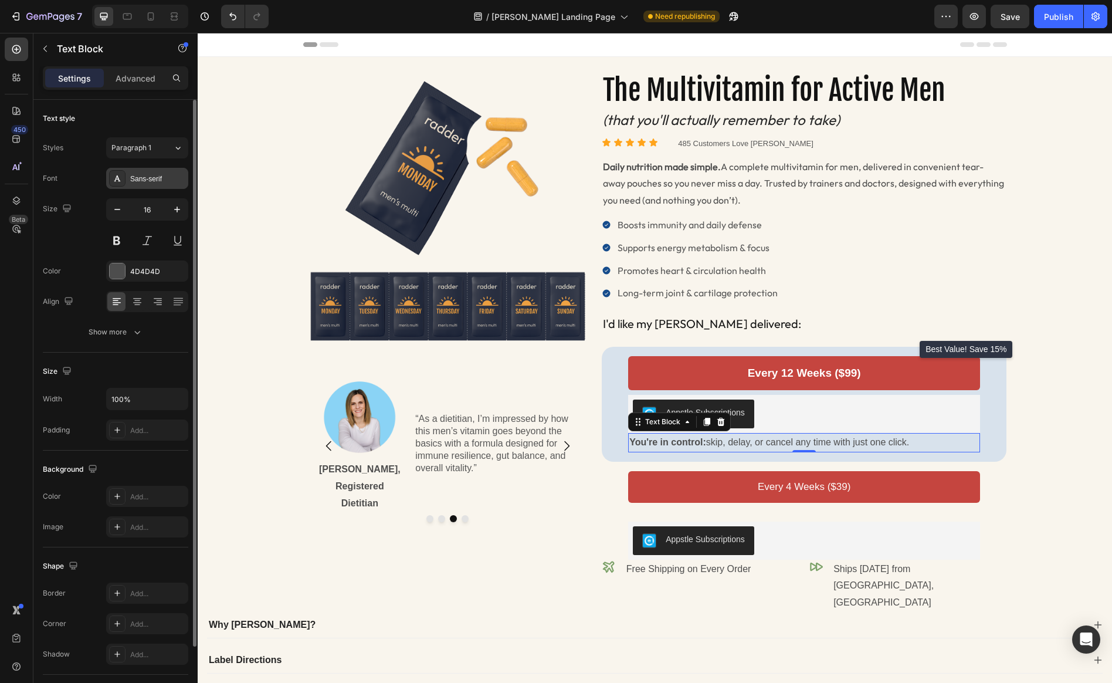
click at [152, 179] on div "Sans-serif" at bounding box center [157, 179] width 55 height 11
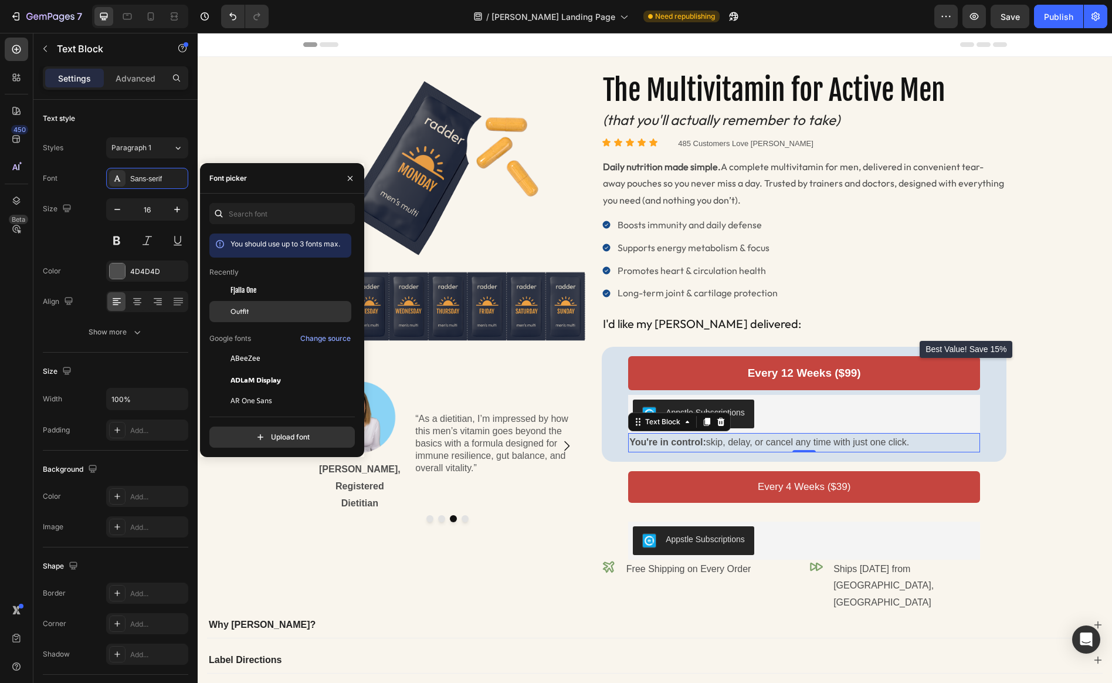
click at [258, 311] on div "Outfit" at bounding box center [289, 311] width 118 height 11
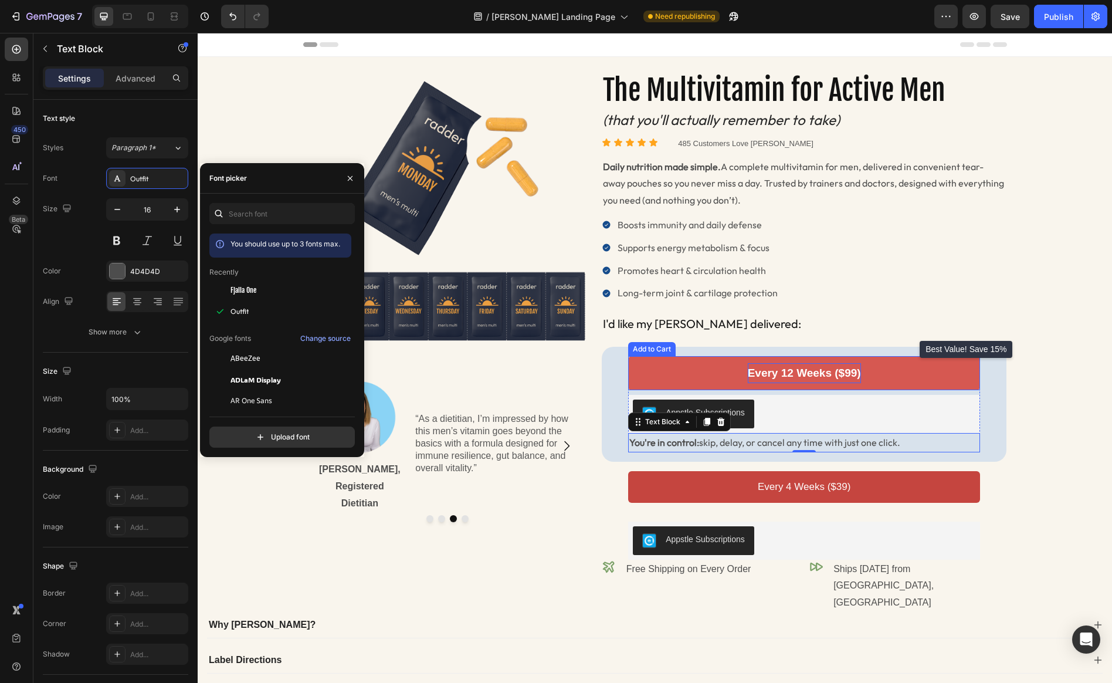
click at [810, 375] on p "Every 12 Weeks ($99)" at bounding box center [804, 373] width 113 height 20
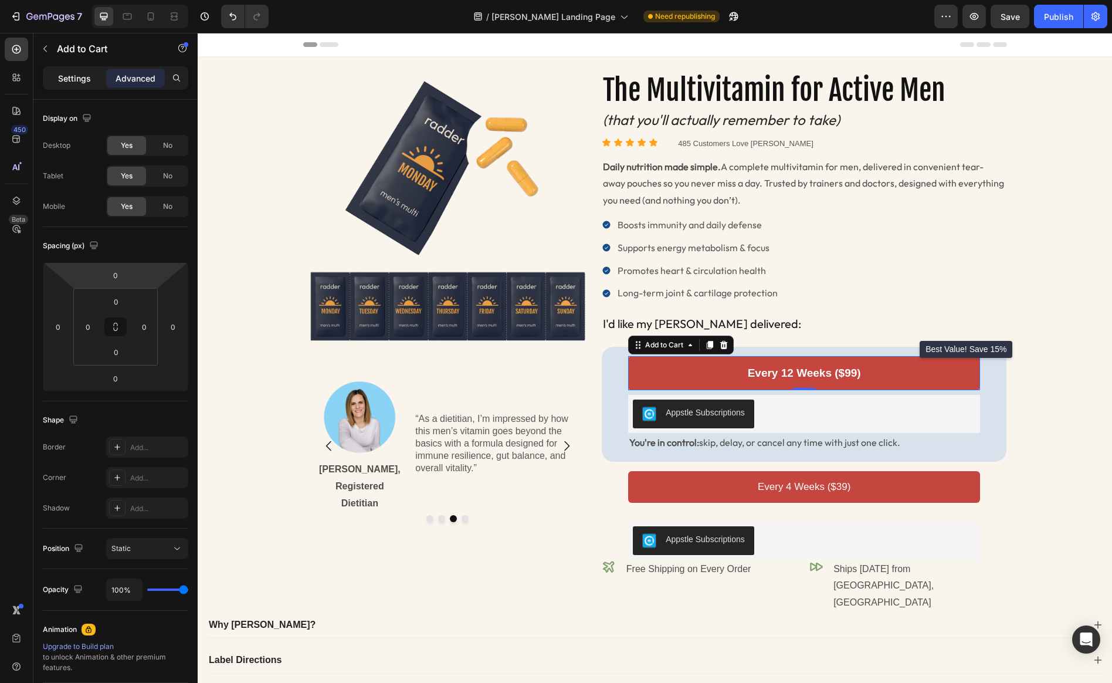
click at [86, 77] on p "Settings" at bounding box center [74, 78] width 33 height 12
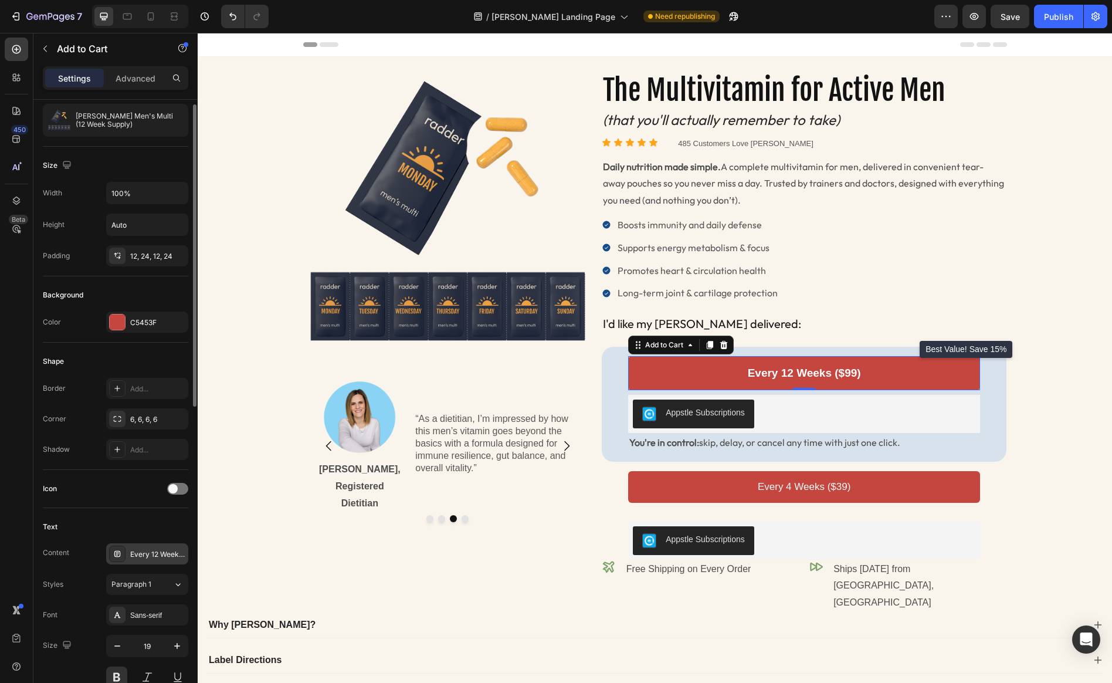
scroll to position [169, 0]
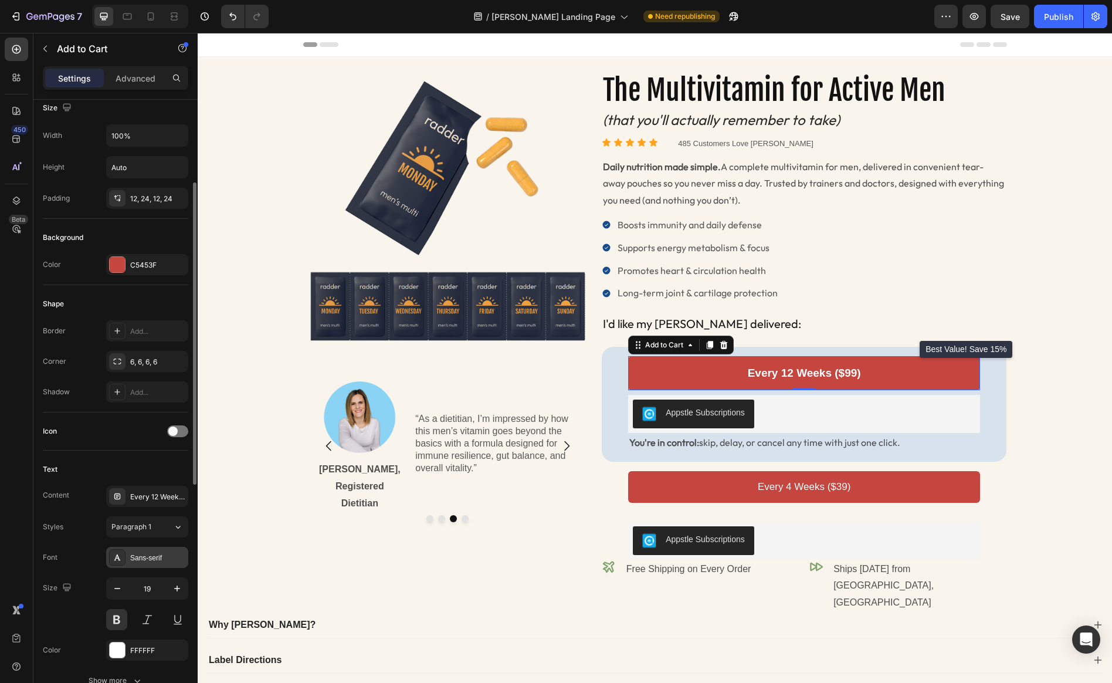
click at [164, 553] on div "Sans-serif" at bounding box center [157, 557] width 55 height 11
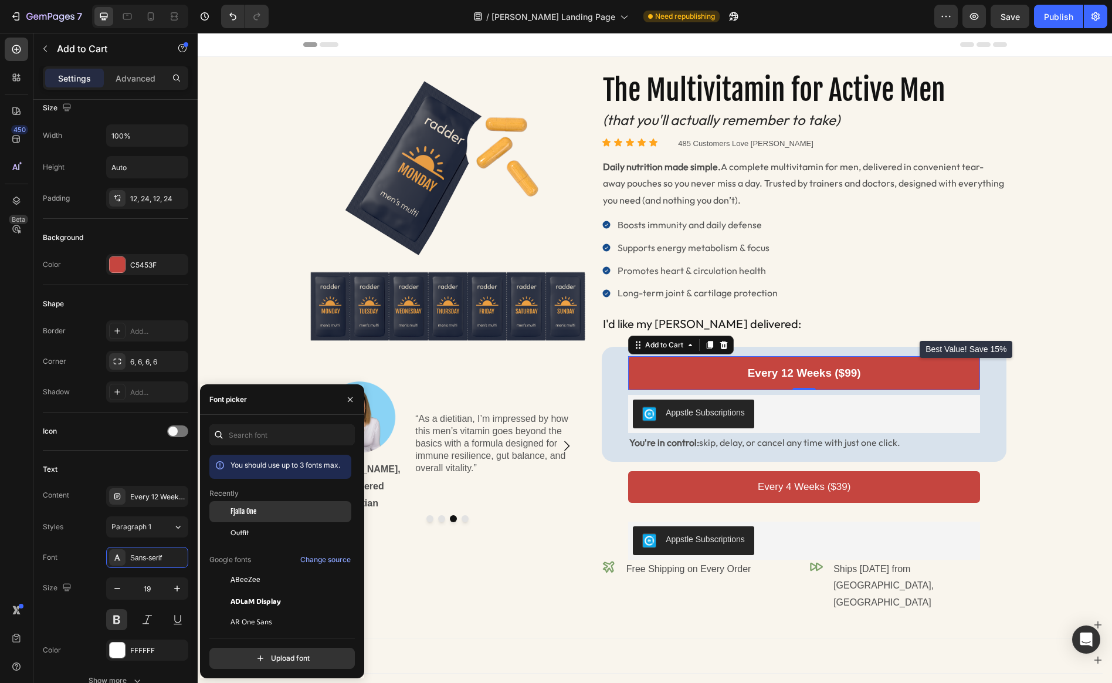
click at [263, 508] on div "Fjalla One" at bounding box center [289, 511] width 118 height 11
click at [257, 528] on div "Outfit" at bounding box center [289, 532] width 118 height 11
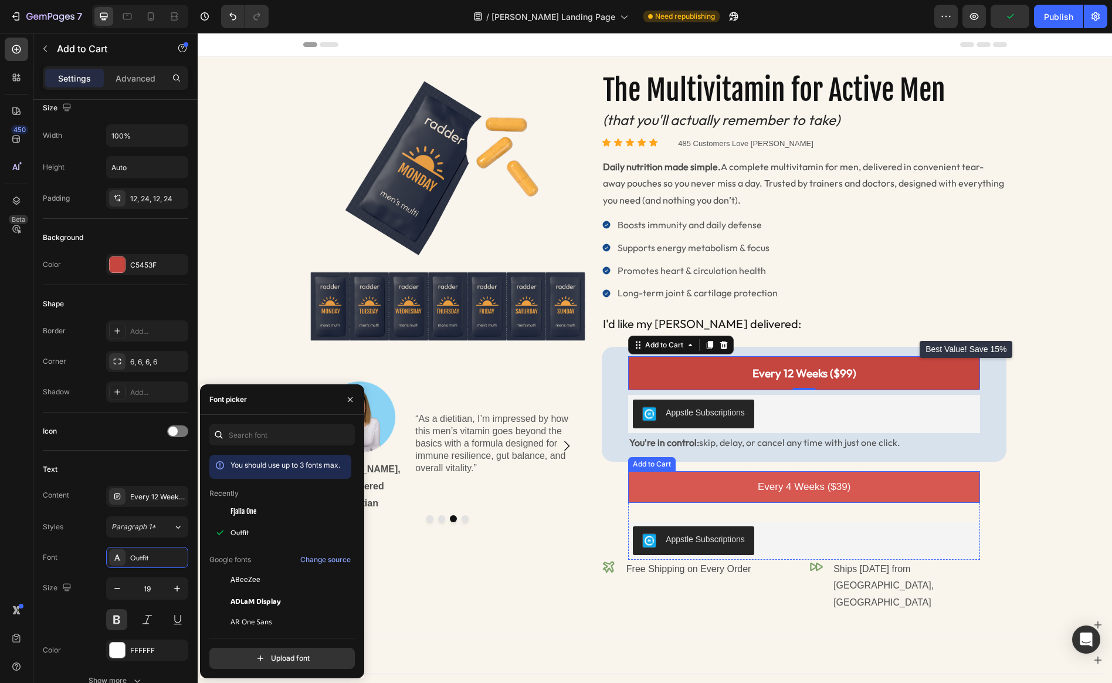
click at [812, 496] on button "Every 4 Weeks ($39)" at bounding box center [804, 487] width 352 height 32
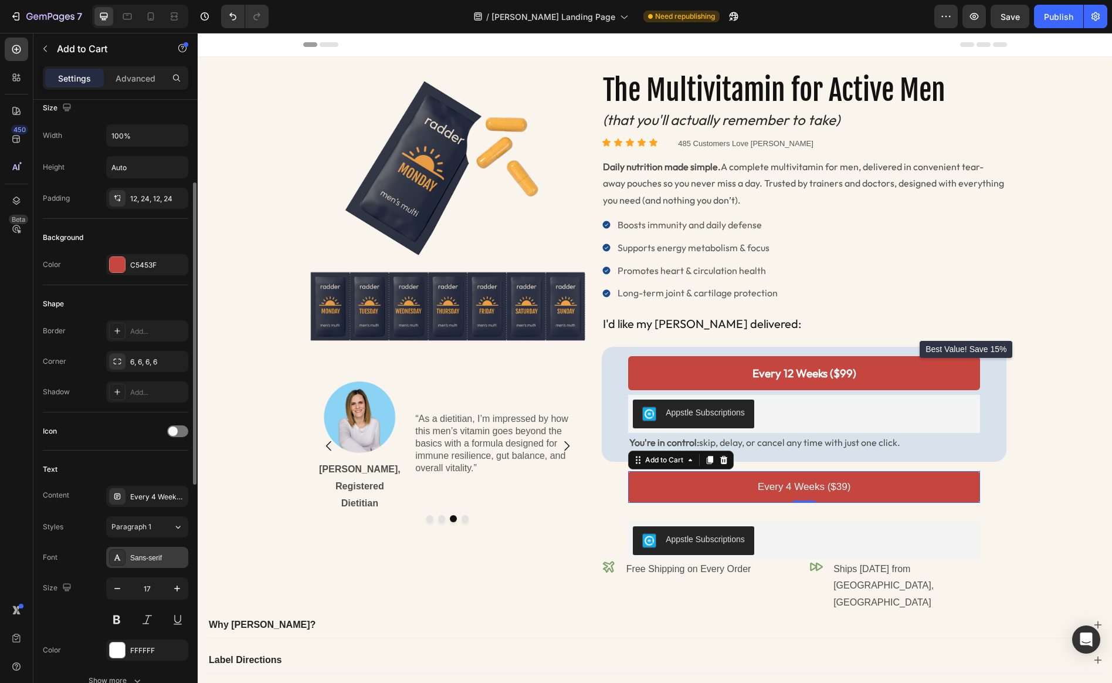
click at [170, 557] on div "Sans-serif" at bounding box center [157, 557] width 55 height 11
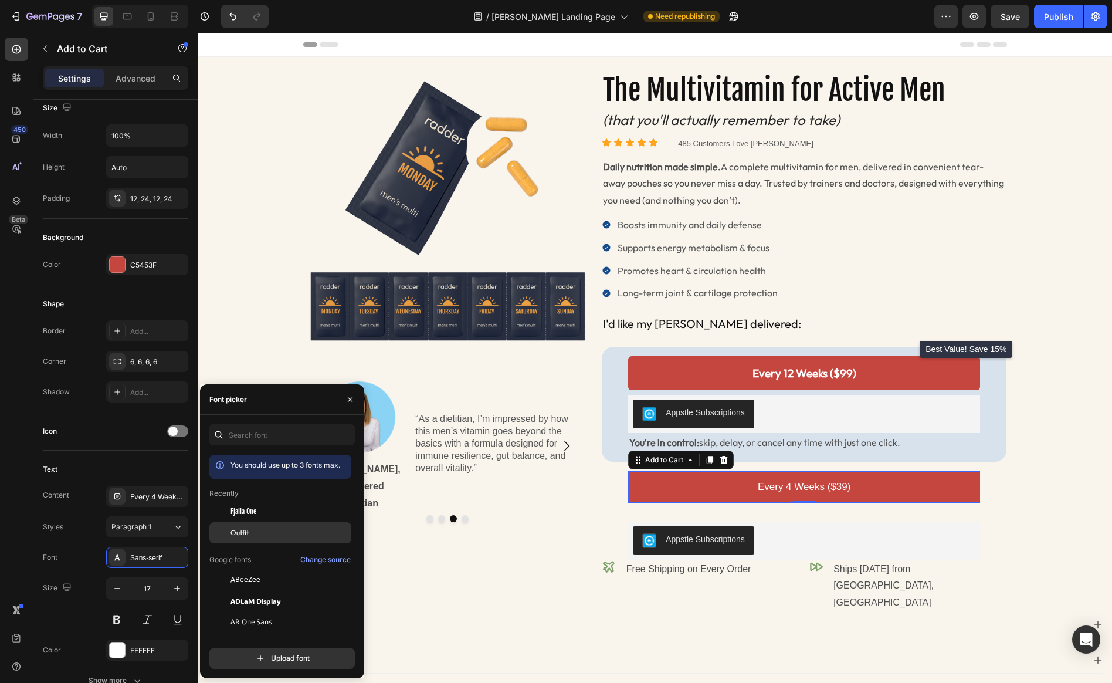
drag, startPoint x: 253, startPoint y: 531, endPoint x: 263, endPoint y: 528, distance: 11.0
click at [252, 531] on div "Outfit" at bounding box center [289, 532] width 118 height 11
click at [727, 570] on p "Free Shipping on Every Order" at bounding box center [688, 569] width 125 height 17
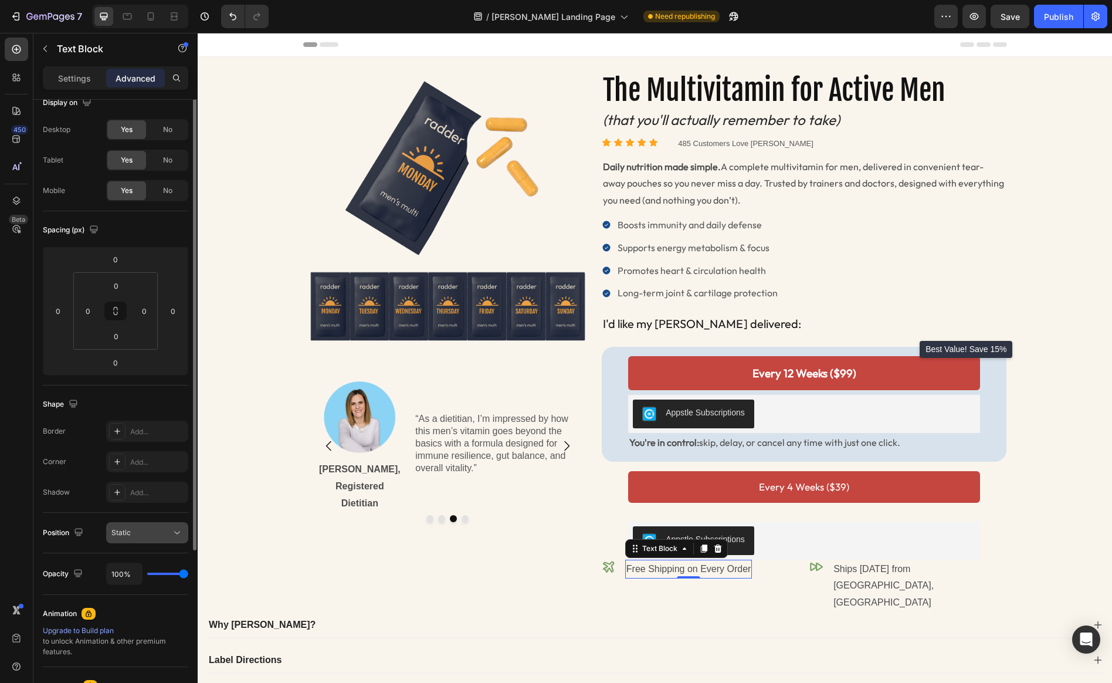
scroll to position [0, 0]
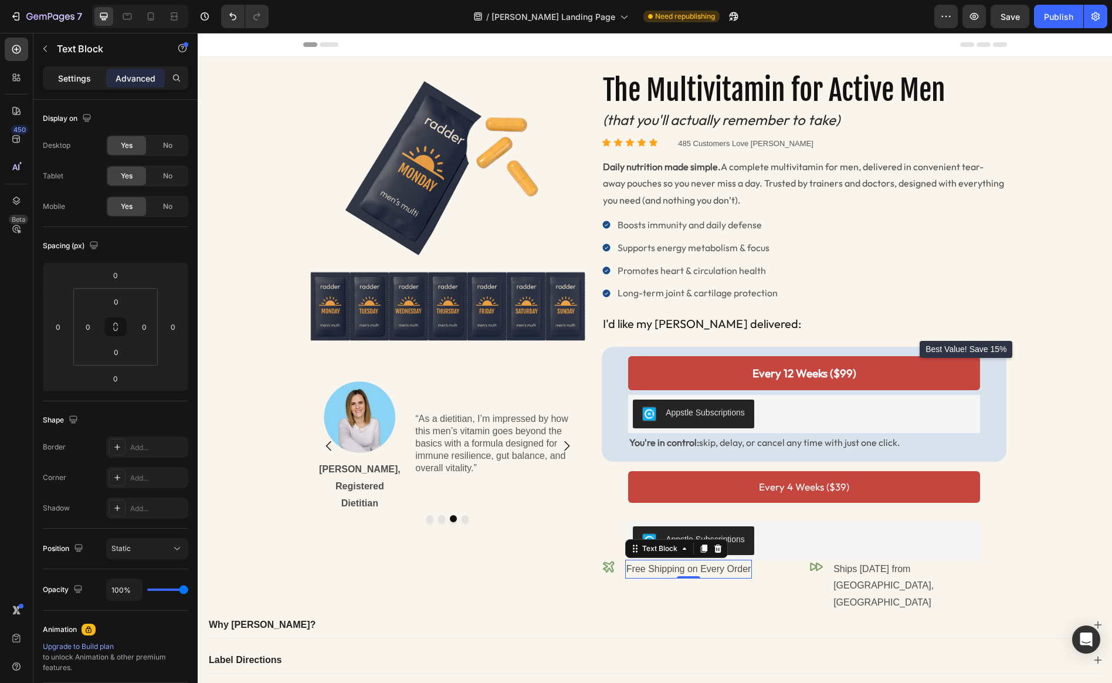
click at [62, 79] on p "Settings" at bounding box center [74, 78] width 33 height 12
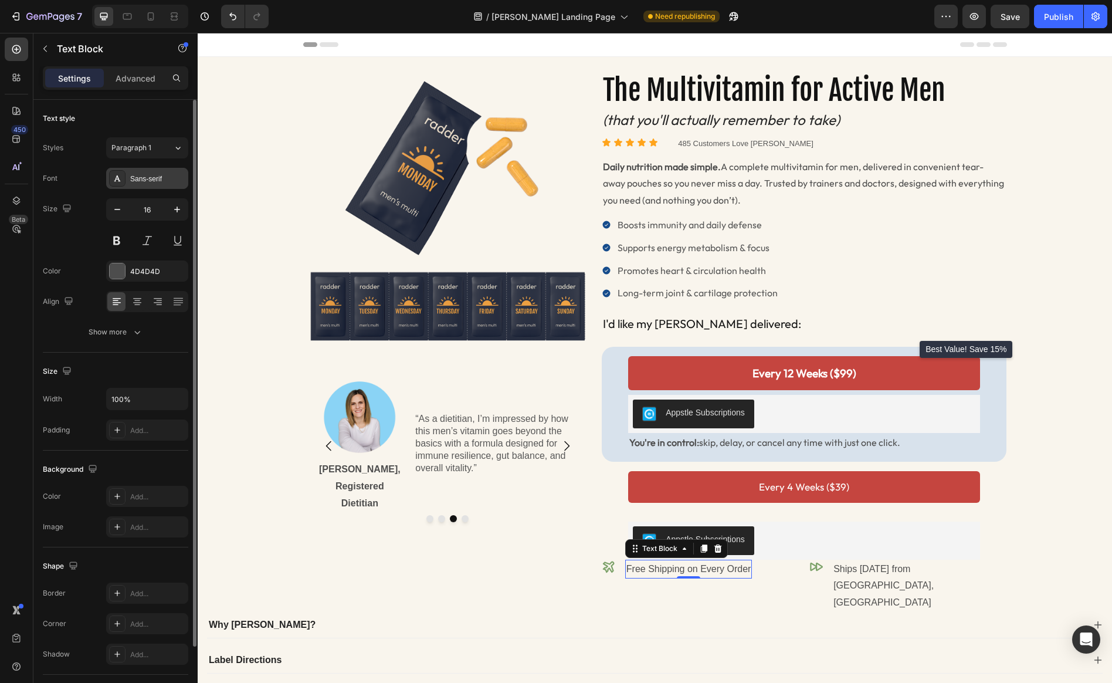
click at [152, 183] on div "Sans-serif" at bounding box center [157, 179] width 55 height 11
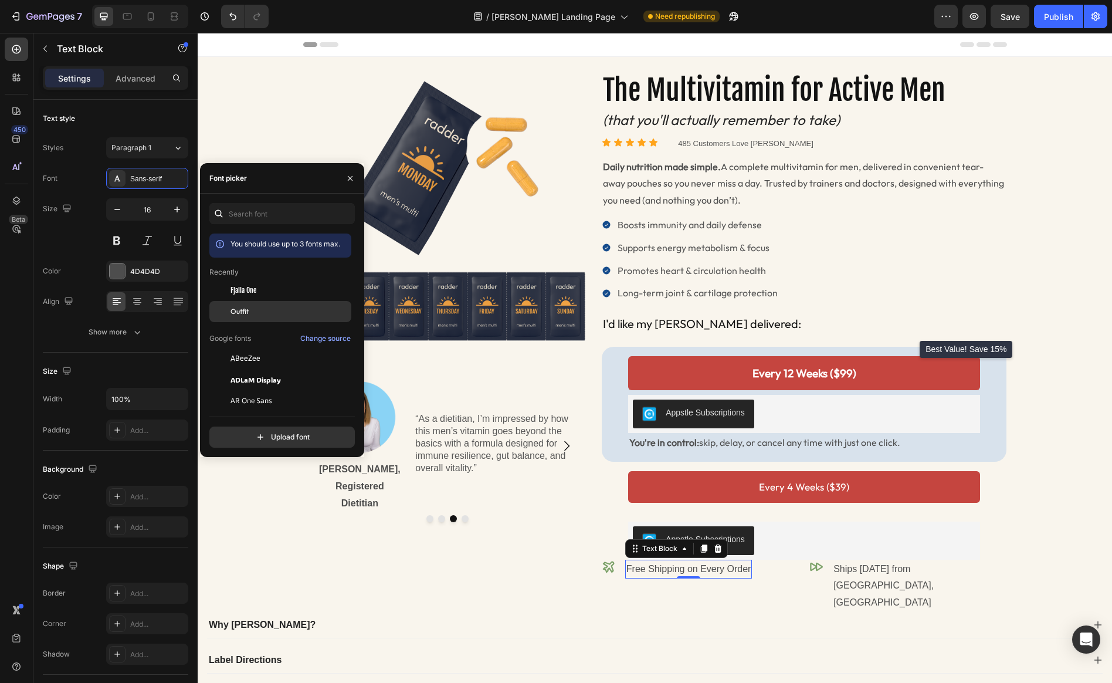
click at [247, 314] on span "Outfit" at bounding box center [239, 311] width 18 height 11
click at [899, 564] on p "Ships Today from San Diego, CA" at bounding box center [919, 586] width 172 height 50
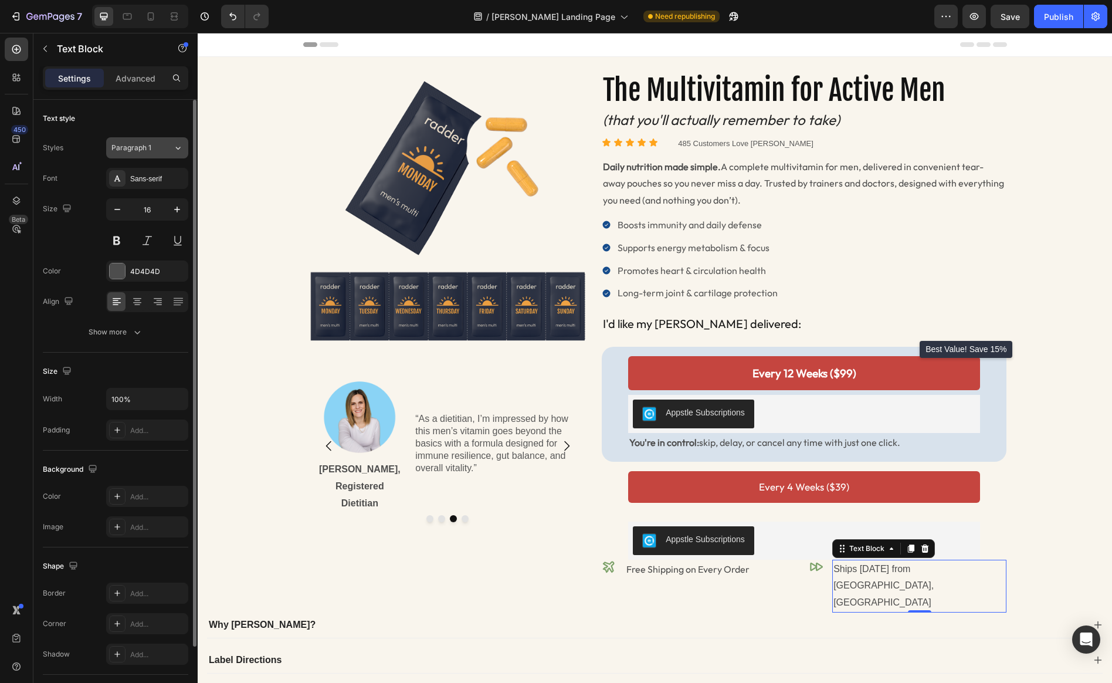
click at [143, 150] on span "Paragraph 1" at bounding box center [131, 148] width 40 height 11
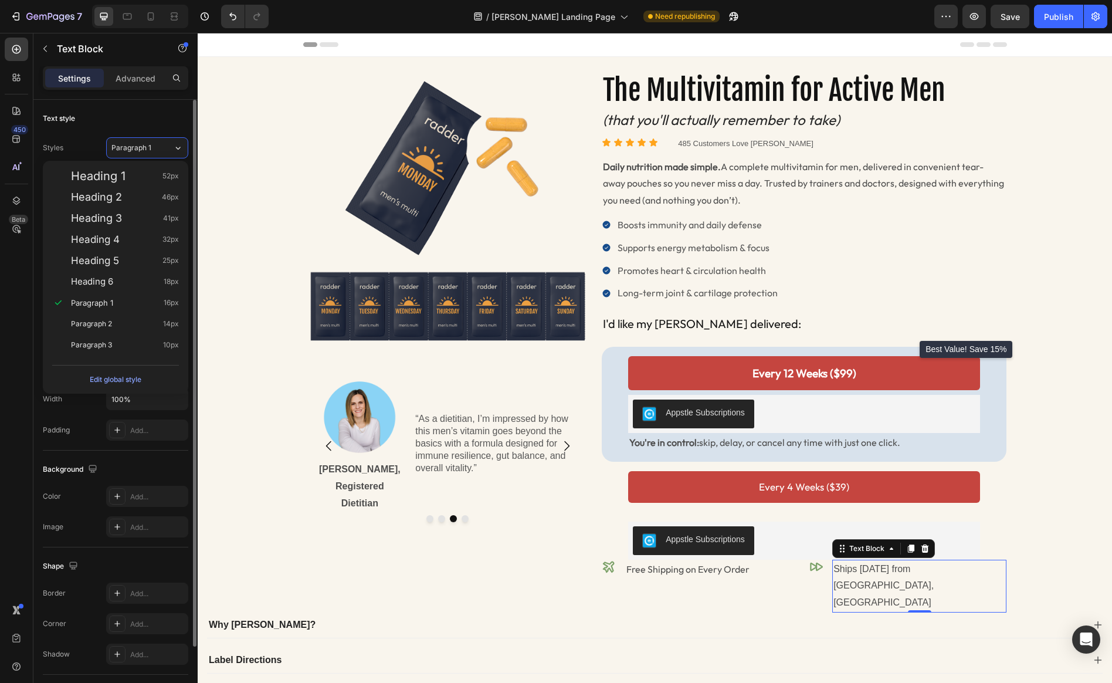
click at [159, 111] on div "Text style" at bounding box center [115, 118] width 145 height 19
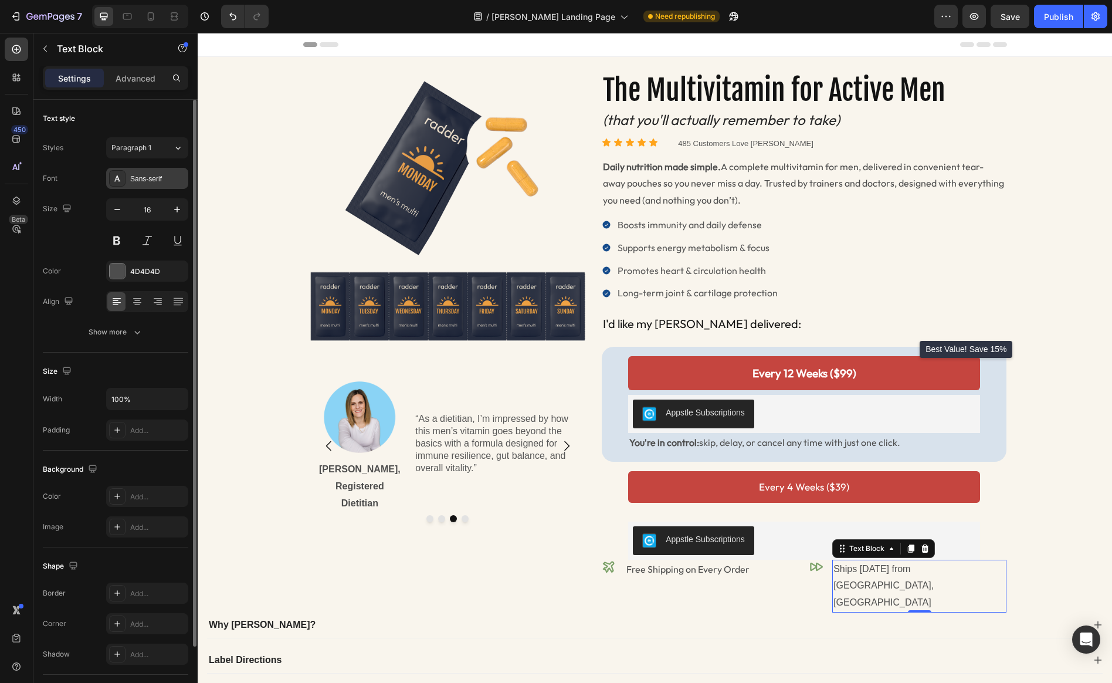
click at [153, 175] on div "Sans-serif" at bounding box center [157, 179] width 55 height 11
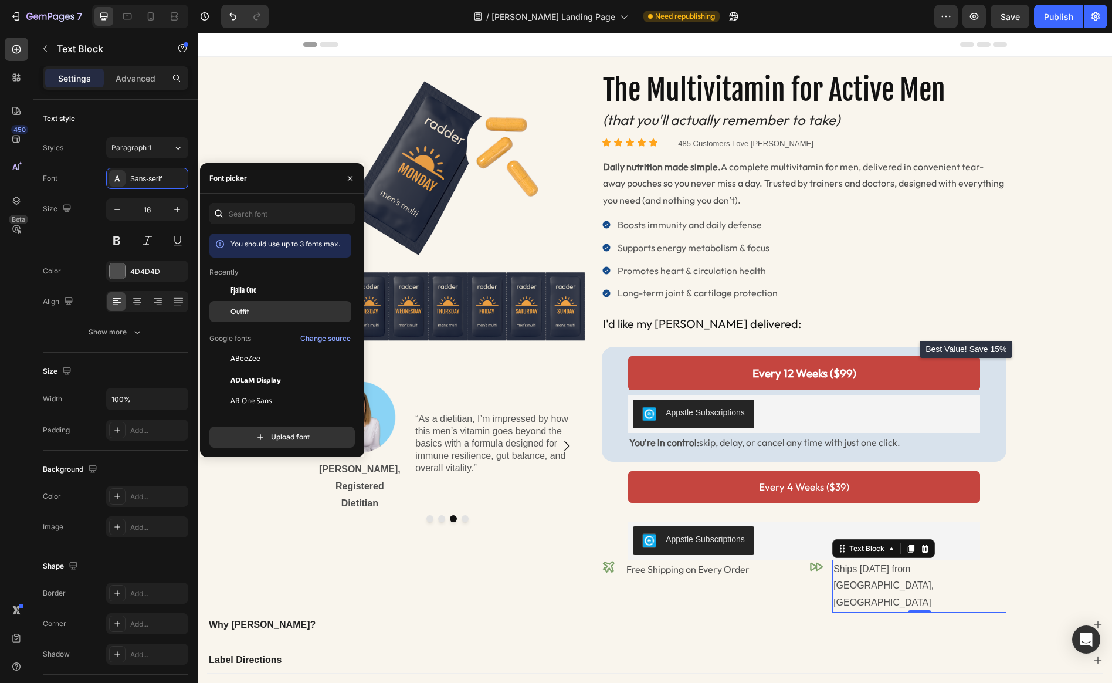
click at [257, 314] on div "Outfit" at bounding box center [289, 311] width 118 height 11
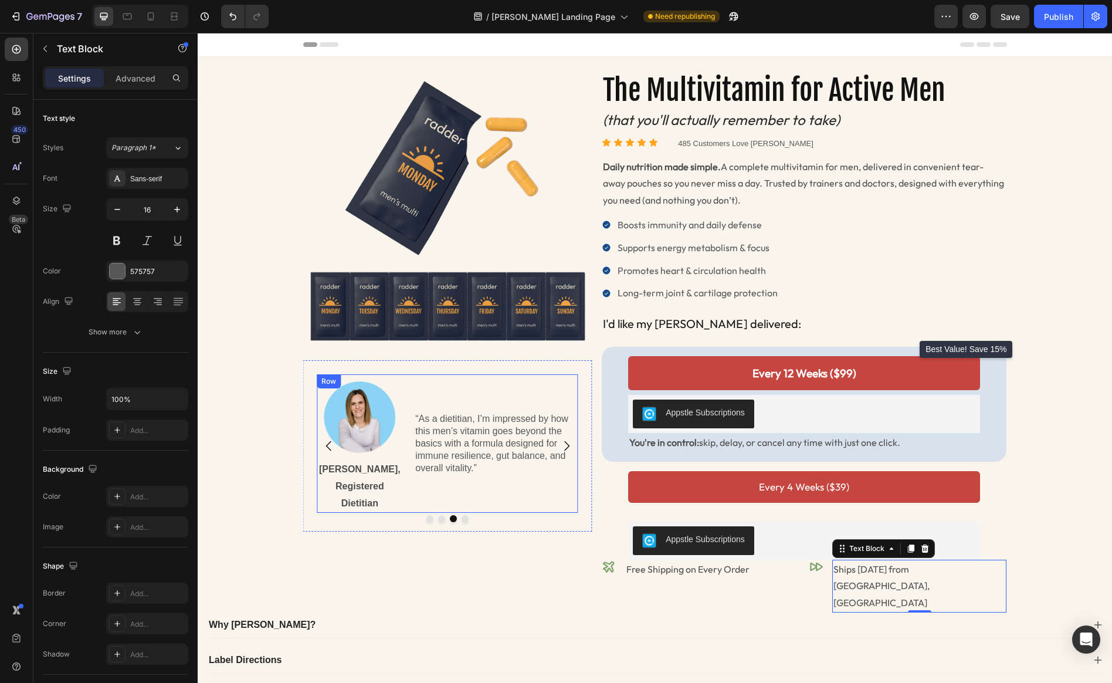
click at [491, 419] on p "“As a dietitian, I’m impressed by how this men’s vitamin goes beyond the basics…" at bounding box center [492, 443] width 155 height 61
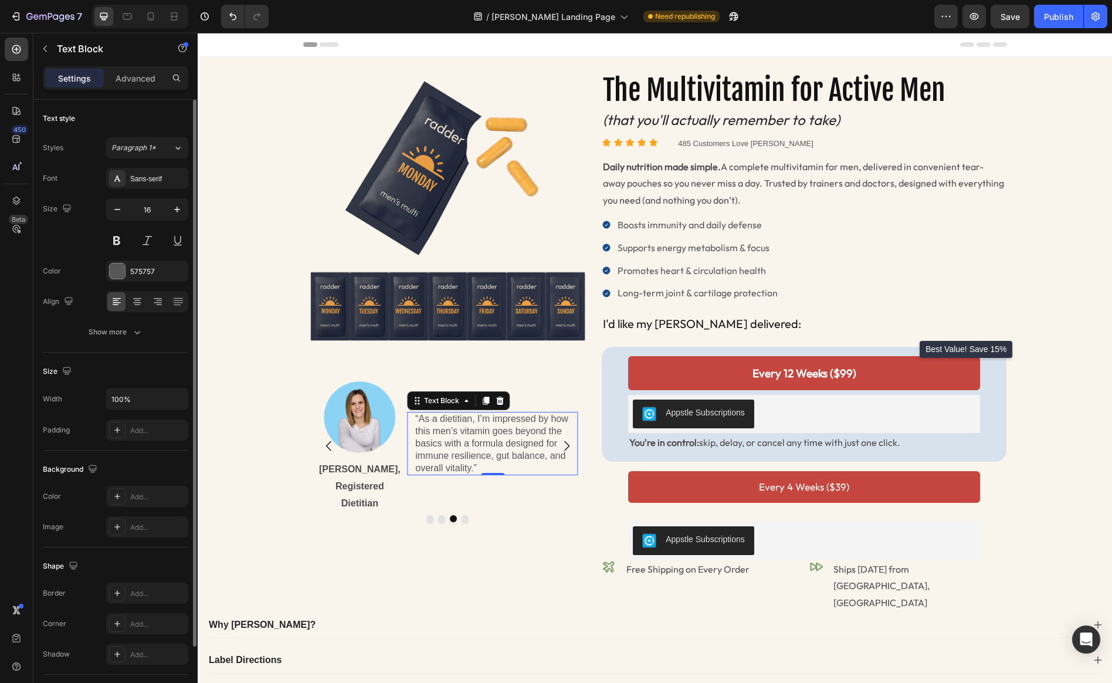
click at [138, 189] on div "Font Sans-serif Size 16 Color 575757 Align Show more" at bounding box center [115, 255] width 145 height 175
click at [150, 181] on div "Sans-serif" at bounding box center [157, 179] width 55 height 11
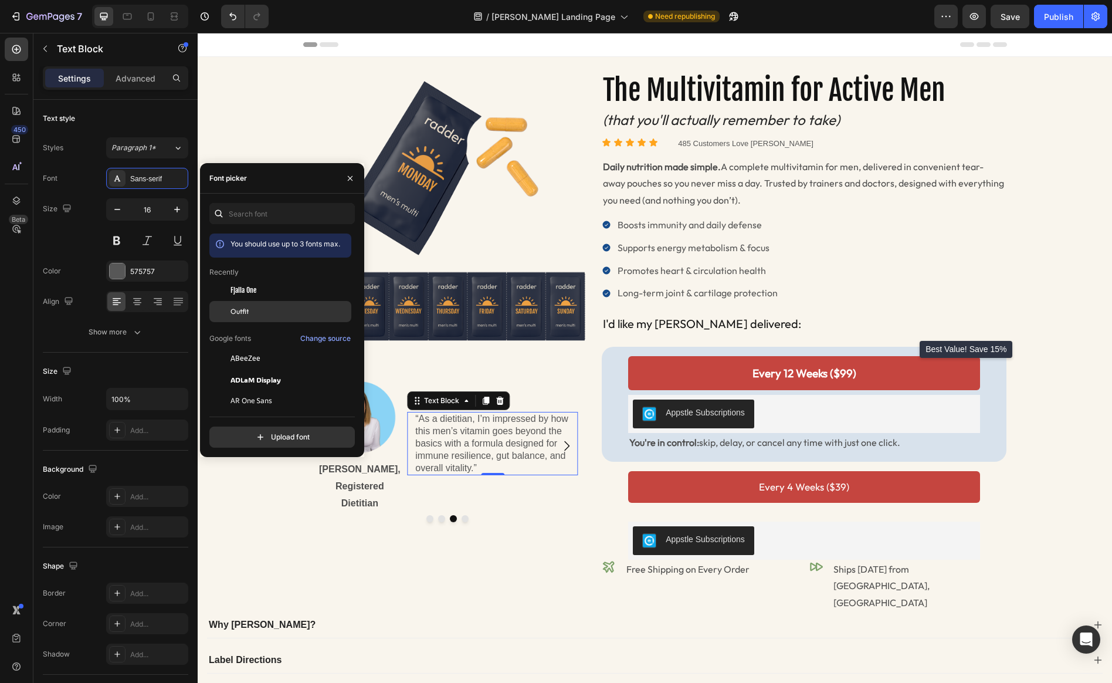
click at [252, 308] on div "Outfit" at bounding box center [289, 311] width 118 height 11
click at [361, 482] on p "Katie Ernst, Registered Dietitian" at bounding box center [359, 486] width 83 height 50
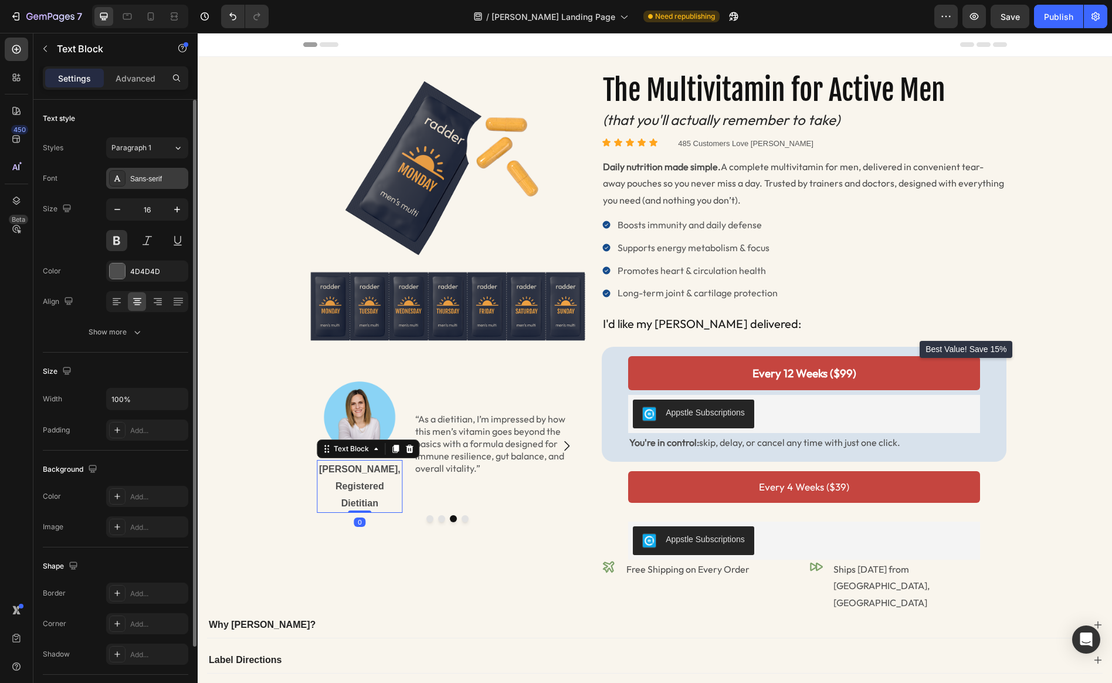
click at [140, 175] on div "Sans-serif" at bounding box center [157, 179] width 55 height 11
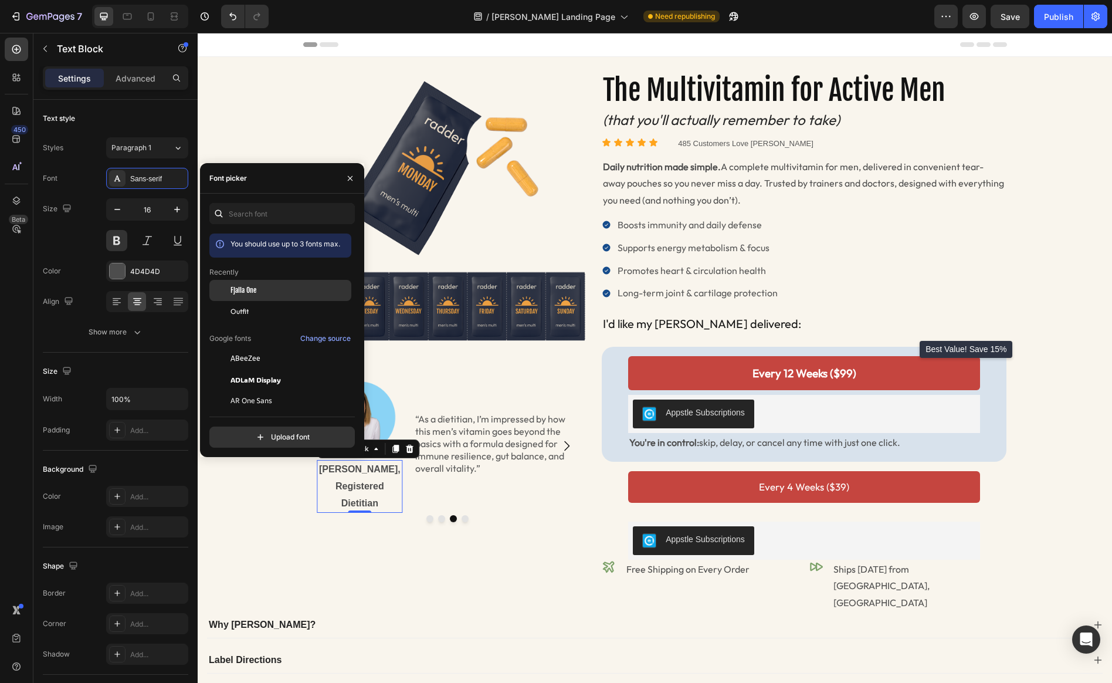
click at [258, 293] on div "Fjalla One" at bounding box center [289, 290] width 118 height 11
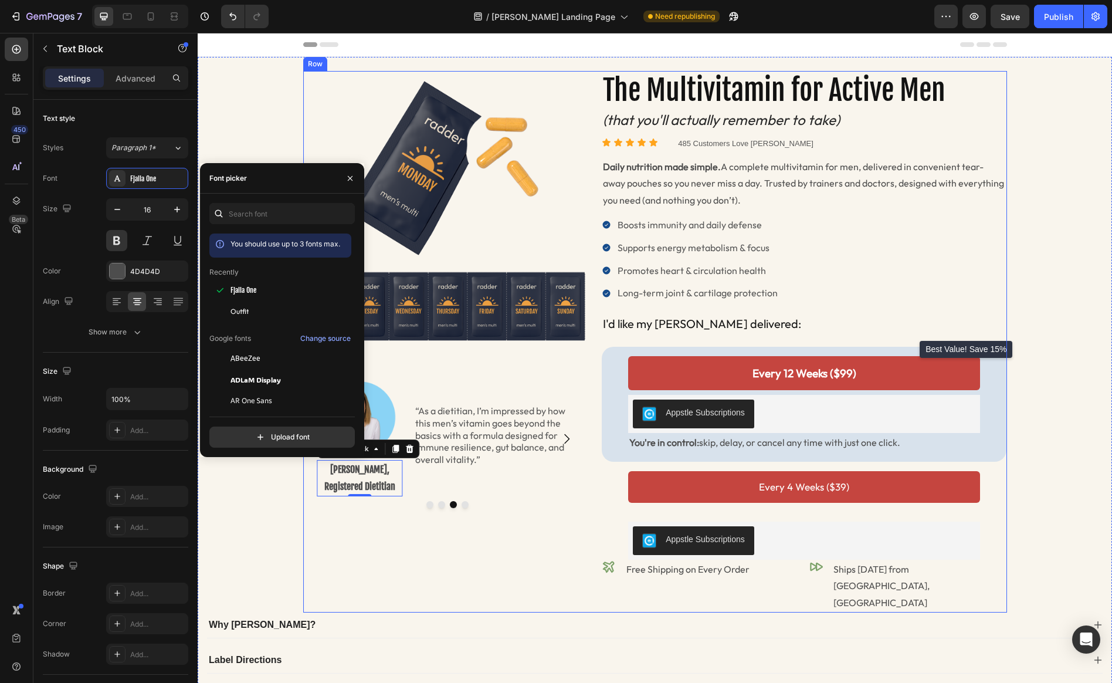
click at [613, 540] on div "The Multivitamin for Active Men Heading (that you'll actually remember to take)…" at bounding box center [804, 341] width 405 height 541
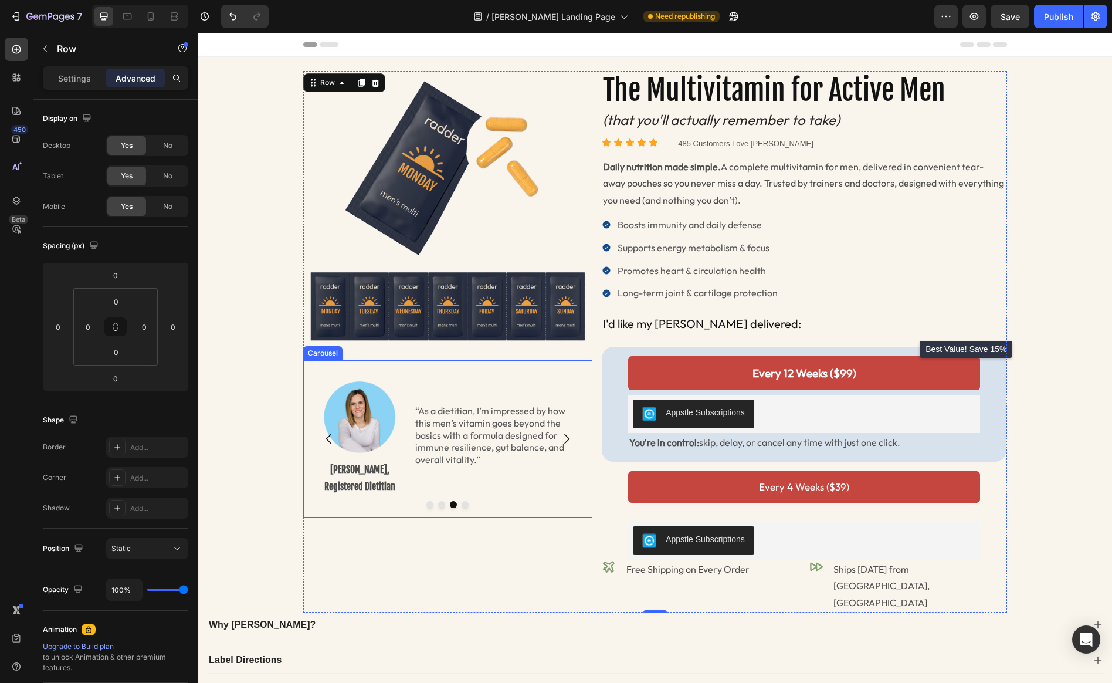
click at [571, 446] on icon "Carousel Next Arrow" at bounding box center [567, 439] width 14 height 14
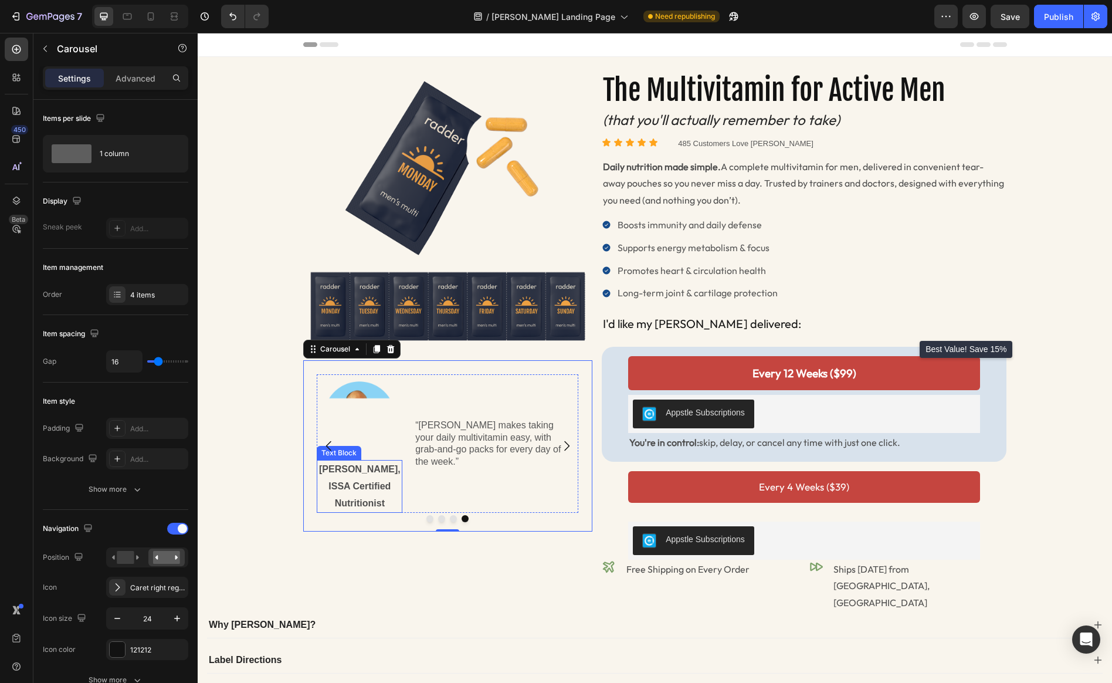
click at [368, 486] on p "[PERSON_NAME], ISSA Certified Nutritionist" at bounding box center [359, 486] width 83 height 50
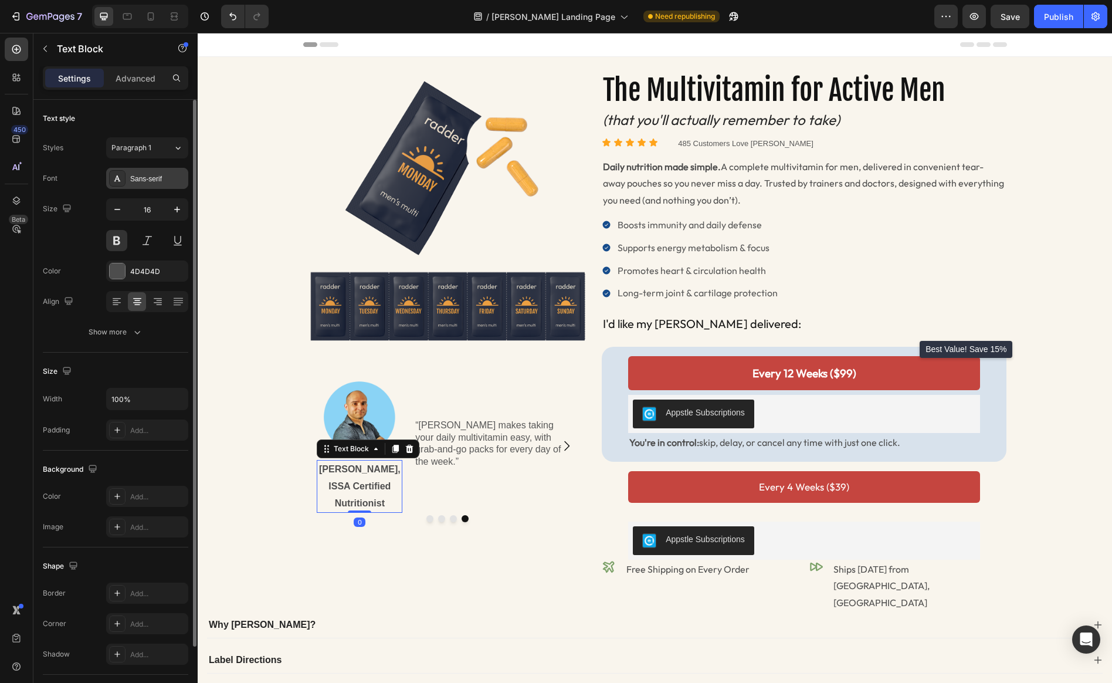
click at [147, 174] on div "Sans-serif" at bounding box center [157, 179] width 55 height 11
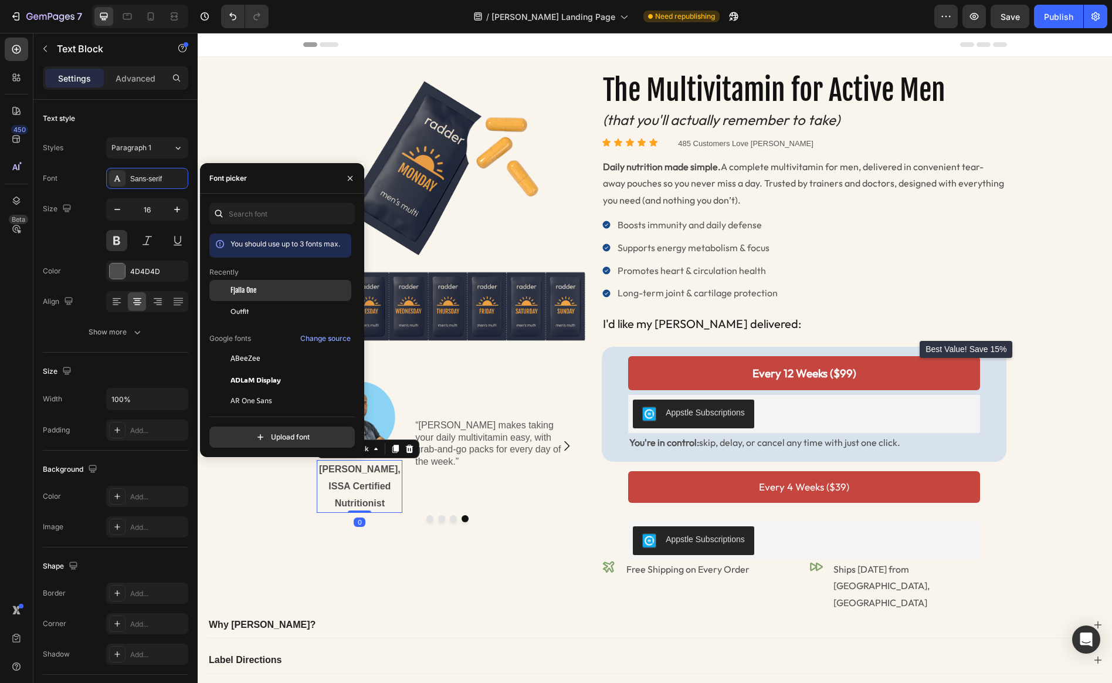
click at [244, 294] on span "Fjalla One" at bounding box center [243, 290] width 26 height 11
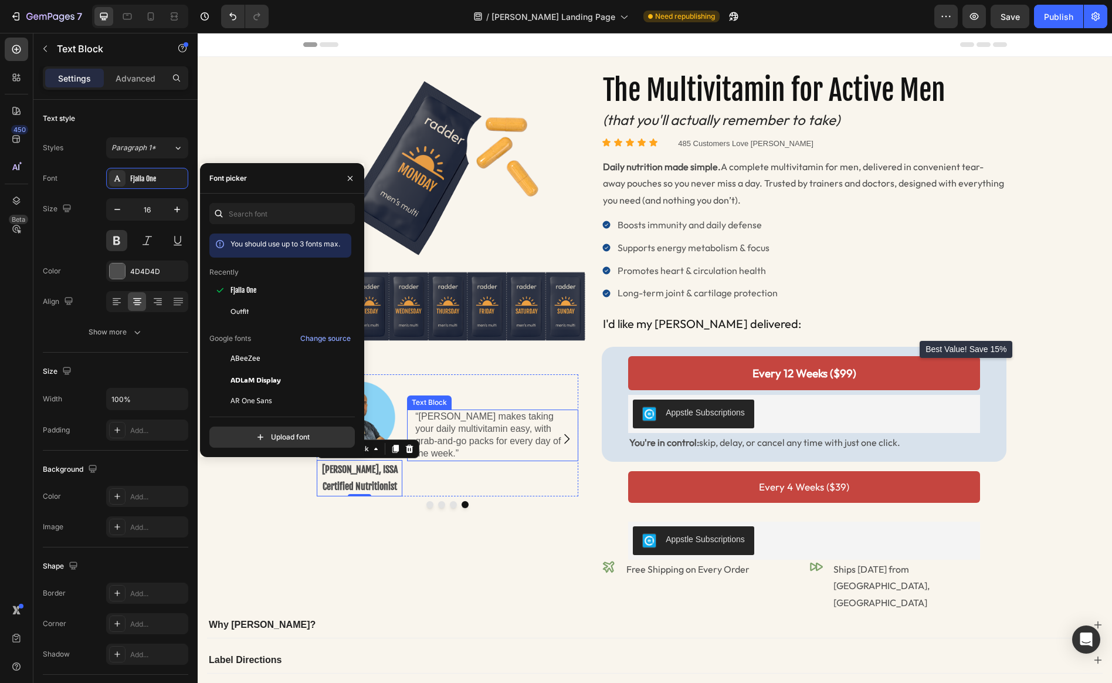
click at [482, 430] on p "“[PERSON_NAME] makes taking your daily multivitamin easy, with grab-and-go pack…" at bounding box center [492, 435] width 155 height 49
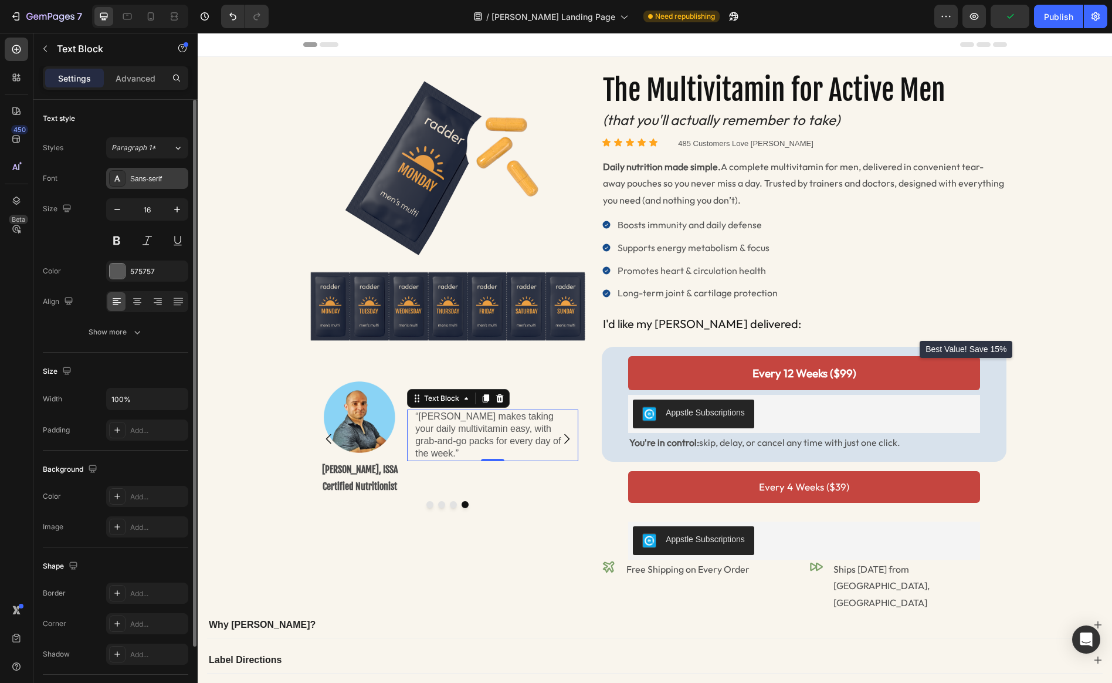
click at [158, 176] on div "Sans-serif" at bounding box center [157, 179] width 55 height 11
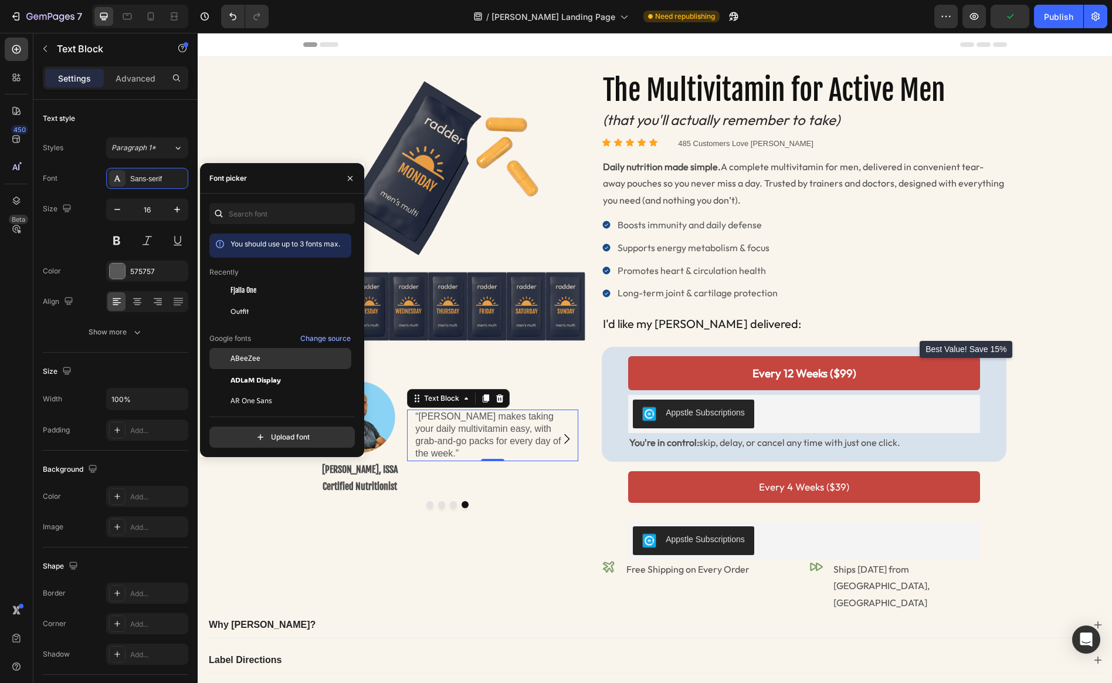
drag, startPoint x: 253, startPoint y: 312, endPoint x: 320, endPoint y: 347, distance: 76.1
click at [253, 312] on div "Outfit" at bounding box center [289, 311] width 118 height 11
click at [572, 446] on icon "Carousel Next Arrow" at bounding box center [567, 439] width 14 height 14
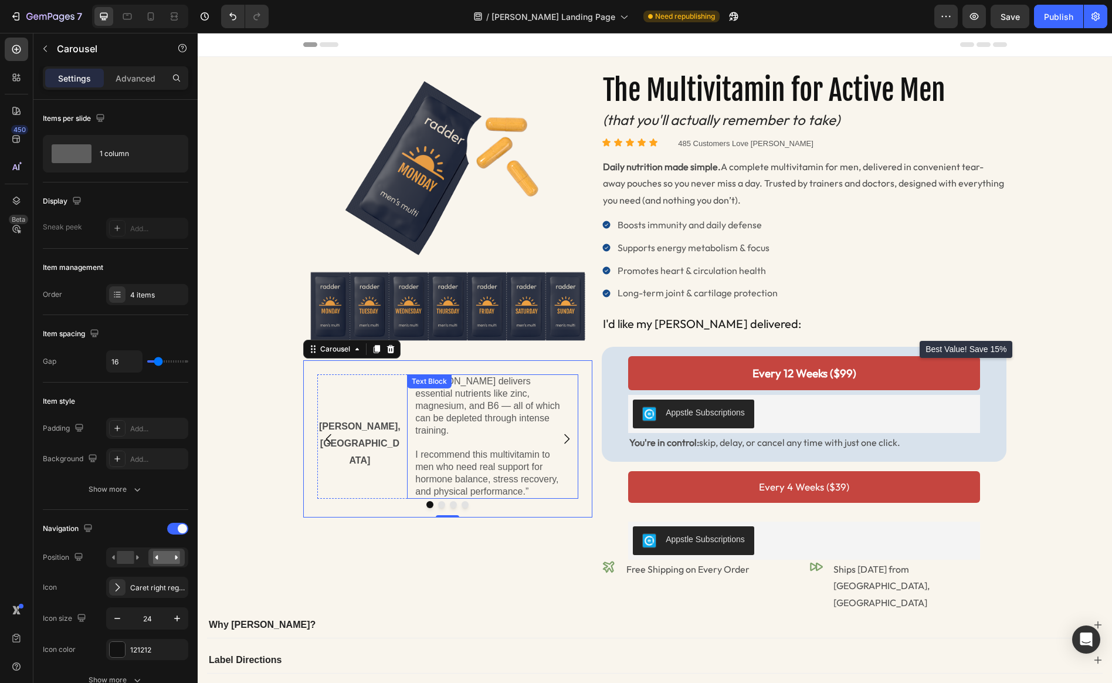
click at [485, 443] on p at bounding box center [492, 449] width 155 height 12
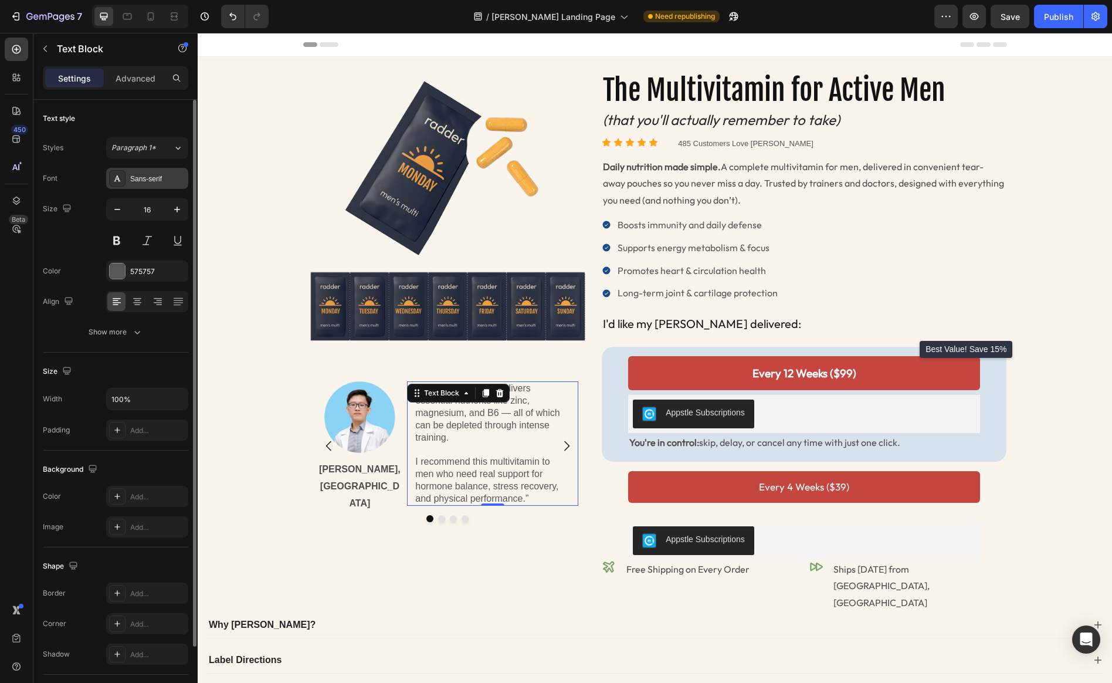
click at [138, 169] on div "Sans-serif" at bounding box center [147, 178] width 82 height 21
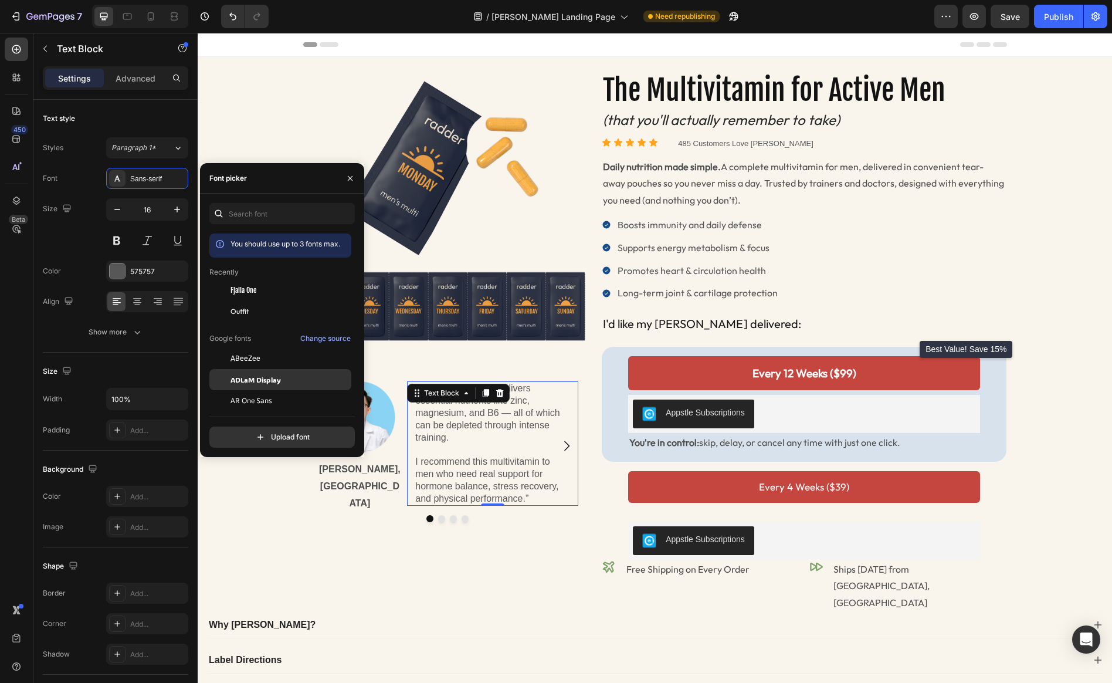
click at [234, 307] on span "Outfit" at bounding box center [239, 311] width 18 height 11
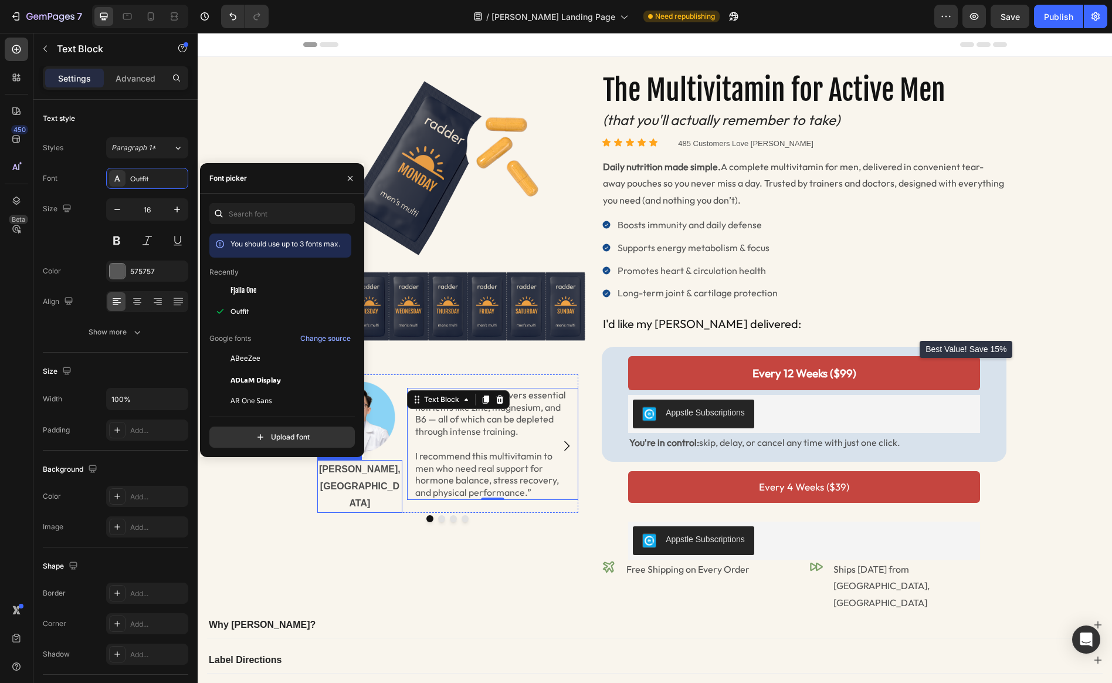
click at [360, 484] on p "[PERSON_NAME], [GEOGRAPHIC_DATA]" at bounding box center [359, 486] width 83 height 50
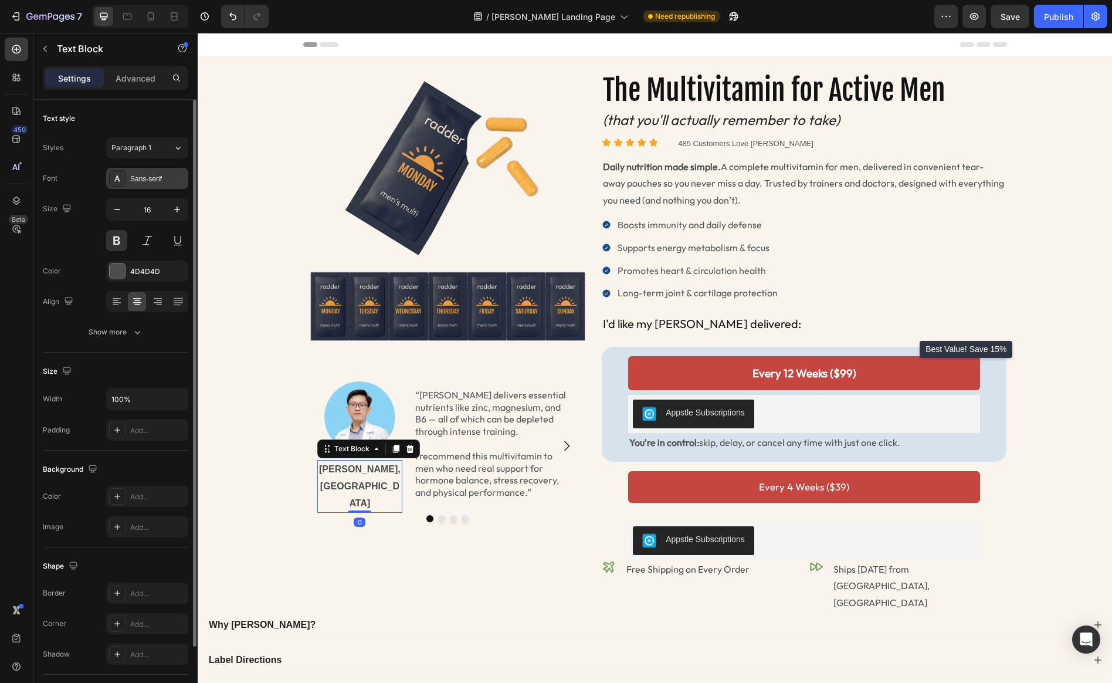
click at [160, 177] on div "Sans-serif" at bounding box center [157, 179] width 55 height 11
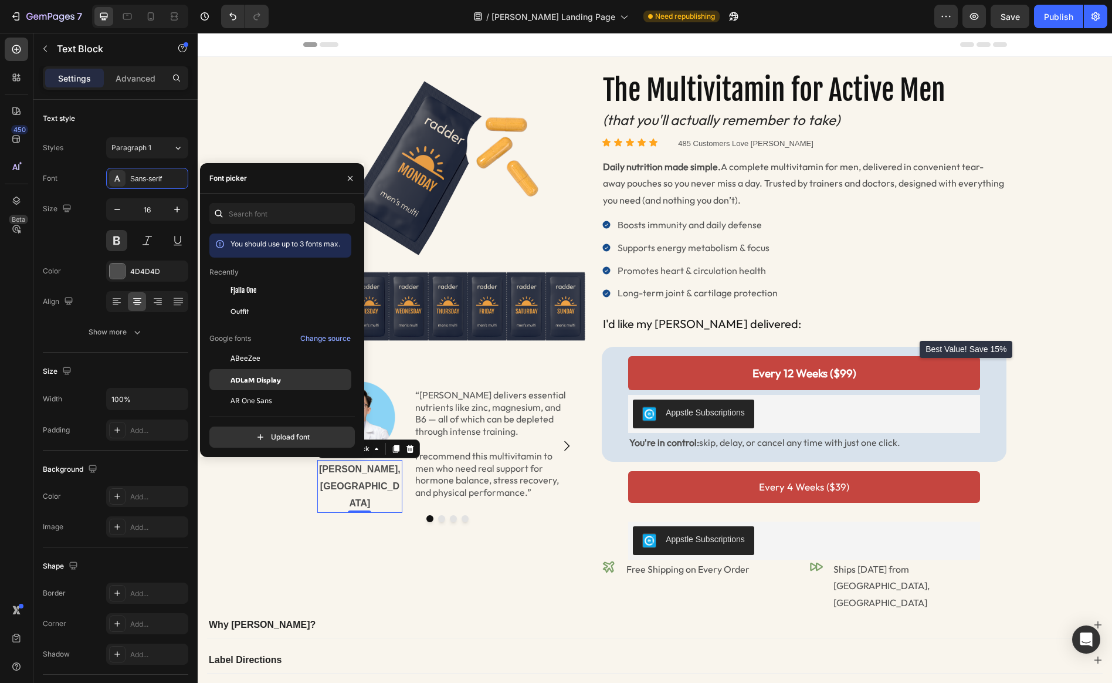
drag, startPoint x: 235, startPoint y: 291, endPoint x: 348, endPoint y: 381, distance: 144.9
click at [235, 291] on span "Fjalla One" at bounding box center [243, 290] width 26 height 11
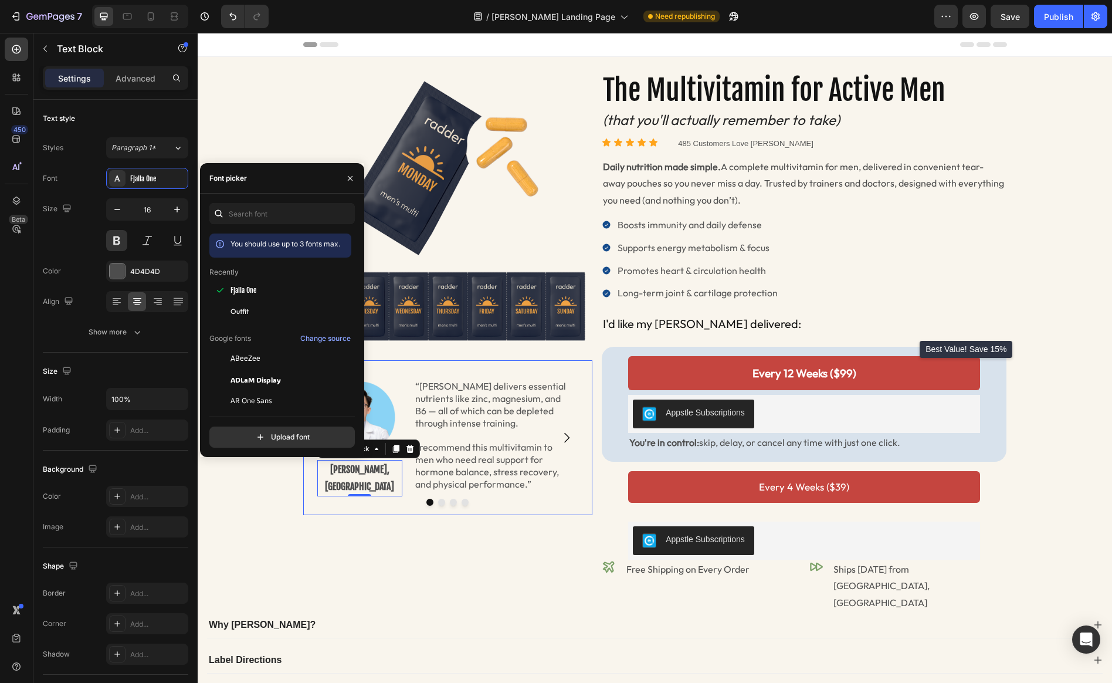
click at [574, 445] on button "Carousel Next Arrow" at bounding box center [566, 437] width 33 height 33
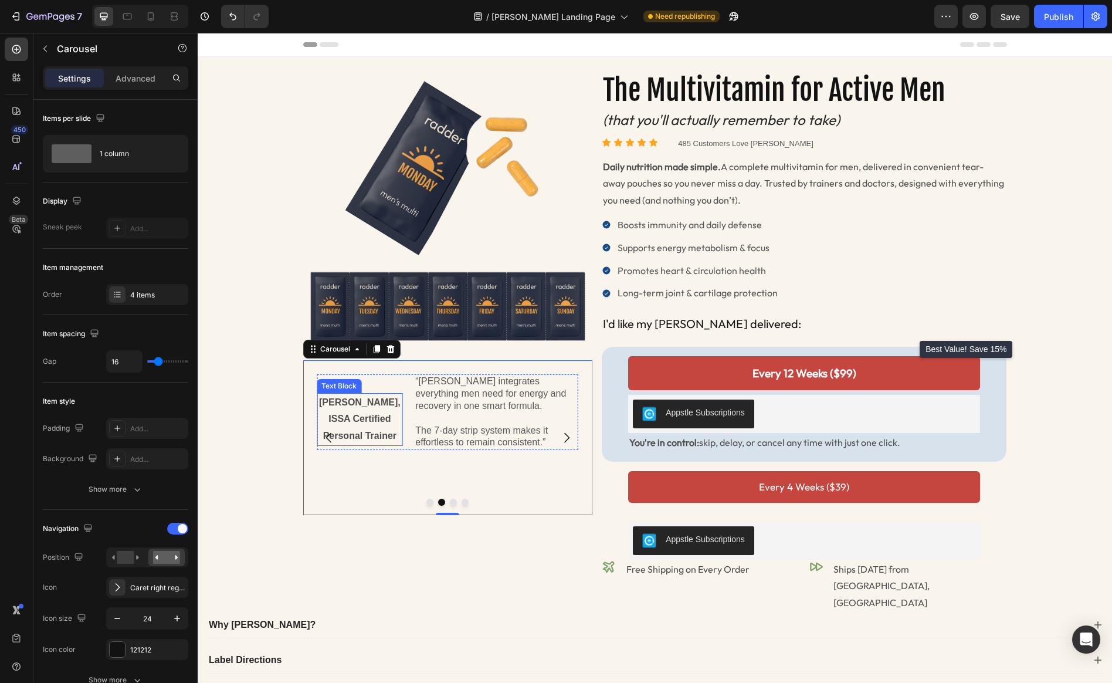
click at [347, 476] on p "[PERSON_NAME], ISSA Certified Personal Trainer" at bounding box center [359, 486] width 83 height 50
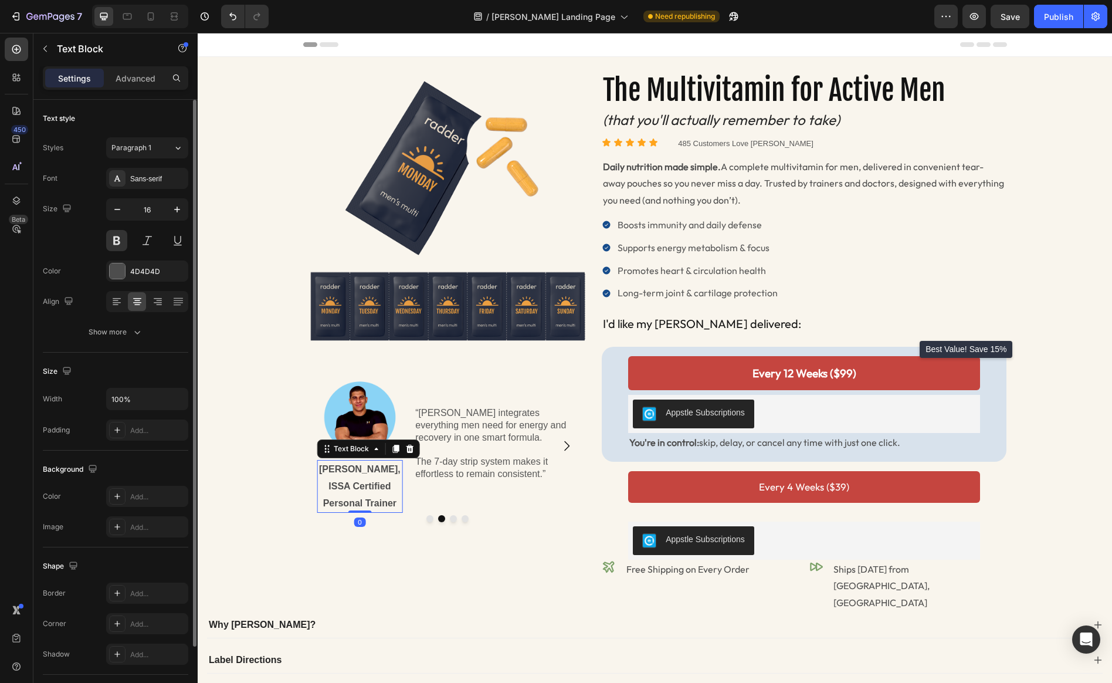
drag, startPoint x: 147, startPoint y: 178, endPoint x: 151, endPoint y: 194, distance: 16.4
click at [147, 178] on div "Sans-serif" at bounding box center [157, 179] width 55 height 11
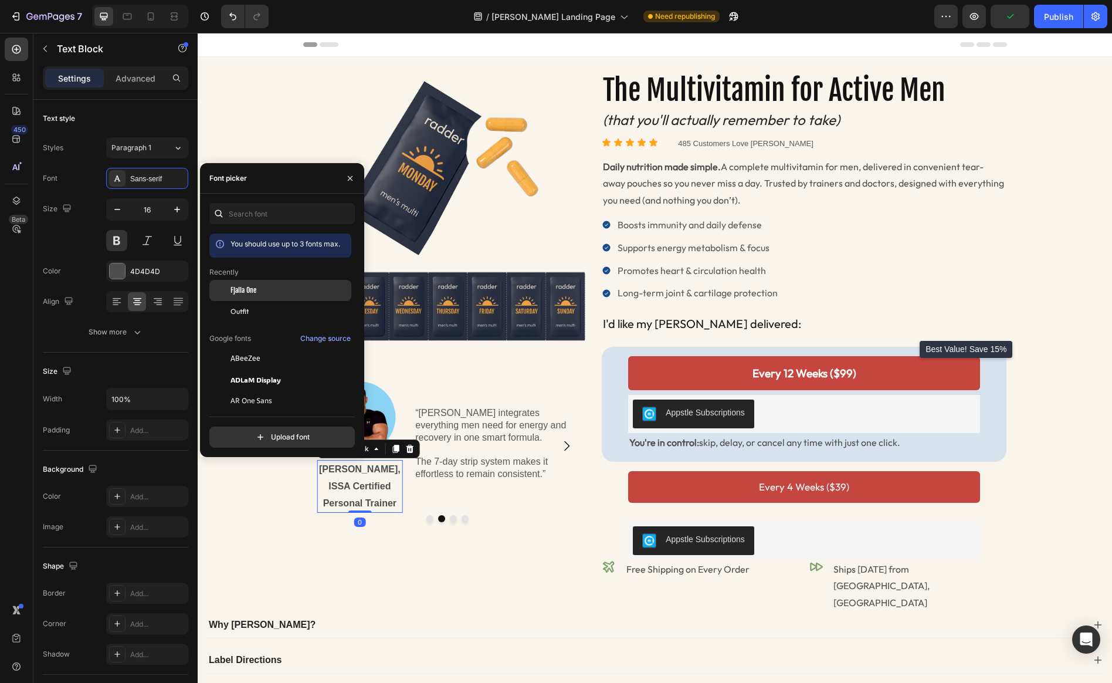
click at [242, 295] on span "Fjalla One" at bounding box center [243, 290] width 26 height 11
click at [501, 446] on p "Rich Text Editor. Editing area: main" at bounding box center [492, 449] width 155 height 12
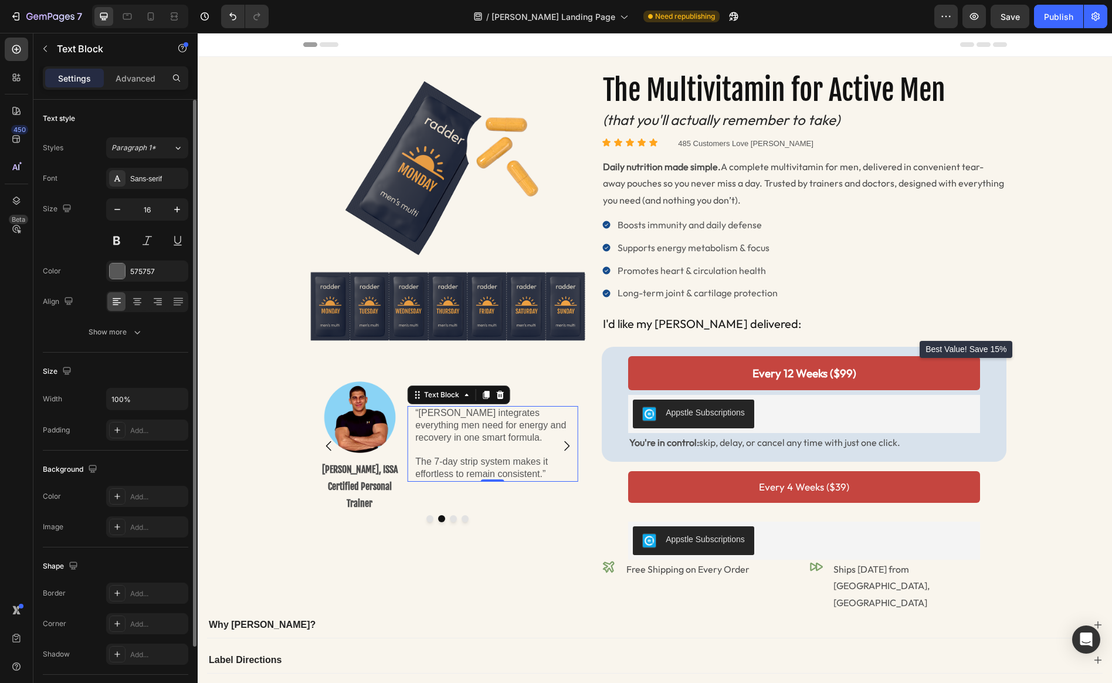
drag, startPoint x: 162, startPoint y: 179, endPoint x: 164, endPoint y: 195, distance: 15.9
click at [162, 179] on div "Sans-serif" at bounding box center [157, 179] width 55 height 11
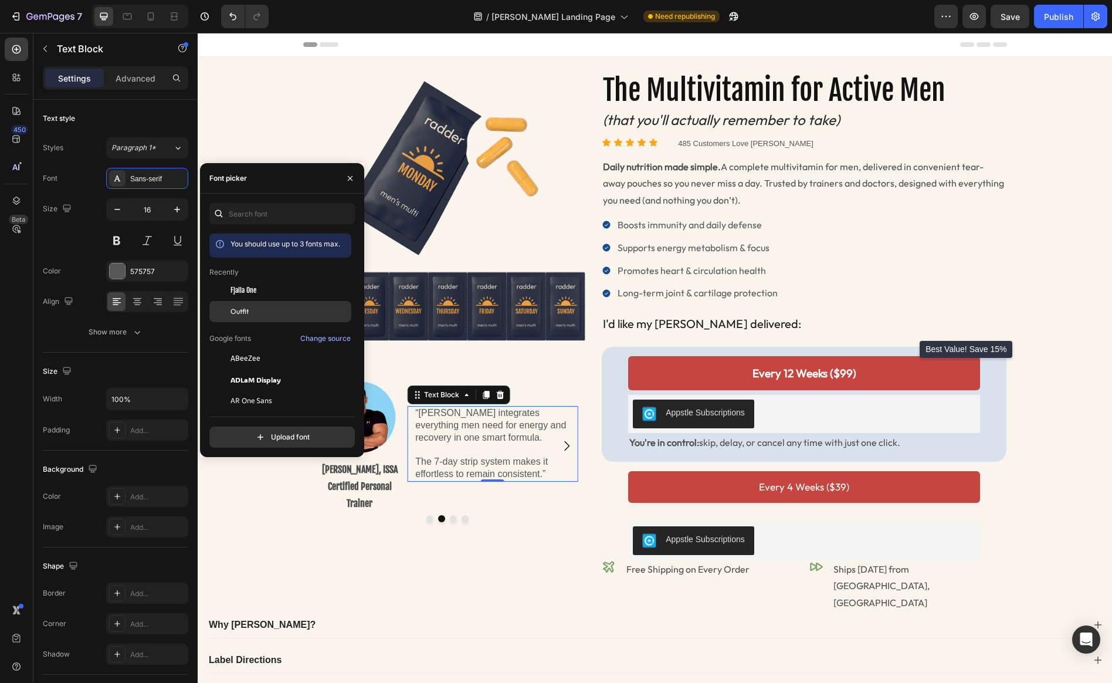
click at [250, 308] on div "Outfit" at bounding box center [289, 311] width 118 height 11
click at [571, 453] on button "Carousel Next Arrow" at bounding box center [566, 445] width 33 height 33
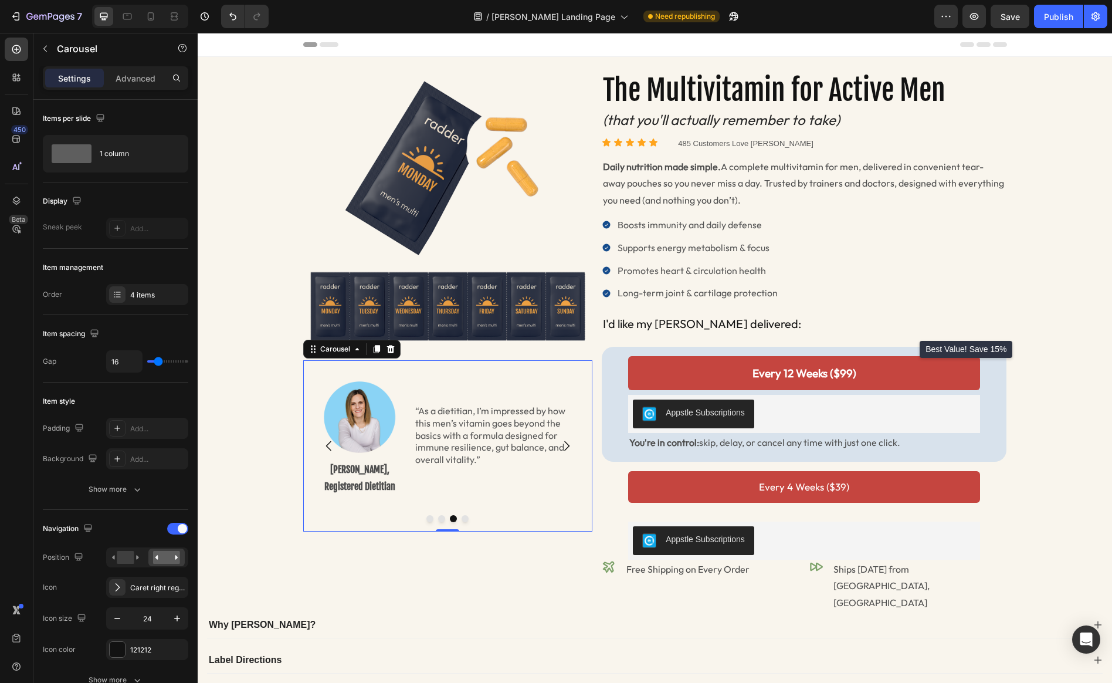
click at [567, 444] on icon "Carousel Next Arrow" at bounding box center [566, 446] width 5 height 10
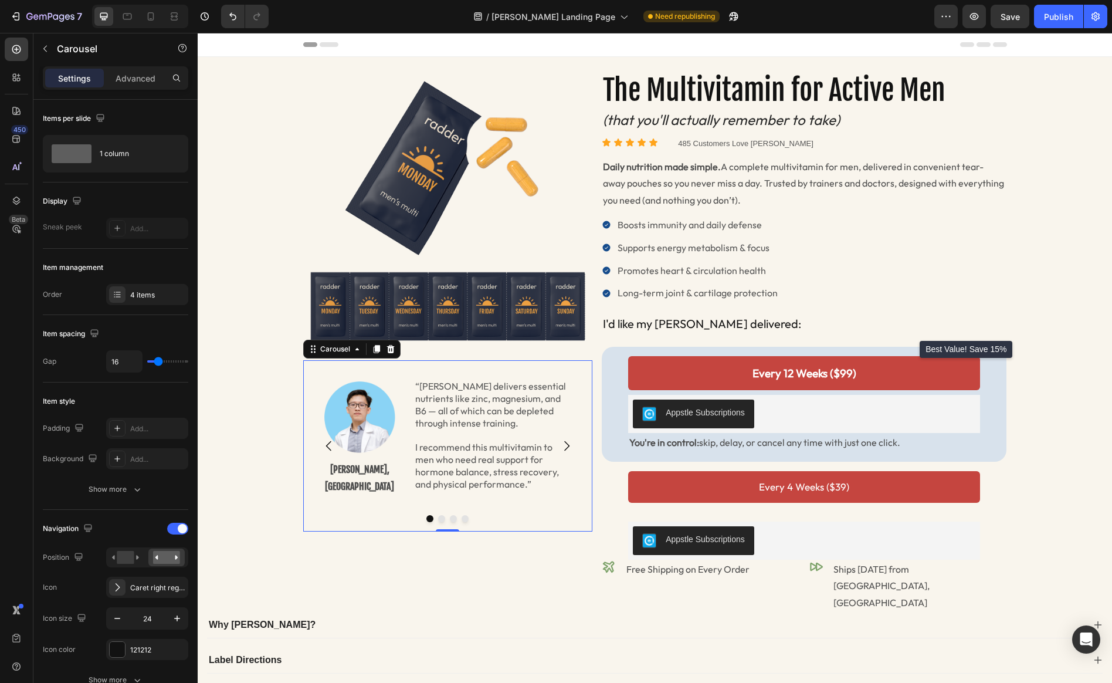
click at [567, 444] on icon "Carousel Next Arrow" at bounding box center [566, 446] width 5 height 10
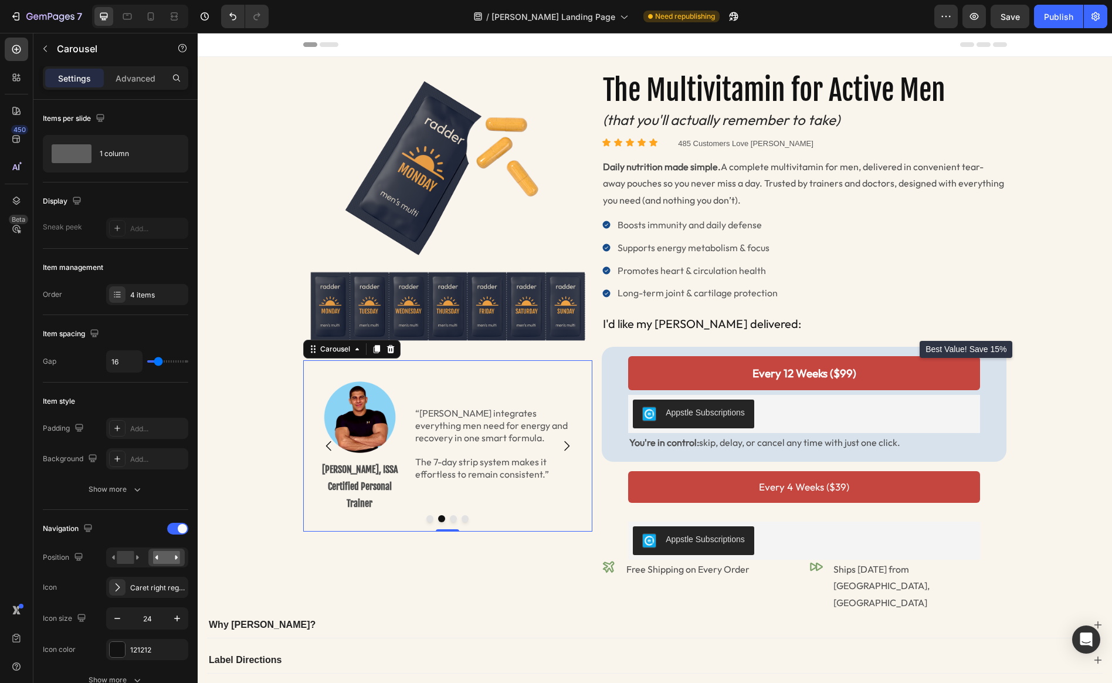
click at [567, 444] on icon "Carousel Next Arrow" at bounding box center [566, 446] width 5 height 10
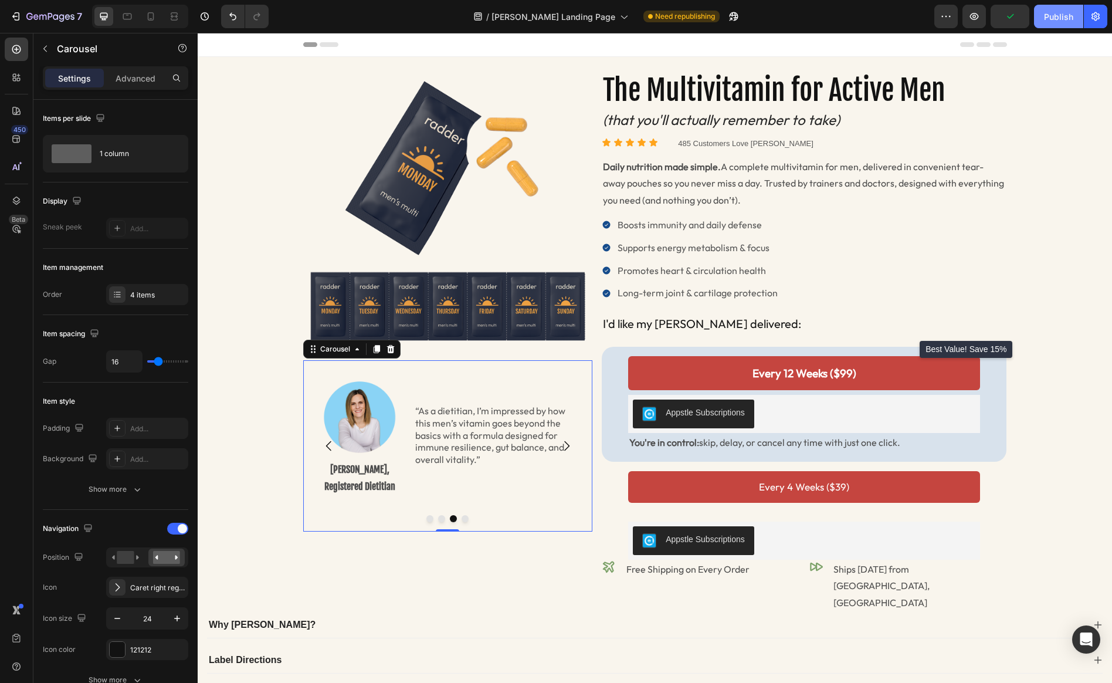
click at [956, 17] on div "Publish" at bounding box center [1058, 17] width 29 height 12
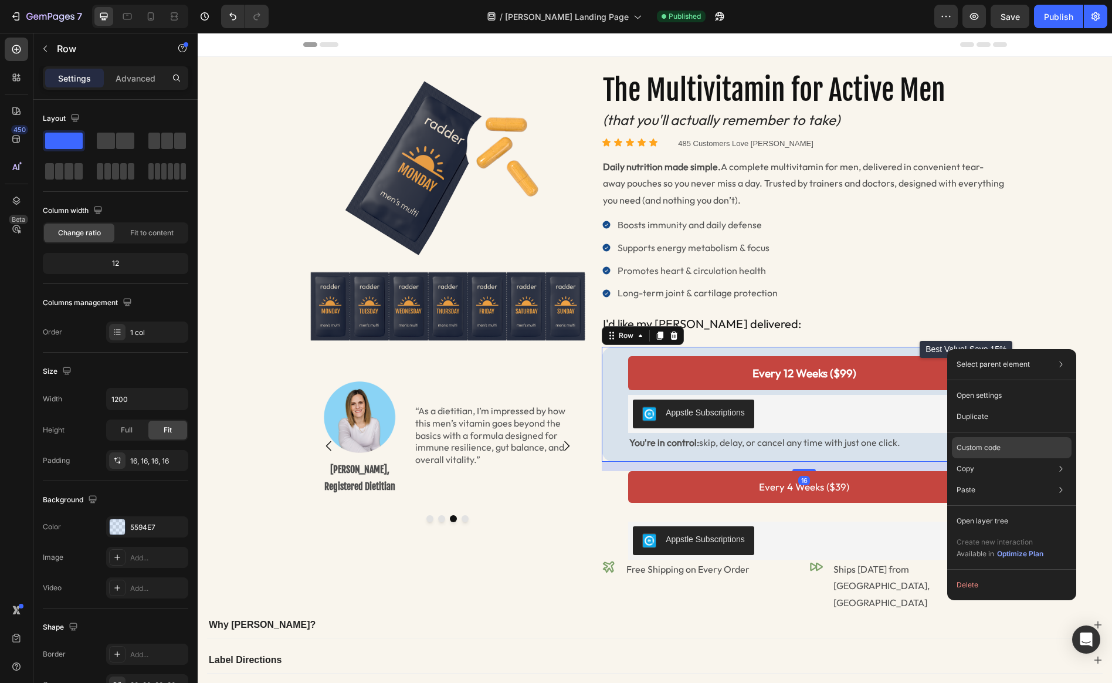
click at [956, 479] on div "Custom code" at bounding box center [1012, 489] width 120 height 21
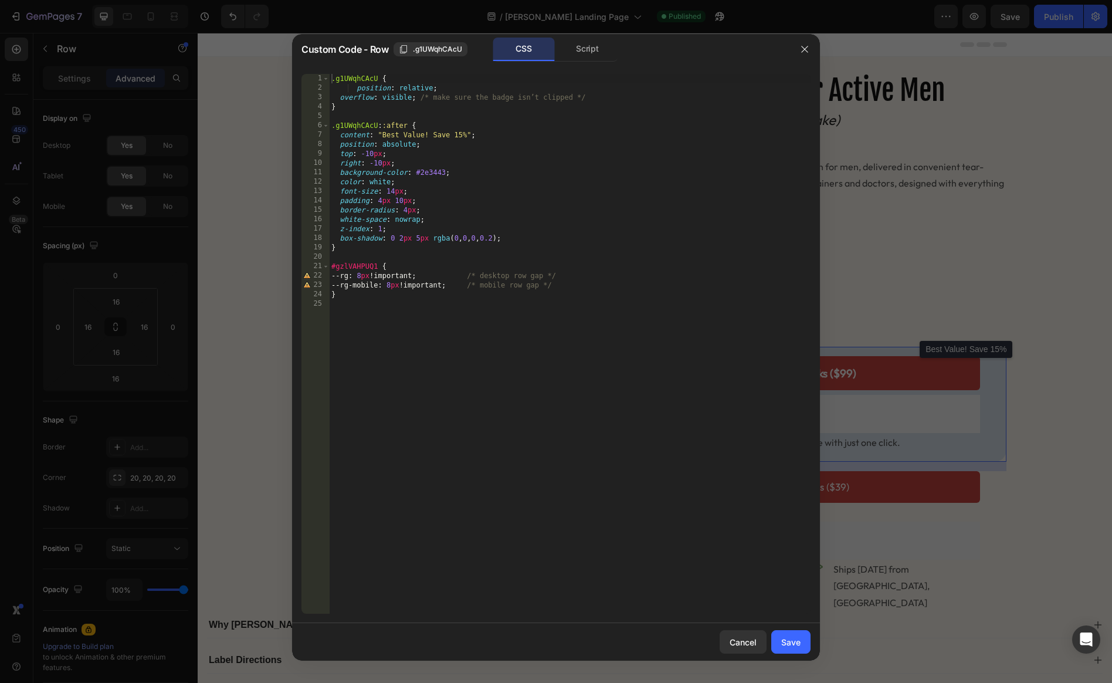
type textarea "content: "Best Value! Save 15%";"
click at [485, 135] on div ".g1UWqhCAcU { position : relative ; overflow : visible ; /* make sure the badge…" at bounding box center [570, 353] width 482 height 558
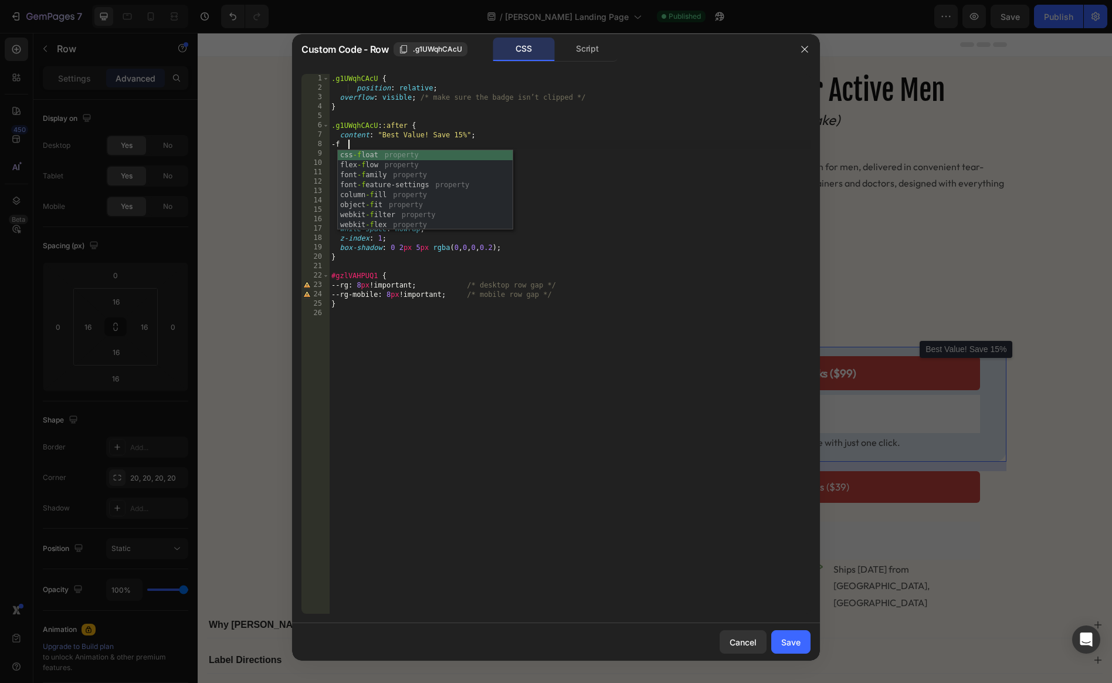
scroll to position [0, 1]
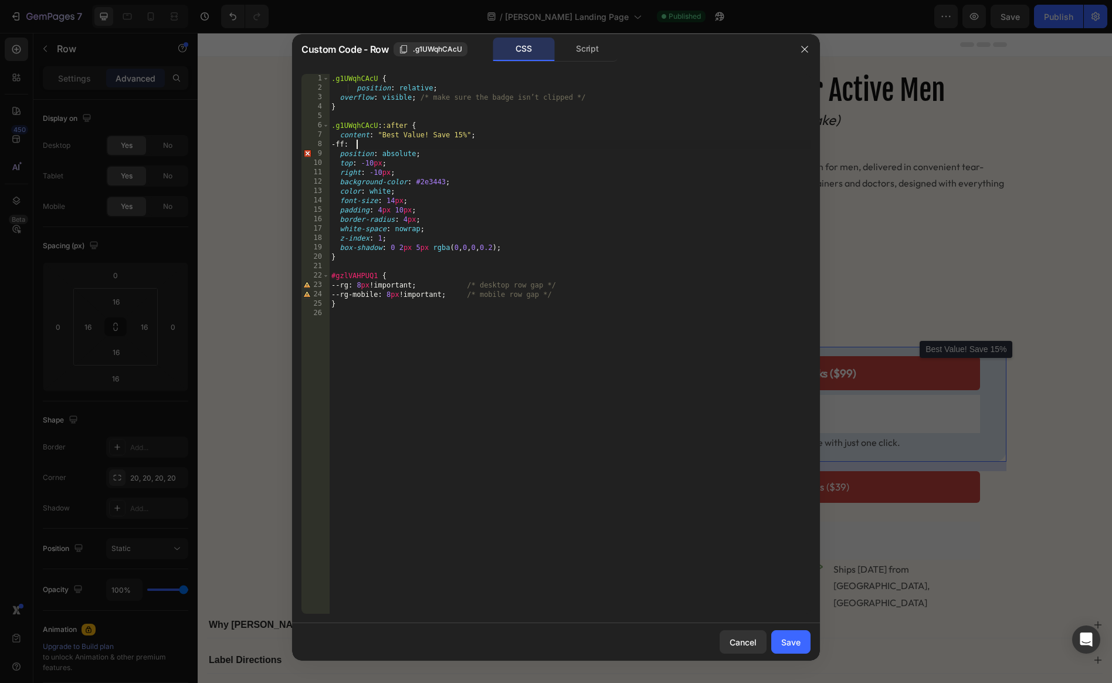
paste textarea "var(--g-font-Outfit, 'Outfit'), var(--g-font-body, body)"
type textarea "-ff:var(--g-font-Outfit, 'Outfit'), var(--g-font-body, body);"
click at [794, 638] on div "Save" at bounding box center [790, 642] width 19 height 12
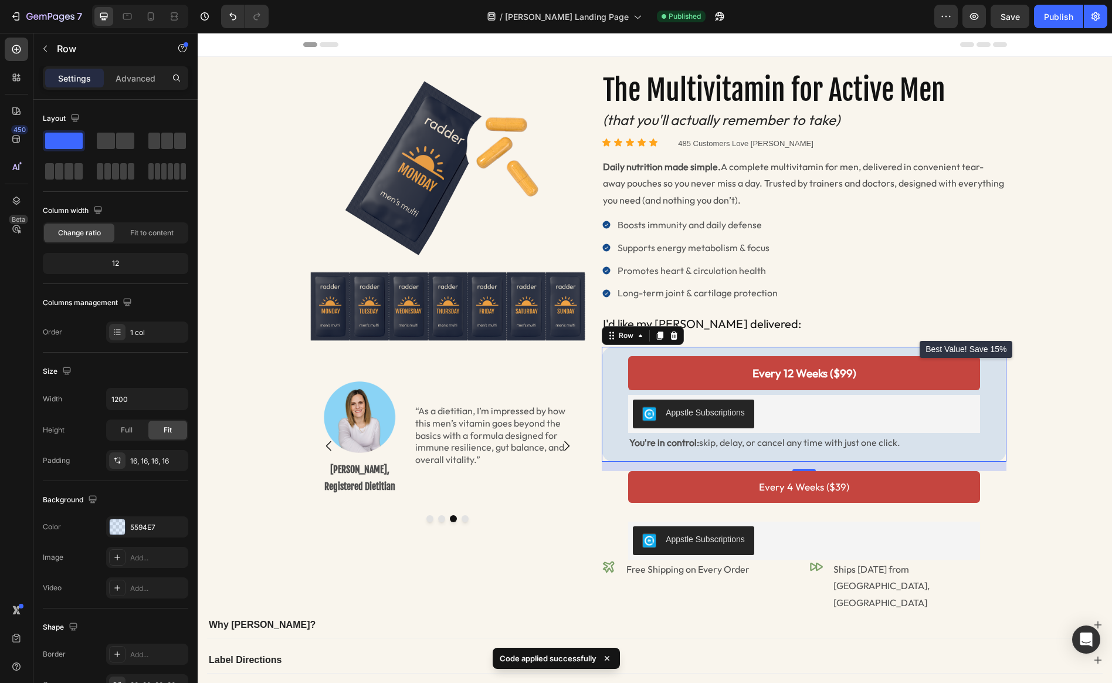
click at [956, 351] on div "Every 12 Weeks ($99) Add to Cart Appstle Subscriptions Appstle Subscriptions Yo…" at bounding box center [804, 404] width 405 height 114
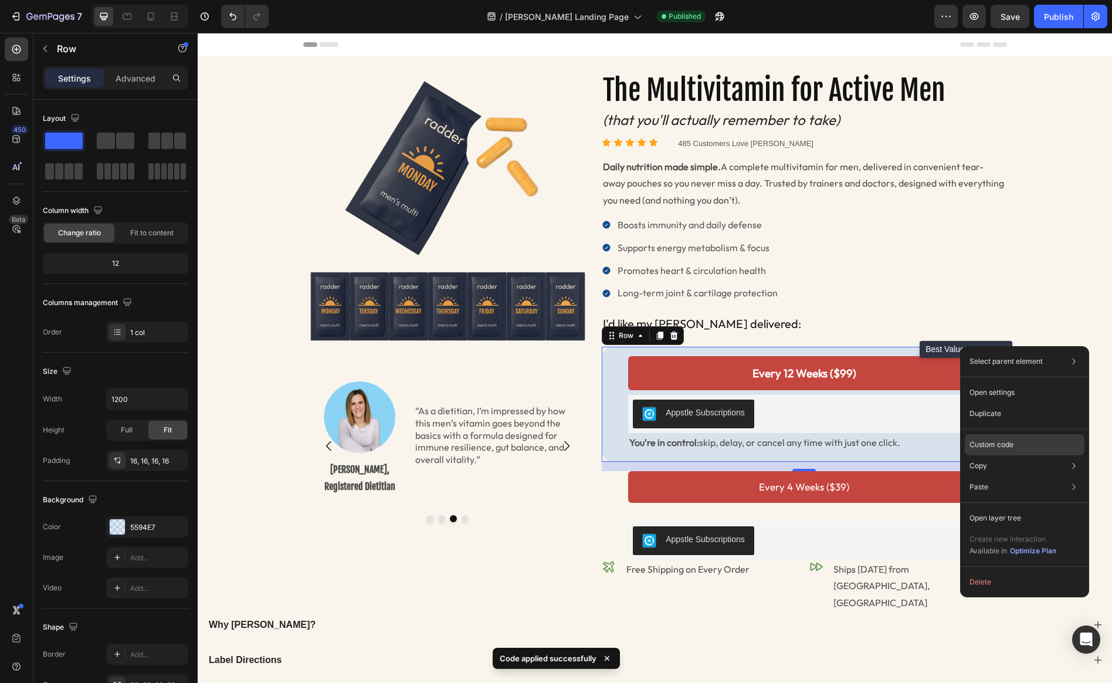
click at [956, 445] on p "Custom code" at bounding box center [991, 444] width 44 height 11
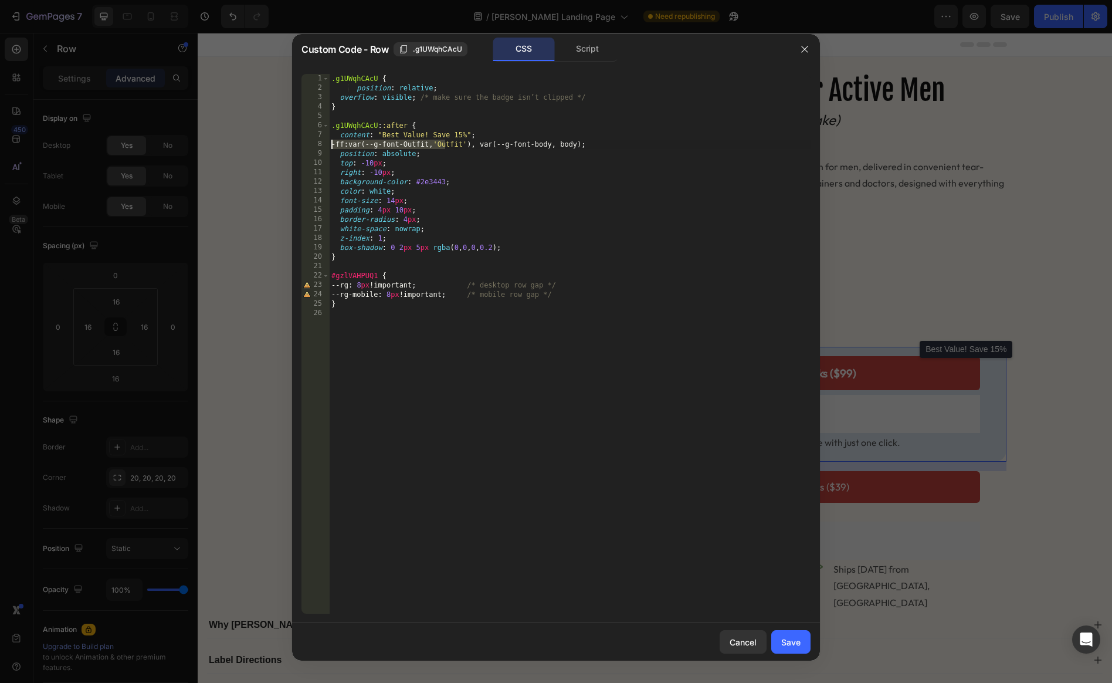
drag, startPoint x: 447, startPoint y: 145, endPoint x: 331, endPoint y: 147, distance: 115.5
click at [332, 147] on div ".g1UWqhCAcU { position : relative ; overflow : visible ; /* make sure the badge…" at bounding box center [570, 353] width 482 height 558
paste textarea "font-family: "Sofia", sans-serif;"
drag, startPoint x: 619, startPoint y: 147, endPoint x: 480, endPoint y: 147, distance: 139.0
click at [480, 146] on div ".g1UWqhCAcU { position : relative ; overflow : visible ; /* make sure the badge…" at bounding box center [570, 353] width 482 height 558
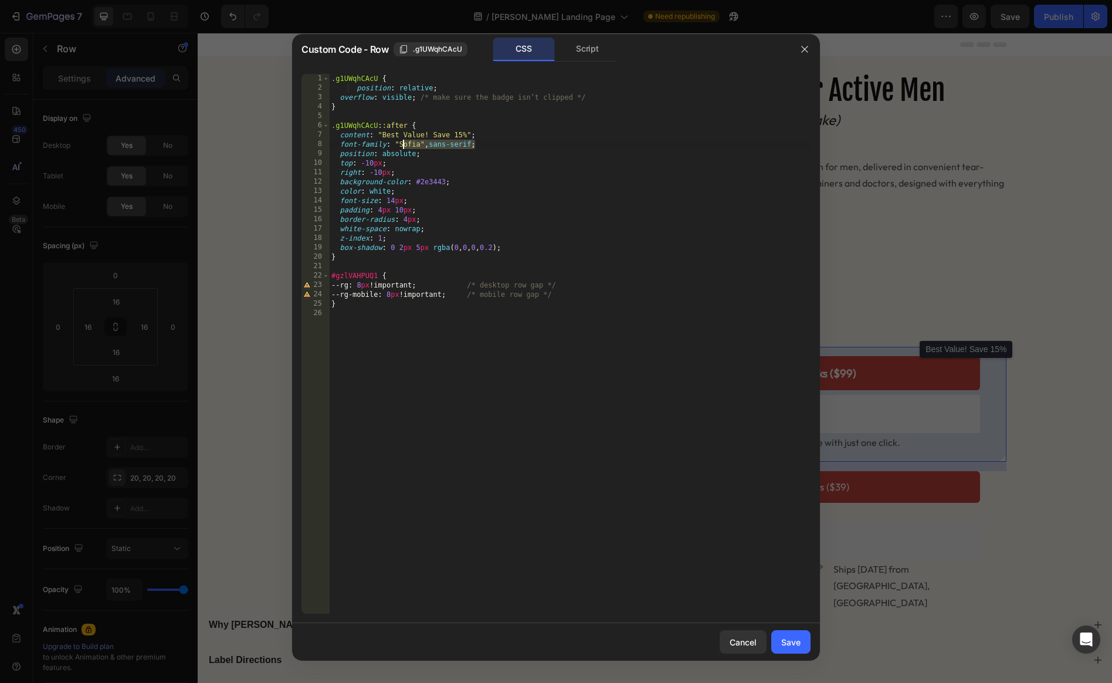
drag, startPoint x: 474, startPoint y: 145, endPoint x: 402, endPoint y: 145, distance: 72.7
click at [402, 145] on div ".g1UWqhCAcU { position : relative ; overflow : visible ; /* make sure the badge…" at bounding box center [570, 353] width 482 height 558
type textarea "font-family: "Outfit";"
click at [794, 645] on div "Save" at bounding box center [790, 642] width 19 height 12
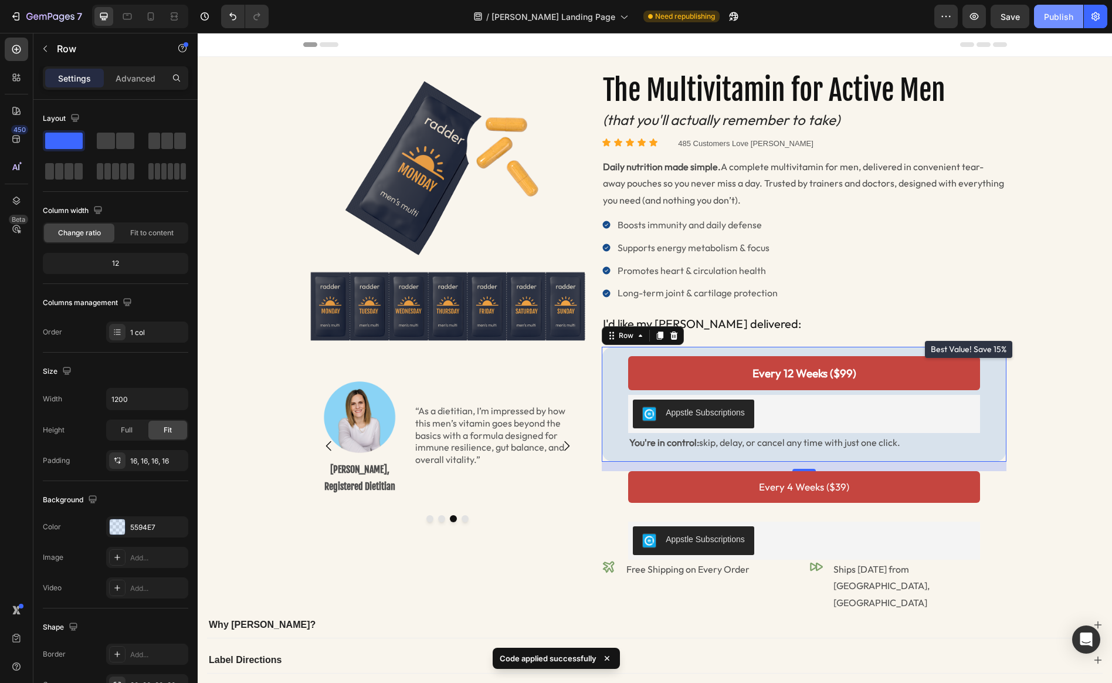
click at [956, 15] on div "Publish" at bounding box center [1058, 17] width 29 height 12
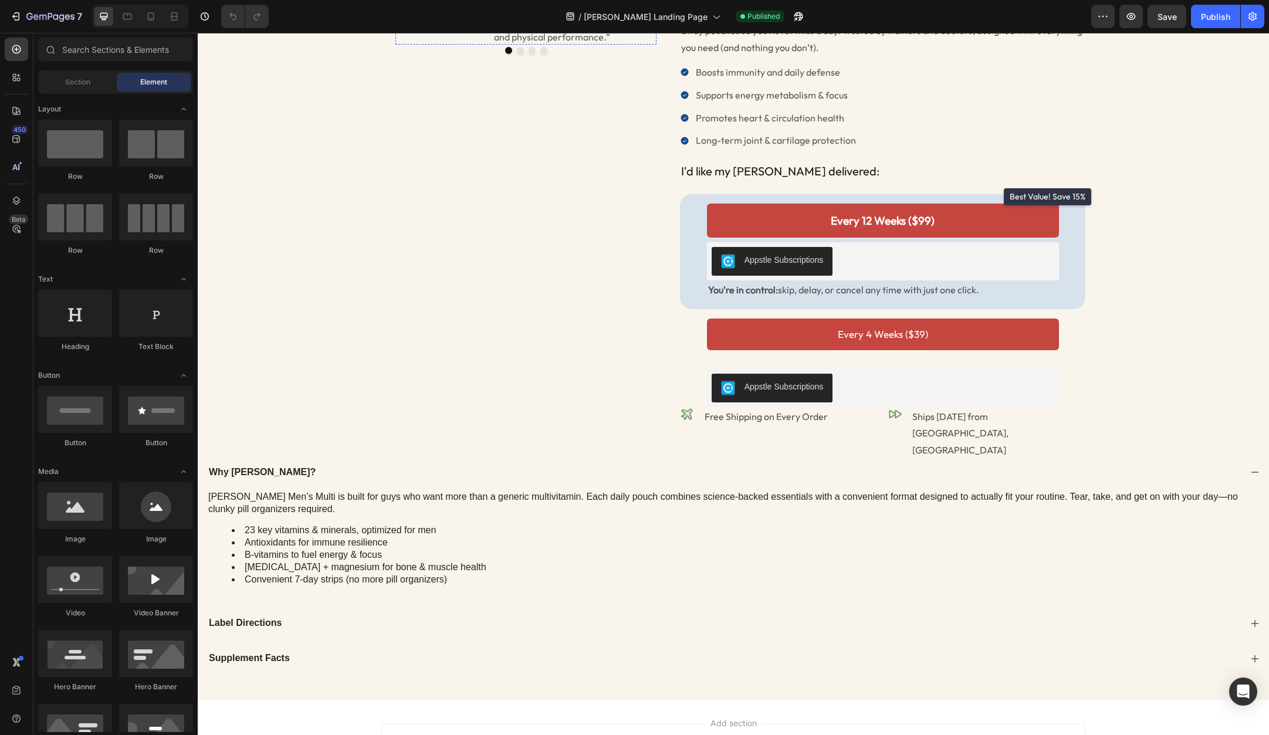
scroll to position [245, 0]
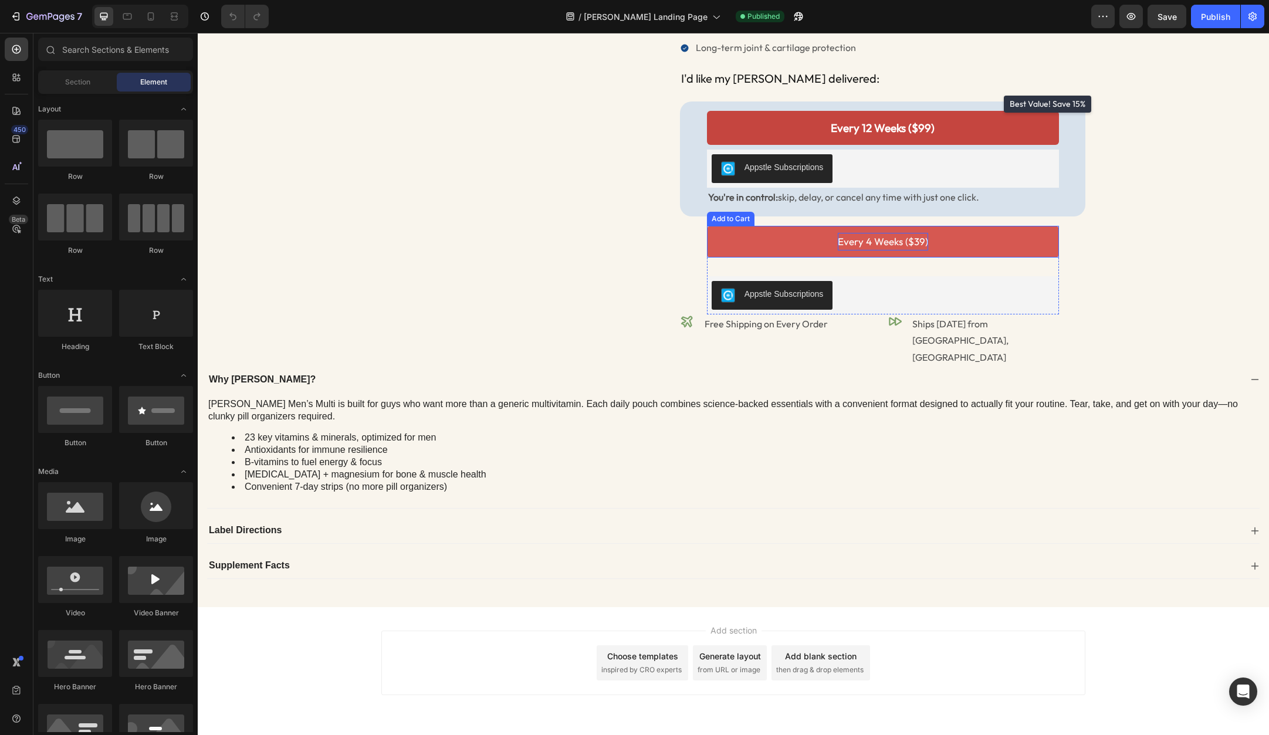
click at [893, 235] on div "Every 4 Weeks ($39)" at bounding box center [883, 242] width 90 height 18
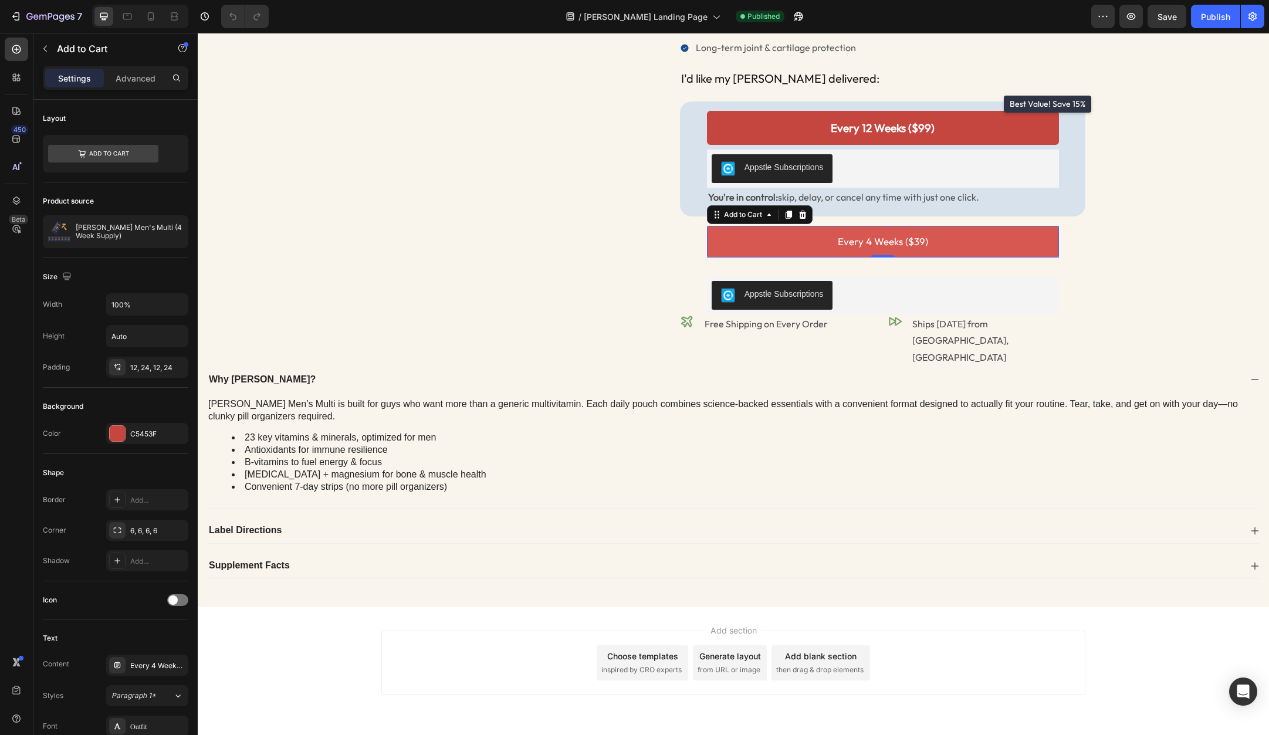
click at [750, 240] on button "Every 4 Weeks ($39)" at bounding box center [883, 242] width 352 height 32
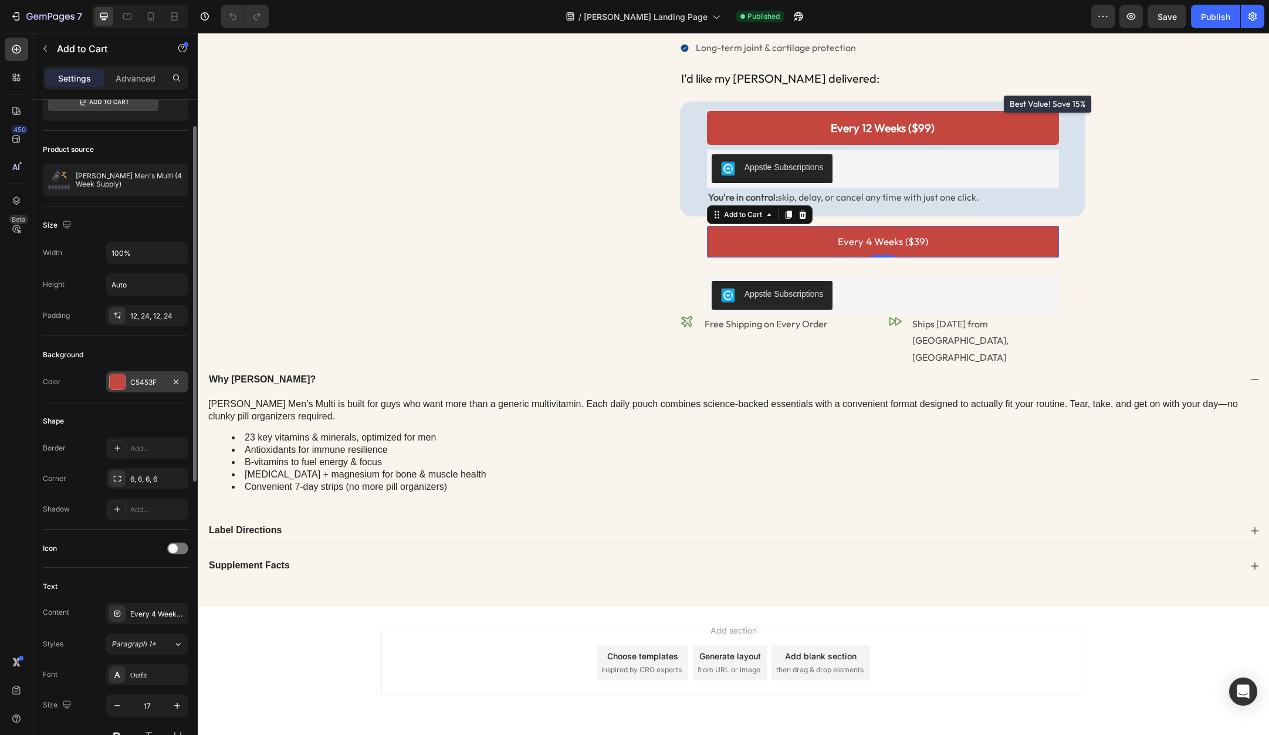
scroll to position [51, 0]
click at [144, 385] on div "C5453F" at bounding box center [147, 383] width 34 height 11
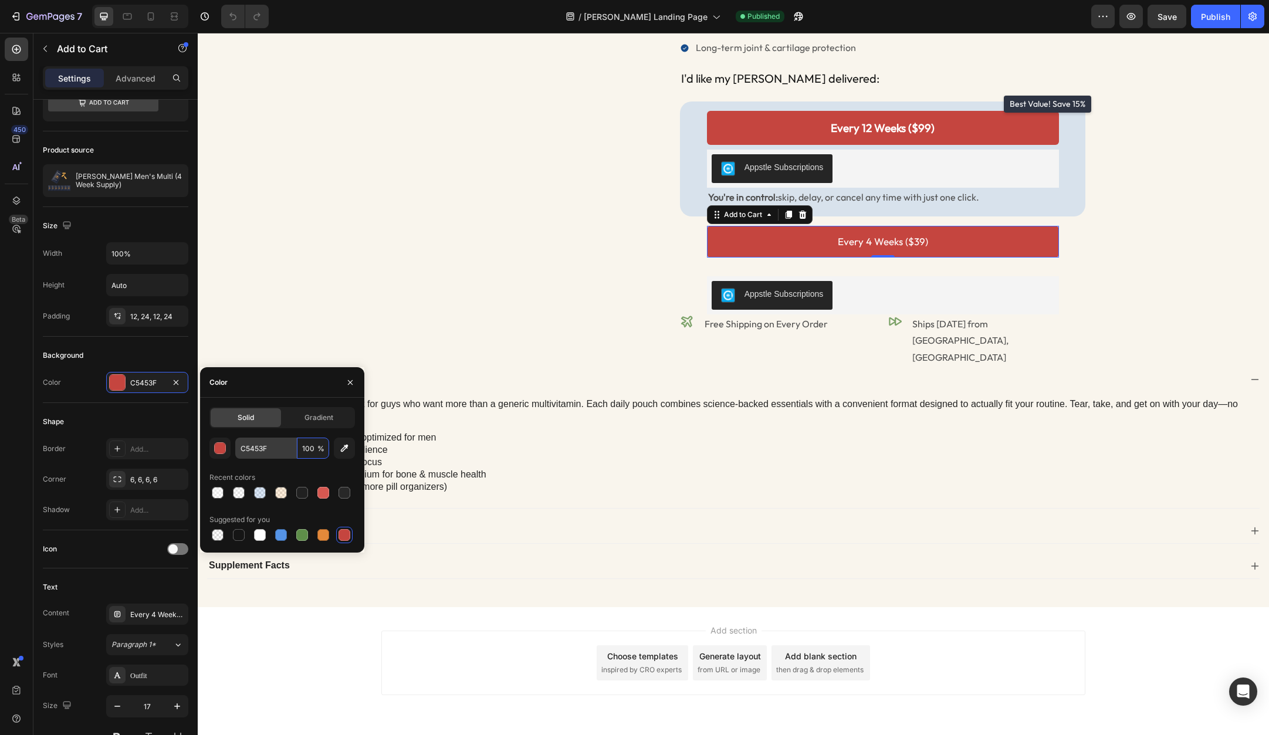
drag, startPoint x: 316, startPoint y: 449, endPoint x: 290, endPoint y: 448, distance: 25.8
click at [290, 448] on div "C5453F 100 %" at bounding box center [282, 448] width 94 height 21
click at [303, 448] on input "100" at bounding box center [313, 448] width 32 height 21
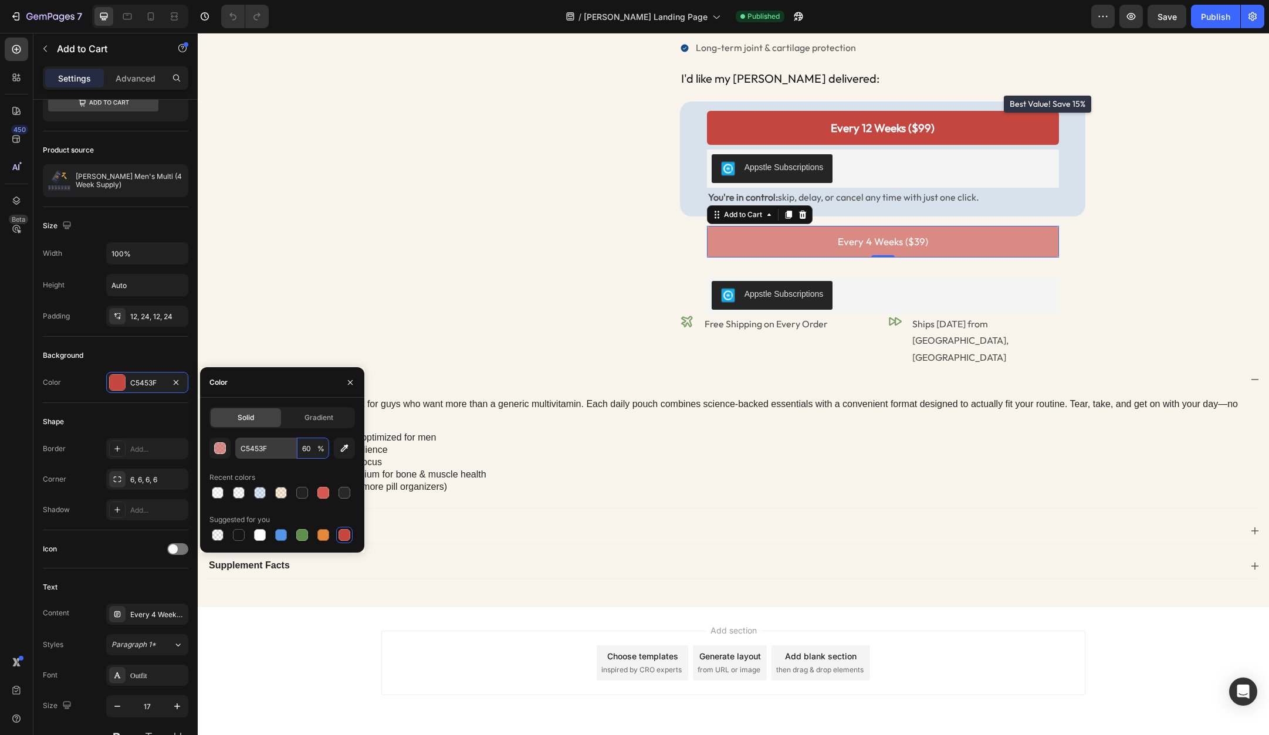
drag, startPoint x: 315, startPoint y: 448, endPoint x: 290, endPoint y: 446, distance: 25.3
click at [290, 446] on div "C5453F 60 %" at bounding box center [282, 448] width 94 height 21
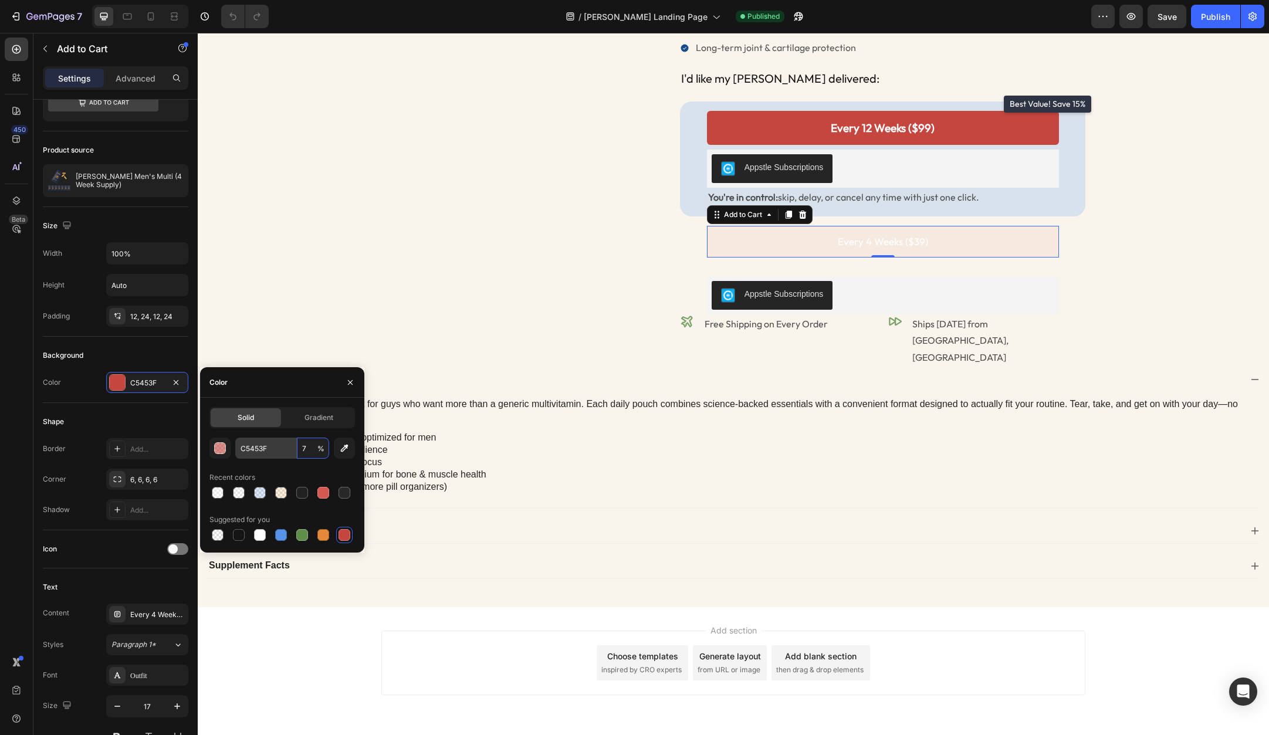
type input "75"
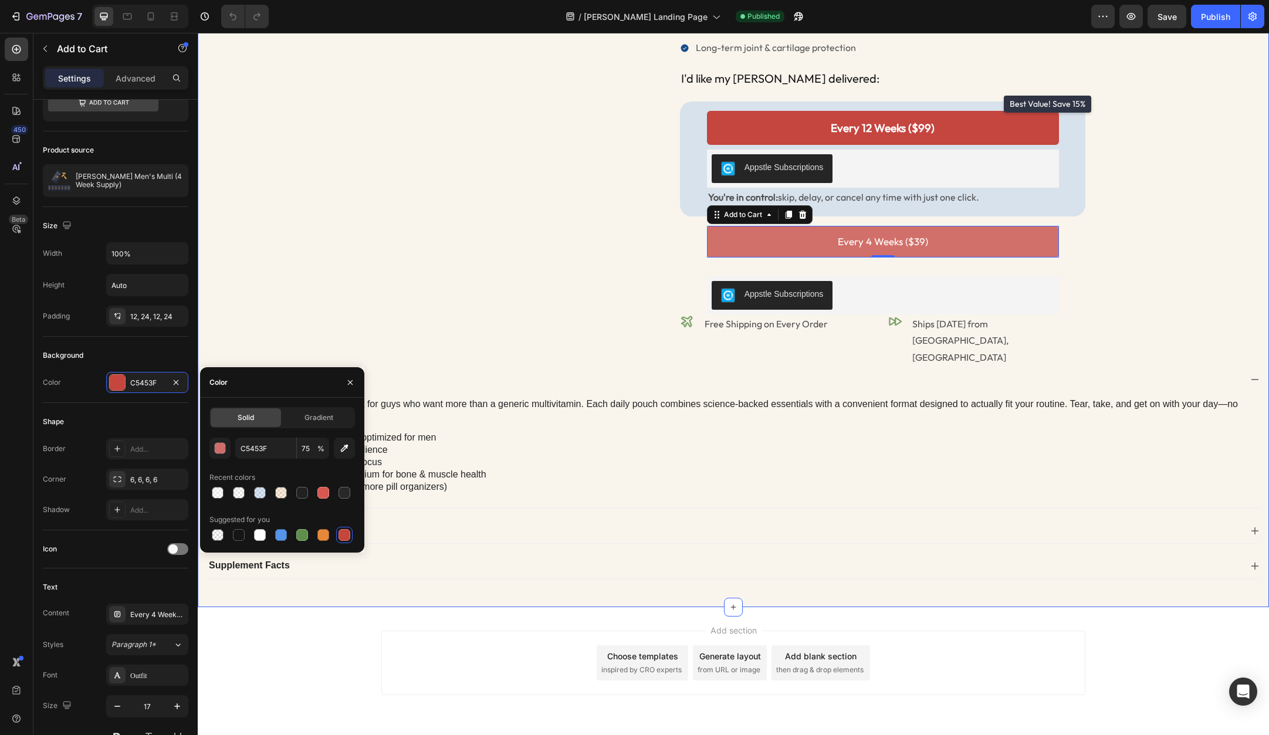
click at [339, 320] on div "Image Image Dr. Loc Quang, MD Text Block “Radder delivers essential nutrients l…" at bounding box center [732, 202] width 1053 height 753
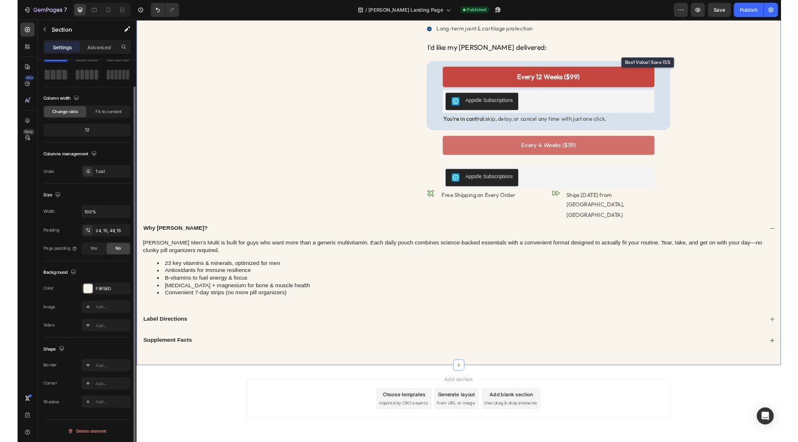
scroll to position [0, 0]
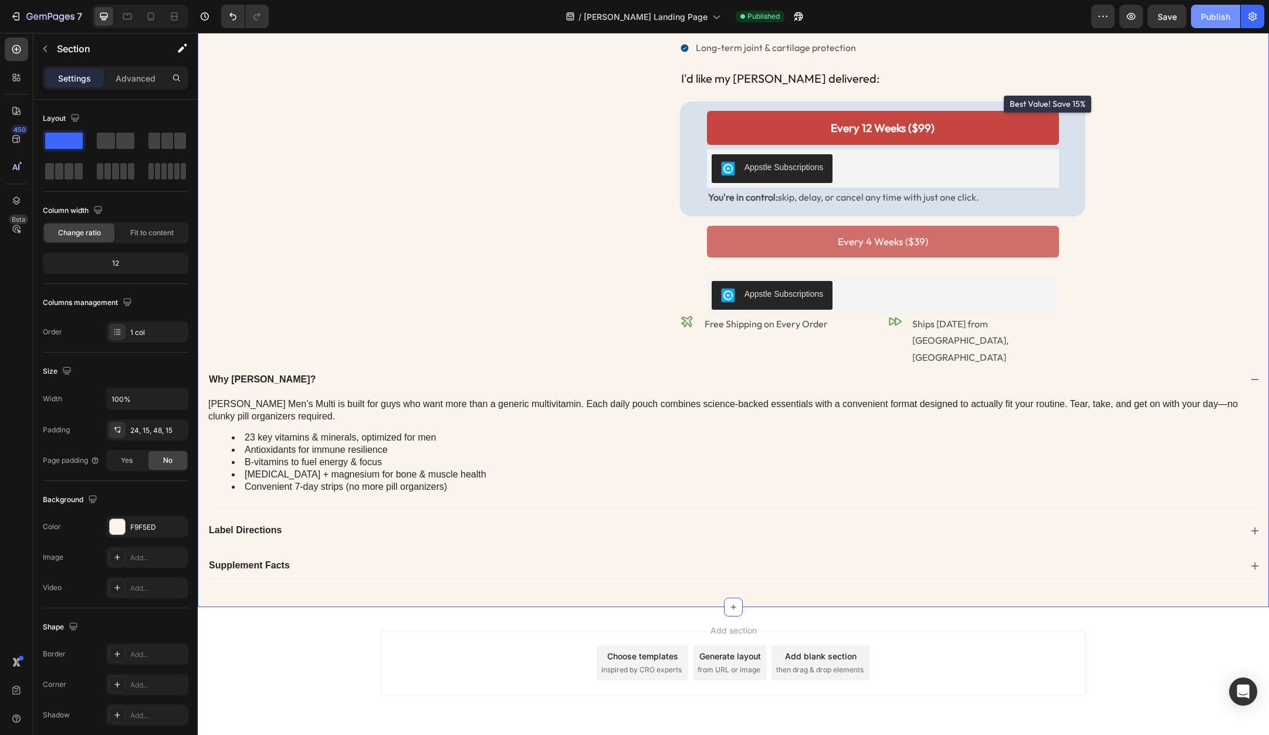
click at [1213, 19] on div "Publish" at bounding box center [1215, 17] width 29 height 12
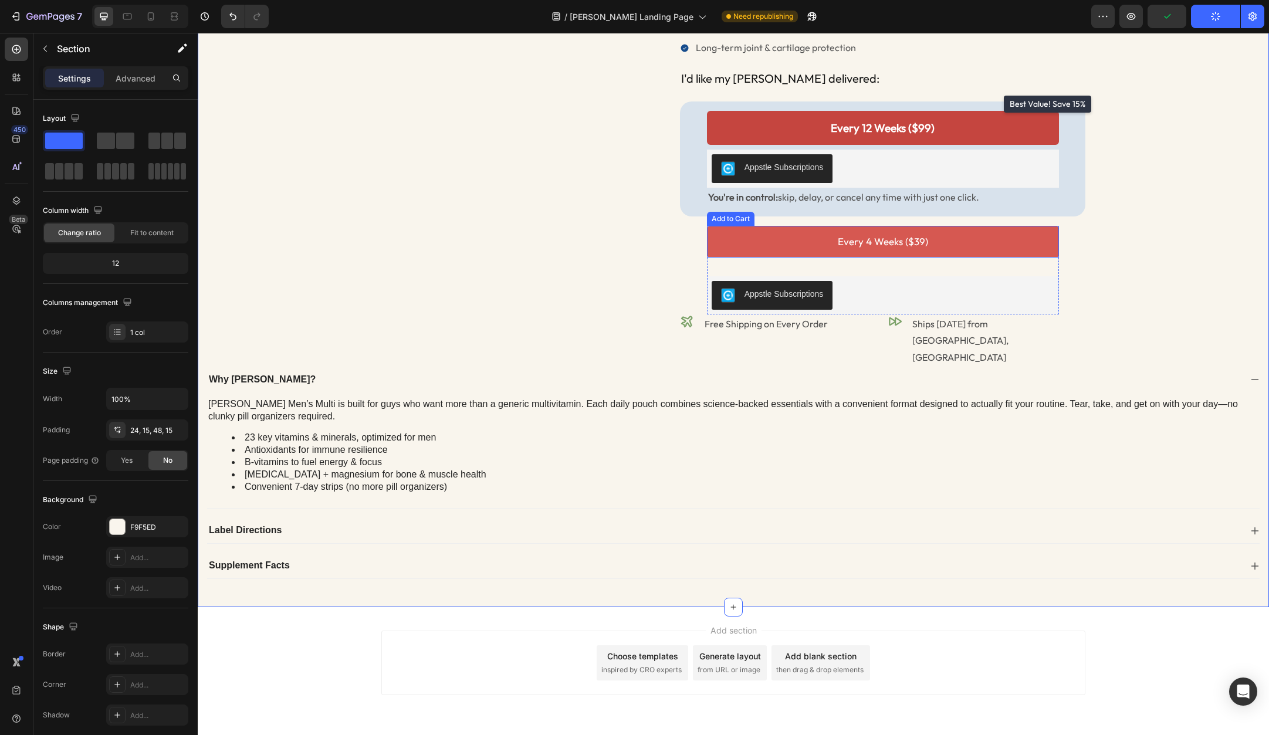
click at [945, 244] on button "Every 4 Weeks ($39)" at bounding box center [883, 242] width 352 height 32
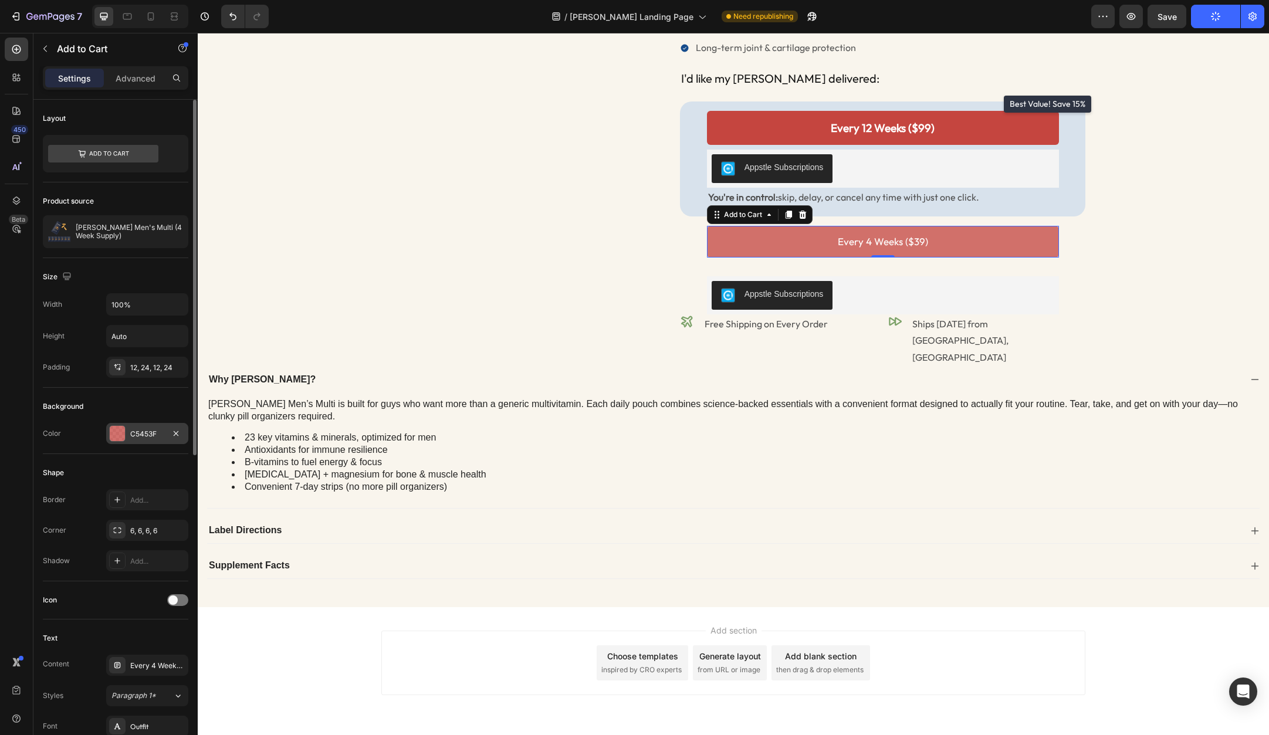
click at [141, 427] on div "C5453F" at bounding box center [147, 433] width 82 height 21
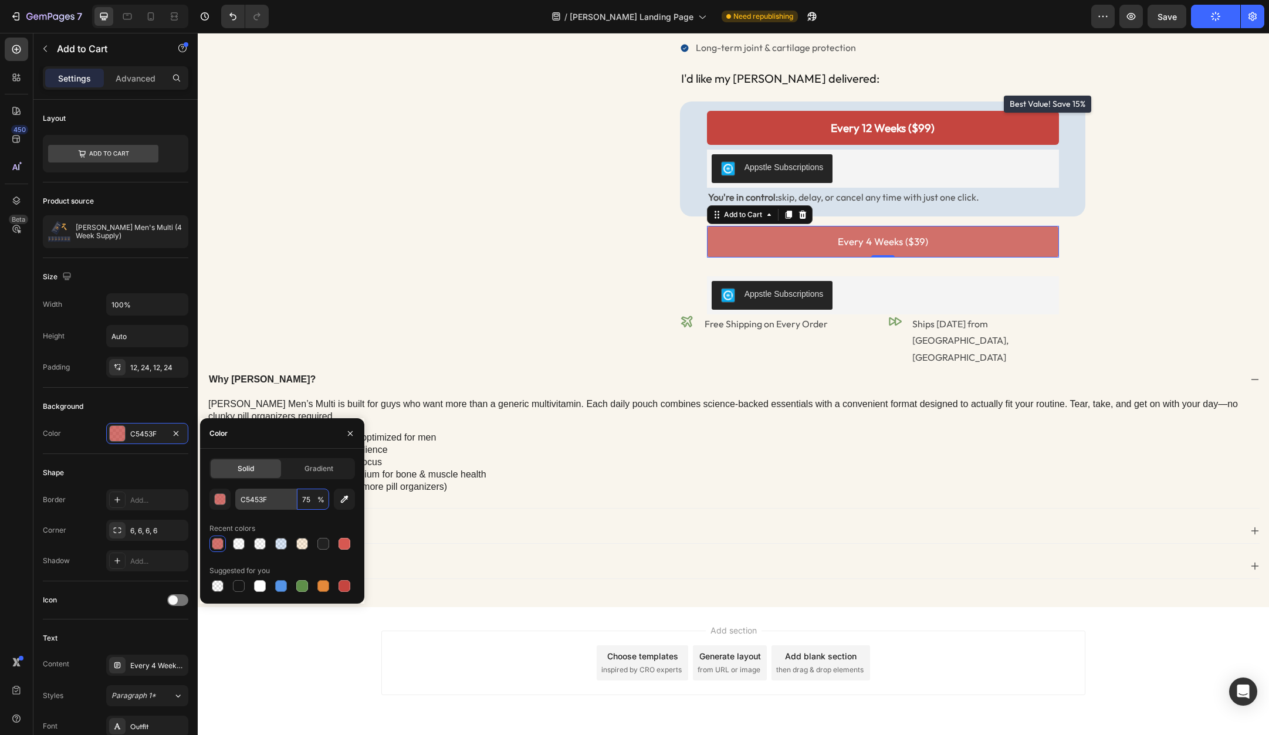
drag, startPoint x: 312, startPoint y: 500, endPoint x: 284, endPoint y: 497, distance: 28.3
click at [284, 497] on div "C5453F 75 %" at bounding box center [282, 499] width 94 height 21
click at [300, 498] on input "75" at bounding box center [313, 499] width 32 height 21
type input "90"
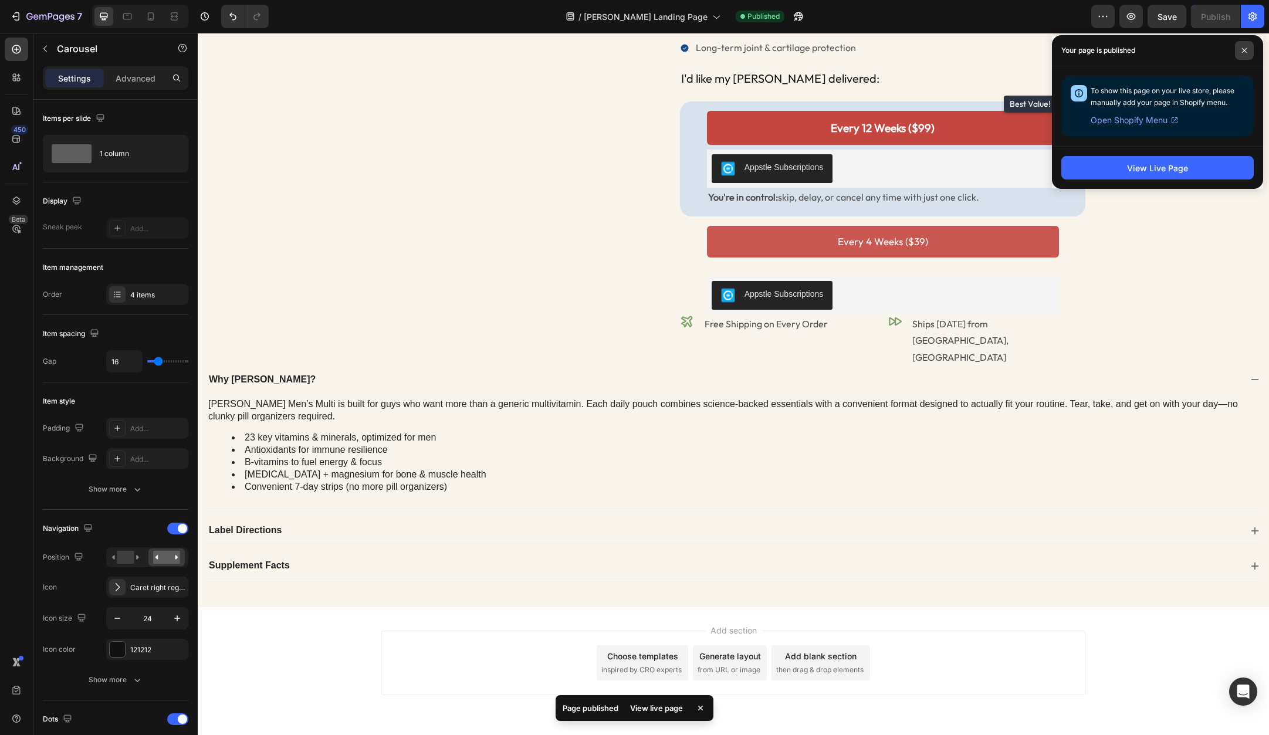
click at [1243, 53] on span at bounding box center [1244, 50] width 19 height 19
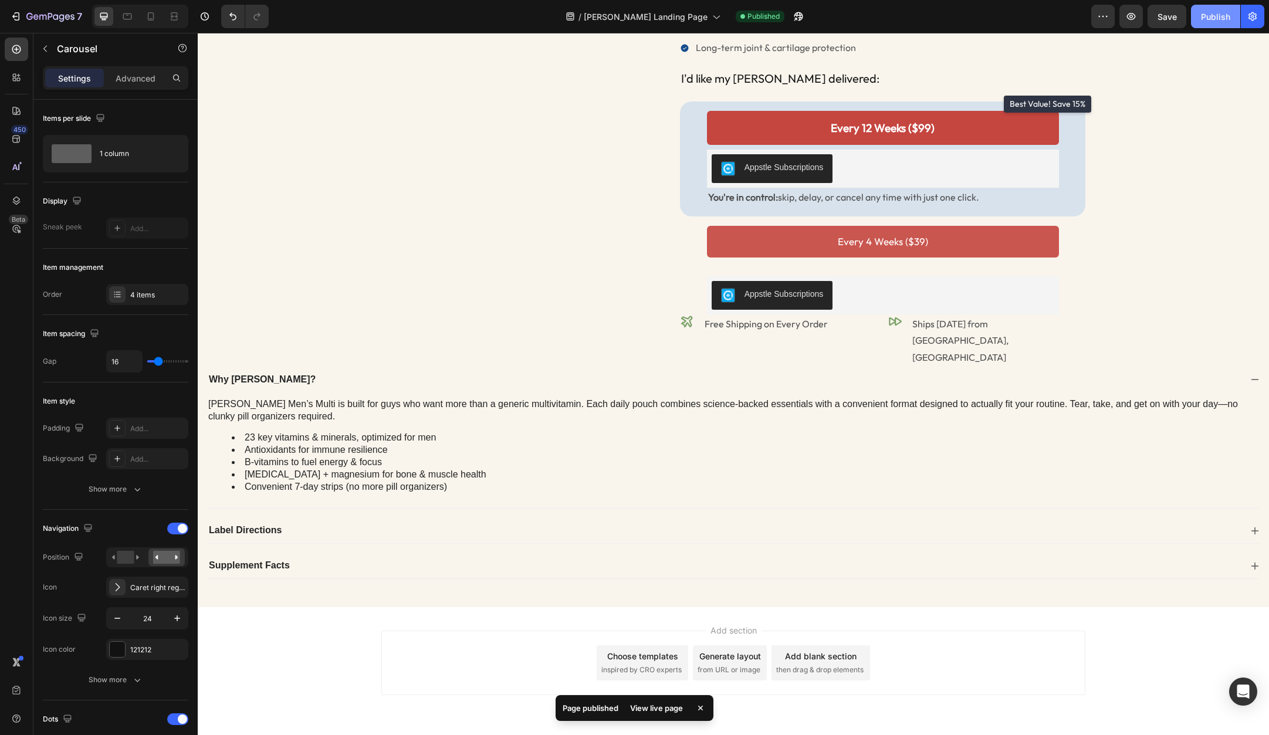
click at [1201, 18] on div "Publish" at bounding box center [1215, 17] width 29 height 12
